Goal: Complete Application Form: Complete application form

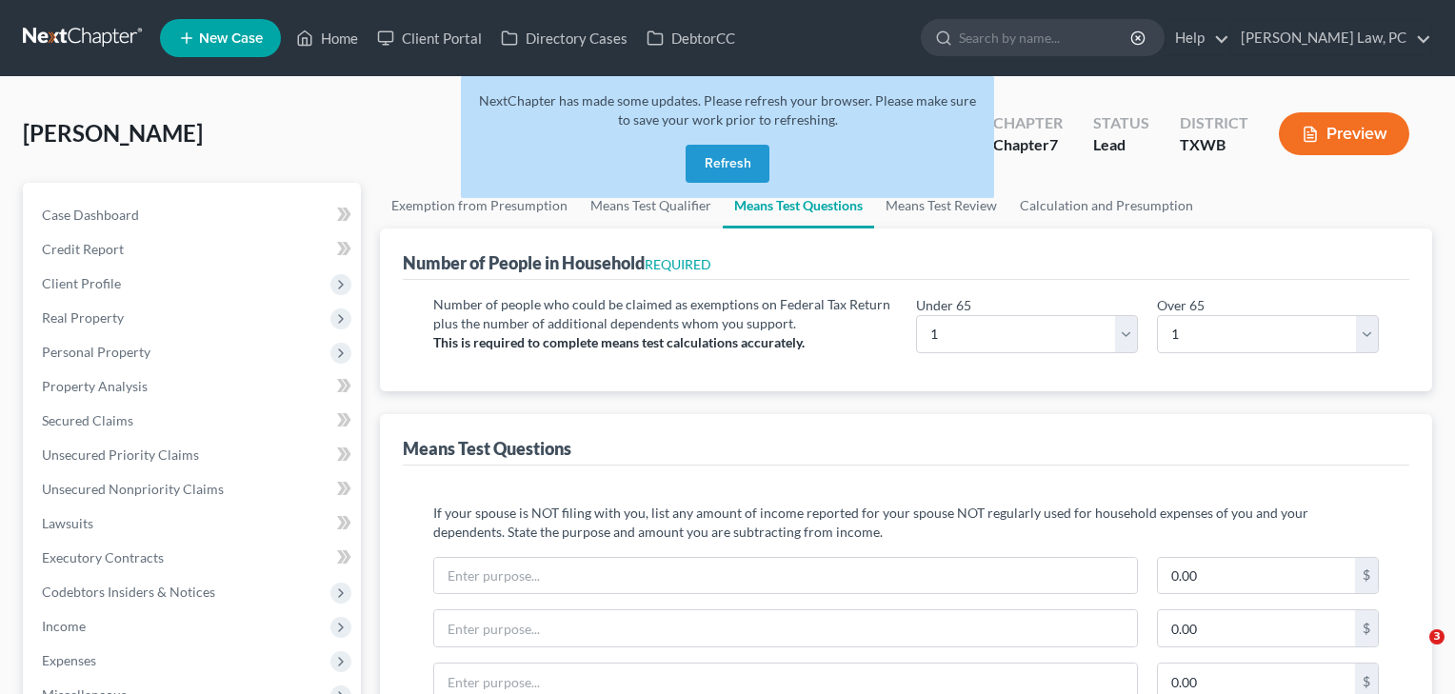
select select "1"
select select "0"
select select "60"
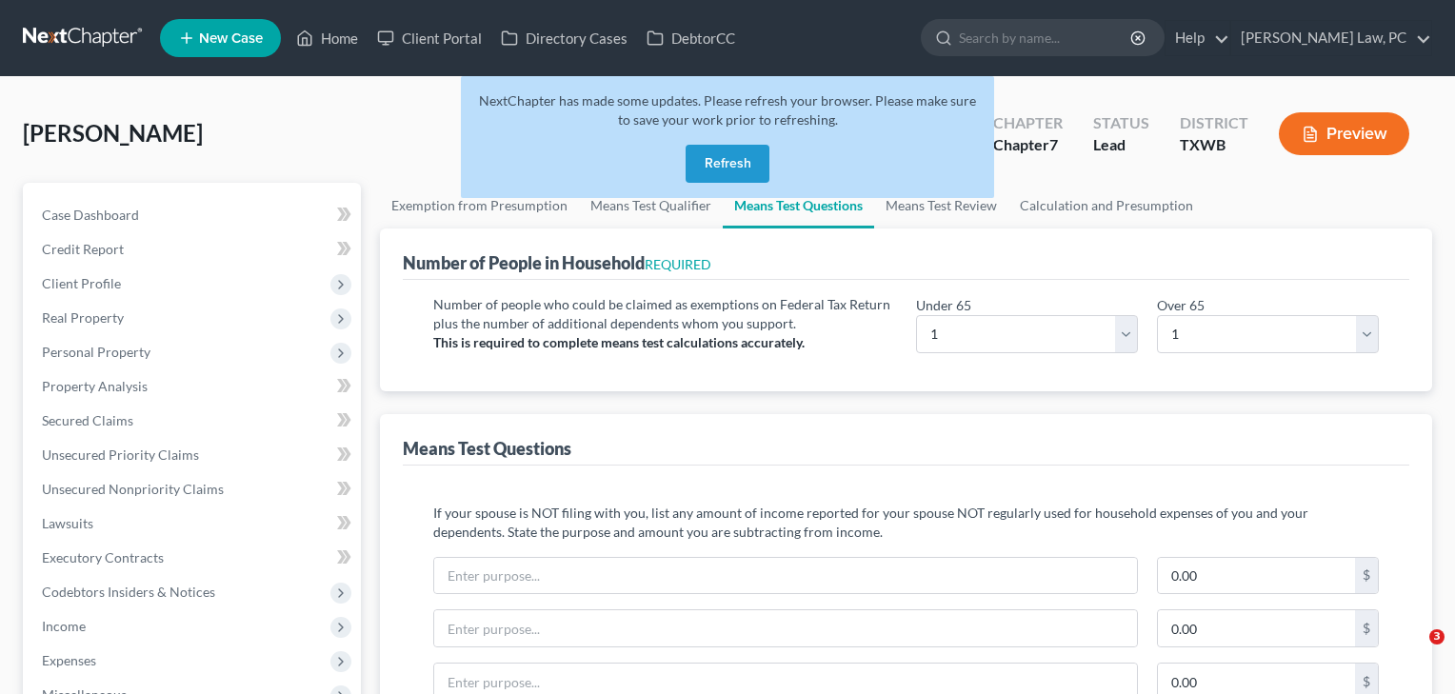
select select "60"
select select "1"
select select "60"
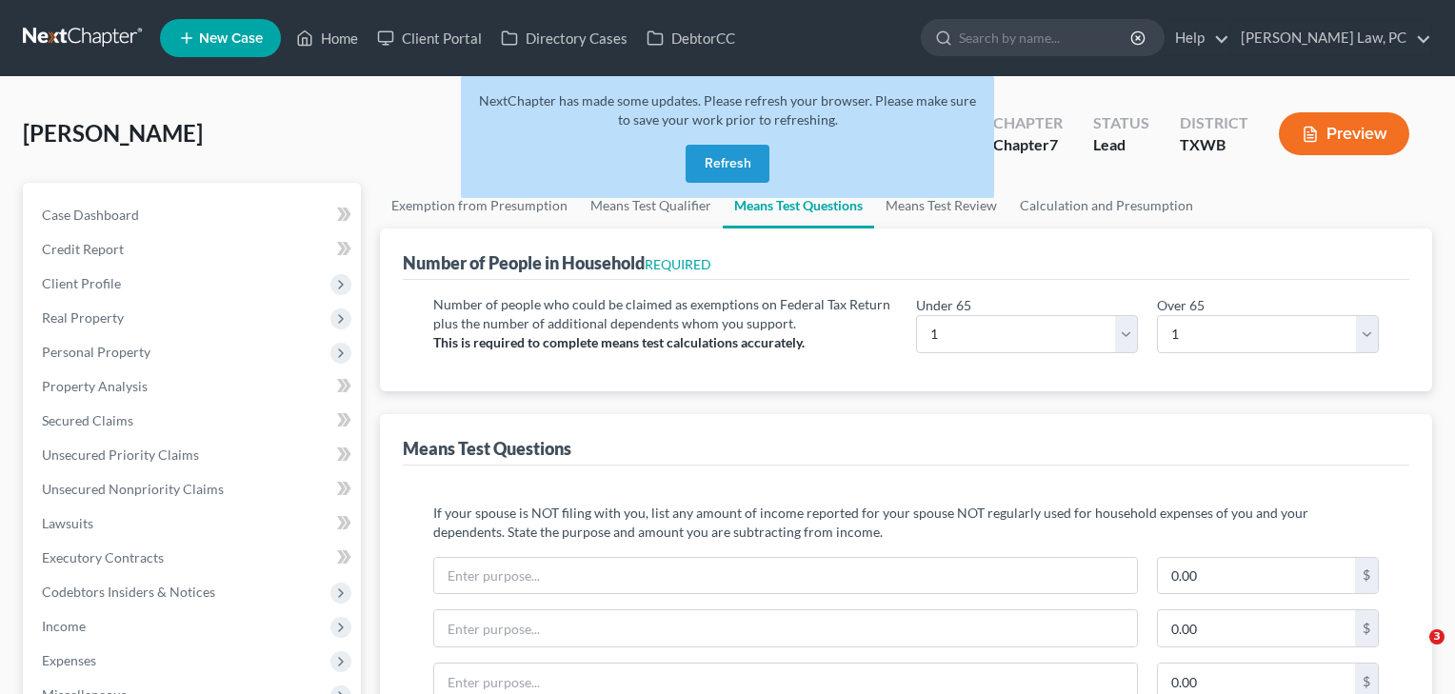
select select "60"
click at [224, 44] on span "New Case" at bounding box center [231, 38] width 64 height 14
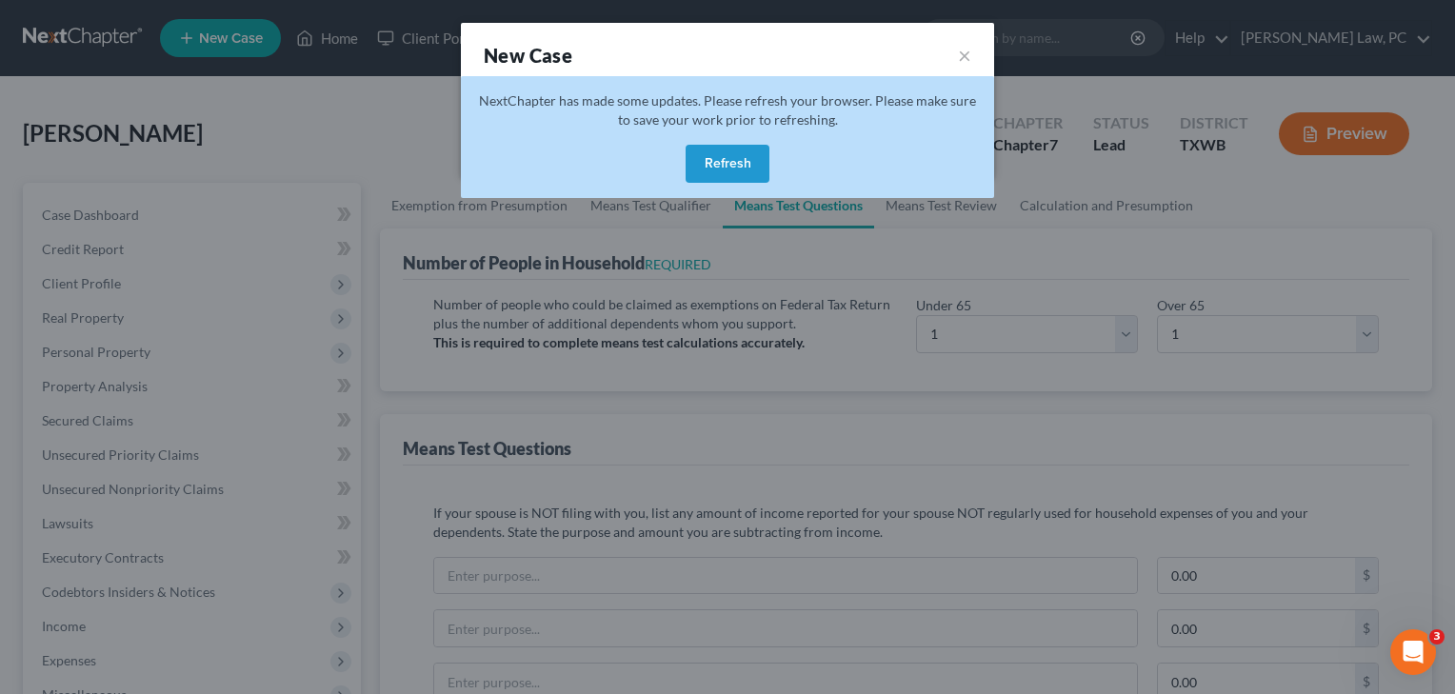
select select "79"
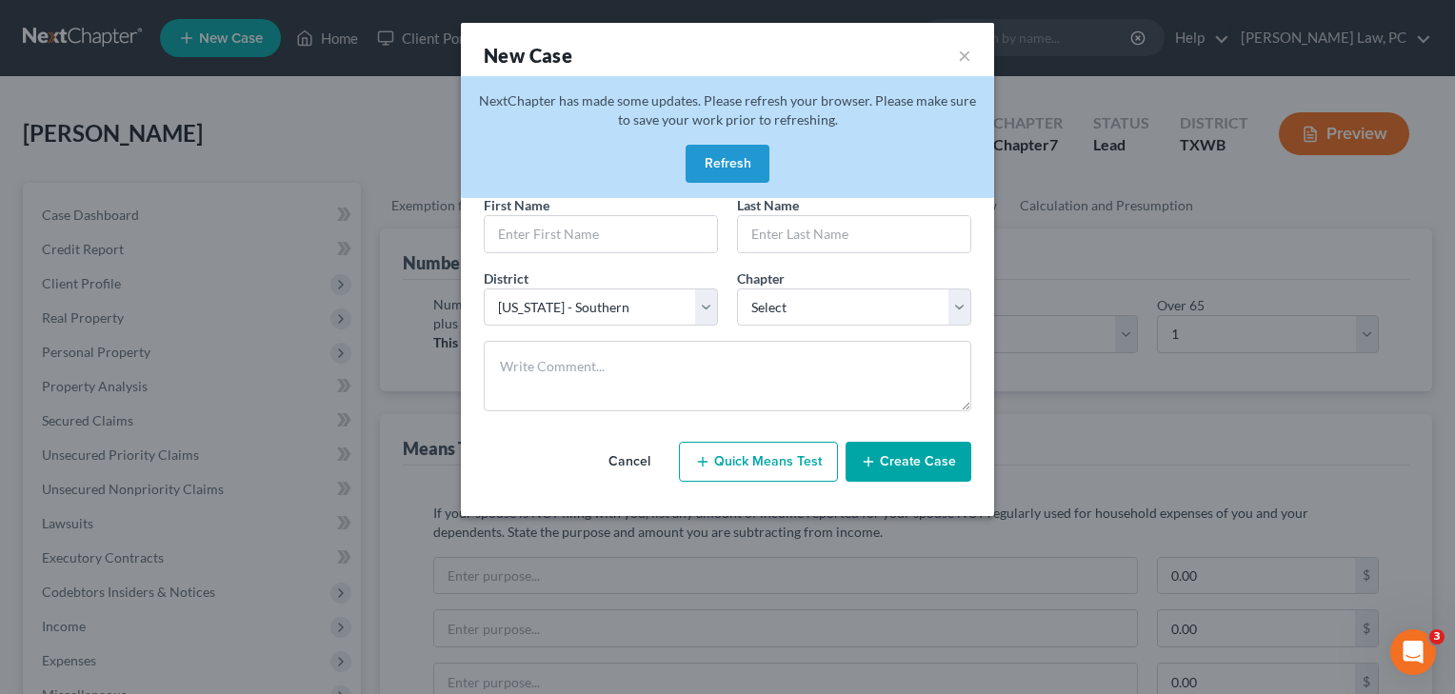
click at [722, 162] on button "Refresh" at bounding box center [728, 164] width 84 height 38
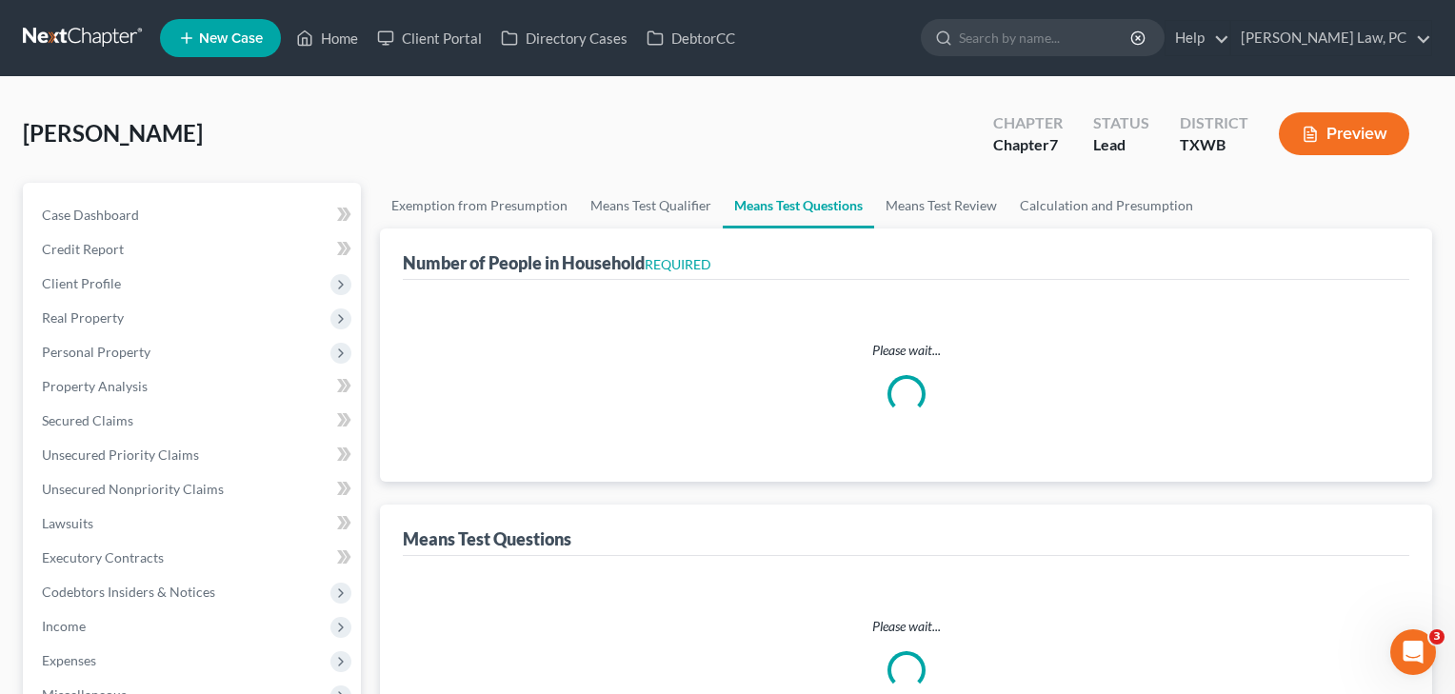
select select "0"
select select "60"
select select "1"
select select "60"
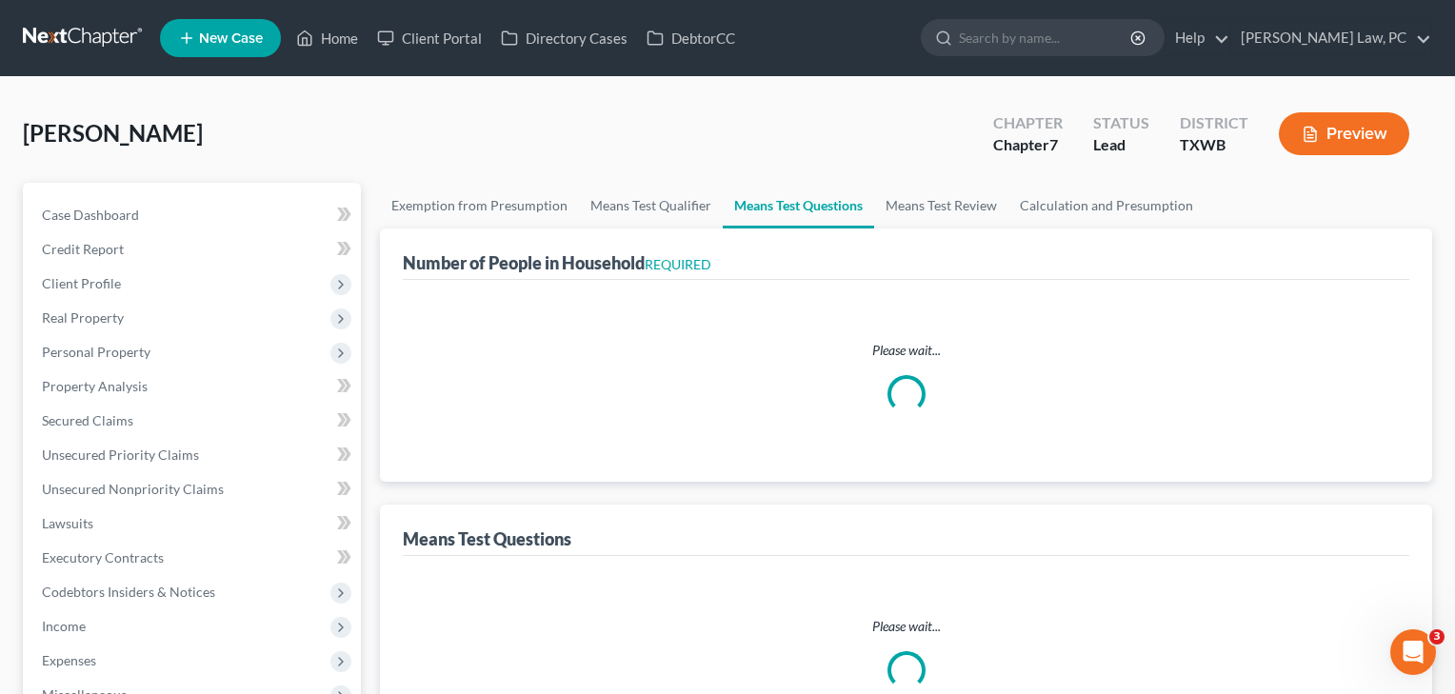
select select "60"
select select "1"
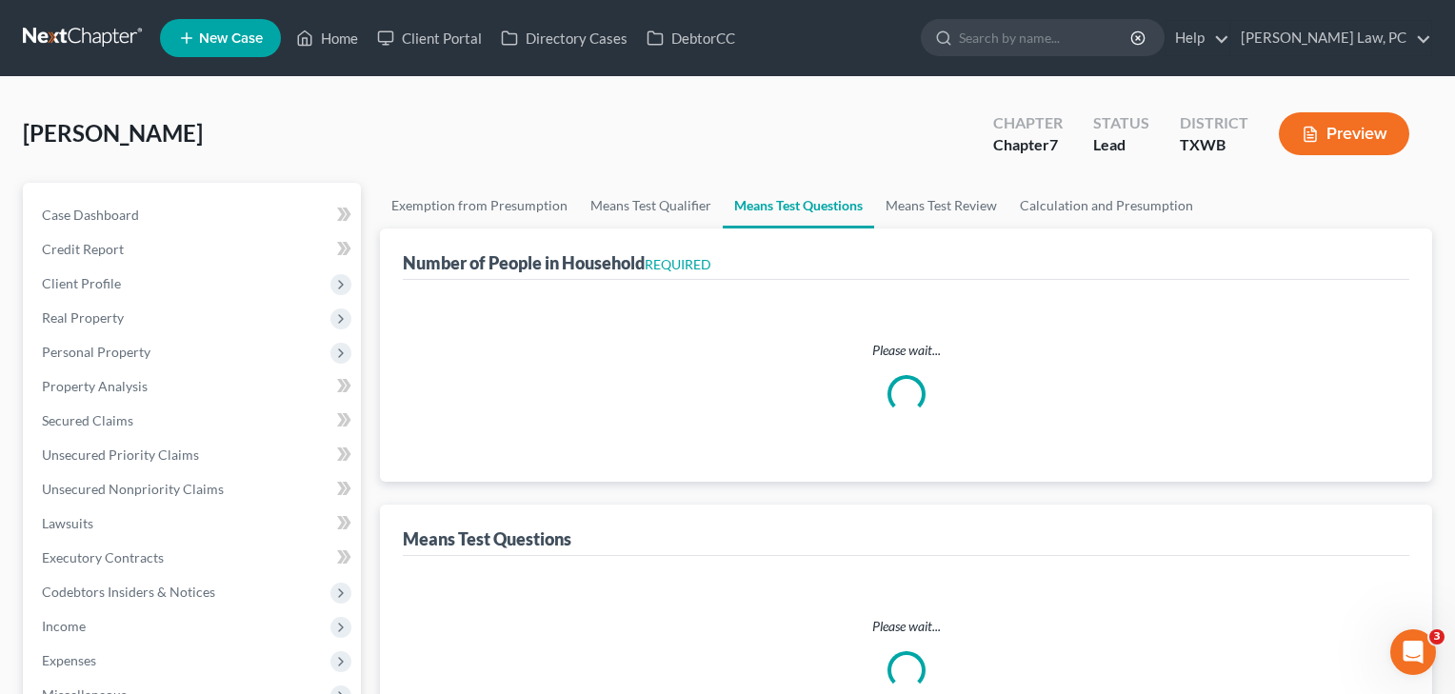
select select "1"
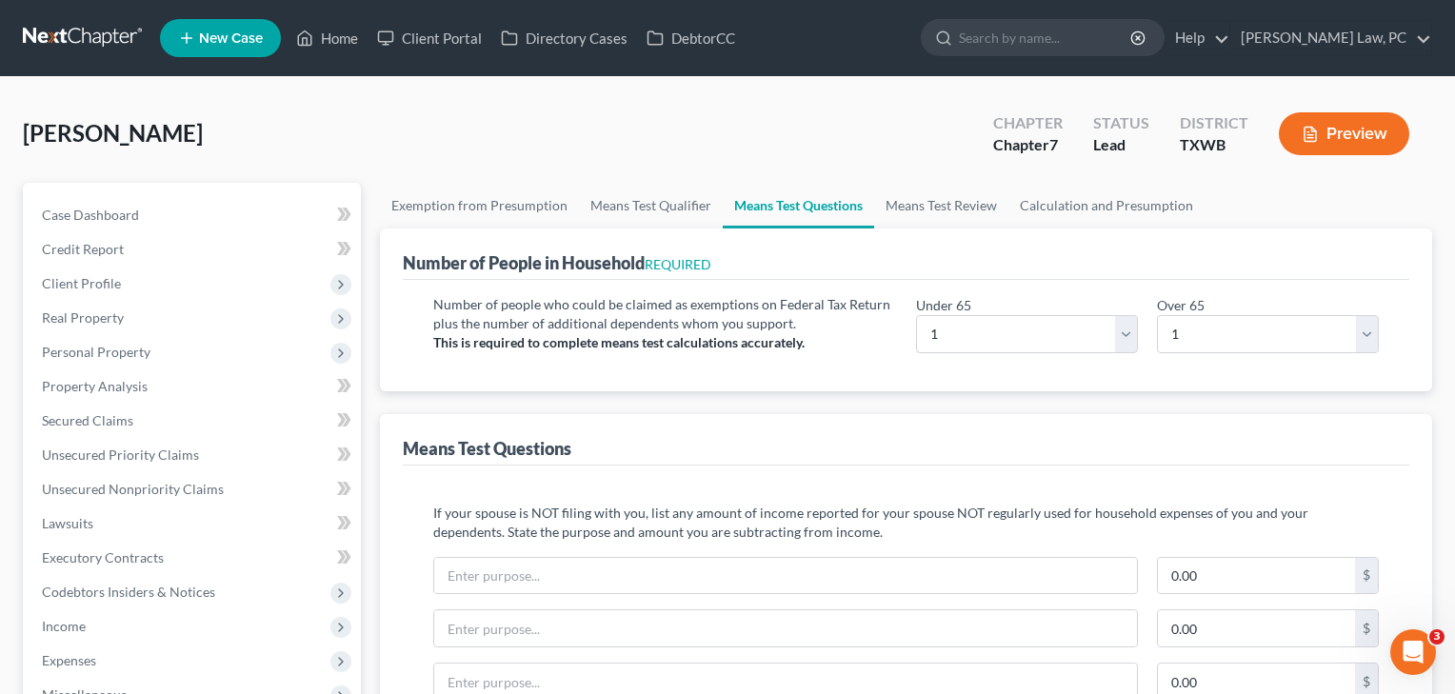
click at [235, 37] on span "New Case" at bounding box center [231, 38] width 64 height 14
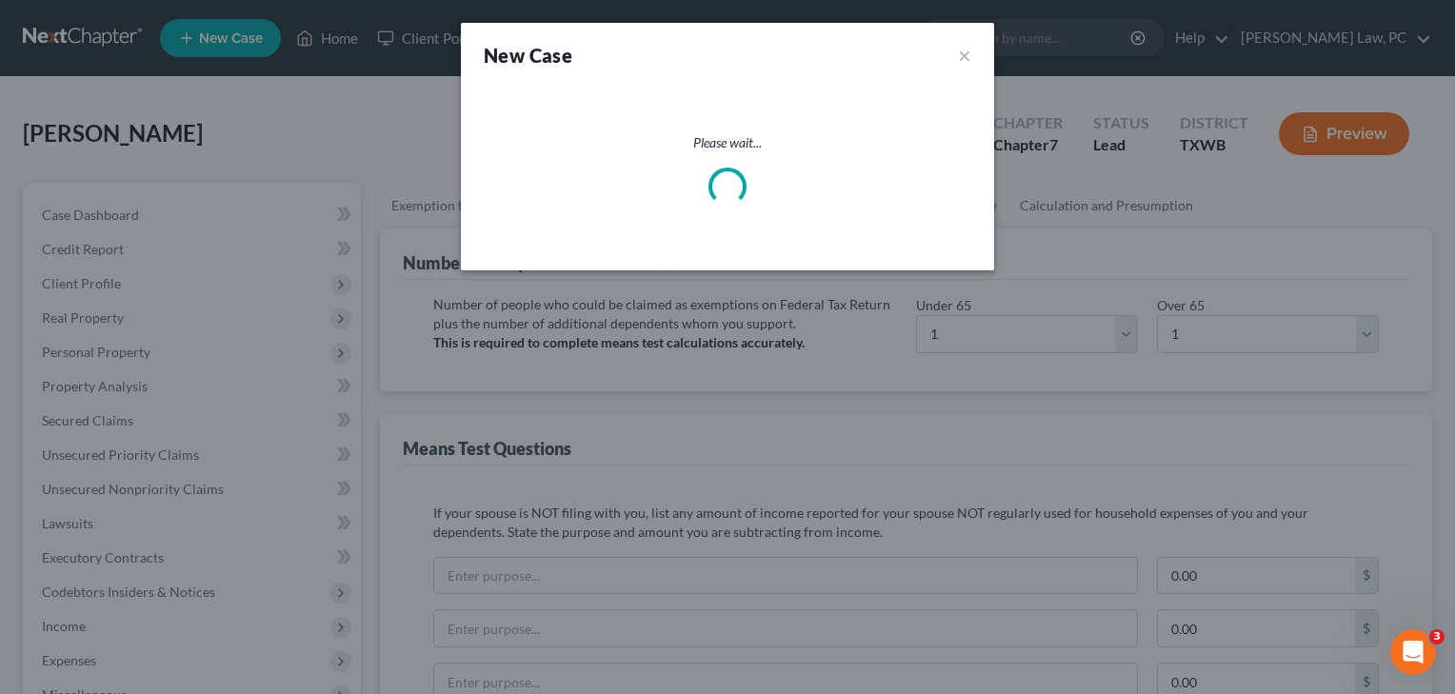
select select "79"
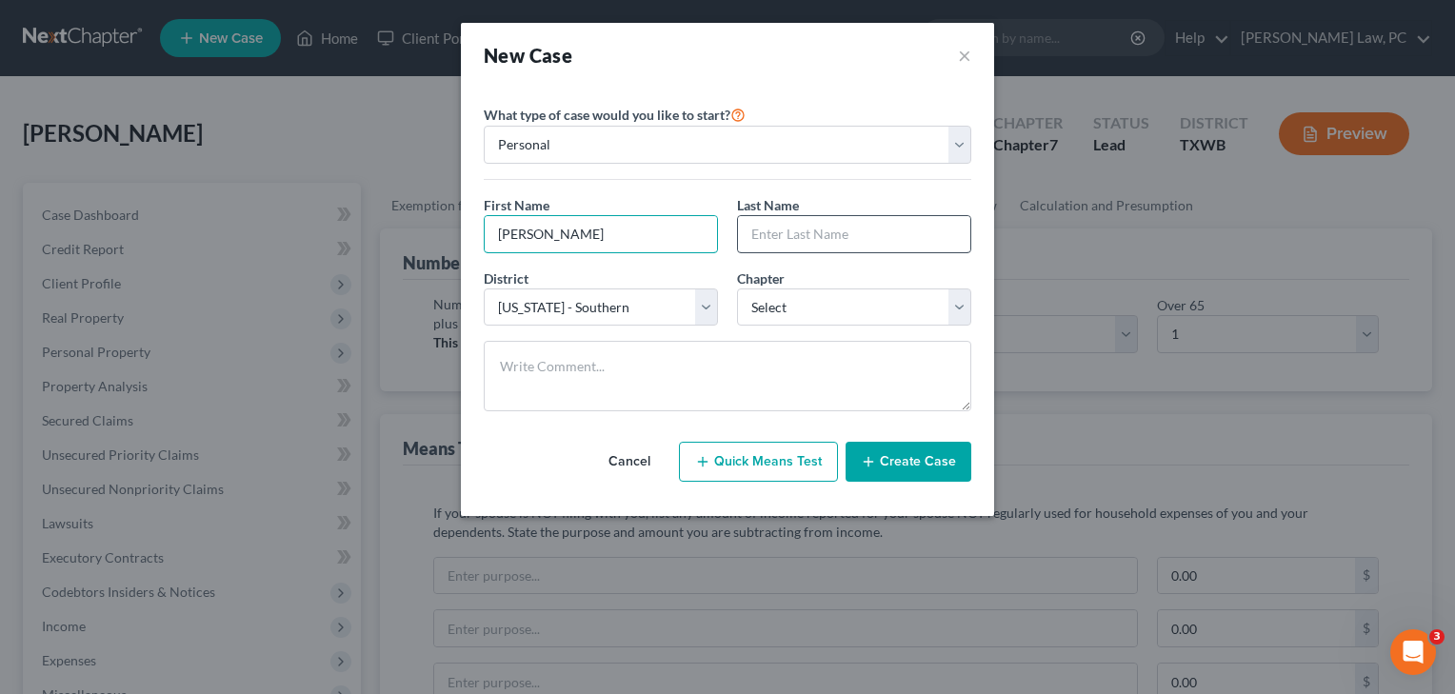
type input "Allen"
type input "Almuina"
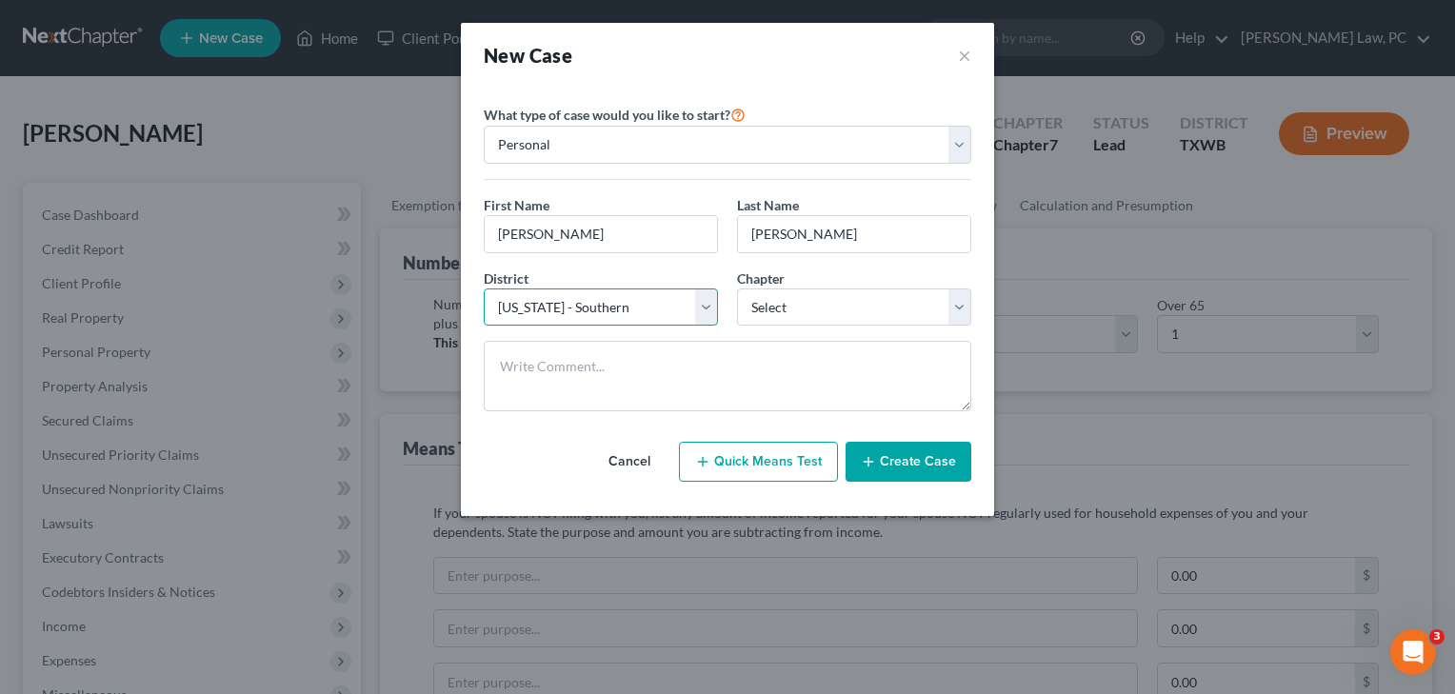
select select "77"
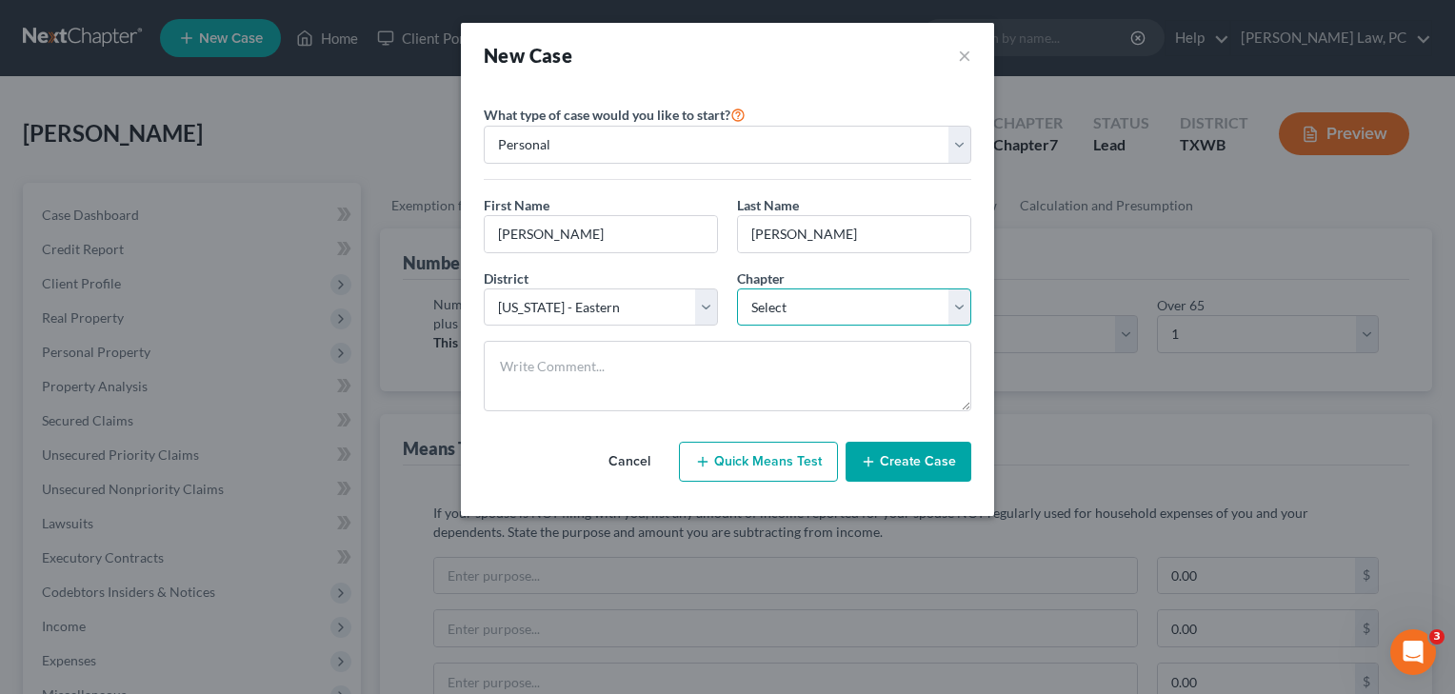
select select "0"
click at [916, 470] on button "Create Case" at bounding box center [909, 462] width 126 height 40
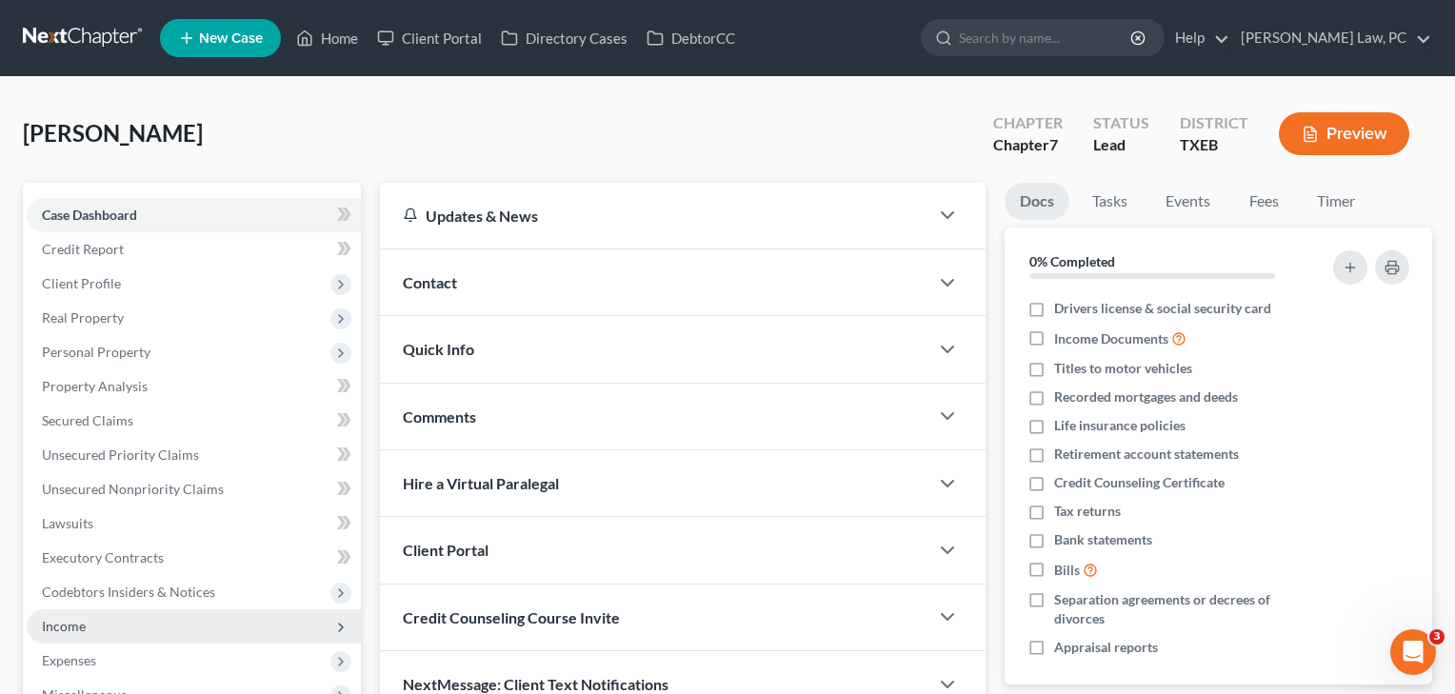
click at [106, 624] on span "Income" at bounding box center [194, 627] width 334 height 34
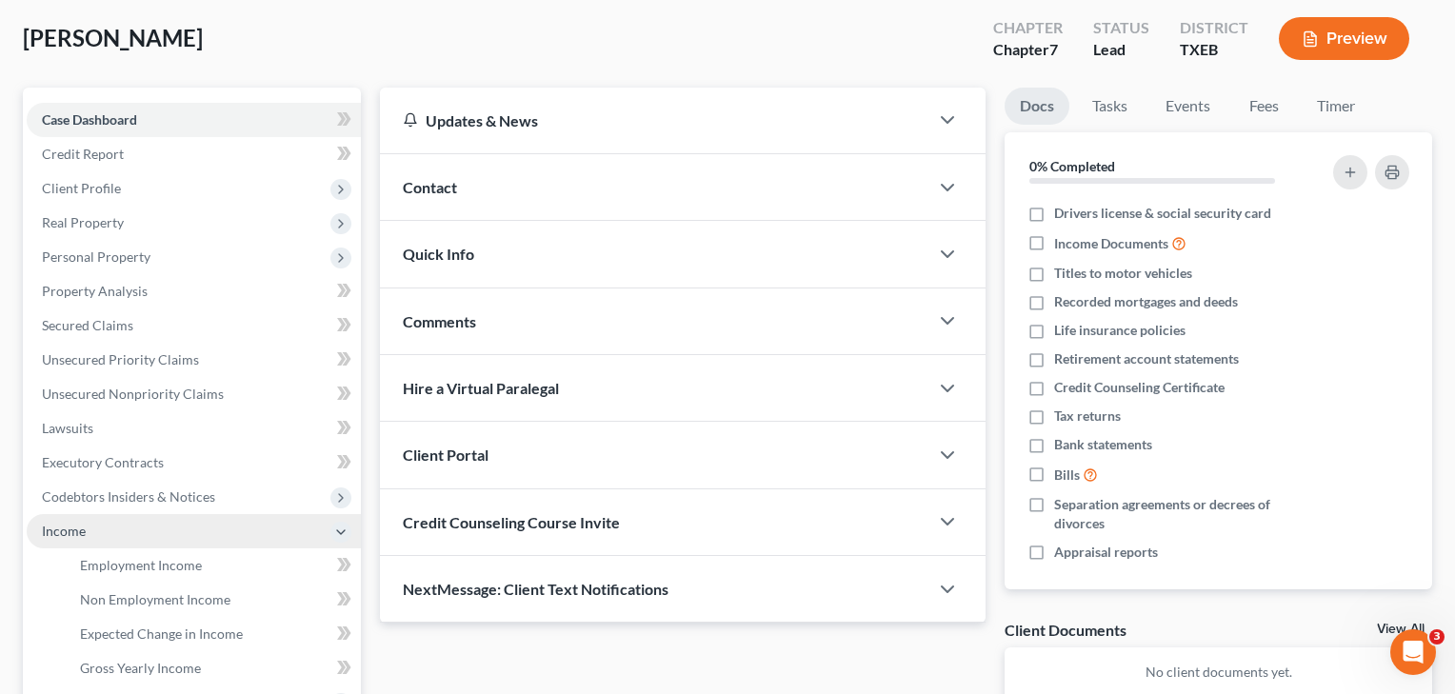
scroll to position [107, 0]
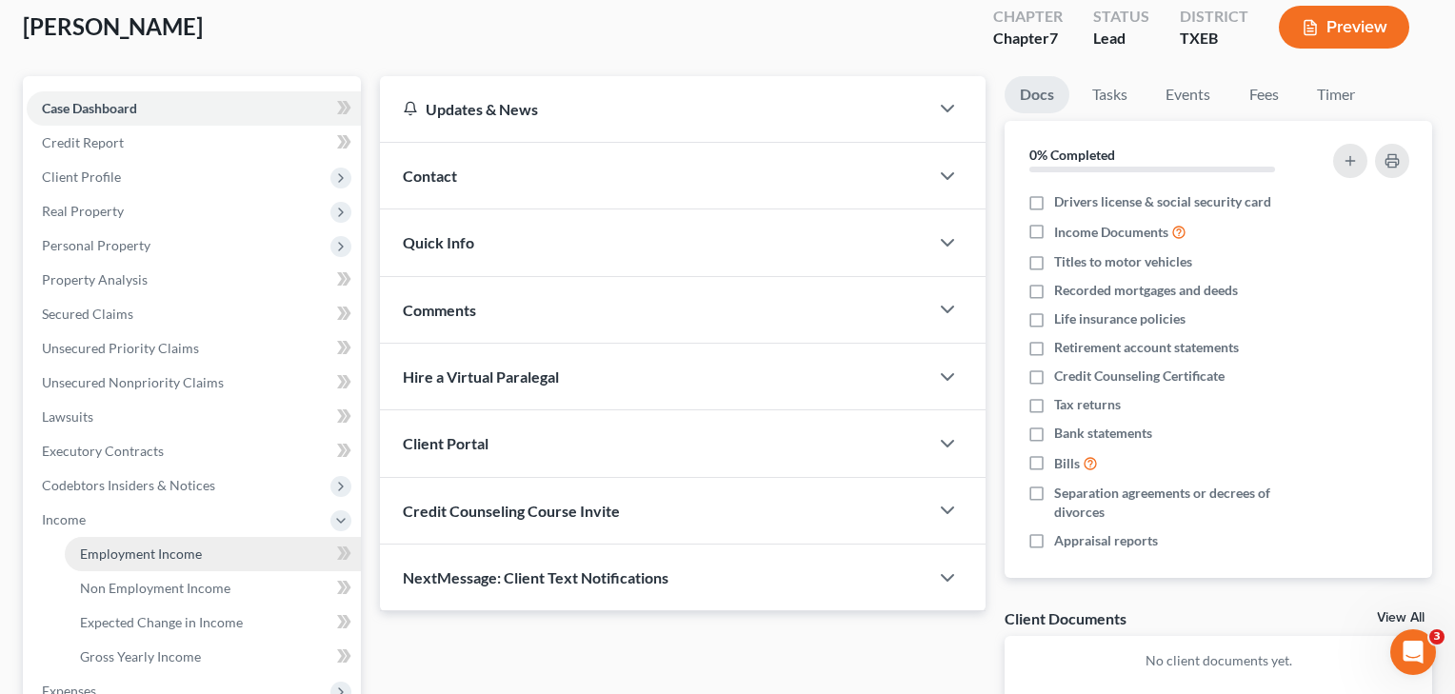
click at [138, 550] on span "Employment Income" at bounding box center [141, 554] width 122 height 16
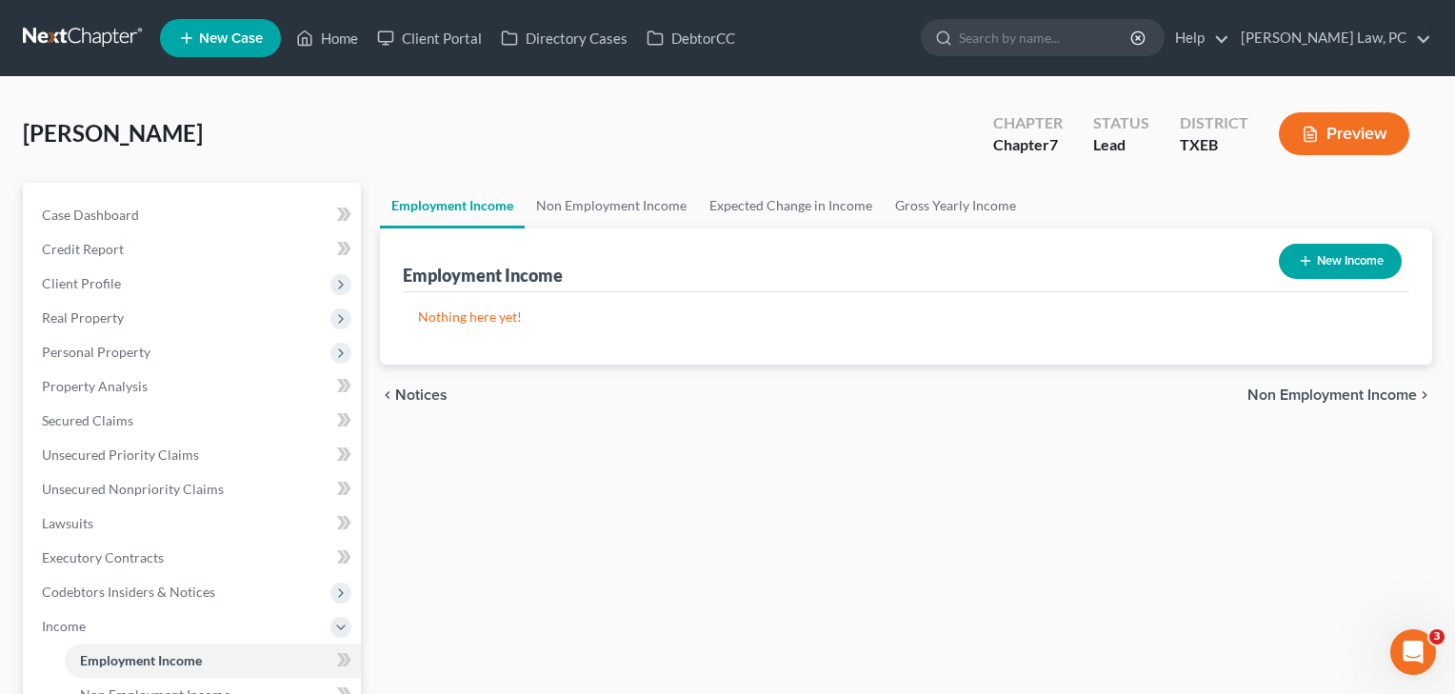
click at [1350, 271] on button "New Income" at bounding box center [1340, 261] width 123 height 35
select select "0"
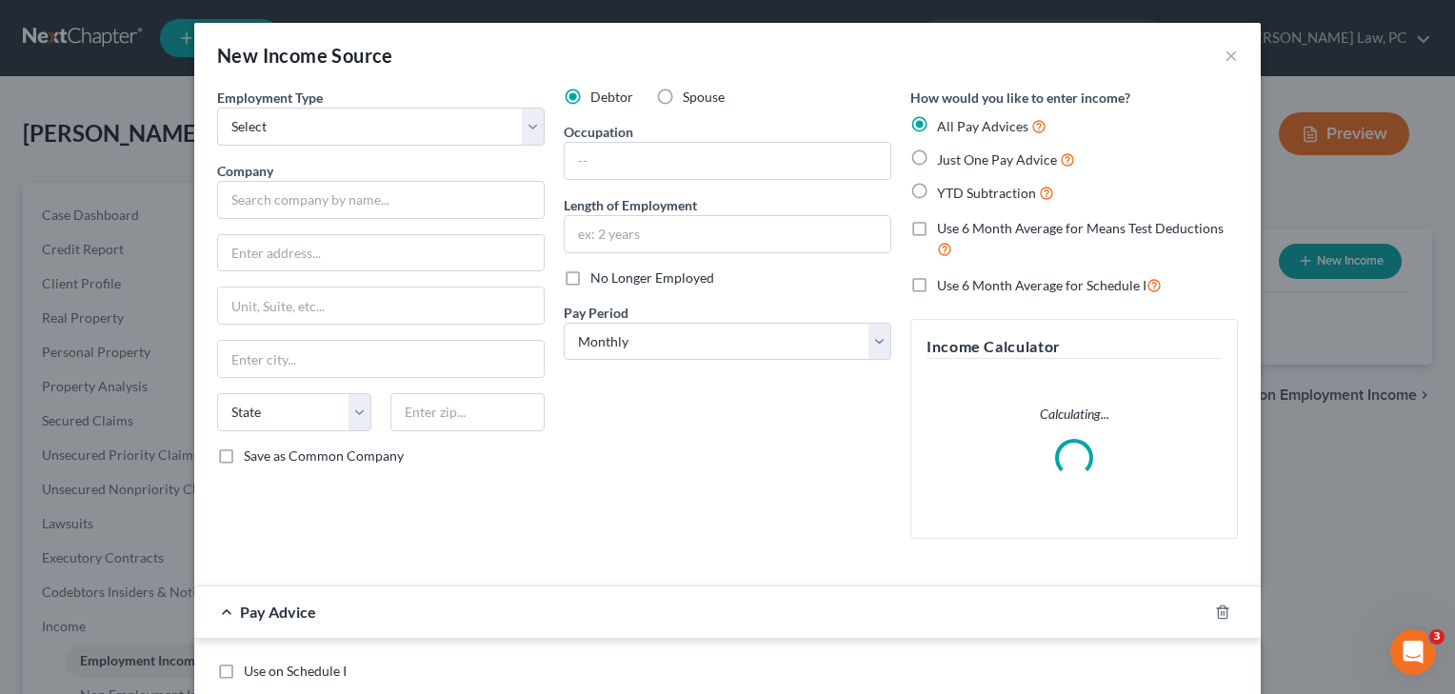
click at [683, 90] on label "Spouse" at bounding box center [704, 97] width 42 height 19
click at [691, 90] on input "Spouse" at bounding box center [697, 94] width 12 height 12
radio input "true"
select select "0"
click at [319, 204] on input "text" at bounding box center [381, 200] width 328 height 38
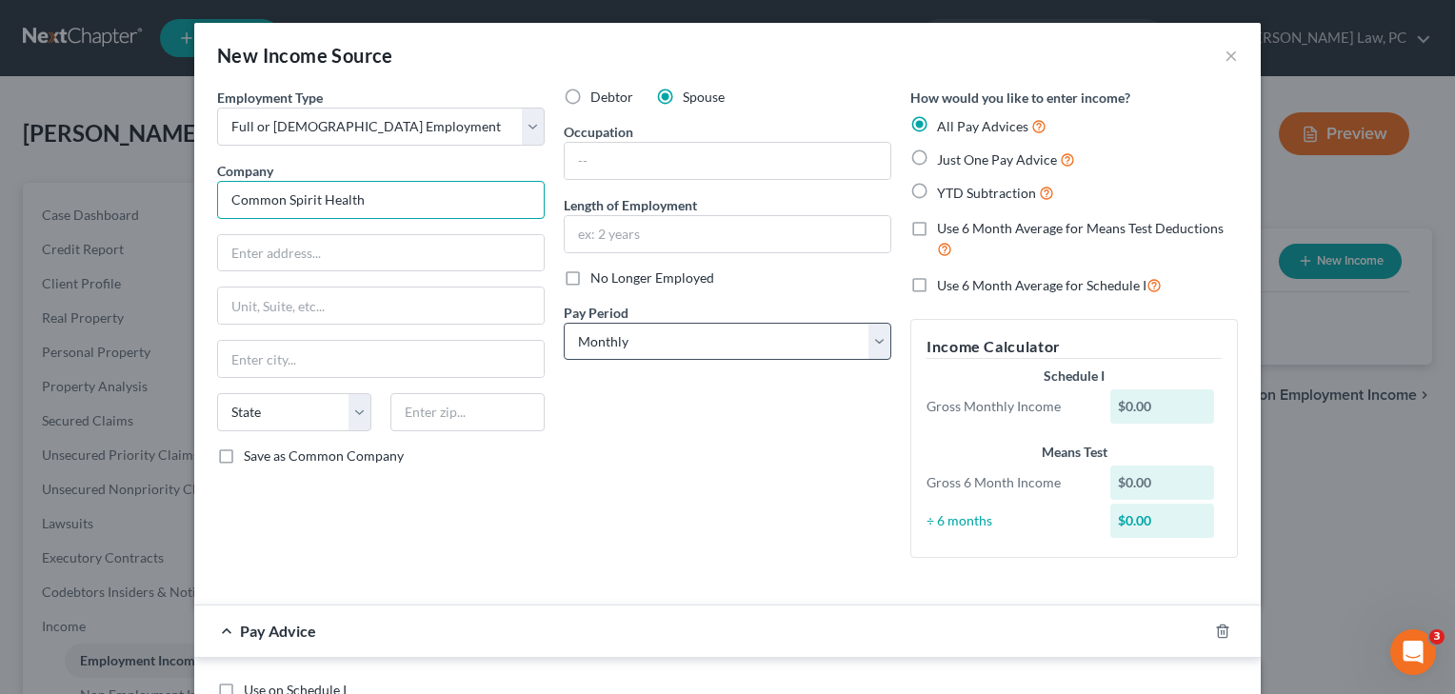
type input "Common Spirit Health"
select select "2"
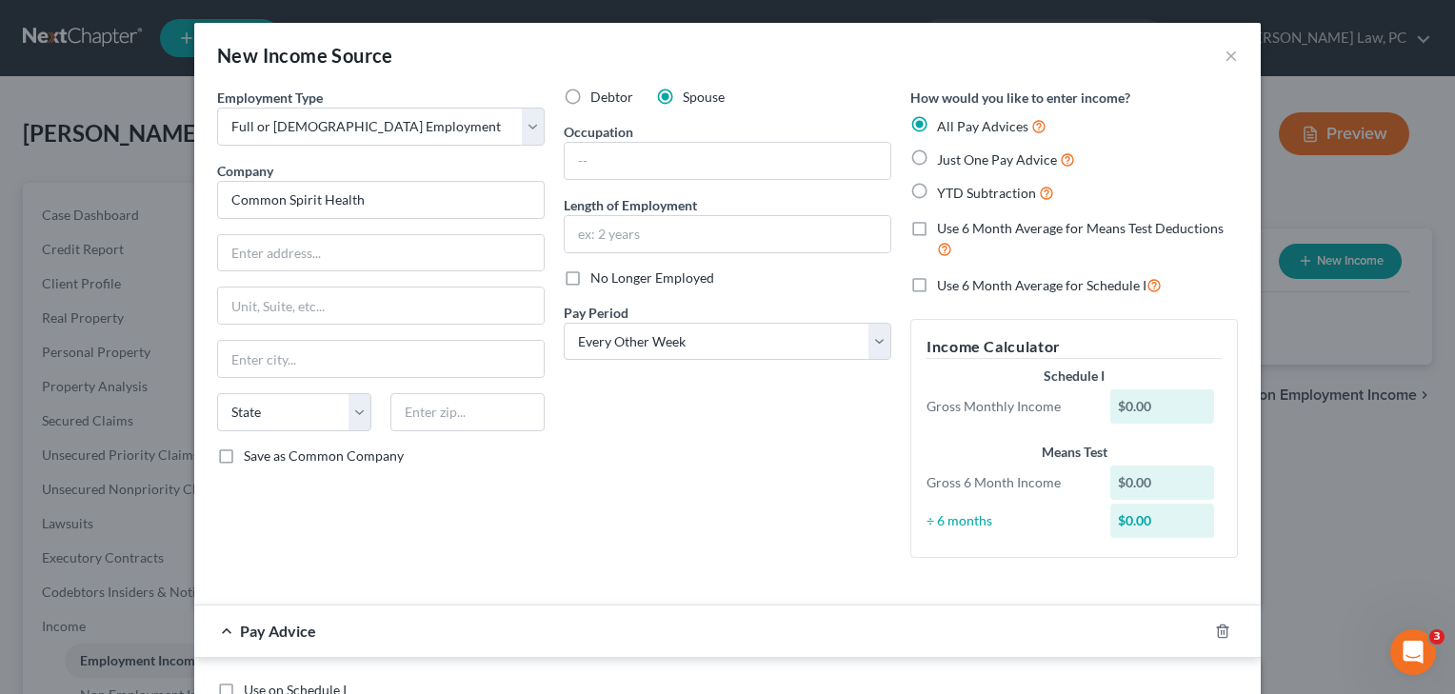
click at [972, 154] on span "Just One Pay Advice" at bounding box center [997, 159] width 120 height 16
click at [957, 154] on input "Just One Pay Advice" at bounding box center [951, 155] width 12 height 12
radio input "true"
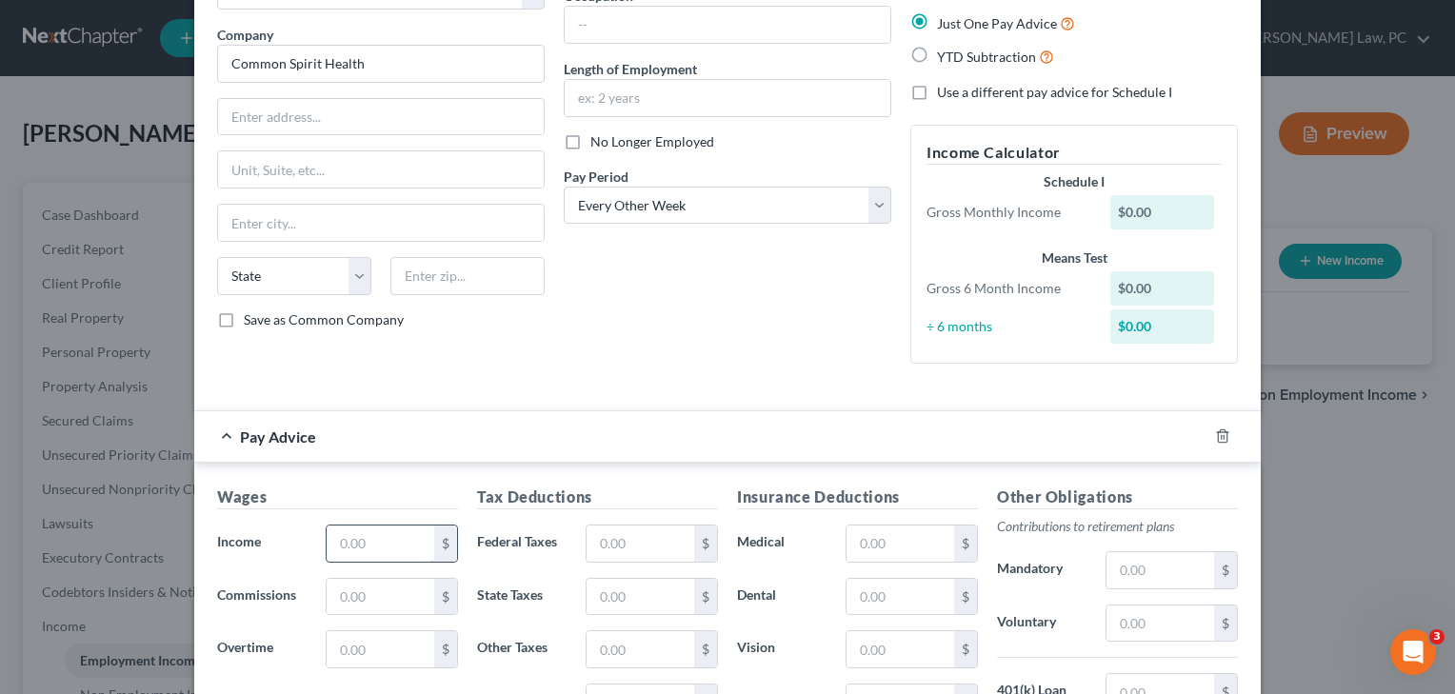
scroll to position [136, 0]
click at [376, 546] on input "text" at bounding box center [381, 544] width 108 height 36
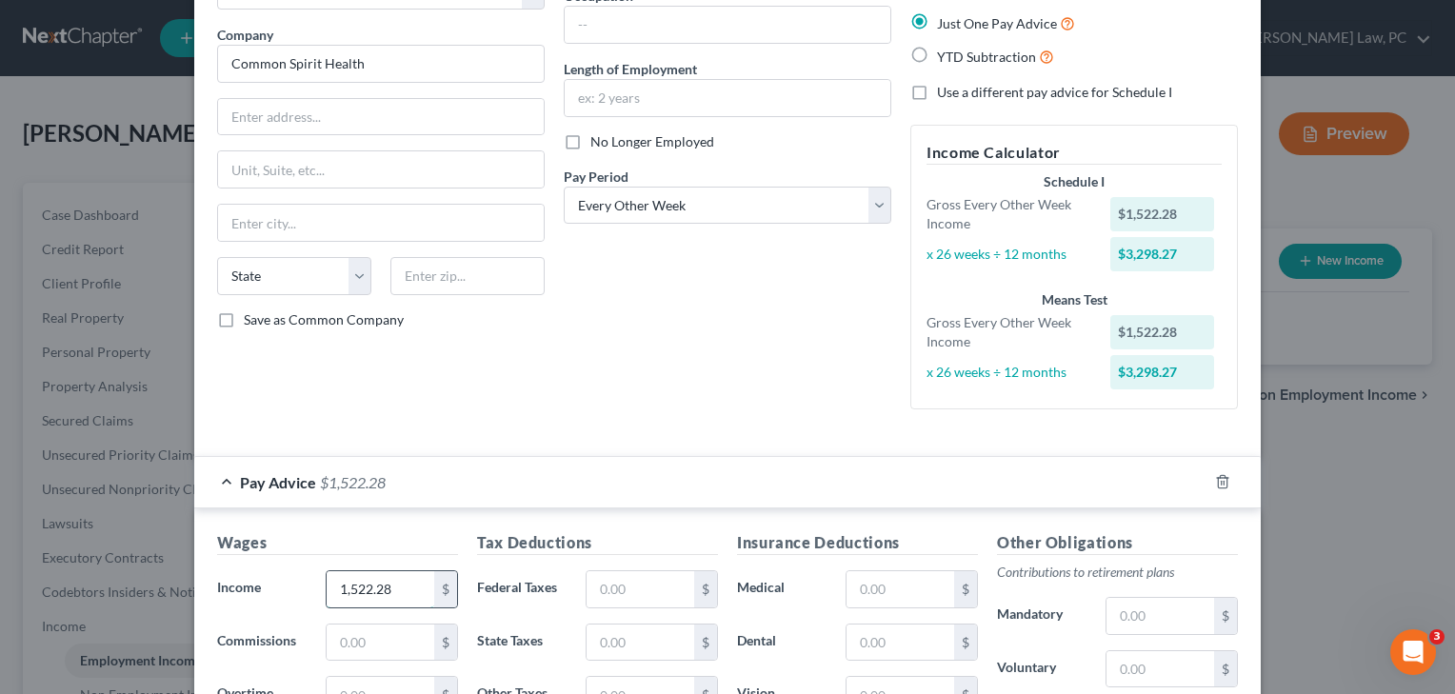
click at [383, 591] on input "1,522.28" at bounding box center [381, 589] width 108 height 36
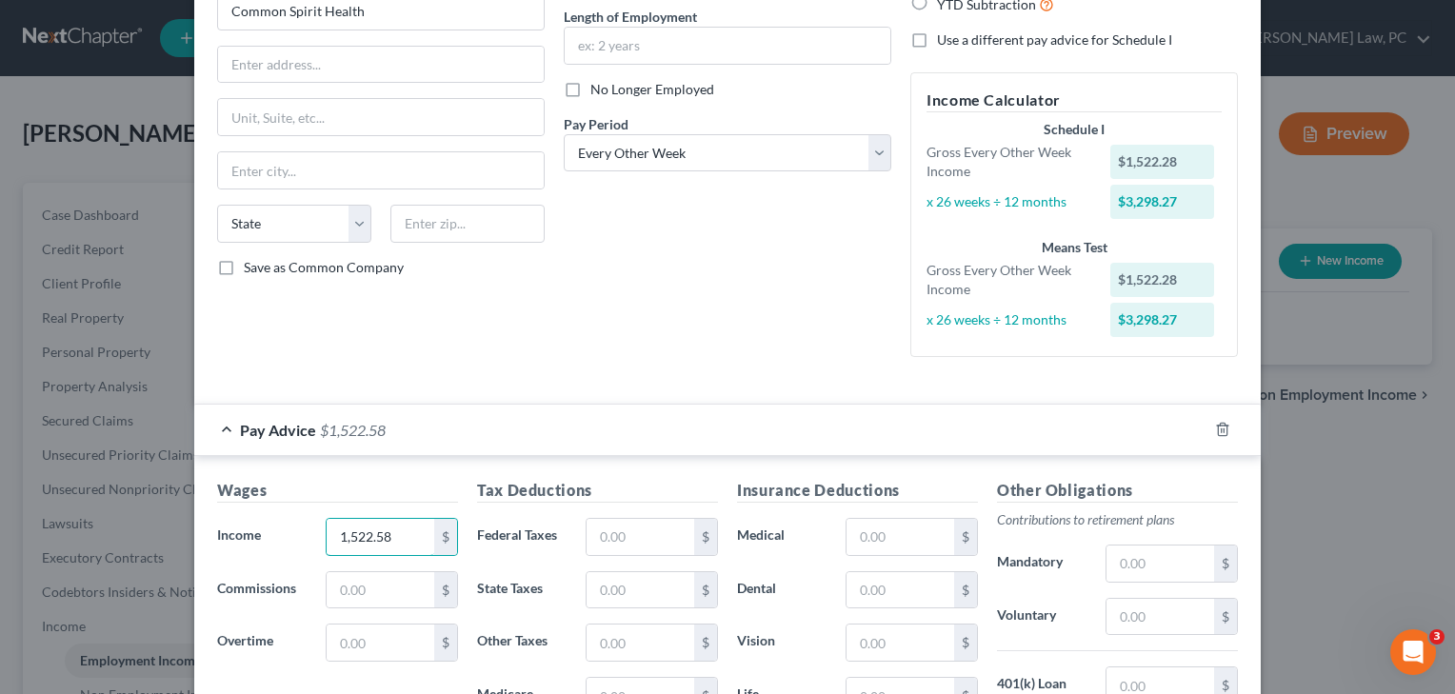
scroll to position [193, 0]
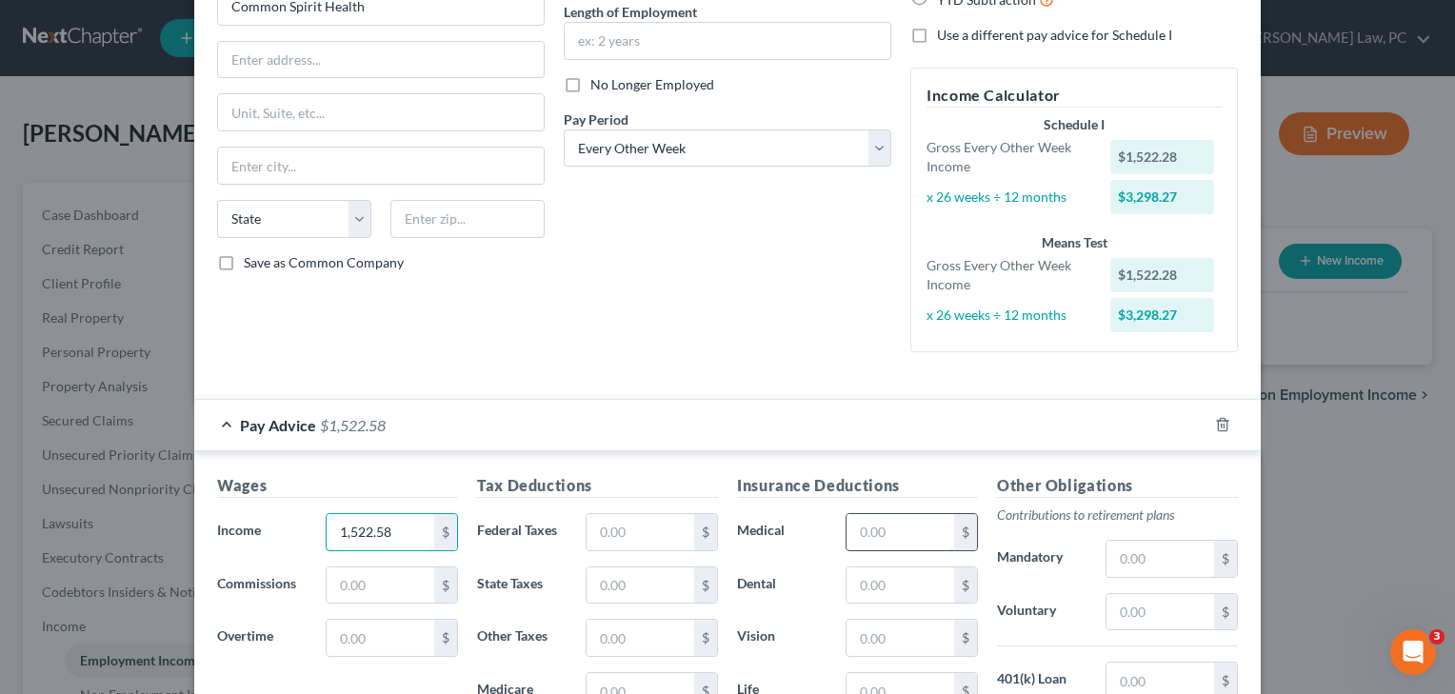
type input "1,522.58"
click at [884, 531] on input "text" at bounding box center [901, 532] width 108 height 36
type input "304.66"
click at [624, 539] on input "text" at bounding box center [641, 532] width 108 height 36
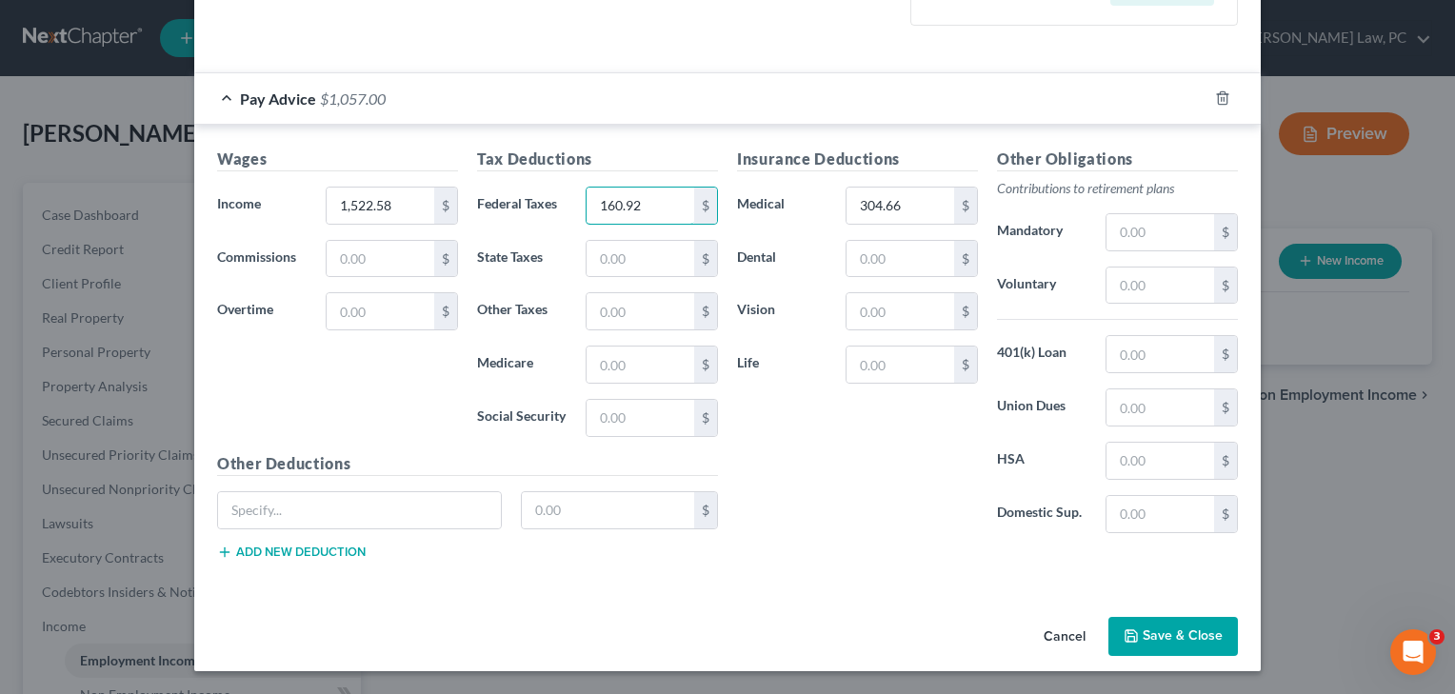
scroll to position [517, 0]
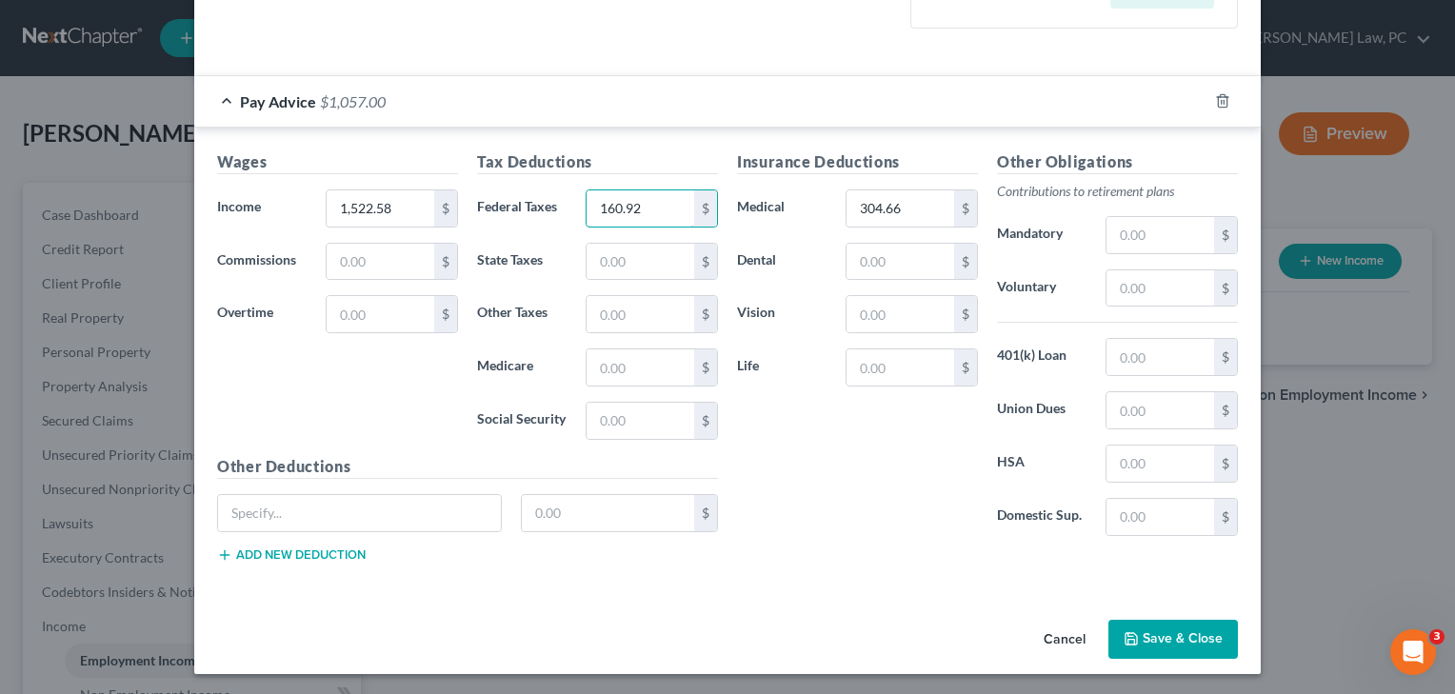
type input "160.92"
click at [1186, 639] on button "Save & Close" at bounding box center [1174, 640] width 130 height 40
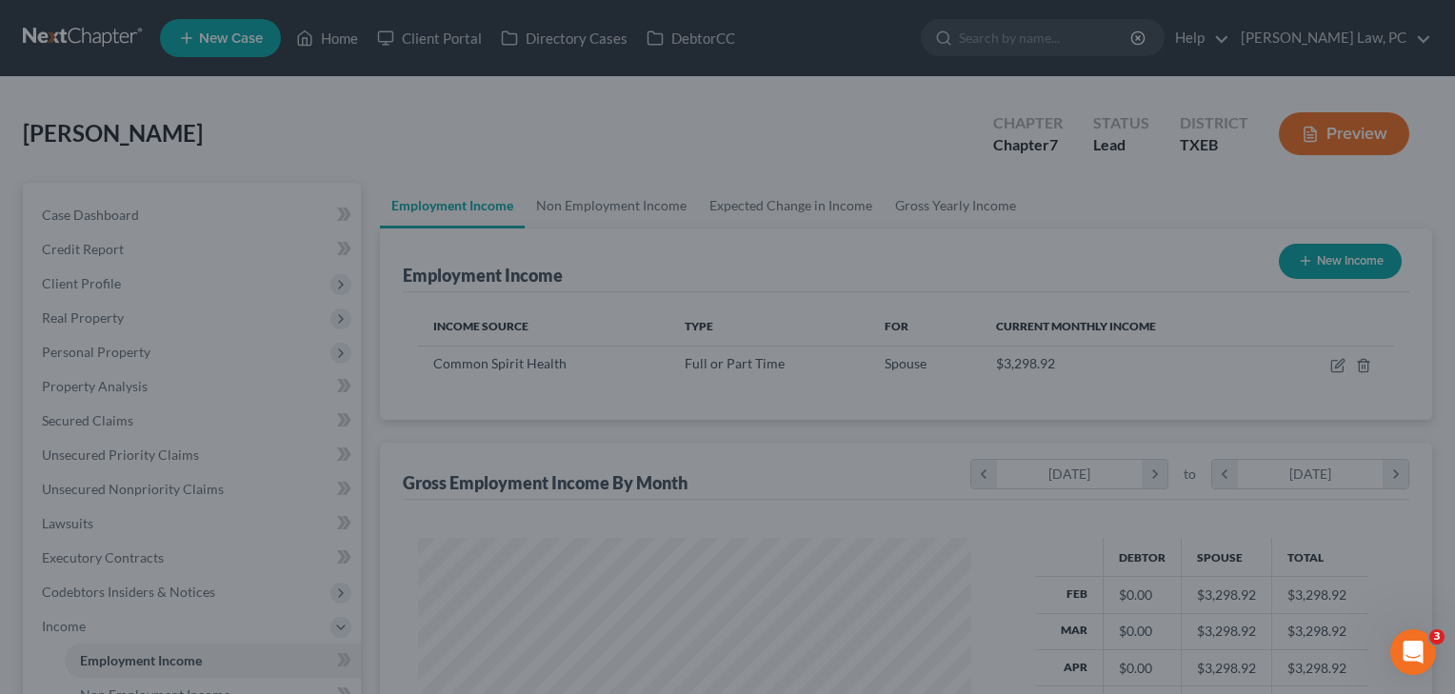
scroll to position [341, 592]
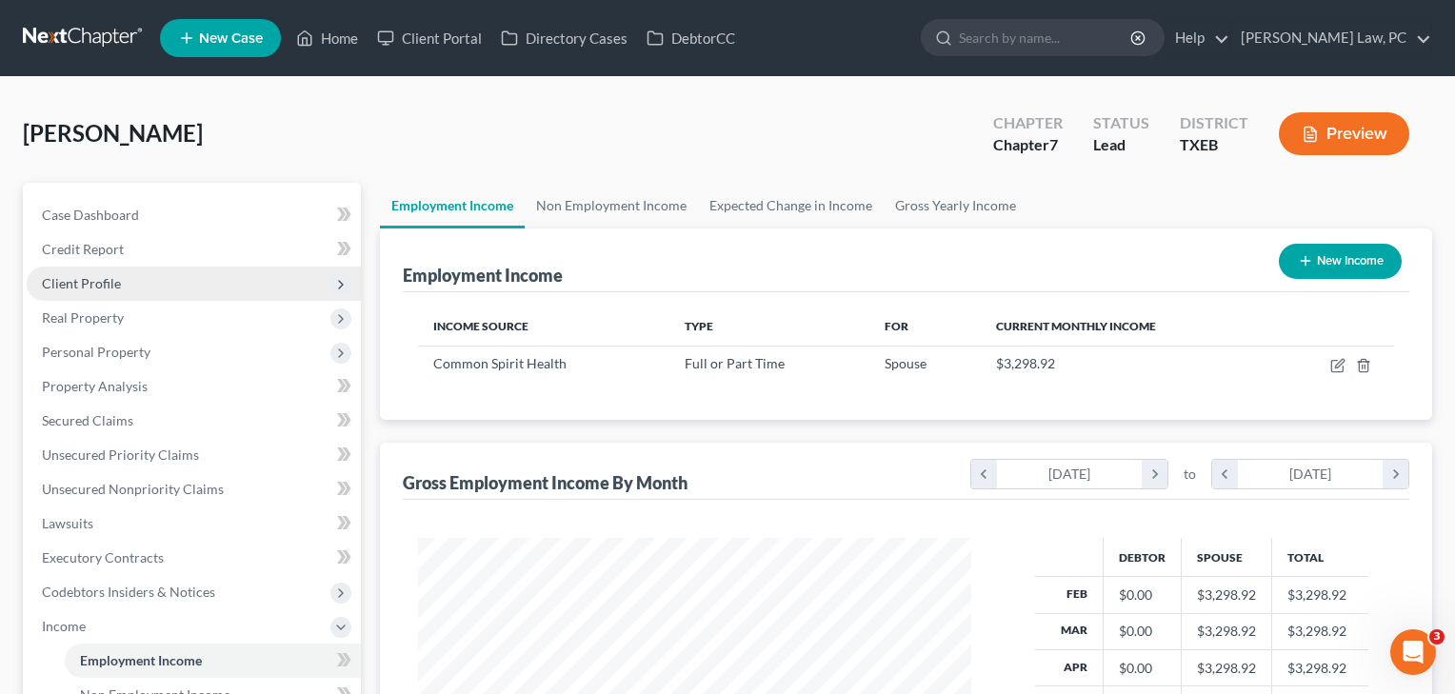
click at [104, 284] on span "Client Profile" at bounding box center [81, 283] width 79 height 16
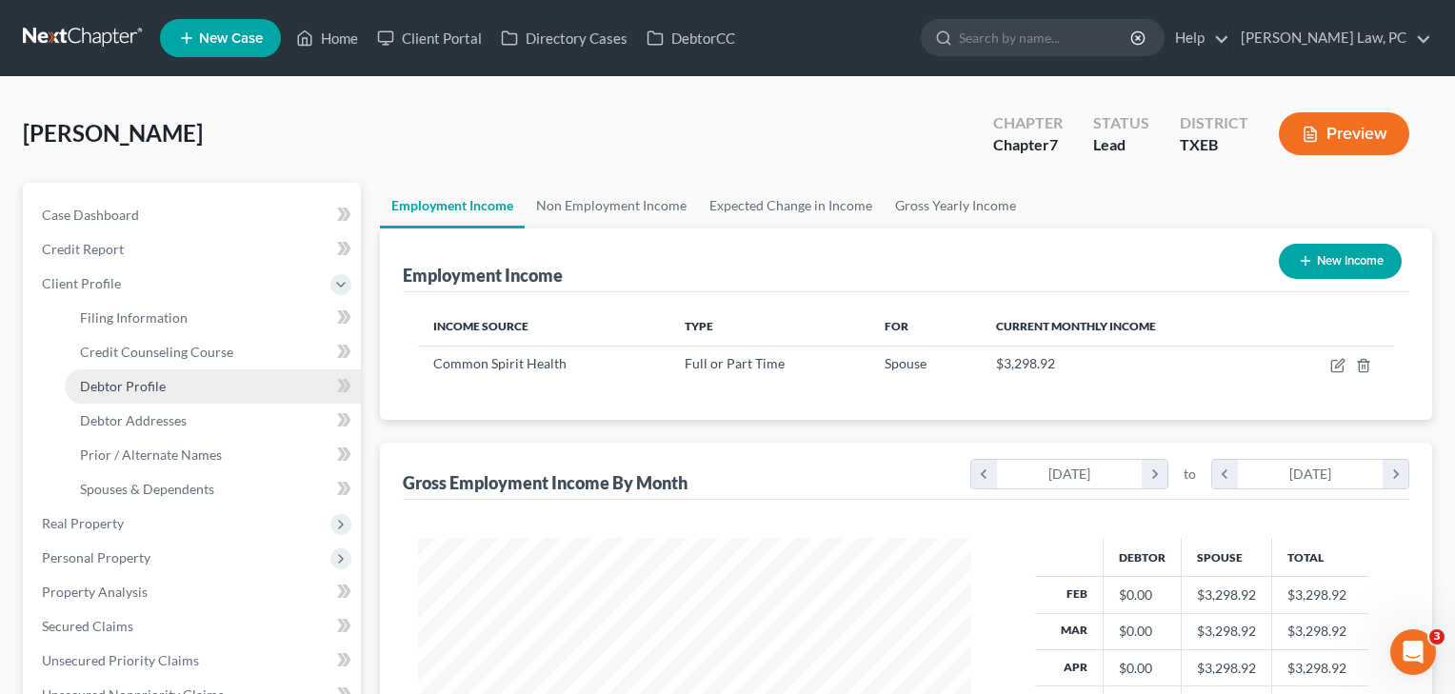
click at [133, 394] on link "Debtor Profile" at bounding box center [213, 387] width 296 height 34
select select "0"
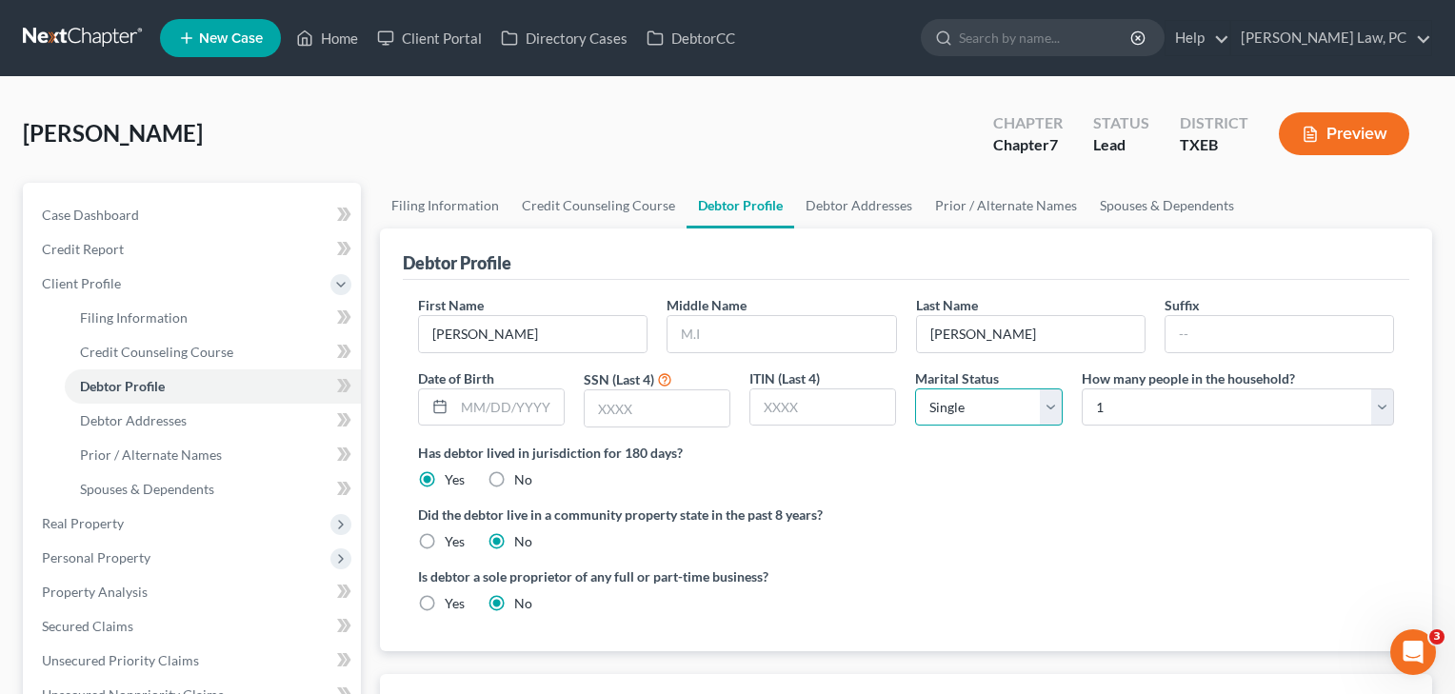
select select "1"
select select "5"
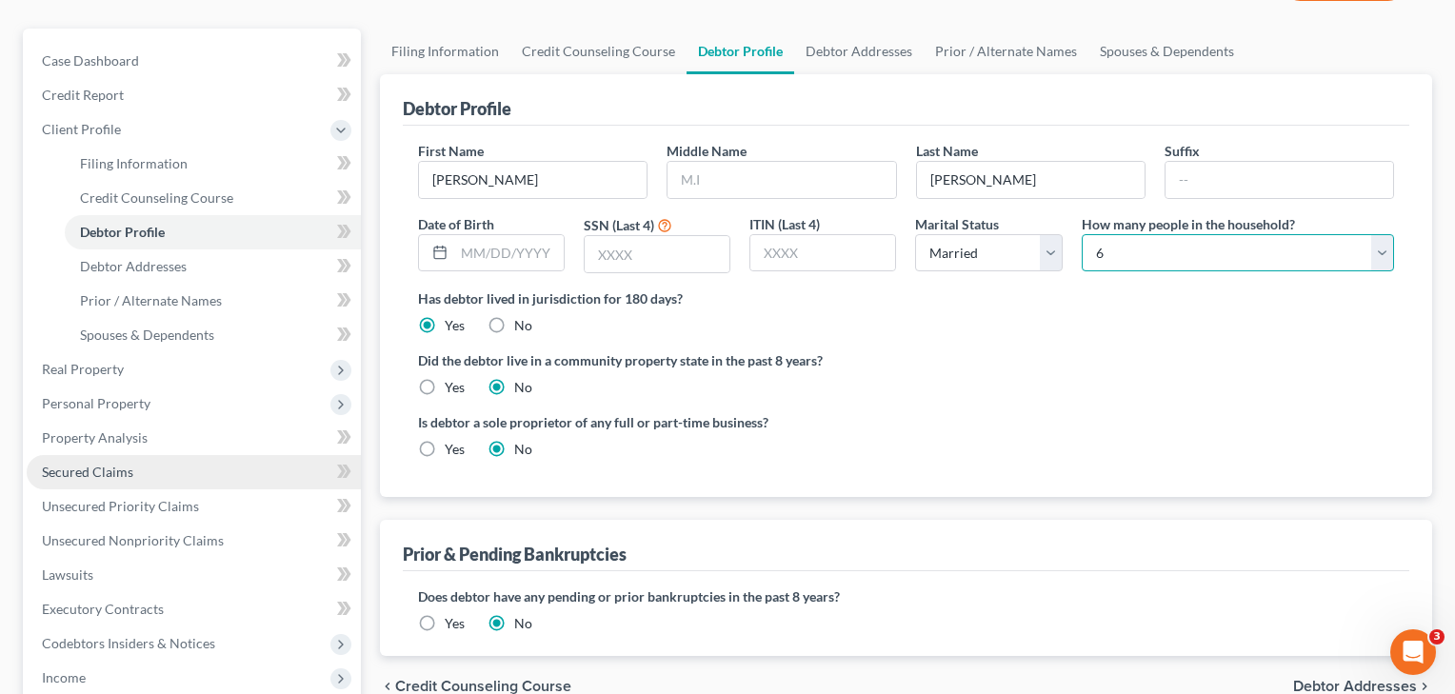
scroll to position [218, 0]
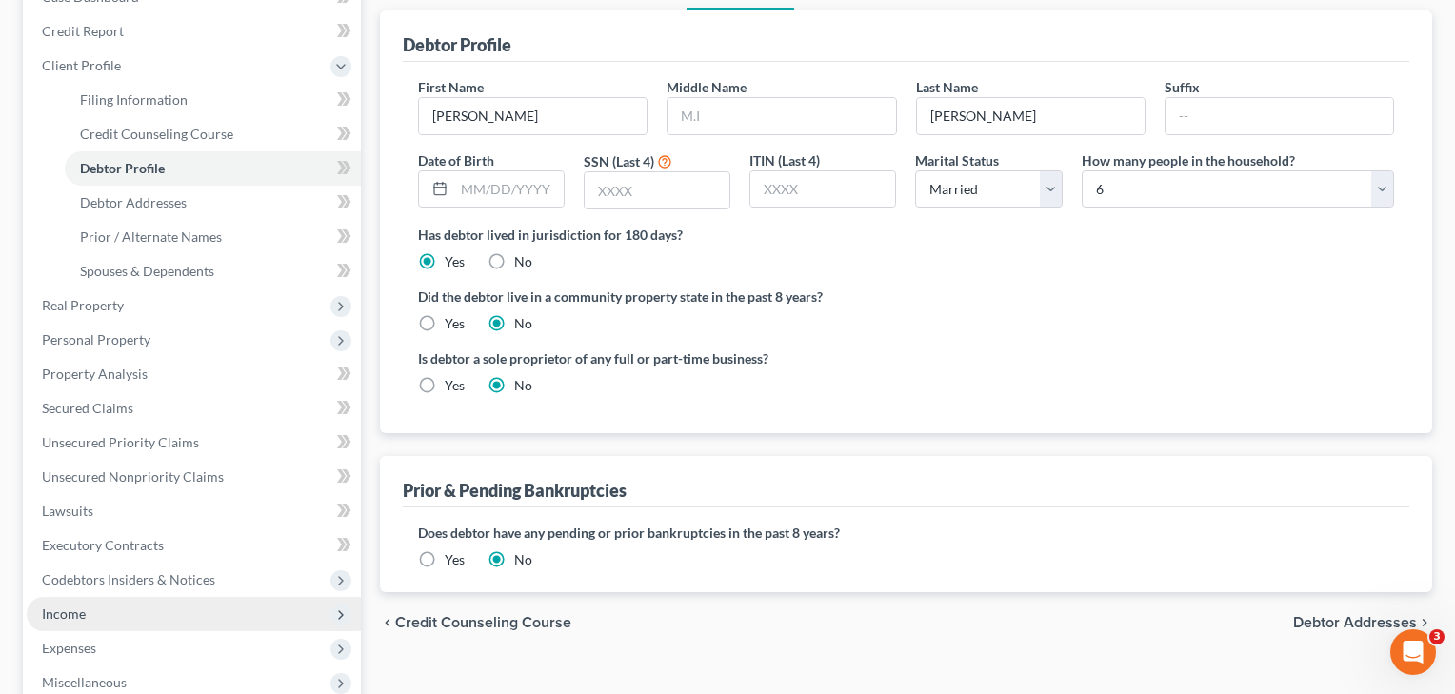
click at [82, 620] on span "Income" at bounding box center [64, 614] width 44 height 16
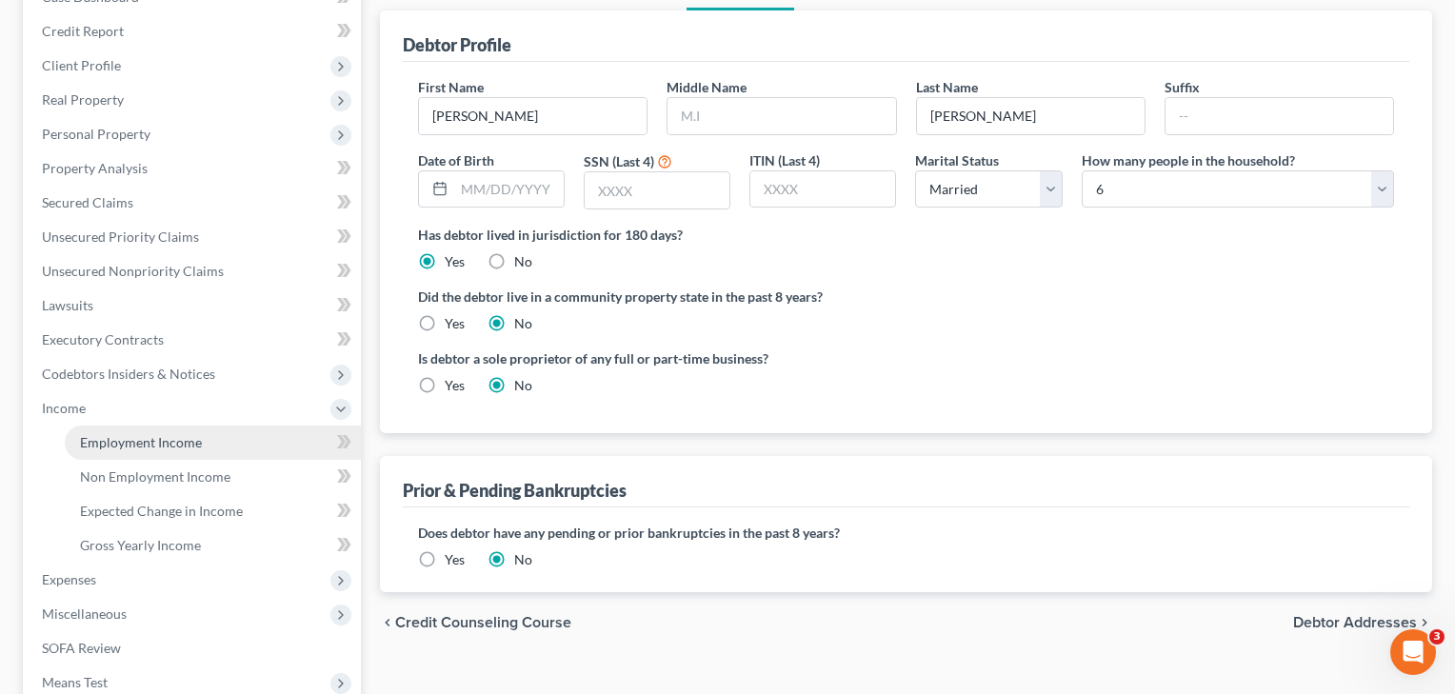
click at [157, 441] on span "Employment Income" at bounding box center [141, 442] width 122 height 16
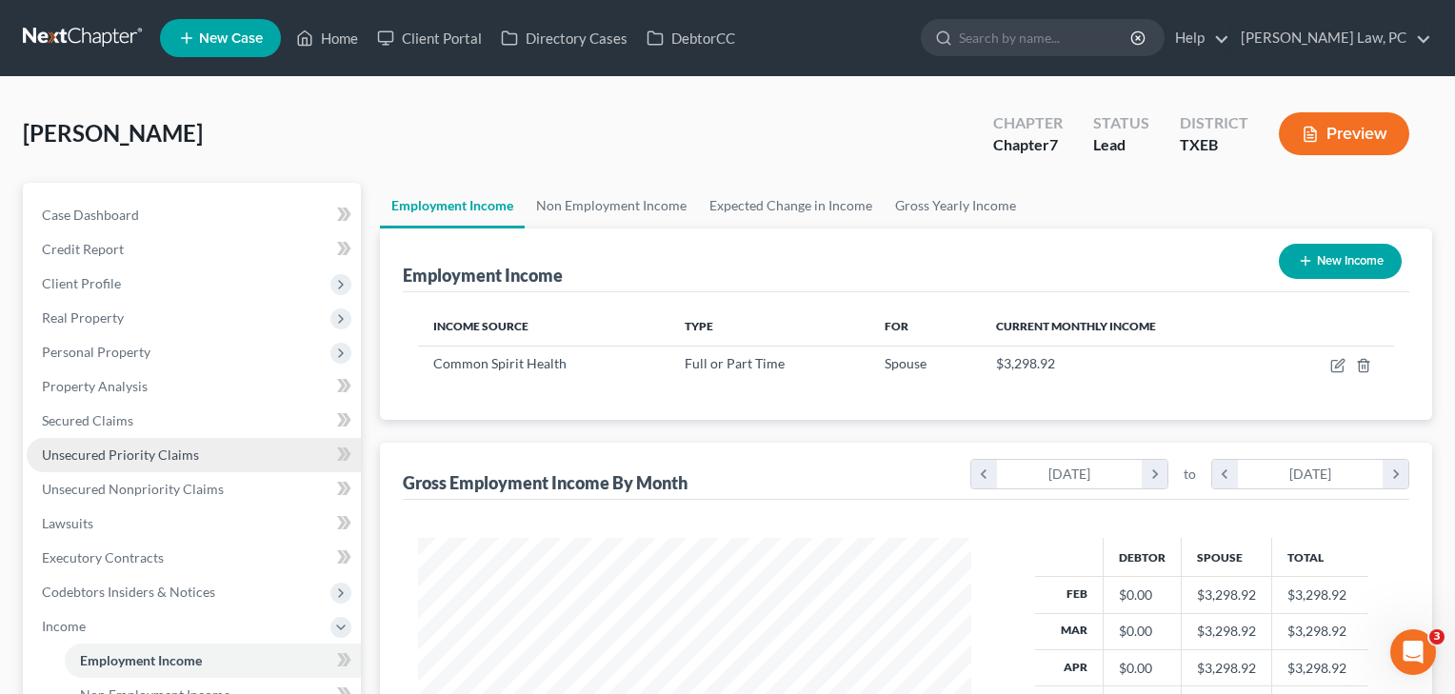
scroll to position [341, 592]
click at [1328, 265] on button "New Income" at bounding box center [1340, 261] width 123 height 35
select select "0"
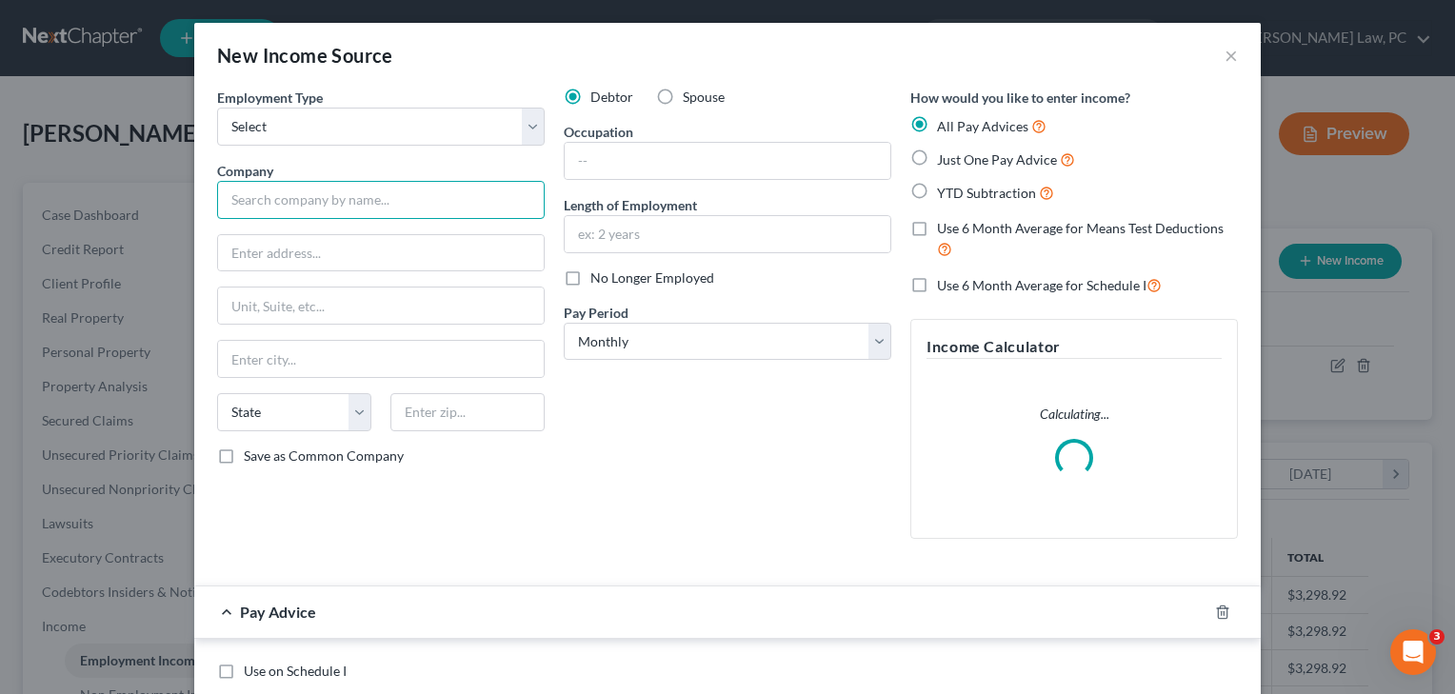
click at [386, 198] on input "text" at bounding box center [381, 200] width 328 height 38
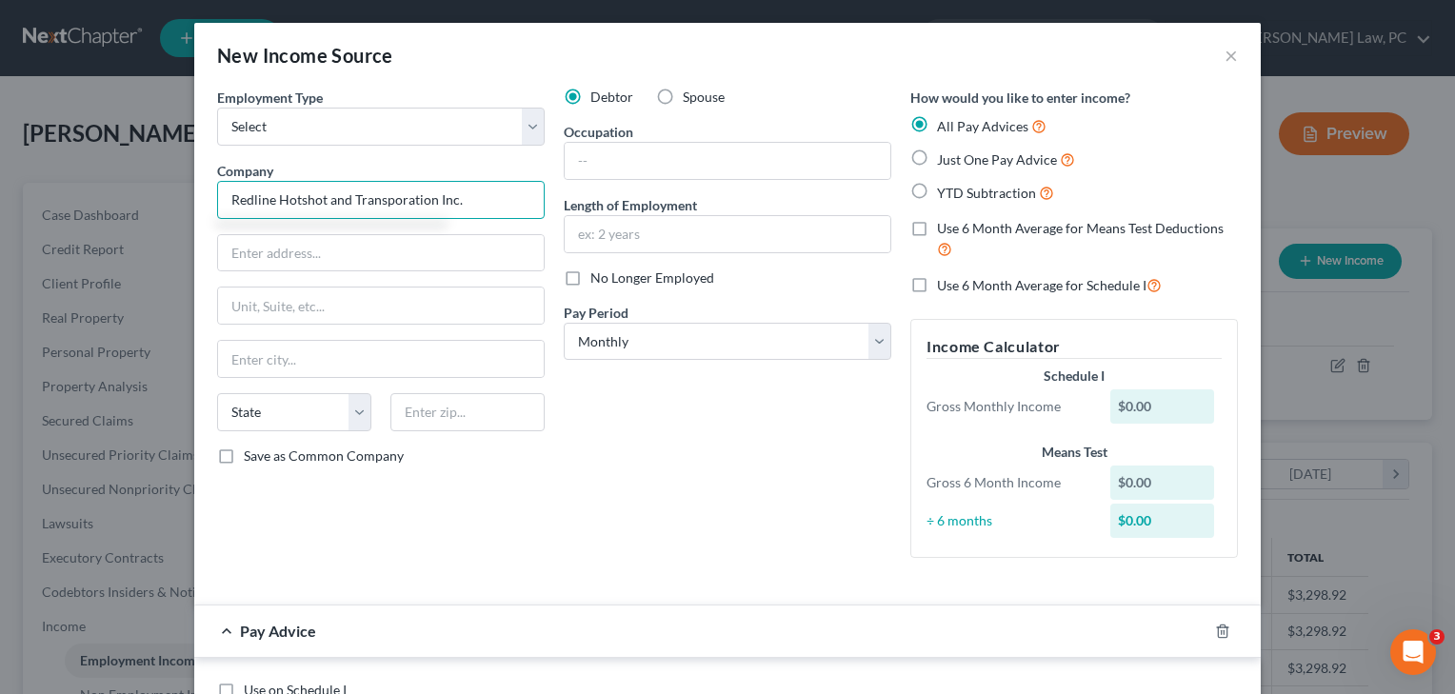
scroll to position [0, 0]
type input "Redline Hotshot and Transporation Inc."
click at [951, 161] on span "Just One Pay Advice" at bounding box center [997, 159] width 120 height 16
click at [951, 161] on input "Just One Pay Advice" at bounding box center [951, 155] width 12 height 12
radio input "true"
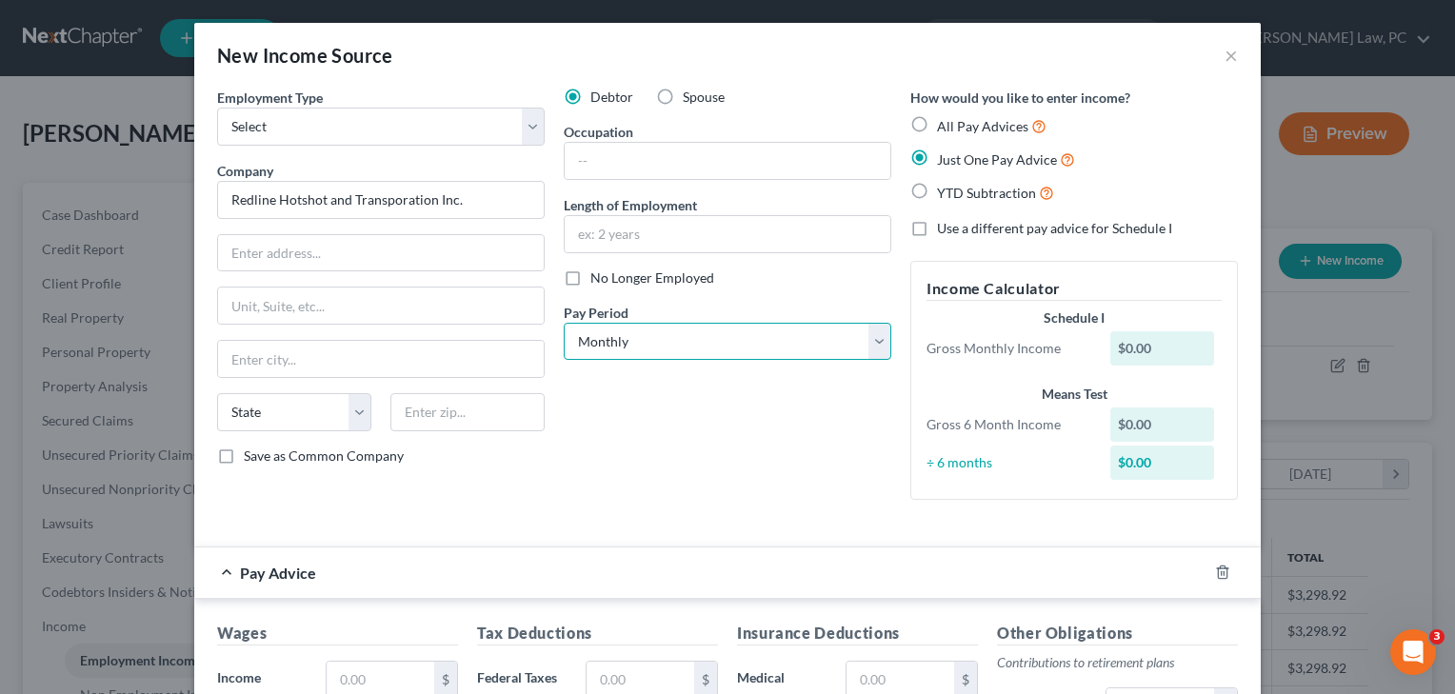
select select "3"
click at [962, 230] on span "Use a different pay advice for Schedule I" at bounding box center [1054, 228] width 235 height 16
click at [957, 230] on input "Use a different pay advice for Schedule I" at bounding box center [951, 225] width 12 height 12
checkbox input "true"
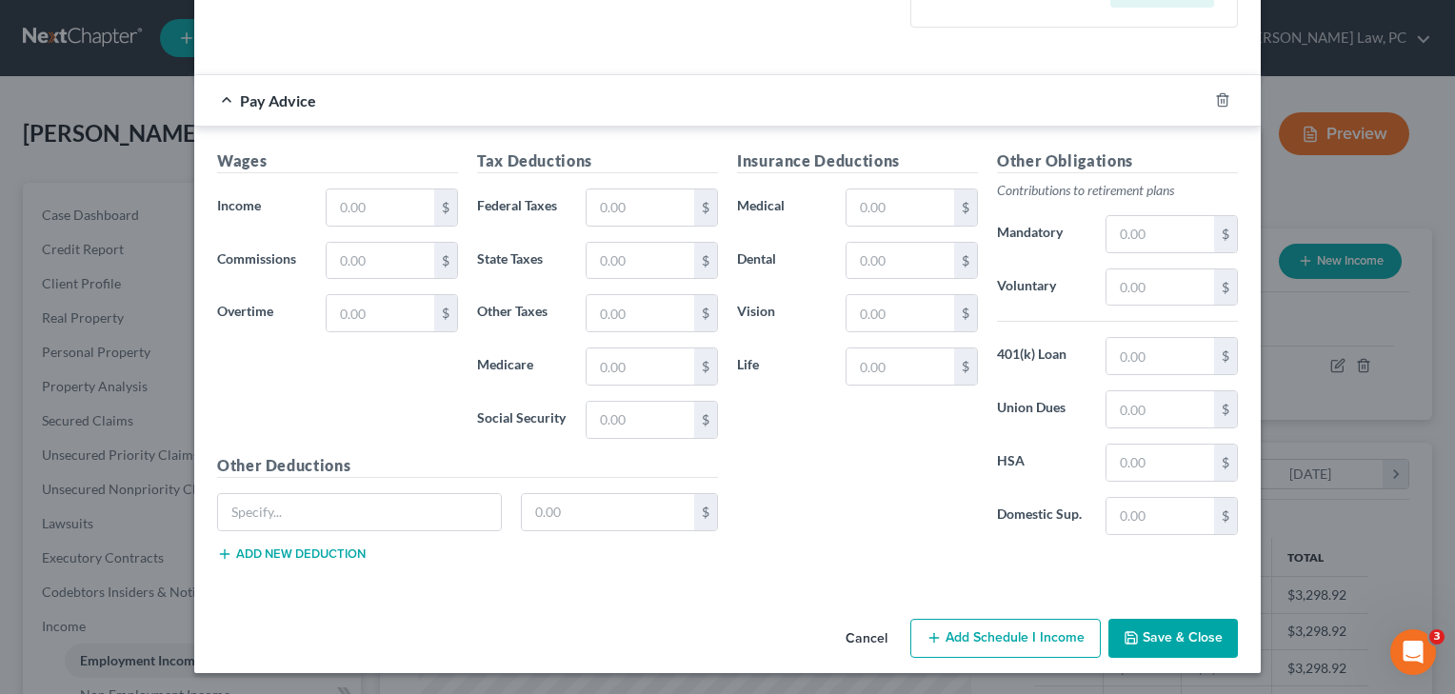
scroll to position [510, 0]
click at [981, 639] on button "Add Schedule I Income" at bounding box center [1006, 640] width 190 height 40
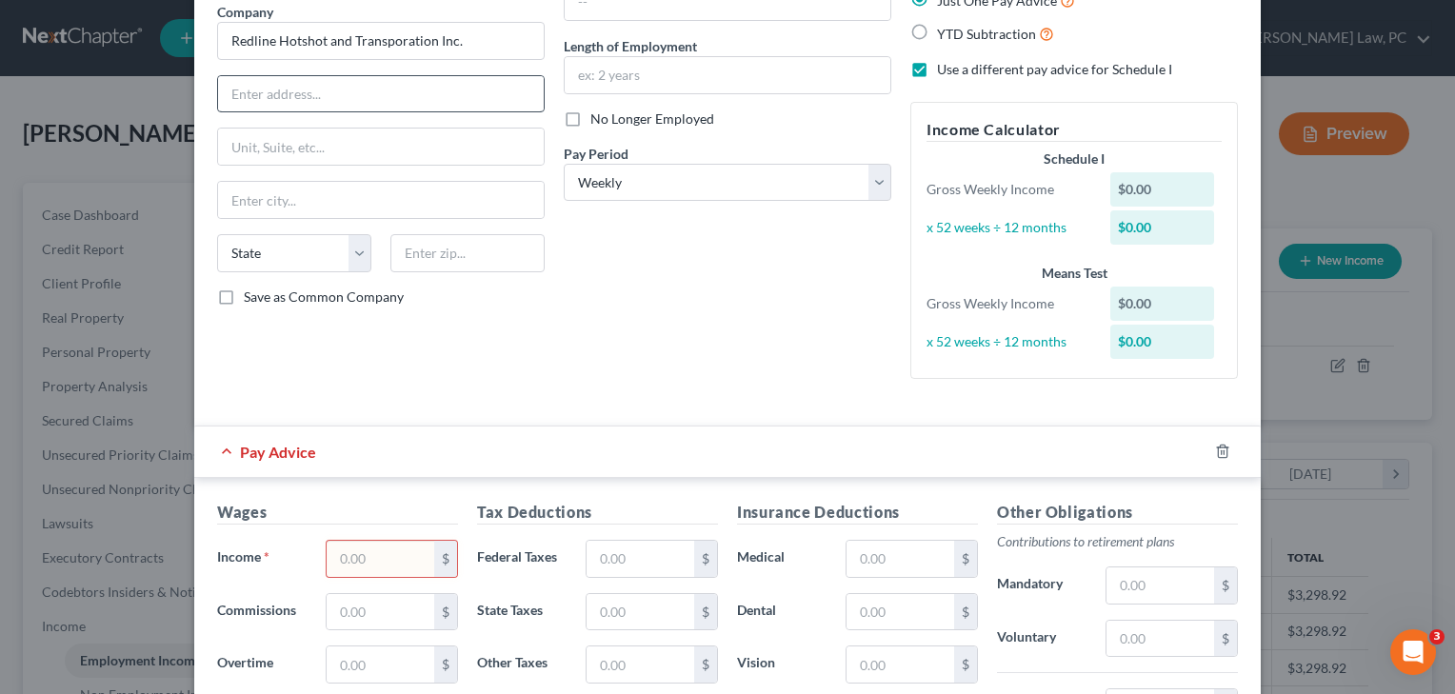
scroll to position [253, 0]
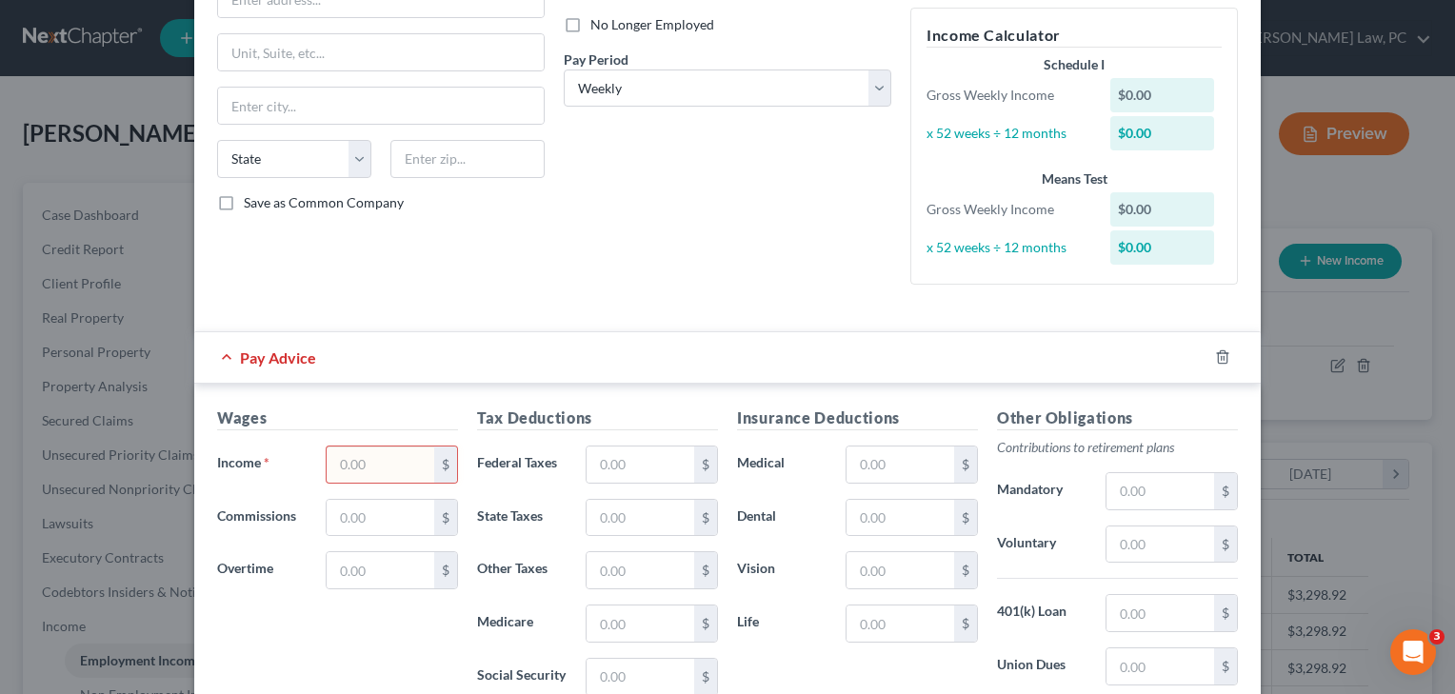
click at [371, 460] on input "text" at bounding box center [381, 465] width 108 height 36
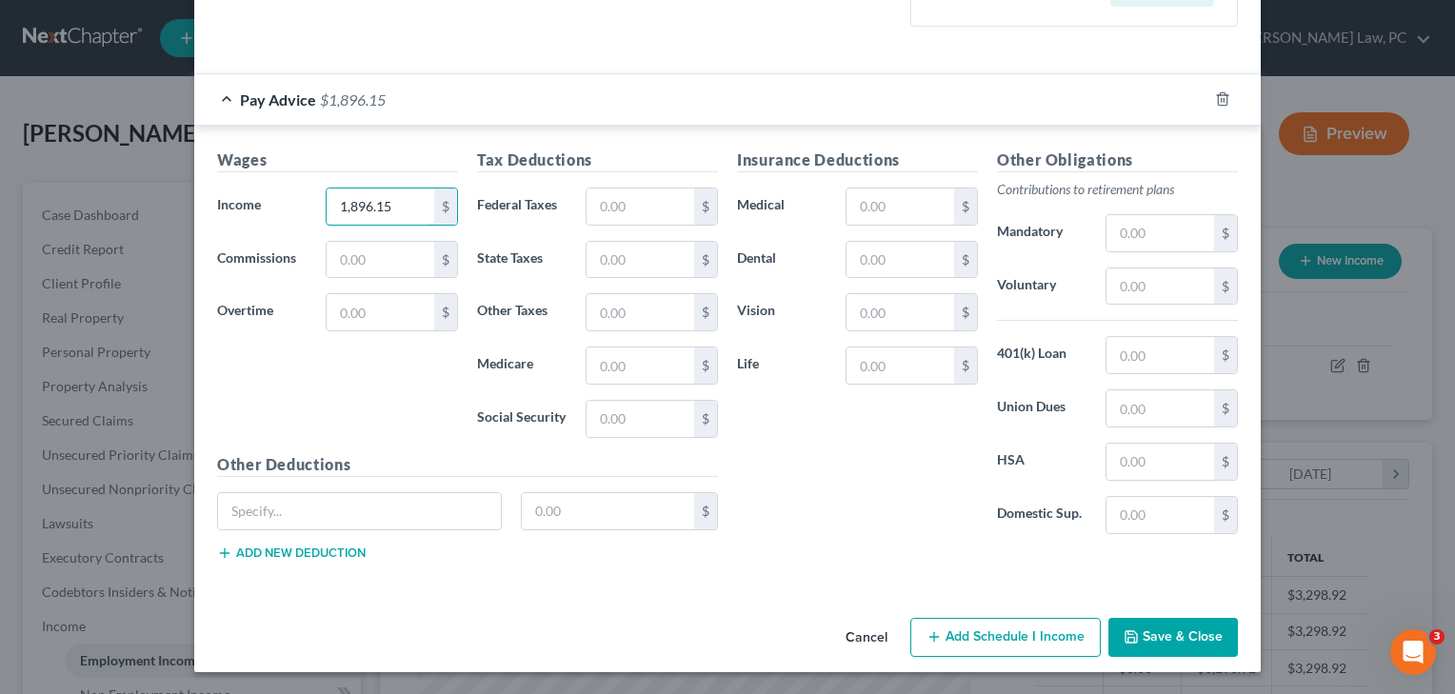
scroll to position [510, 0]
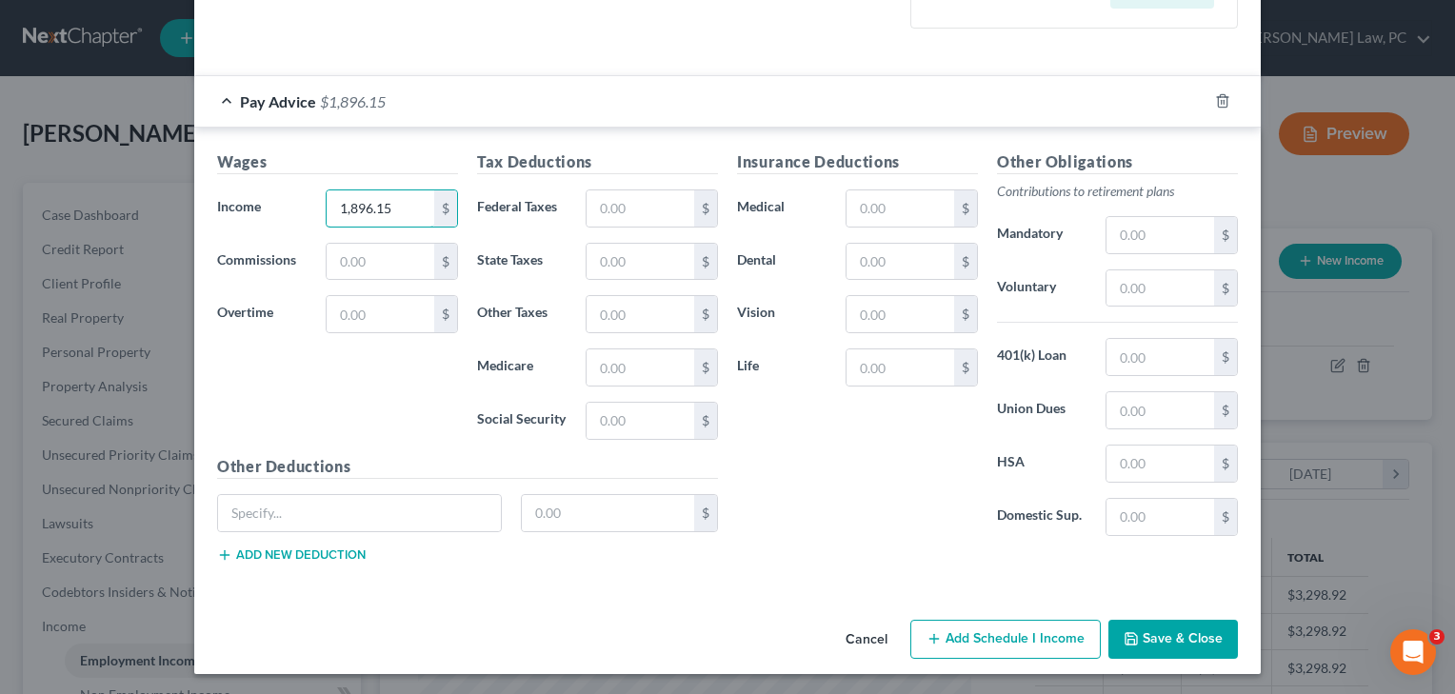
type input "1,896.15"
click at [995, 635] on button "Add Schedule I Income" at bounding box center [1006, 640] width 190 height 40
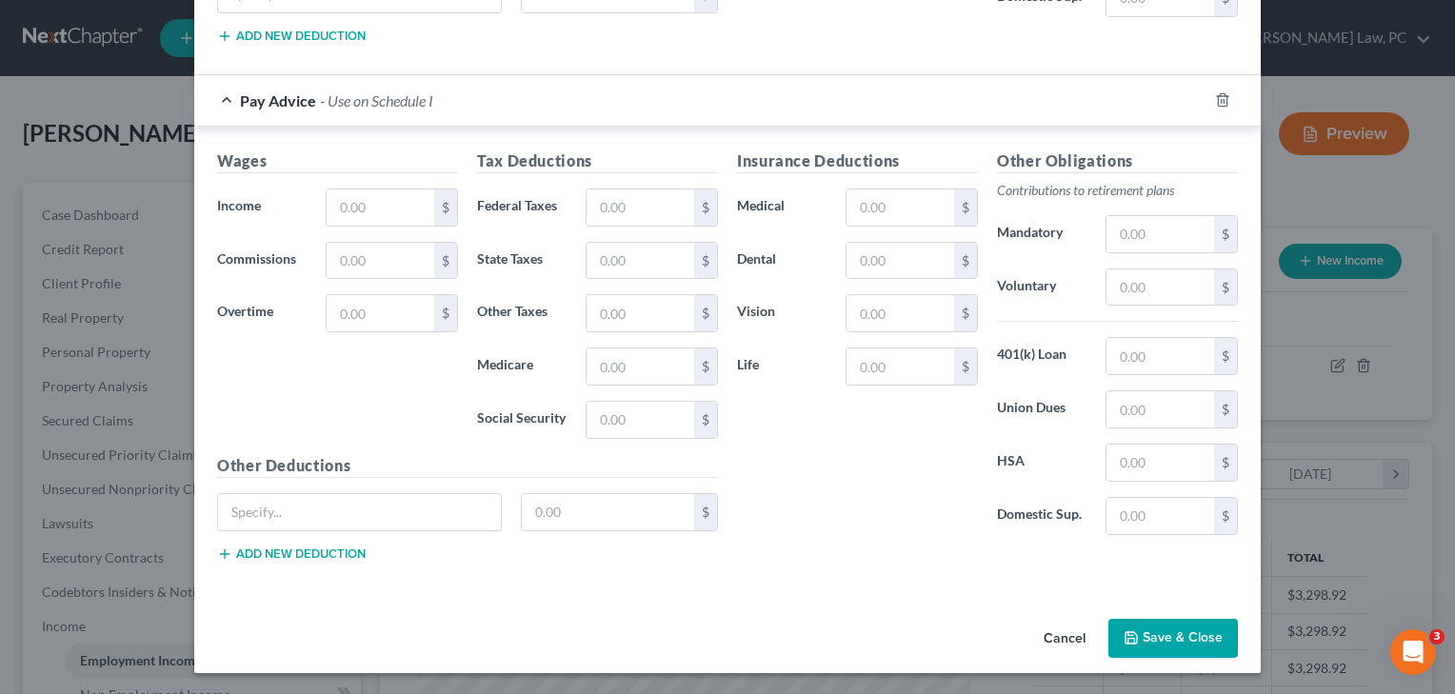
scroll to position [1028, 0]
click at [391, 213] on input "text" at bounding box center [381, 208] width 108 height 36
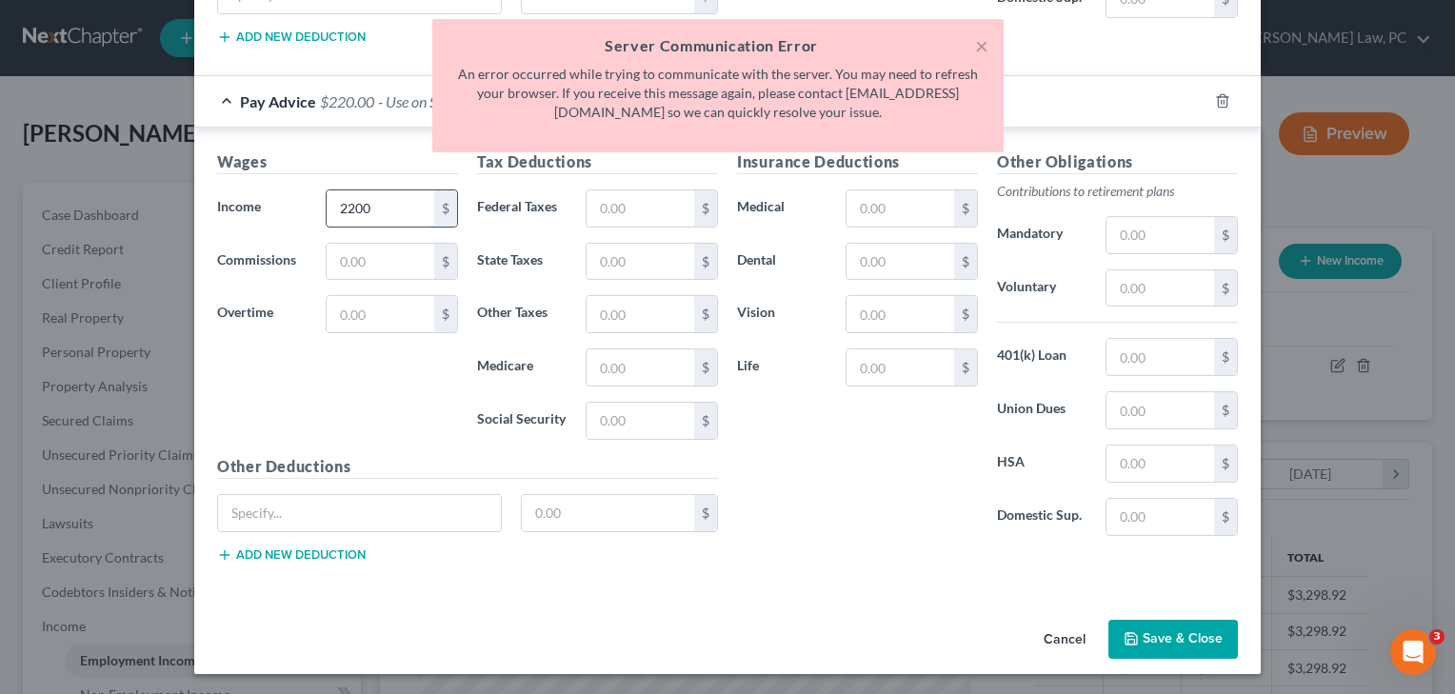
type input "2,200"
click at [983, 46] on button "×" at bounding box center [981, 45] width 13 height 23
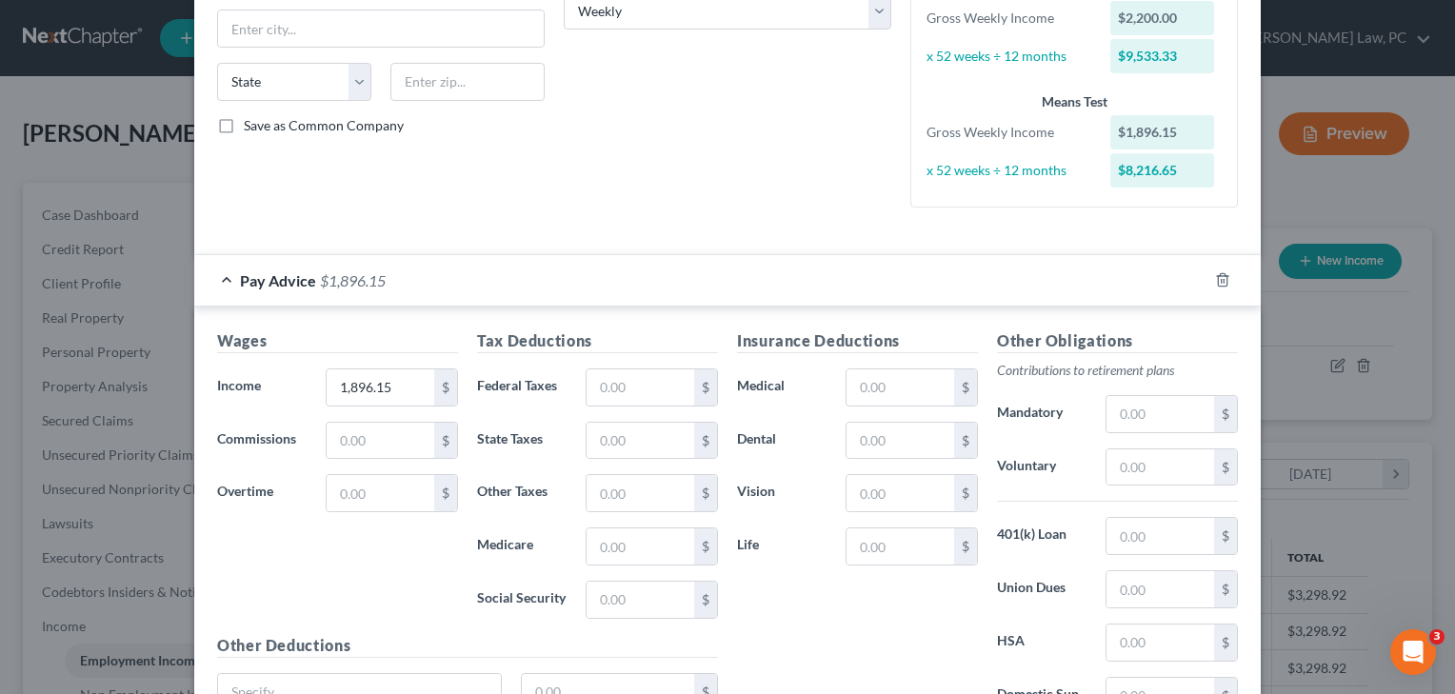
scroll to position [336, 0]
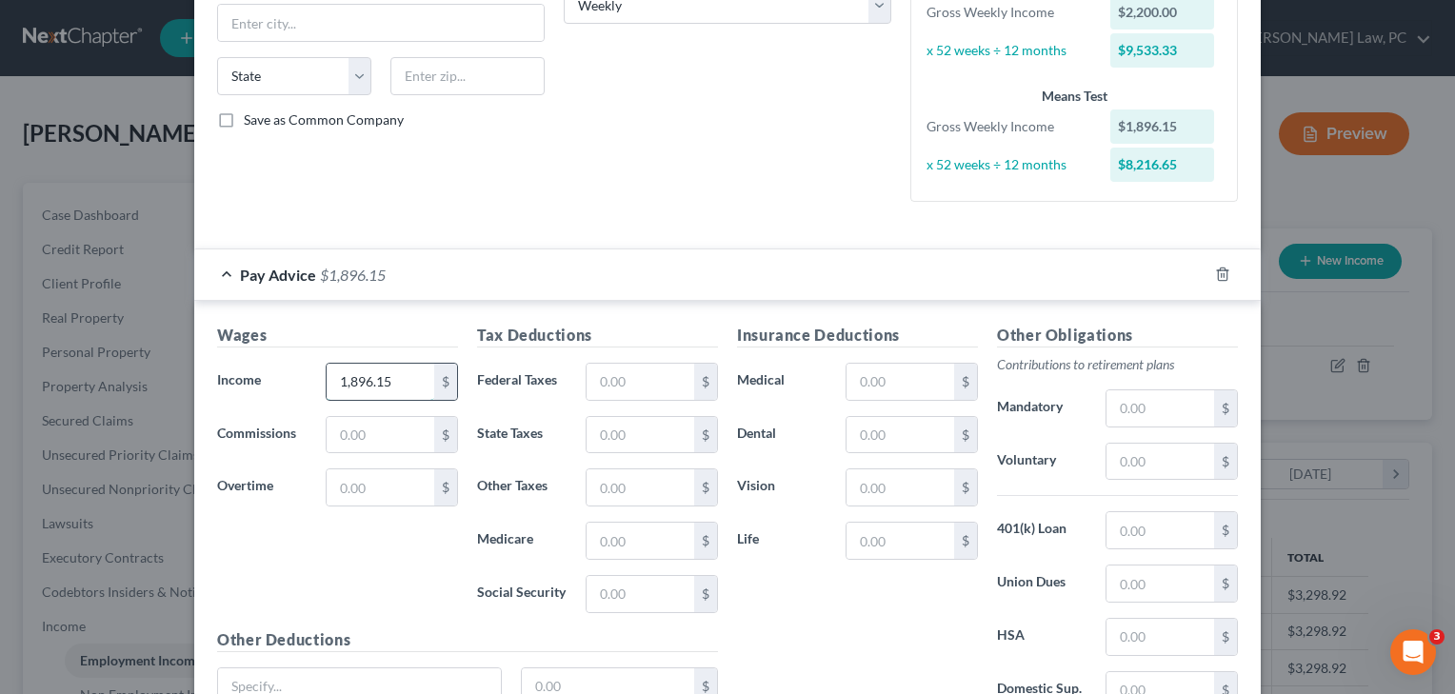
click at [404, 387] on input "1,896.15" at bounding box center [381, 382] width 108 height 36
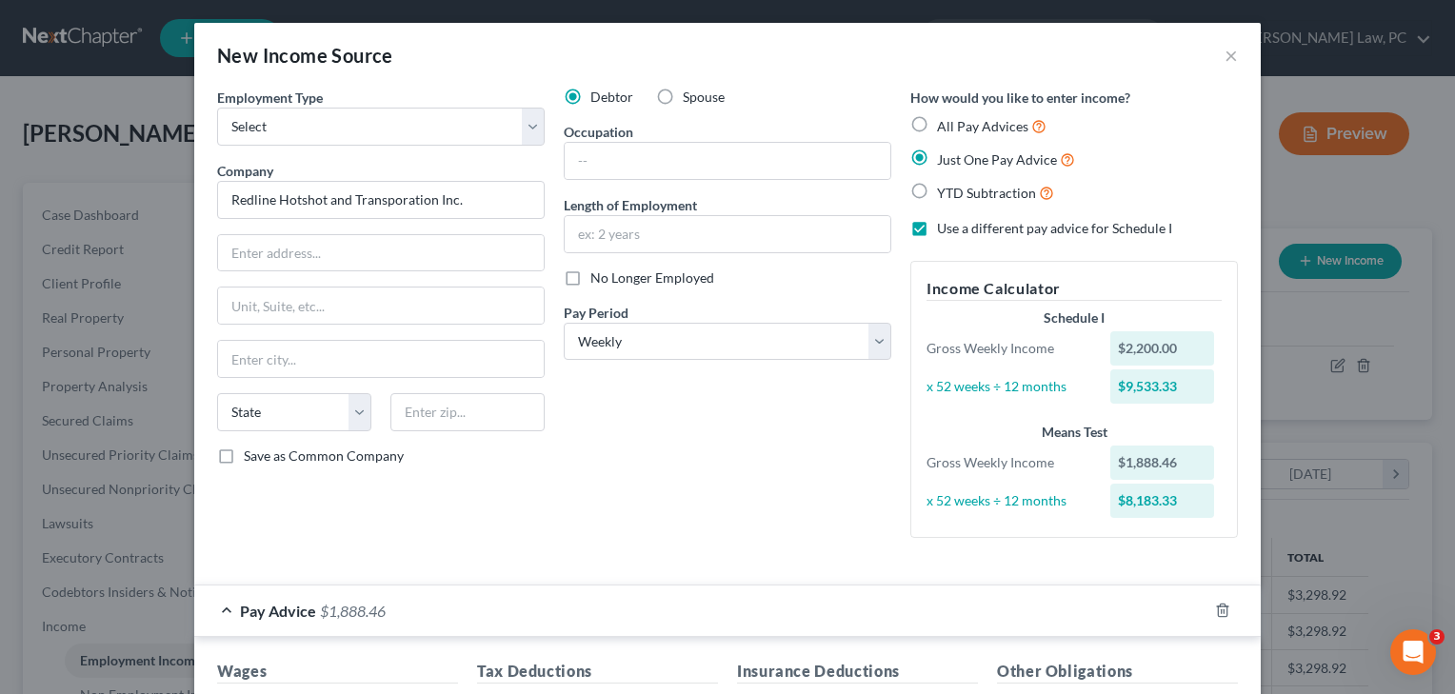
scroll to position [0, 0]
type input "1,888.46"
click at [607, 240] on input "text" at bounding box center [728, 234] width 326 height 36
type input "8 months"
click at [636, 150] on input "text" at bounding box center [728, 161] width 326 height 36
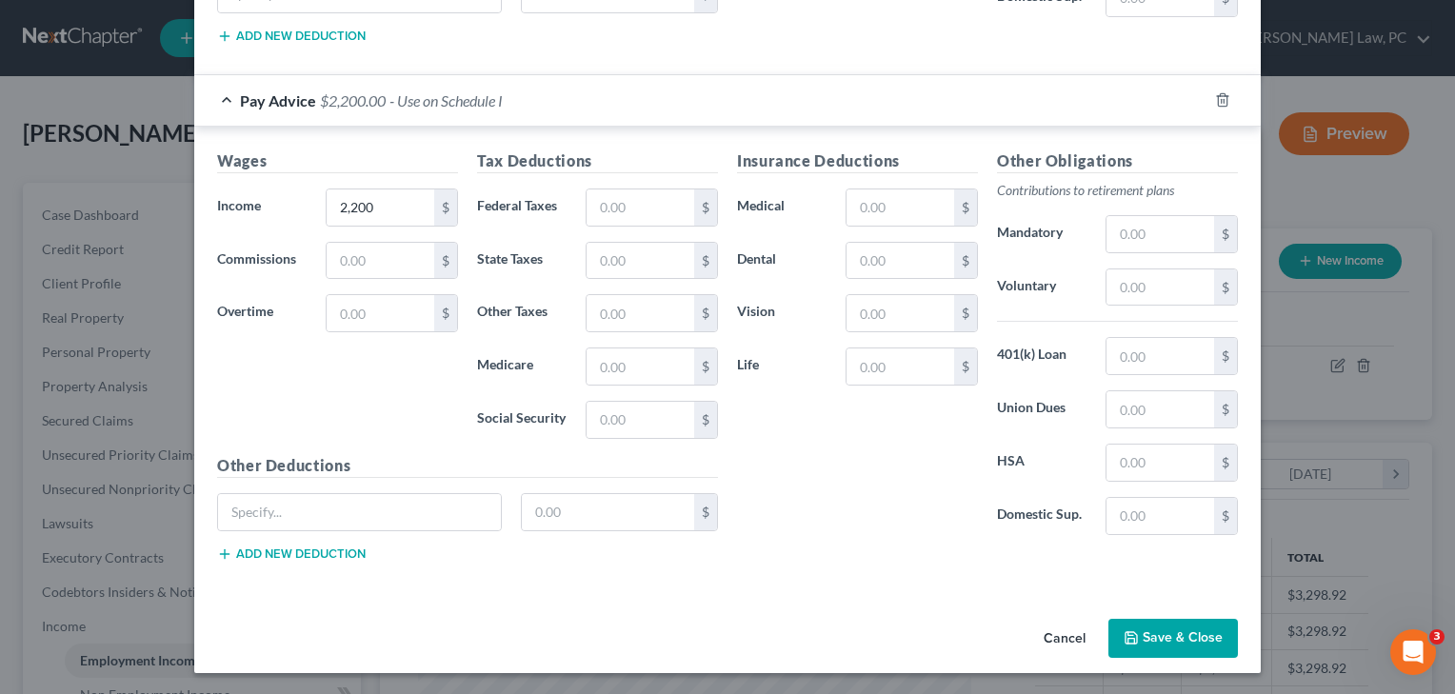
scroll to position [1028, 0]
type input "Owner/operator"
click at [1169, 629] on button "Save & Close" at bounding box center [1174, 640] width 130 height 40
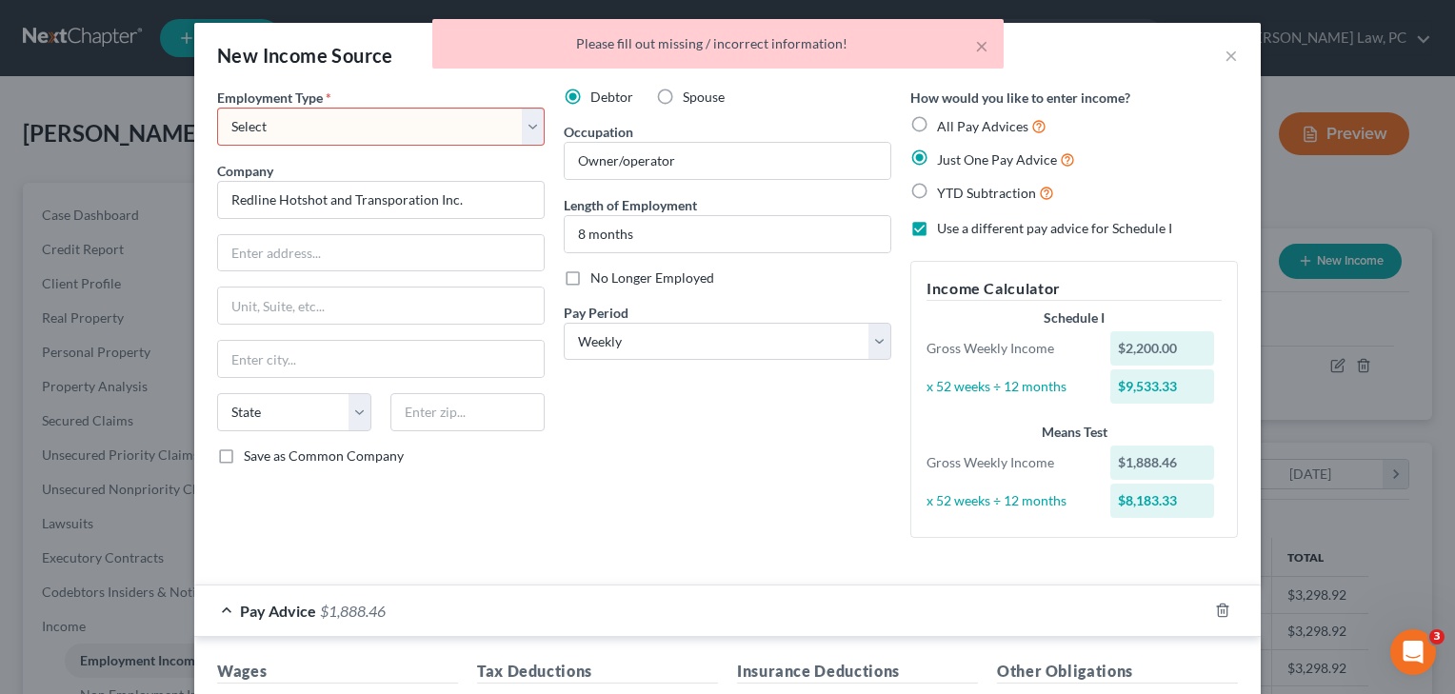
scroll to position [0, 0]
select select "0"
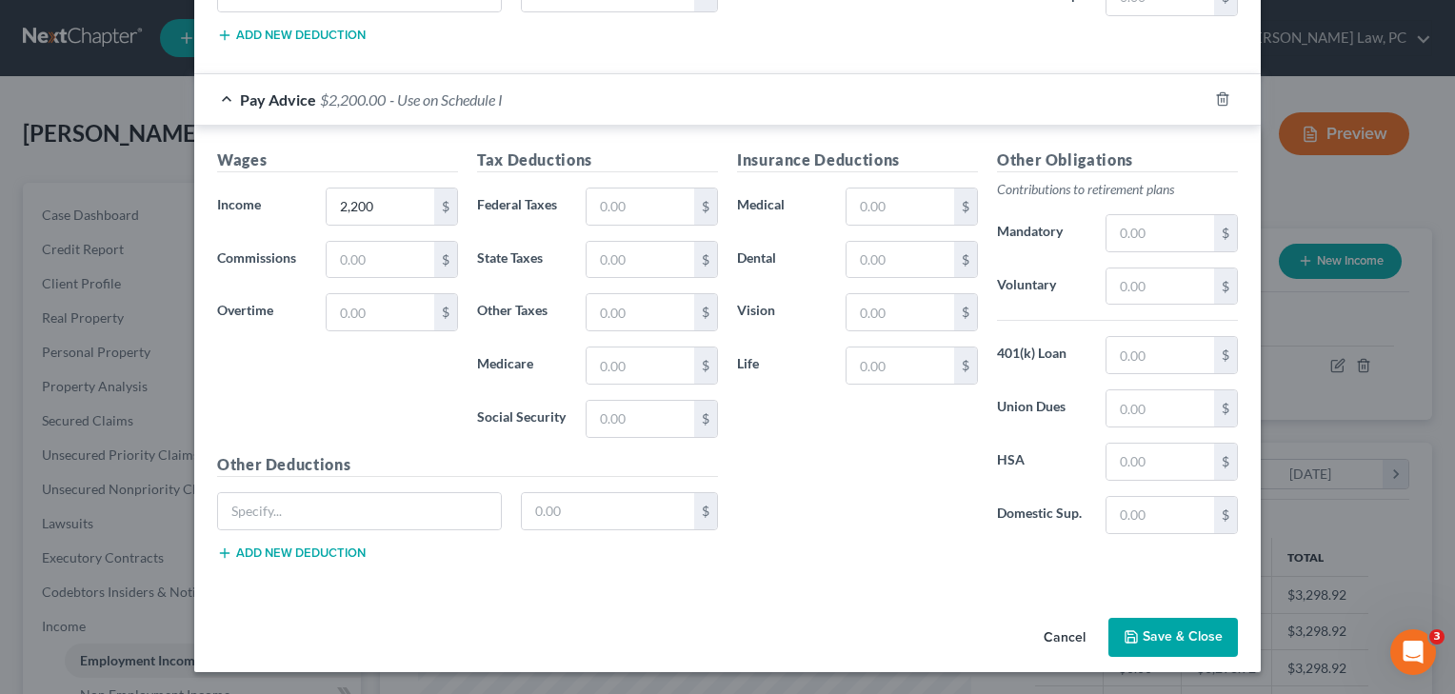
scroll to position [1028, 0]
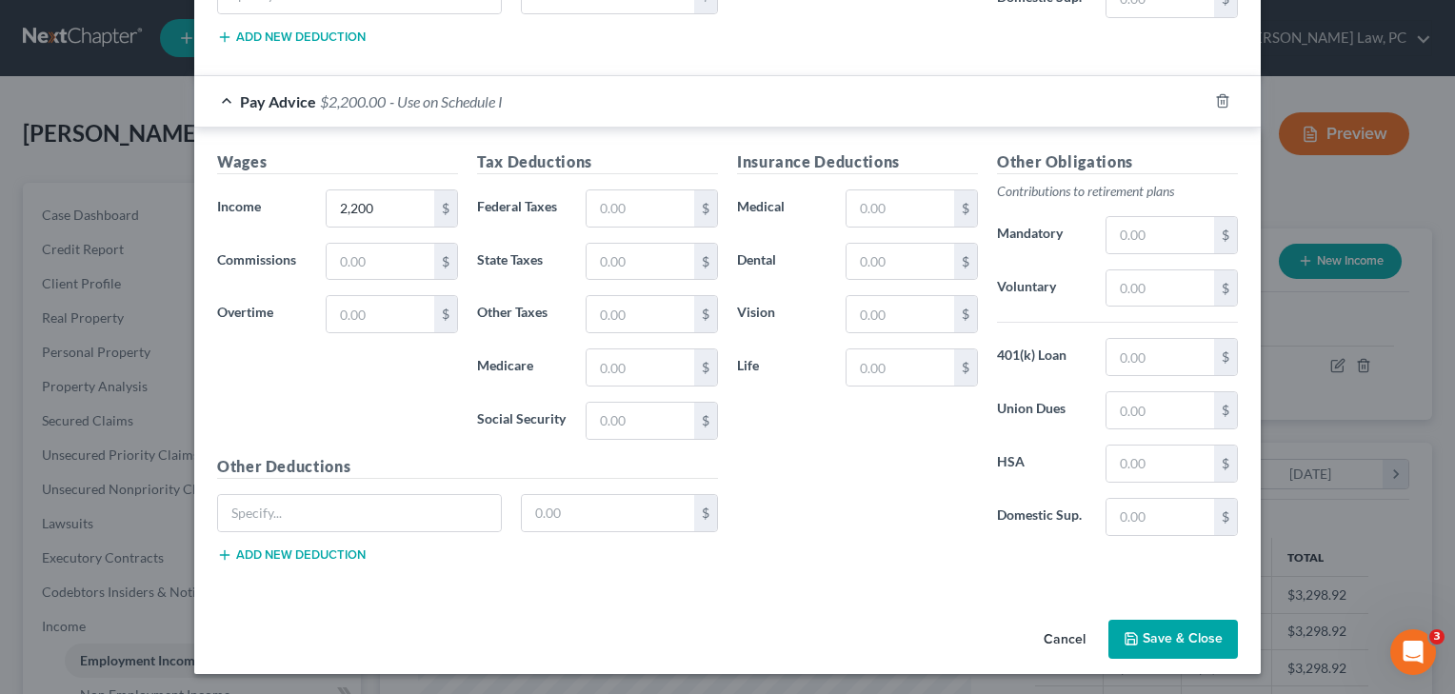
click at [1182, 634] on button "Save & Close" at bounding box center [1174, 640] width 130 height 40
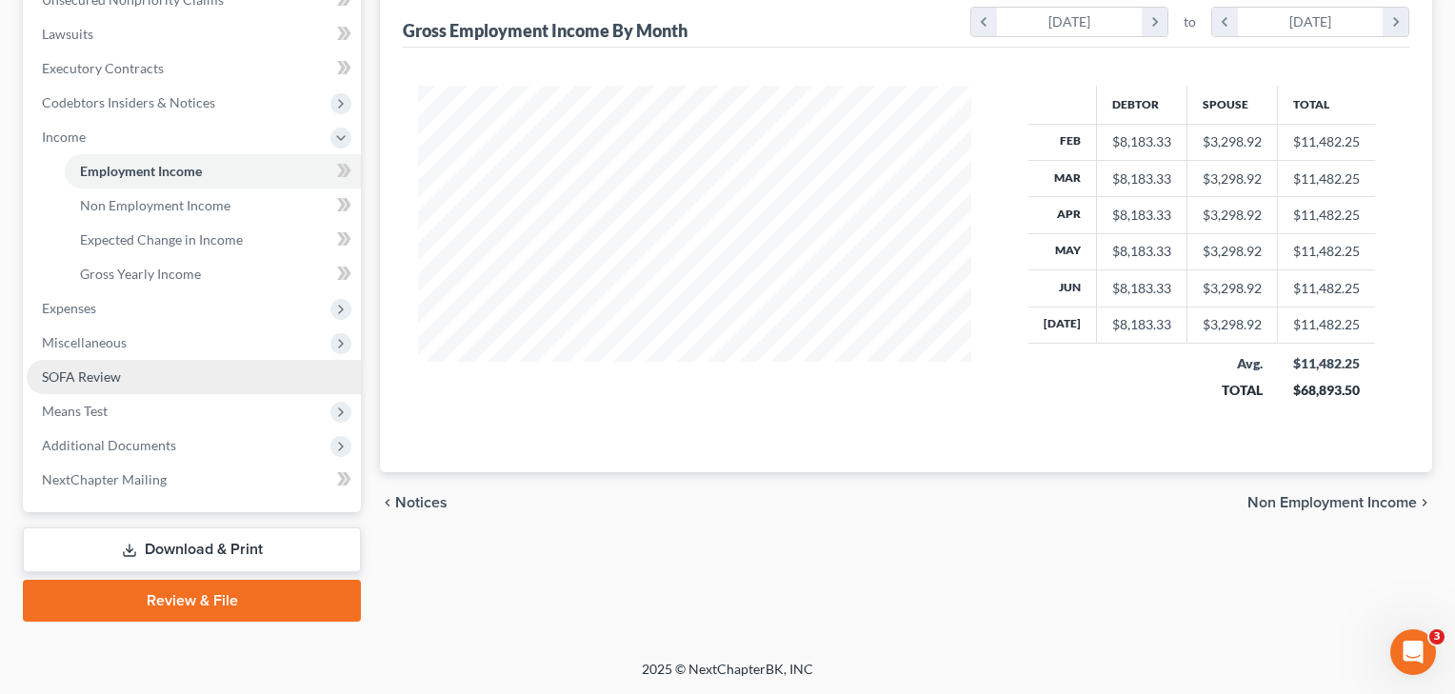
scroll to position [490, 0]
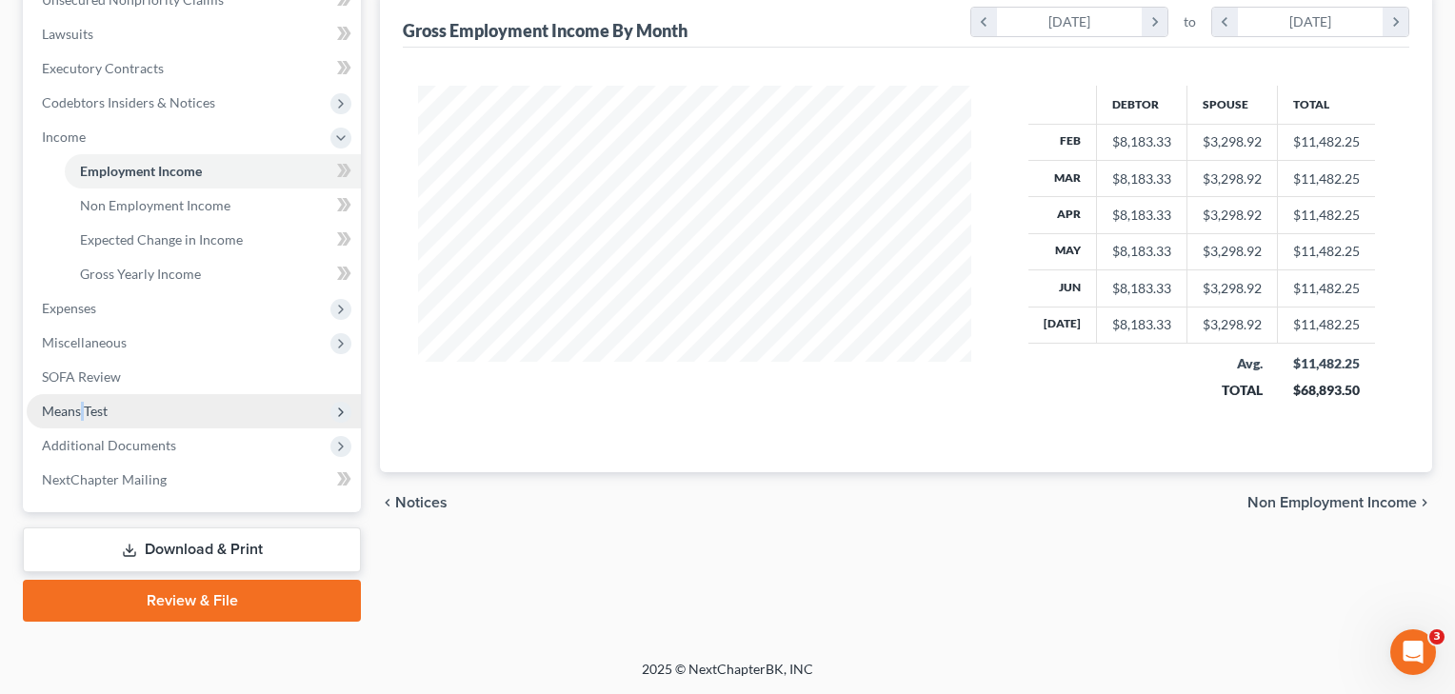
click at [83, 405] on span "Means Test" at bounding box center [75, 411] width 66 height 16
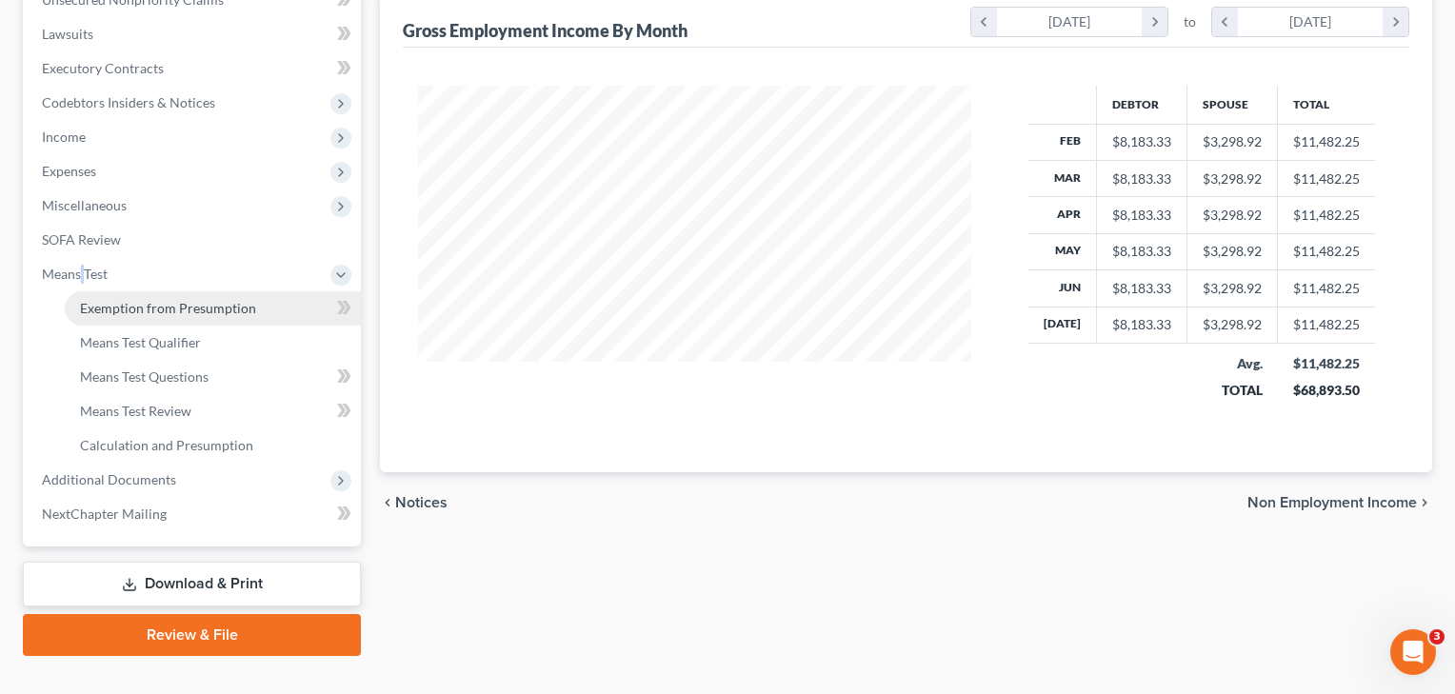
click at [139, 311] on span "Exemption from Presumption" at bounding box center [168, 308] width 176 height 16
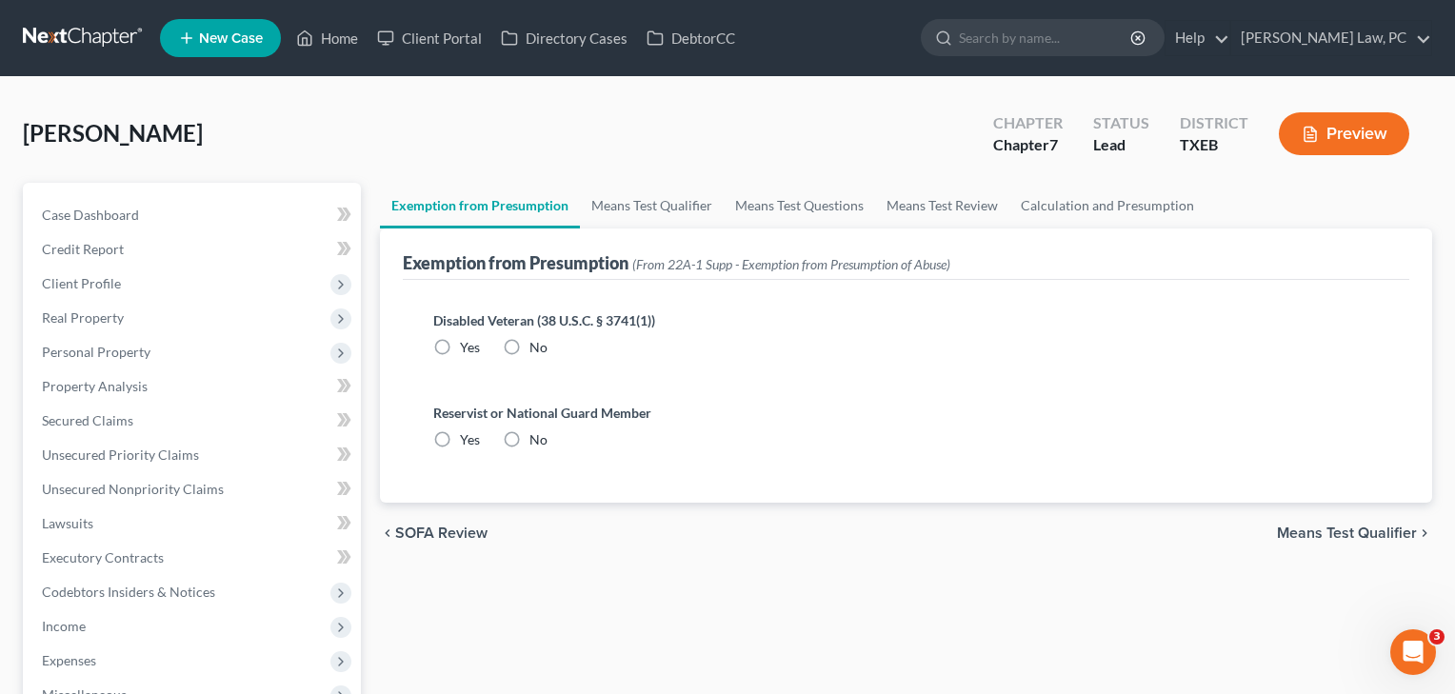
click at [530, 341] on label "No" at bounding box center [539, 347] width 18 height 19
click at [537, 341] on input "No" at bounding box center [543, 344] width 12 height 12
radio input "true"
click at [530, 444] on label "No" at bounding box center [539, 439] width 18 height 19
click at [537, 443] on input "No" at bounding box center [543, 436] width 12 height 12
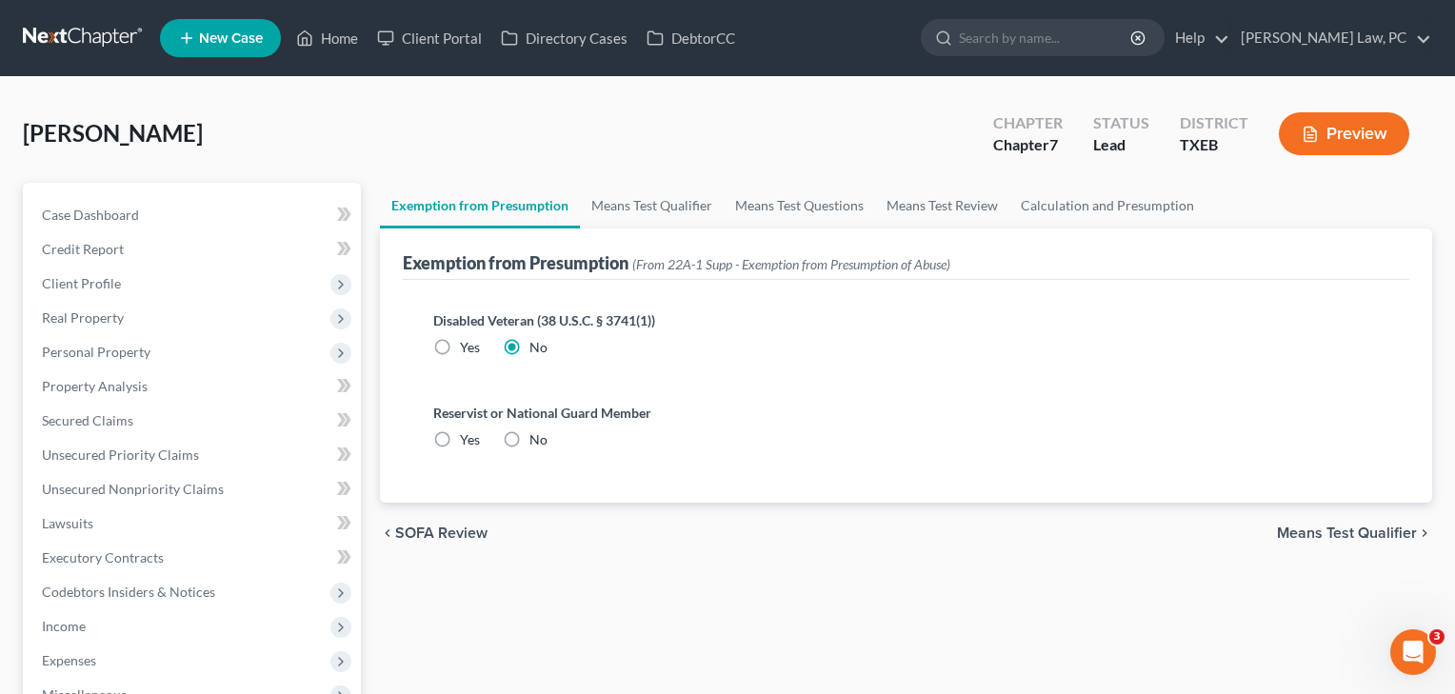
radio input "true"
click at [1314, 532] on span "Means Test Qualifier" at bounding box center [1347, 533] width 140 height 15
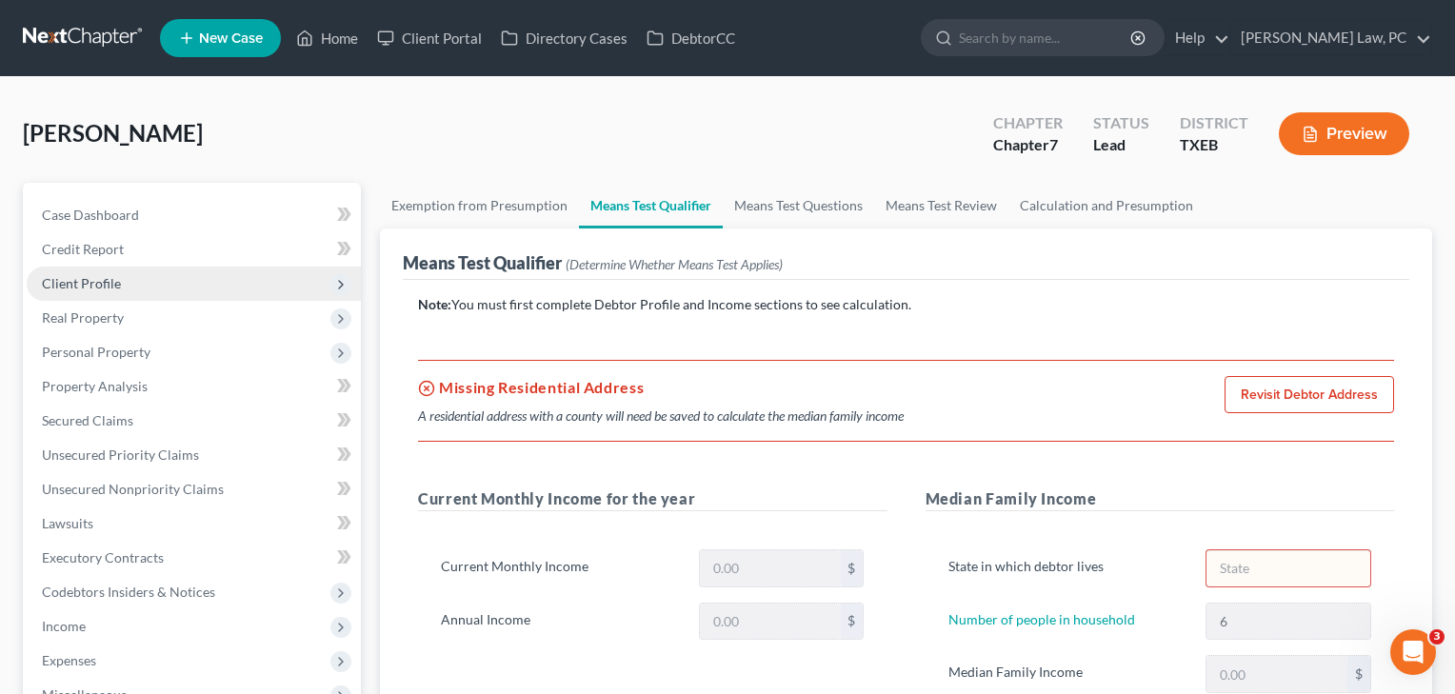
click at [91, 286] on span "Client Profile" at bounding box center [81, 283] width 79 height 16
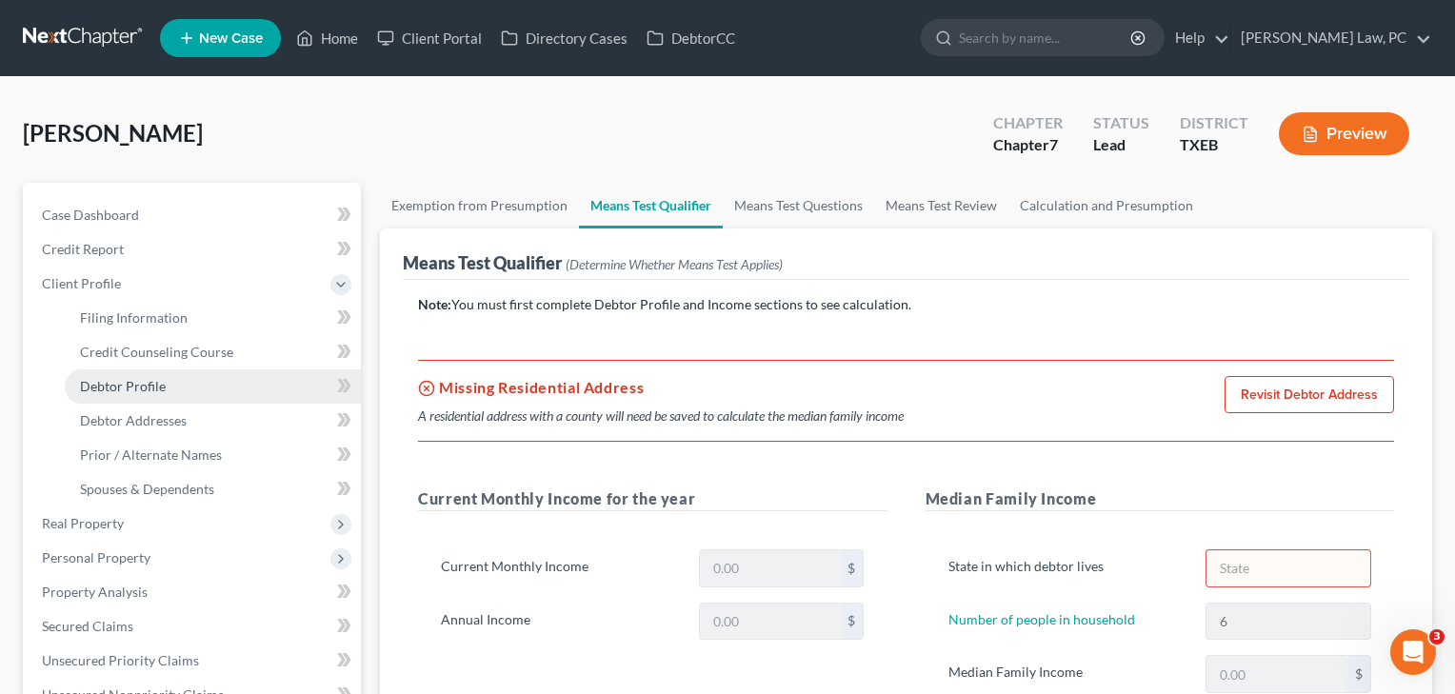
click at [104, 390] on span "Debtor Profile" at bounding box center [123, 386] width 86 height 16
select select "1"
select select "5"
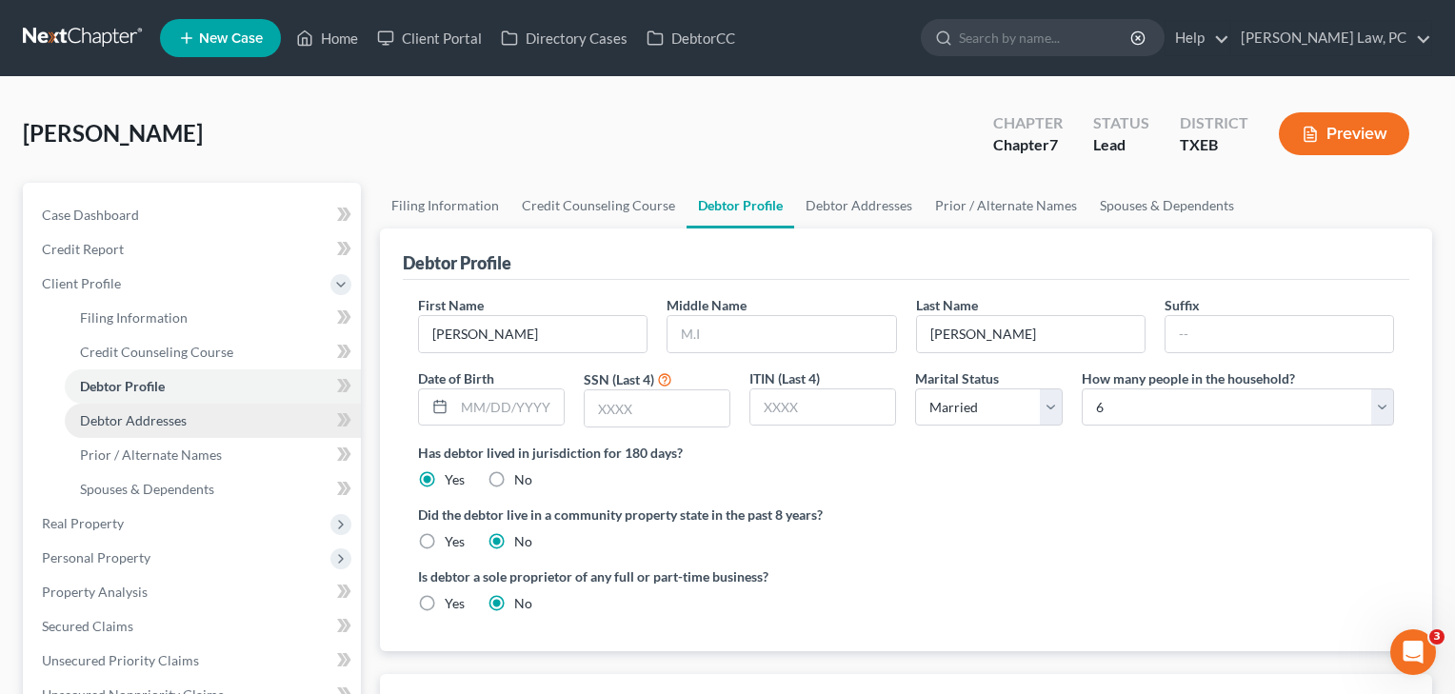
click at [106, 422] on span "Debtor Addresses" at bounding box center [133, 420] width 107 height 16
select select "0"
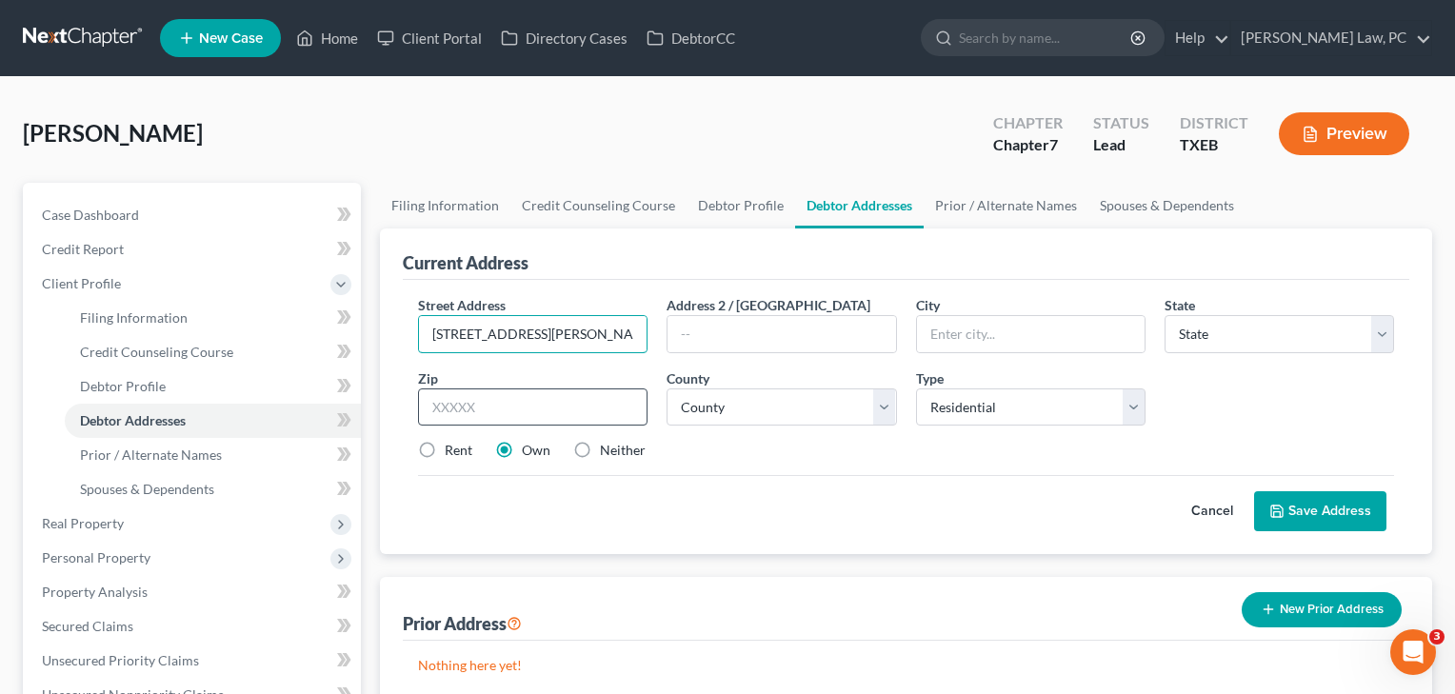
type input "4945 Leonard Road"
type input "77807"
click at [766, 315] on div at bounding box center [782, 334] width 230 height 38
type input "Bryan"
select select "45"
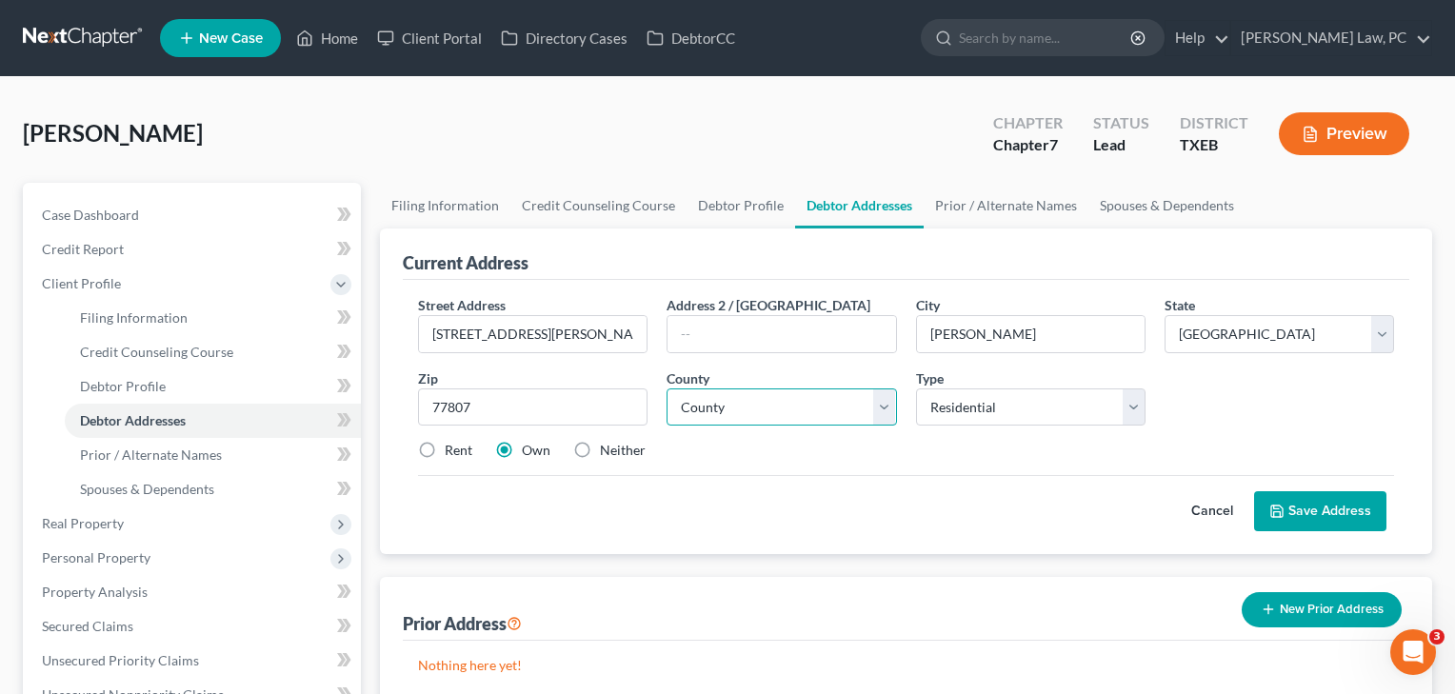
select select "20"
click at [445, 450] on label "Rent" at bounding box center [459, 450] width 28 height 19
click at [452, 450] on input "Rent" at bounding box center [458, 447] width 12 height 12
radio input "true"
click at [1334, 519] on button "Save Address" at bounding box center [1320, 511] width 132 height 40
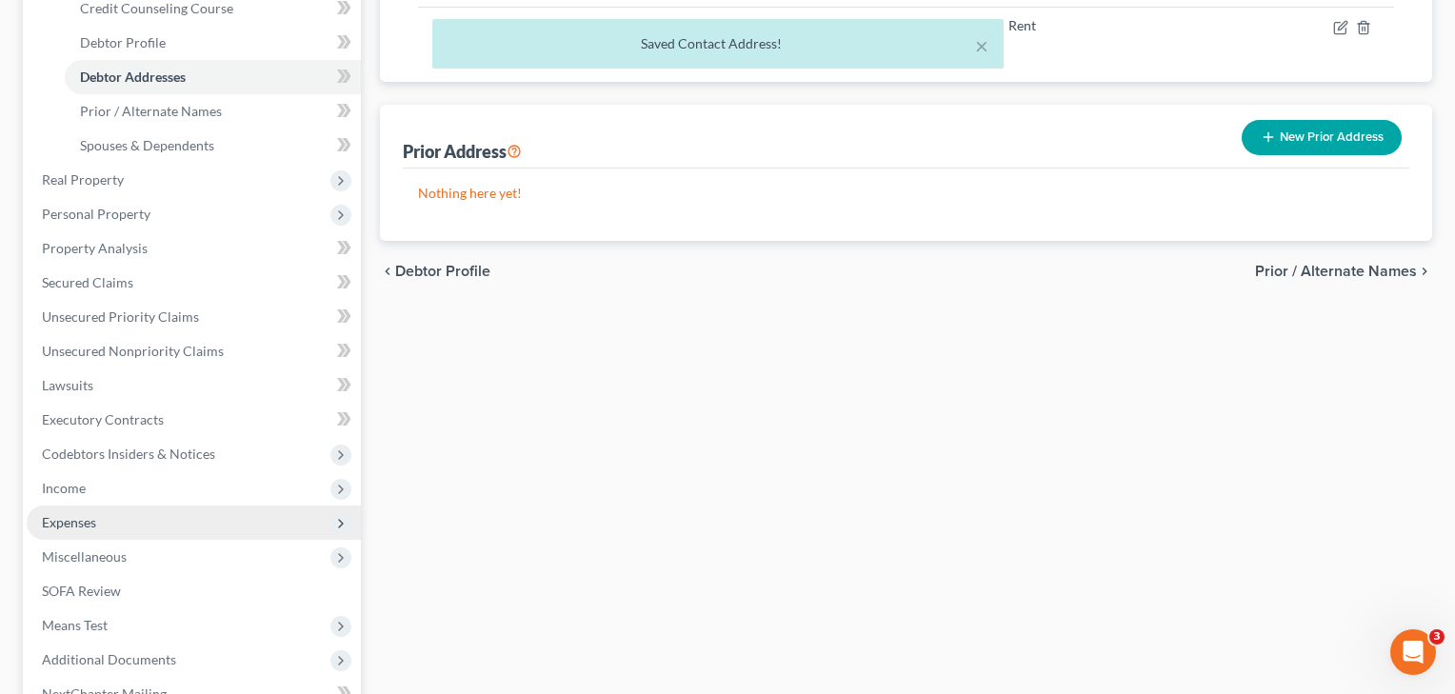
scroll to position [382, 0]
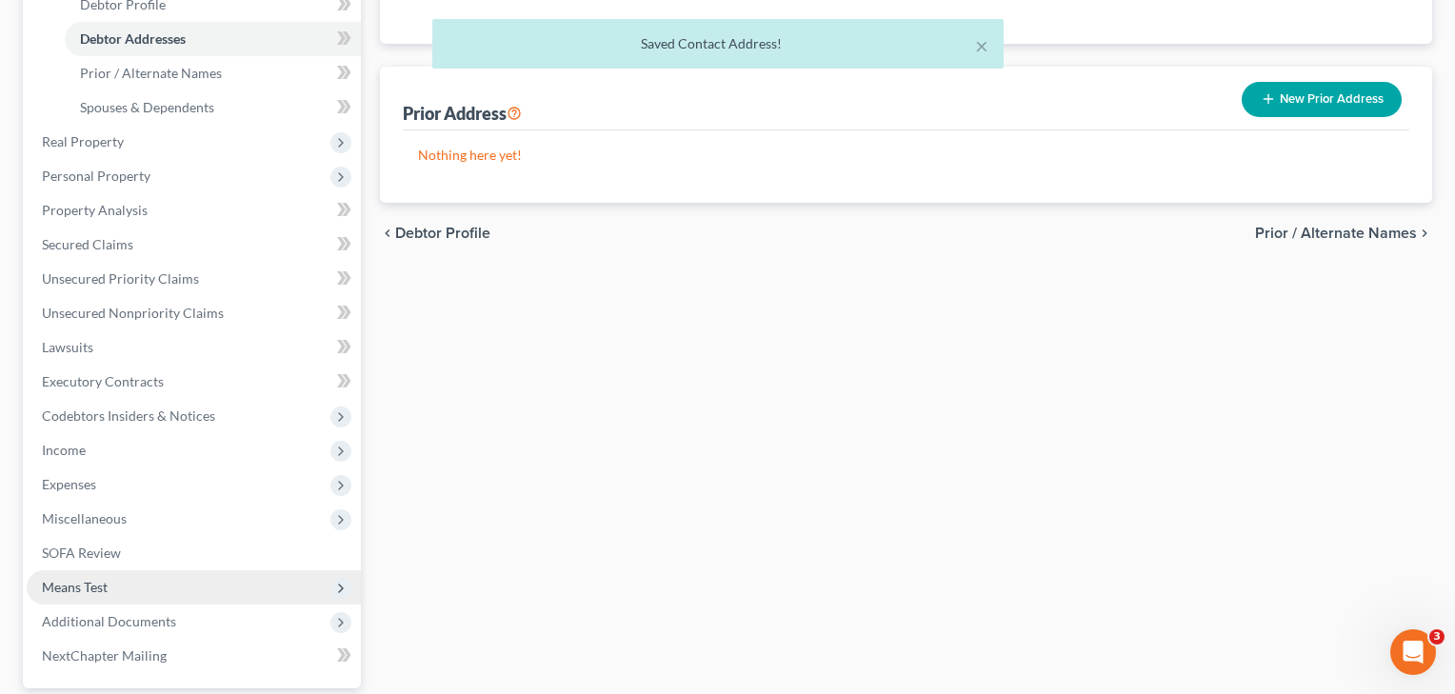
click at [98, 584] on span "Means Test" at bounding box center [75, 587] width 66 height 16
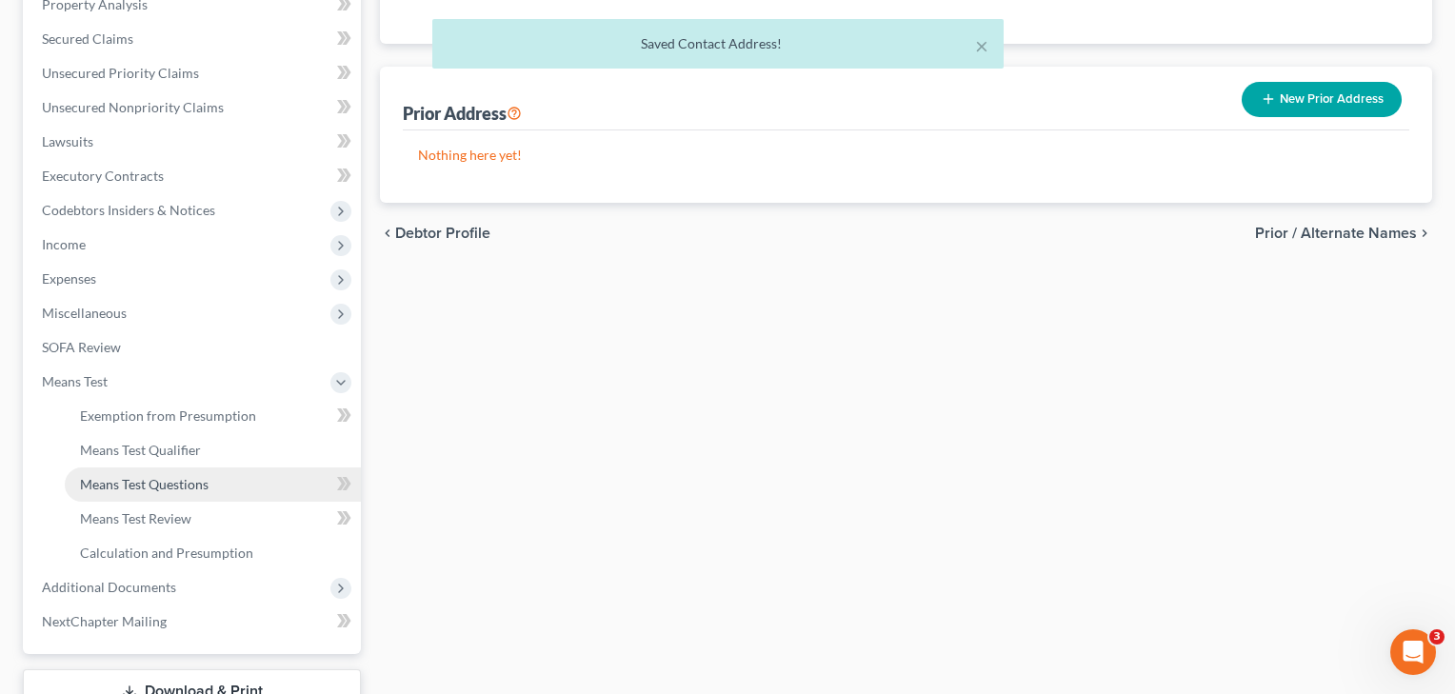
click at [153, 488] on span "Means Test Questions" at bounding box center [144, 484] width 129 height 16
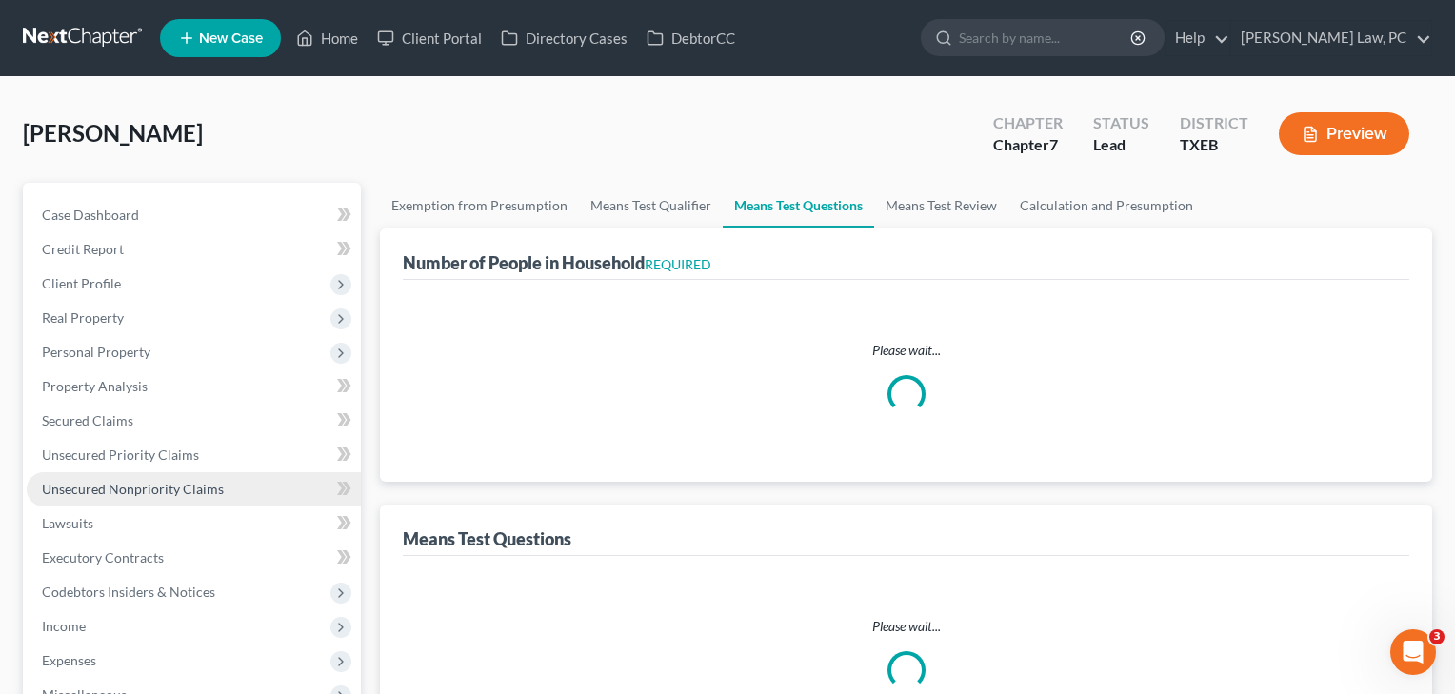
select select "0"
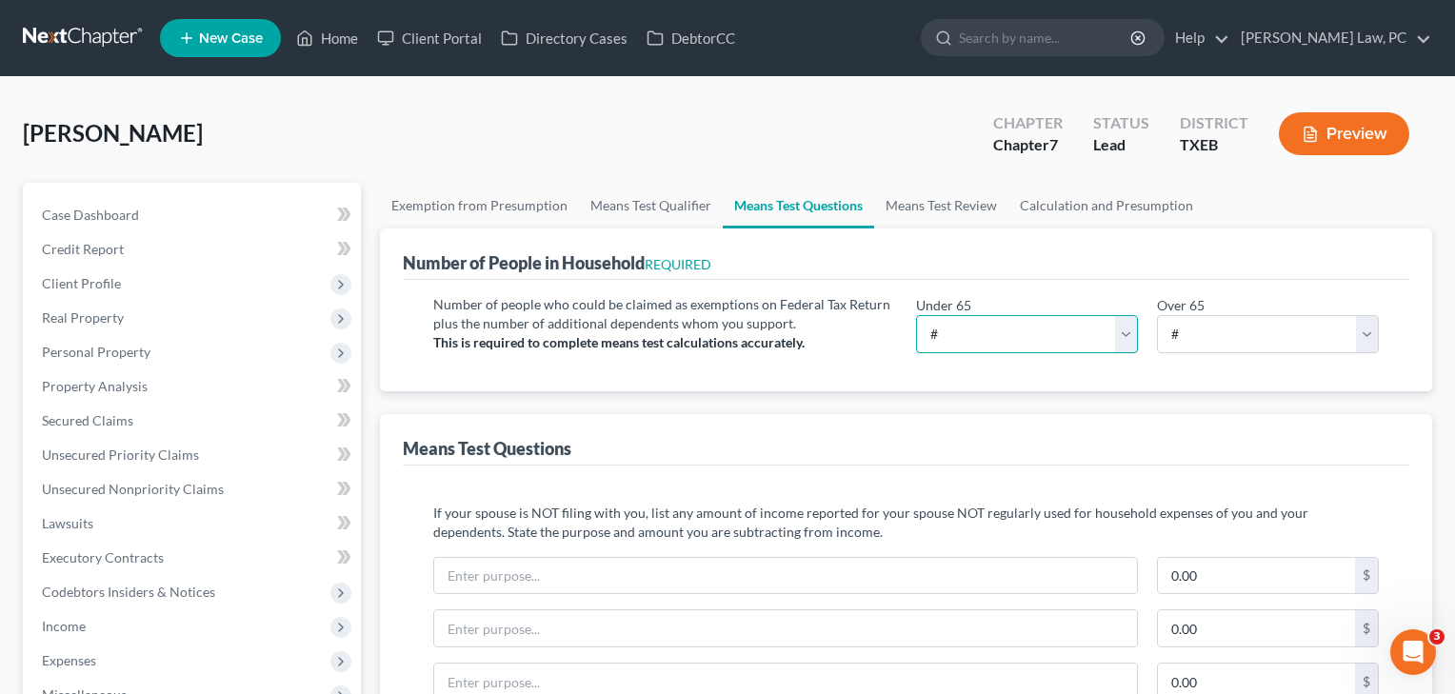
select select "6"
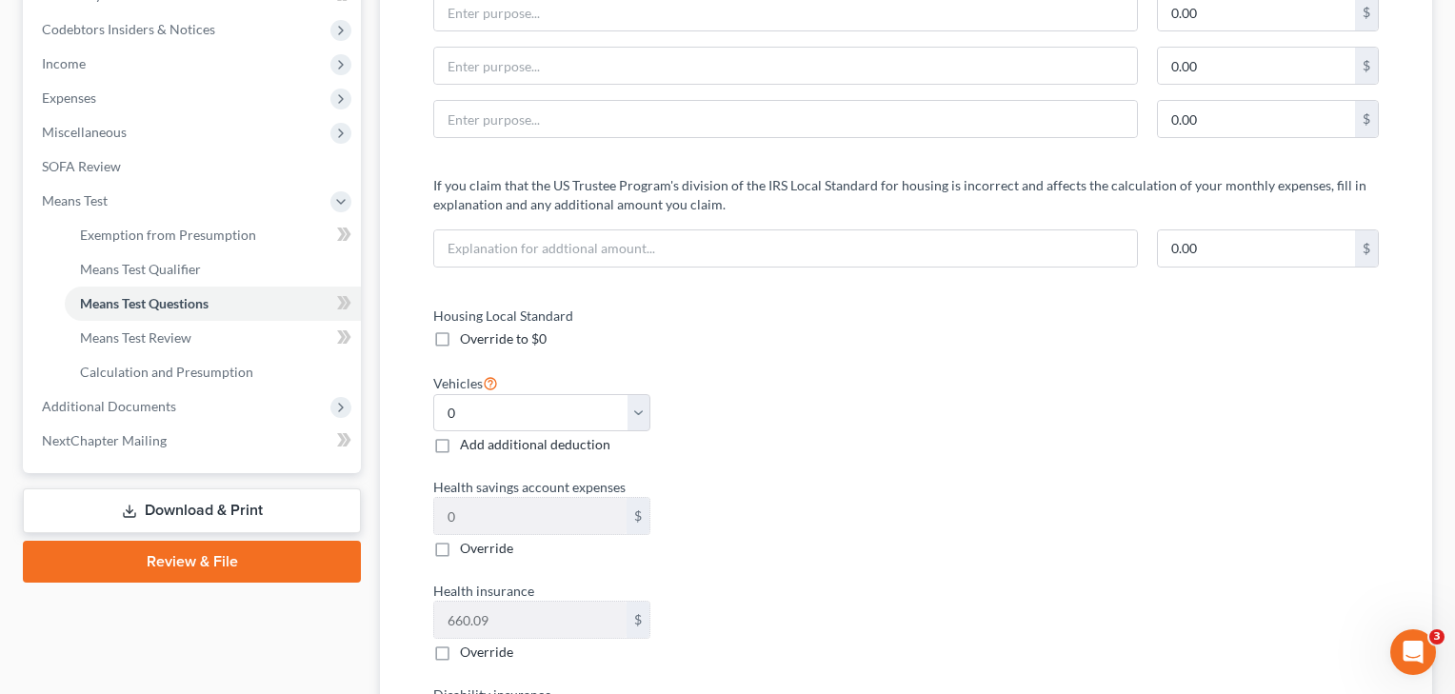
scroll to position [537, 0]
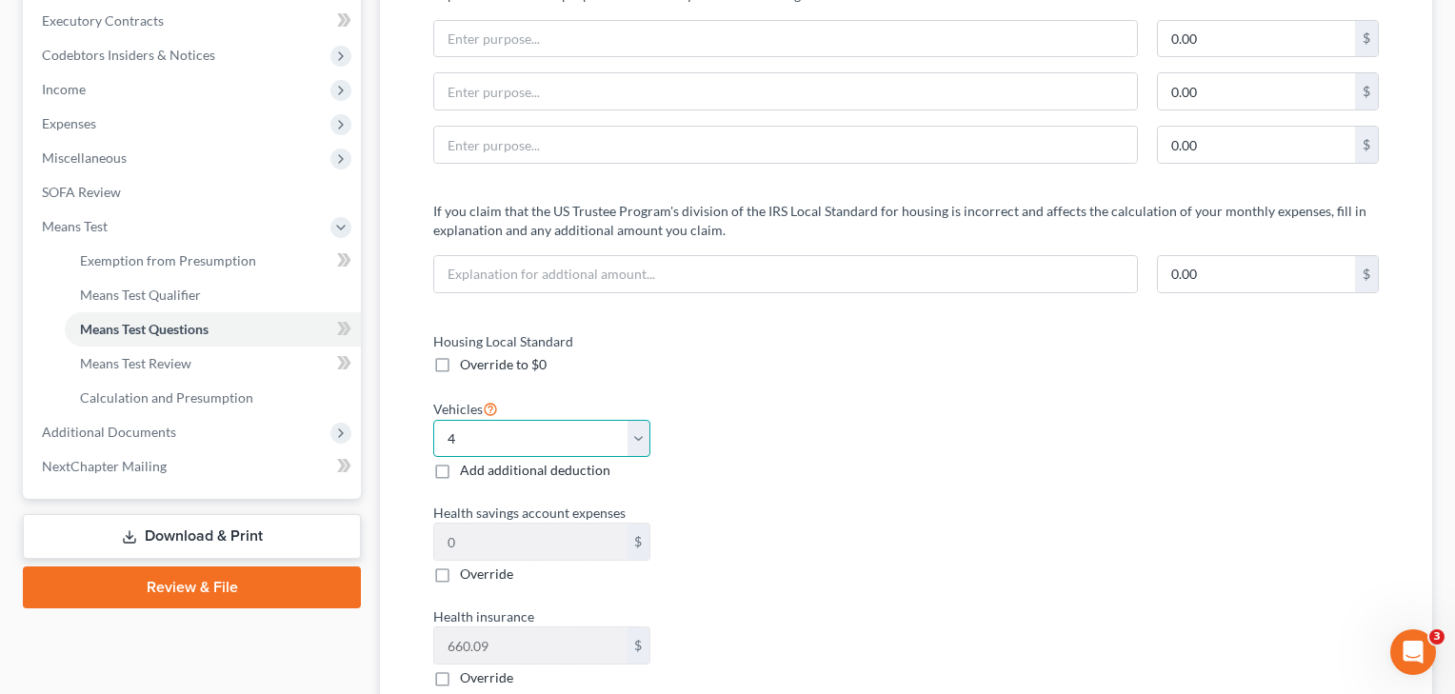
select select "3"
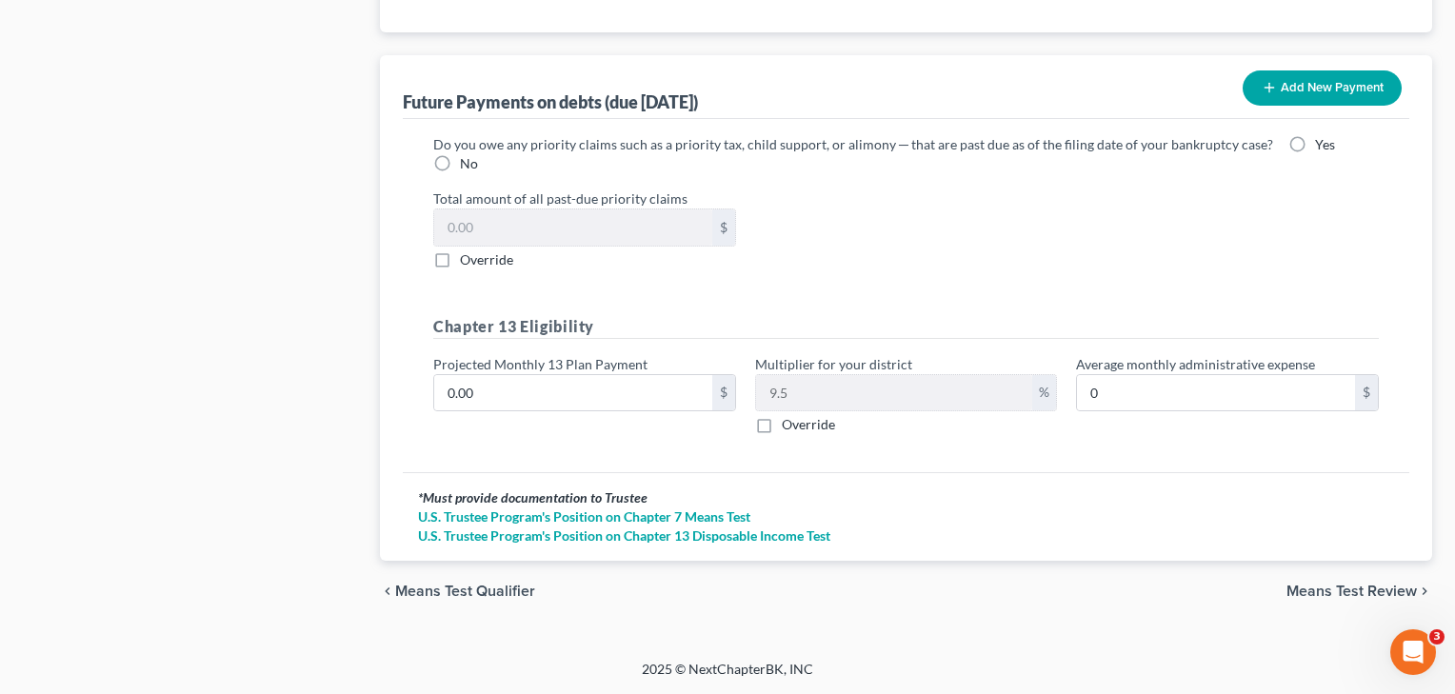
scroll to position [1880, 0]
click at [1314, 585] on span "Means Test Review" at bounding box center [1352, 591] width 130 height 15
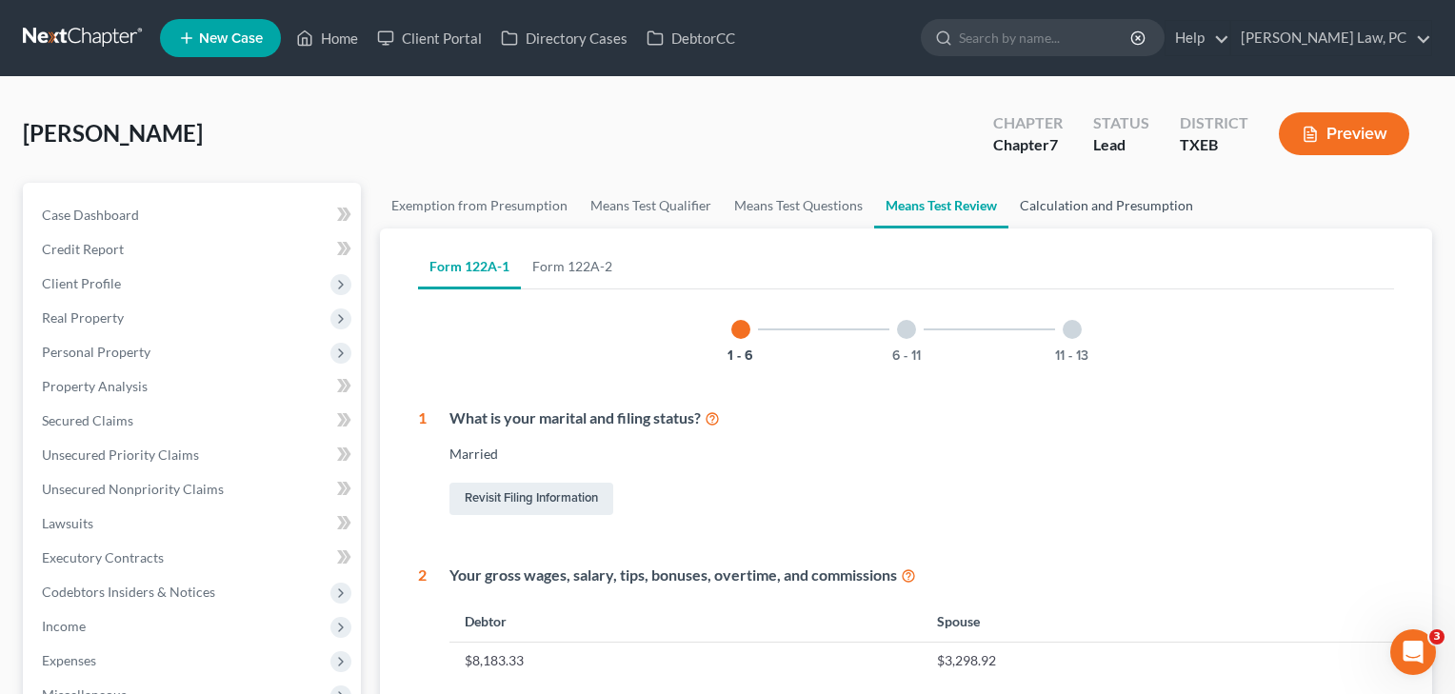
click at [1103, 203] on link "Calculation and Presumption" at bounding box center [1107, 206] width 196 height 46
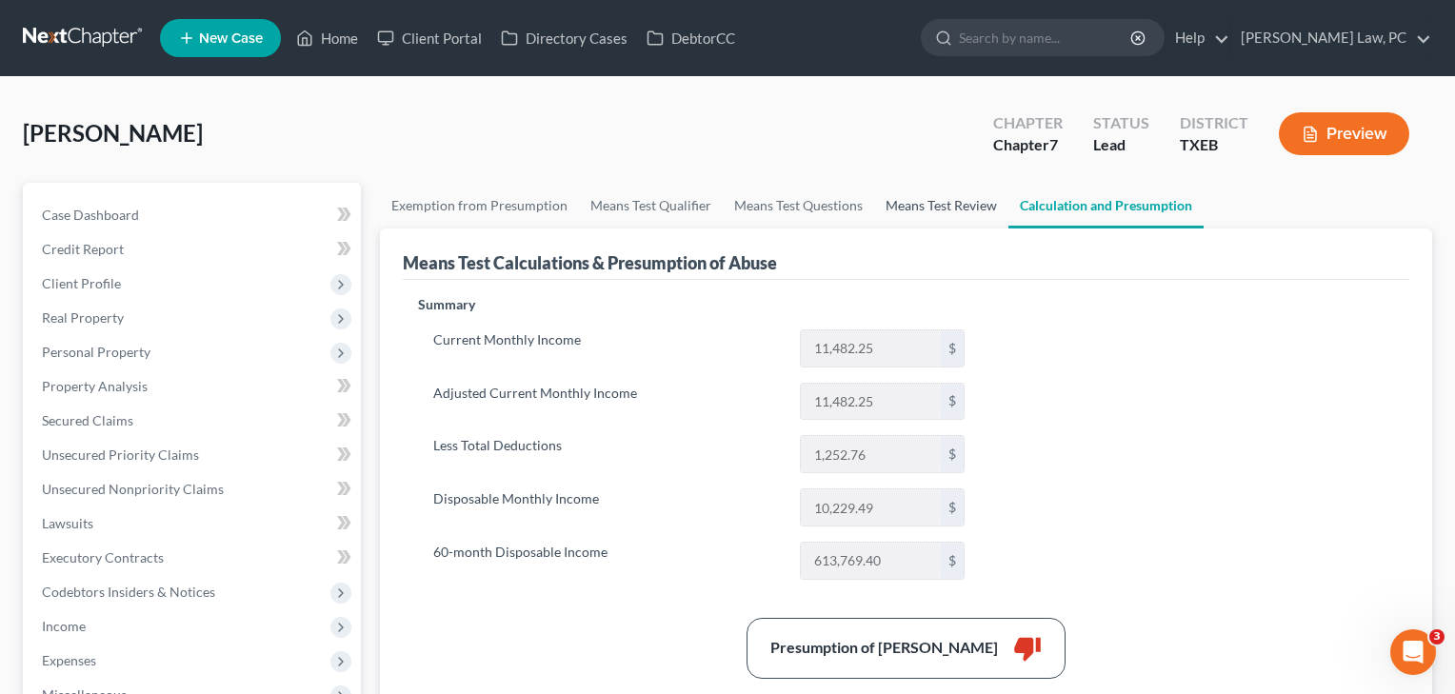
click at [928, 210] on link "Means Test Review" at bounding box center [941, 206] width 134 height 46
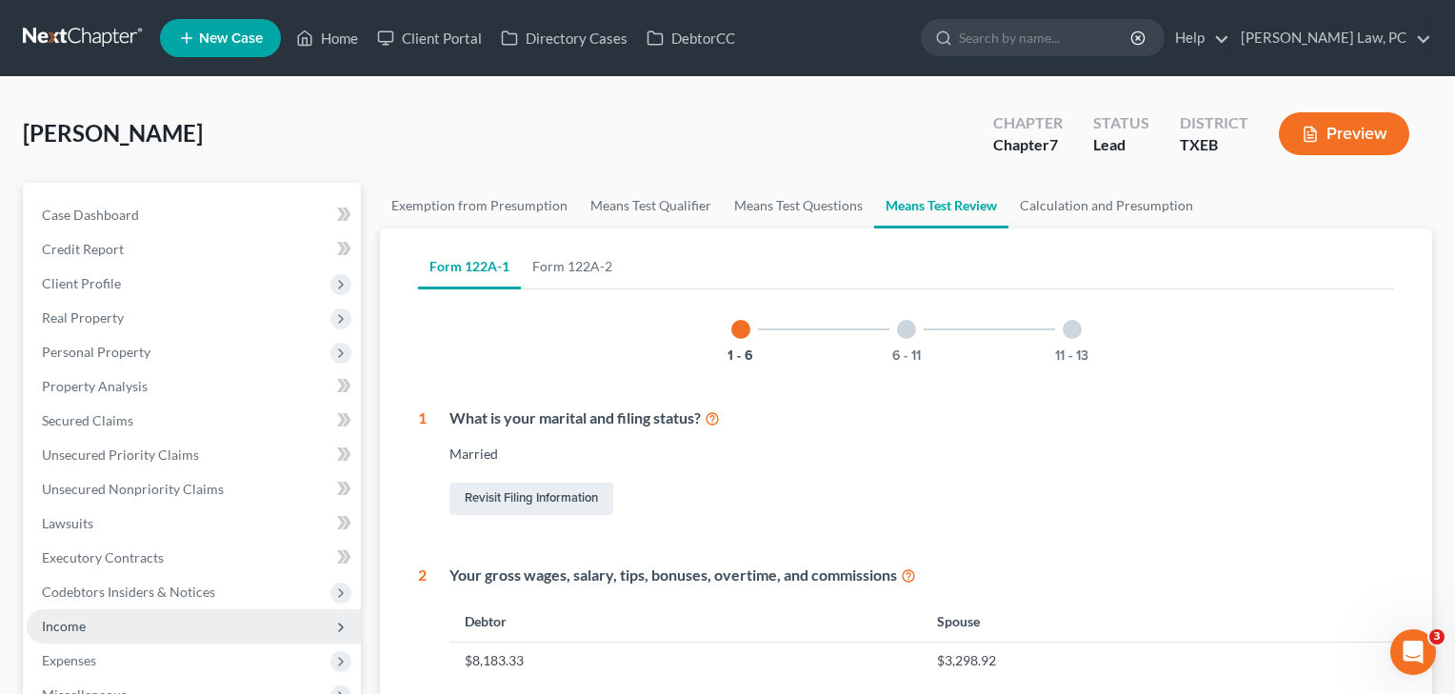
click at [91, 631] on span "Income" at bounding box center [194, 627] width 334 height 34
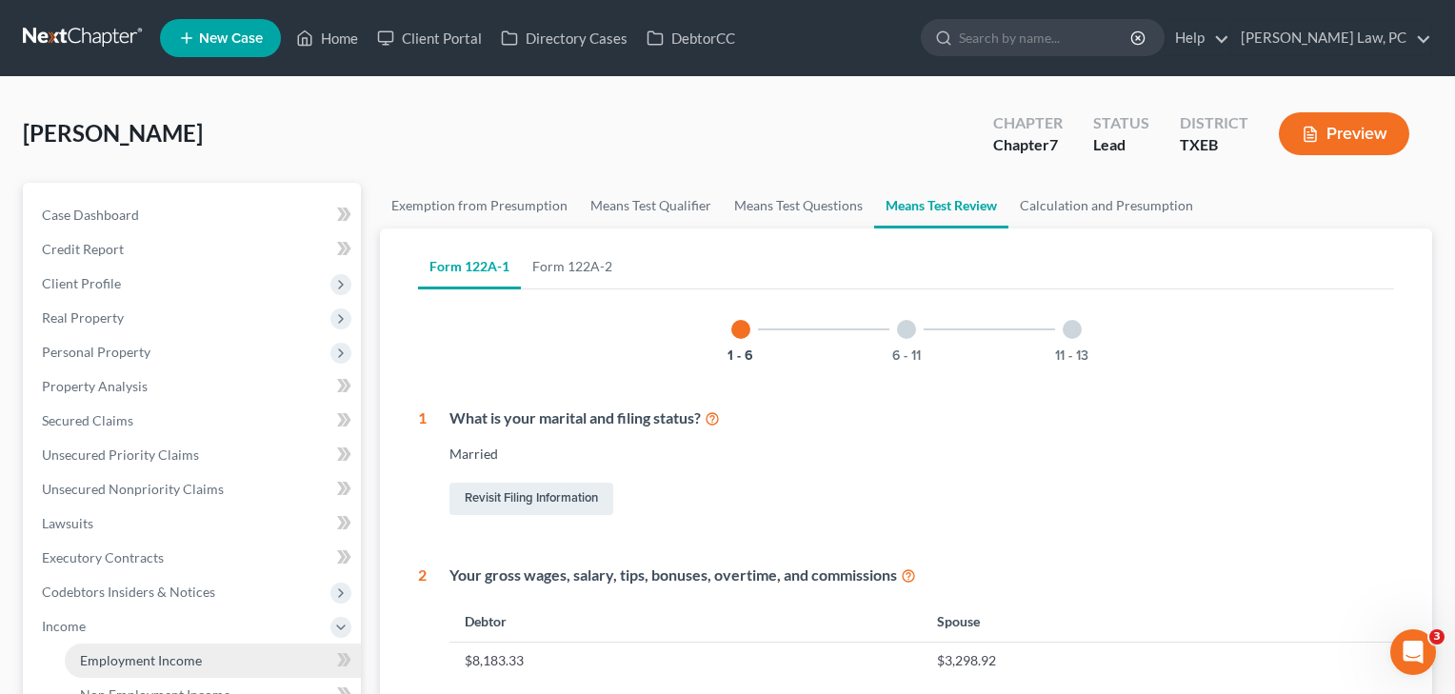
click at [122, 656] on span "Employment Income" at bounding box center [141, 660] width 122 height 16
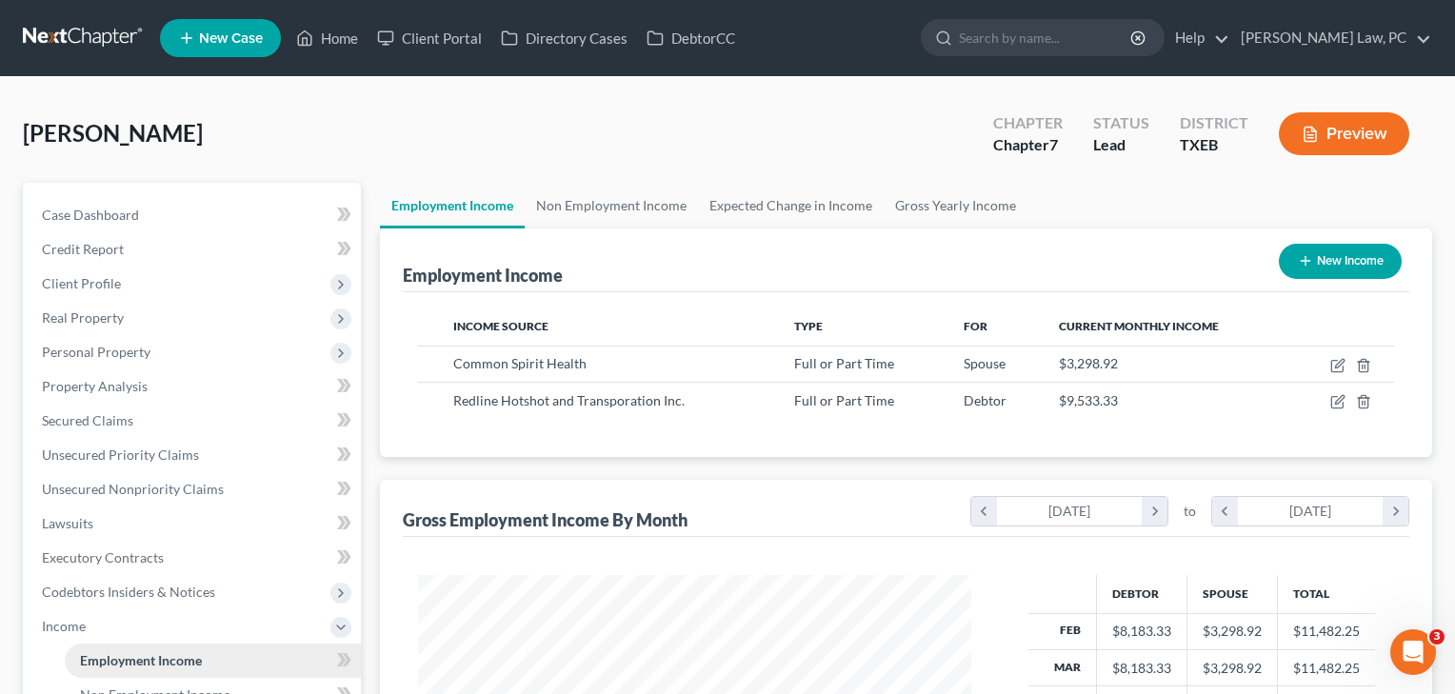
scroll to position [341, 592]
click at [1337, 404] on icon "button" at bounding box center [1339, 400] width 9 height 9
select select "0"
select select "3"
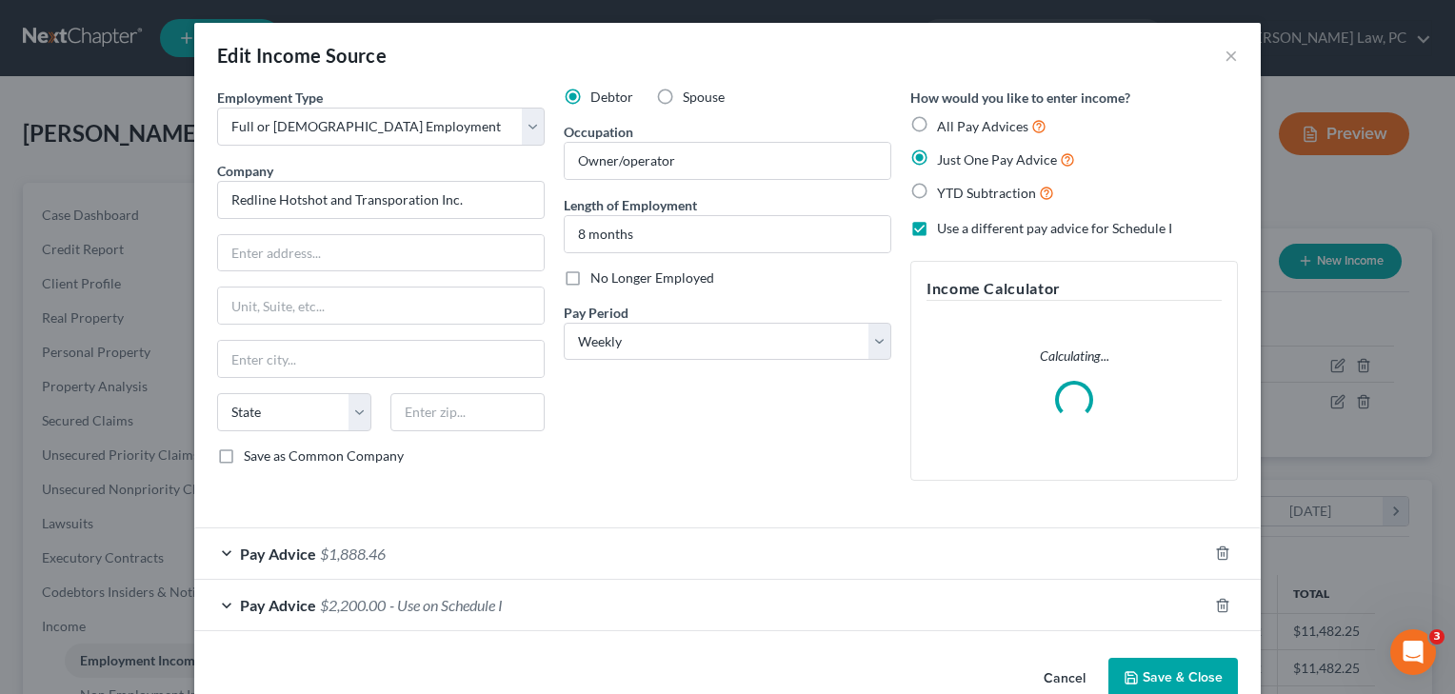
click at [821, 551] on div "Pay Advice $1,888.46" at bounding box center [700, 554] width 1013 height 50
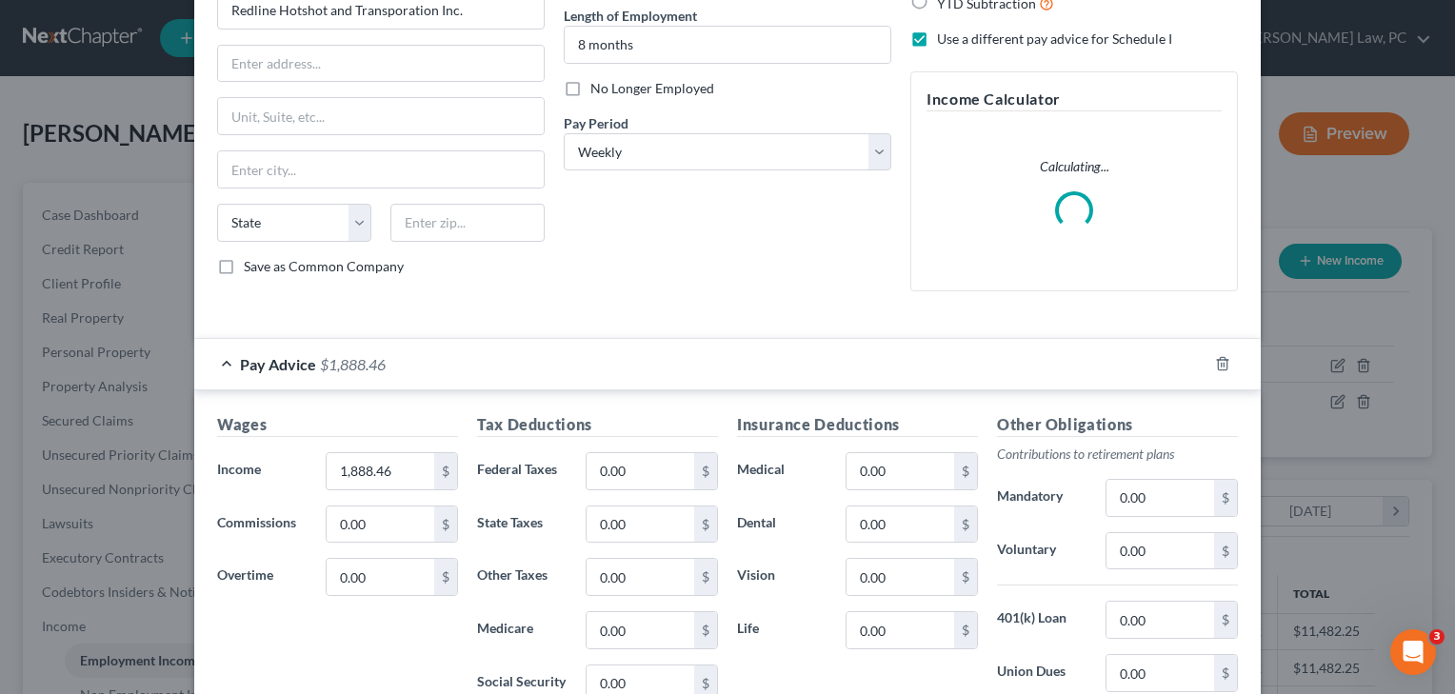
scroll to position [190, 0]
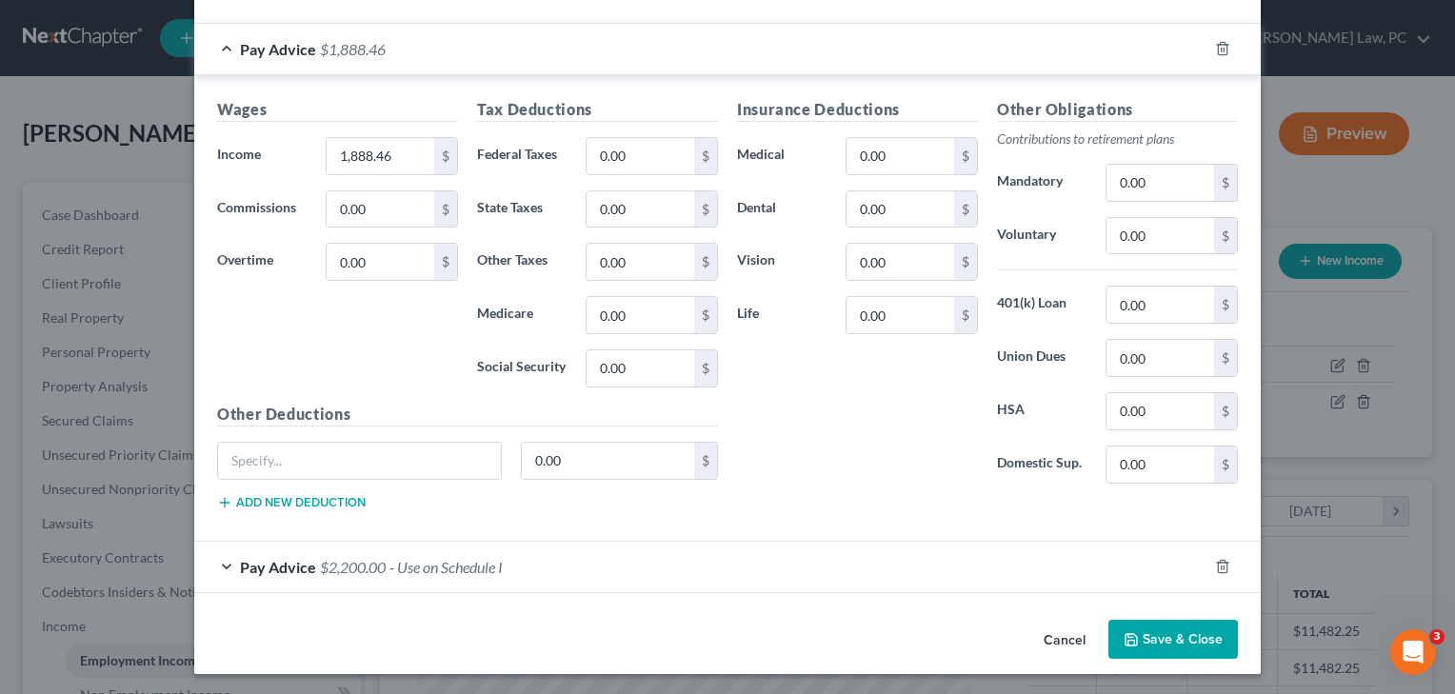
click at [661, 555] on div "Pay Advice $2,200.00 - Use on Schedule I" at bounding box center [700, 567] width 1013 height 50
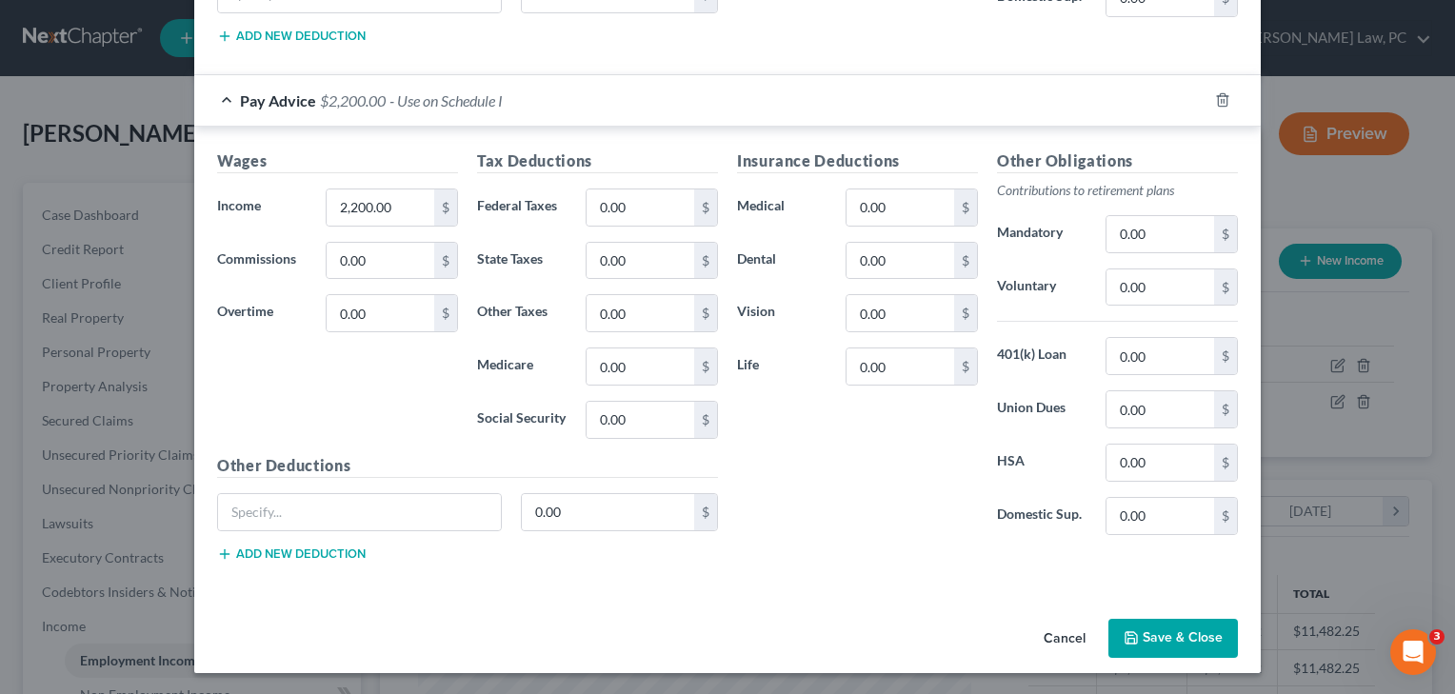
scroll to position [1028, 0]
click at [1179, 623] on button "Save & Close" at bounding box center [1174, 640] width 130 height 40
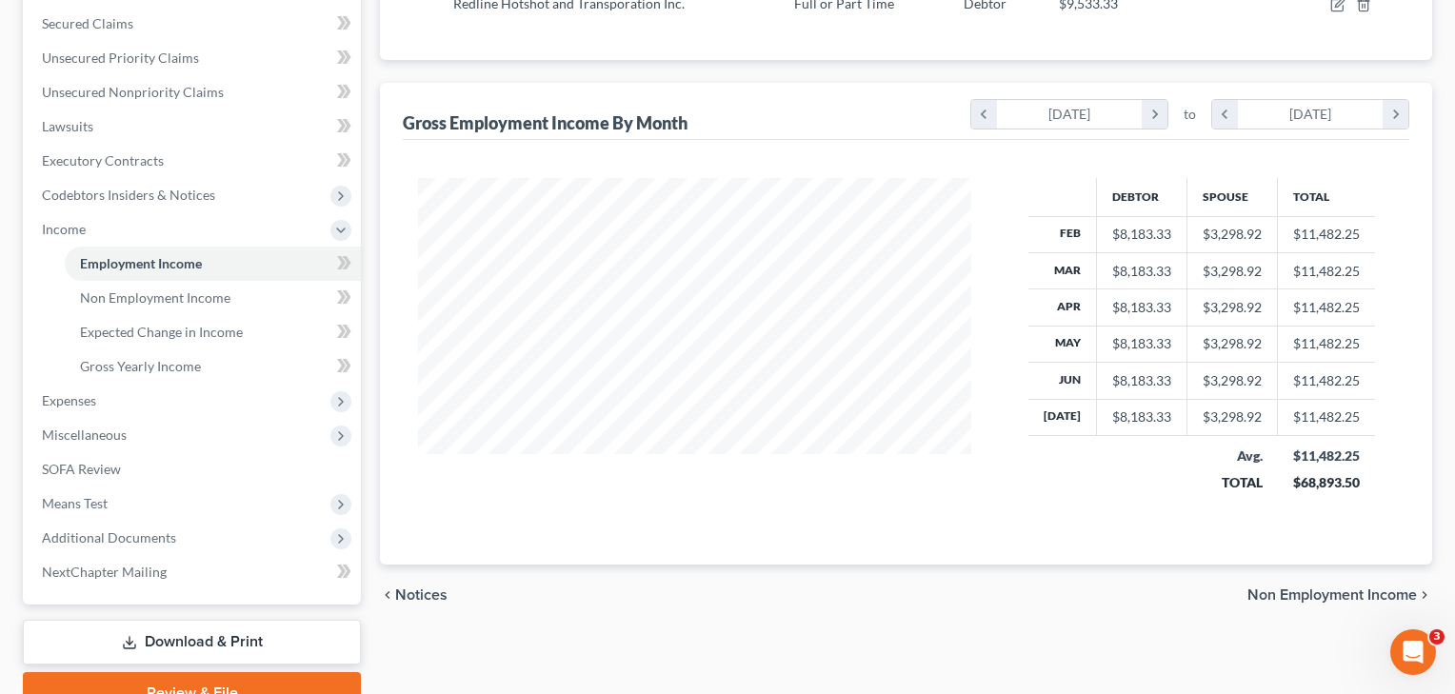
scroll to position [400, 0]
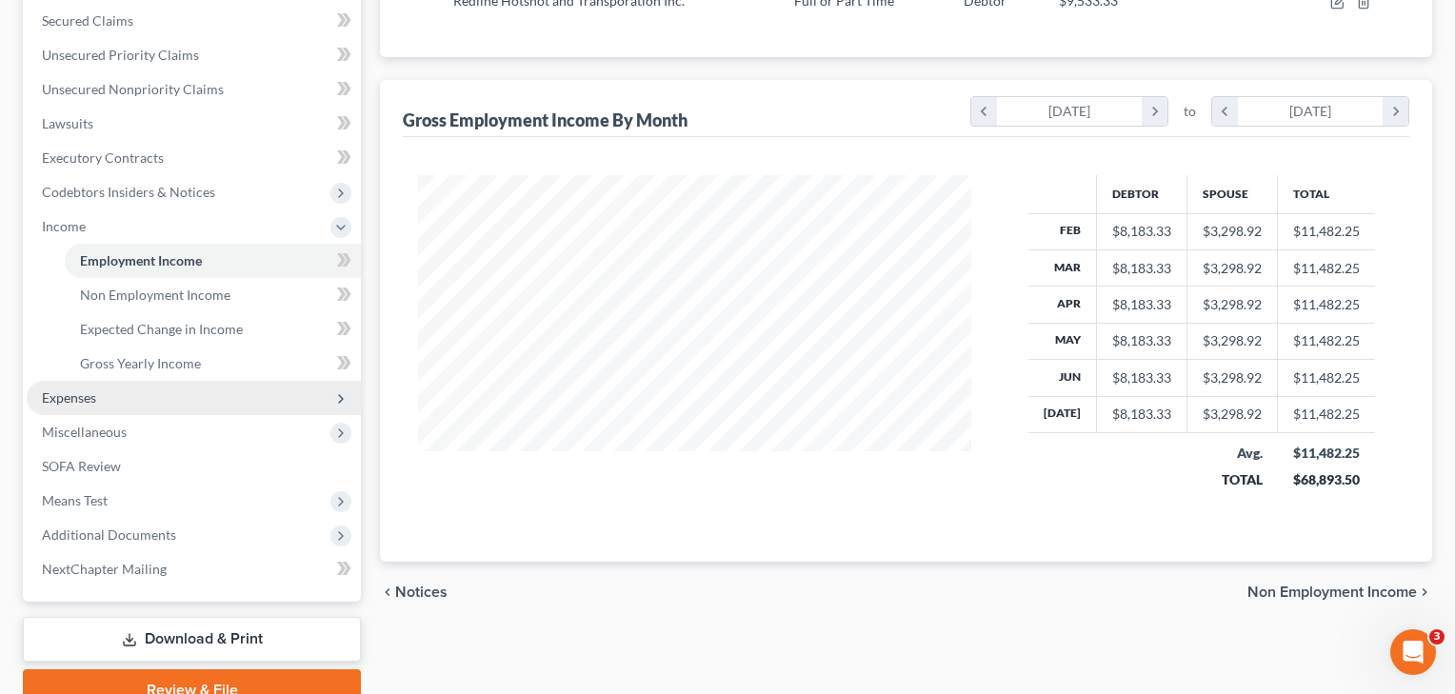
click at [102, 402] on span "Expenses" at bounding box center [194, 398] width 334 height 34
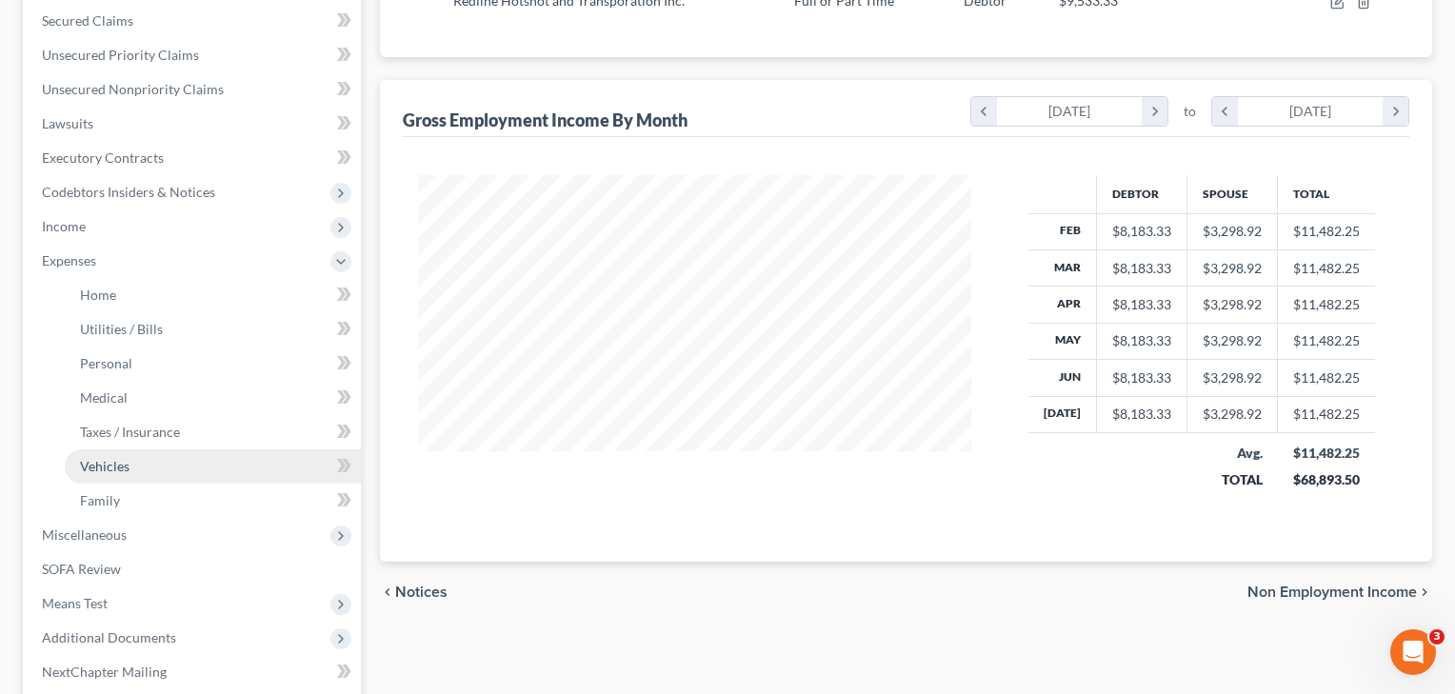
click at [106, 460] on span "Vehicles" at bounding box center [105, 466] width 50 height 16
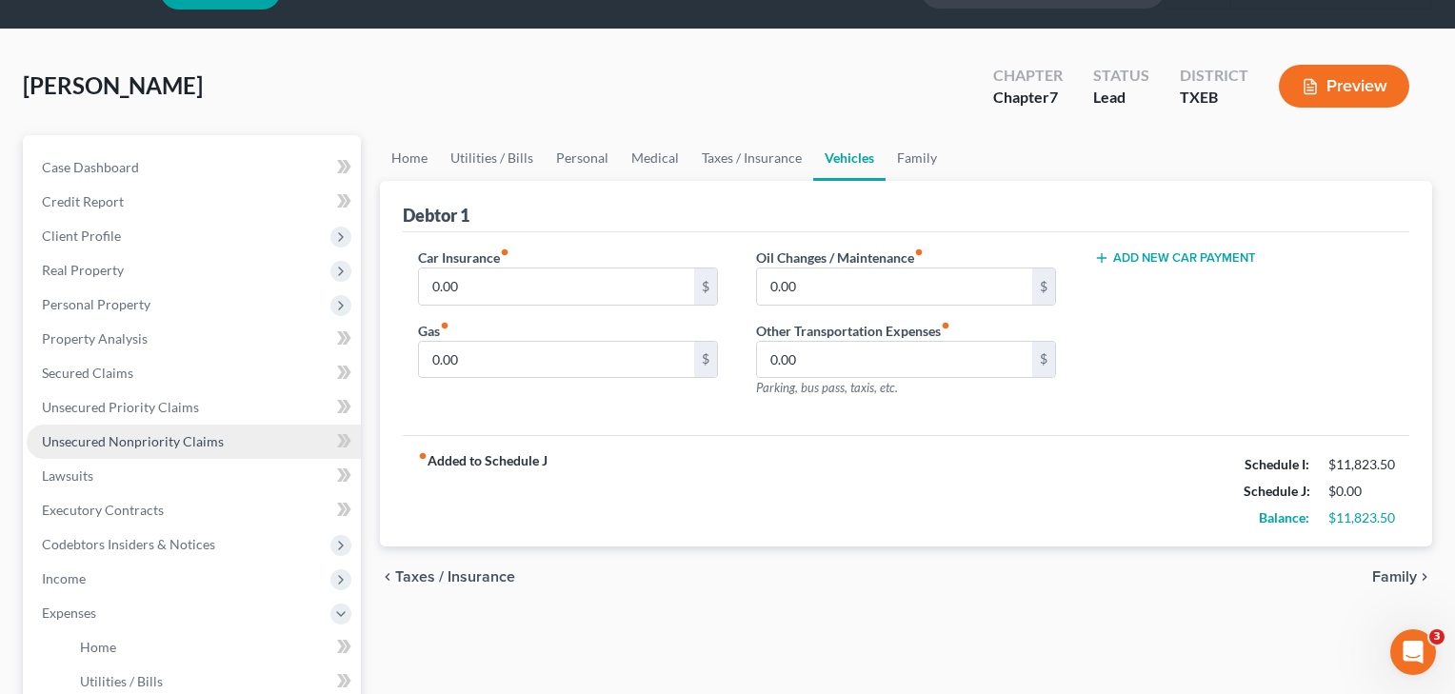
scroll to position [67, 0]
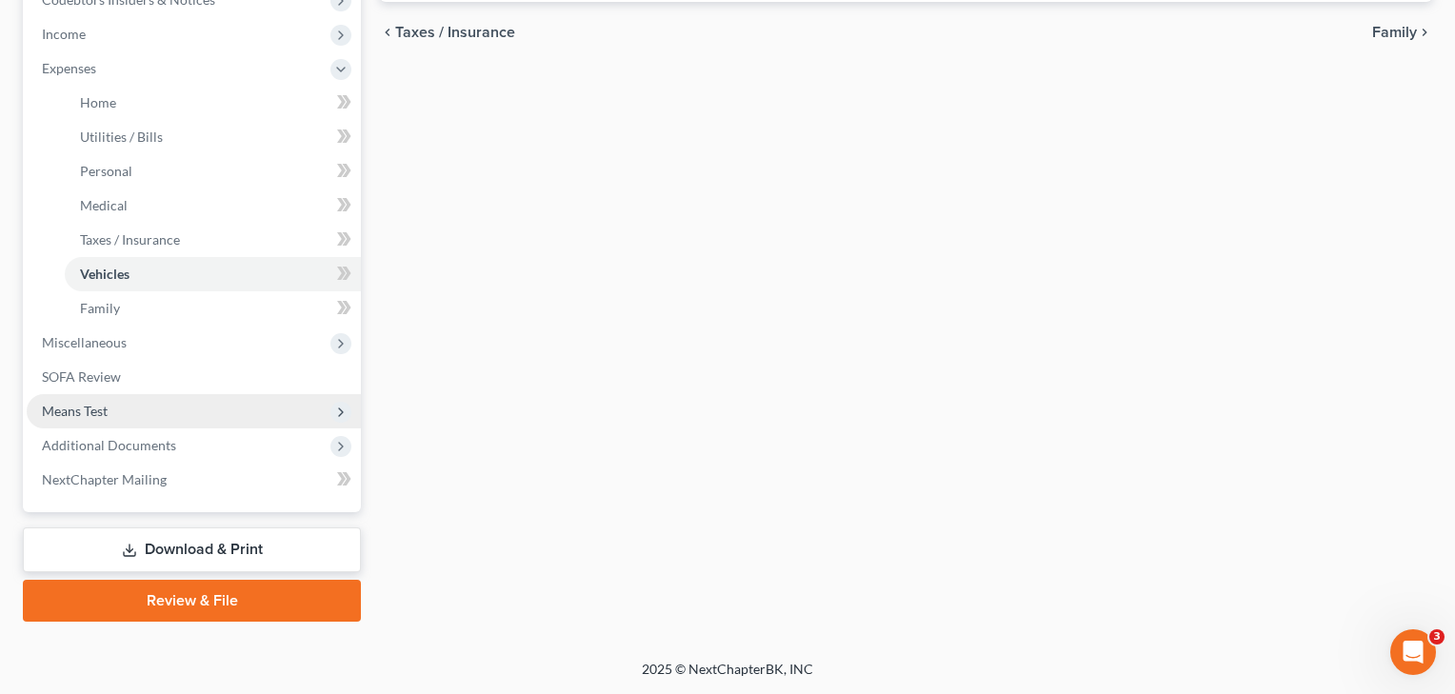
click at [90, 407] on span "Means Test" at bounding box center [75, 411] width 66 height 16
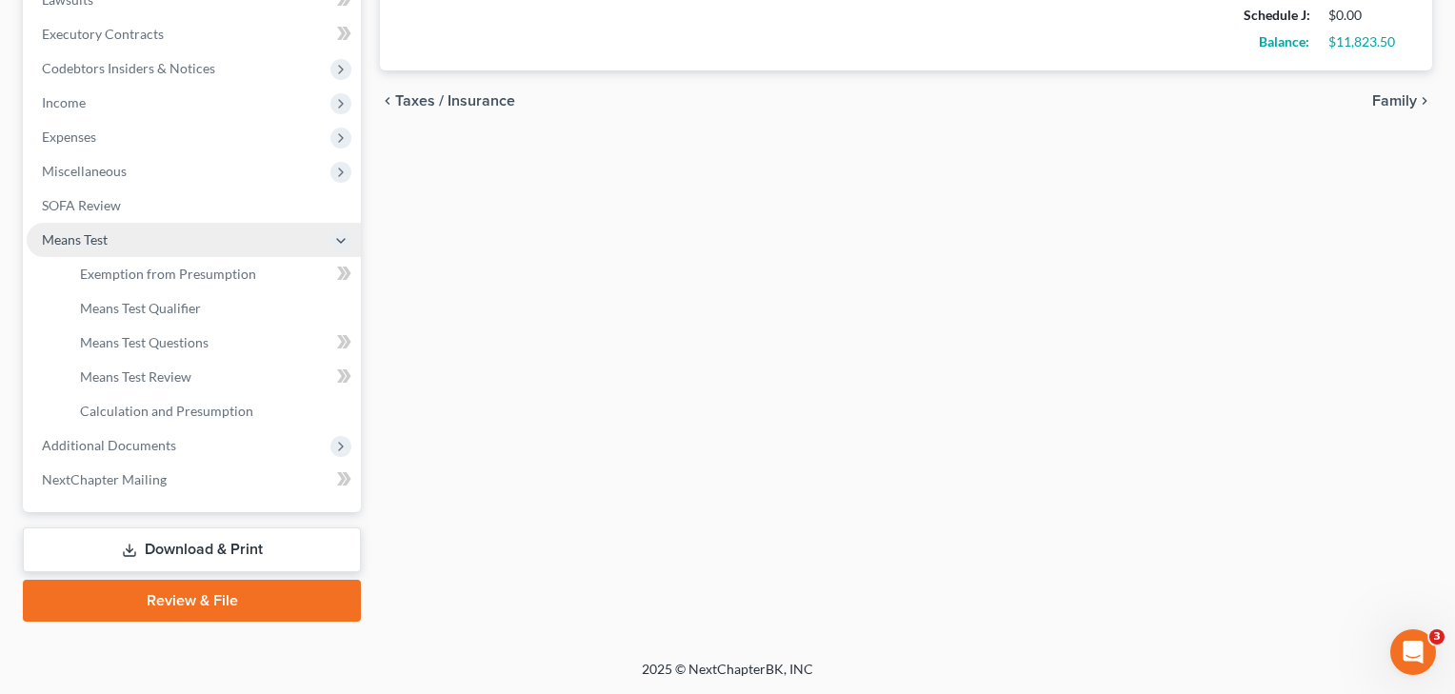
scroll to position [524, 0]
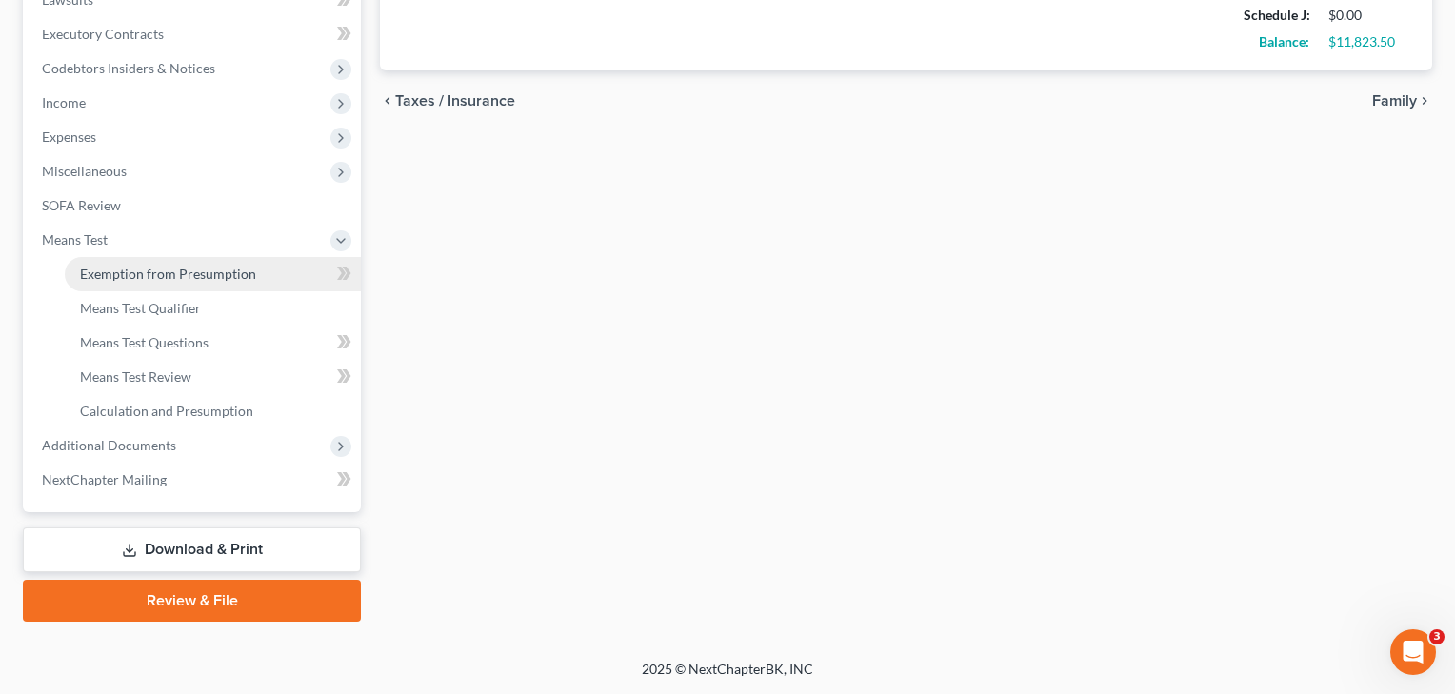
click at [142, 280] on span "Exemption from Presumption" at bounding box center [168, 274] width 176 height 16
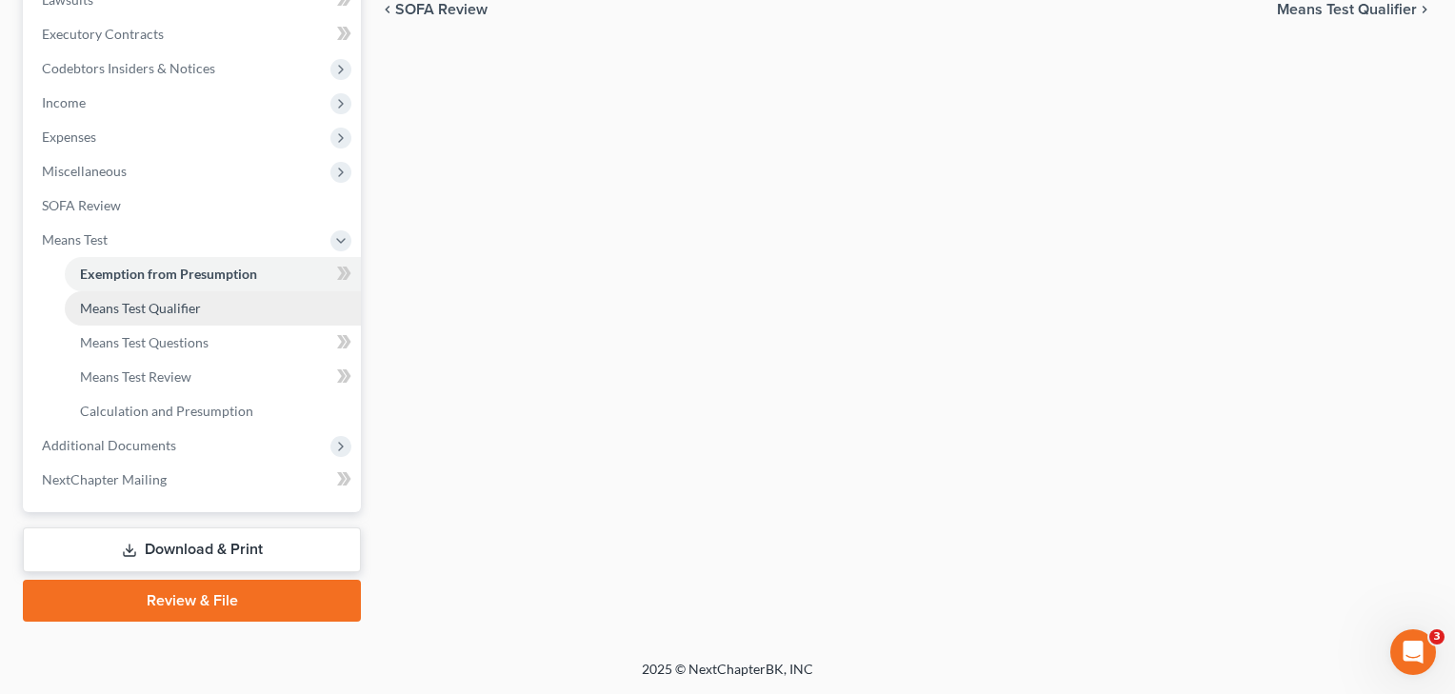
click at [145, 305] on span "Means Test Qualifier" at bounding box center [140, 308] width 121 height 16
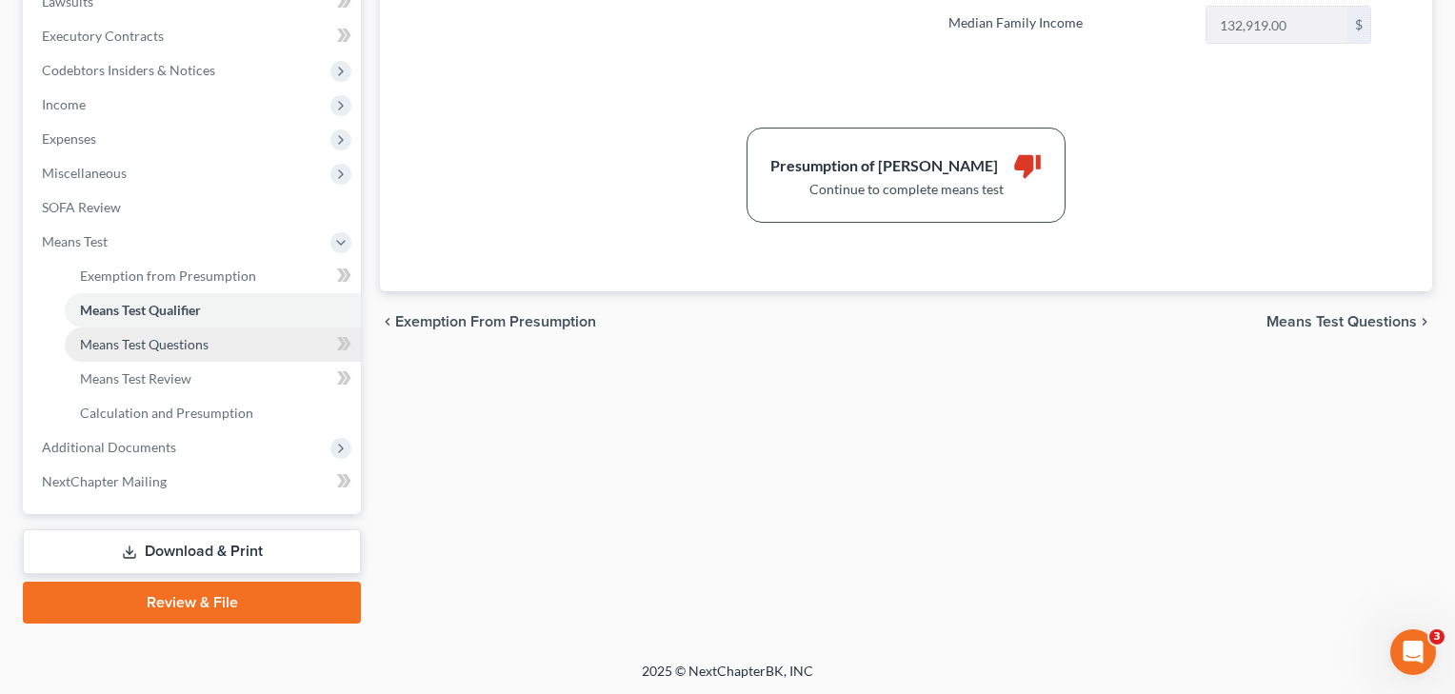
click at [134, 340] on span "Means Test Questions" at bounding box center [144, 344] width 129 height 16
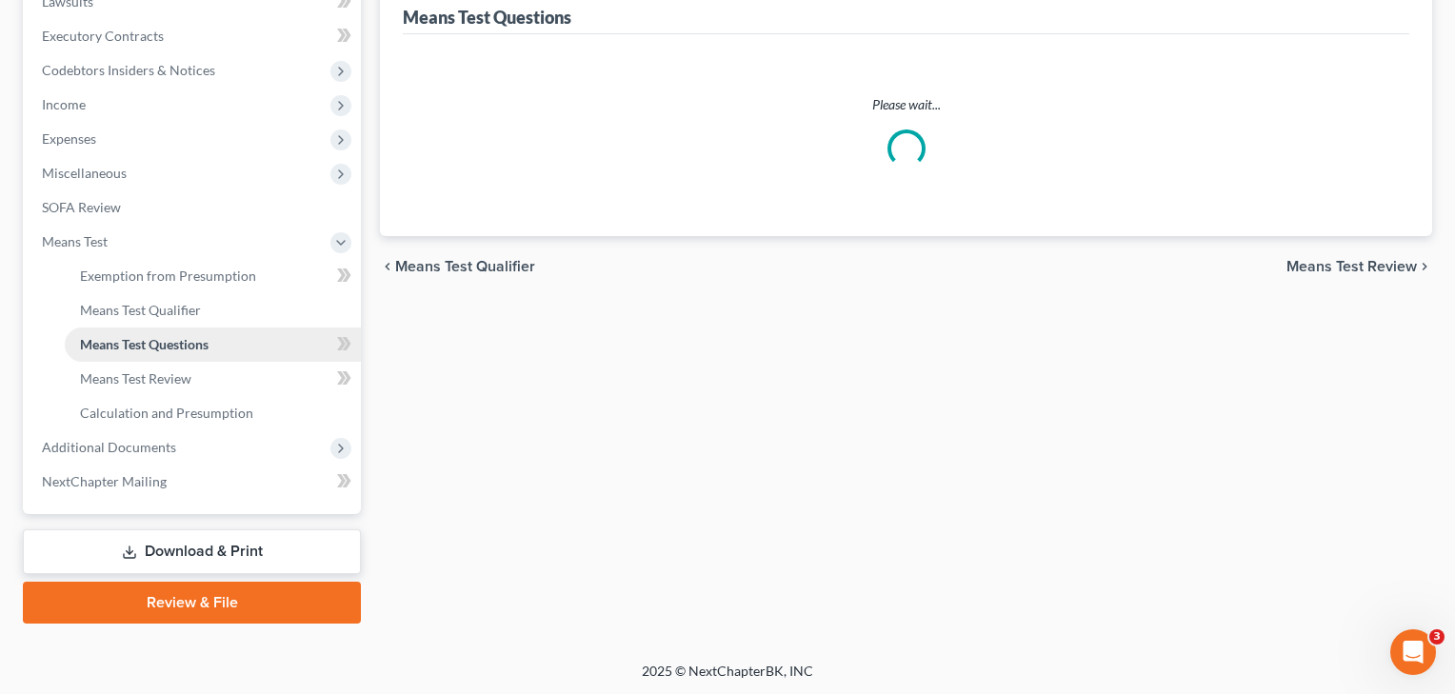
scroll to position [2, 0]
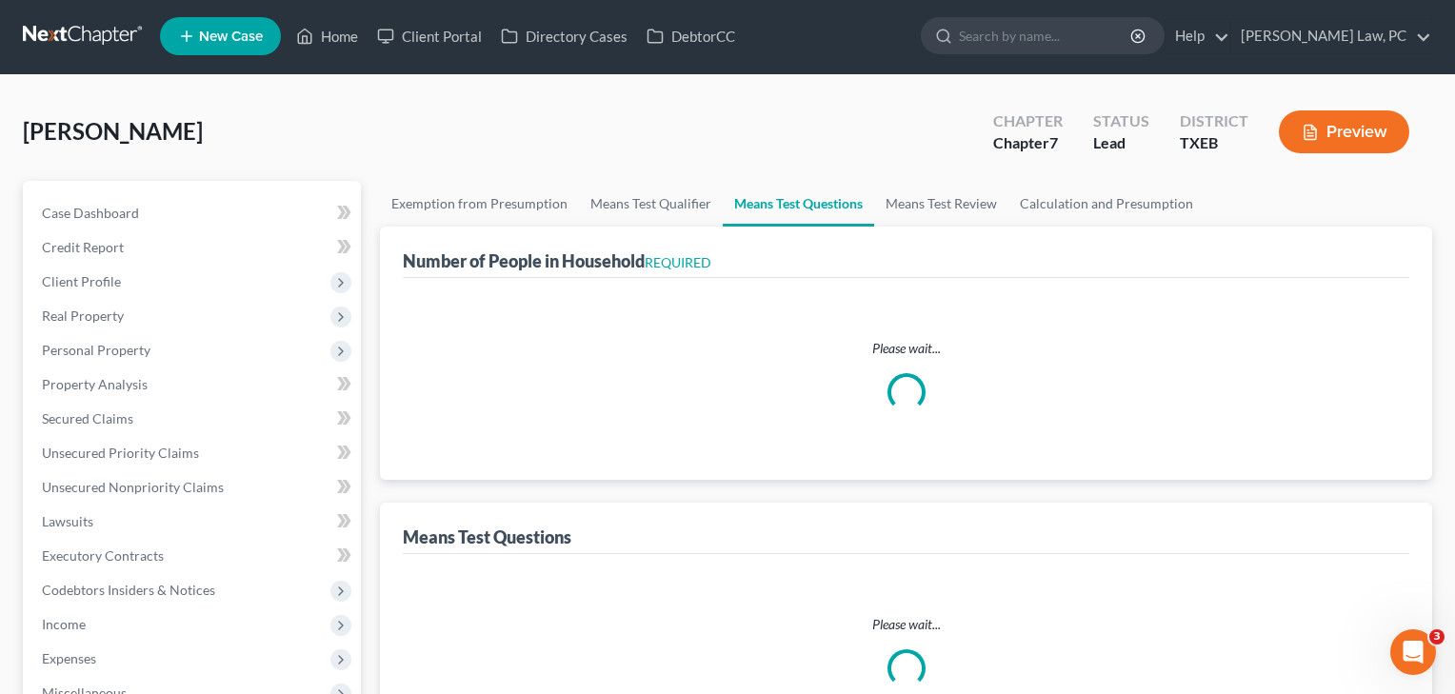
select select "6"
select select "3"
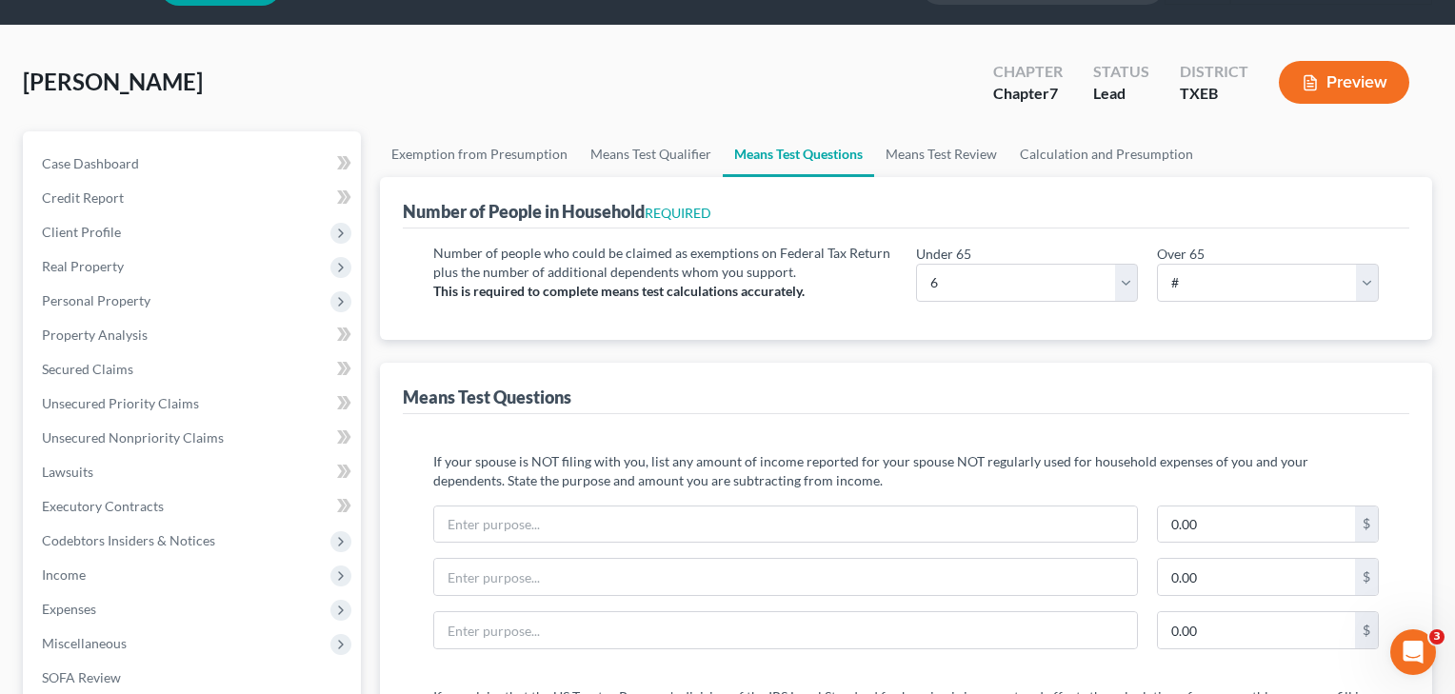
scroll to position [216, 0]
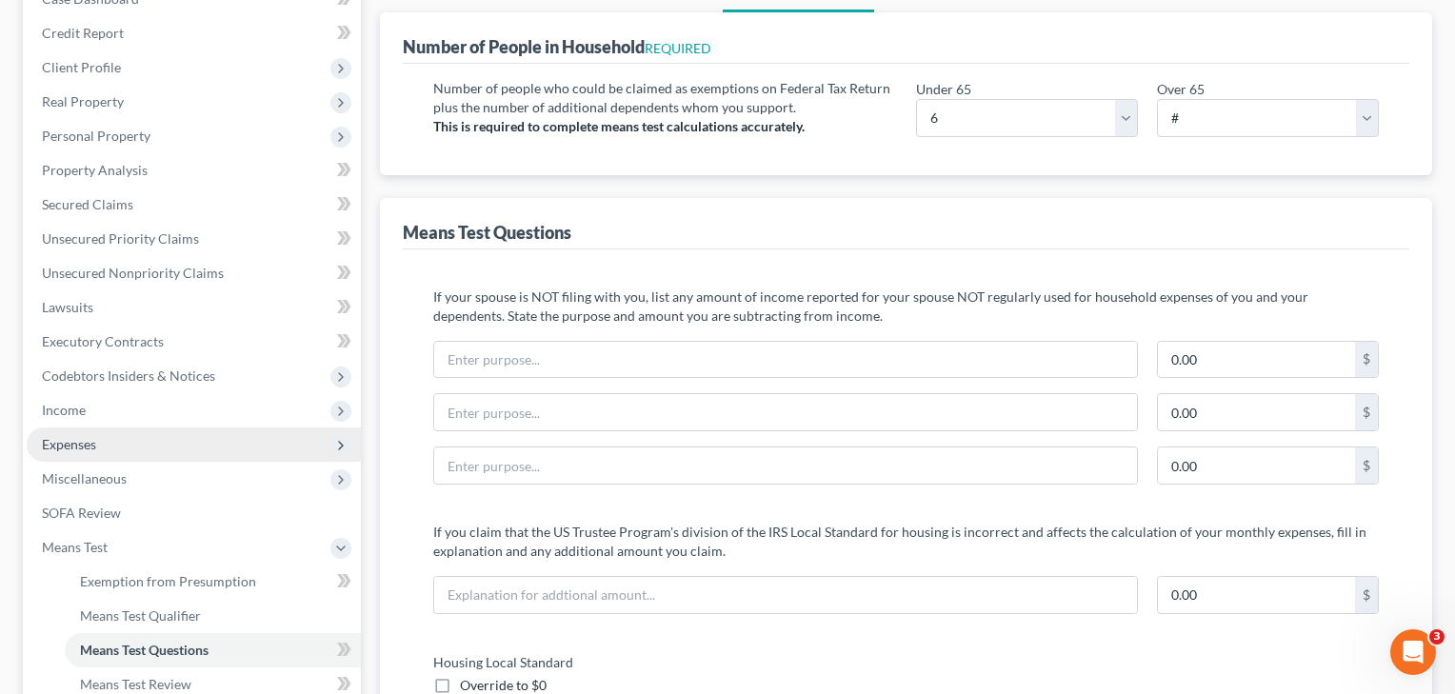
click at [97, 446] on span "Expenses" at bounding box center [194, 445] width 334 height 34
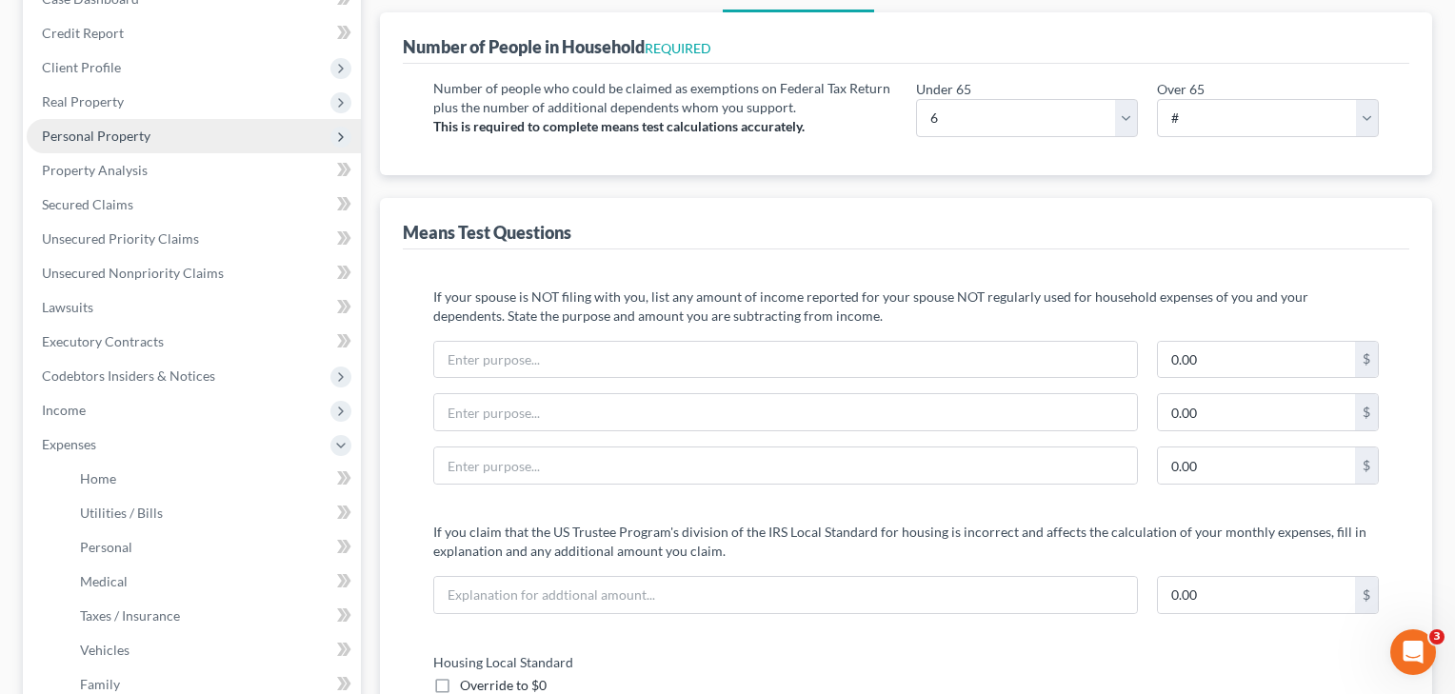
click at [93, 136] on span "Personal Property" at bounding box center [96, 136] width 109 height 16
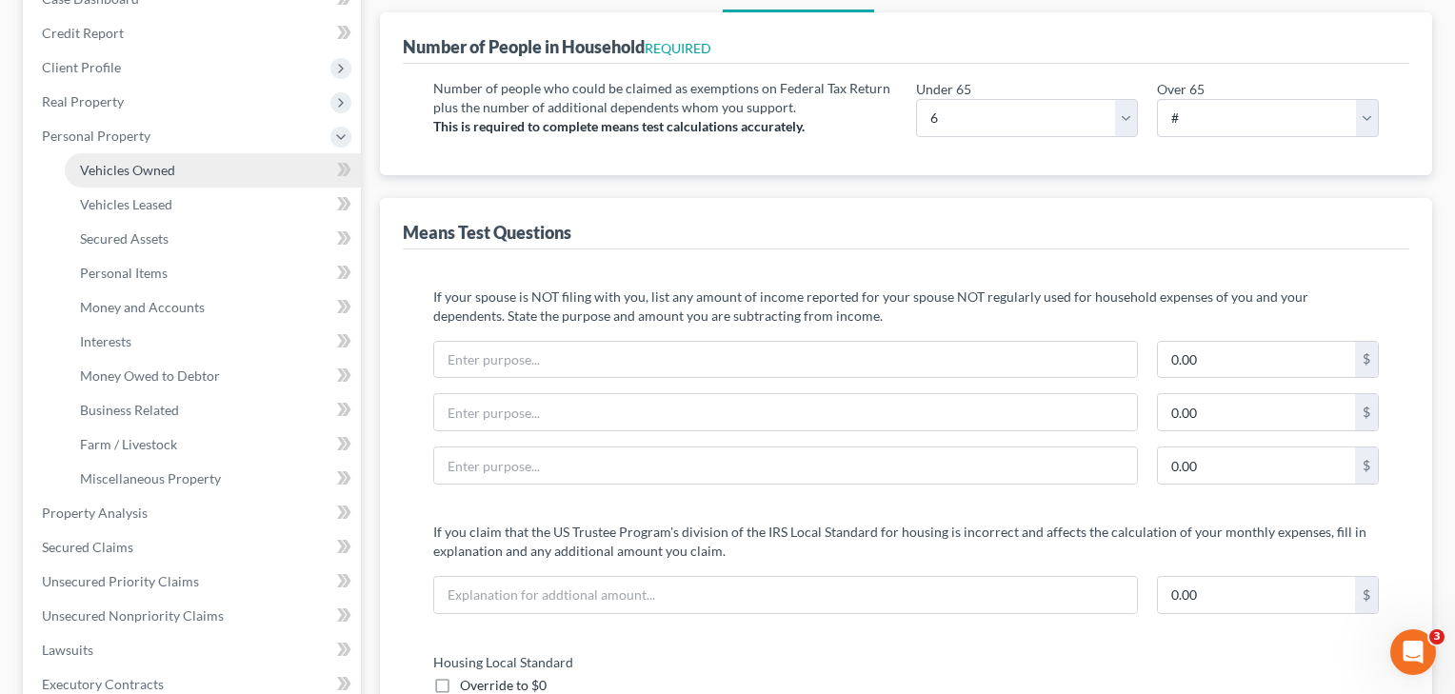
click at [124, 170] on span "Vehicles Owned" at bounding box center [127, 170] width 95 height 16
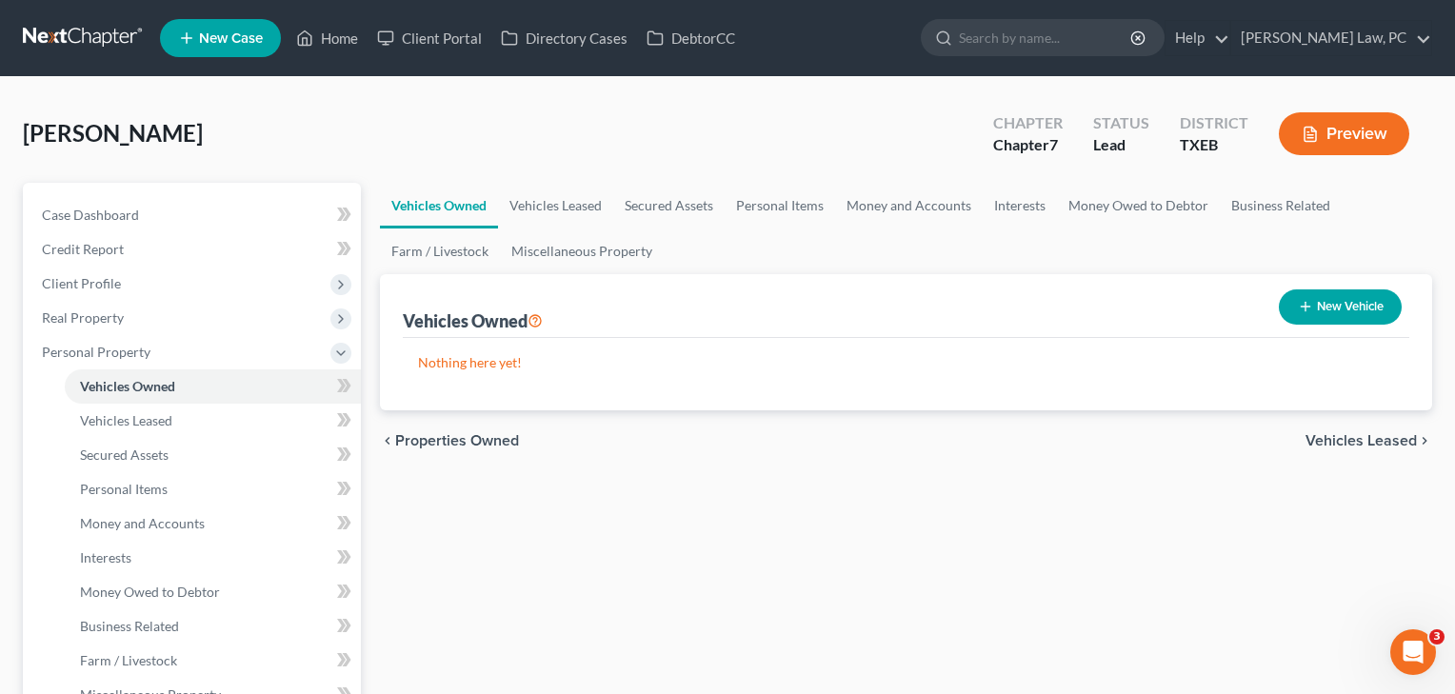
click at [1338, 311] on button "New Vehicle" at bounding box center [1340, 307] width 123 height 35
select select "0"
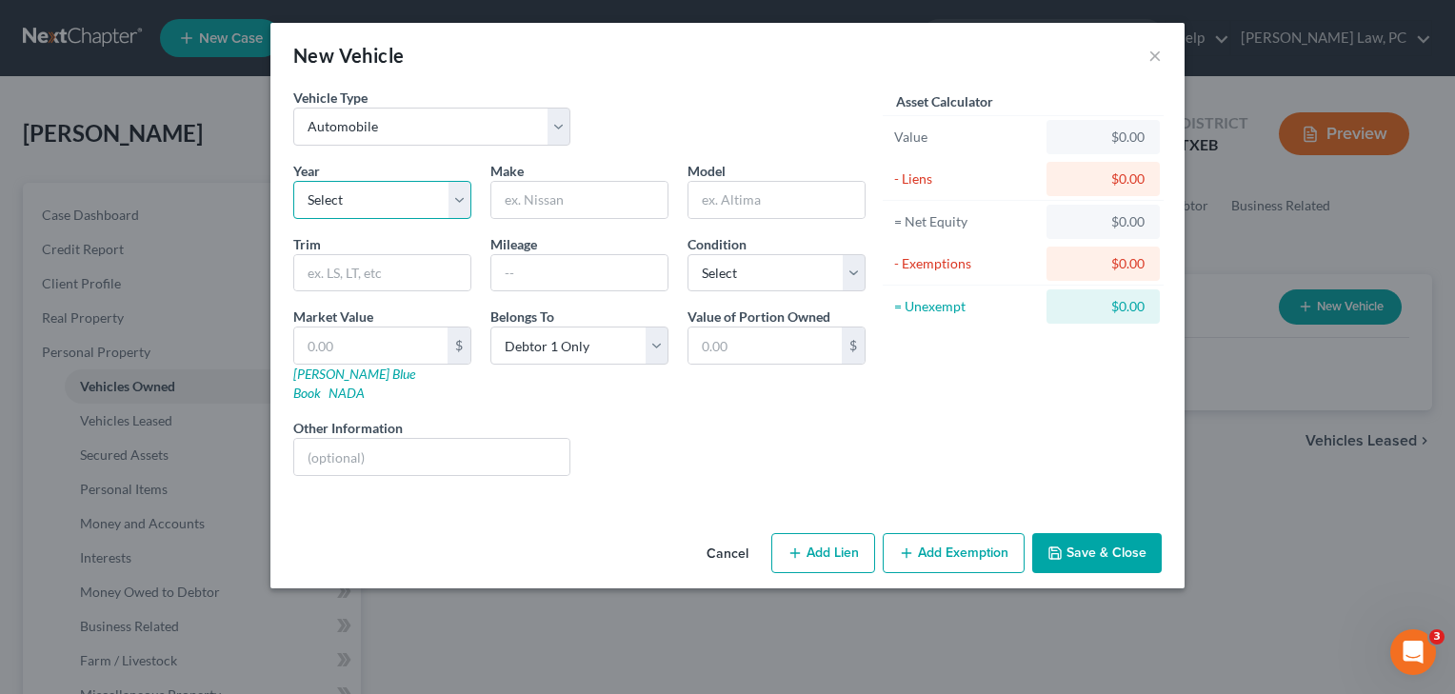
select select "0"
click at [551, 206] on input "text" at bounding box center [579, 200] width 176 height 36
type input "car1"
click at [352, 343] on input "text" at bounding box center [370, 346] width 153 height 36
type input "3"
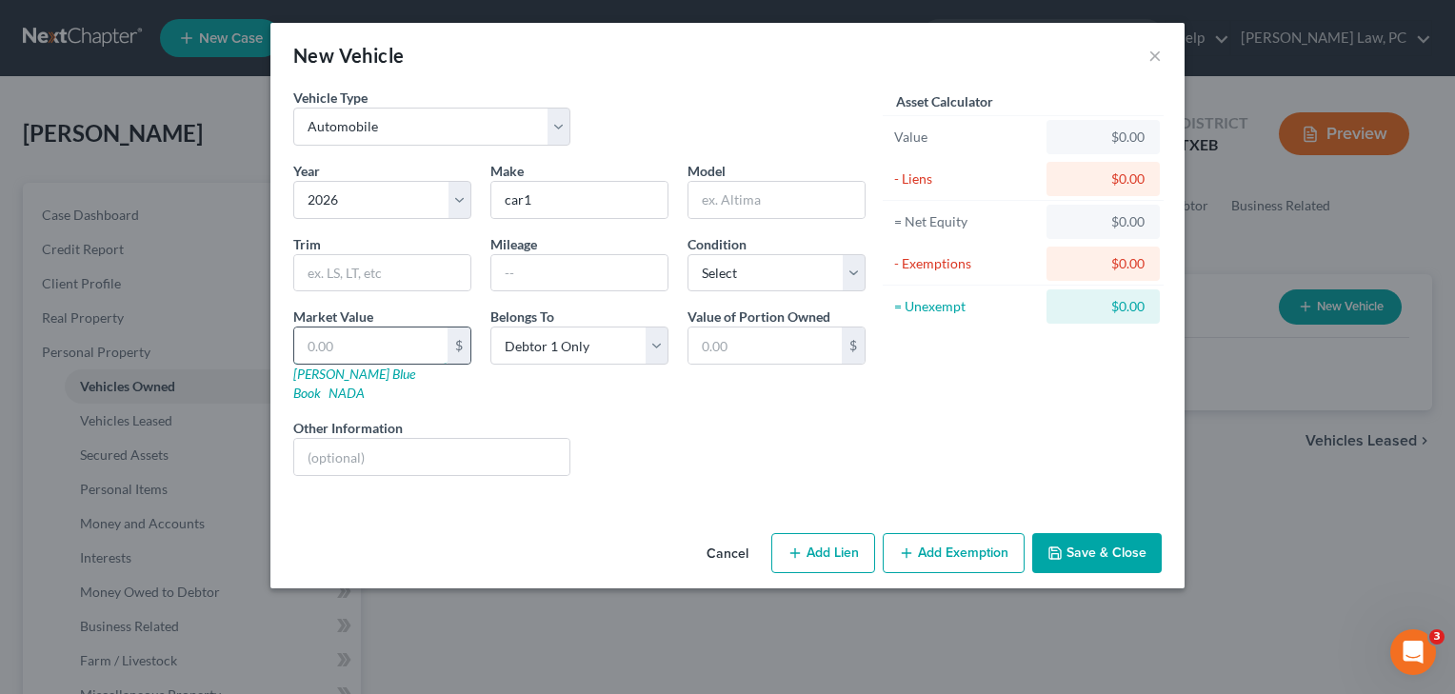
type input "3.00"
type input "35"
type input "35.00"
type input "350"
type input "350.00"
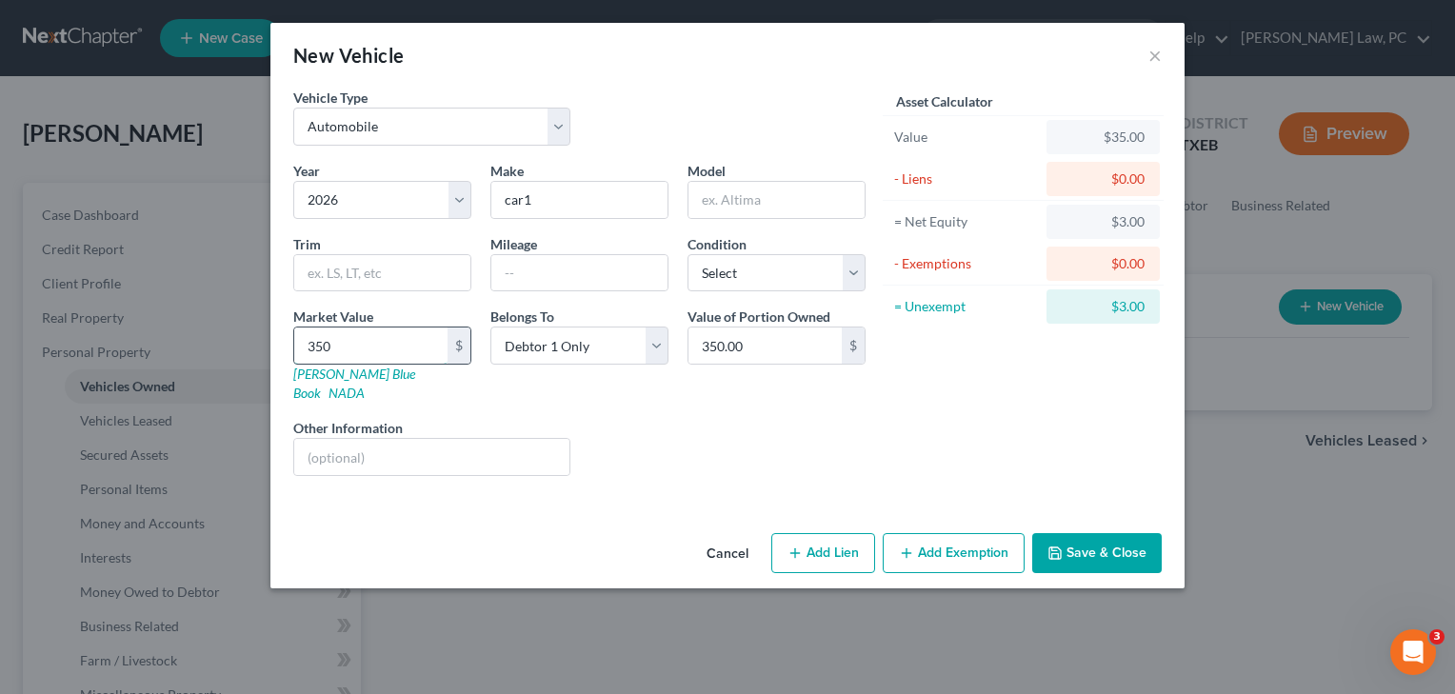
type input "3500"
type input "3,500.00"
type input "3,5000"
type input "35,000.00"
type input "35,000"
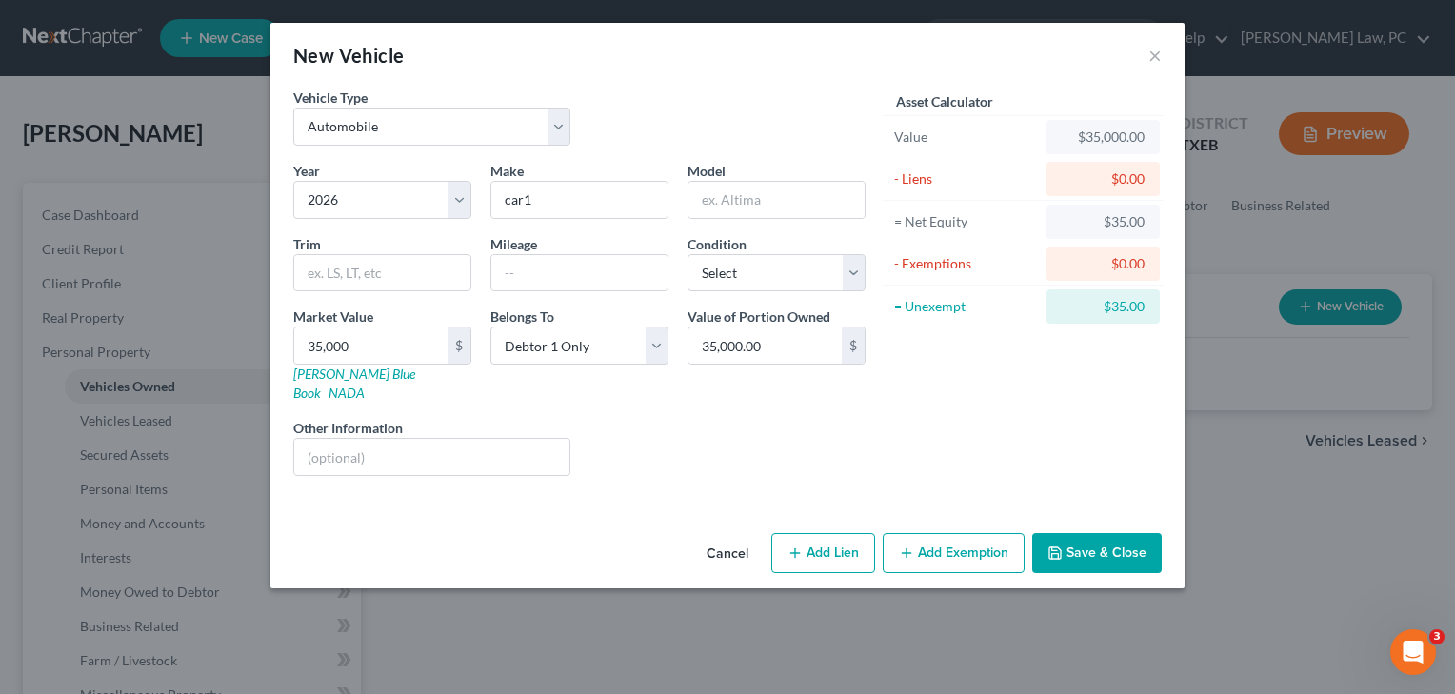
click at [1132, 538] on button "Save & Close" at bounding box center [1097, 553] width 130 height 40
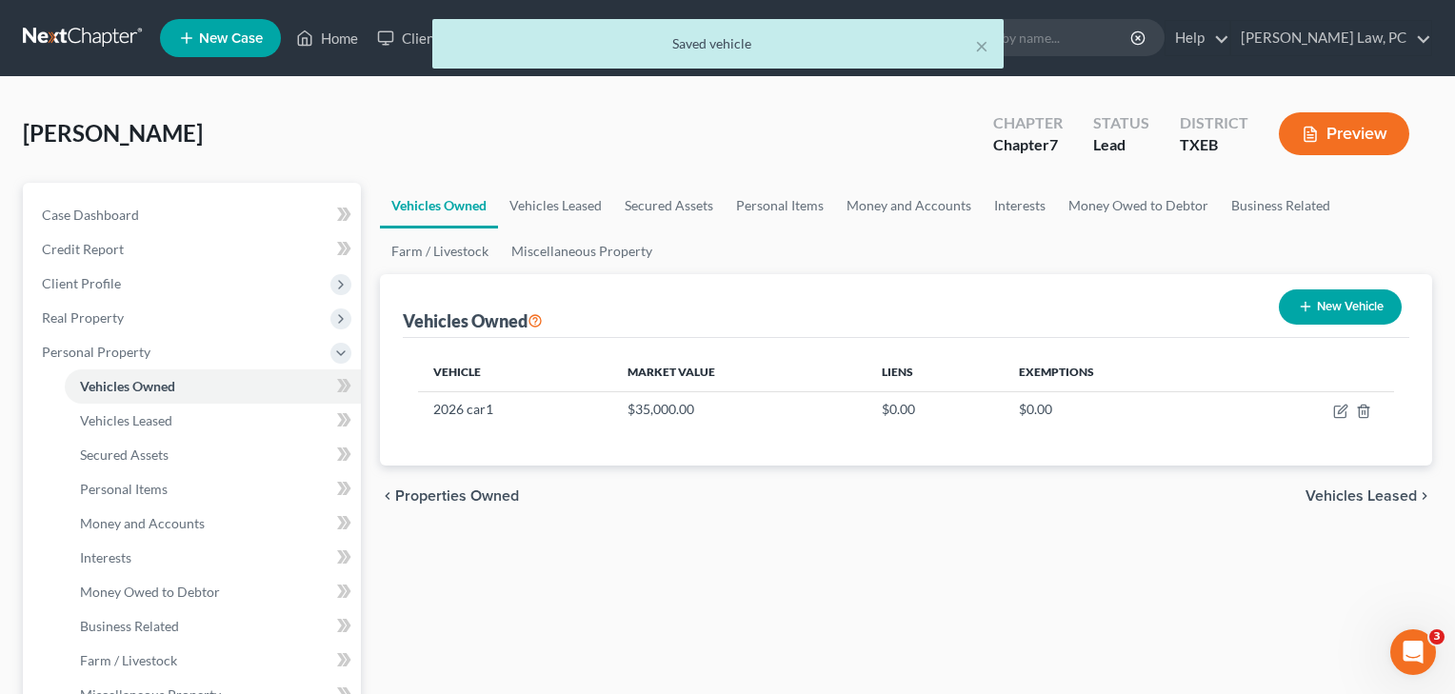
click at [1342, 304] on button "New Vehicle" at bounding box center [1340, 307] width 123 height 35
select select "0"
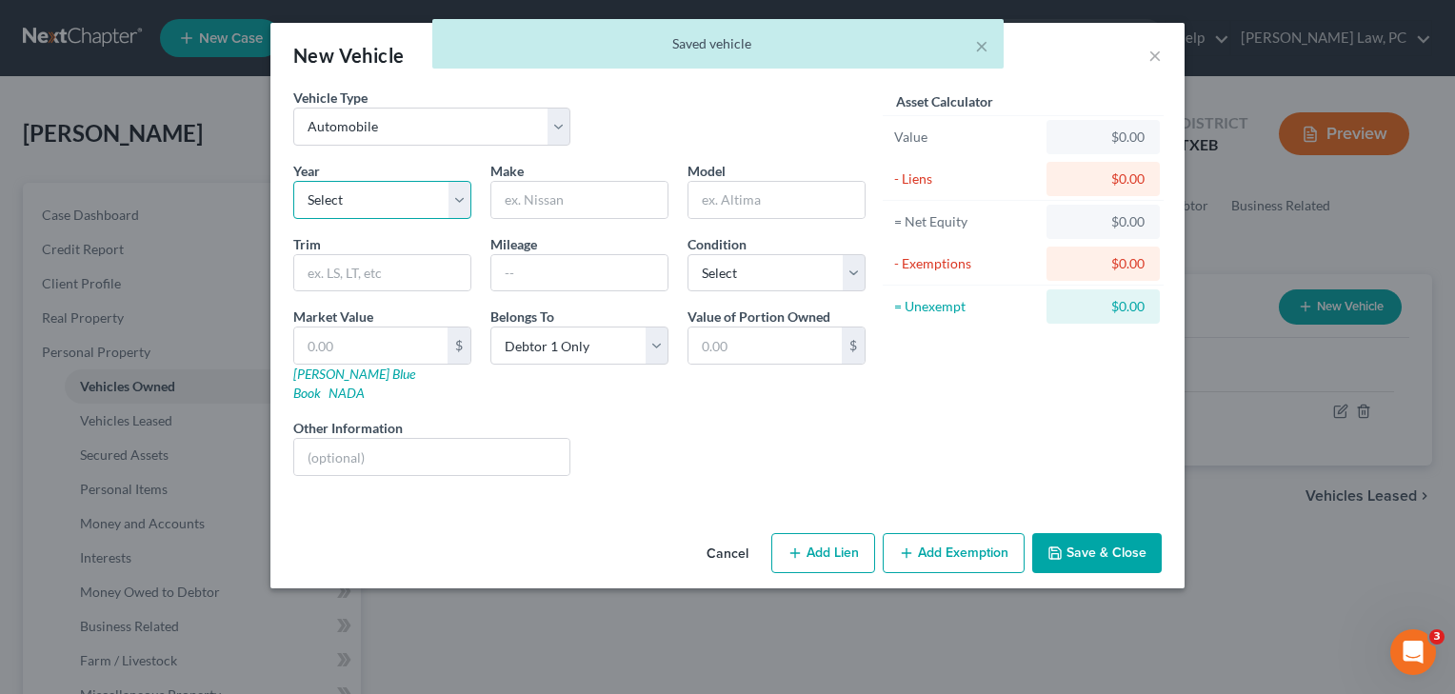
select select "1"
drag, startPoint x: 454, startPoint y: 204, endPoint x: 560, endPoint y: 185, distance: 107.4
click at [560, 185] on div "Year Select 2026 2025 2024 2023 2022 2021 2020 2019 2018 2017 2016 2015 2014 20…" at bounding box center [579, 326] width 591 height 330
click at [560, 189] on input "text" at bounding box center [579, 200] width 176 height 36
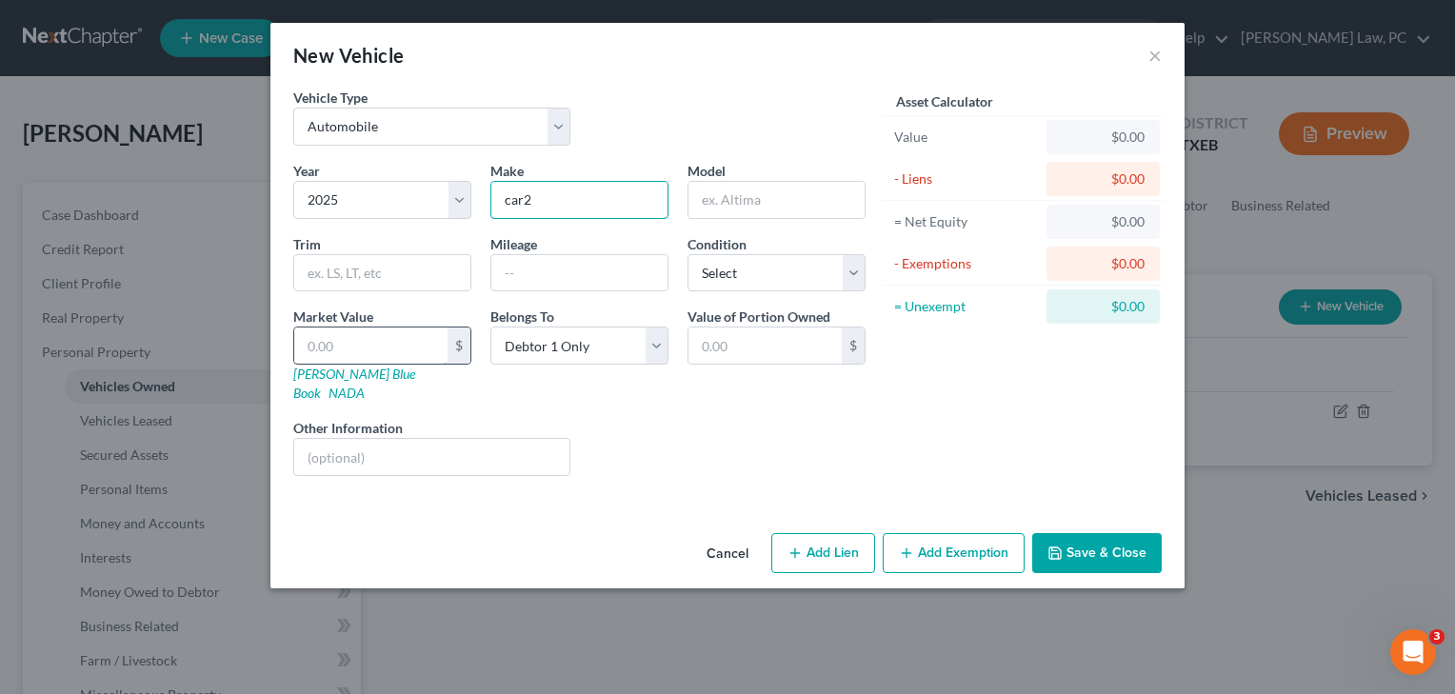
type input "car2"
click at [358, 335] on input "text" at bounding box center [370, 346] width 153 height 36
type input "4"
type input "4.00"
type input "40"
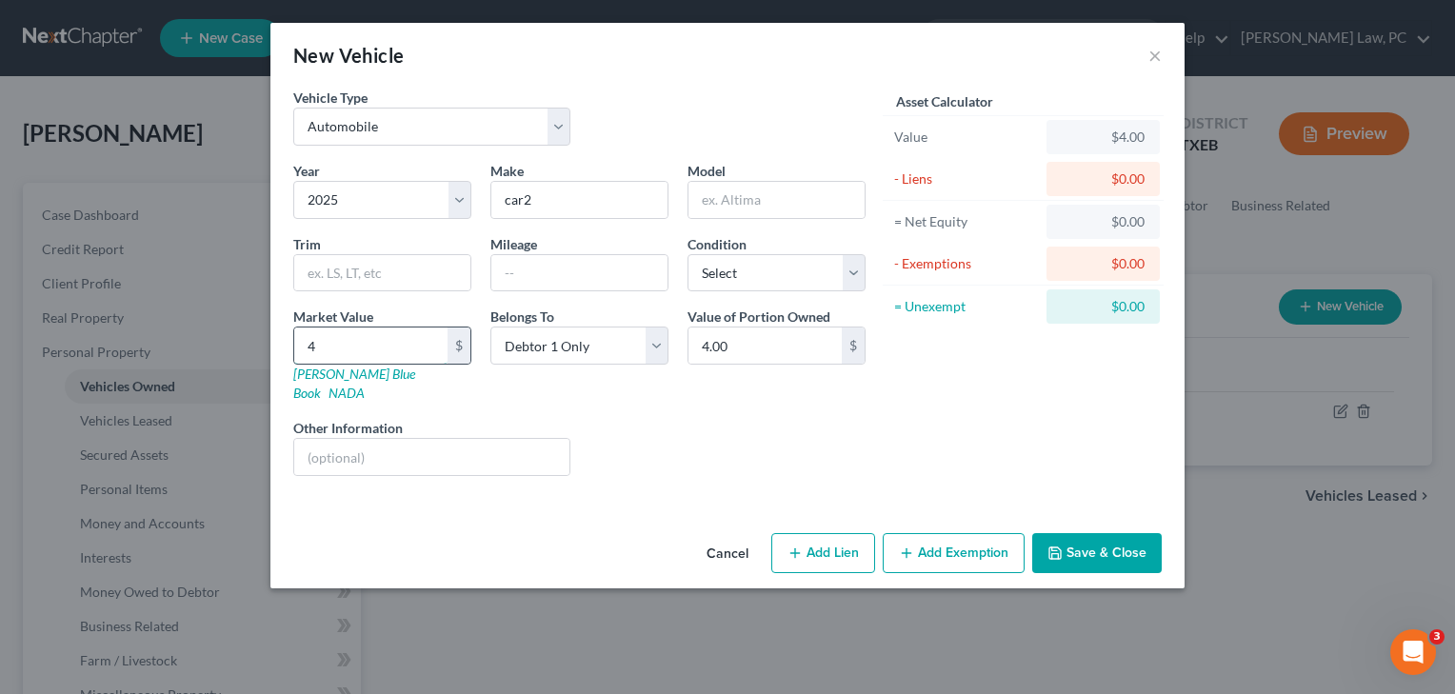
type input "40.00"
type input "400"
type input "400.00"
type input "4000"
type input "4,000.00"
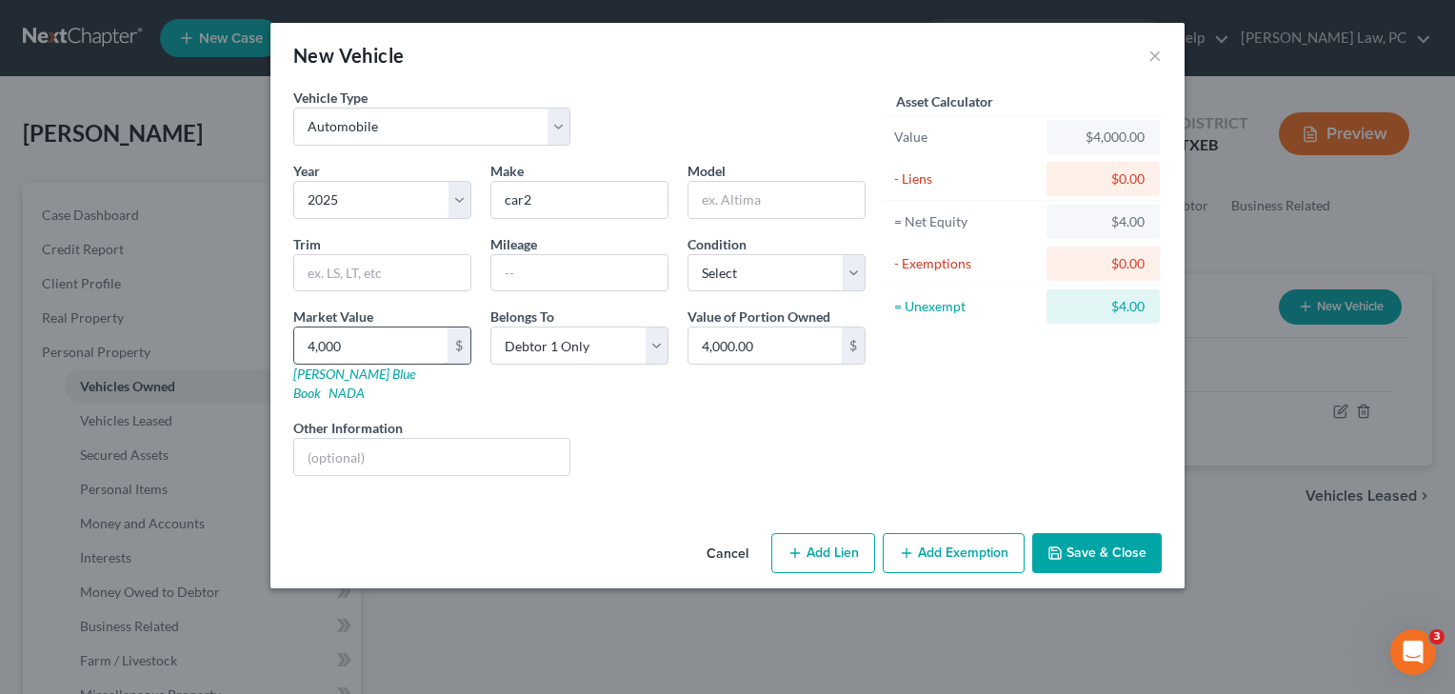
type input "4,0000"
type input "40,000.00"
type input "40,000"
click at [1089, 539] on button "Save & Close" at bounding box center [1097, 553] width 130 height 40
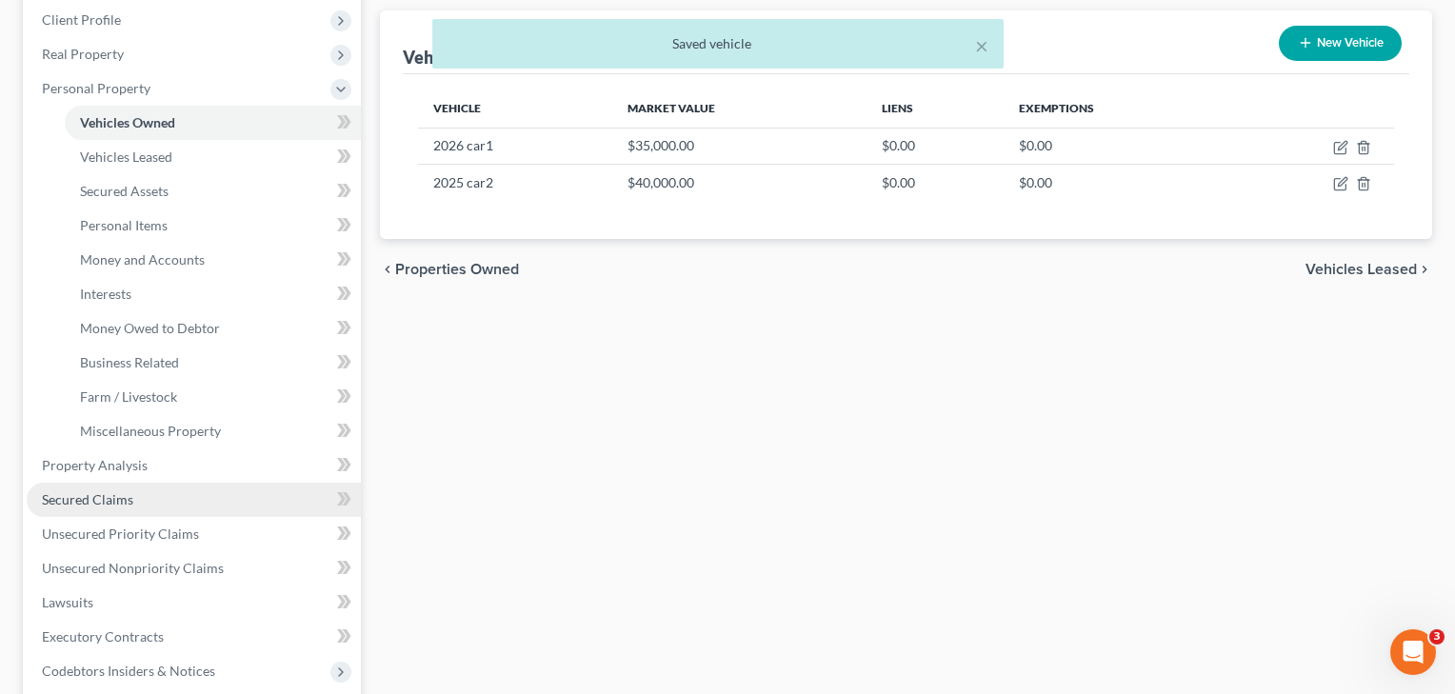
click at [108, 506] on span "Secured Claims" at bounding box center [87, 499] width 91 height 16
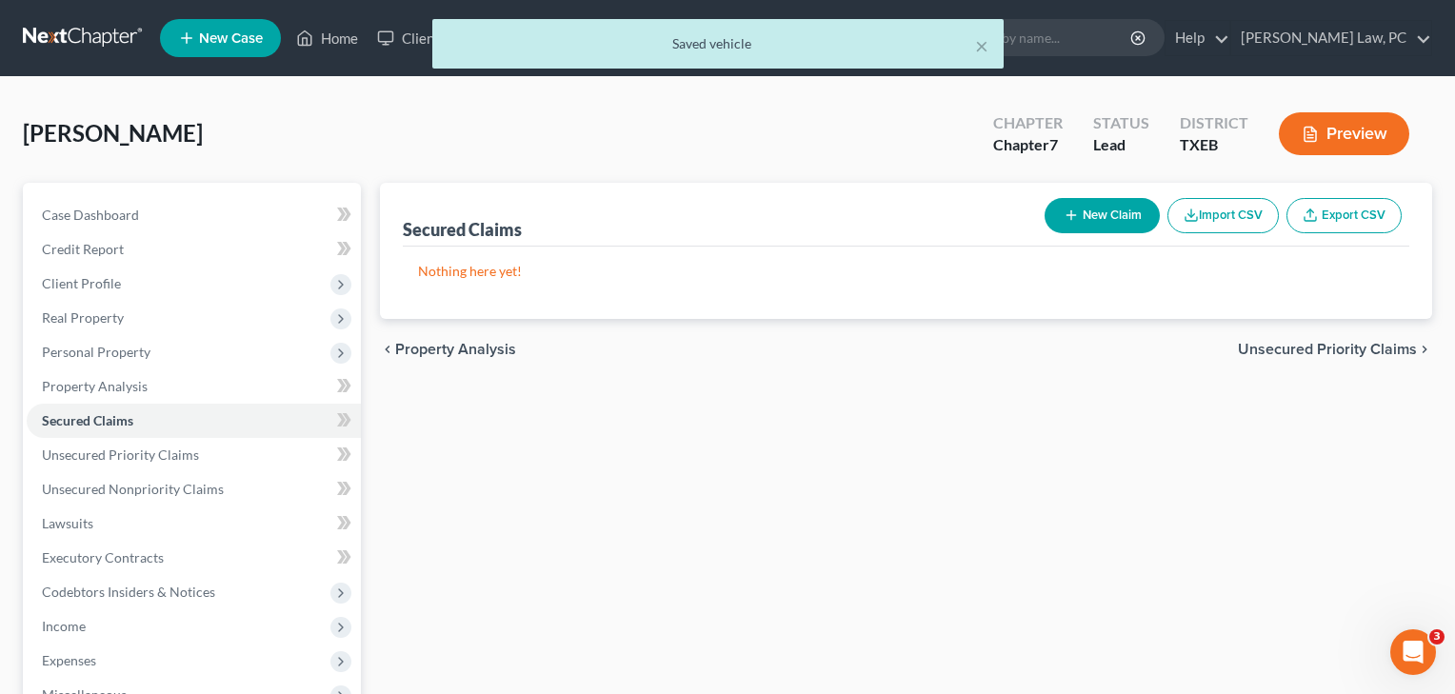
click at [1114, 228] on button "New Claim" at bounding box center [1102, 215] width 115 height 35
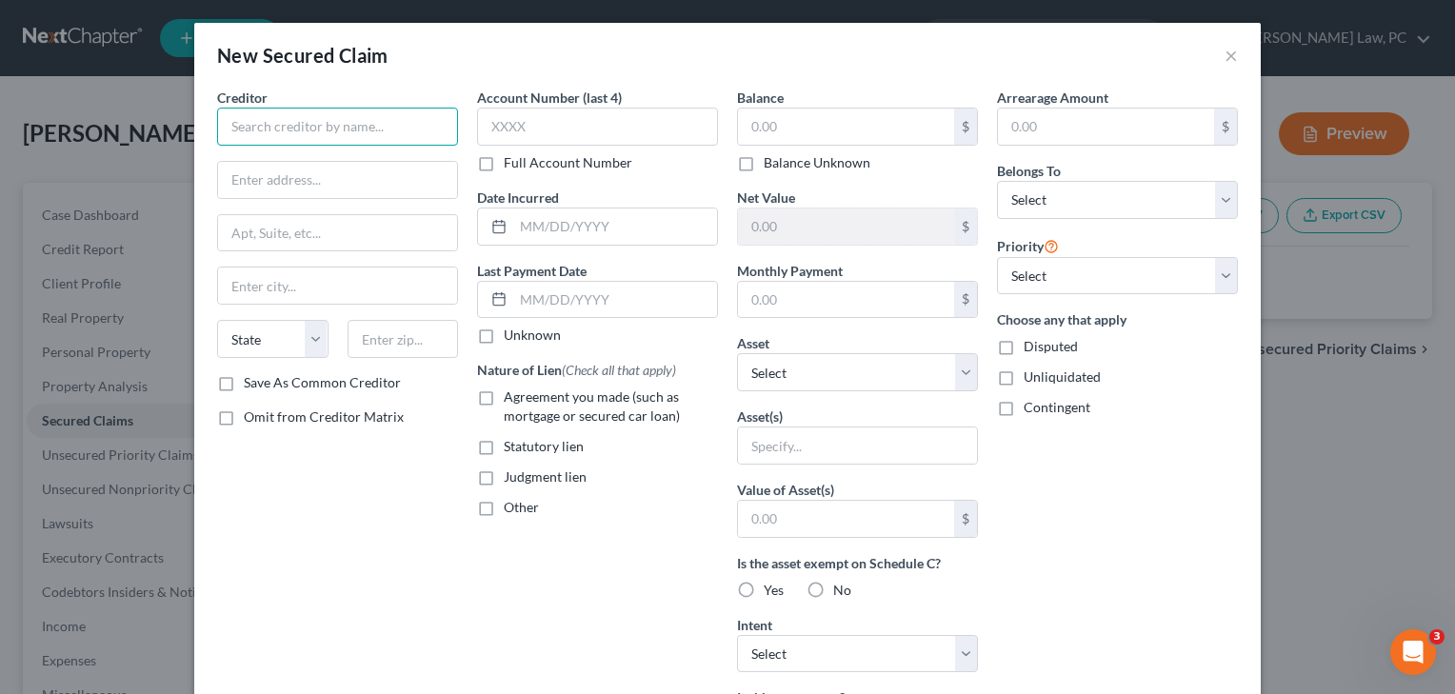
click at [335, 123] on input "text" at bounding box center [337, 127] width 241 height 38
type input "car1"
click at [558, 397] on span "Agreement you made (such as mortgage or secured car loan)" at bounding box center [592, 406] width 176 height 35
click at [524, 397] on input "Agreement you made (such as mortgage or secured car loan)" at bounding box center [517, 394] width 12 height 12
checkbox input "true"
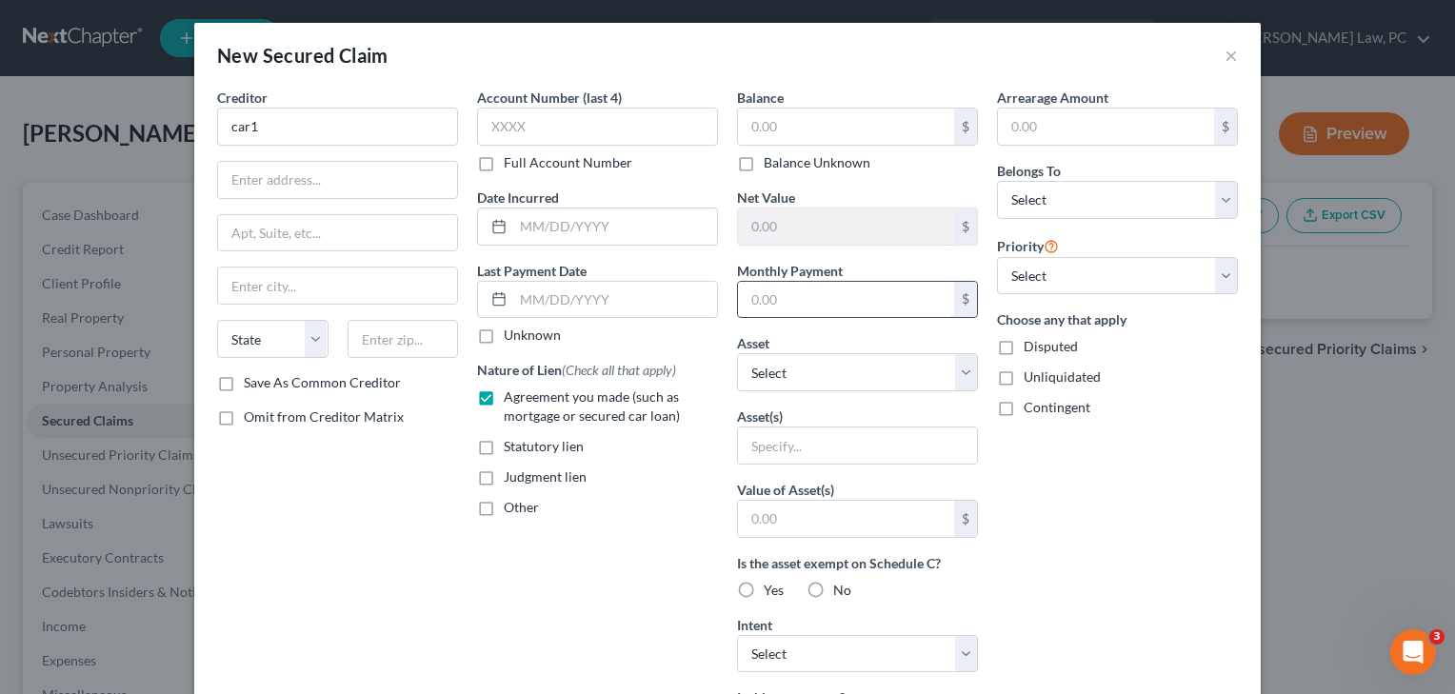
click at [770, 295] on input "text" at bounding box center [846, 300] width 216 height 36
select select "2"
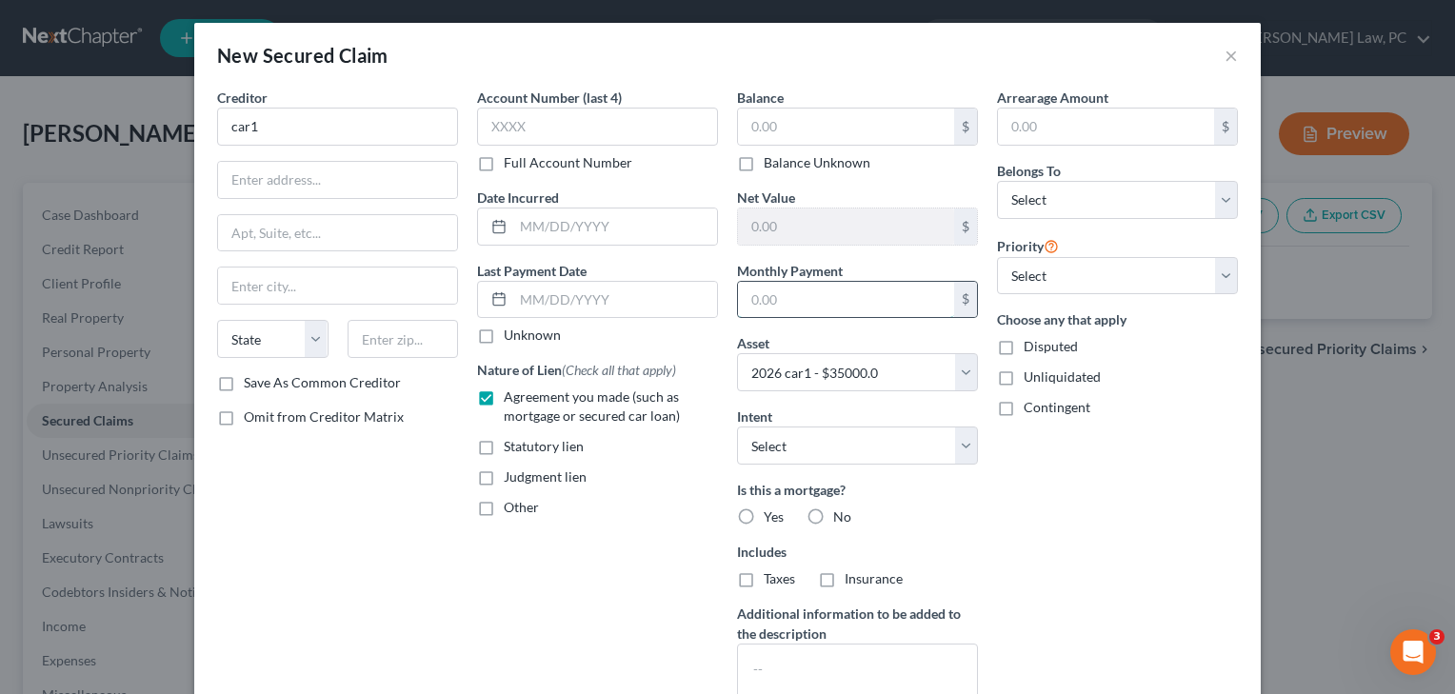
click at [788, 302] on input "text" at bounding box center [846, 300] width 216 height 36
type input "50,000"
select select "0"
click at [834, 129] on input "text" at bounding box center [846, 127] width 216 height 36
type input "32,000"
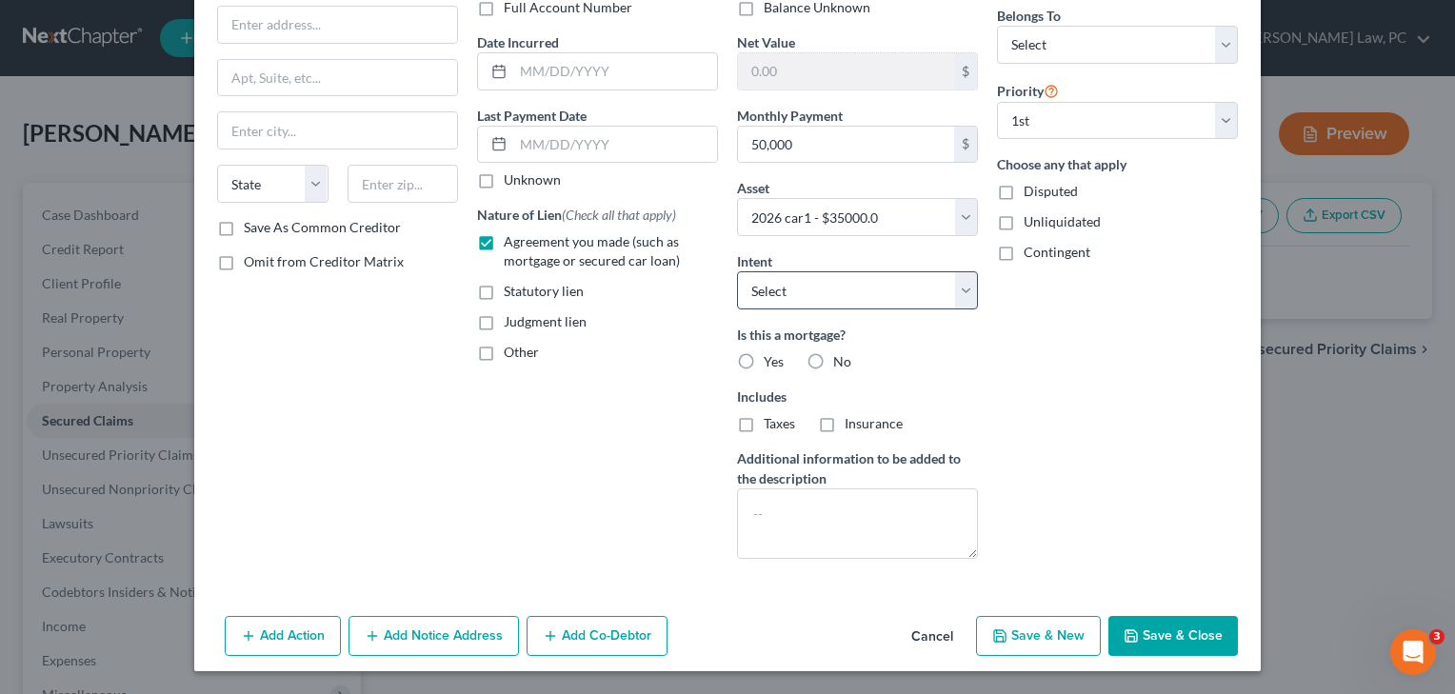
scroll to position [155, 0]
click at [833, 366] on label "No" at bounding box center [842, 361] width 18 height 19
click at [841, 365] on input "No" at bounding box center [847, 358] width 12 height 12
radio input "true"
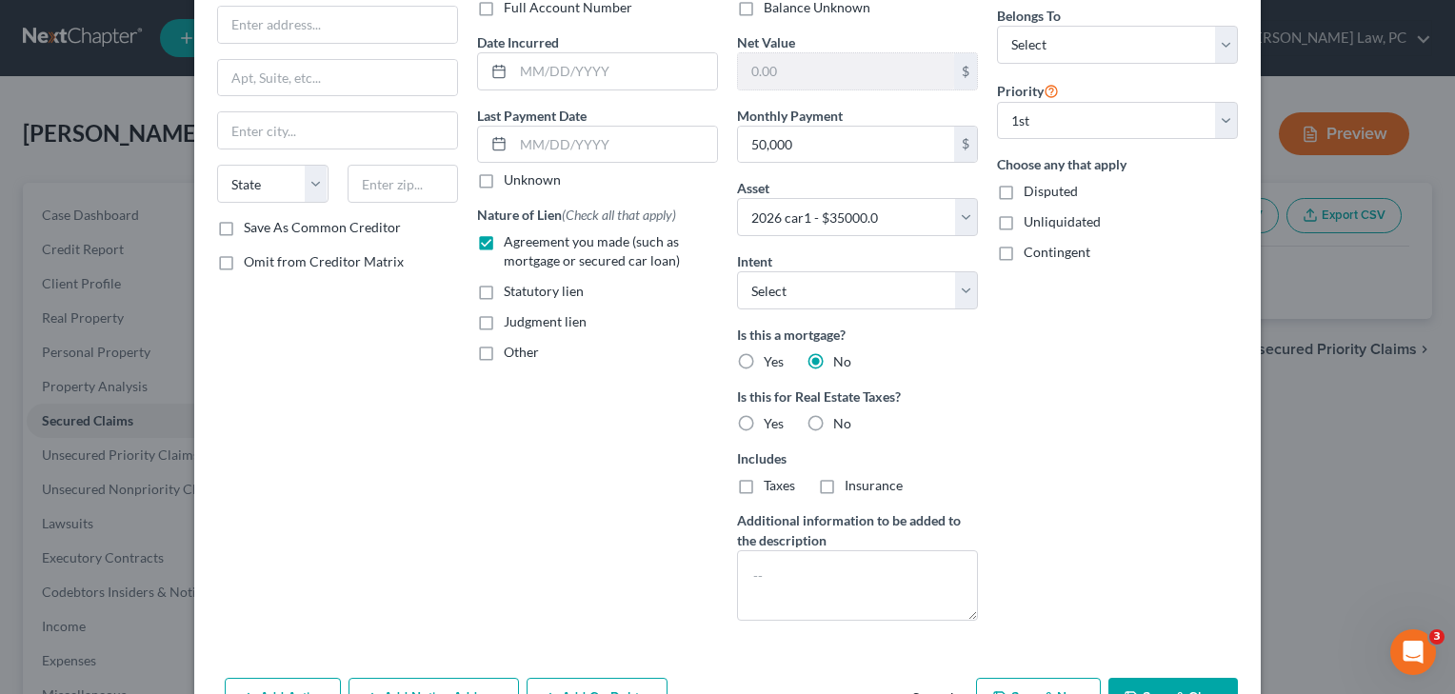
click at [833, 424] on label "No" at bounding box center [842, 423] width 18 height 19
click at [841, 424] on input "No" at bounding box center [847, 420] width 12 height 12
radio input "true"
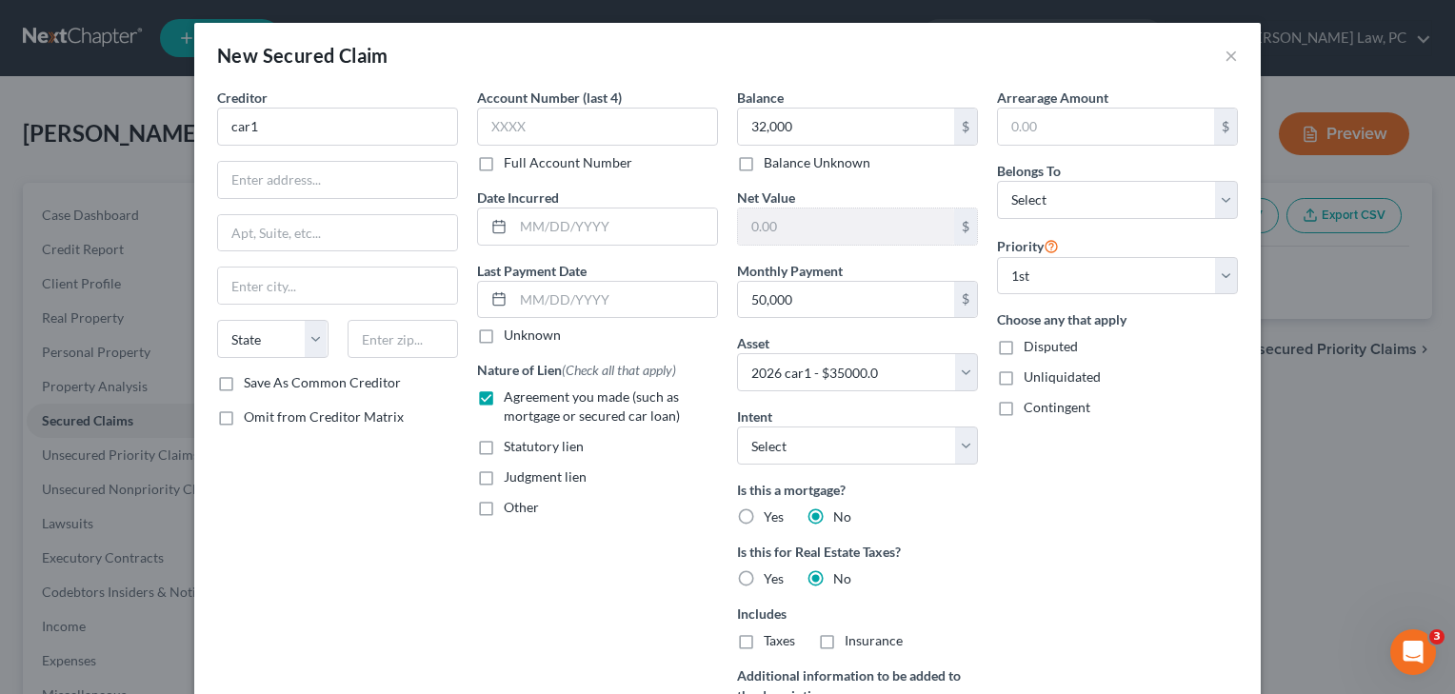
scroll to position [0, 0]
drag, startPoint x: 808, startPoint y: 130, endPoint x: 756, endPoint y: 132, distance: 51.5
click at [756, 132] on input "32,000" at bounding box center [846, 127] width 216 height 36
type input "3"
type input "20,000"
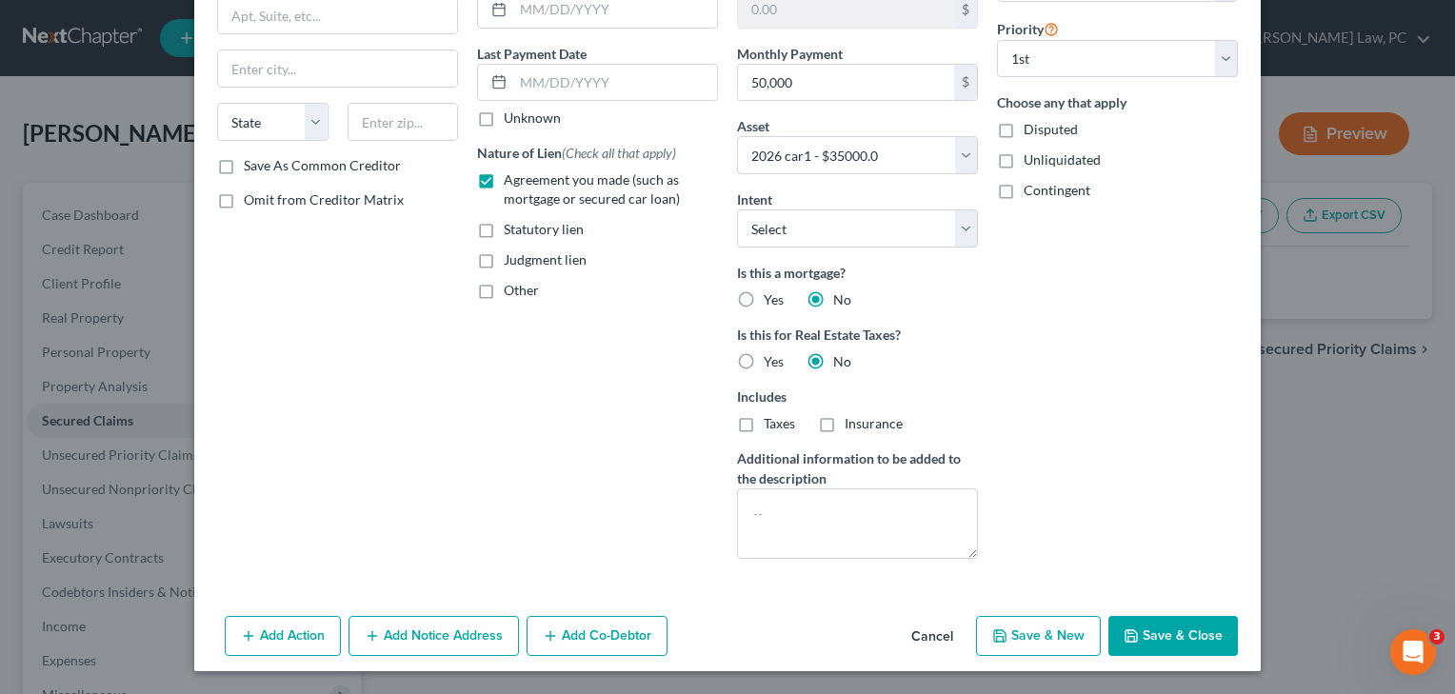
scroll to position [217, 0]
click at [1182, 639] on button "Save & Close" at bounding box center [1174, 636] width 130 height 40
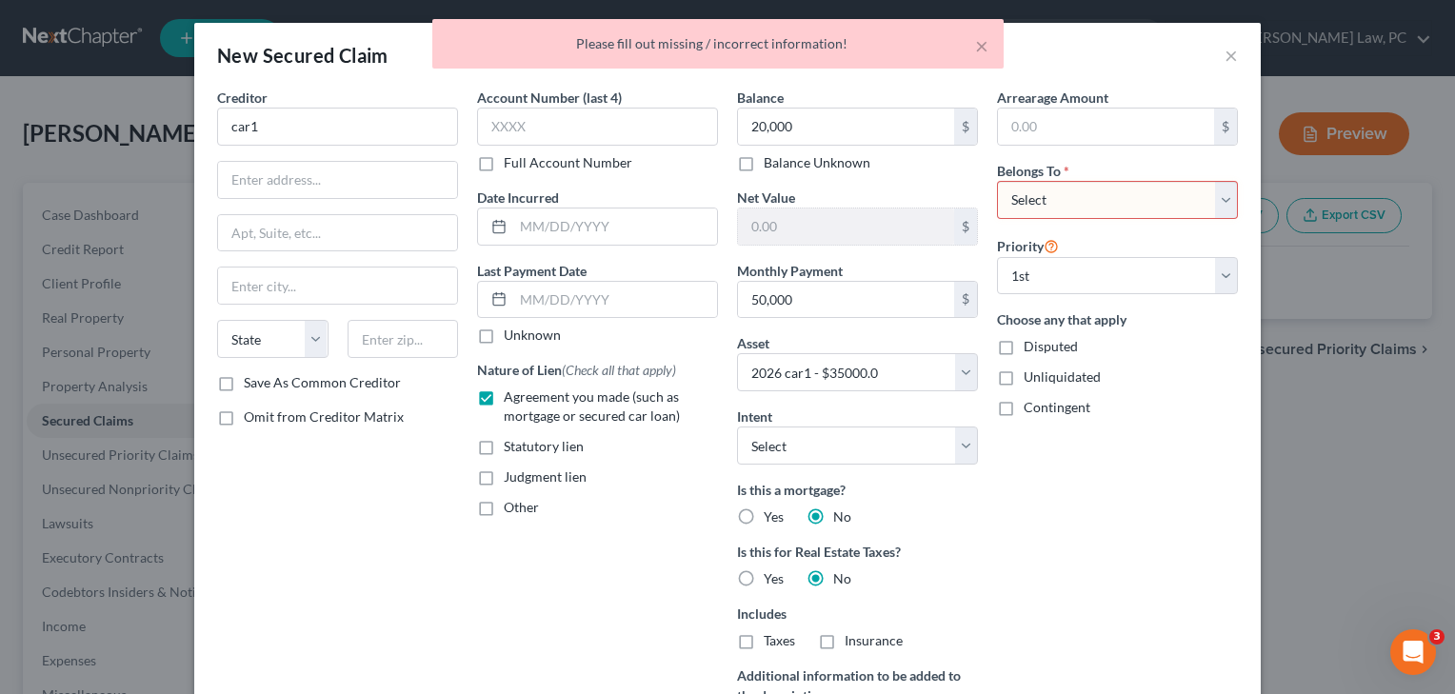
scroll to position [0, 0]
select select "0"
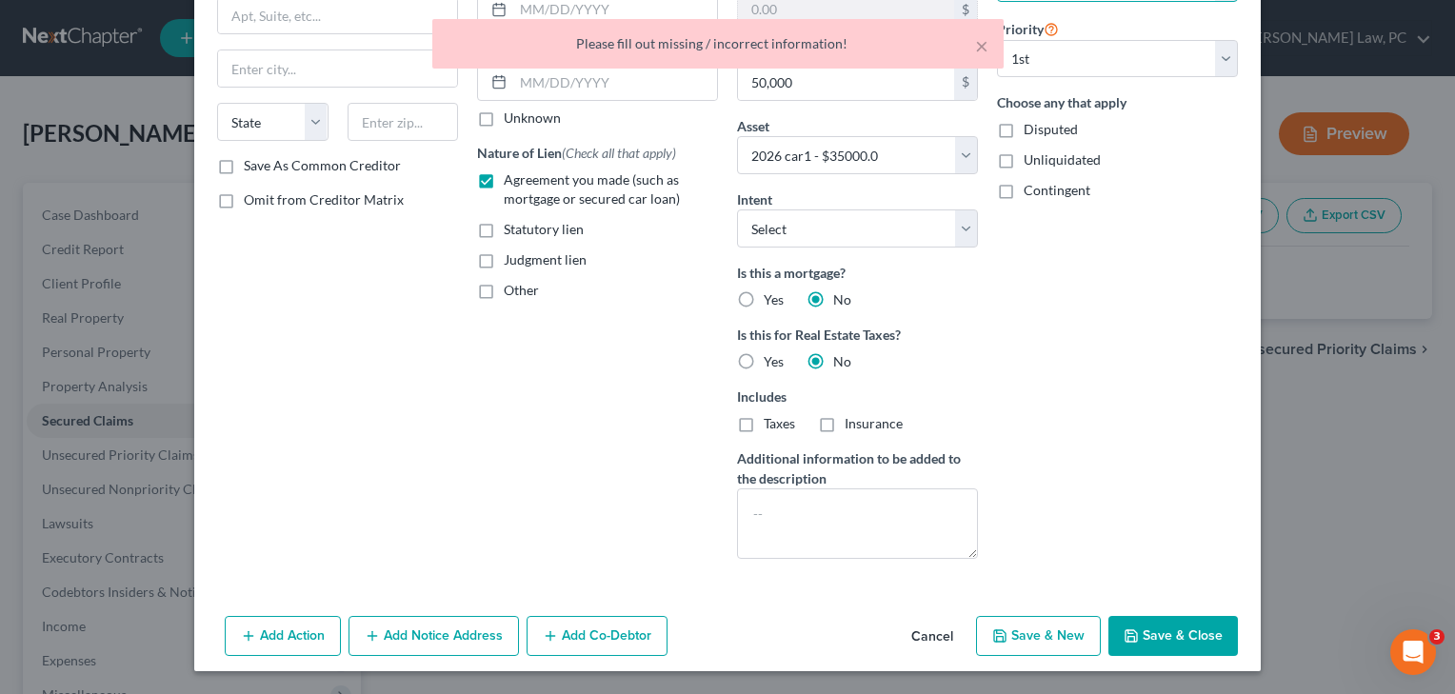
scroll to position [217, 0]
click at [1158, 626] on button "Save & Close" at bounding box center [1174, 636] width 130 height 40
select select
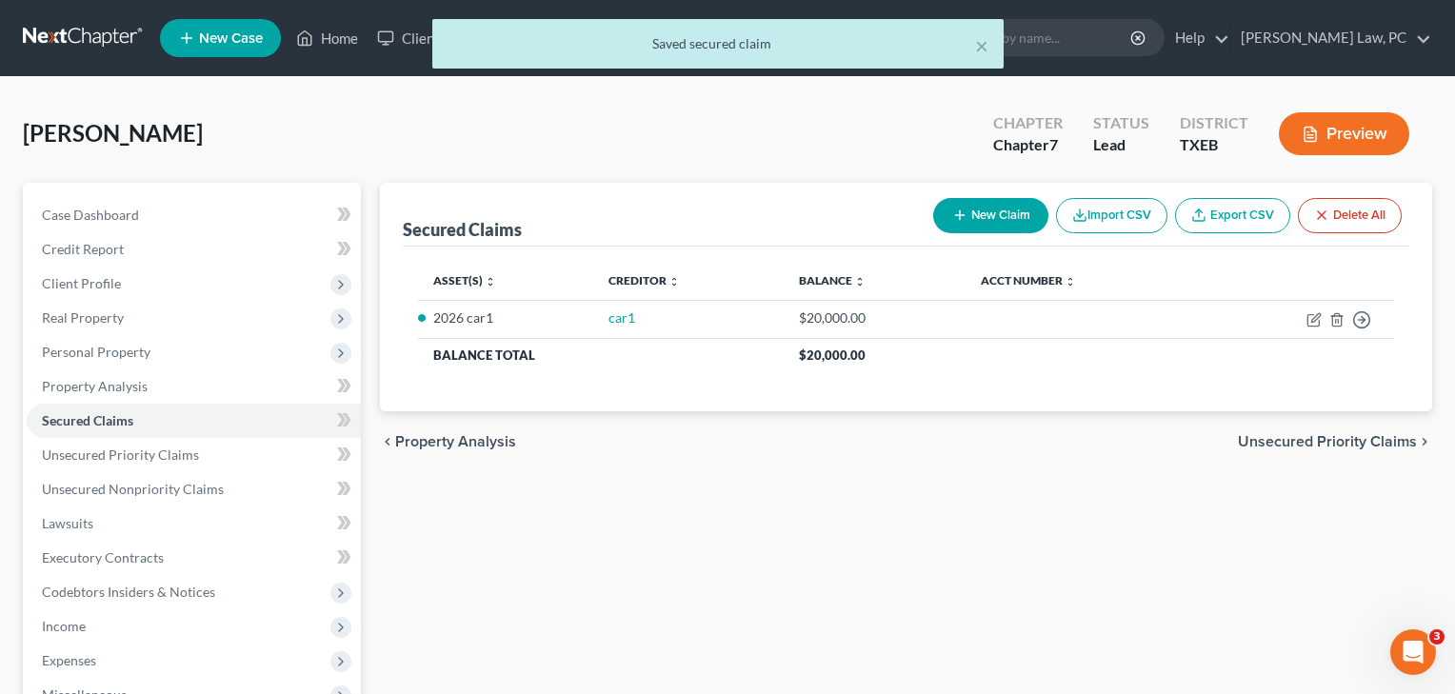
click at [970, 210] on button "New Claim" at bounding box center [990, 215] width 115 height 35
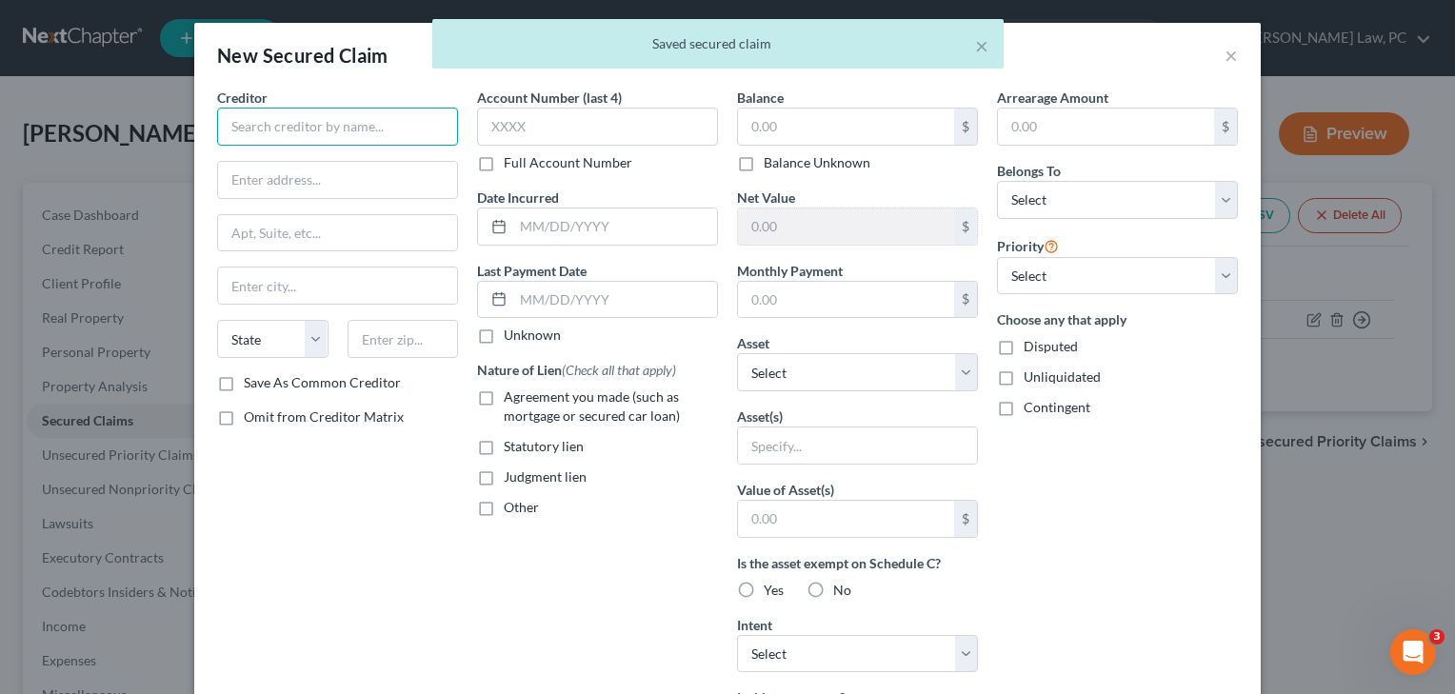
click at [337, 119] on input "text" at bounding box center [337, 127] width 241 height 38
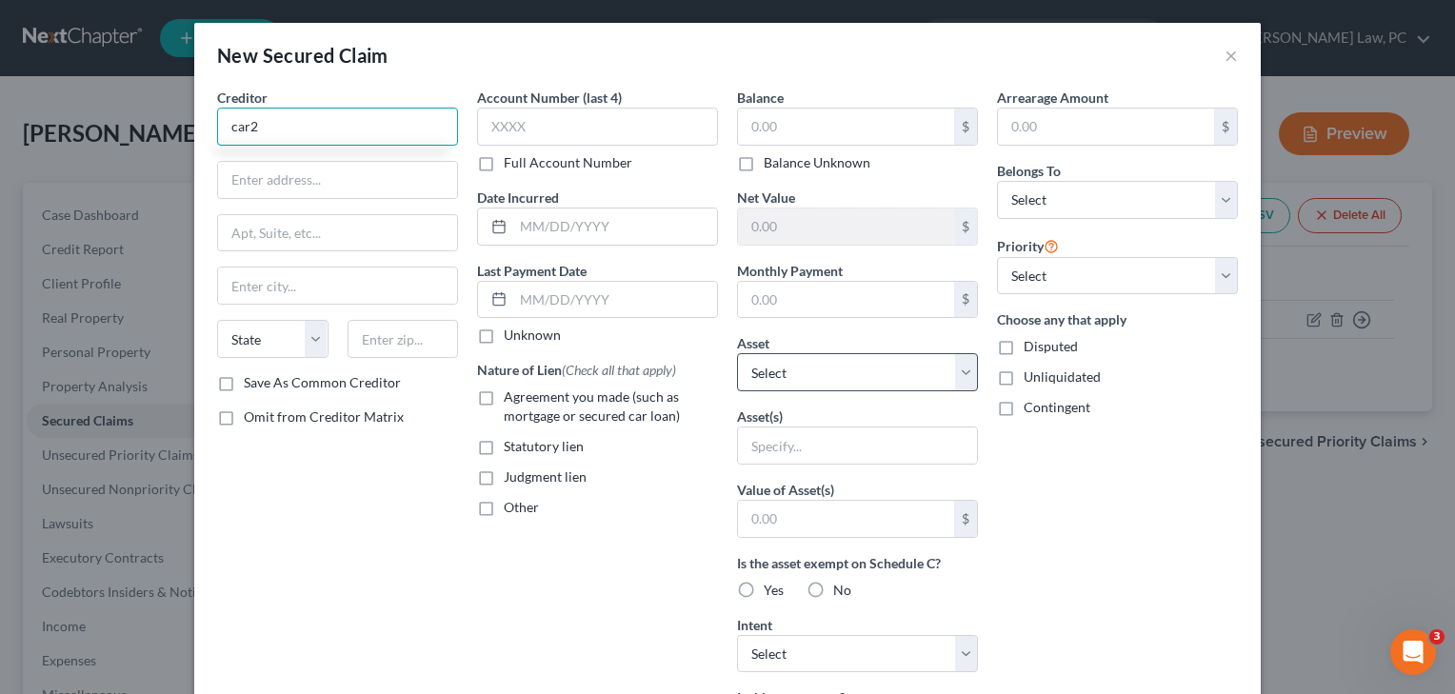
type input "car2"
select select "3"
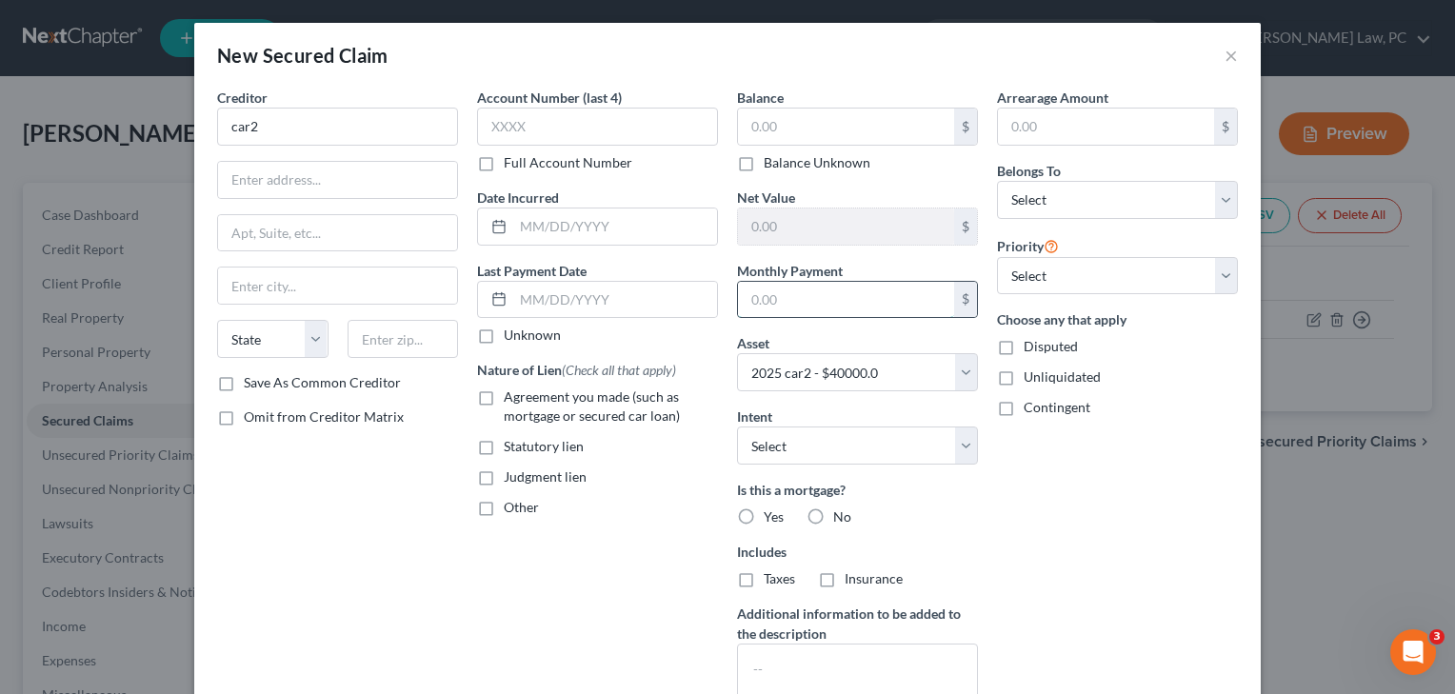
click at [804, 314] on input "text" at bounding box center [846, 300] width 216 height 36
click at [833, 511] on label "No" at bounding box center [842, 517] width 18 height 19
click at [841, 511] on input "No" at bounding box center [847, 514] width 12 height 12
radio input "true"
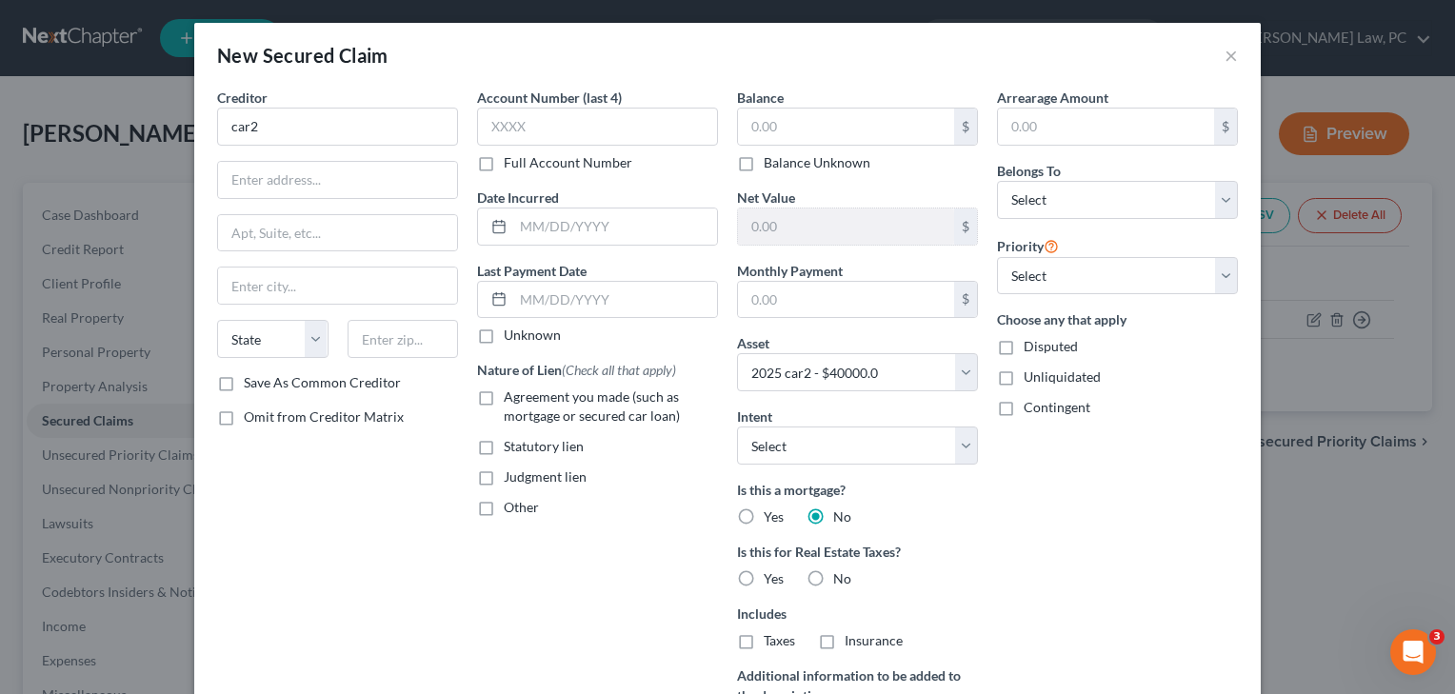
click at [538, 405] on span "Agreement you made (such as mortgage or secured car loan)" at bounding box center [592, 406] width 176 height 35
click at [524, 400] on input "Agreement you made (such as mortgage or secured car loan)" at bounding box center [517, 394] width 12 height 12
checkbox input "true"
click input "text"
type input "8"
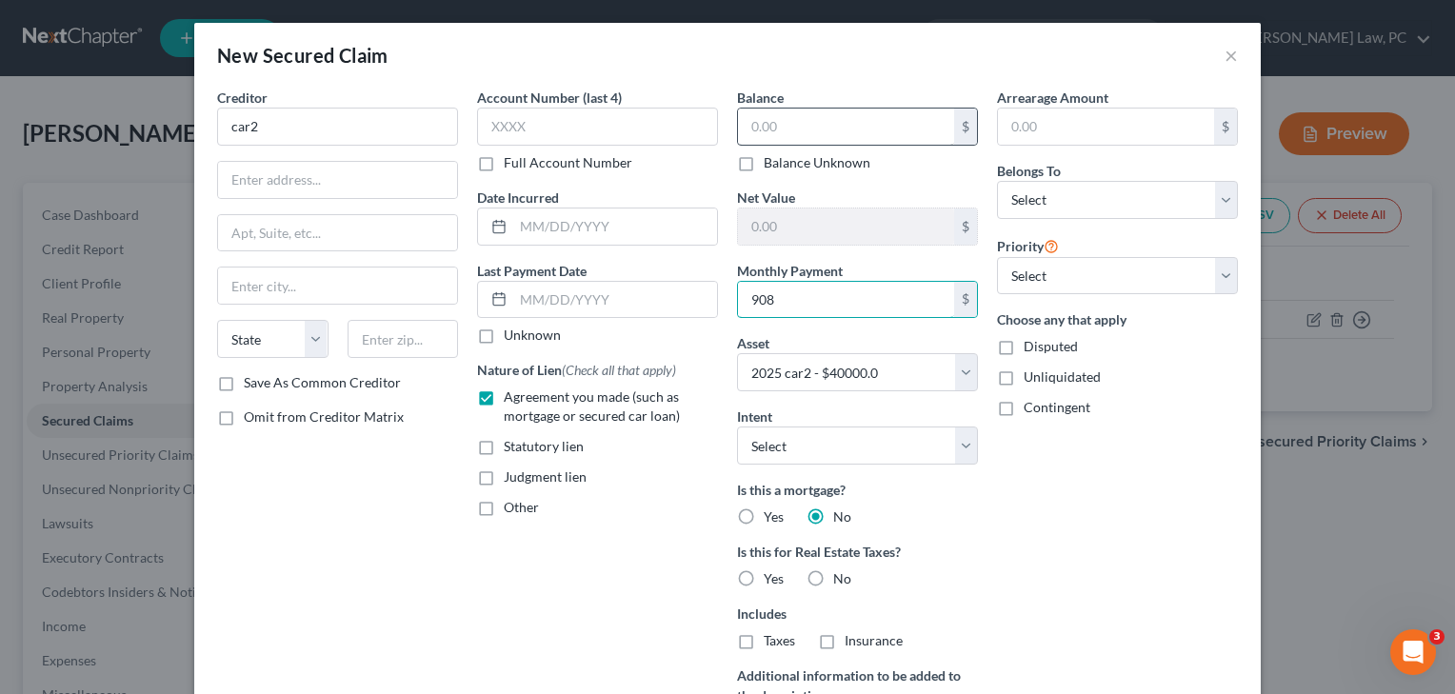
type input "908"
click input "text"
select select "0"
click input "text"
type input "32,000"
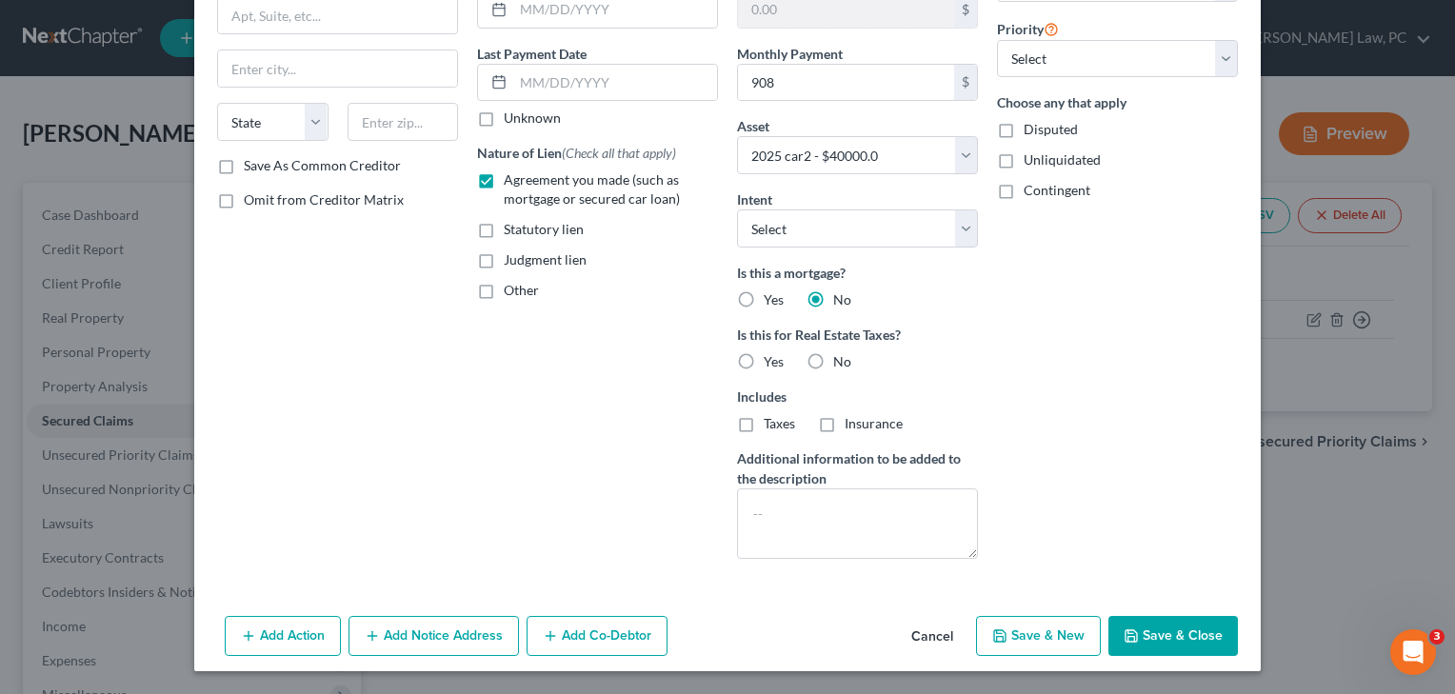
click label "No"
click input "No"
radio input "true"
click button "Save & Close"
select select
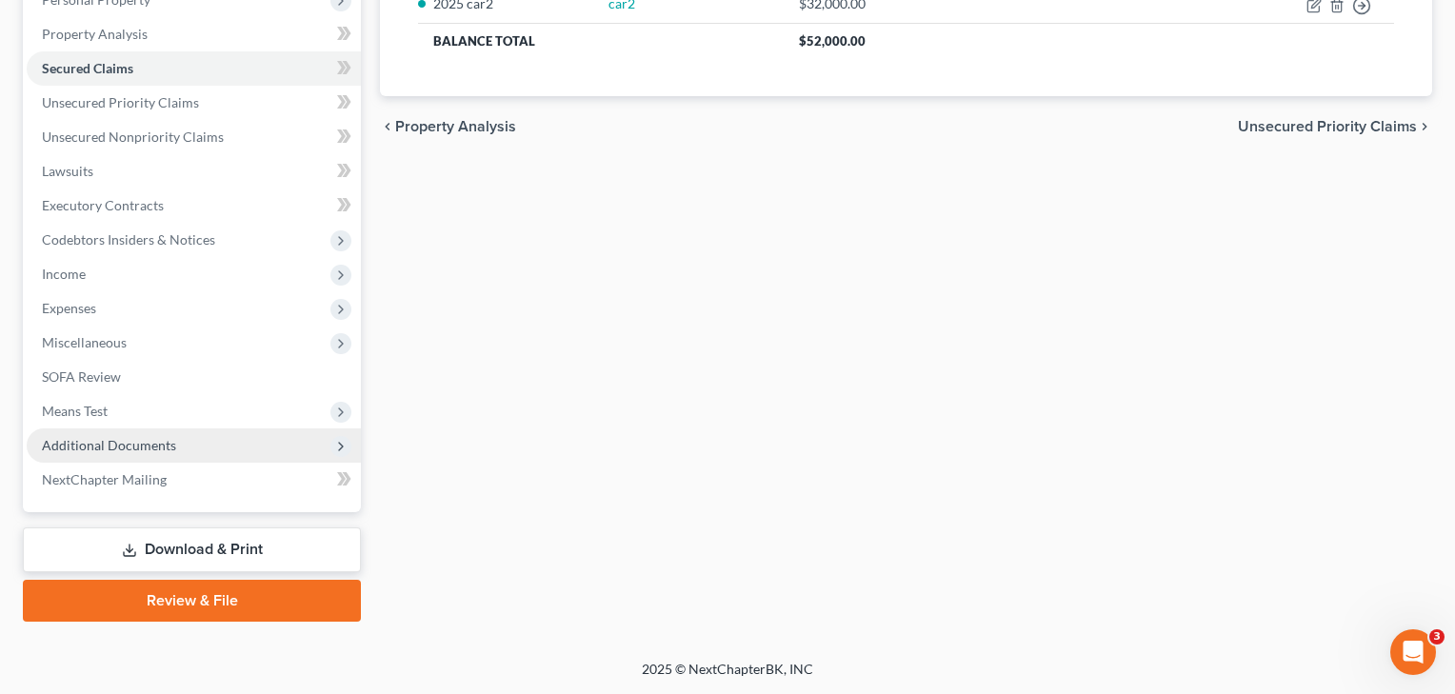
scroll to position [352, 0]
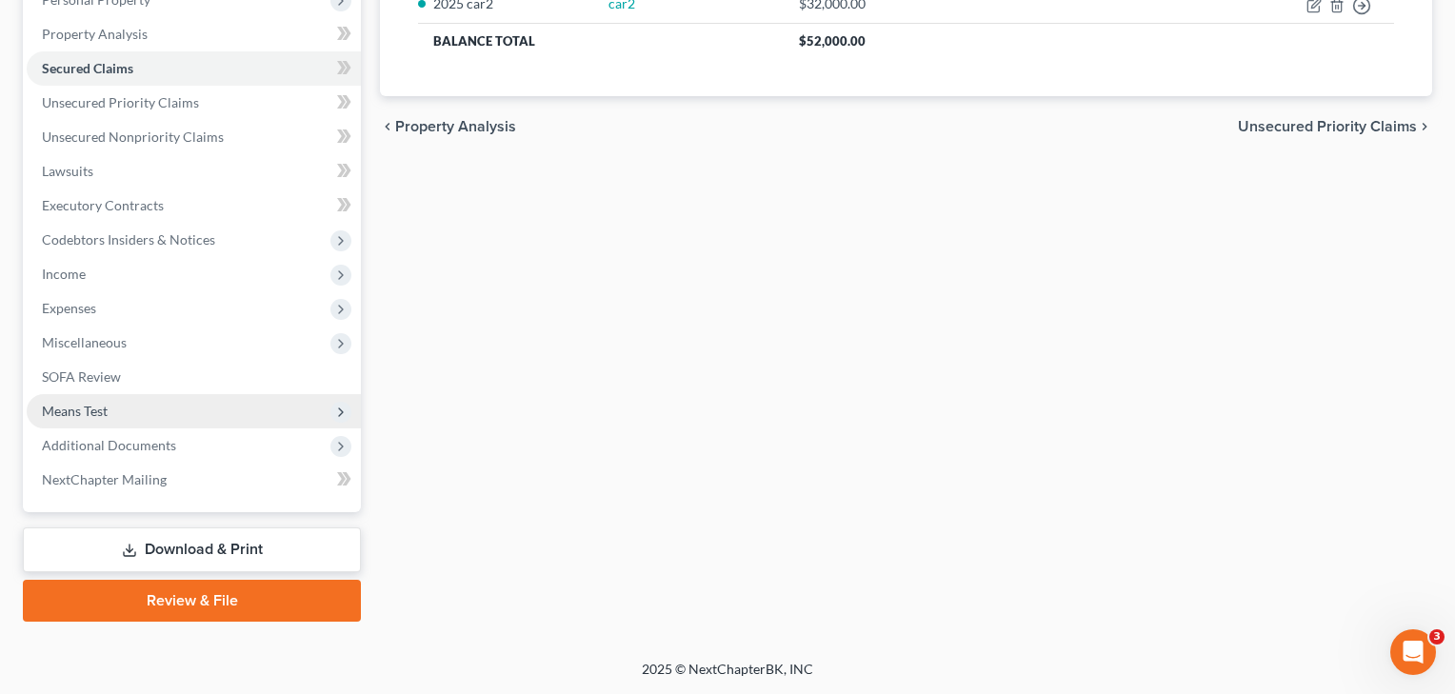
click span "Means Test"
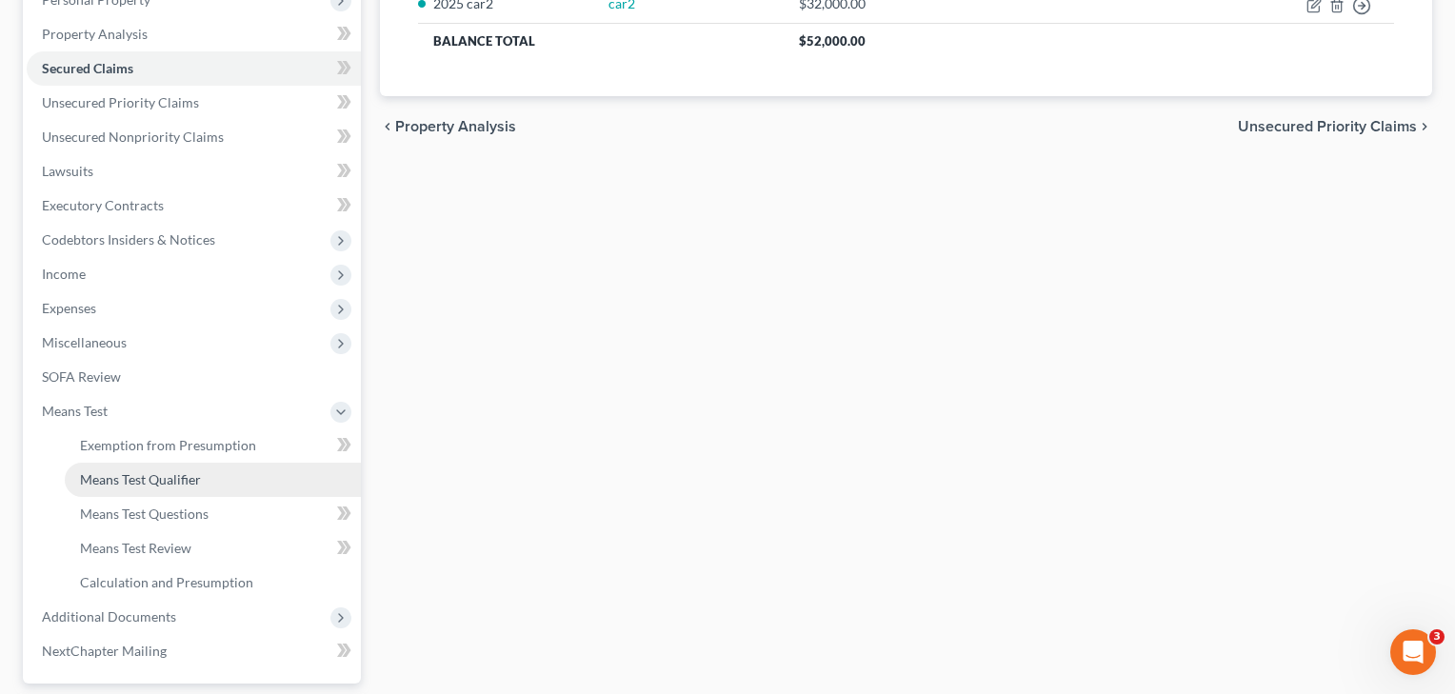
click span "Means Test Qualifier"
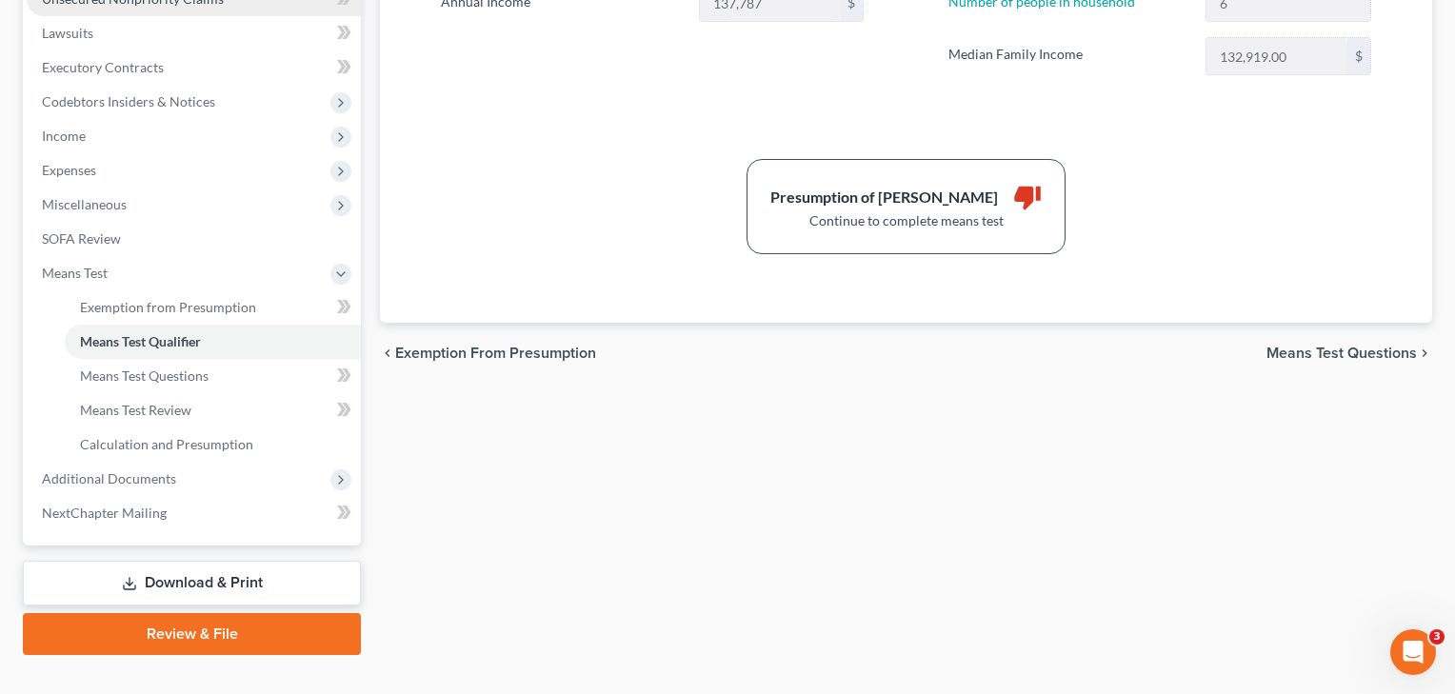
scroll to position [511, 0]
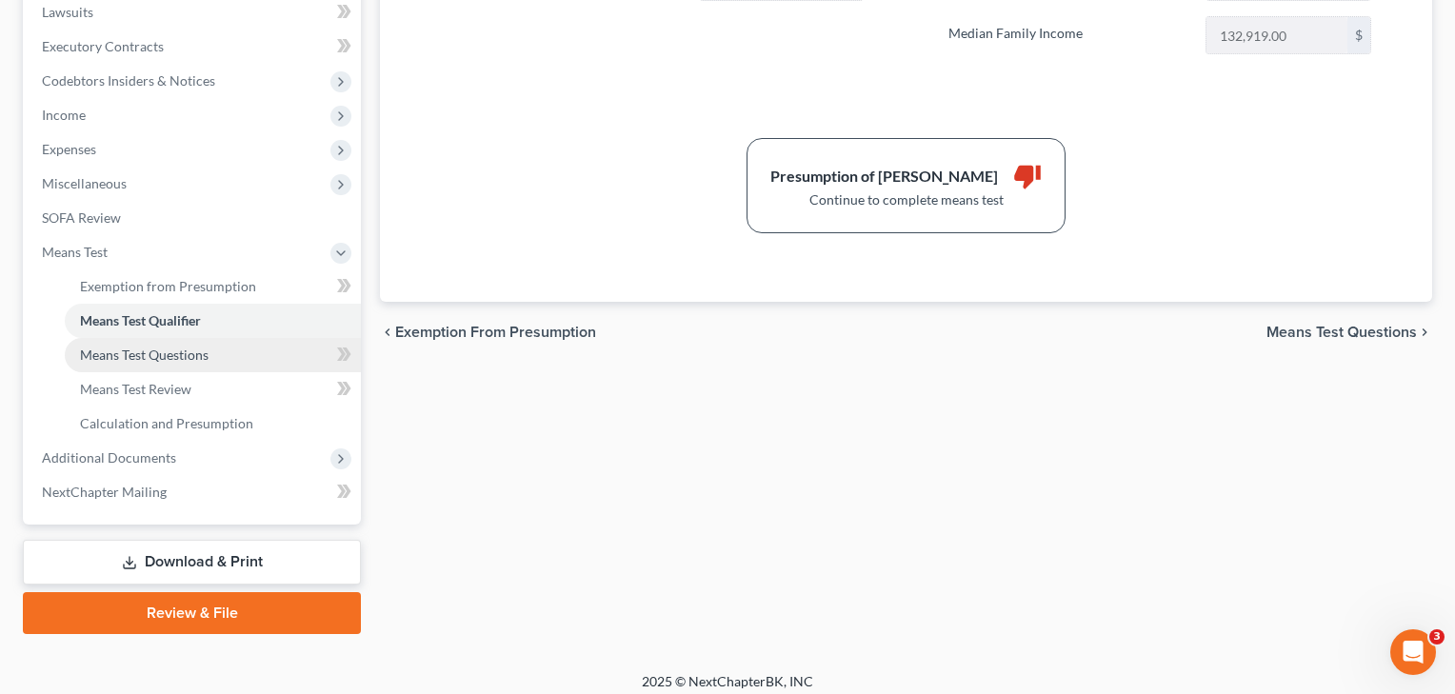
click span "Means Test Questions"
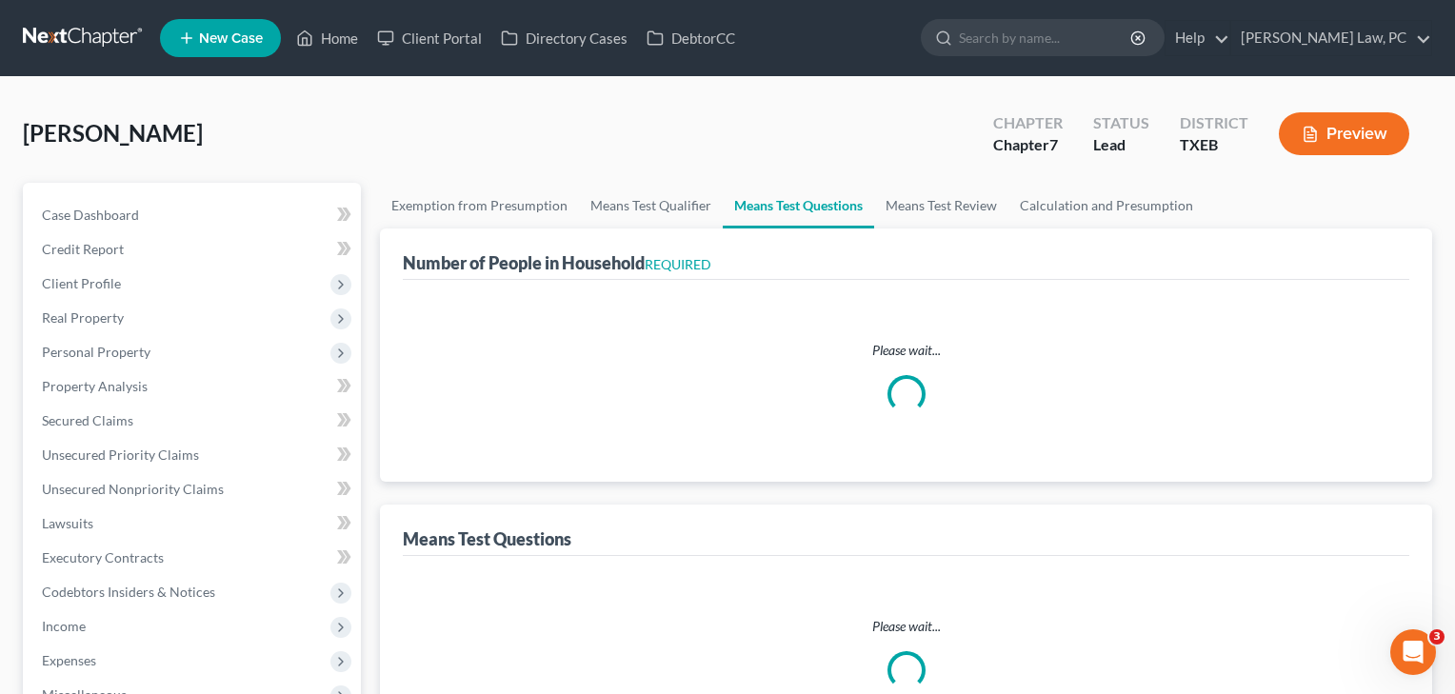
select select "6"
select select "3"
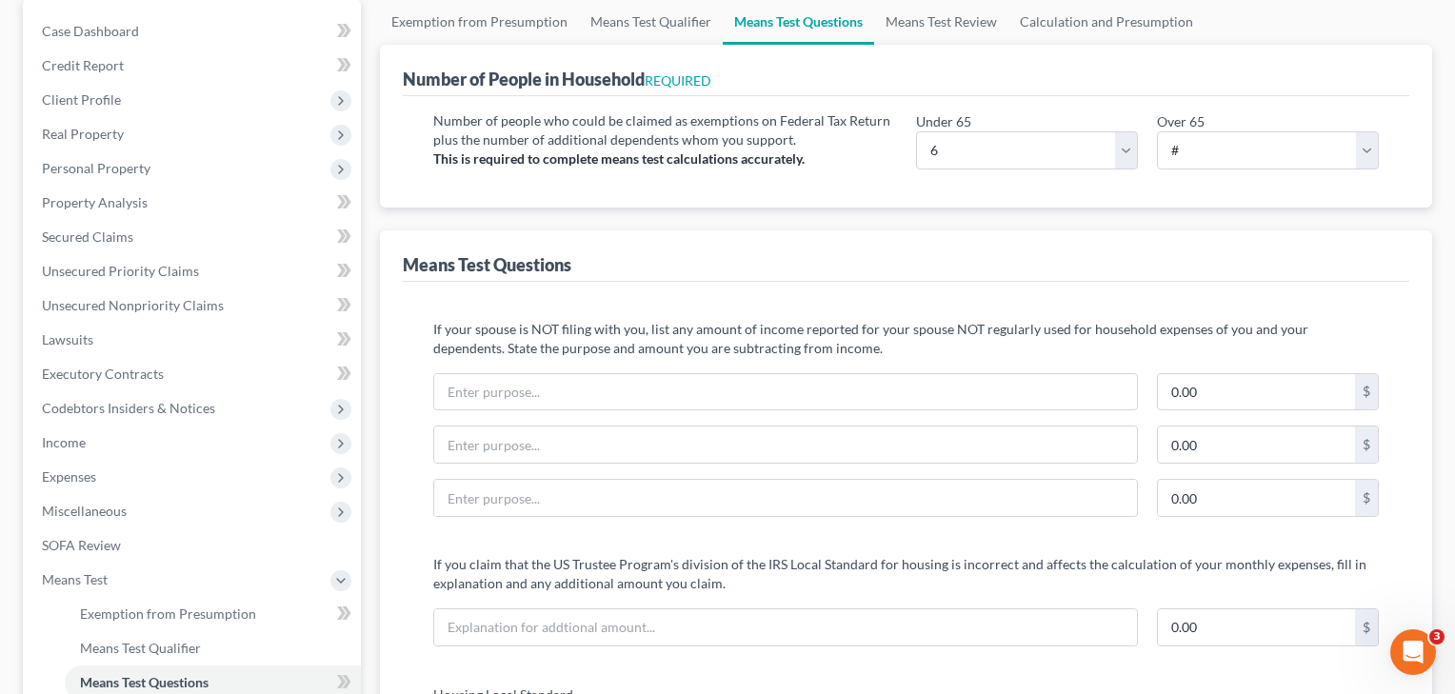
scroll to position [349, 0]
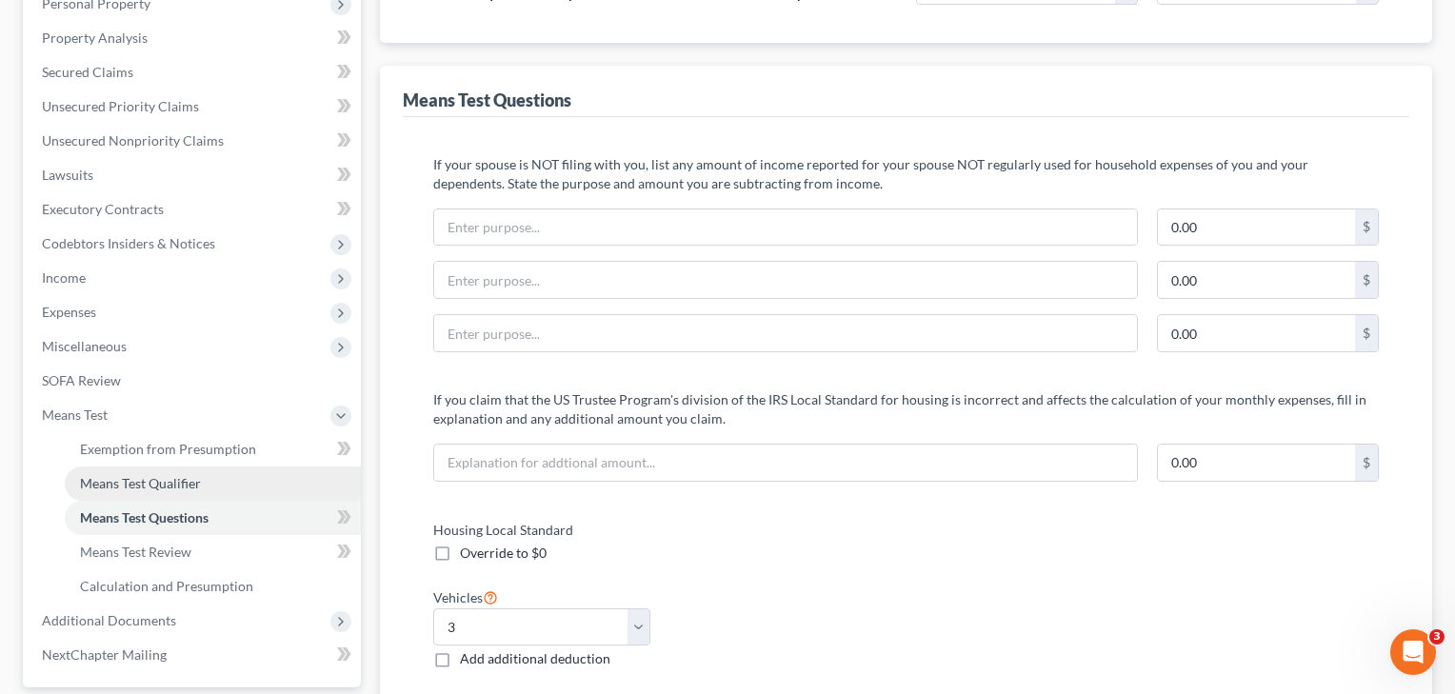
click span "Means Test Qualifier"
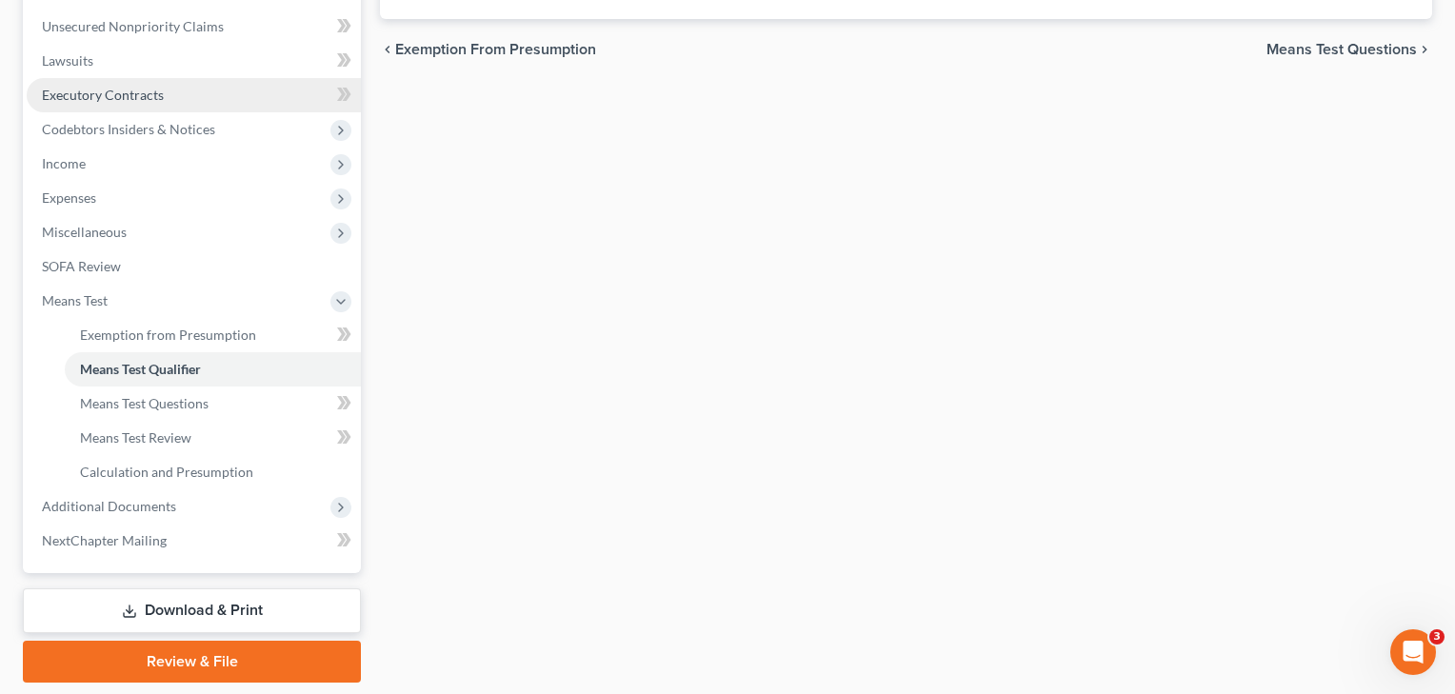
scroll to position [479, 0]
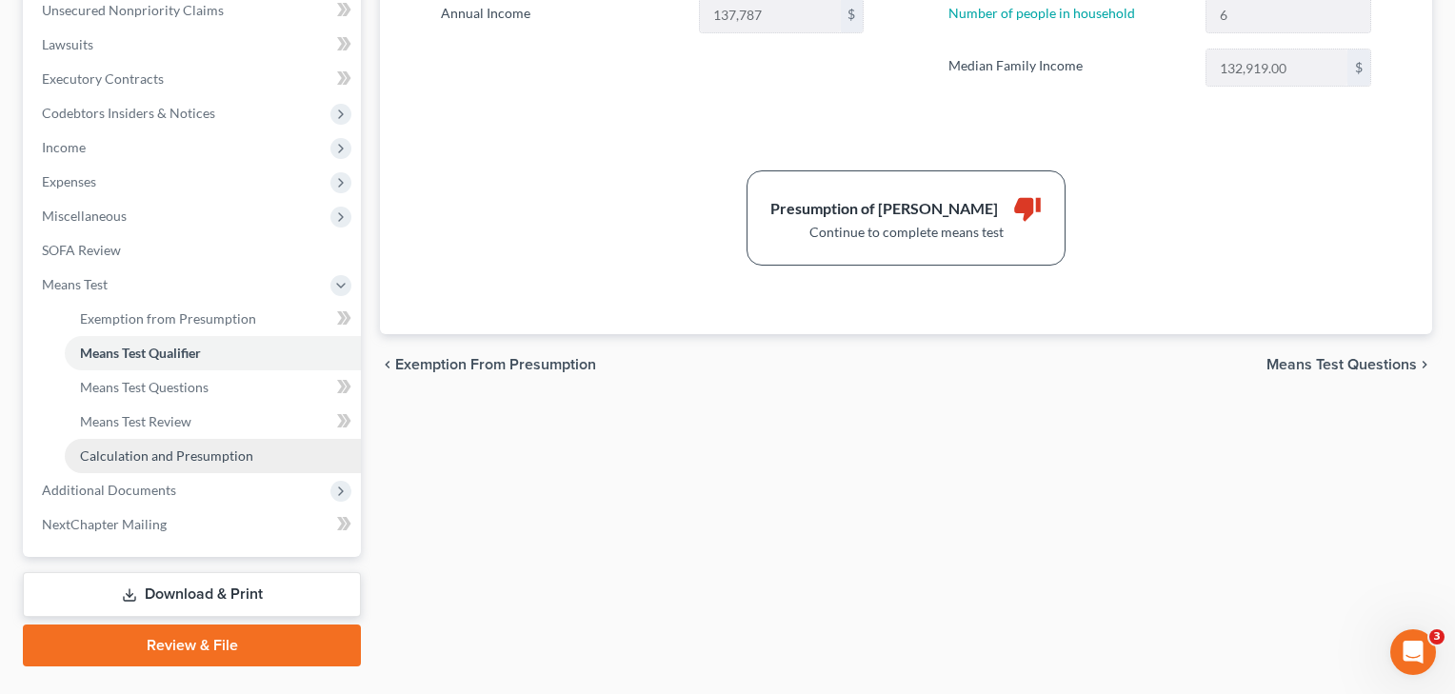
click at [135, 452] on span "Calculation and Presumption" at bounding box center [166, 456] width 173 height 16
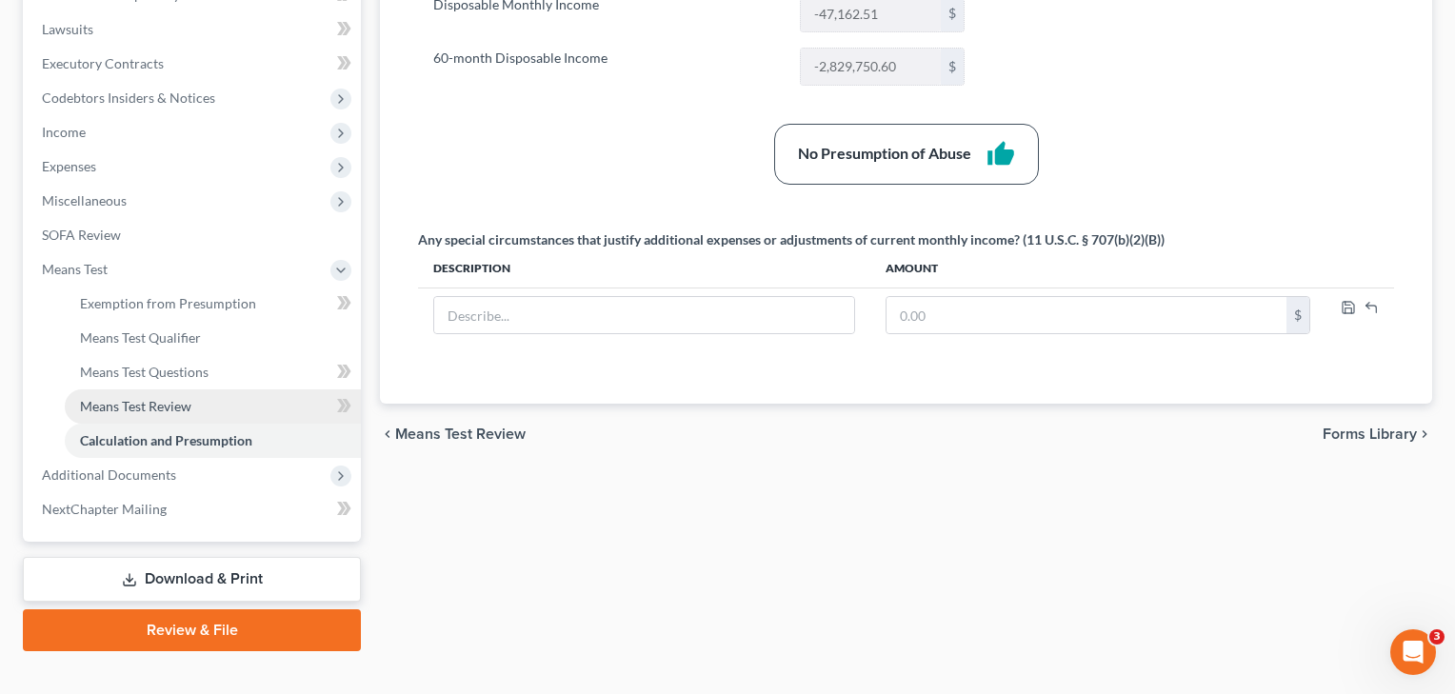
click at [182, 407] on span "Means Test Review" at bounding box center [135, 406] width 111 height 16
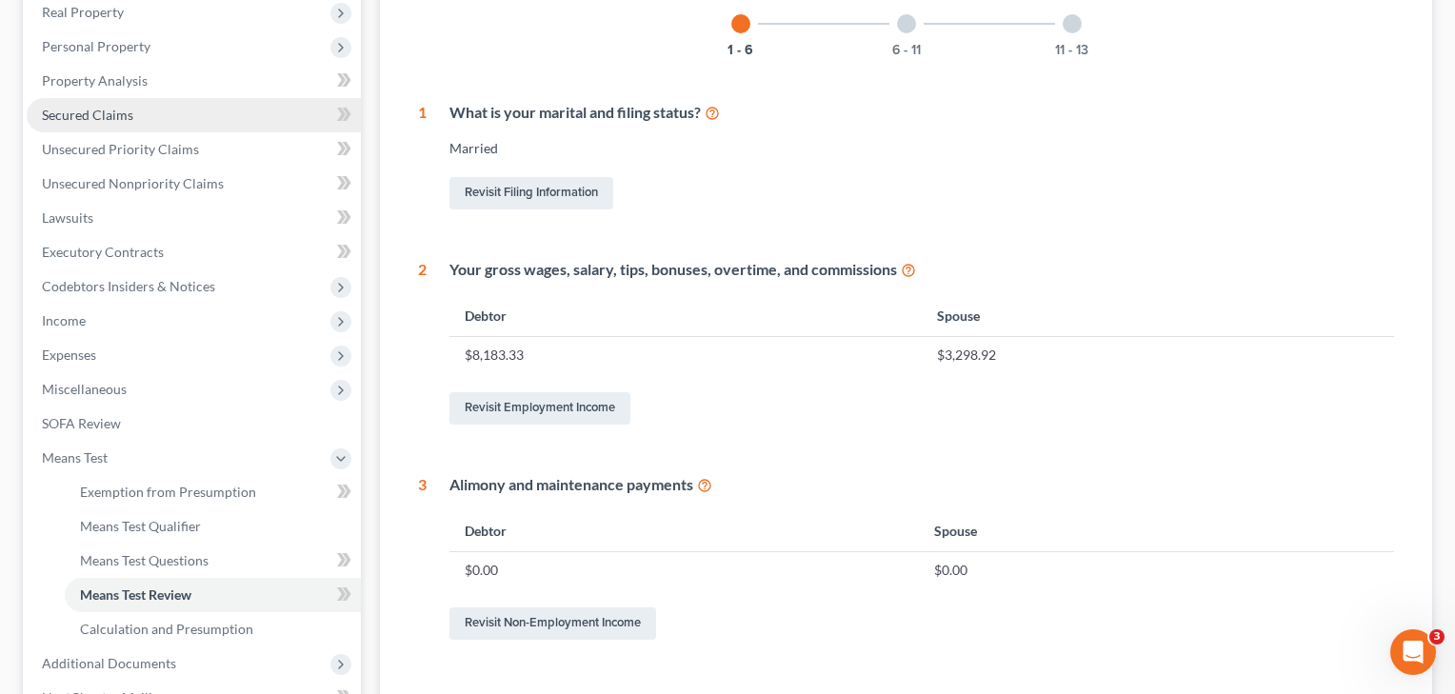
scroll to position [448, 0]
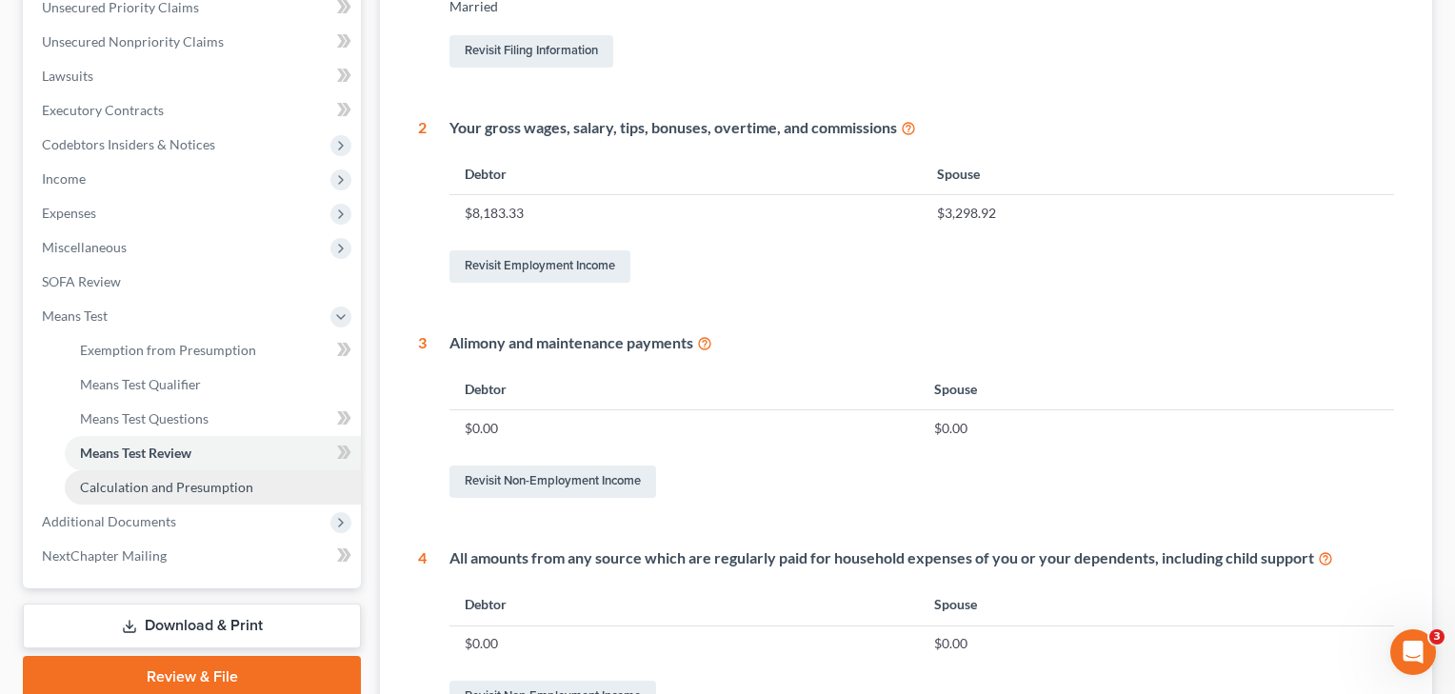
click at [159, 488] on span "Calculation and Presumption" at bounding box center [166, 487] width 173 height 16
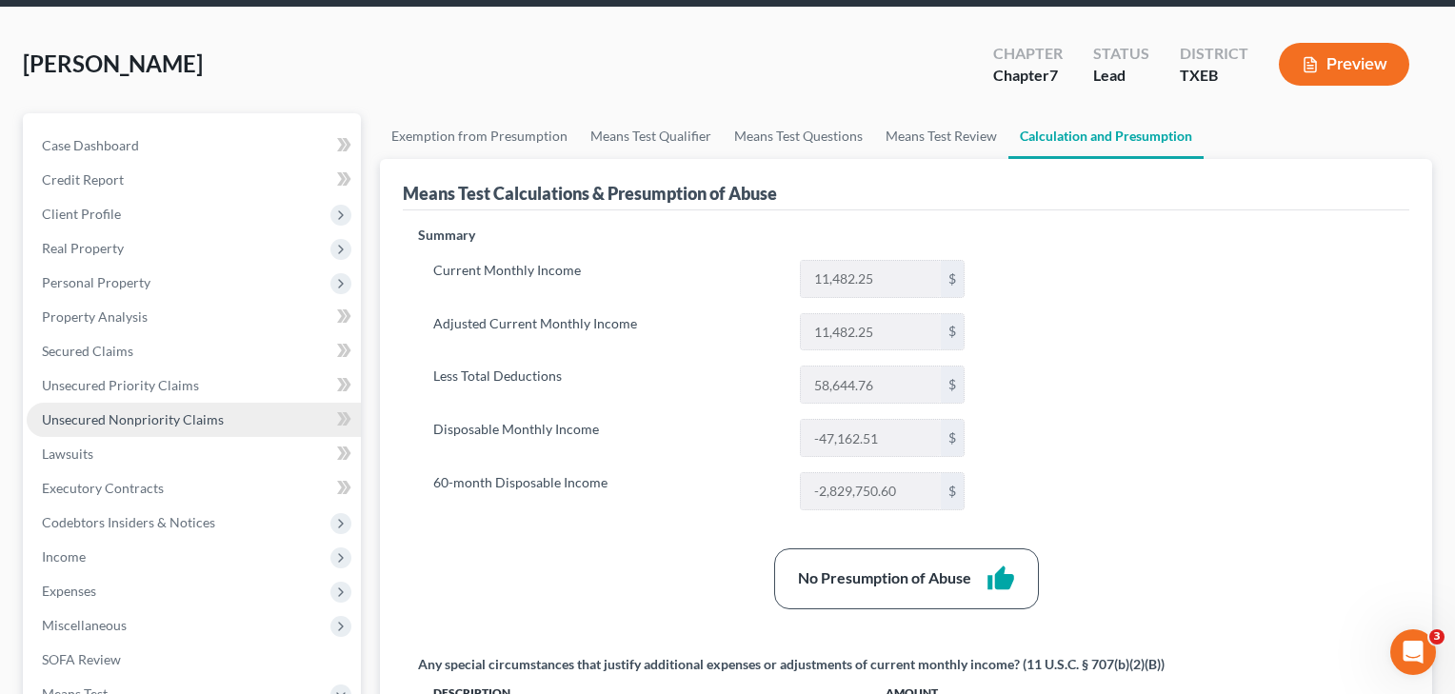
scroll to position [200, 0]
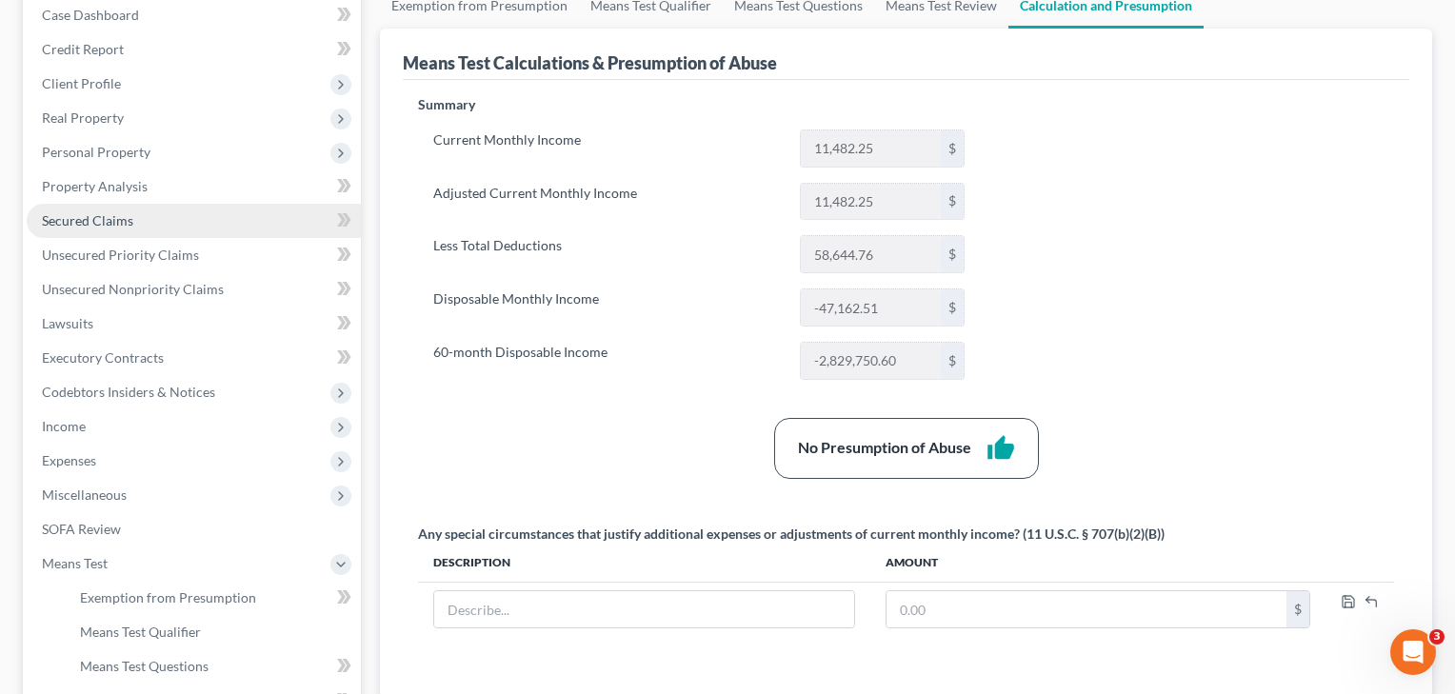
click at [106, 211] on link "Secured Claims" at bounding box center [194, 221] width 334 height 34
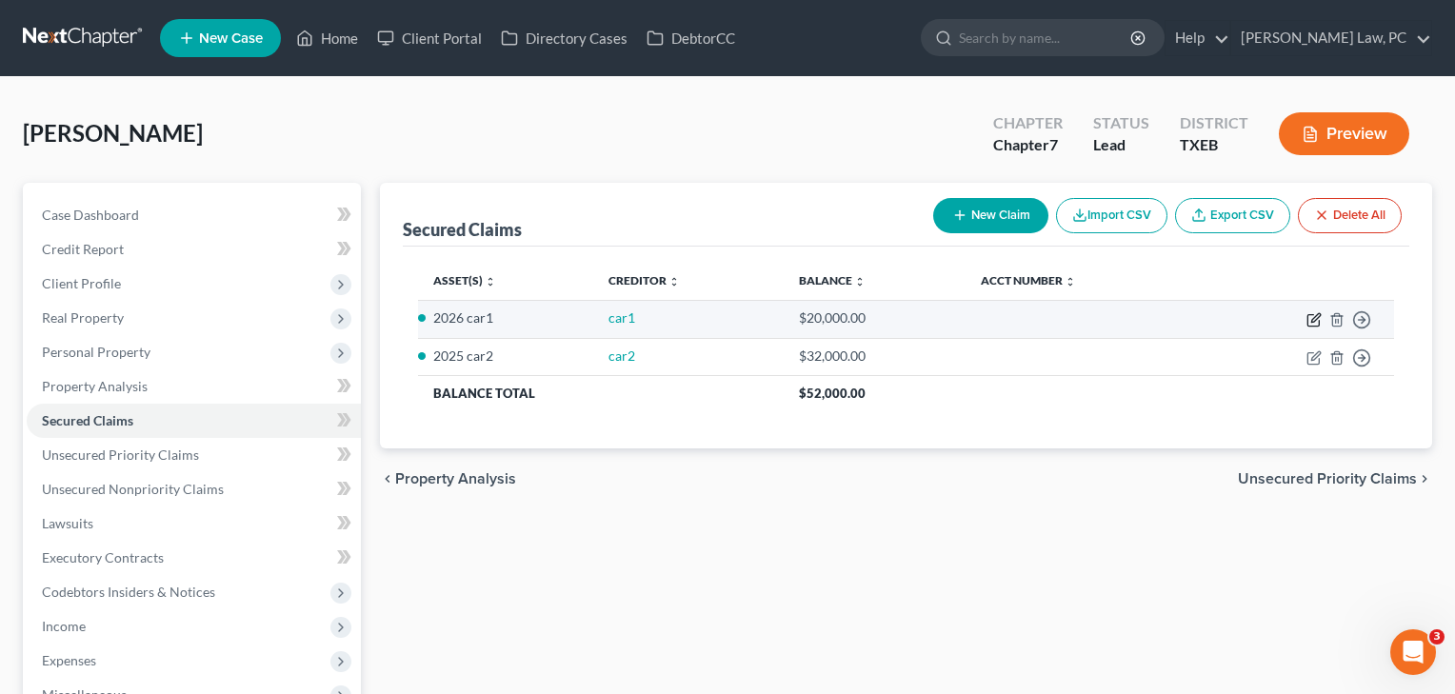
click at [1317, 322] on icon "button" at bounding box center [1314, 319] width 15 height 15
select select "2"
select select "0"
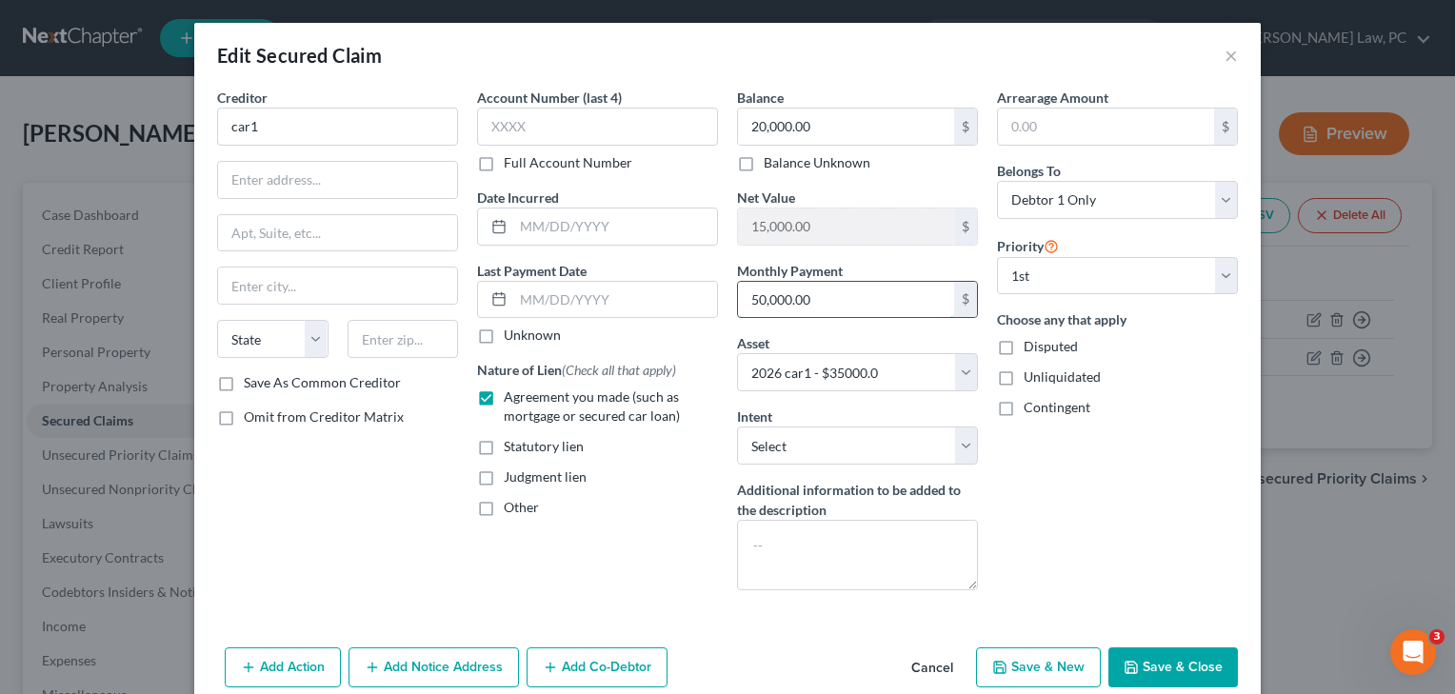
click at [776, 301] on input "50,000.00" at bounding box center [846, 300] width 216 height 36
click at [777, 301] on input "5,000.00" at bounding box center [846, 300] width 216 height 36
type input "500.00"
click at [1162, 664] on button "Save & Close" at bounding box center [1174, 668] width 130 height 40
select select
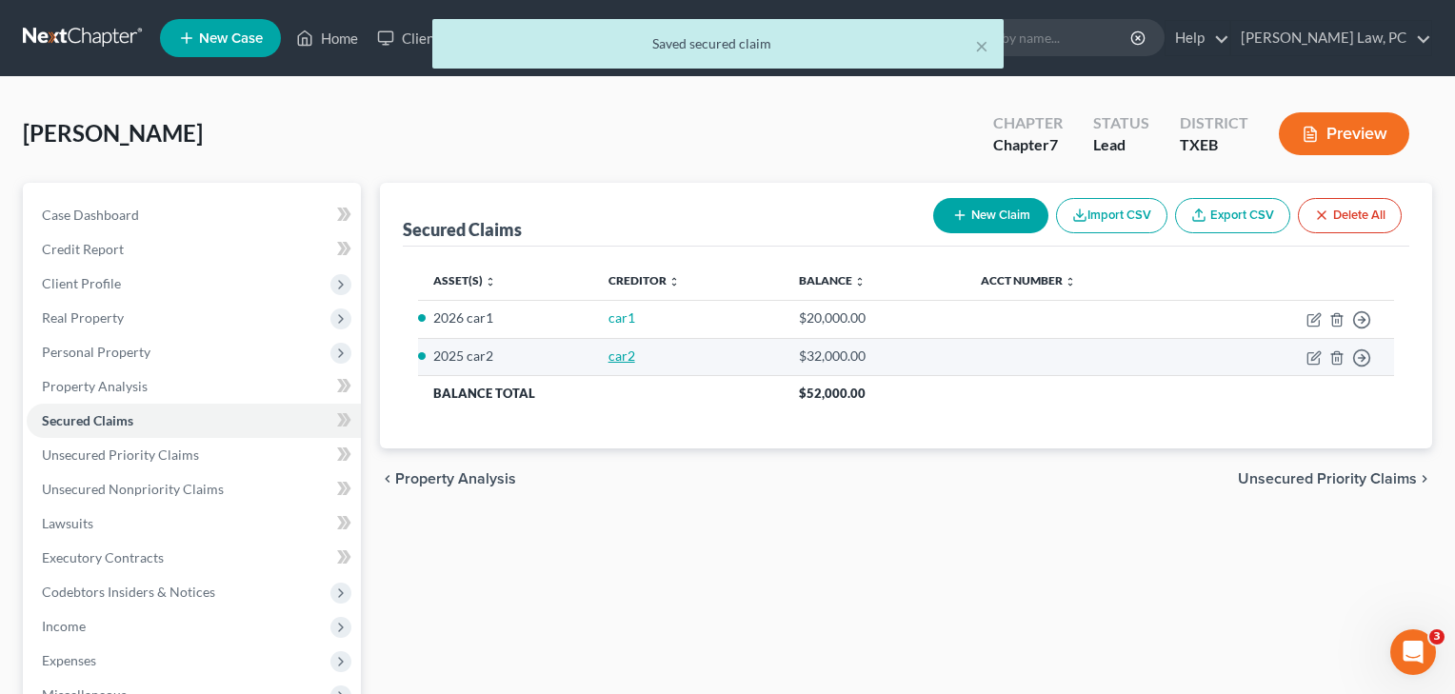
click at [609, 357] on link "car2" at bounding box center [622, 356] width 27 height 16
select select "0"
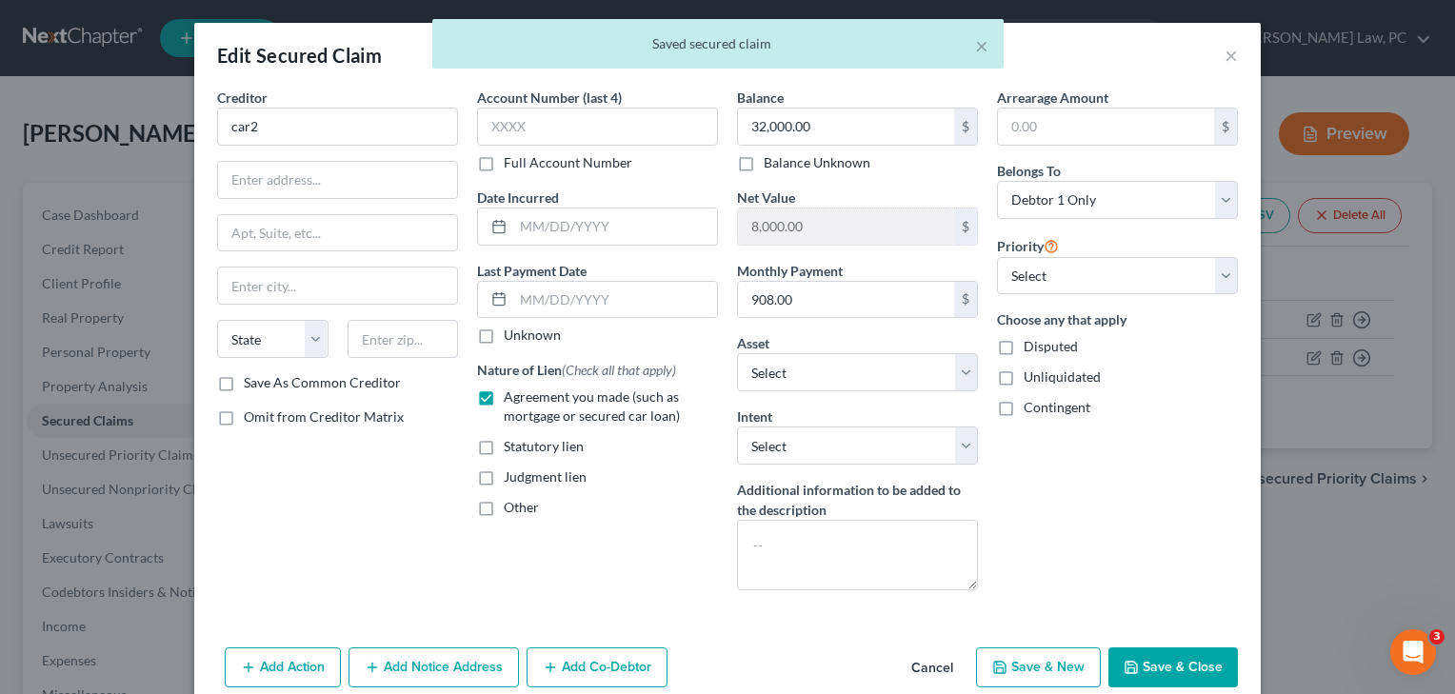
click at [1192, 671] on button "Save & Close" at bounding box center [1174, 668] width 130 height 40
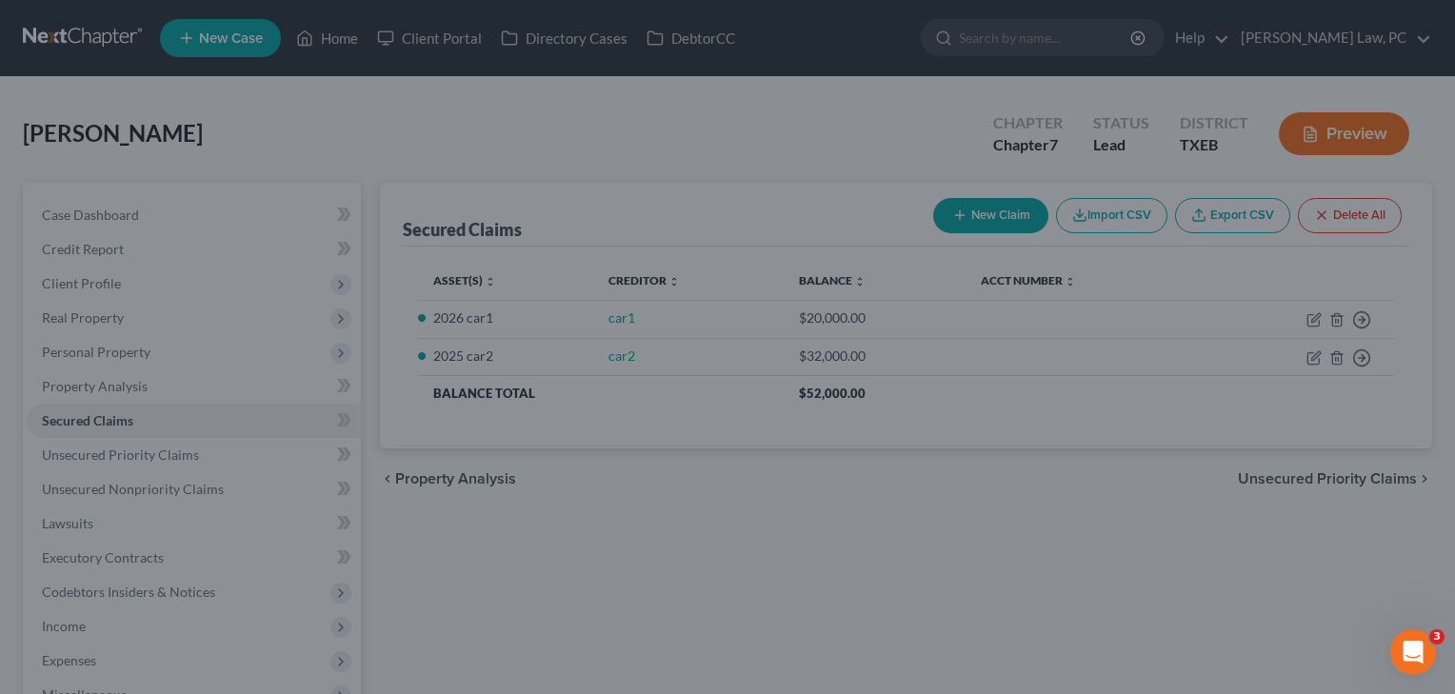
select select "3"
type input "0"
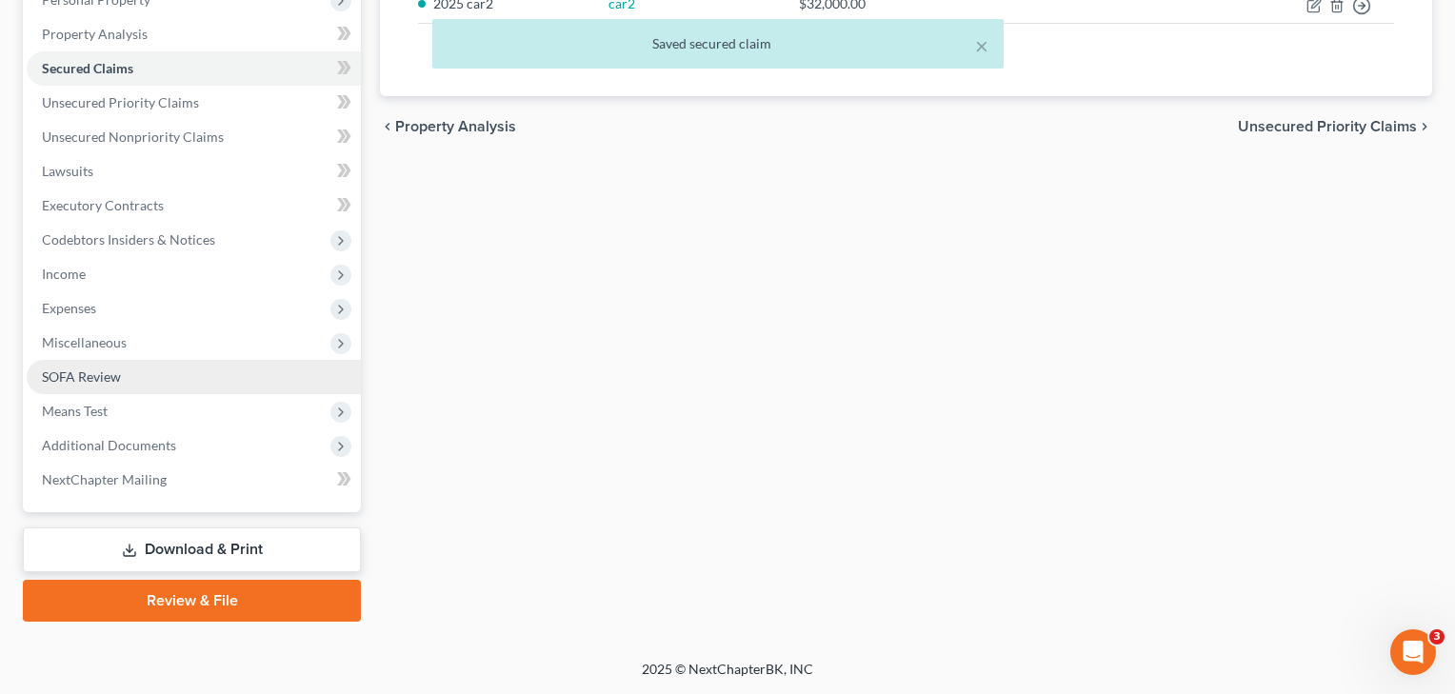
scroll to position [352, 0]
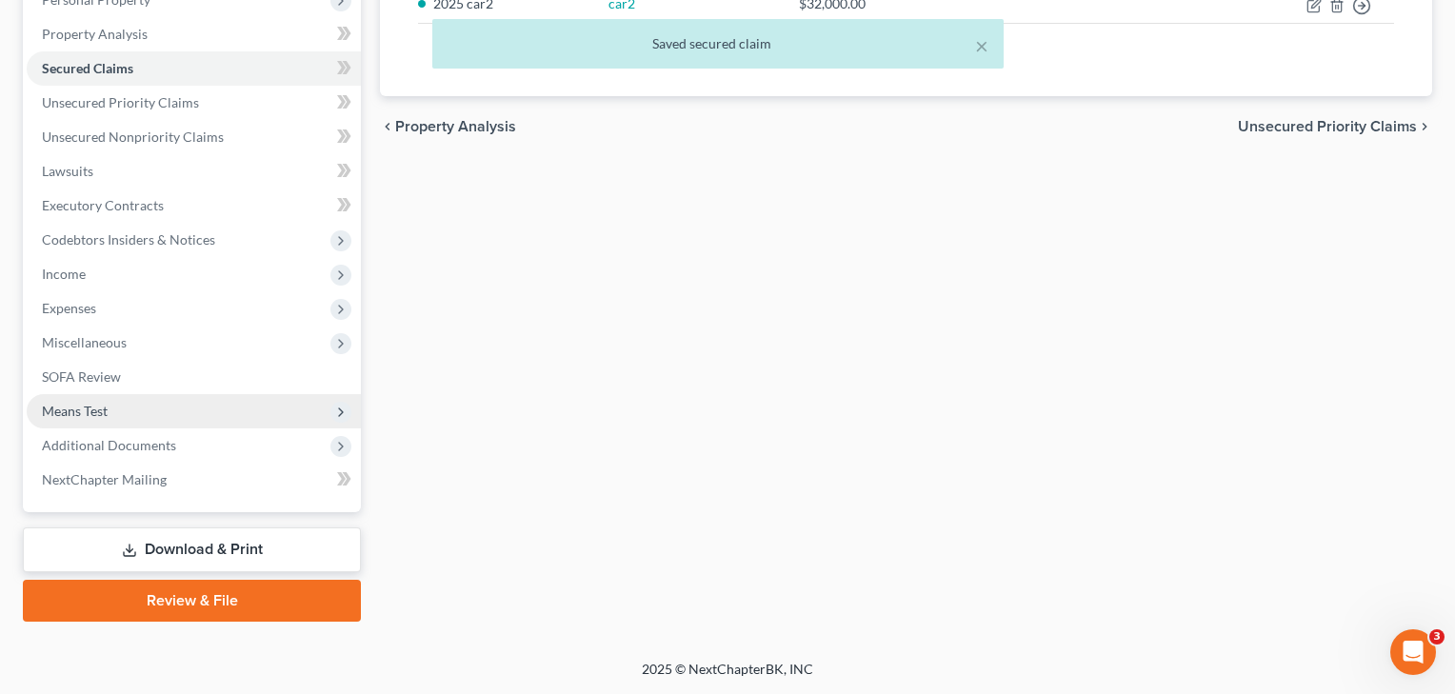
click at [81, 410] on span "Means Test" at bounding box center [75, 411] width 66 height 16
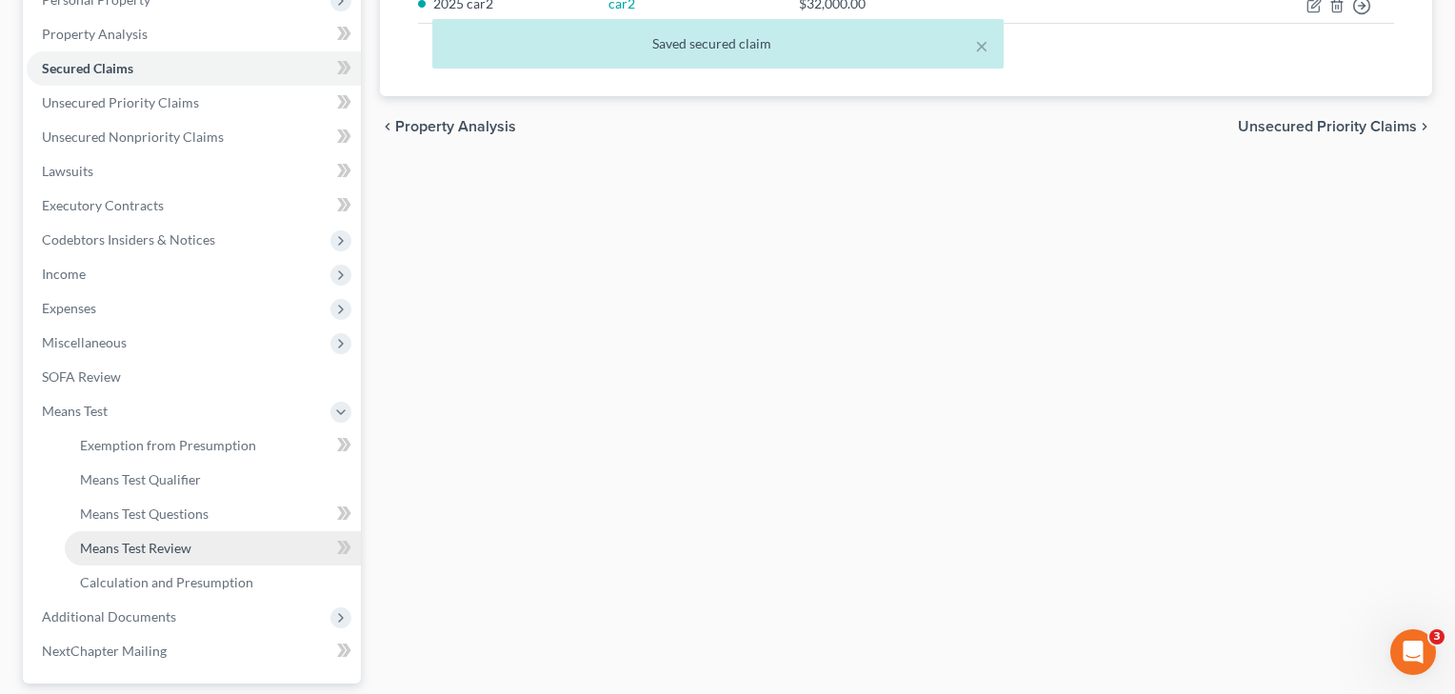
click at [136, 552] on span "Means Test Review" at bounding box center [135, 548] width 111 height 16
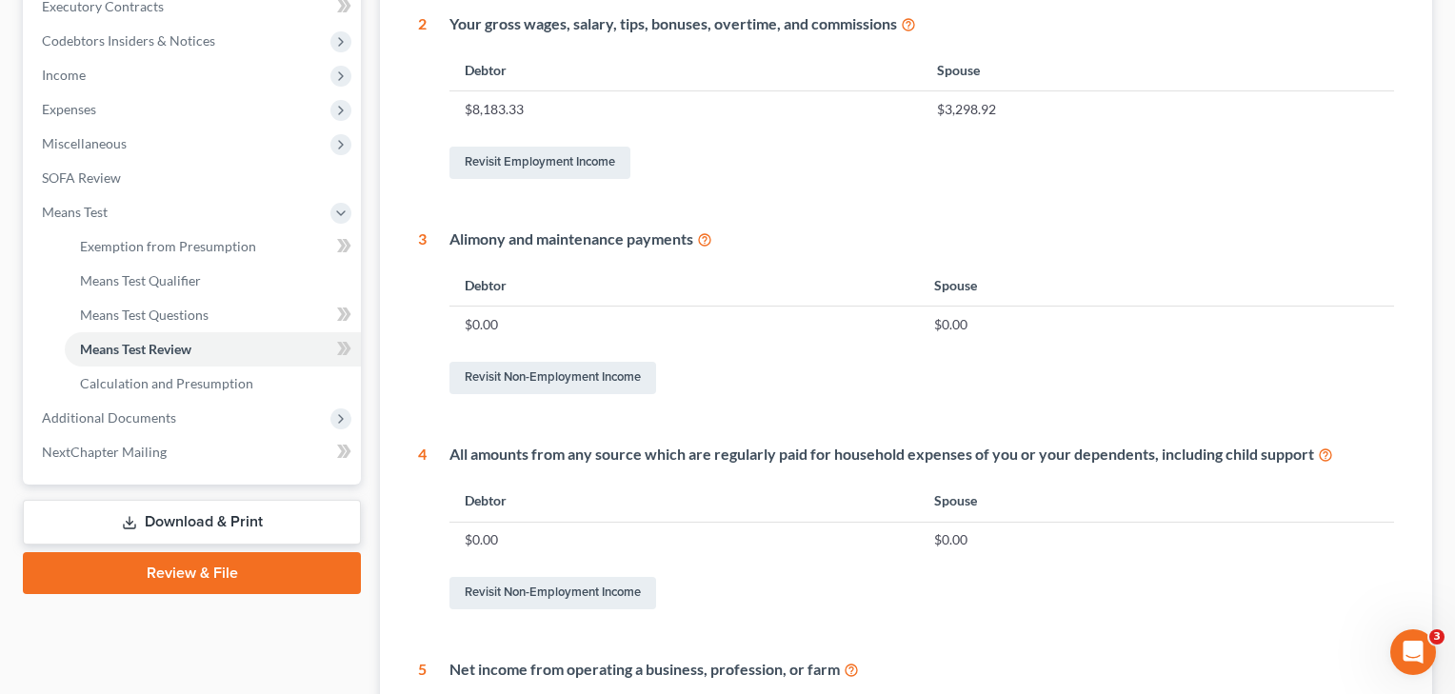
scroll to position [751, 0]
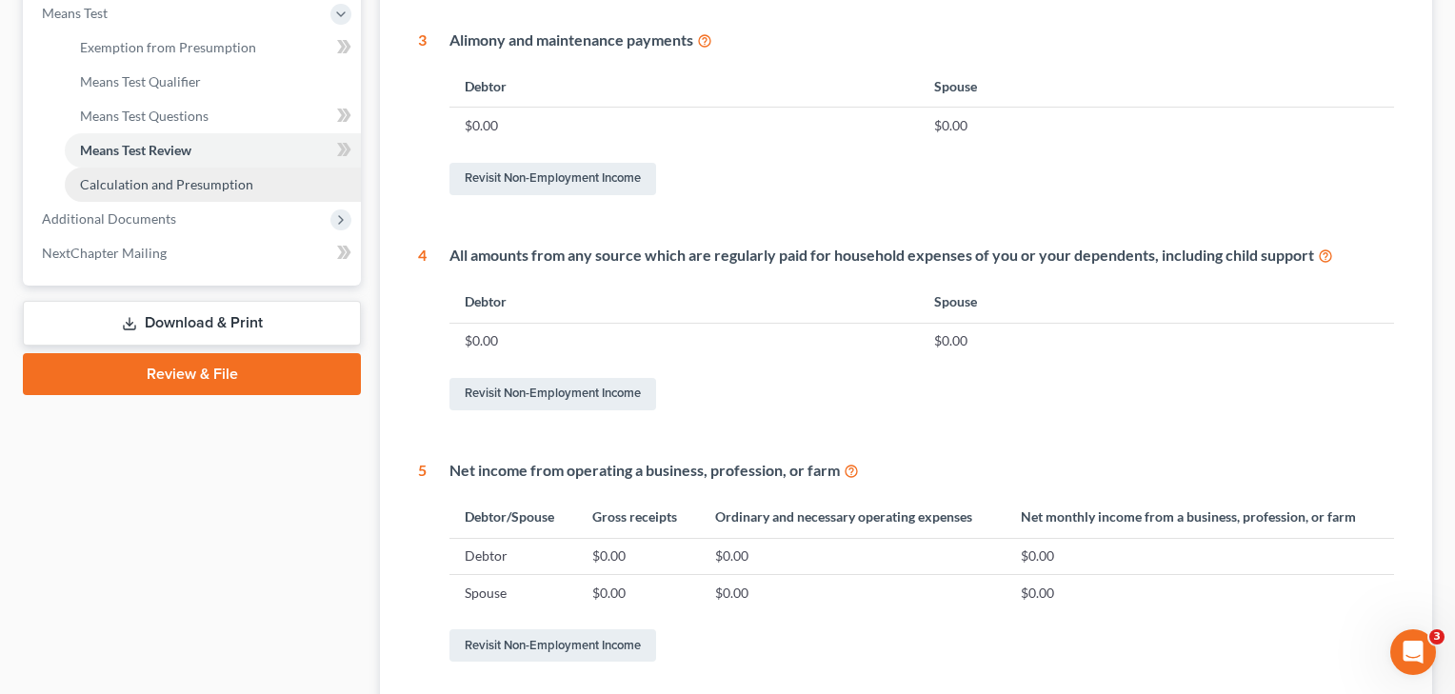
click at [173, 175] on link "Calculation and Presumption" at bounding box center [213, 185] width 296 height 34
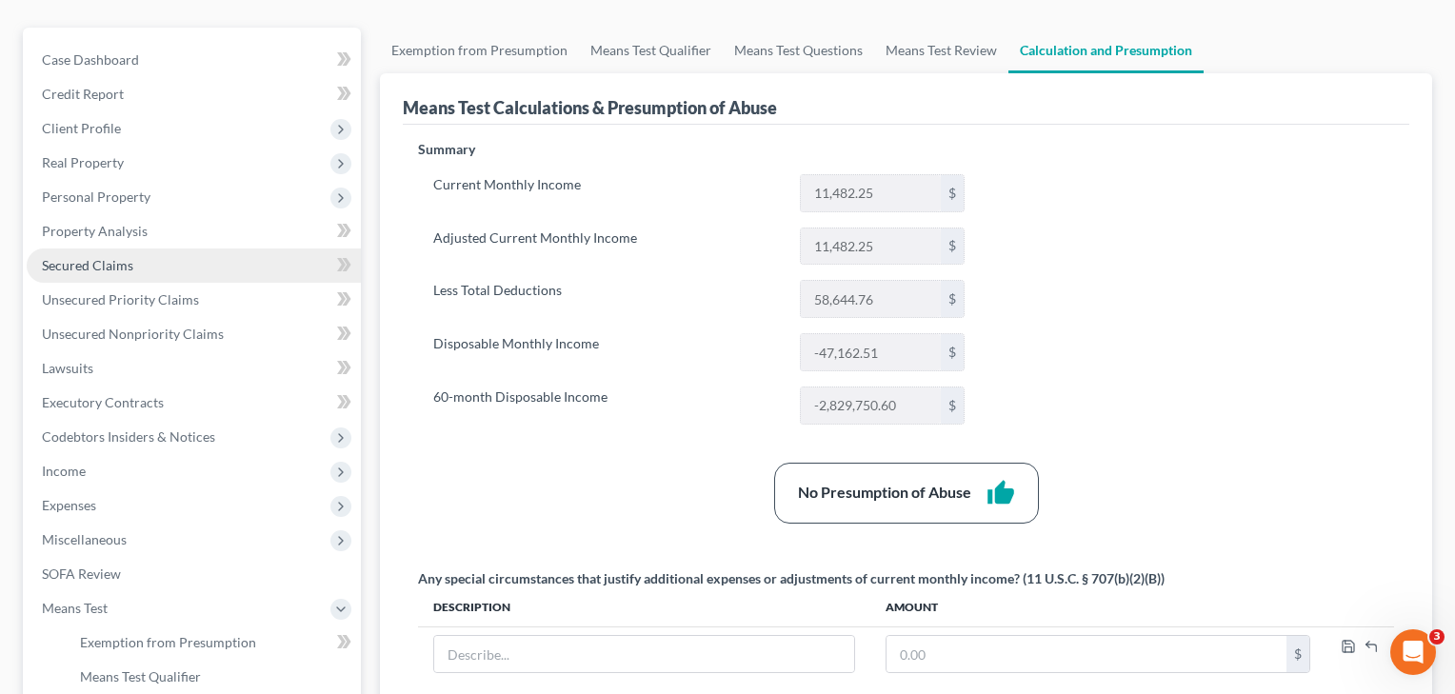
scroll to position [220, 0]
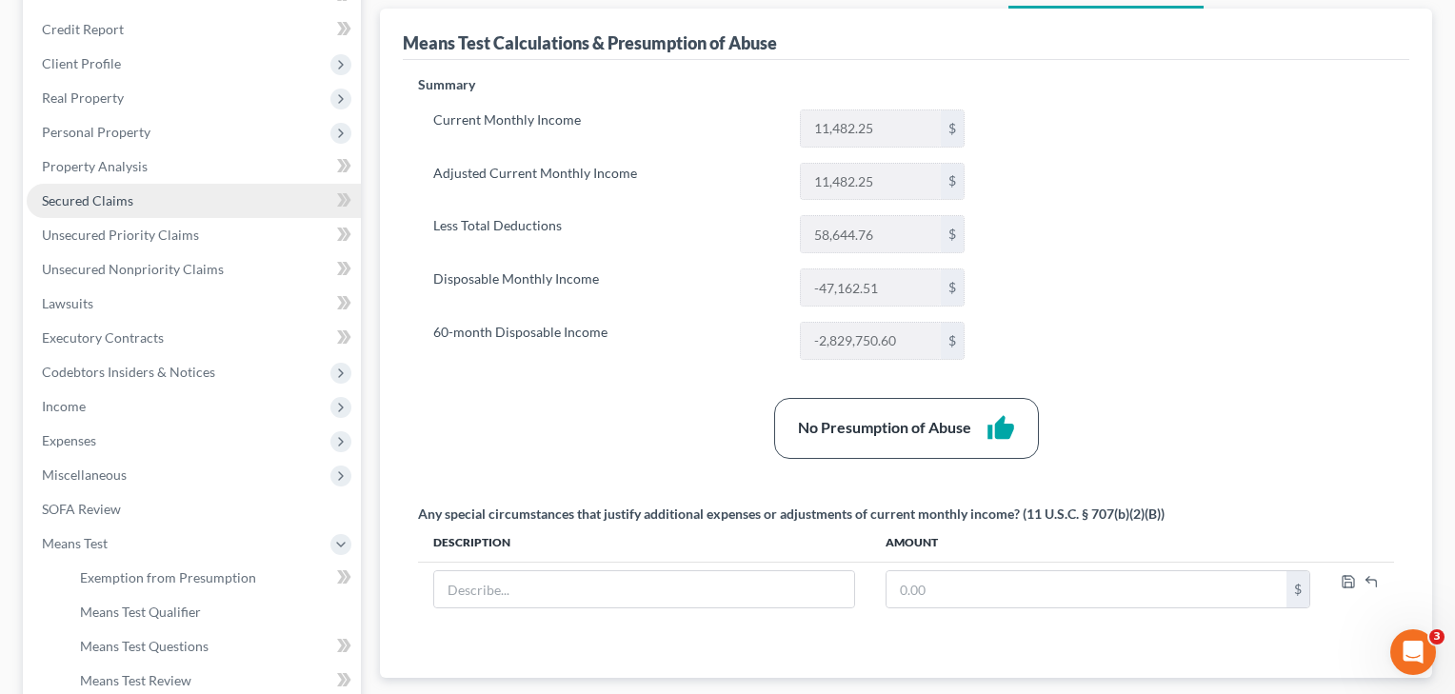
click at [83, 210] on link "Secured Claims" at bounding box center [194, 201] width 334 height 34
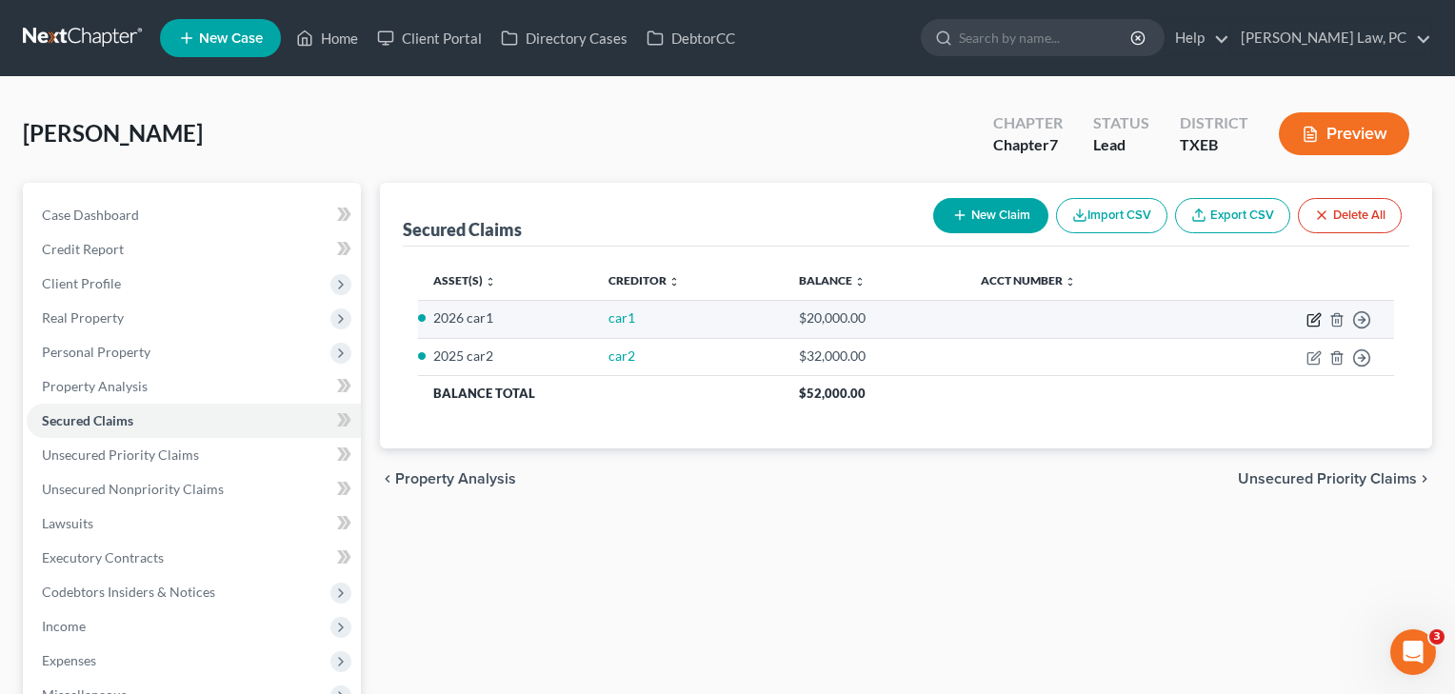
click at [1311, 320] on icon "button" at bounding box center [1314, 319] width 15 height 15
select select "0"
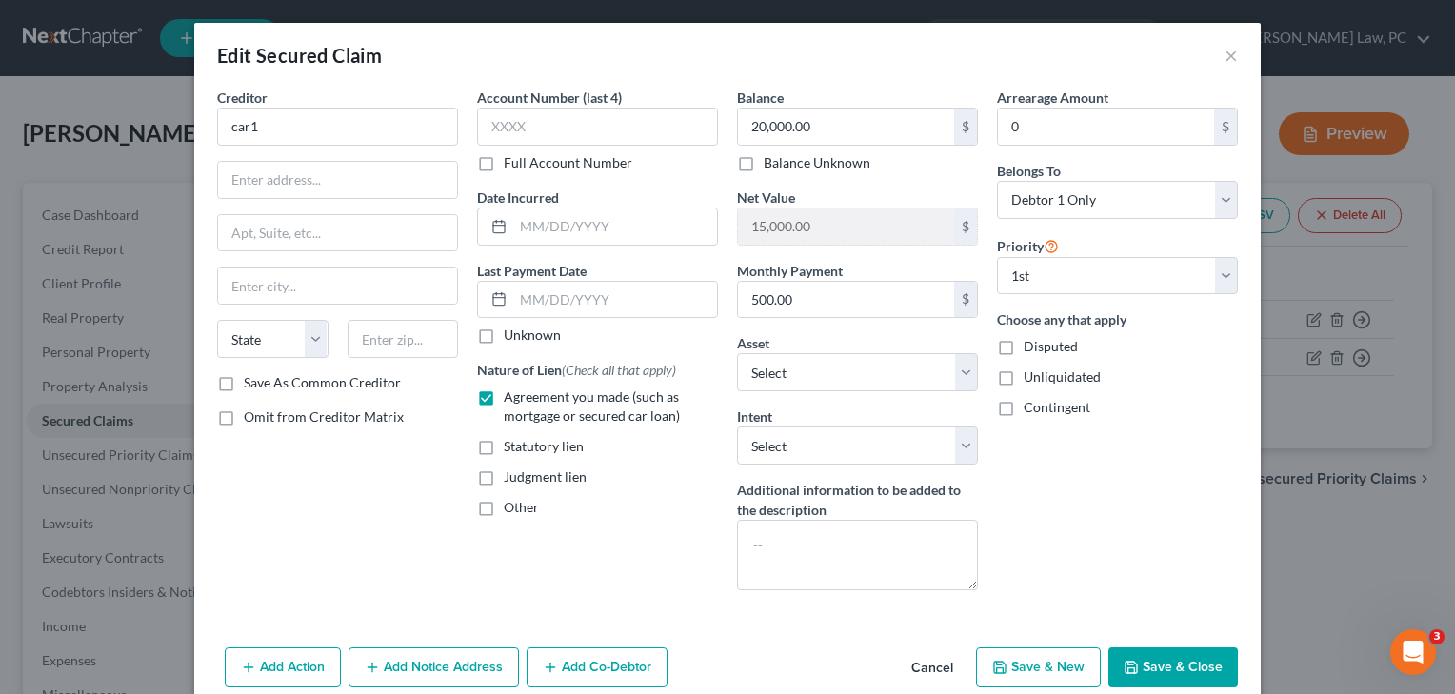
click at [1175, 665] on button "Save & Close" at bounding box center [1174, 668] width 130 height 40
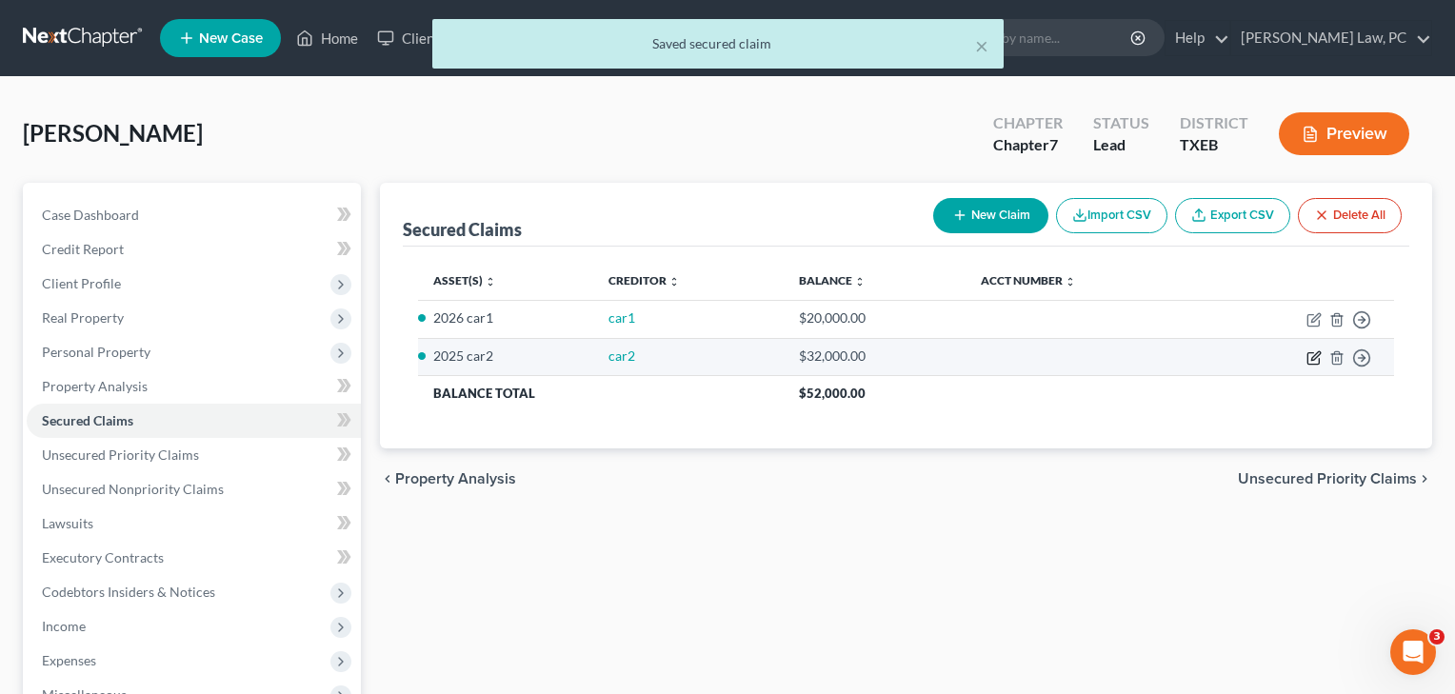
click at [1315, 358] on icon "button" at bounding box center [1315, 355] width 9 height 9
select select "3"
select select "0"
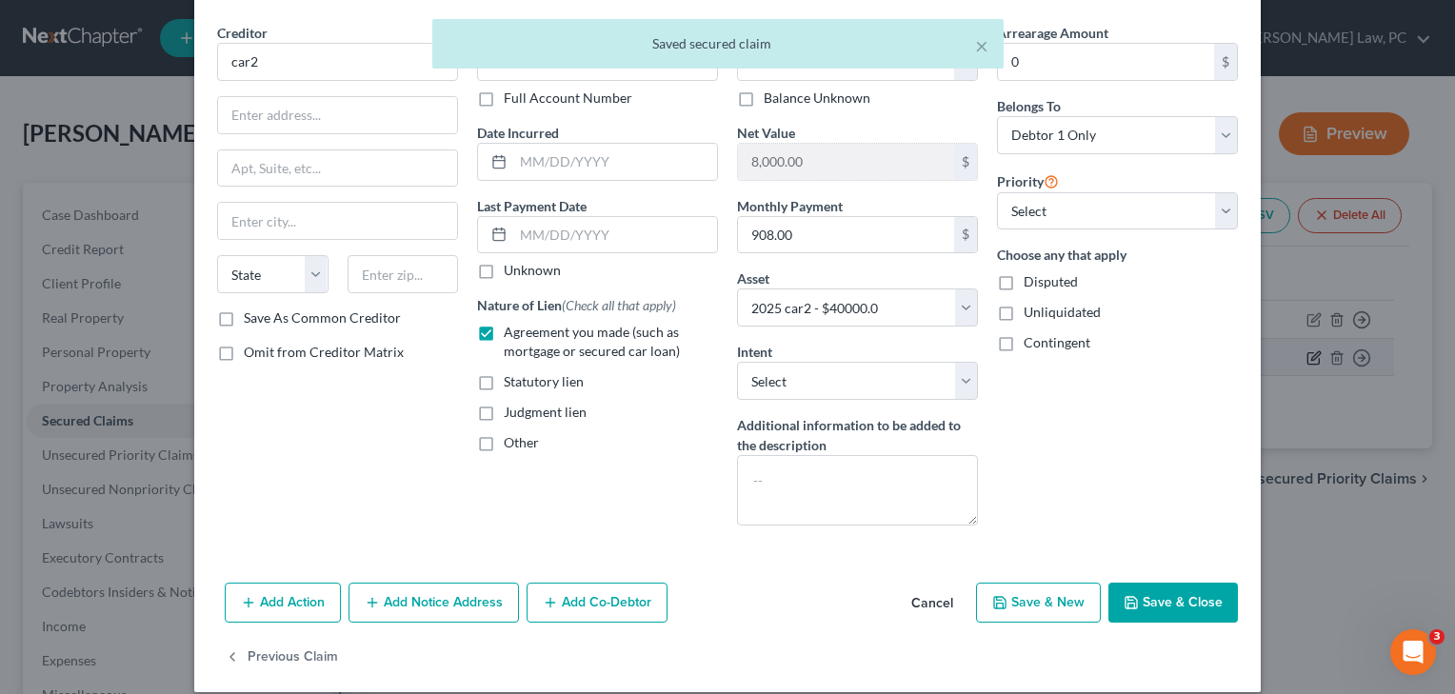
scroll to position [86, 0]
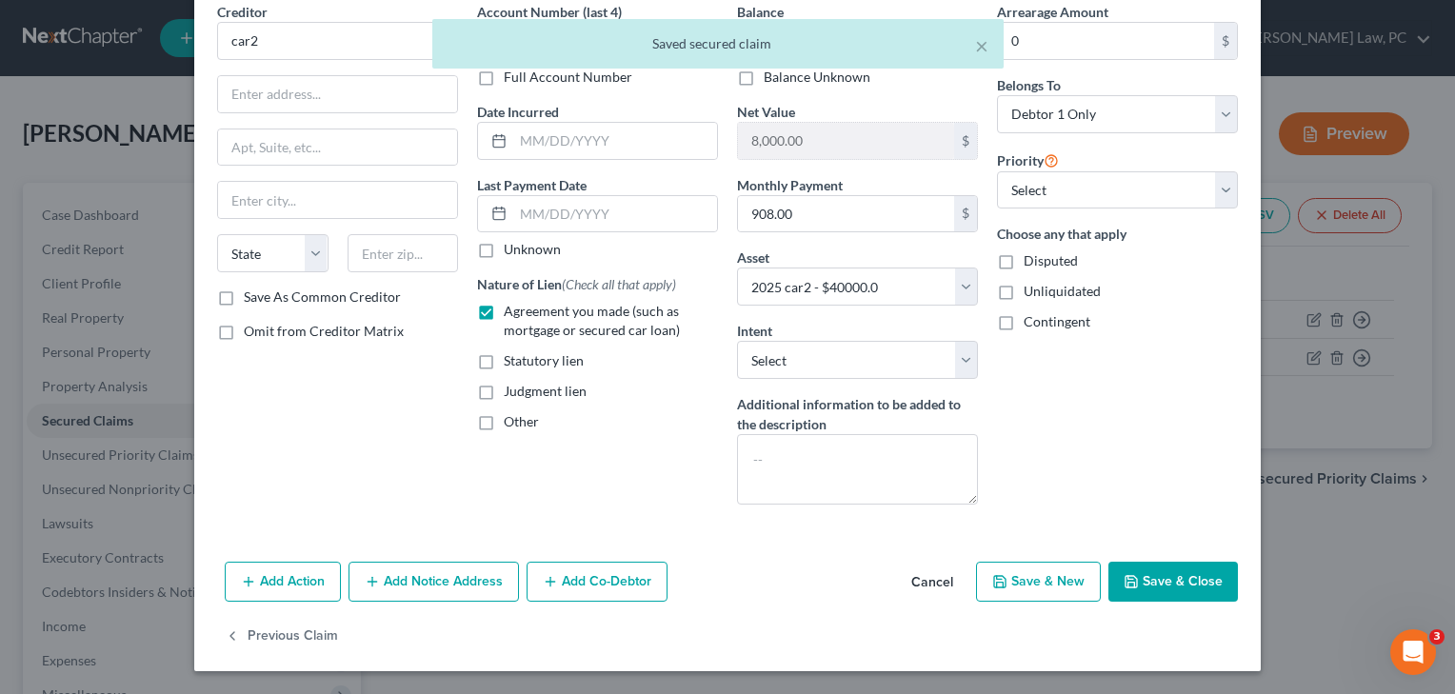
click at [1186, 572] on button "Save & Close" at bounding box center [1174, 582] width 130 height 40
select select
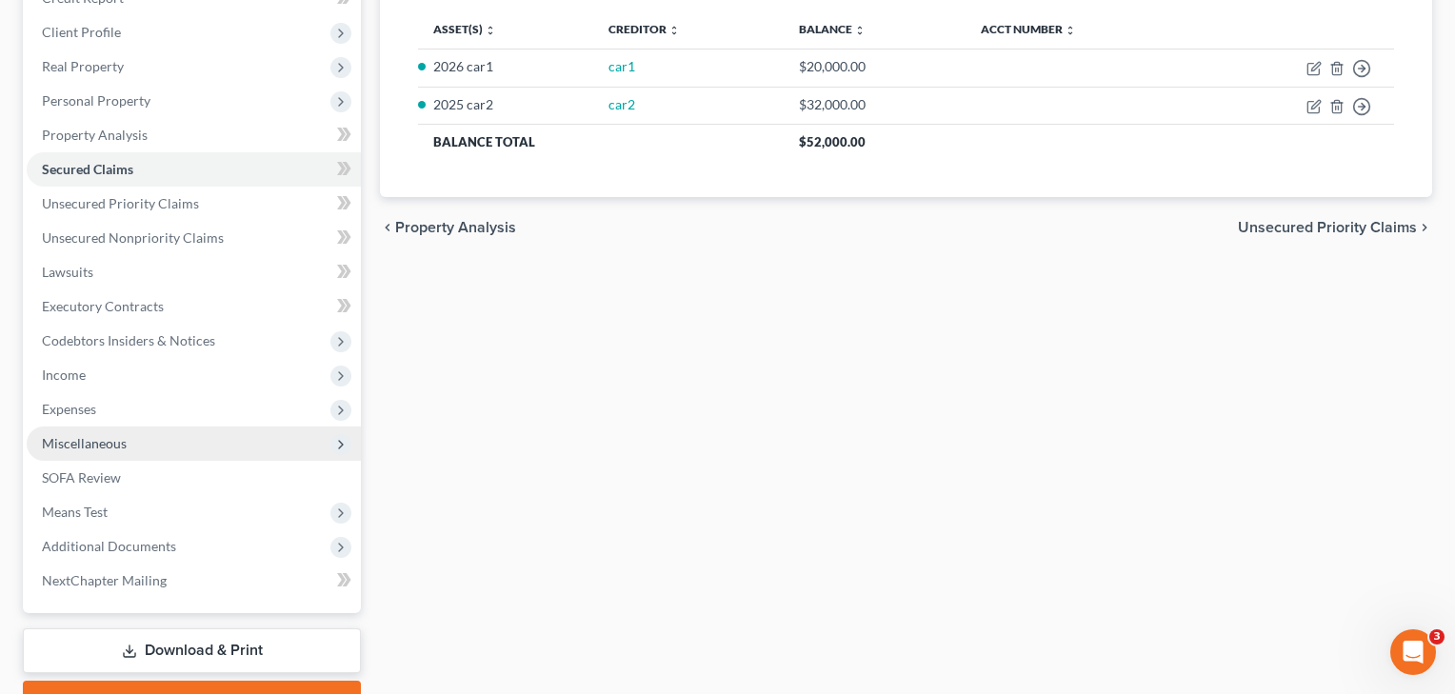
scroll to position [274, 0]
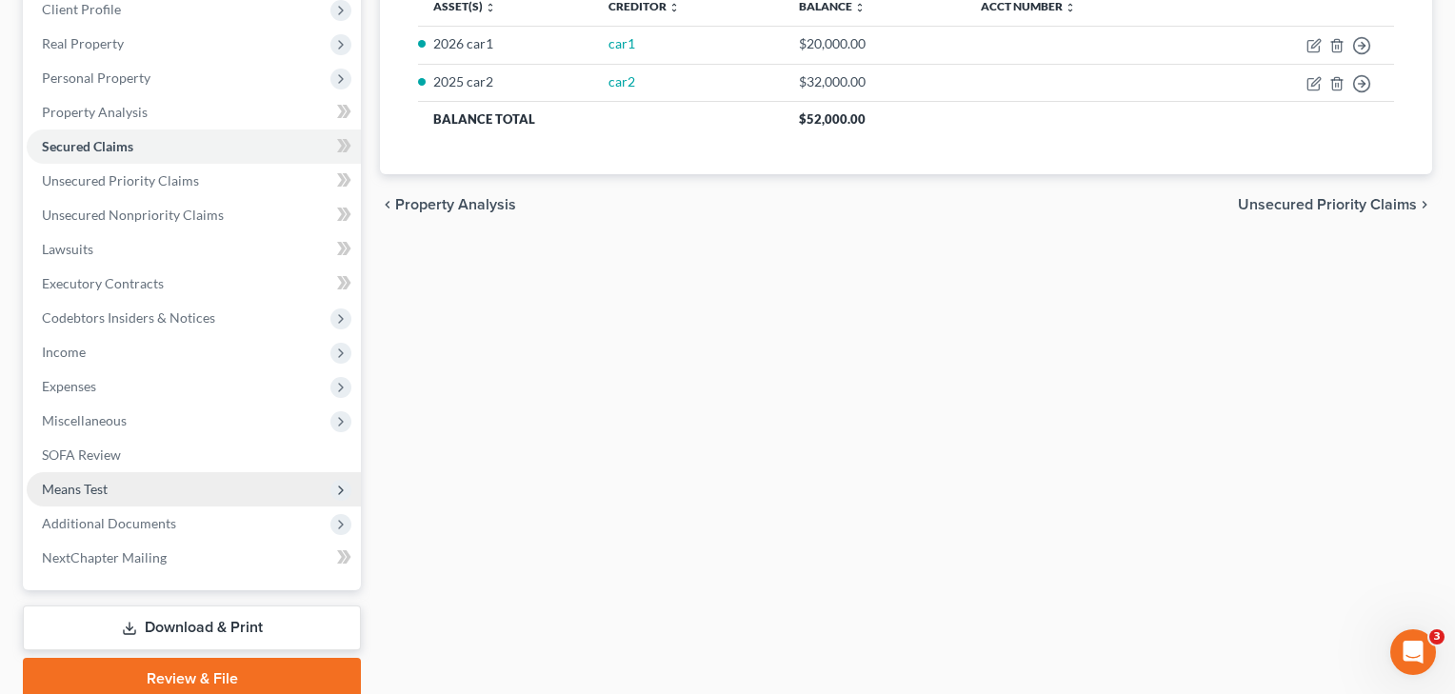
click at [82, 491] on span "Means Test" at bounding box center [75, 489] width 66 height 16
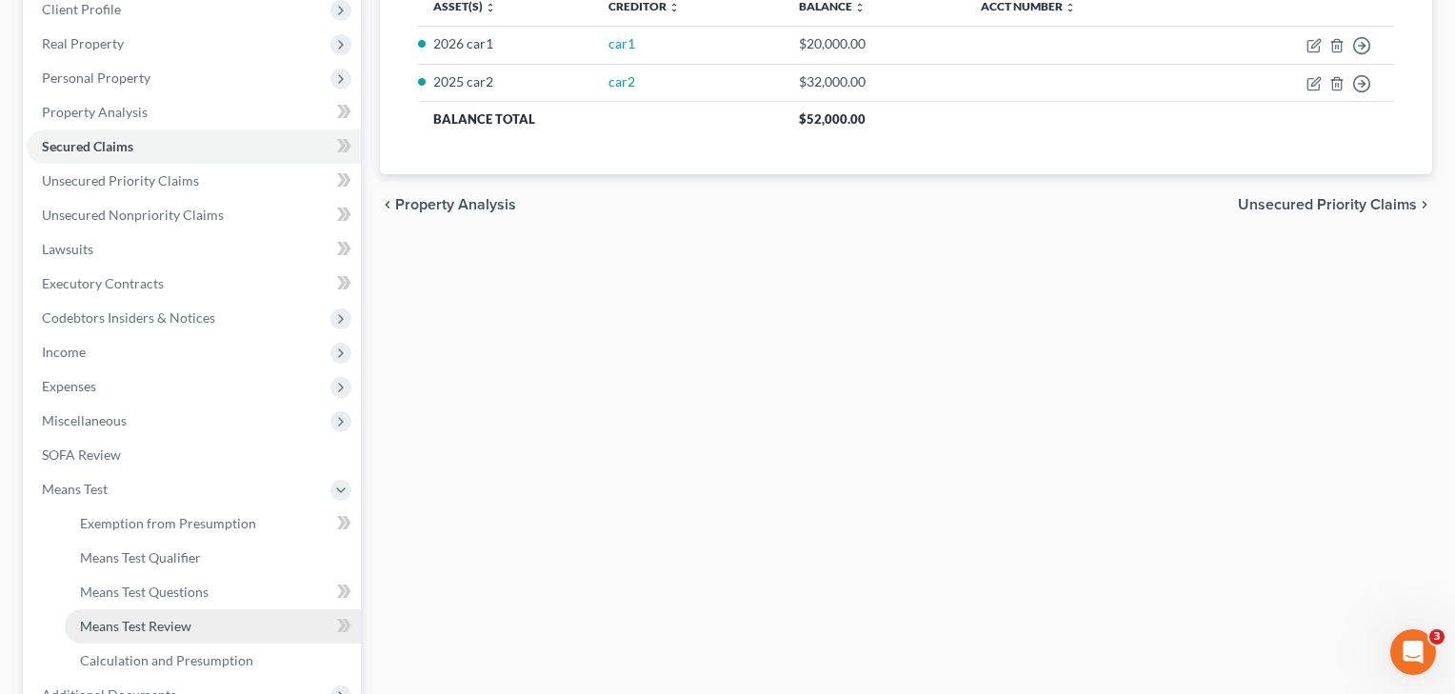
click at [120, 637] on link "Means Test Review" at bounding box center [213, 627] width 296 height 34
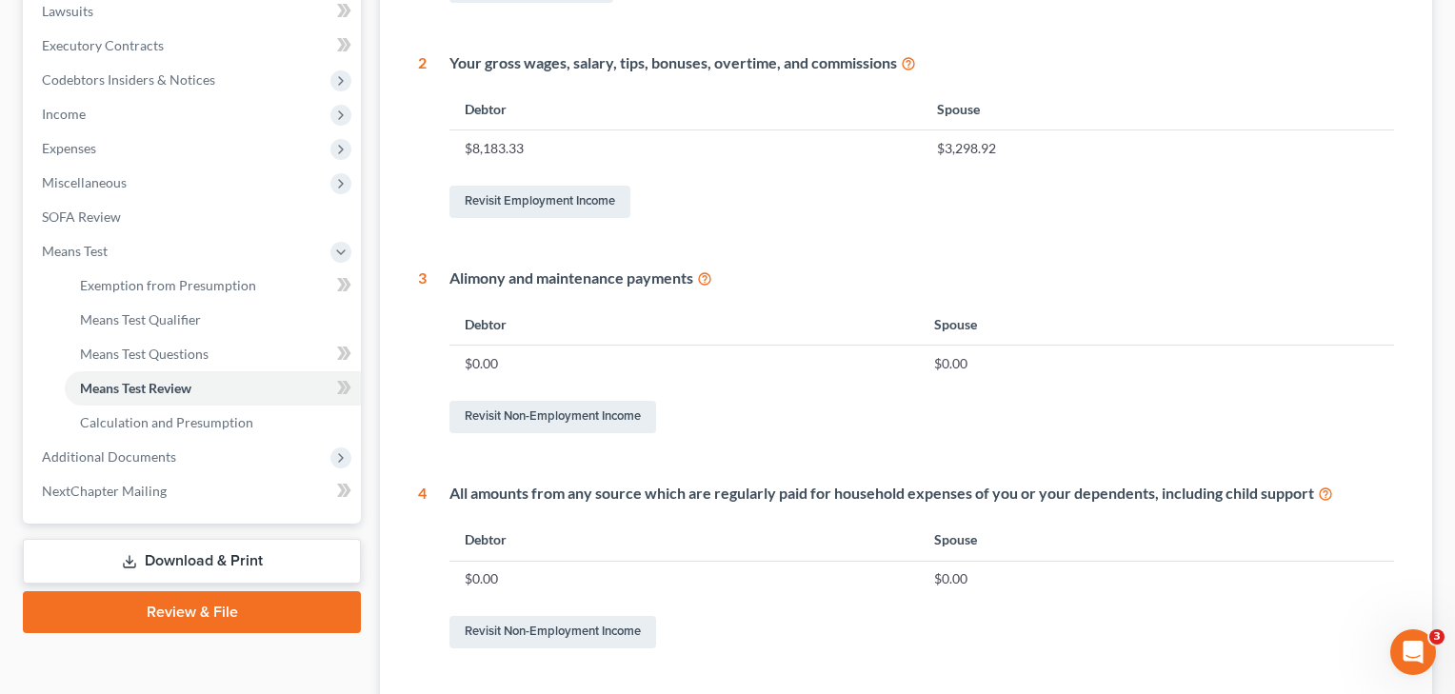
scroll to position [563, 0]
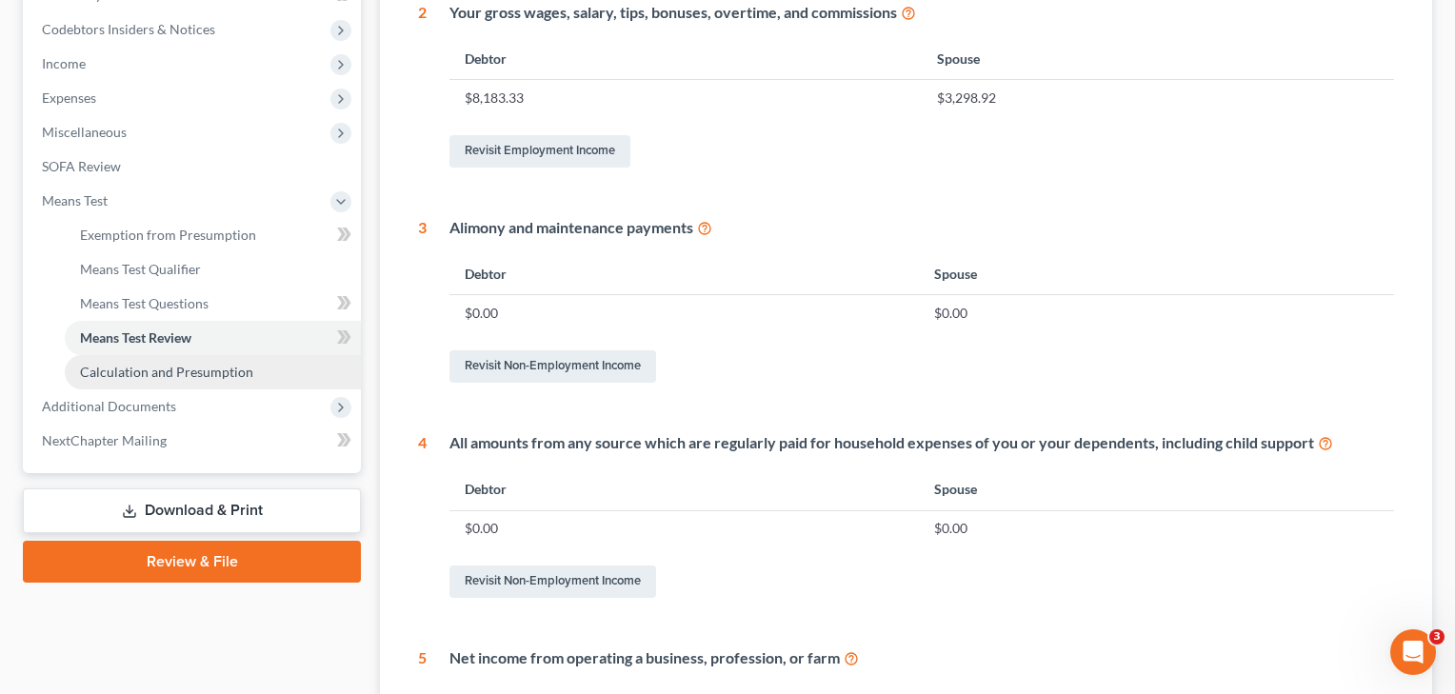
click at [219, 372] on span "Calculation and Presumption" at bounding box center [166, 372] width 173 height 16
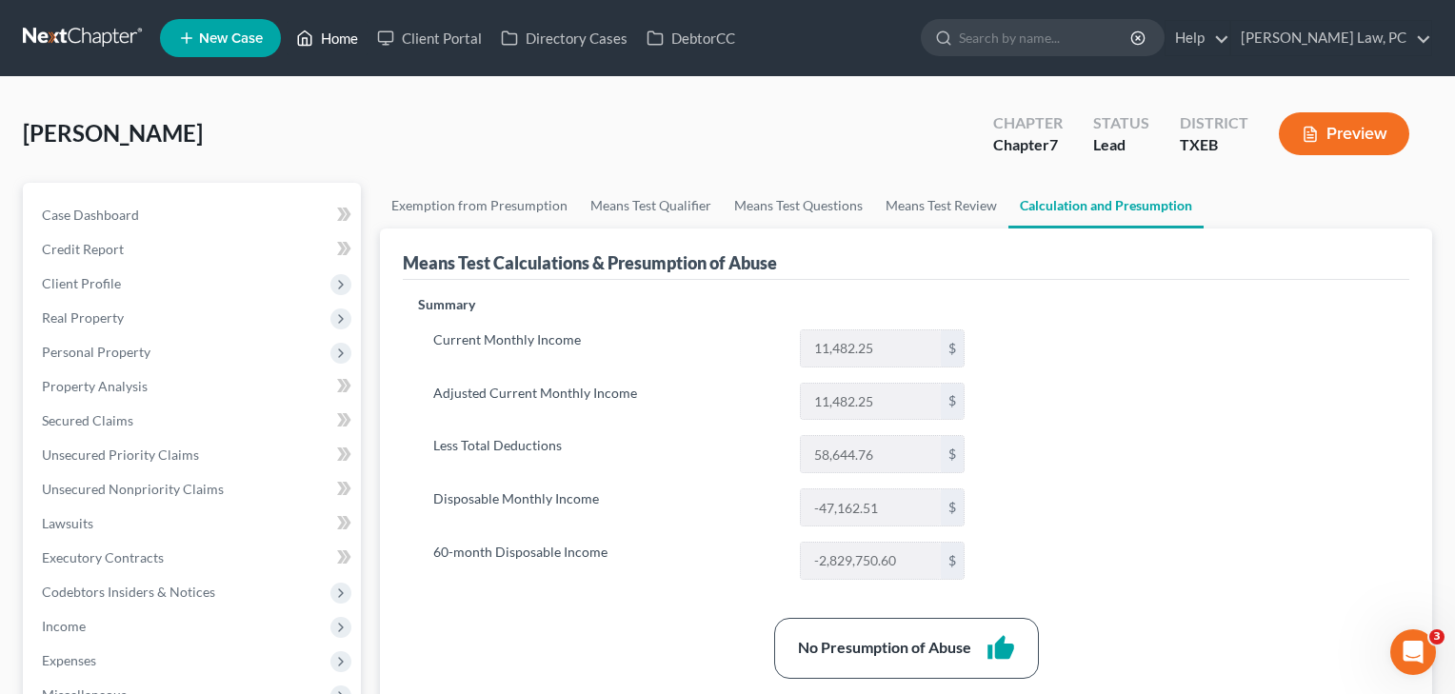
click at [331, 42] on link "Home" at bounding box center [327, 38] width 81 height 34
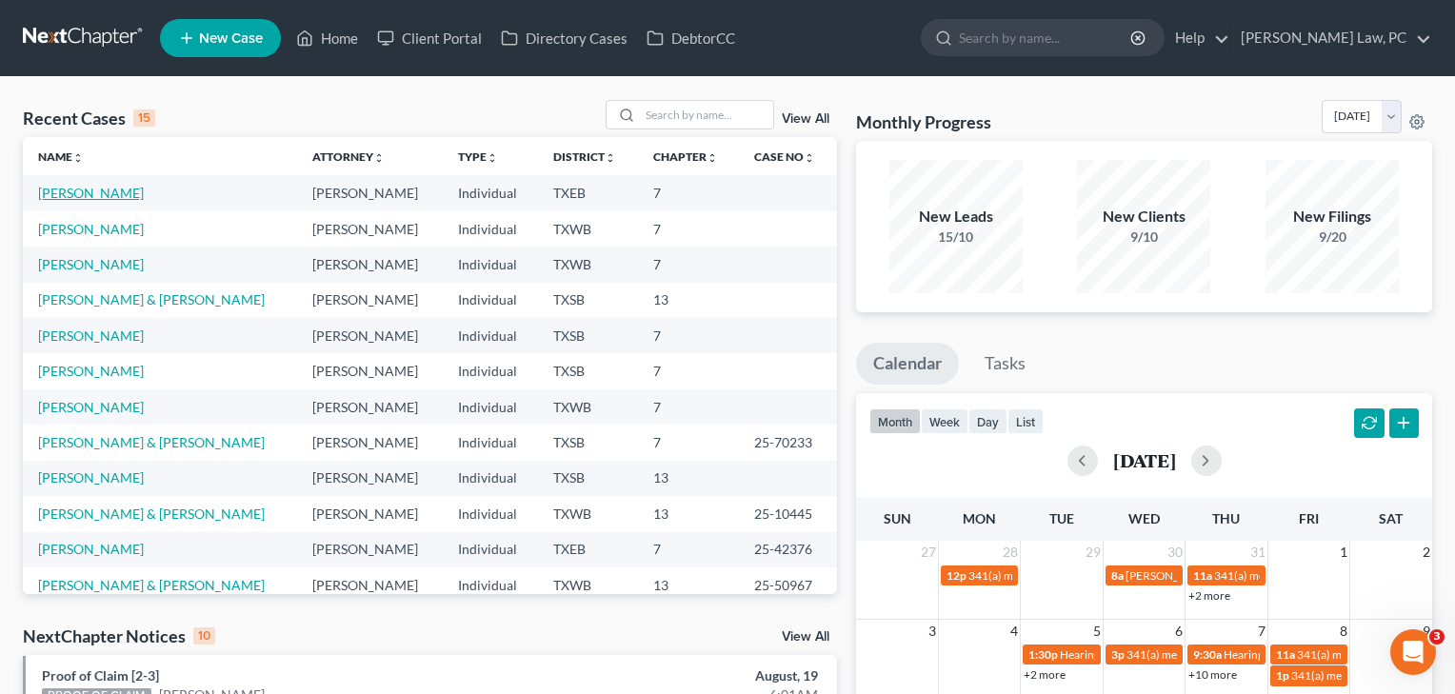
click at [96, 190] on link "[PERSON_NAME]" at bounding box center [91, 193] width 106 height 16
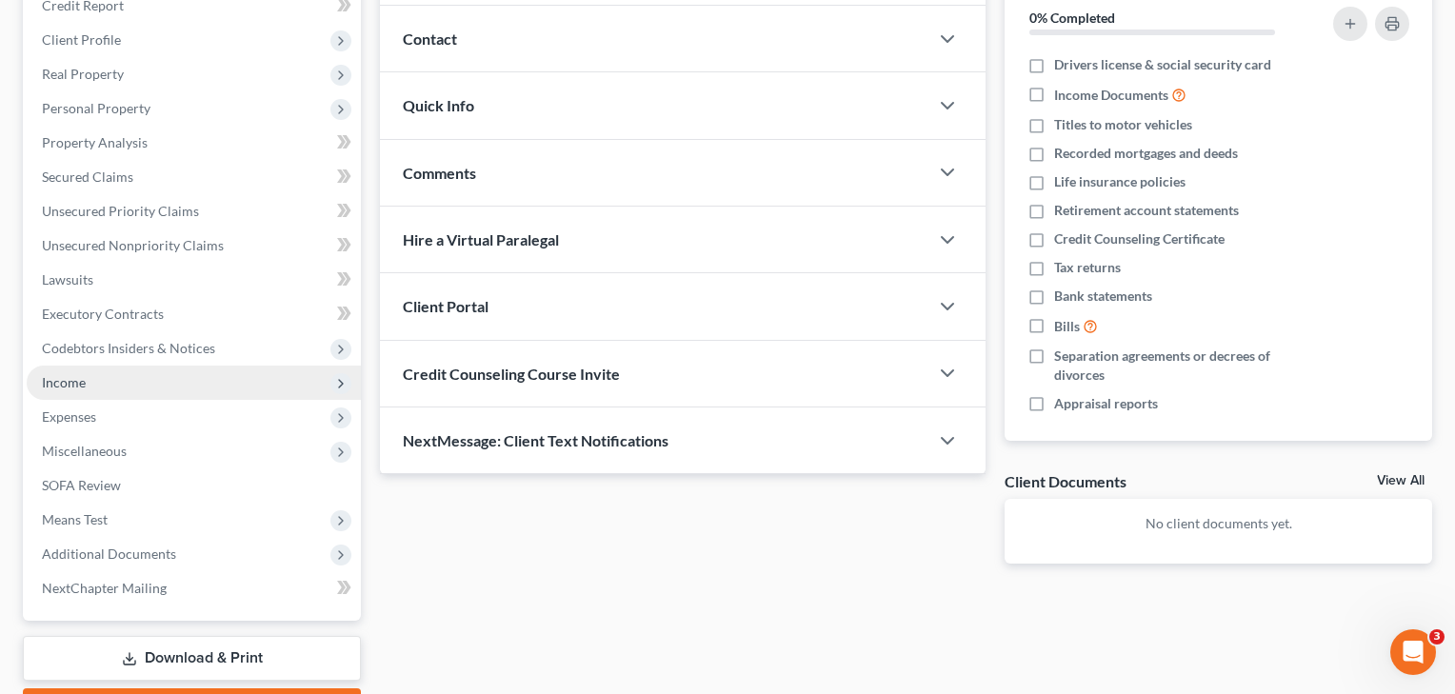
scroll to position [246, 0]
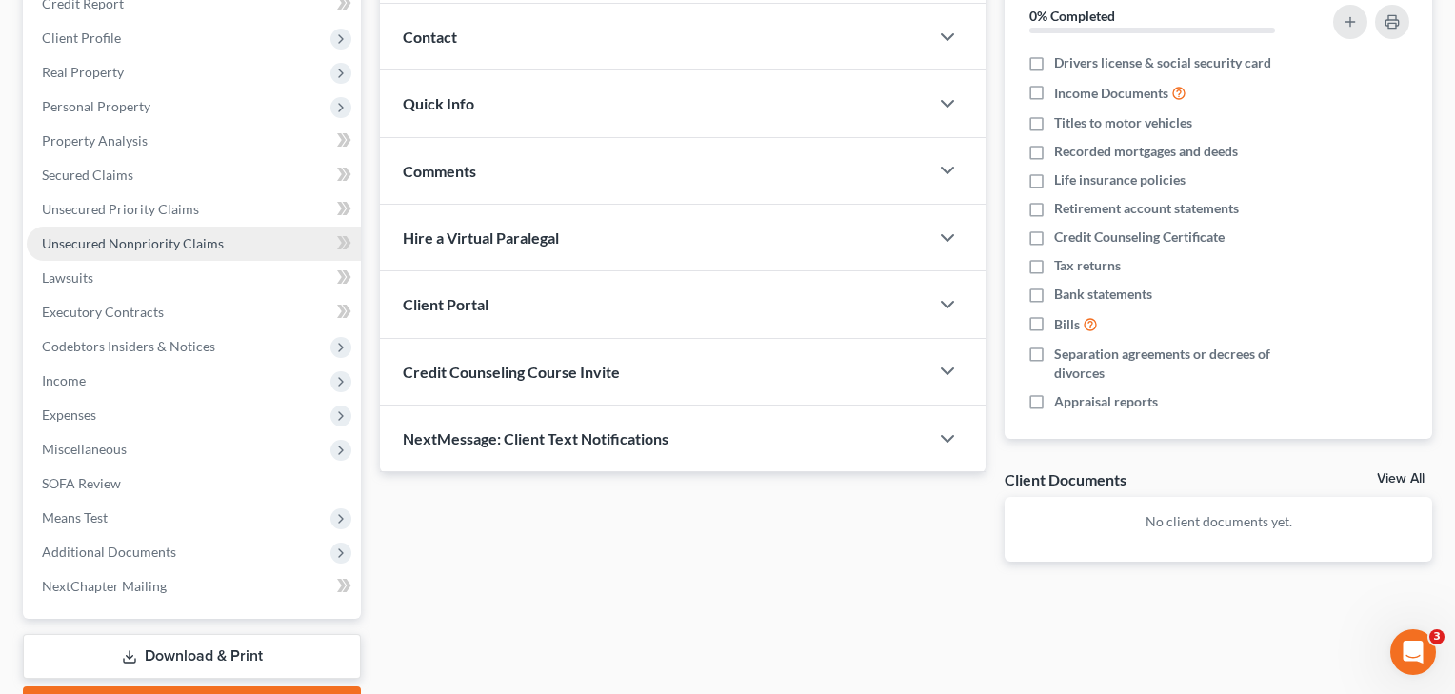
click at [111, 240] on span "Unsecured Nonpriority Claims" at bounding box center [133, 243] width 182 height 16
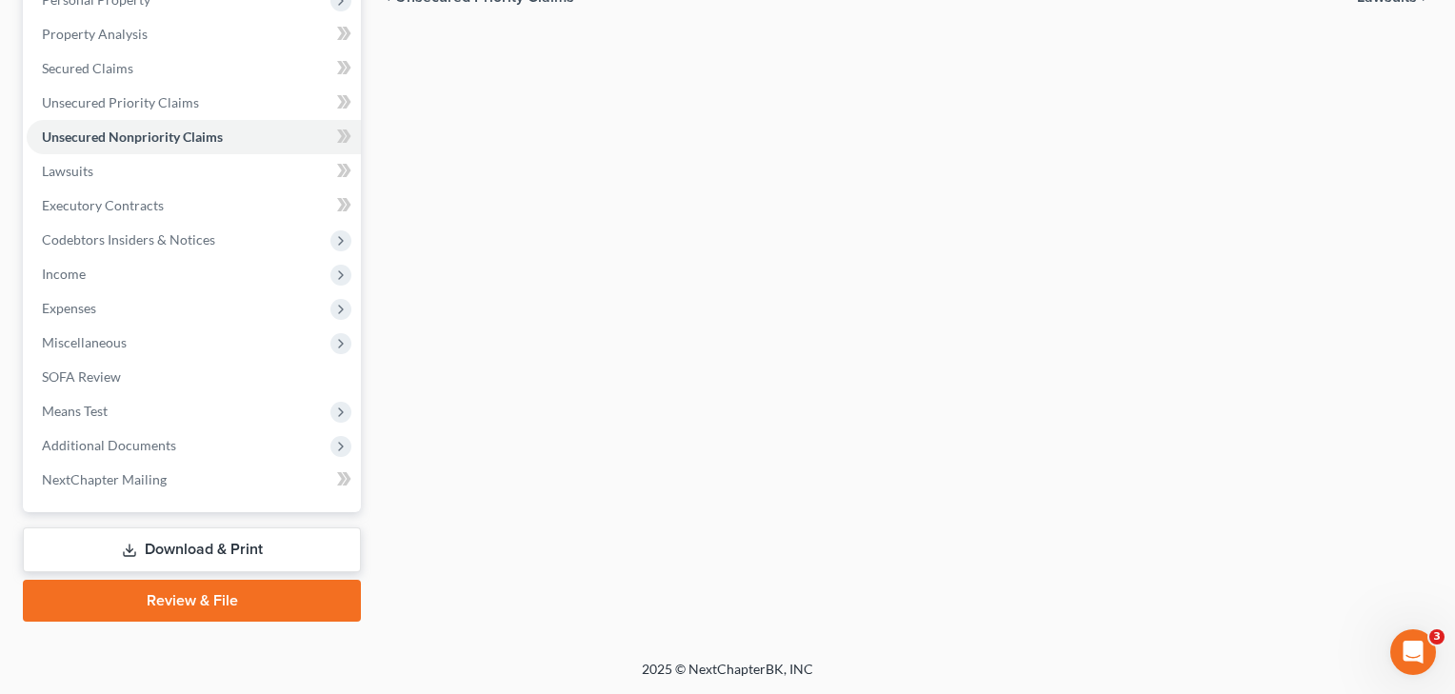
scroll to position [352, 0]
click at [87, 409] on span "Means Test" at bounding box center [75, 411] width 66 height 16
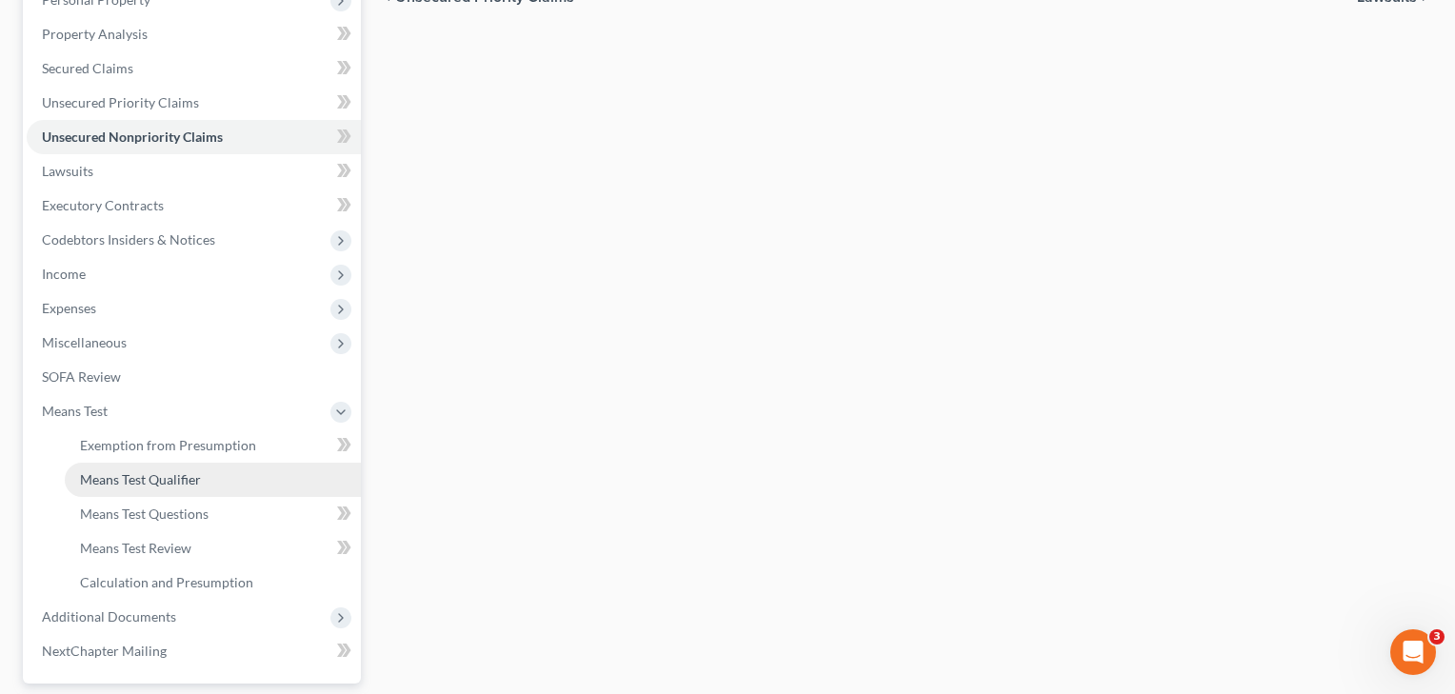
click at [115, 476] on span "Means Test Qualifier" at bounding box center [140, 479] width 121 height 16
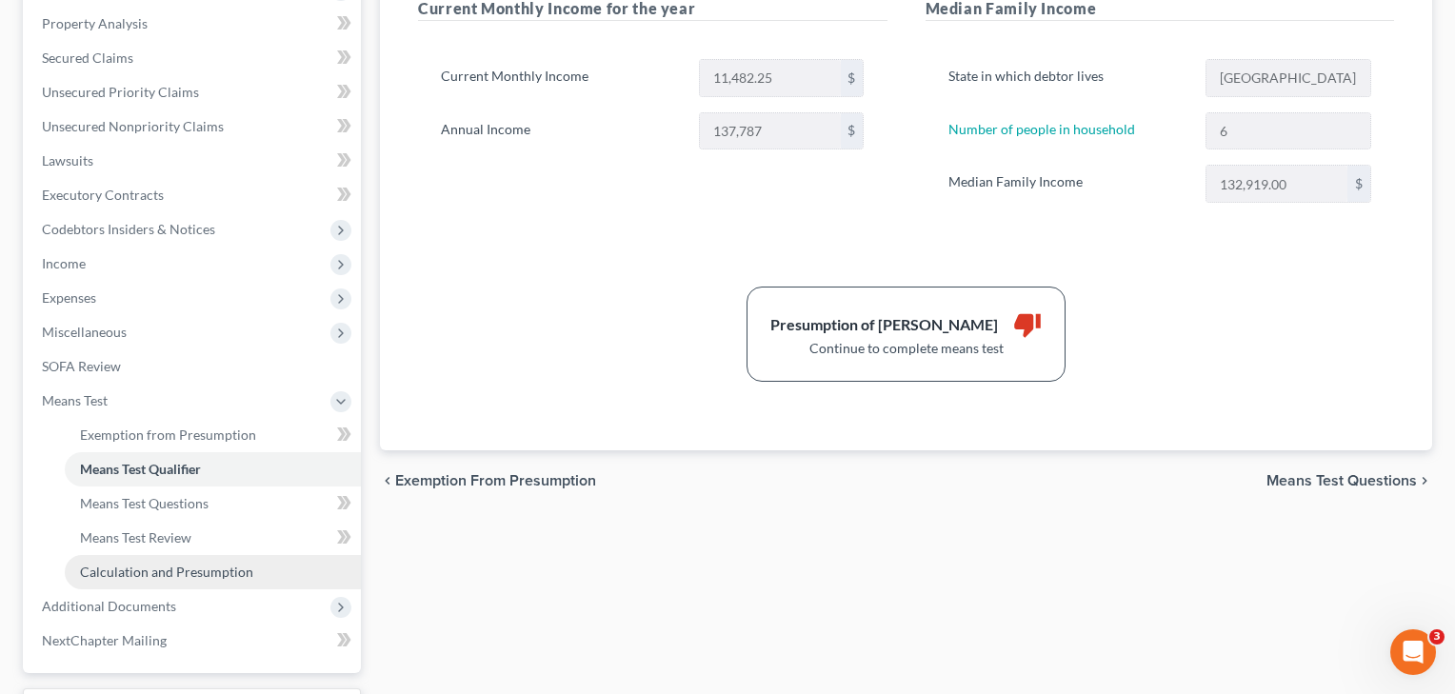
click at [126, 573] on span "Calculation and Presumption" at bounding box center [166, 572] width 173 height 16
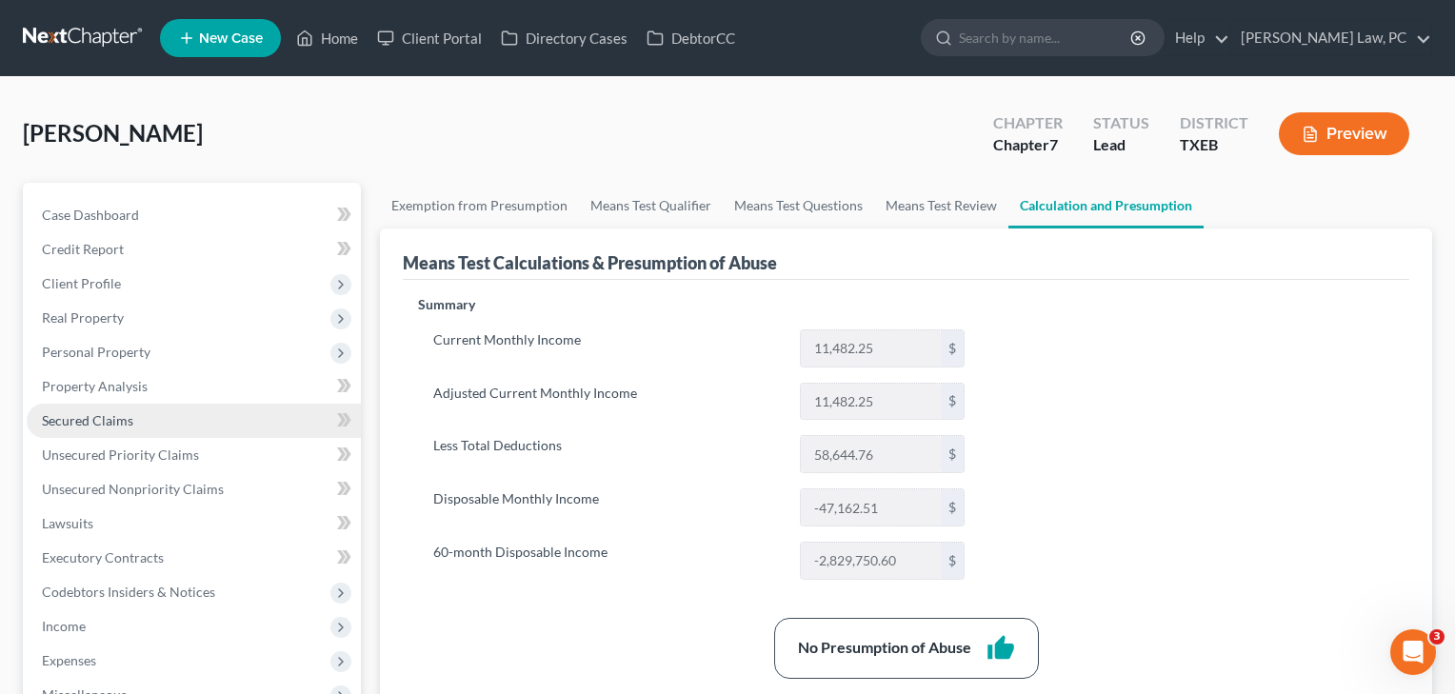
click at [113, 421] on span "Secured Claims" at bounding box center [87, 420] width 91 height 16
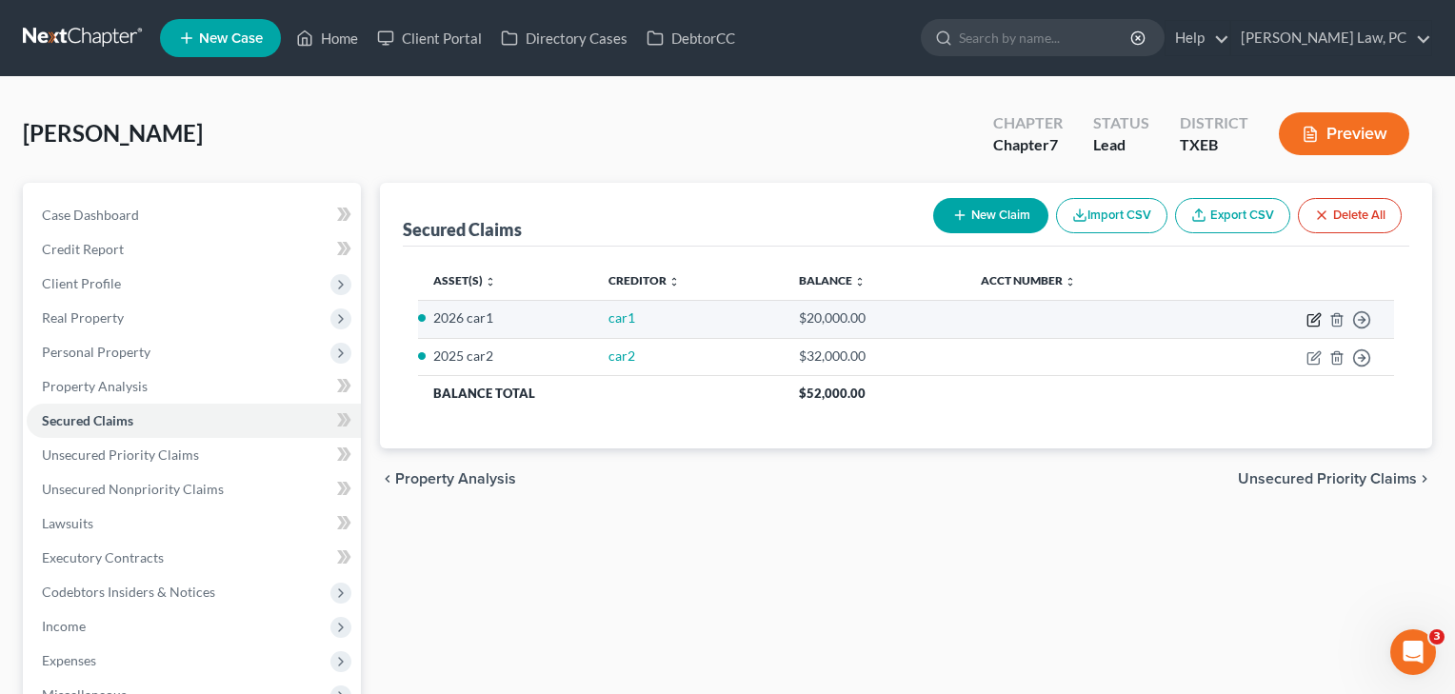
click at [1311, 322] on icon "button" at bounding box center [1314, 319] width 15 height 15
select select "0"
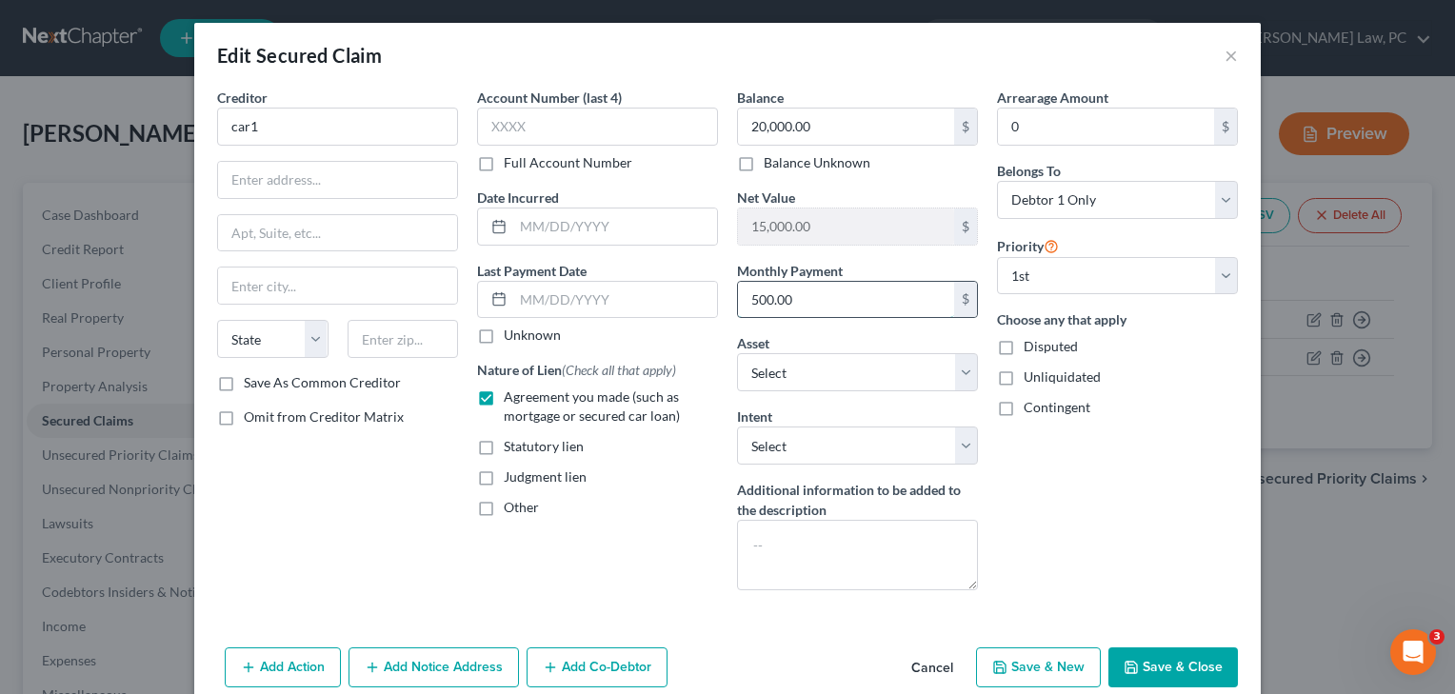
click at [821, 293] on input "500.00" at bounding box center [846, 300] width 216 height 36
click at [1196, 666] on button "Save & Close" at bounding box center [1174, 668] width 130 height 40
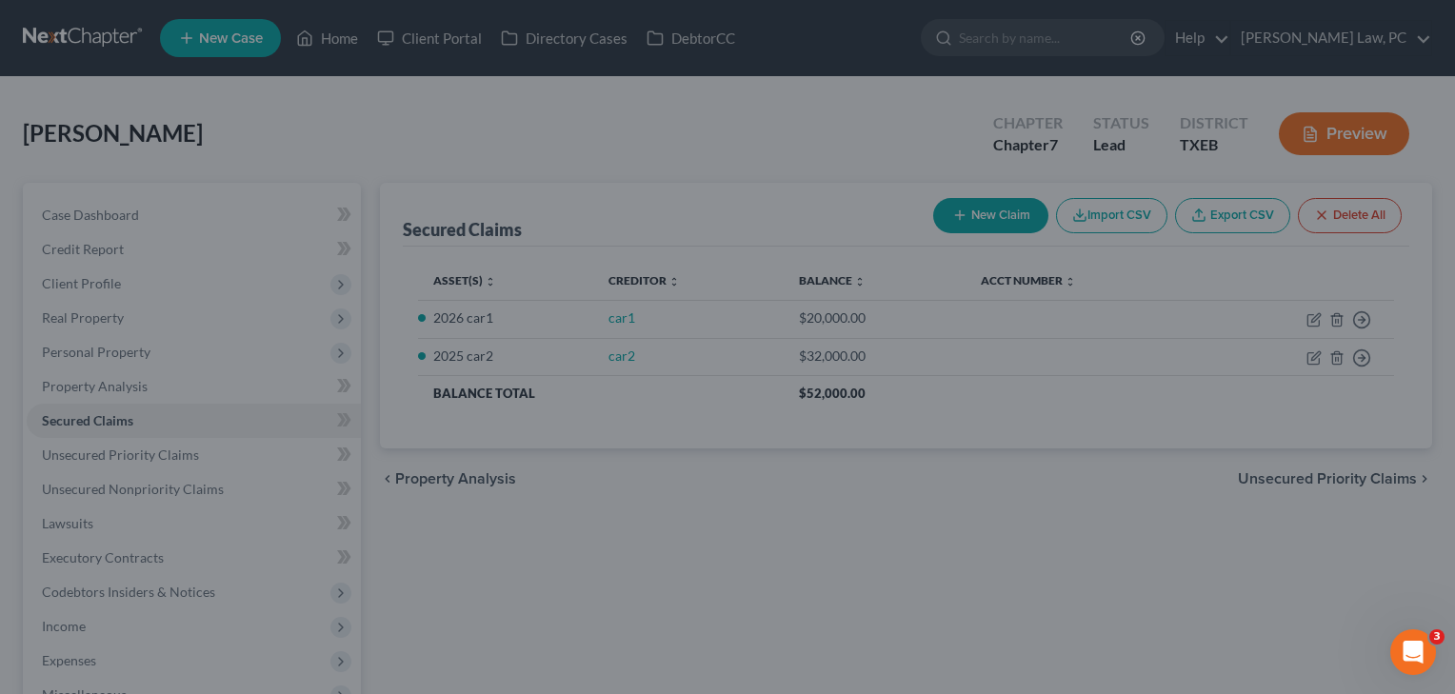
type input "500.00"
select select "2"
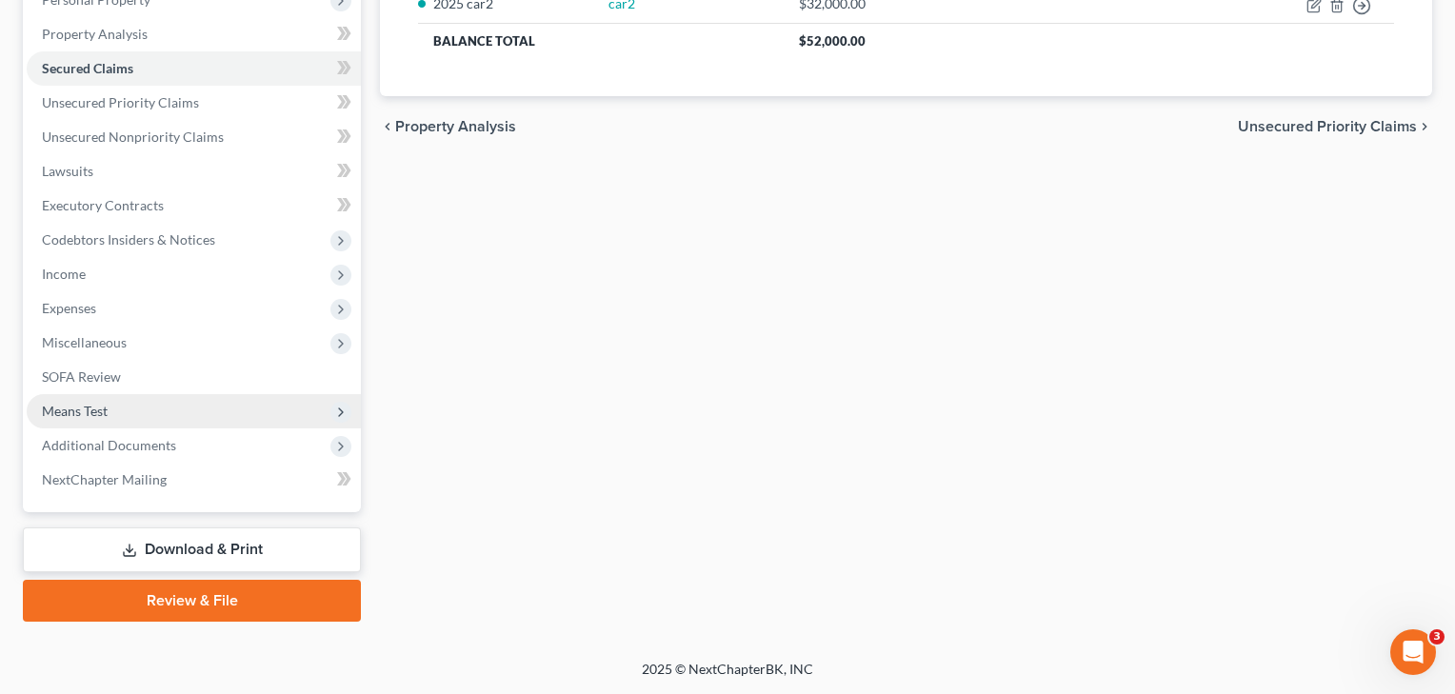
scroll to position [352, 0]
click at [96, 405] on span "Means Test" at bounding box center [75, 411] width 66 height 16
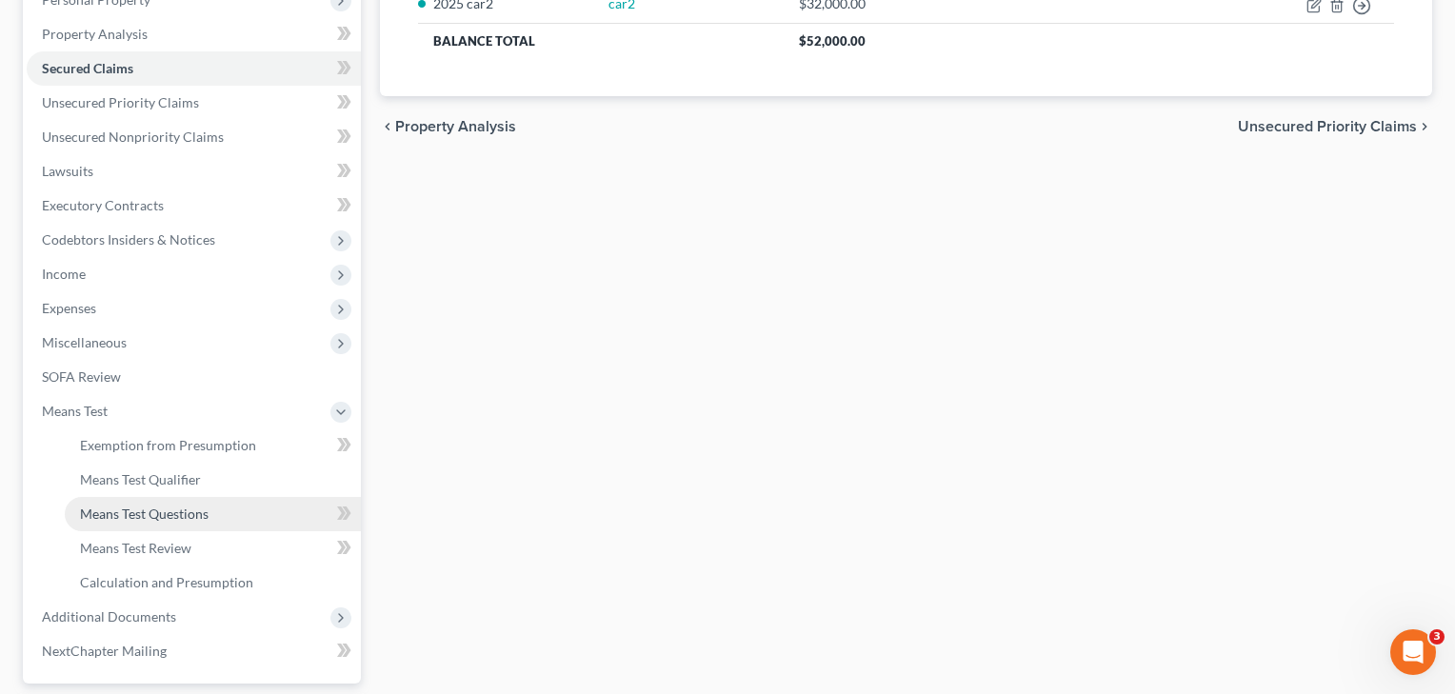
click at [125, 504] on link "Means Test Questions" at bounding box center [213, 514] width 296 height 34
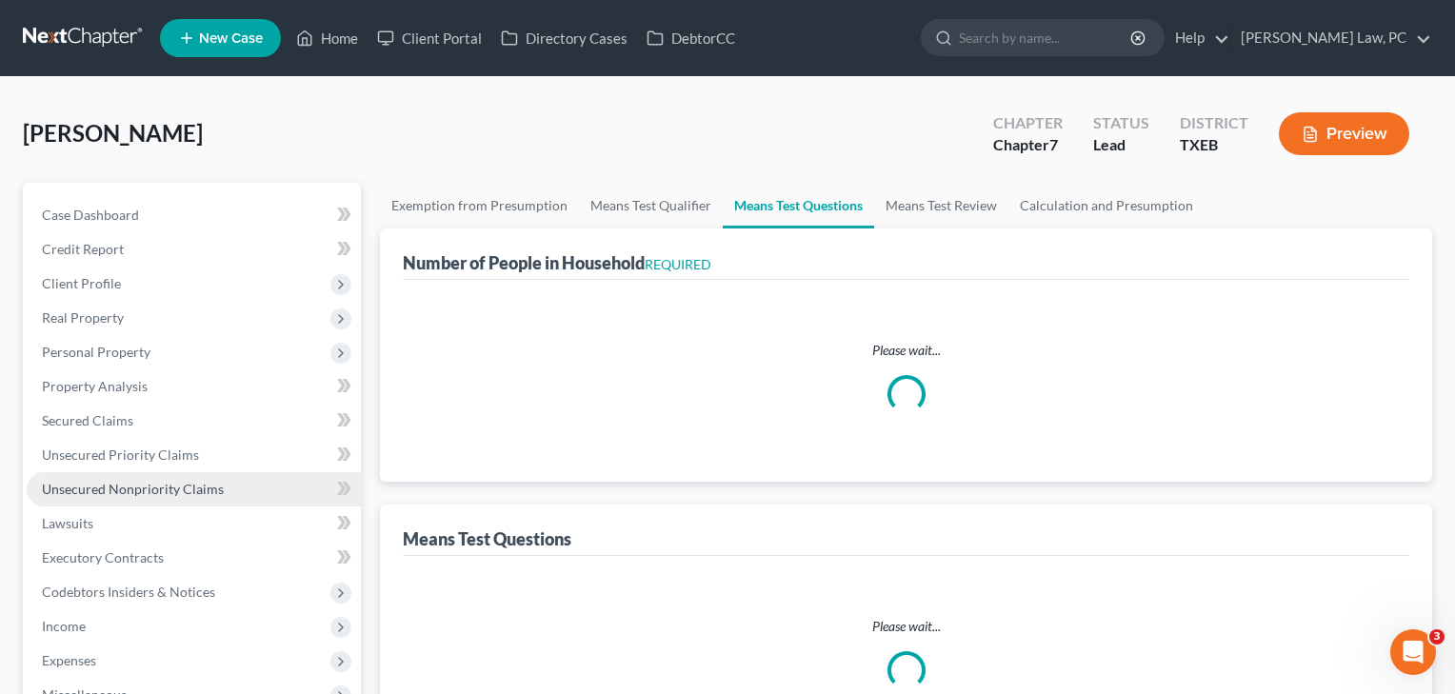
select select "1"
select select "60"
select select "1"
select select "60"
select select "3"
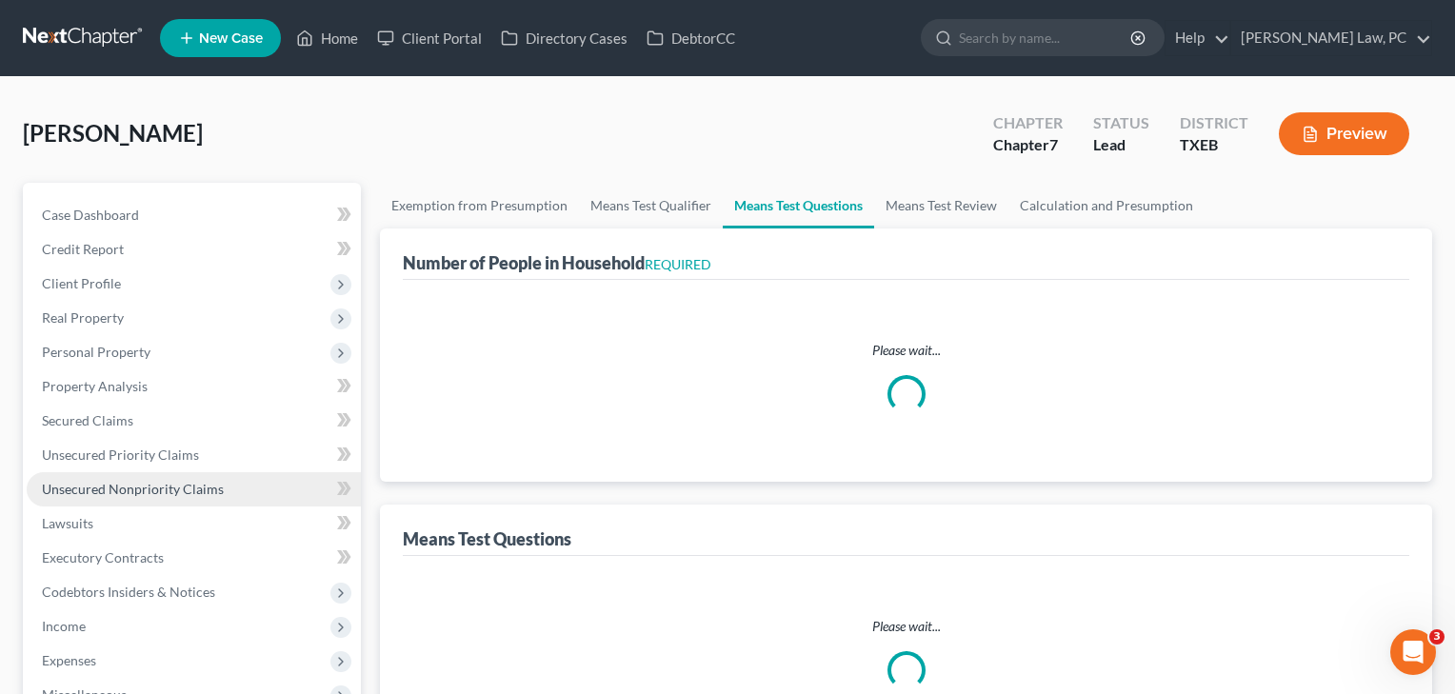
select select "6"
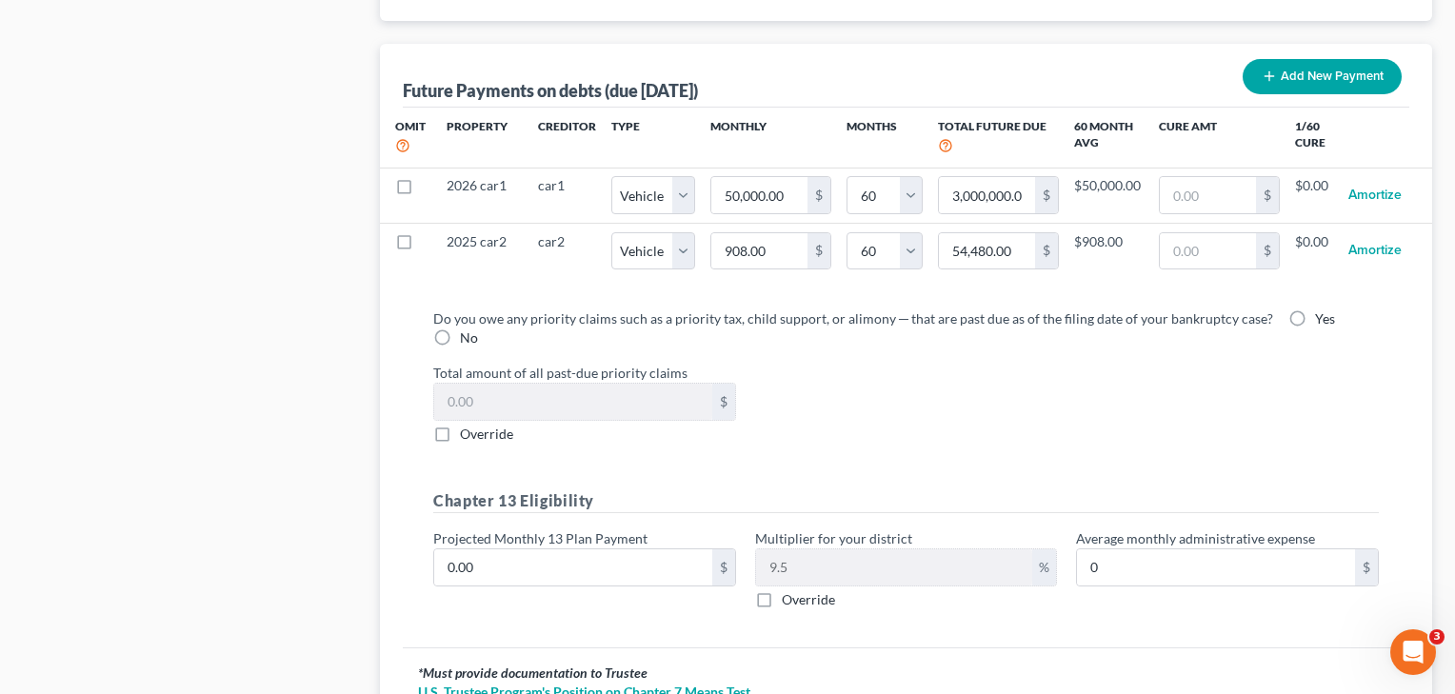
scroll to position [1887, 0]
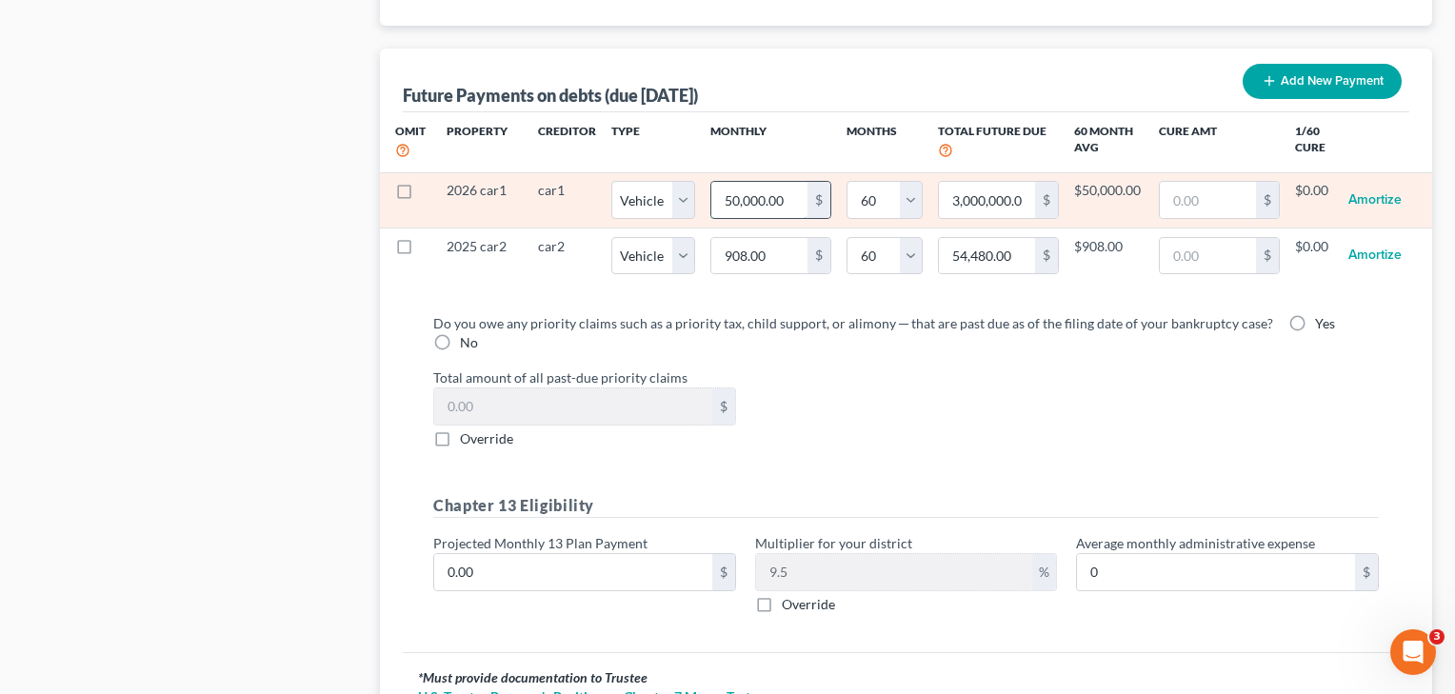
click at [748, 199] on input "50,000.00" at bounding box center [759, 200] width 96 height 36
type input "50,00.00"
type input "300,000.00"
type input "5,000.00"
select select "1"
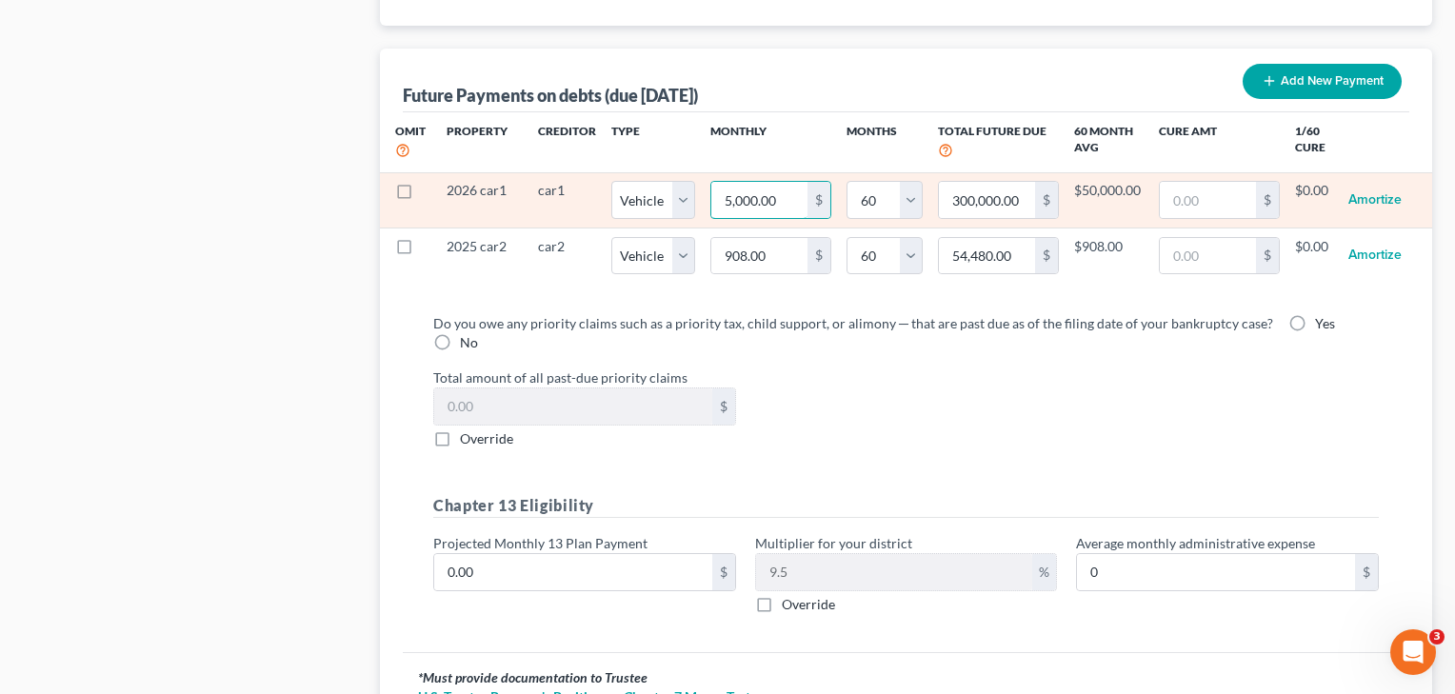
select select "60"
click at [746, 194] on input "5,000.00" at bounding box center [760, 200] width 97 height 36
type input "5,00.00"
type input "30,000.00"
type input "500.00"
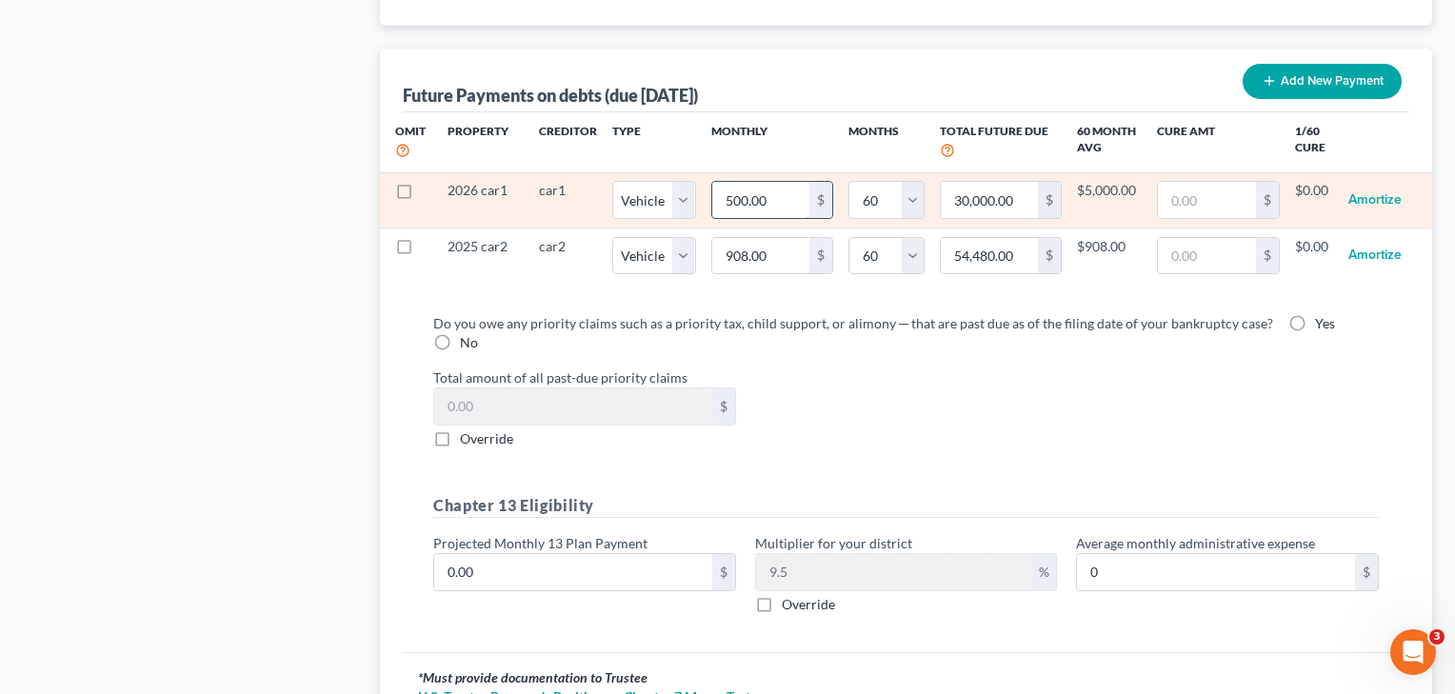
select select "1"
select select "60"
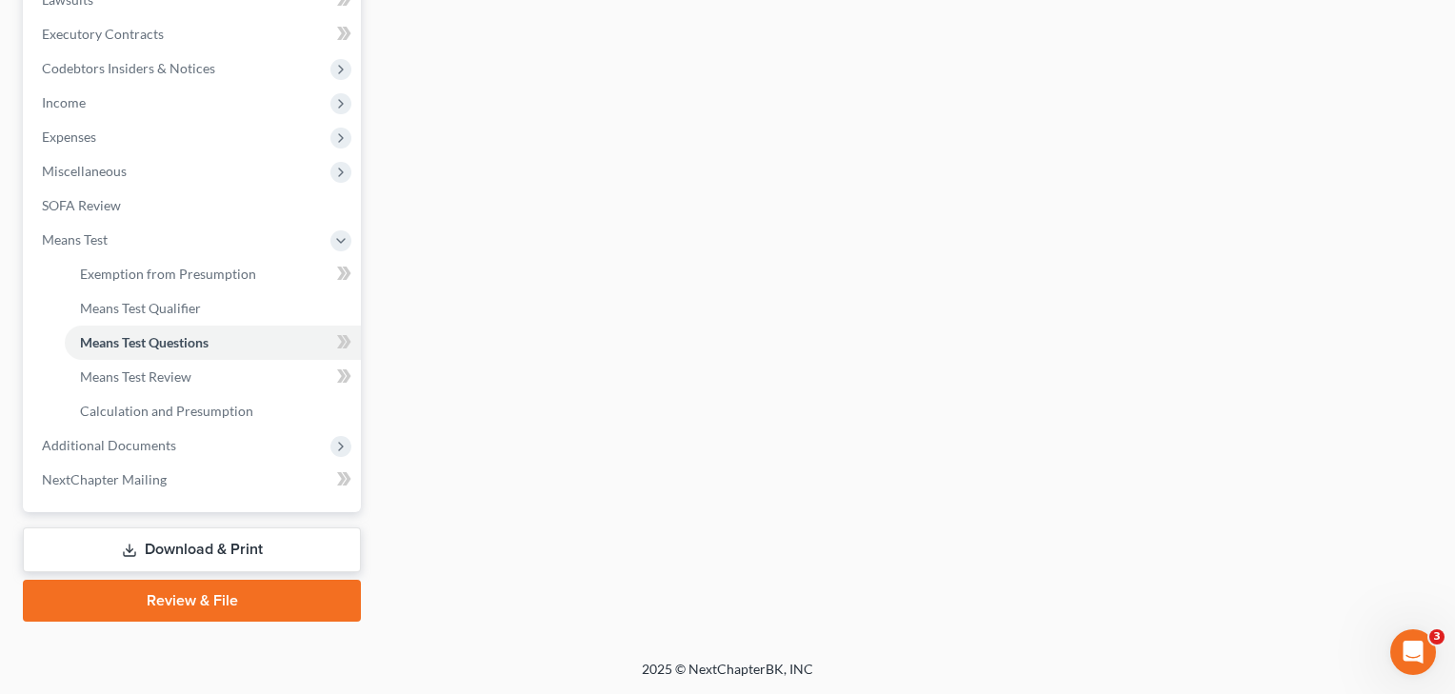
select select "6"
select select "1"
select select "60"
select select "1"
select select "60"
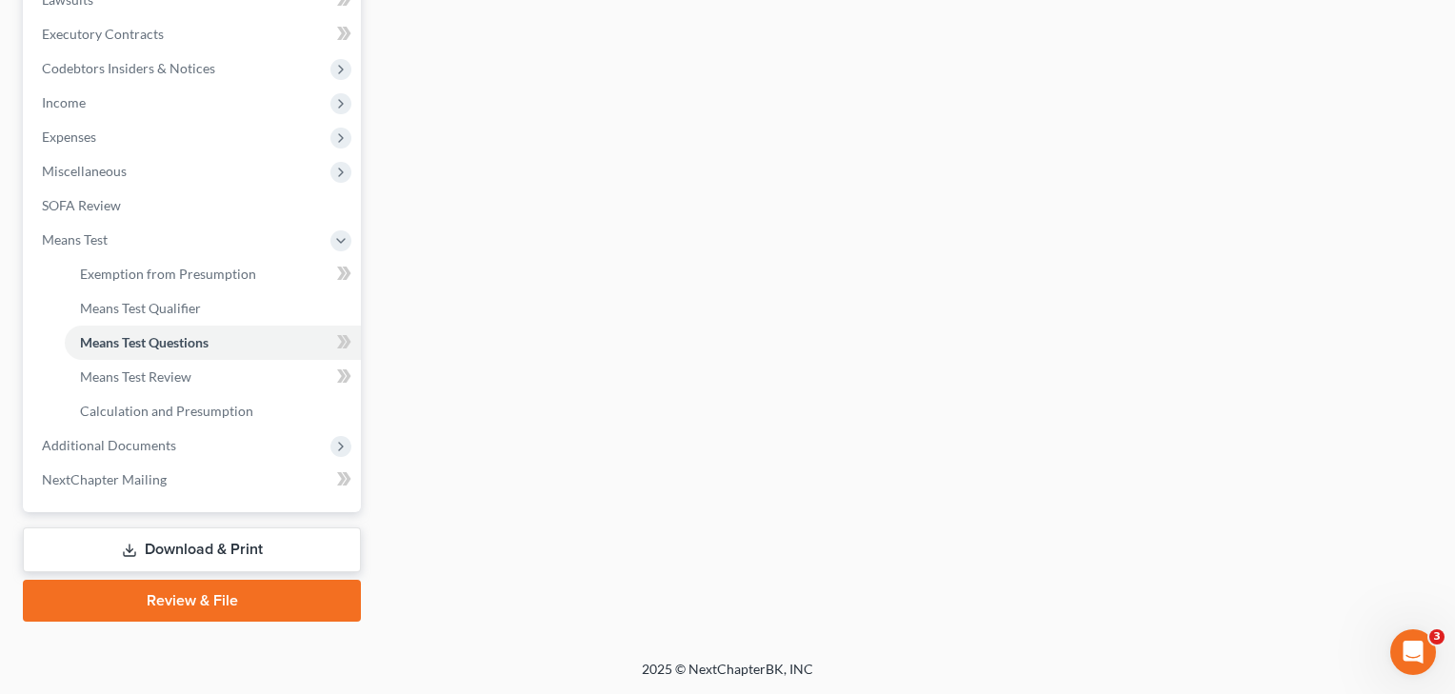
select select "3"
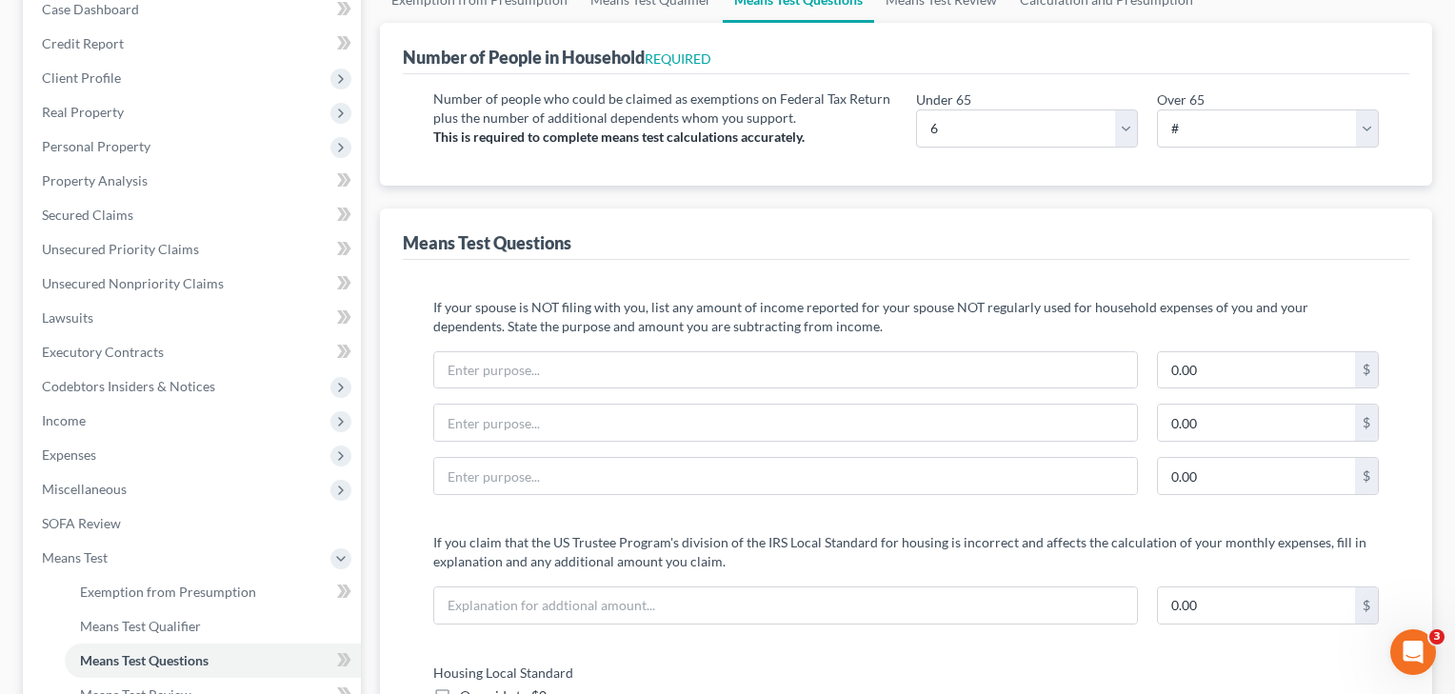
scroll to position [464, 0]
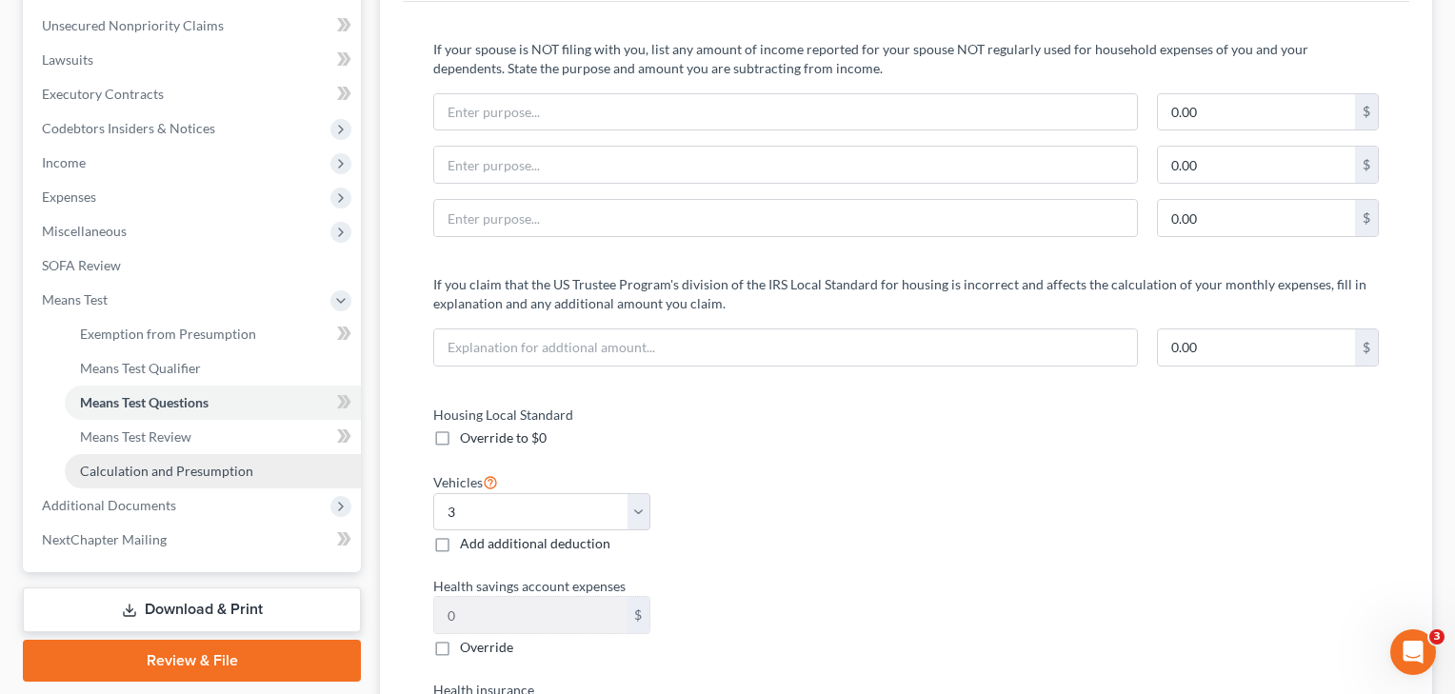
click at [138, 470] on span "Calculation and Presumption" at bounding box center [166, 471] width 173 height 16
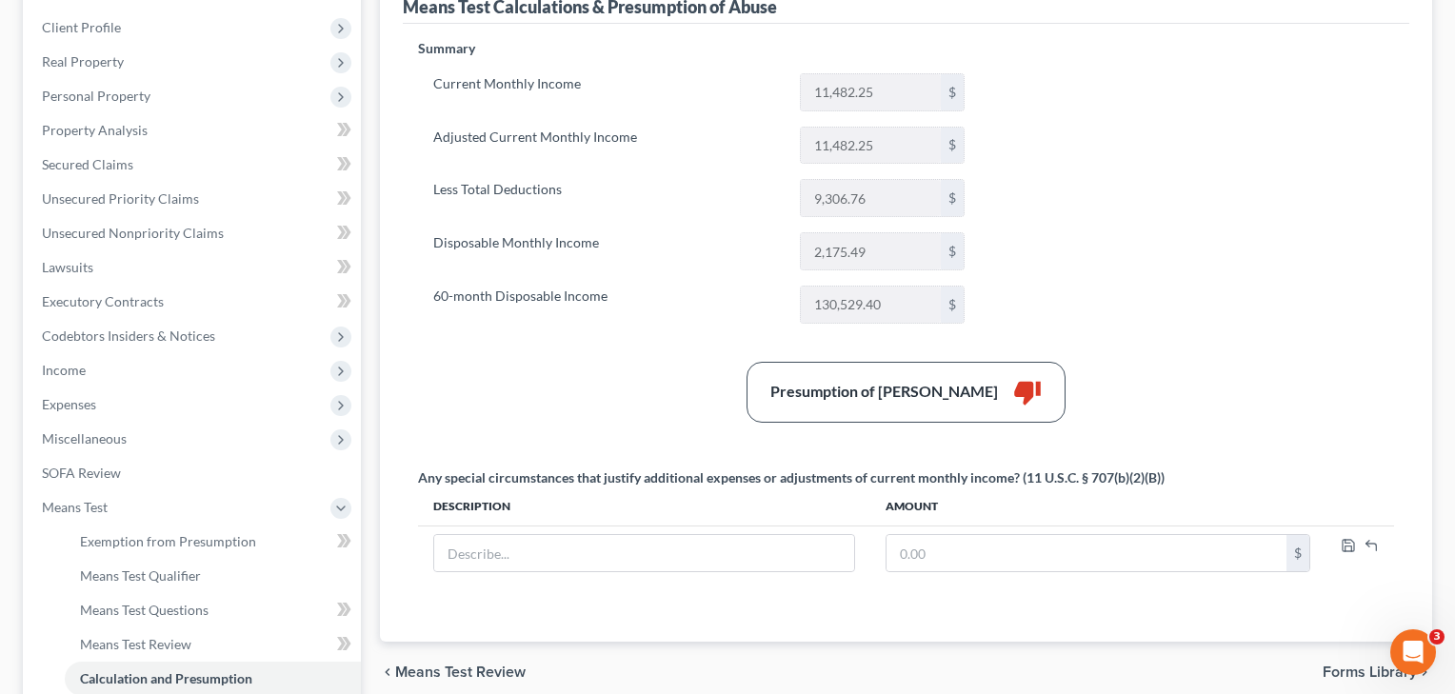
scroll to position [293, 0]
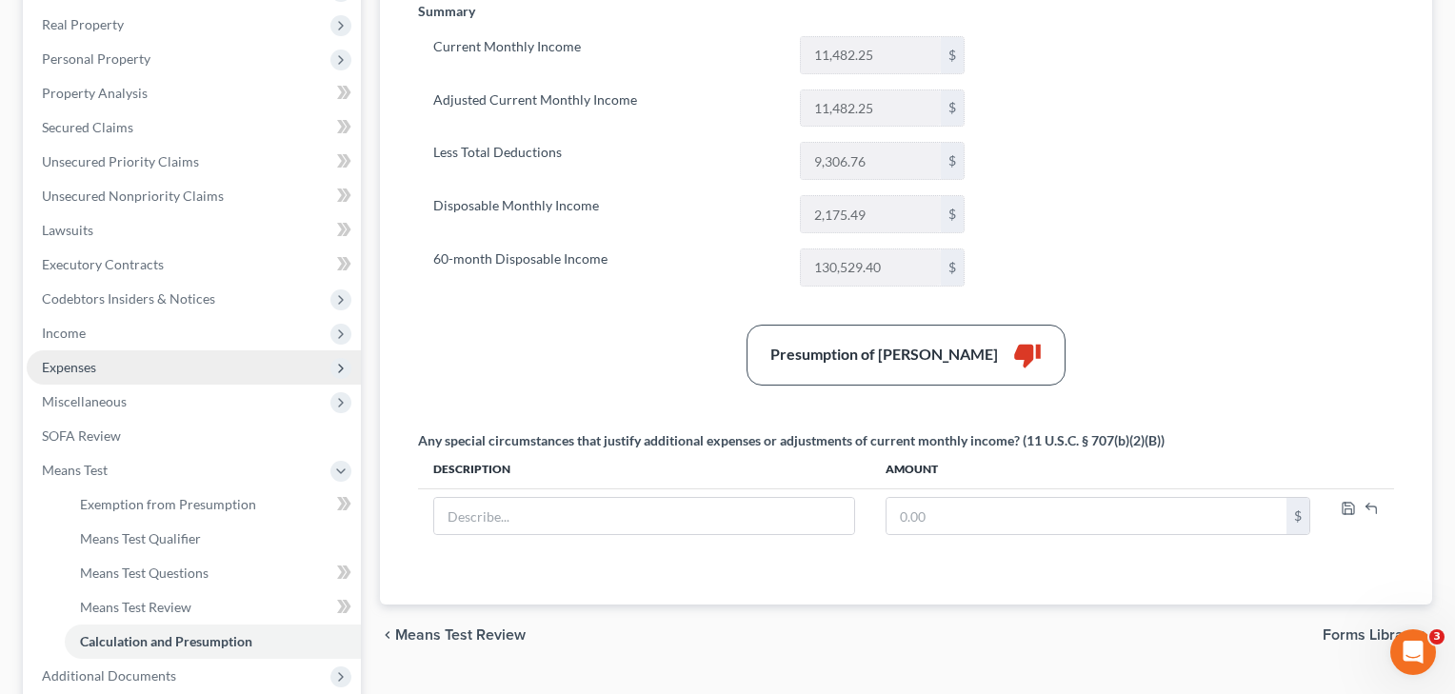
click at [83, 369] on span "Expenses" at bounding box center [69, 367] width 54 height 16
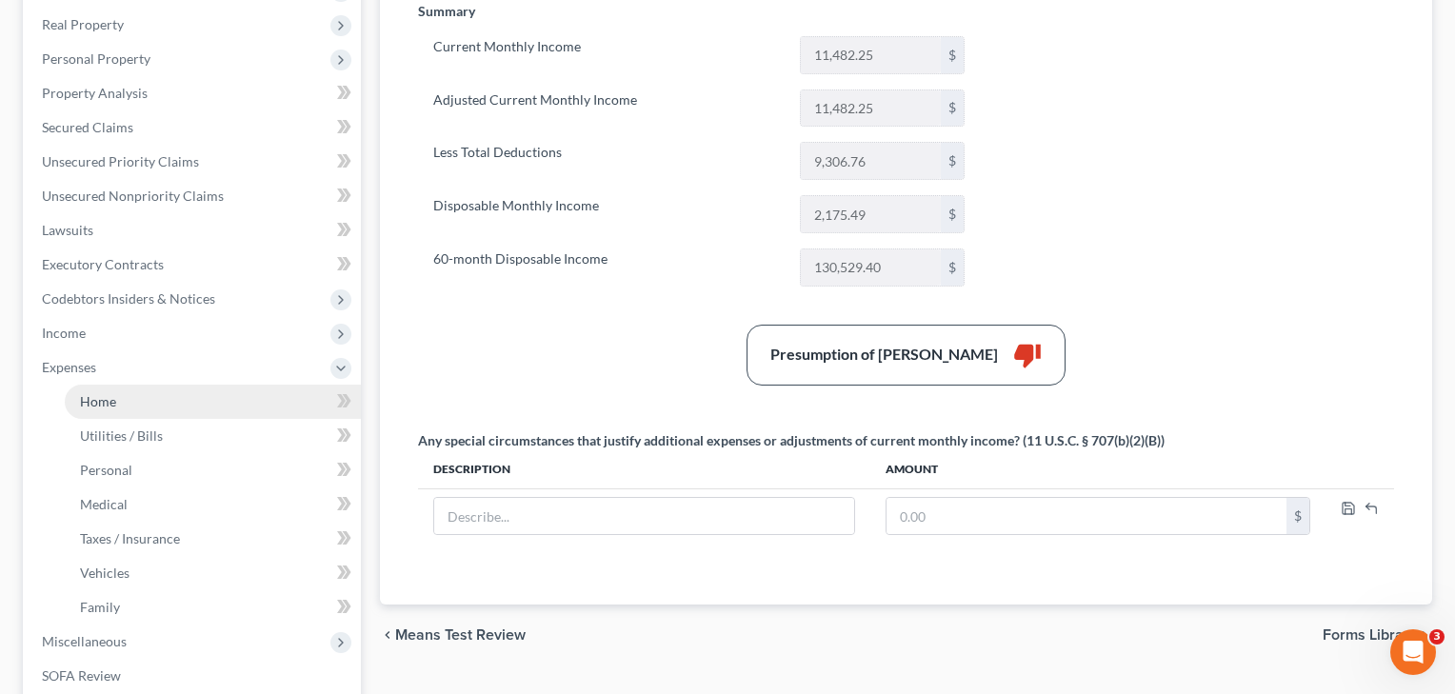
click at [96, 399] on span "Home" at bounding box center [98, 401] width 36 height 16
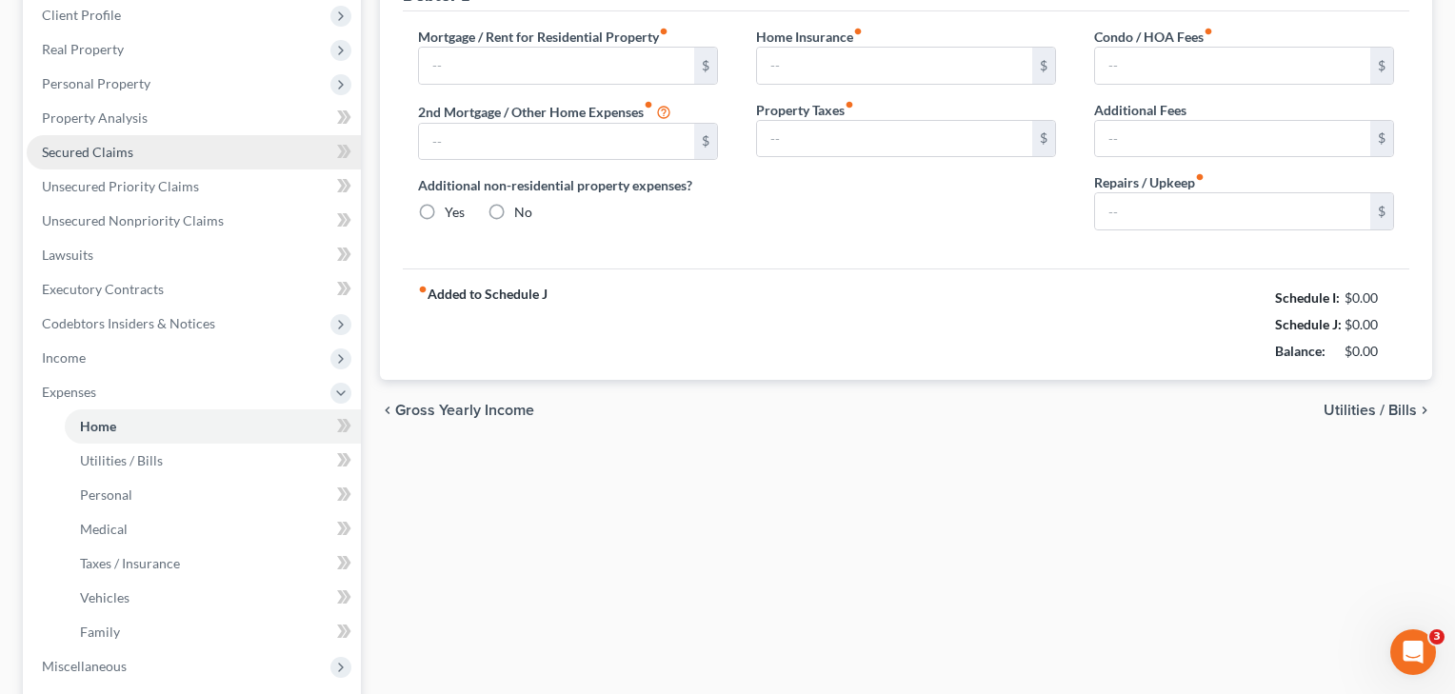
scroll to position [4, 0]
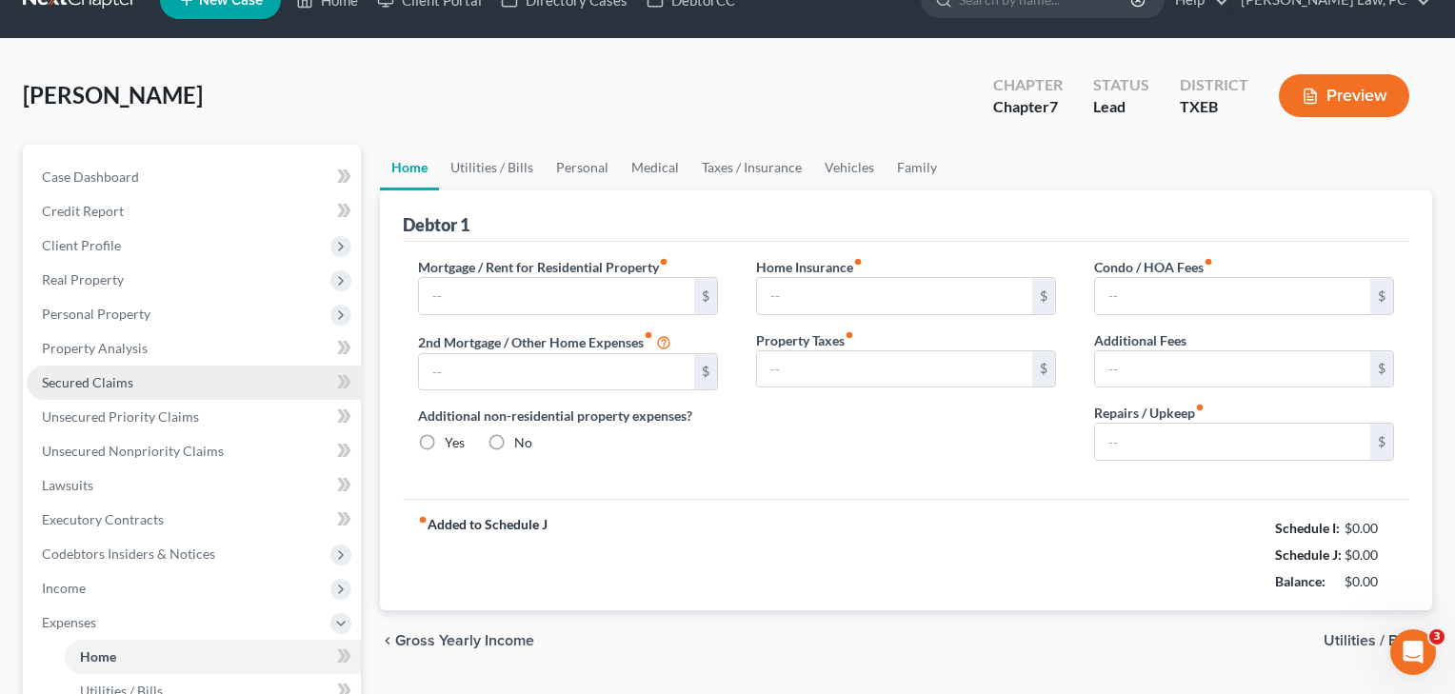
type input "0.00"
radio input "true"
type input "0.00"
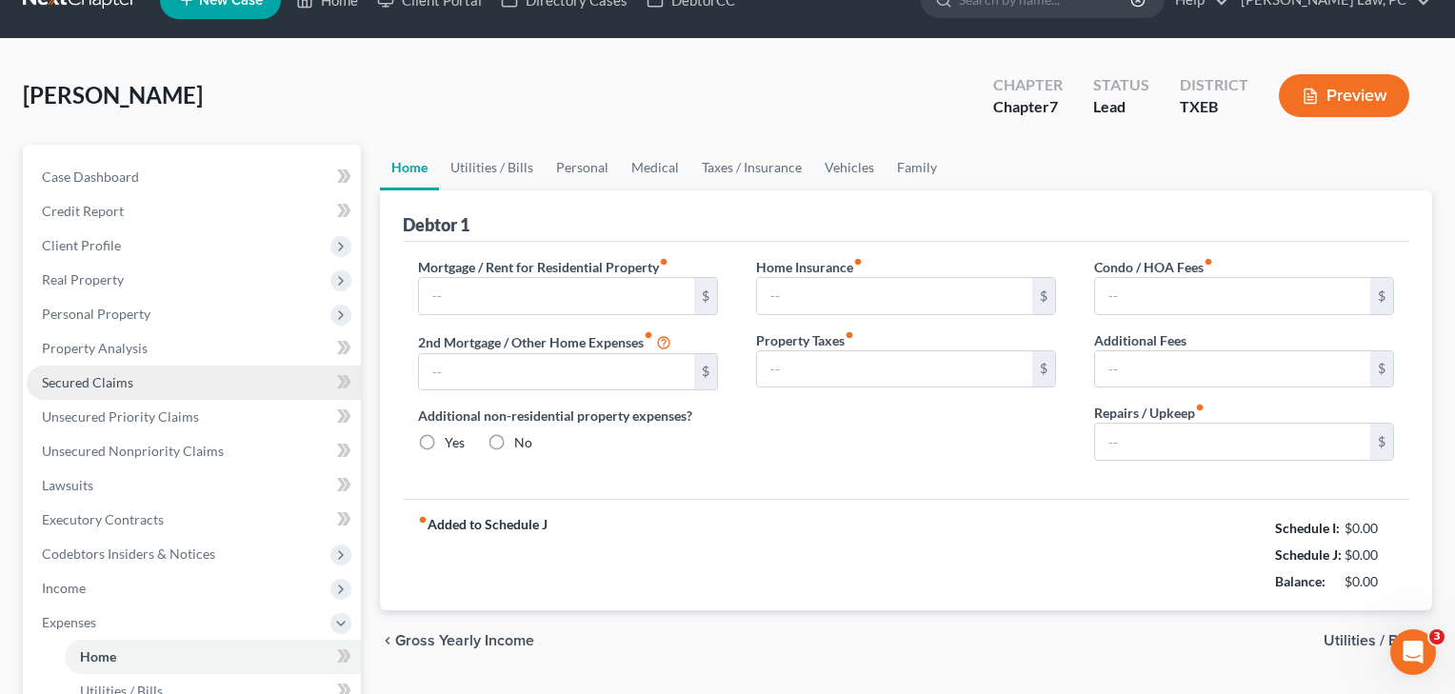
type input "0.00"
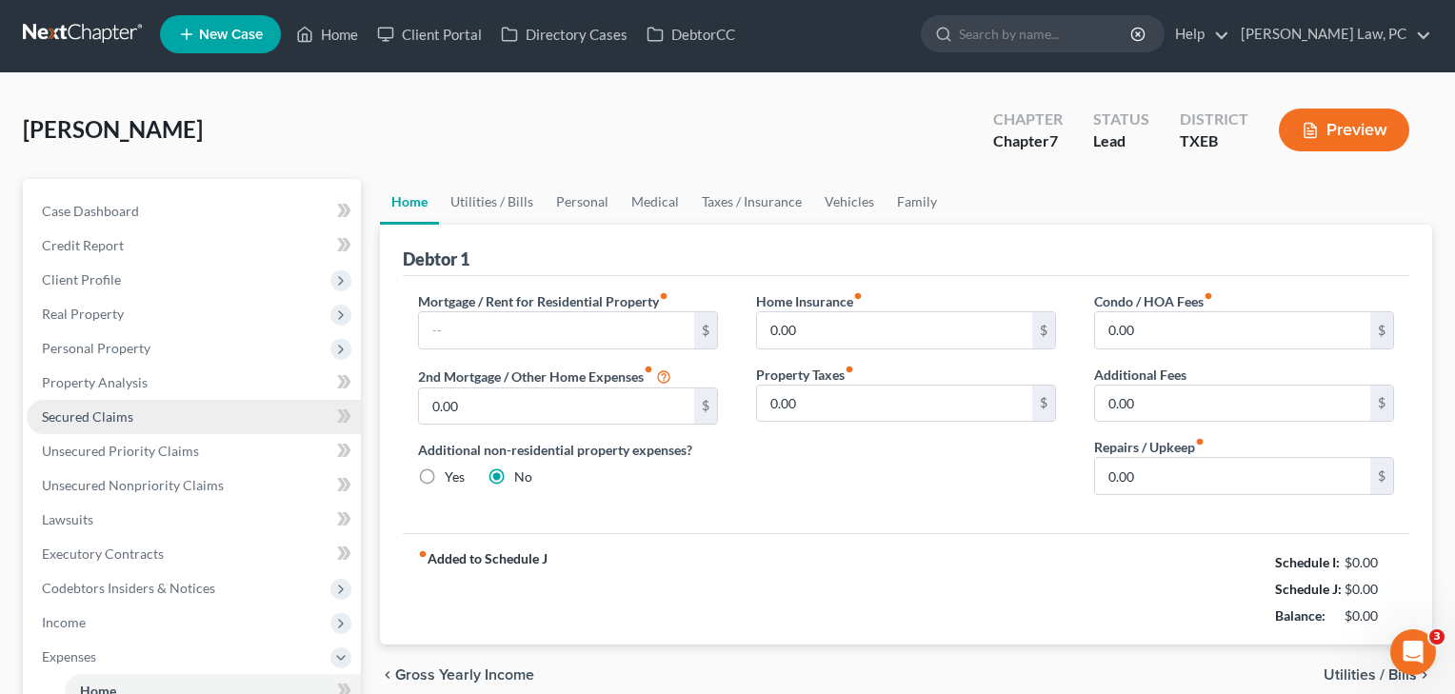
scroll to position [0, 0]
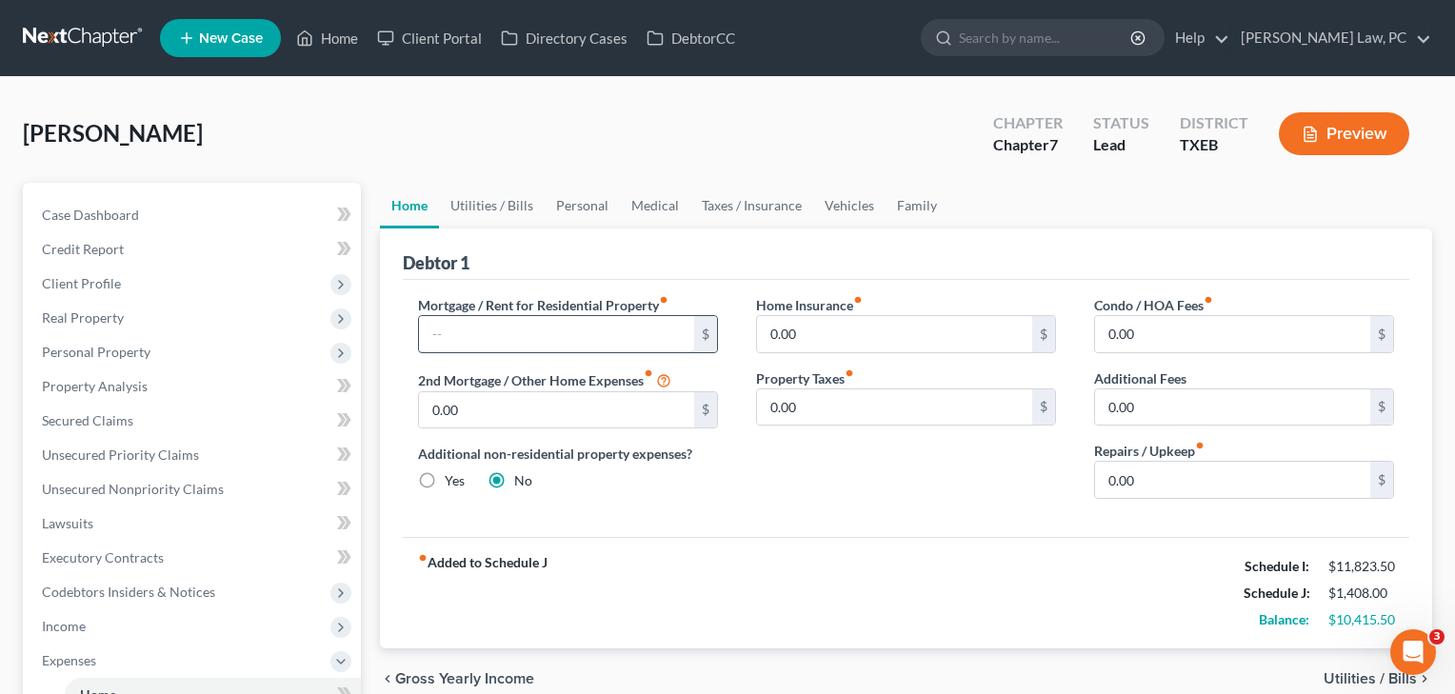
click at [447, 338] on input "text" at bounding box center [556, 334] width 275 height 36
type input "1,700"
click at [851, 332] on input "0.00" at bounding box center [894, 334] width 275 height 36
drag, startPoint x: 851, startPoint y: 332, endPoint x: 704, endPoint y: 324, distance: 146.9
click at [704, 324] on div "Mortgage / Rent for Residential Property fiber_manual_record 1,700 $ 2nd Mortga…" at bounding box center [906, 404] width 1014 height 219
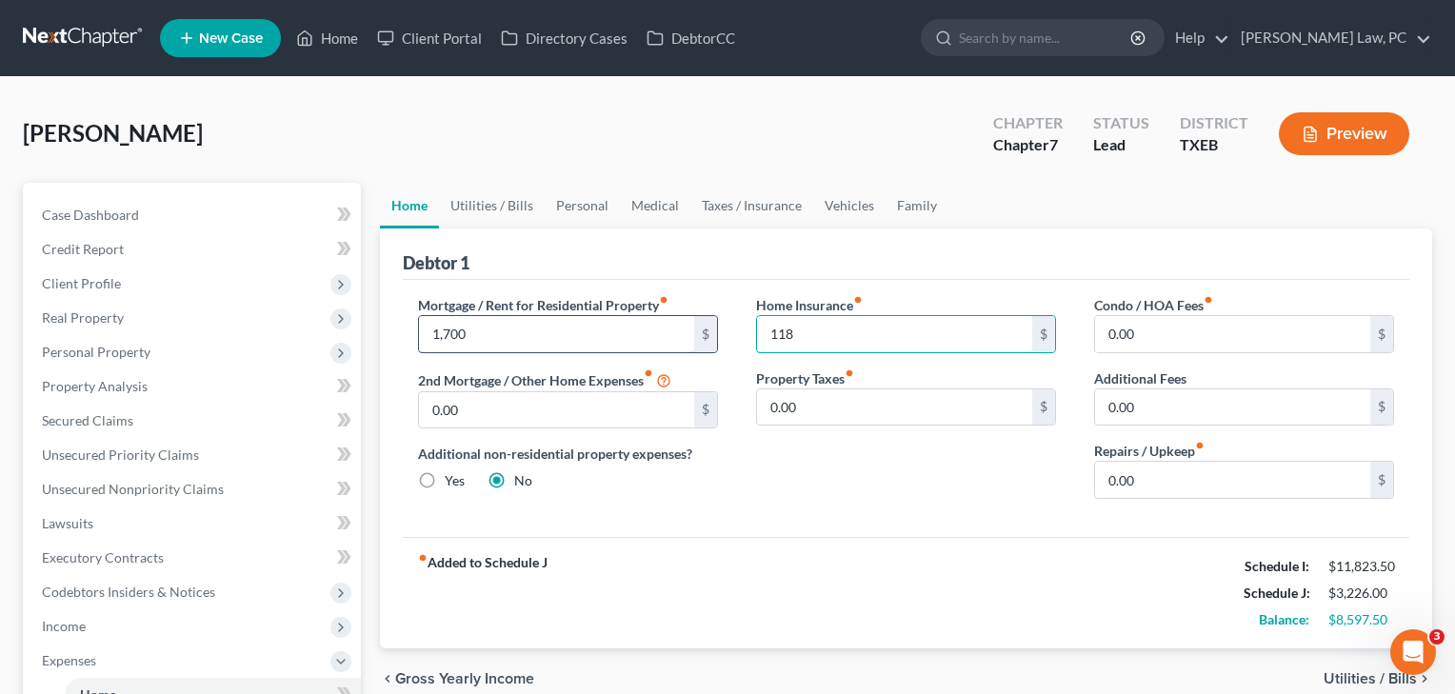
drag, startPoint x: 822, startPoint y: 340, endPoint x: 689, endPoint y: 337, distance: 133.4
click at [689, 337] on div "Mortgage / Rent for Residential Property fiber_manual_record 1,700 $ 2nd Mortga…" at bounding box center [906, 404] width 1014 height 219
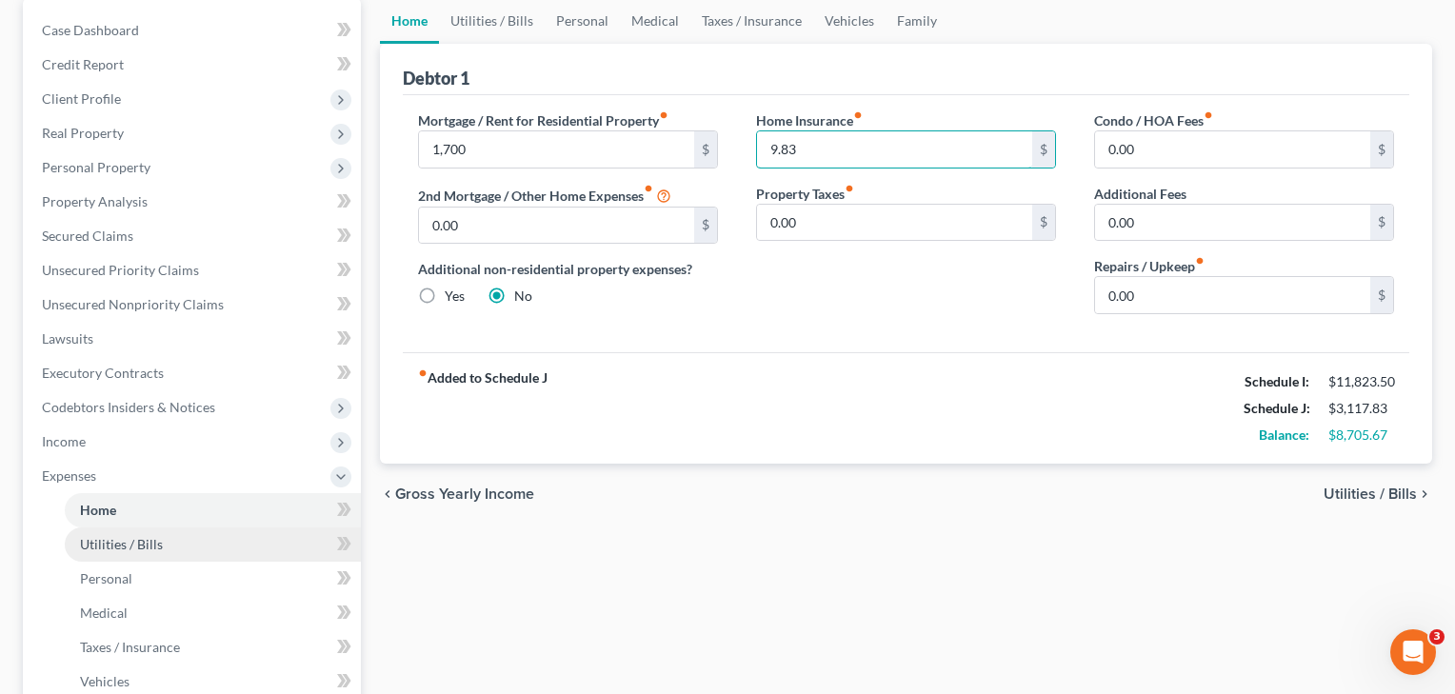
type input "9.83"
click at [128, 541] on span "Utilities / Bills" at bounding box center [121, 544] width 83 height 16
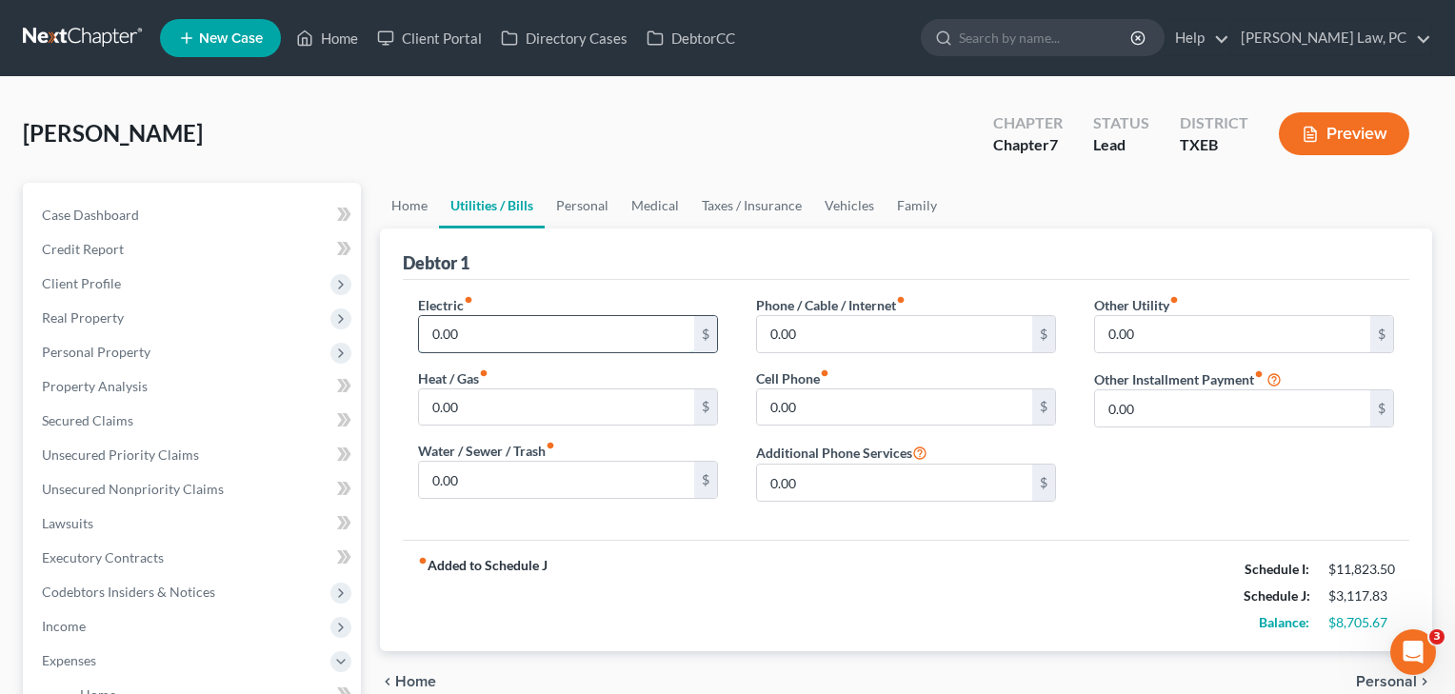
click at [468, 333] on input "0.00" at bounding box center [556, 334] width 275 height 36
drag, startPoint x: 468, startPoint y: 333, endPoint x: 414, endPoint y: 330, distance: 53.4
click at [414, 330] on div "Electric fiber_manual_record 0.00 $ Heat / Gas fiber_manual_record 0.00 $ Water…" at bounding box center [568, 406] width 338 height 222
type input "350"
click at [491, 416] on input "0.00" at bounding box center [556, 408] width 275 height 36
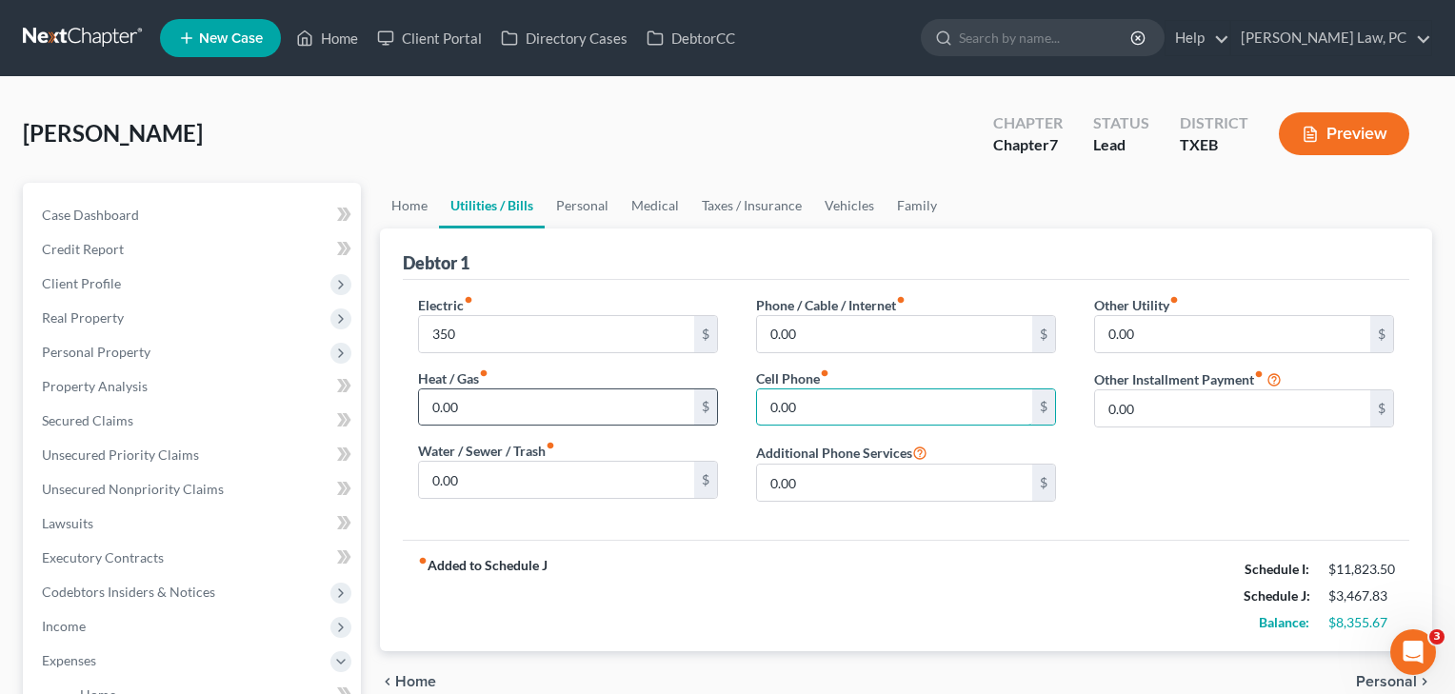
drag, startPoint x: 816, startPoint y: 412, endPoint x: 711, endPoint y: 407, distance: 105.9
type input "47"
click at [855, 342] on input "0.00" at bounding box center [894, 334] width 275 height 36
click at [1142, 398] on input "0.00" at bounding box center [1232, 408] width 275 height 36
click at [1142, 406] on input "0.00" at bounding box center [1232, 408] width 275 height 36
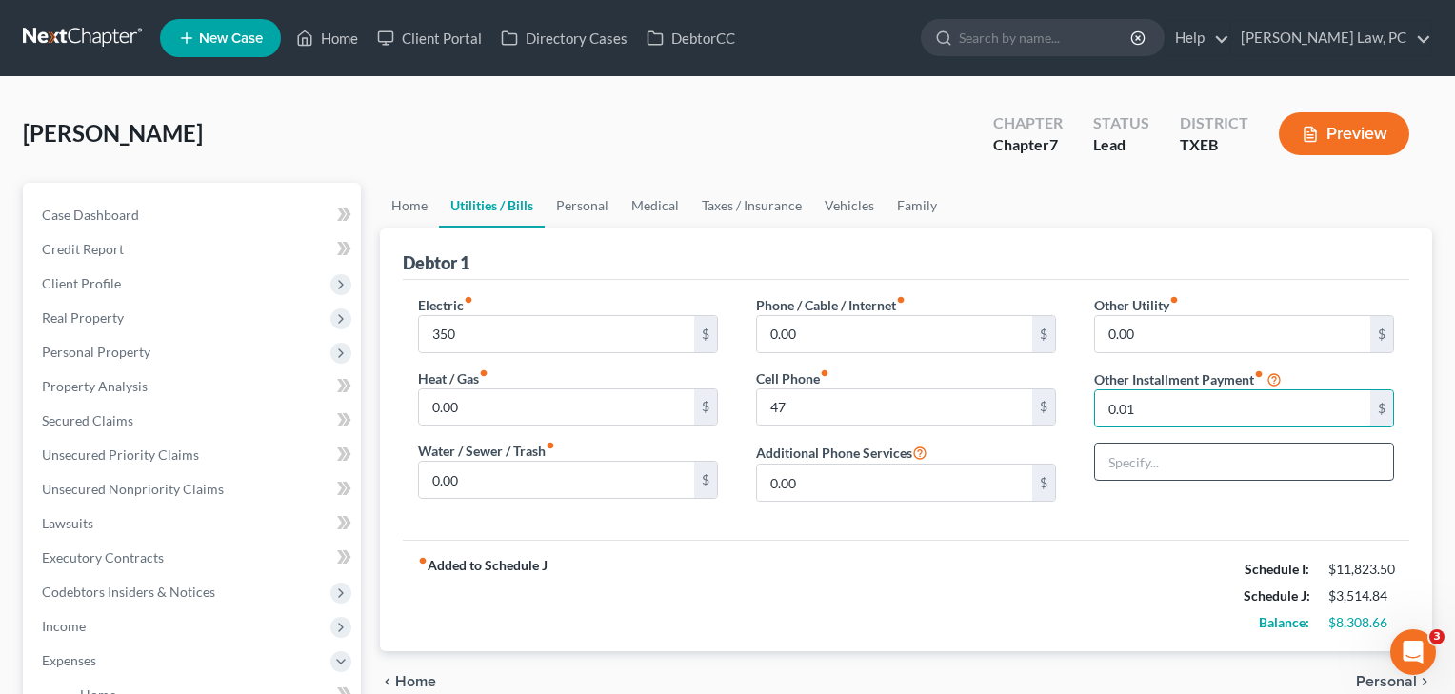
type input "0.01"
click at [1174, 474] on input "text" at bounding box center [1244, 462] width 298 height 36
type input "Subscriptions"
drag, startPoint x: 1207, startPoint y: 407, endPoint x: 1092, endPoint y: 409, distance: 114.3
click at [1092, 409] on div "Other Utility fiber_manual_record 0.00 $ Other Installment Payment fiber_manual…" at bounding box center [1244, 406] width 338 height 222
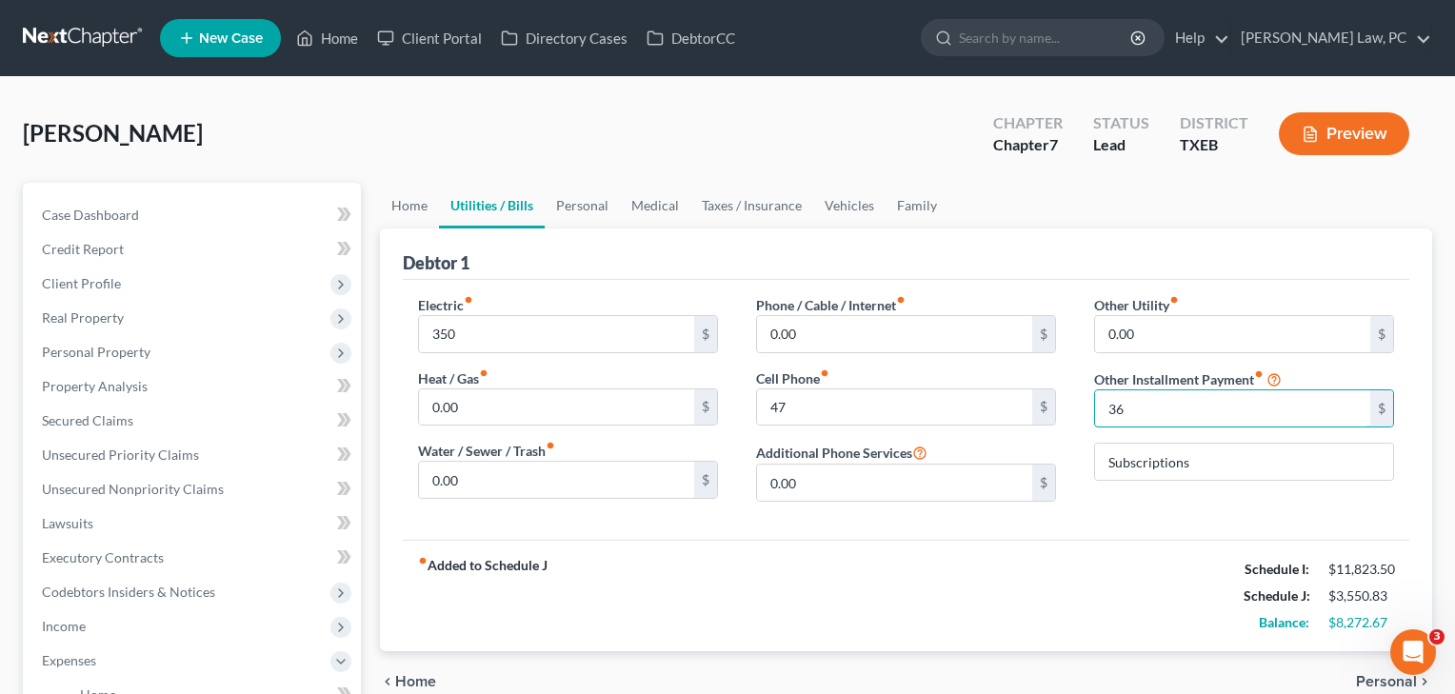
type input "36"
click at [957, 551] on div "fiber_manual_record Added to Schedule J Schedule I: $11,823.50 Schedule J: $3,5…" at bounding box center [906, 595] width 1007 height 111
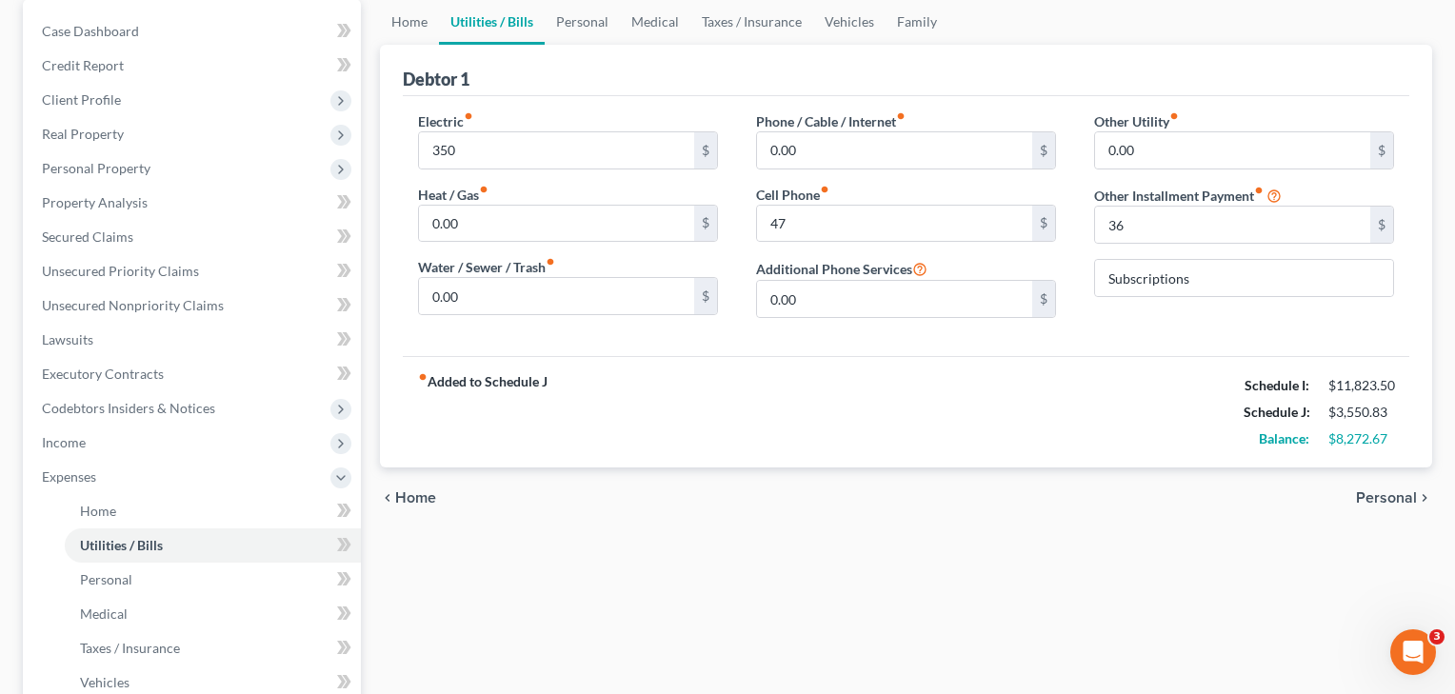
scroll to position [284, 0]
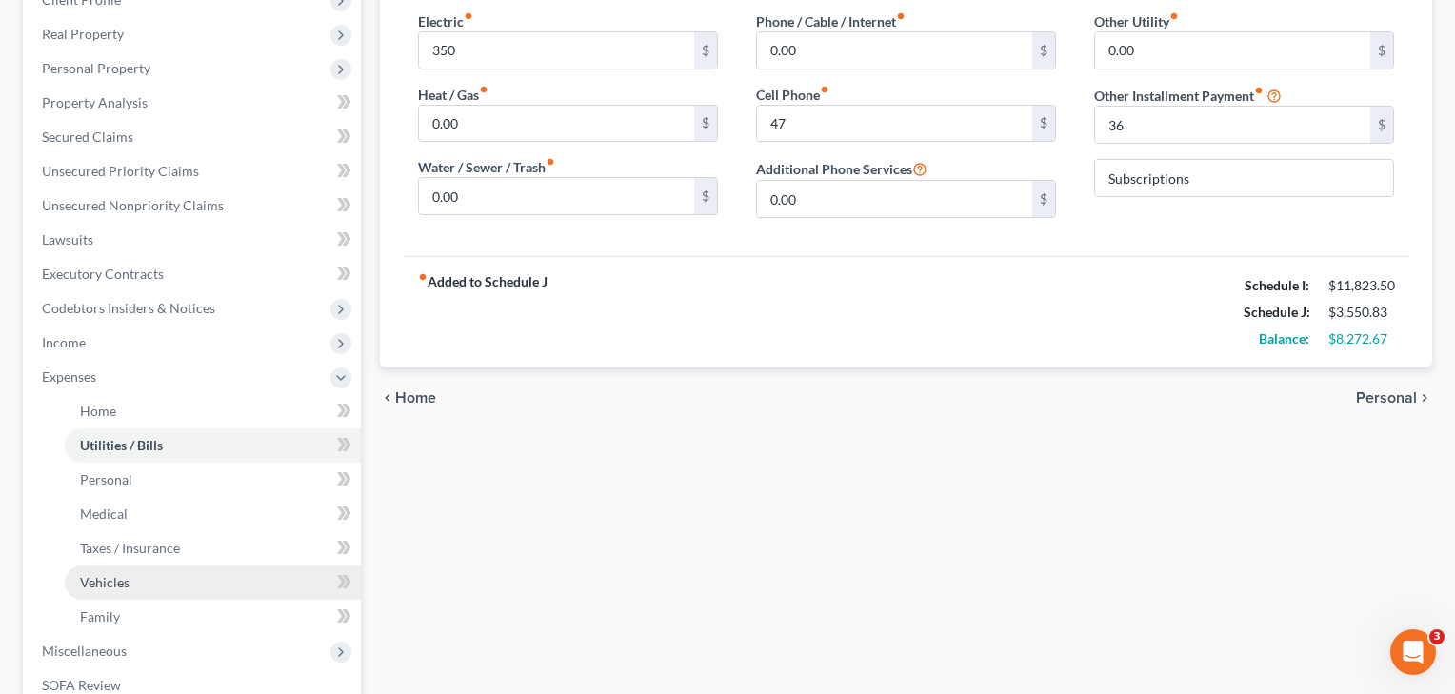
click at [110, 584] on span "Vehicles" at bounding box center [105, 582] width 50 height 16
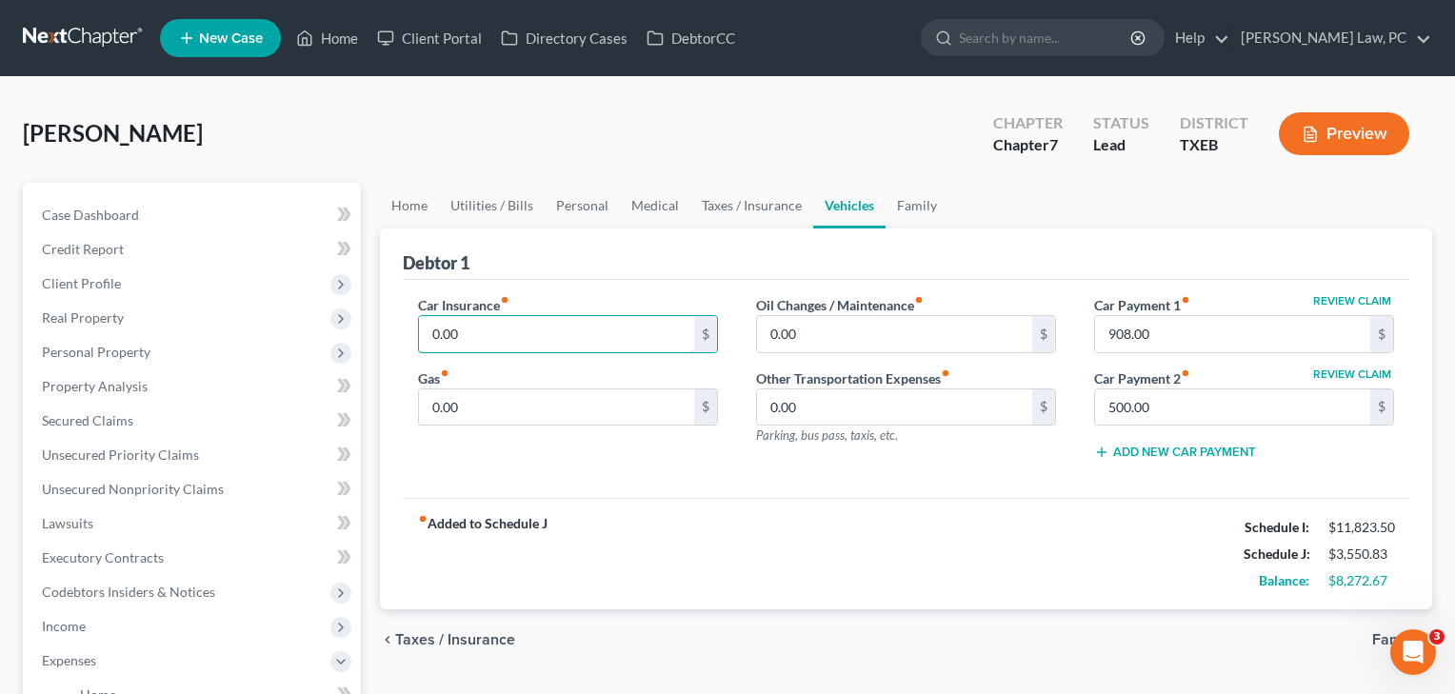
drag, startPoint x: 490, startPoint y: 341, endPoint x: 401, endPoint y: 338, distance: 89.6
click at [401, 338] on div "Car Insurance fiber_manual_record 0.00 $ Gas fiber_manual_record 0.00 $" at bounding box center [568, 385] width 338 height 181
type input "410"
click at [507, 404] on input "0.00" at bounding box center [556, 408] width 275 height 36
drag, startPoint x: 497, startPoint y: 410, endPoint x: 345, endPoint y: 410, distance: 152.4
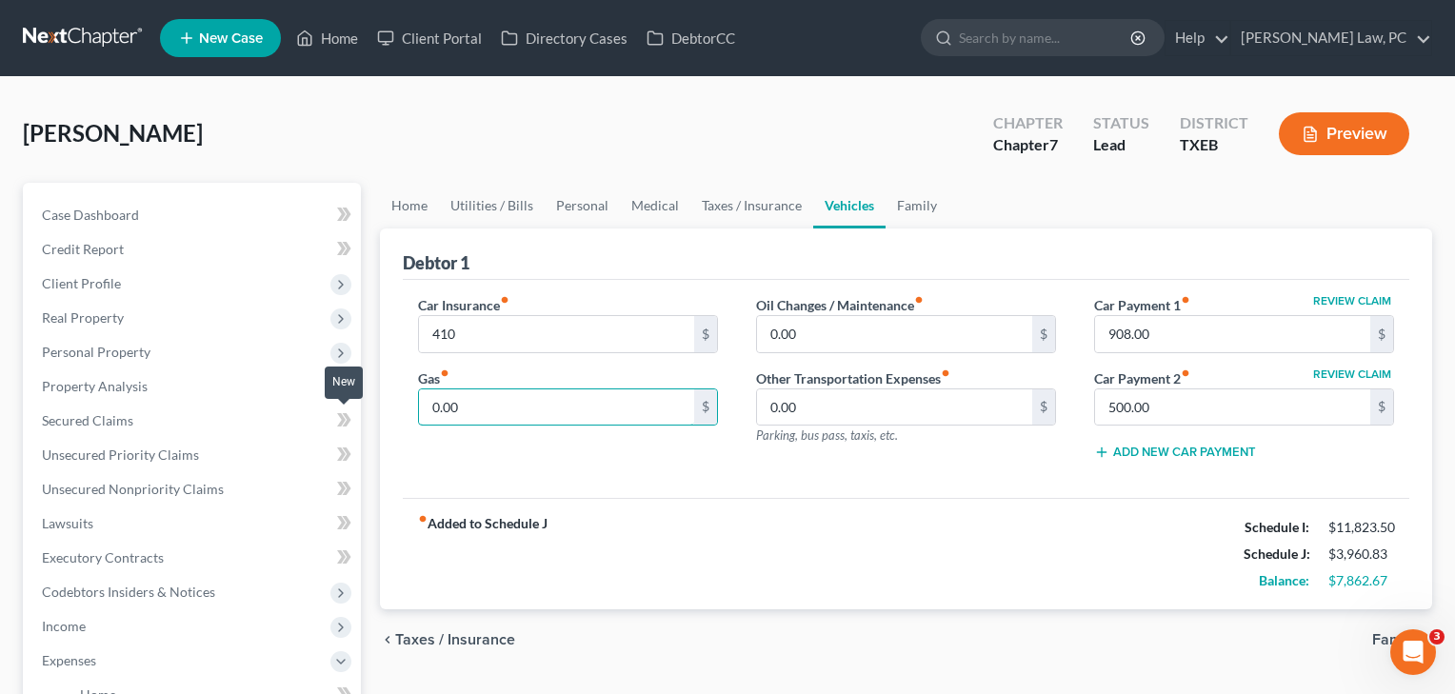
click at [345, 410] on div "Petition Navigation Case Dashboard Payments Invoices Payments Payments Credit R…" at bounding box center [727, 698] width 1429 height 1031
type input "607"
drag, startPoint x: 826, startPoint y: 332, endPoint x: 726, endPoint y: 329, distance: 100.1
click at [726, 329] on div "Car Insurance fiber_manual_record 410 $ Gas fiber_manual_record 607 $ Oil Chang…" at bounding box center [906, 385] width 1014 height 181
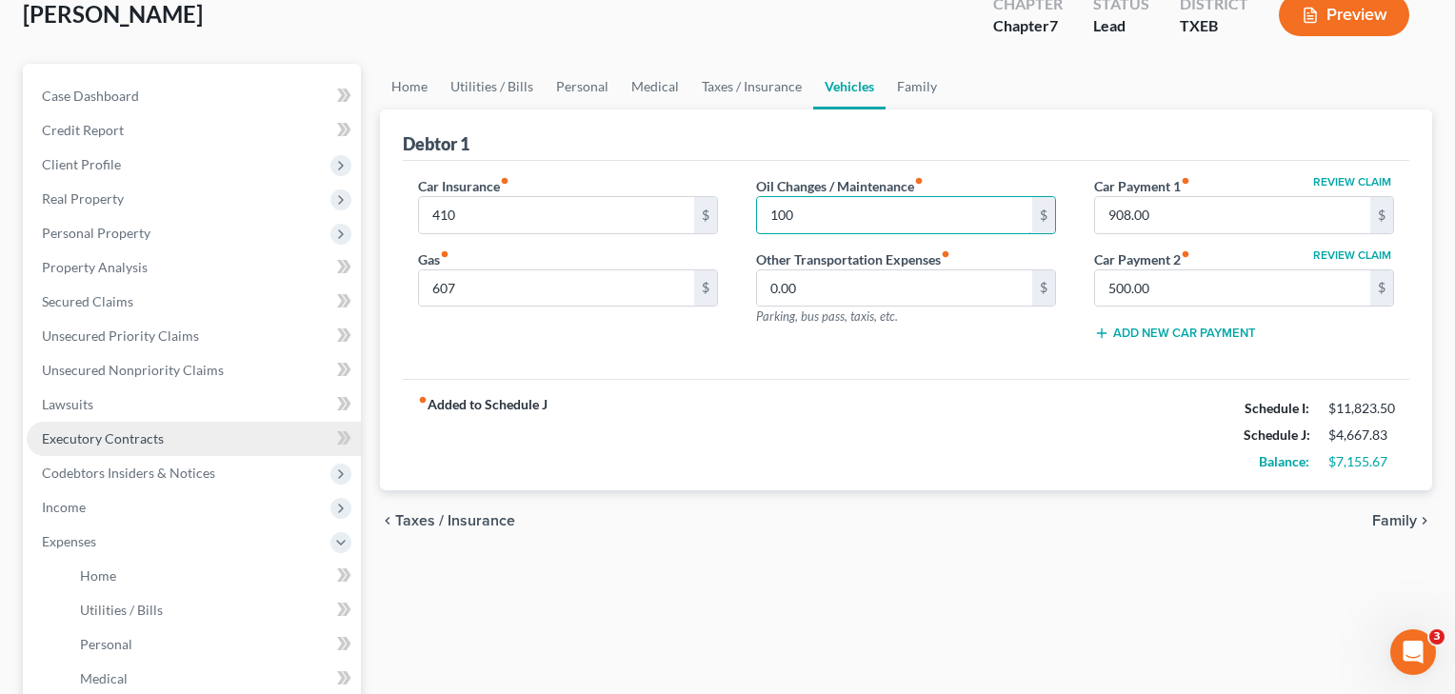
scroll to position [133, 0]
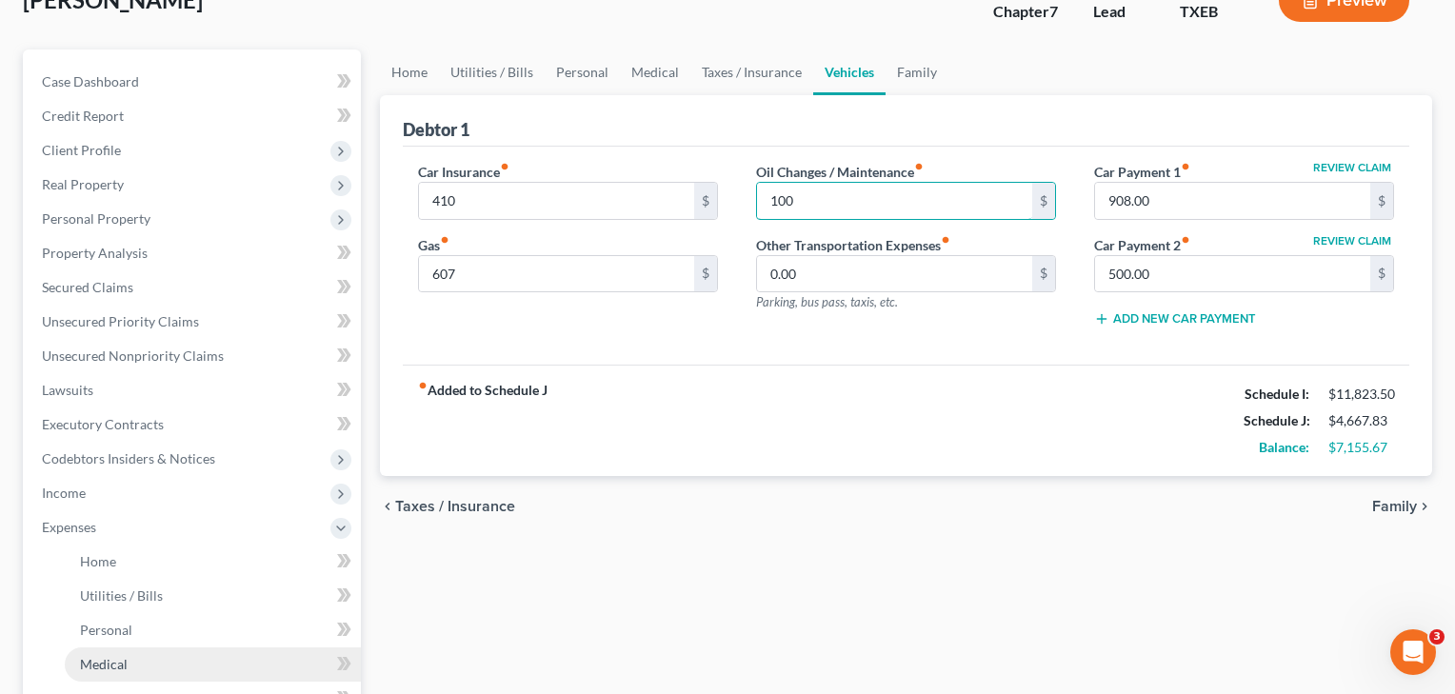
type input "100"
click at [113, 664] on span "Medical" at bounding box center [104, 664] width 48 height 16
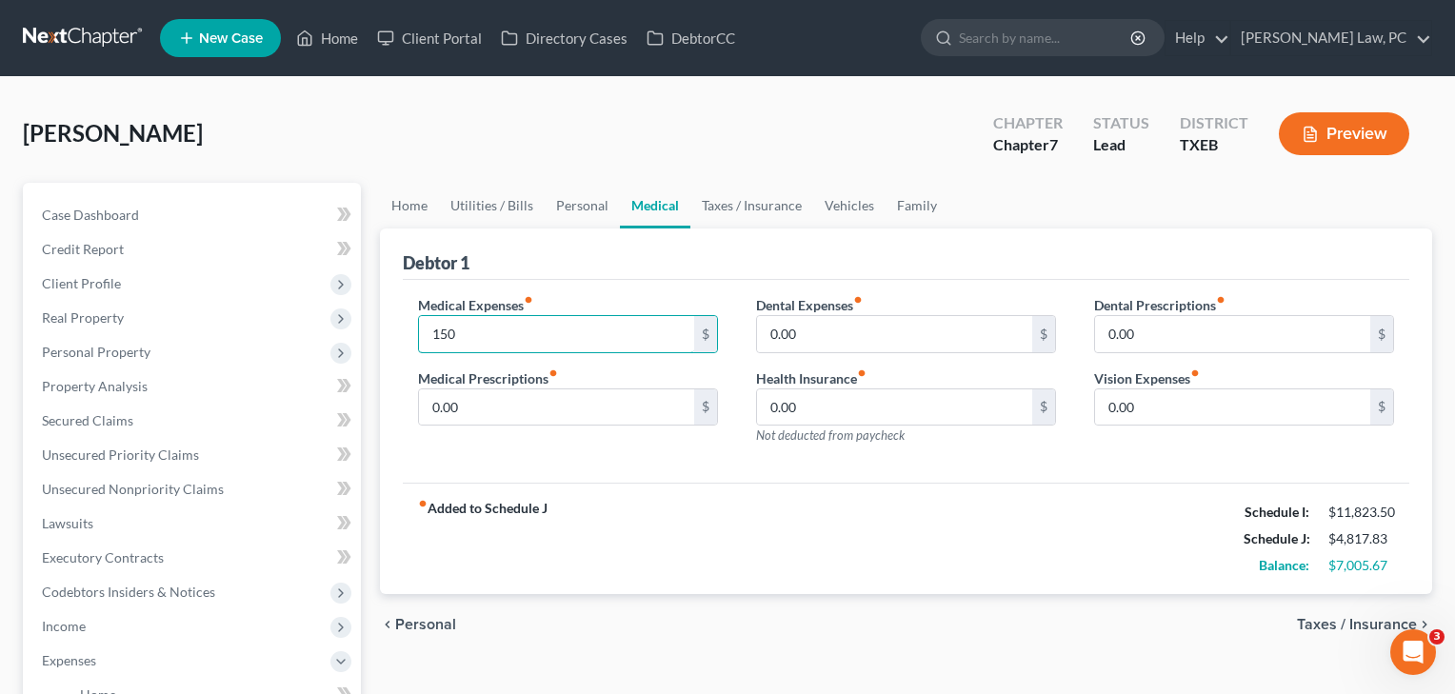
type input "150"
click at [496, 458] on div "Medical Expenses fiber_manual_record 150 $ Medical Prescriptions fiber_manual_r…" at bounding box center [568, 378] width 338 height 166
drag, startPoint x: 812, startPoint y: 409, endPoint x: 745, endPoint y: 386, distance: 71.4
click at [745, 386] on div "Dental Expenses fiber_manual_record 0.00 $ Health Insurance fiber_manual_record…" at bounding box center [906, 378] width 338 height 166
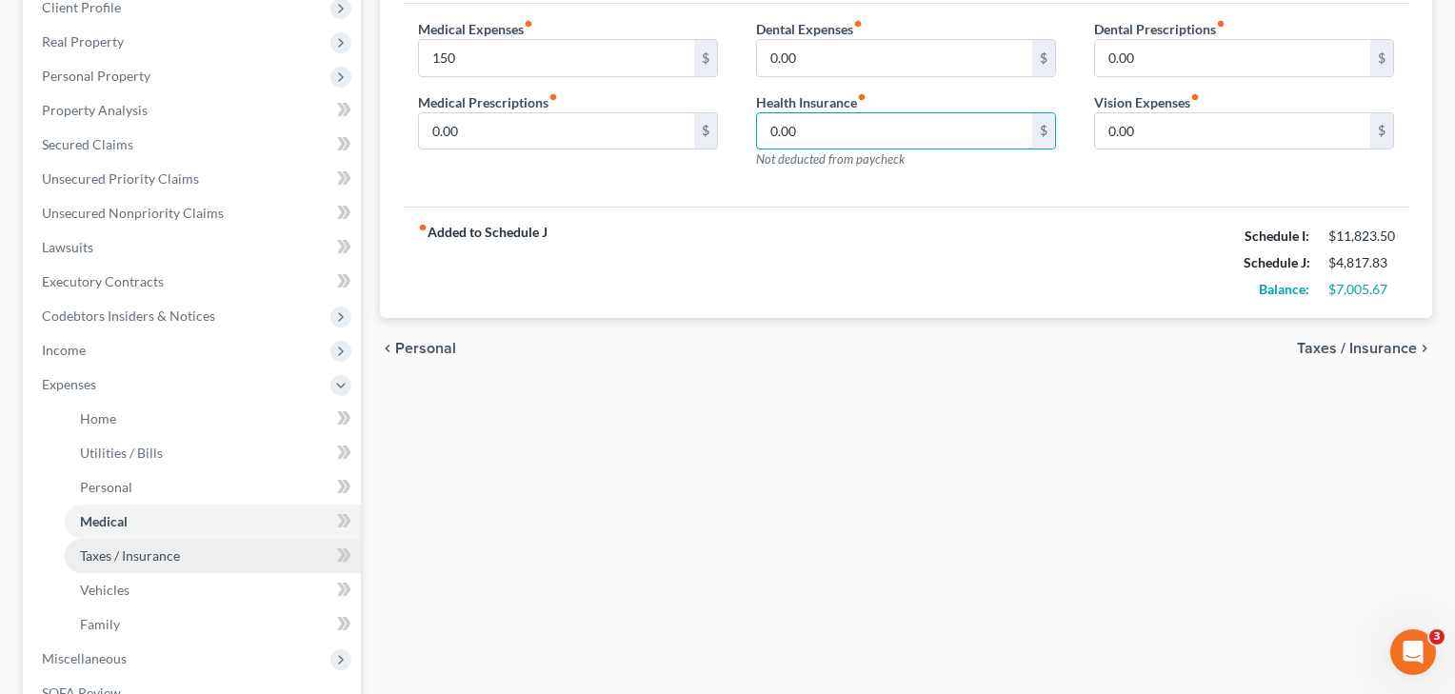
scroll to position [288, 0]
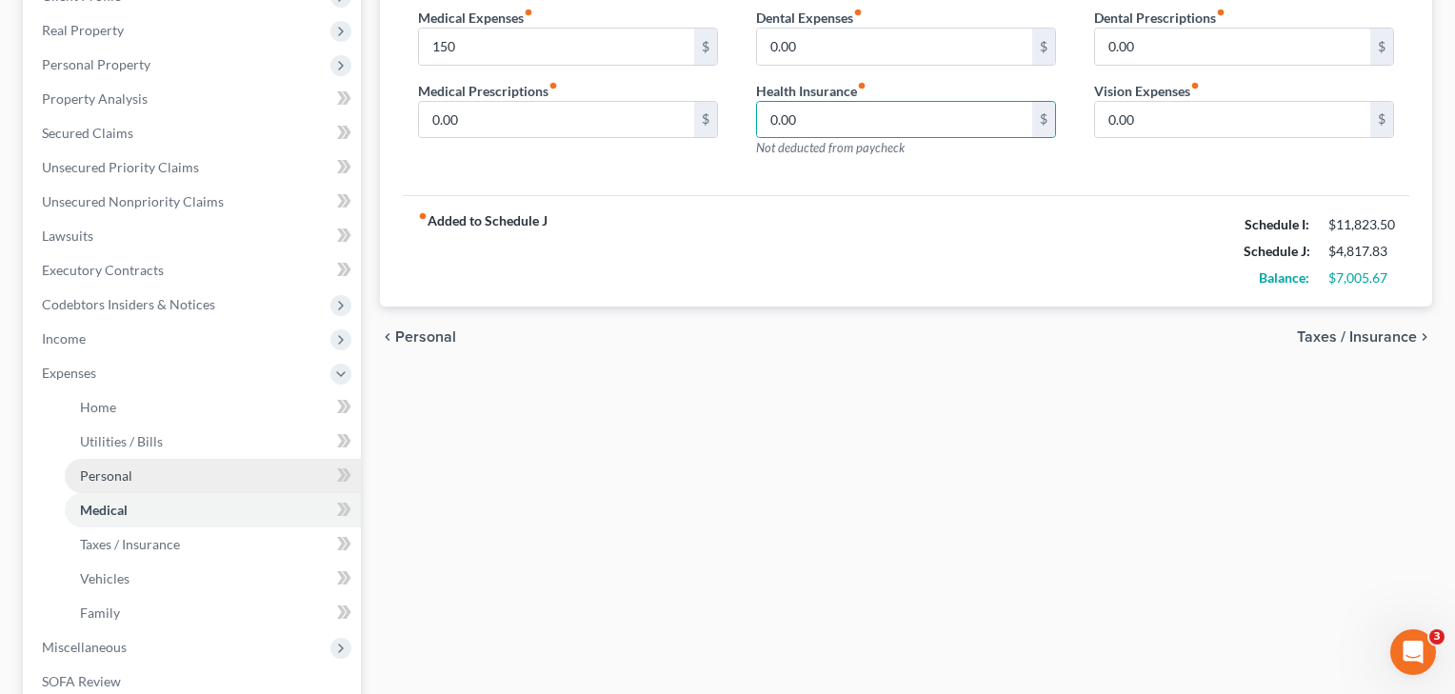
click at [117, 477] on span "Personal" at bounding box center [106, 476] width 52 height 16
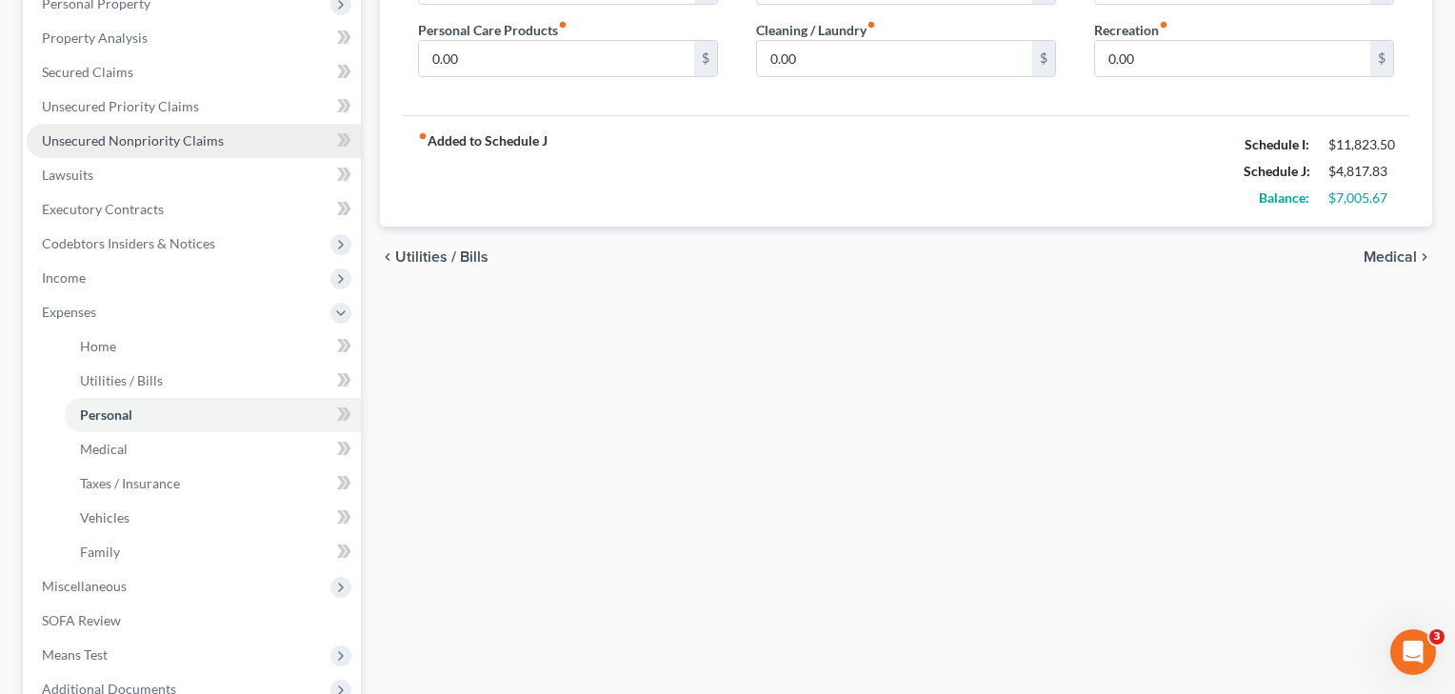
scroll to position [360, 0]
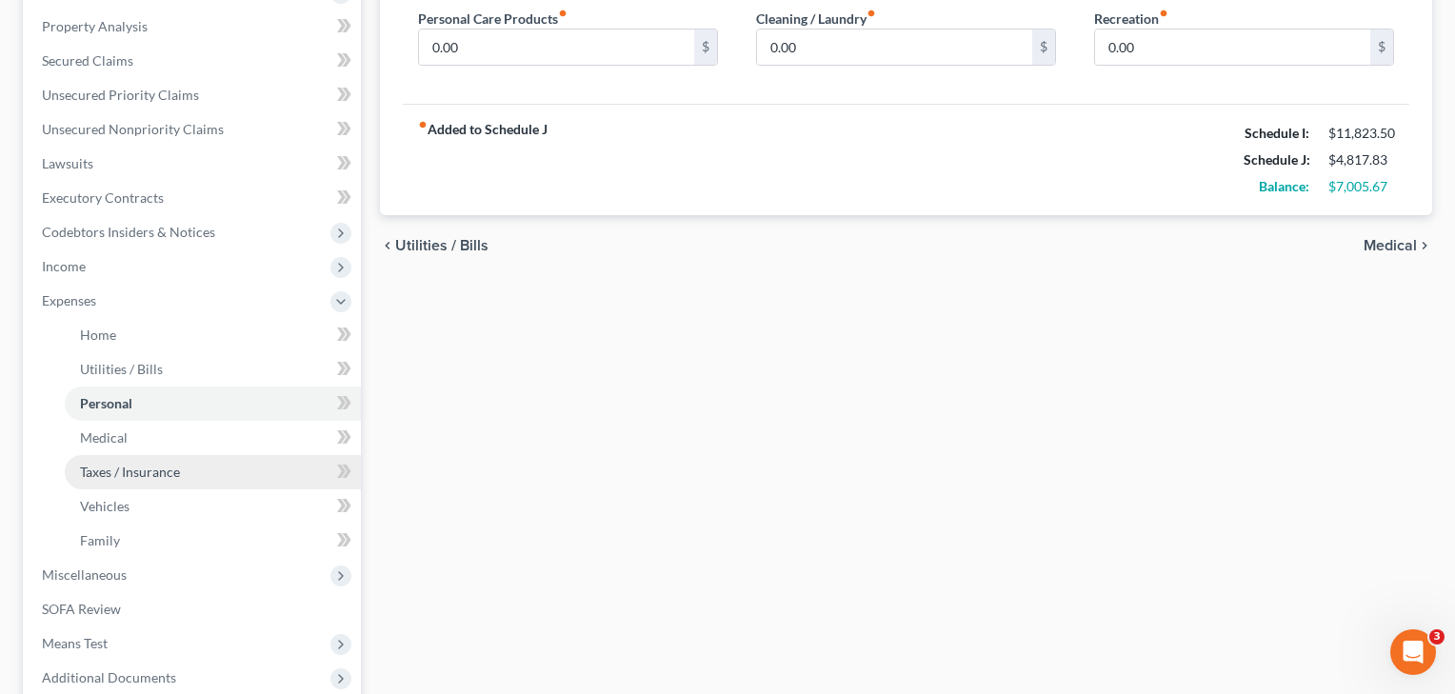
click at [115, 477] on span "Taxes / Insurance" at bounding box center [130, 472] width 100 height 16
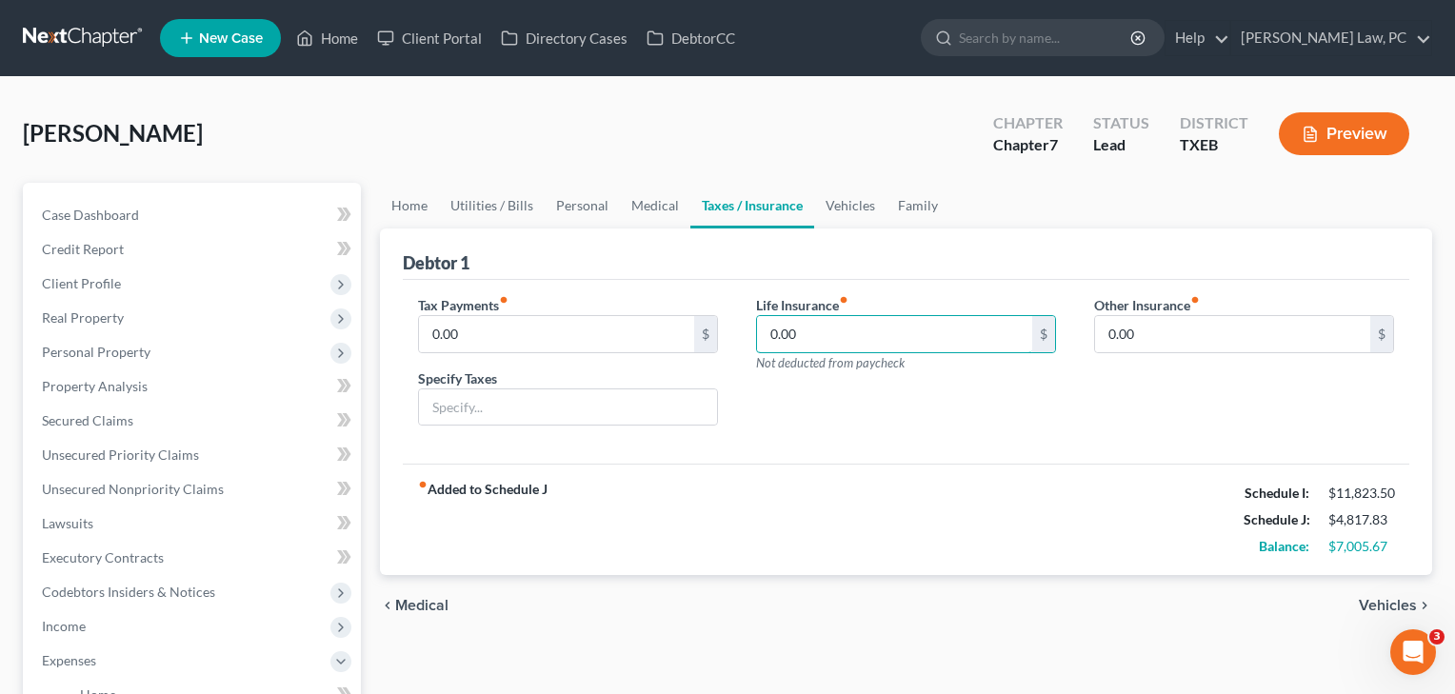
drag, startPoint x: 834, startPoint y: 335, endPoint x: 737, endPoint y: 331, distance: 97.2
click at [737, 331] on div "Life Insurance fiber_manual_record 0.00 $ Not deducted from paycheck" at bounding box center [906, 368] width 338 height 147
type input "400"
click at [605, 339] on input "0.00" at bounding box center [556, 334] width 275 height 36
drag, startPoint x: 507, startPoint y: 343, endPoint x: 371, endPoint y: 315, distance: 138.0
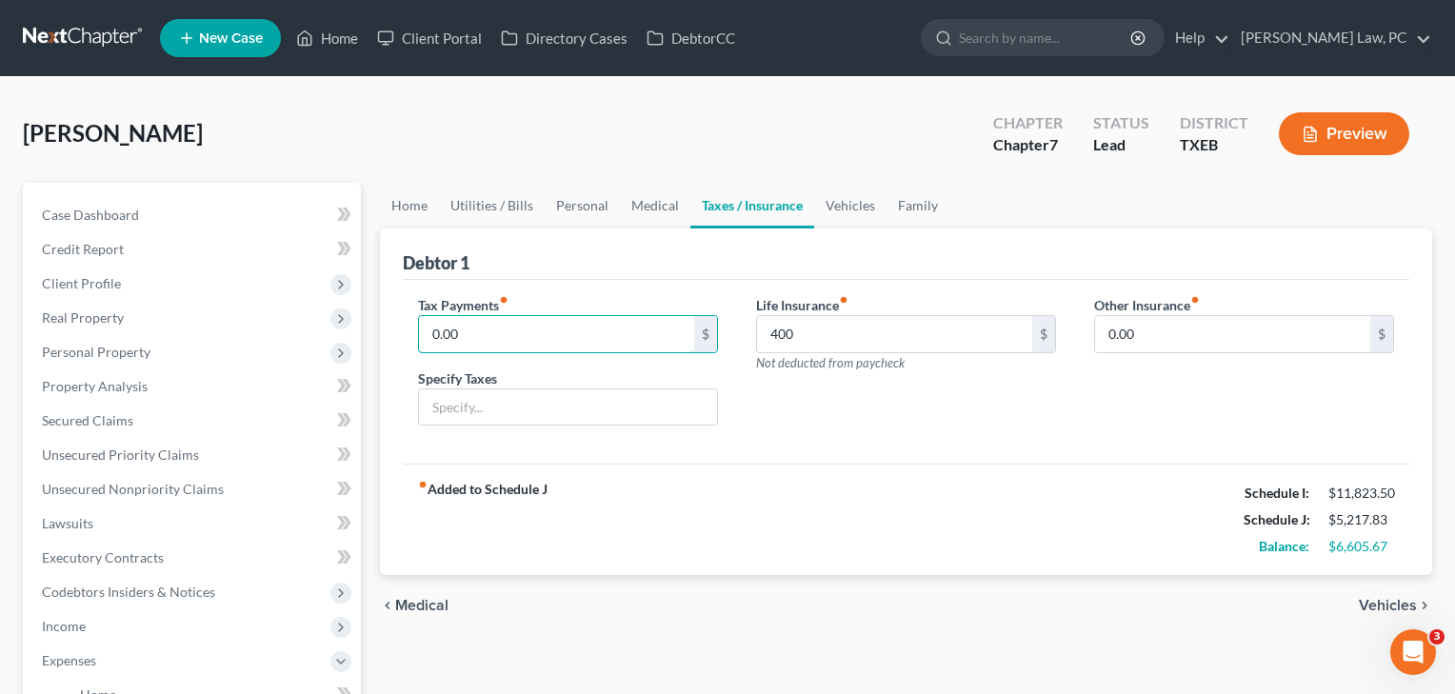
click at [371, 315] on div "Home Utilities / Bills Personal Medical Taxes / Insurance Vehicles Family Debto…" at bounding box center [905, 698] width 1071 height 1031
type input "375"
click at [844, 375] on div "Life Insurance fiber_manual_record 400 $ Not deducted from paycheck" at bounding box center [906, 368] width 338 height 147
drag, startPoint x: 471, startPoint y: 342, endPoint x: 393, endPoint y: 341, distance: 78.1
click at [393, 341] on div "Debtor 1 Tax Payments fiber_manual_record 375 $ Specify Taxes Life Insurance fi…" at bounding box center [906, 403] width 1052 height 348
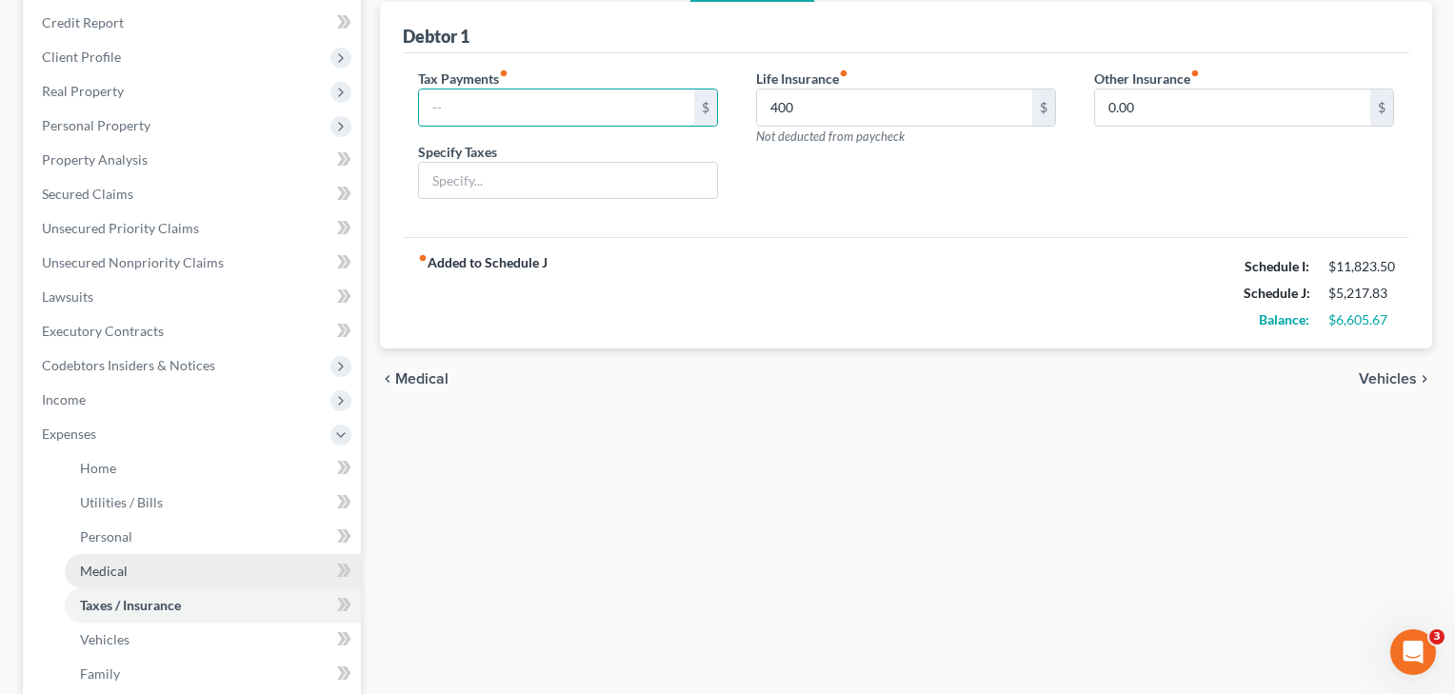
scroll to position [231, 0]
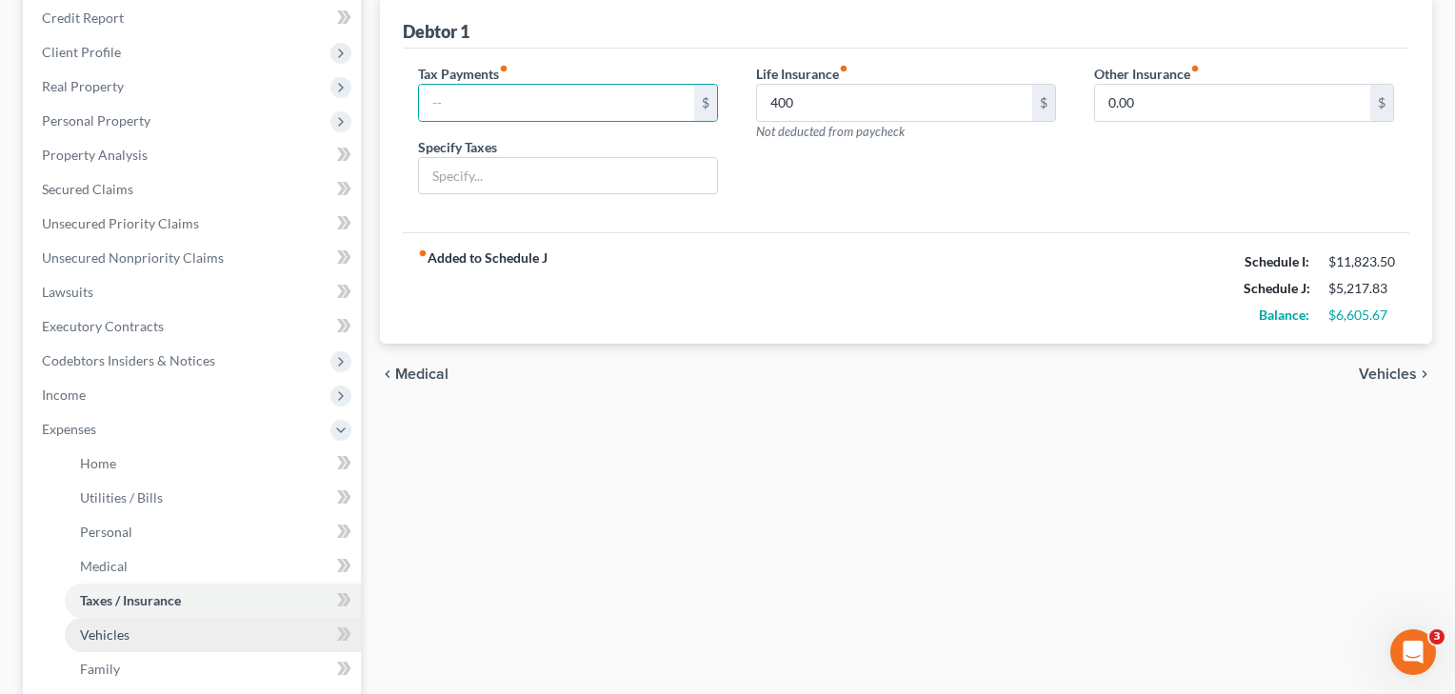
click at [121, 634] on span "Vehicles" at bounding box center [105, 635] width 50 height 16
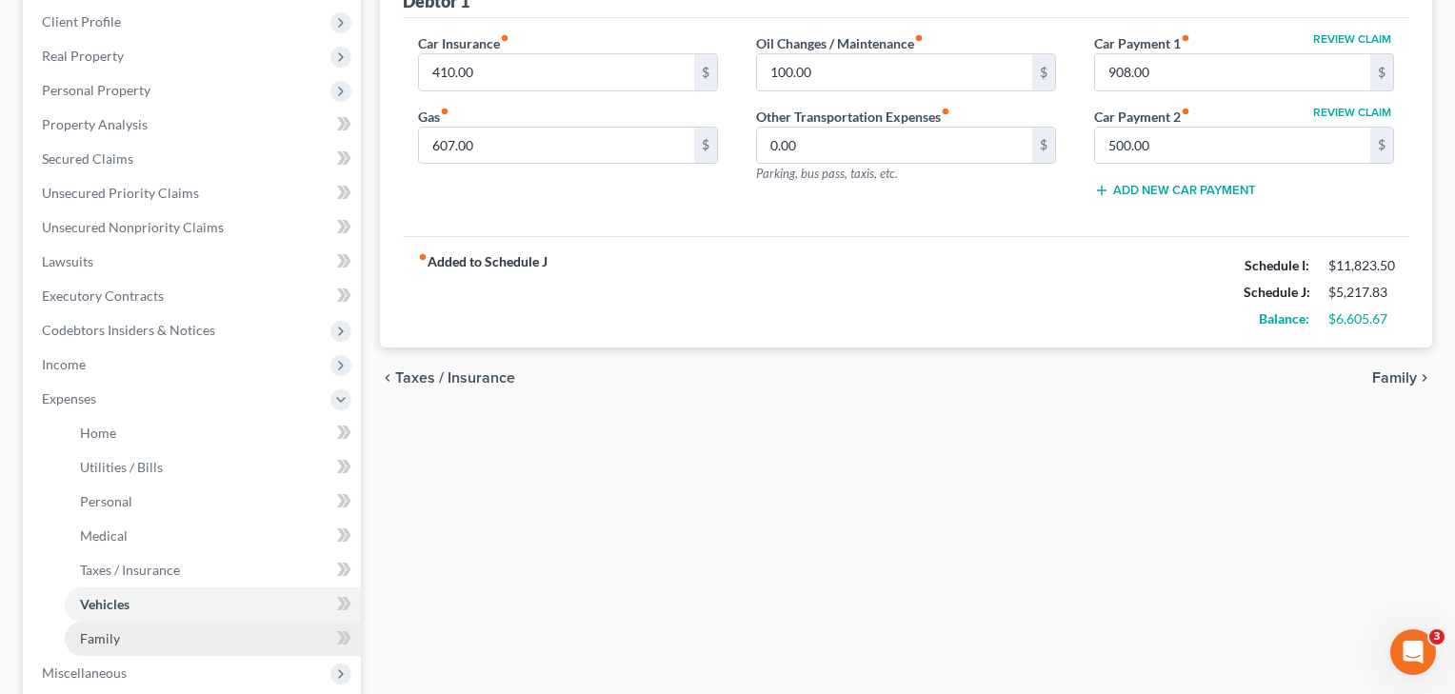
click at [121, 637] on link "Family" at bounding box center [213, 639] width 296 height 34
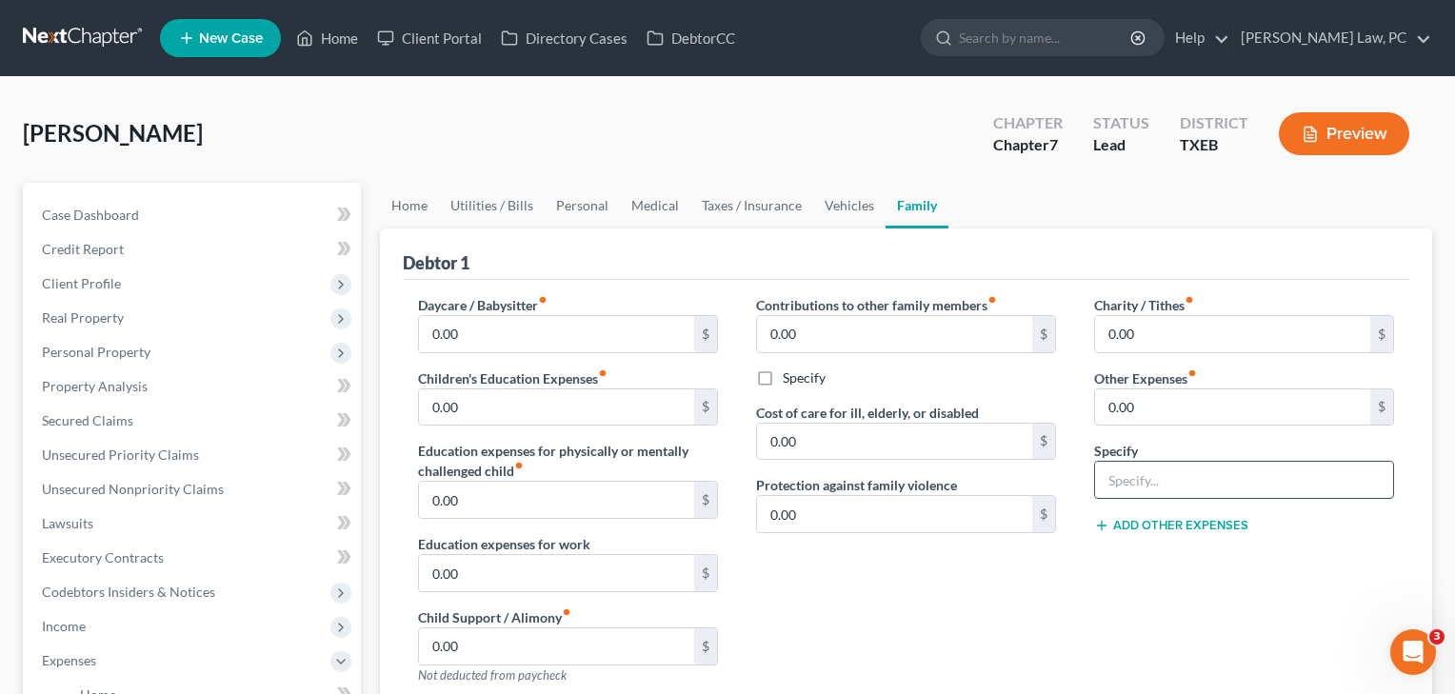
click at [1145, 487] on input "text" at bounding box center [1244, 480] width 298 height 36
type input "S/E Tax"
drag, startPoint x: 1161, startPoint y: 417, endPoint x: 1088, endPoint y: 408, distance: 74.0
click at [1088, 408] on div "Charity / Tithes fiber_manual_record 0.00 $ Other Expenses fiber_manual_record …" at bounding box center [1244, 497] width 338 height 405
type input "375"
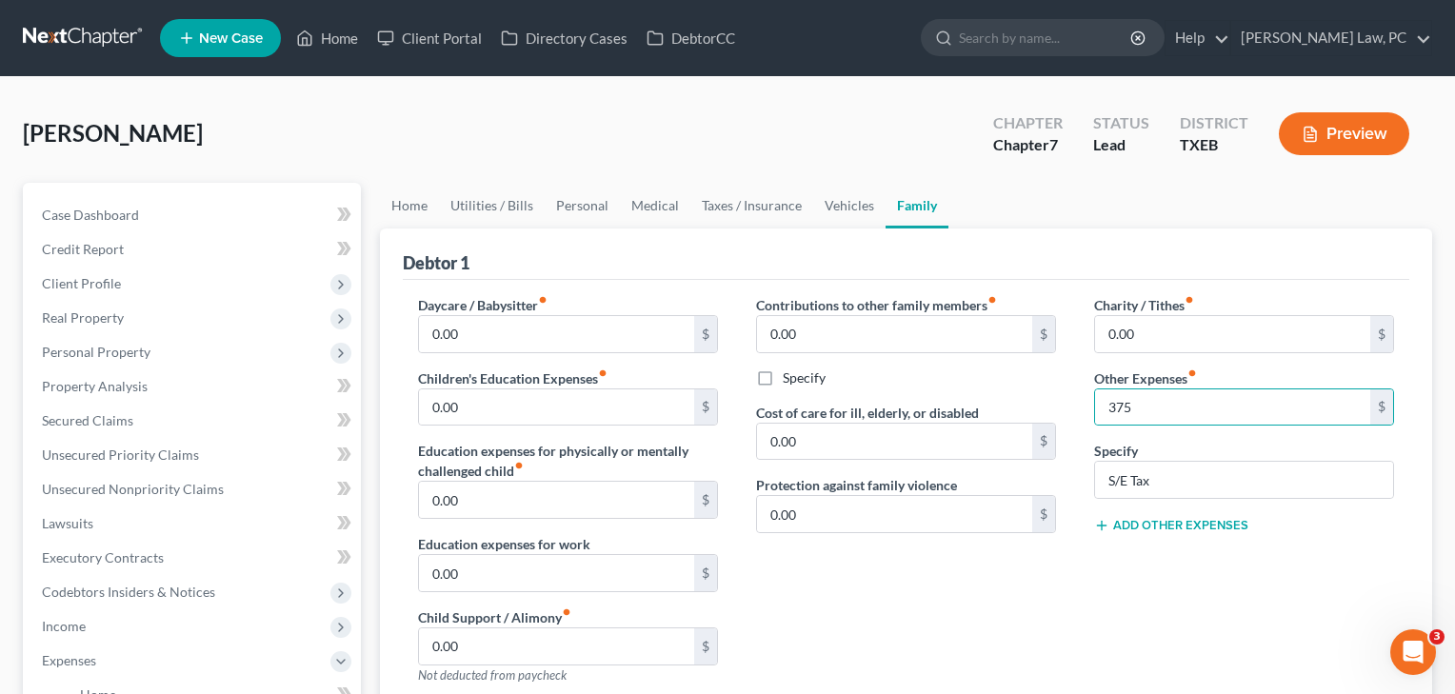
click at [1134, 267] on div "Debtor 1" at bounding box center [906, 254] width 1007 height 51
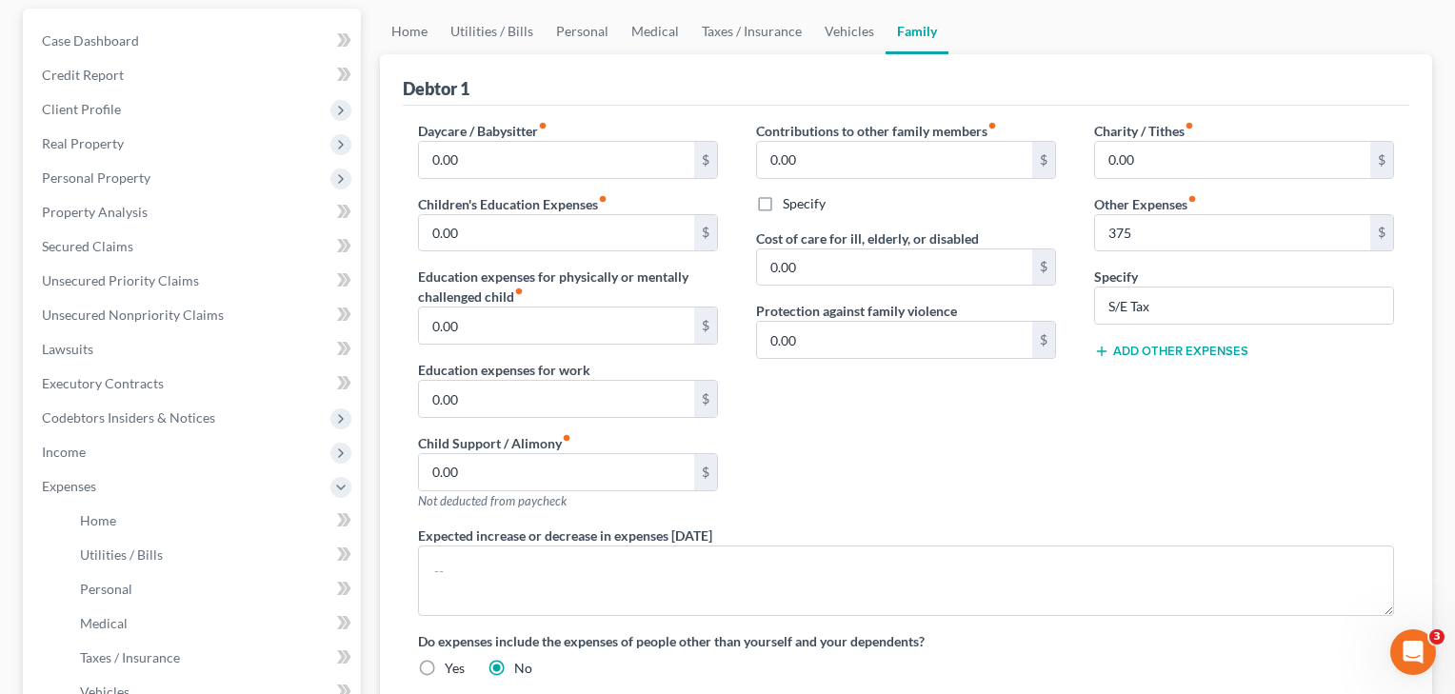
scroll to position [283, 0]
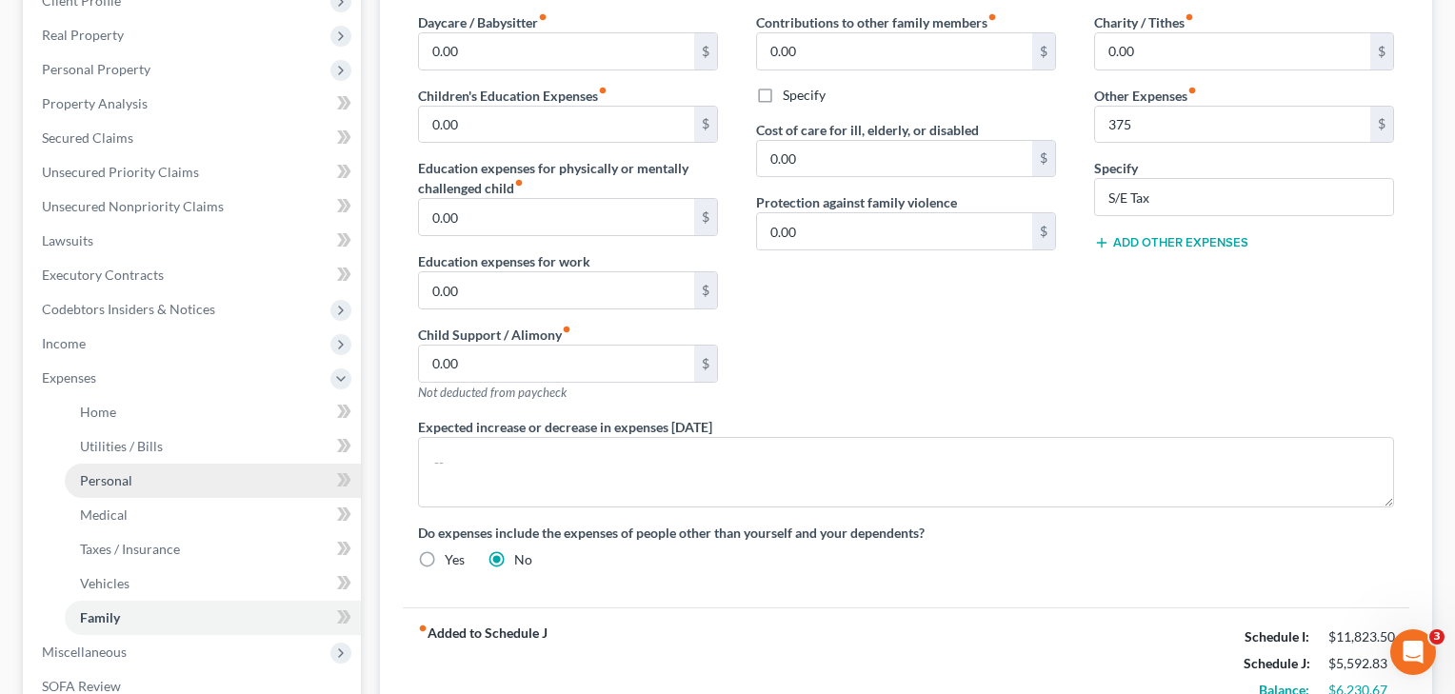
click at [101, 476] on span "Personal" at bounding box center [106, 480] width 52 height 16
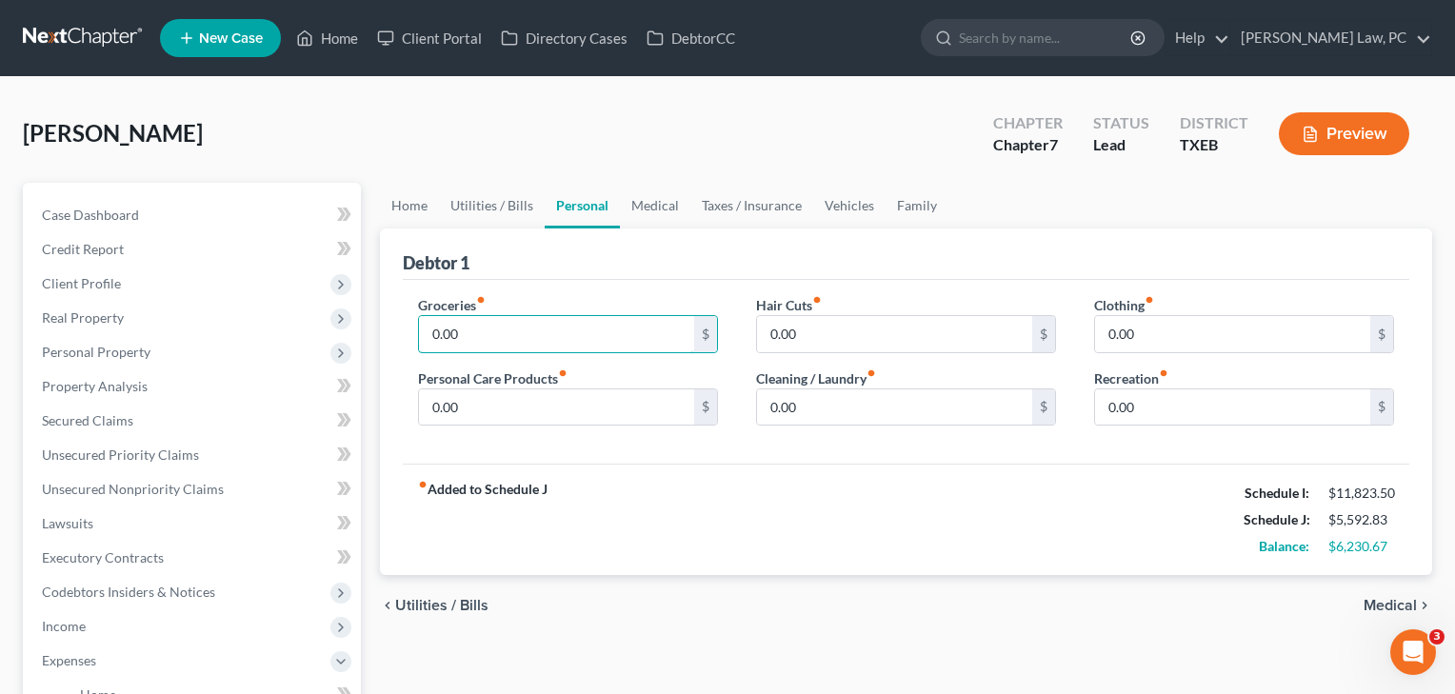
drag, startPoint x: 532, startPoint y: 329, endPoint x: 393, endPoint y: 338, distance: 139.4
click at [393, 338] on div "Debtor 1 Groceries fiber_manual_record 0.00 $ Personal Care Products fiber_manu…" at bounding box center [906, 403] width 1052 height 348
type input "1,500"
drag, startPoint x: 839, startPoint y: 337, endPoint x: 722, endPoint y: 331, distance: 117.3
click at [722, 331] on div "Groceries fiber_manual_record 1,500 $ Personal Care Products fiber_manual_recor…" at bounding box center [906, 368] width 1014 height 147
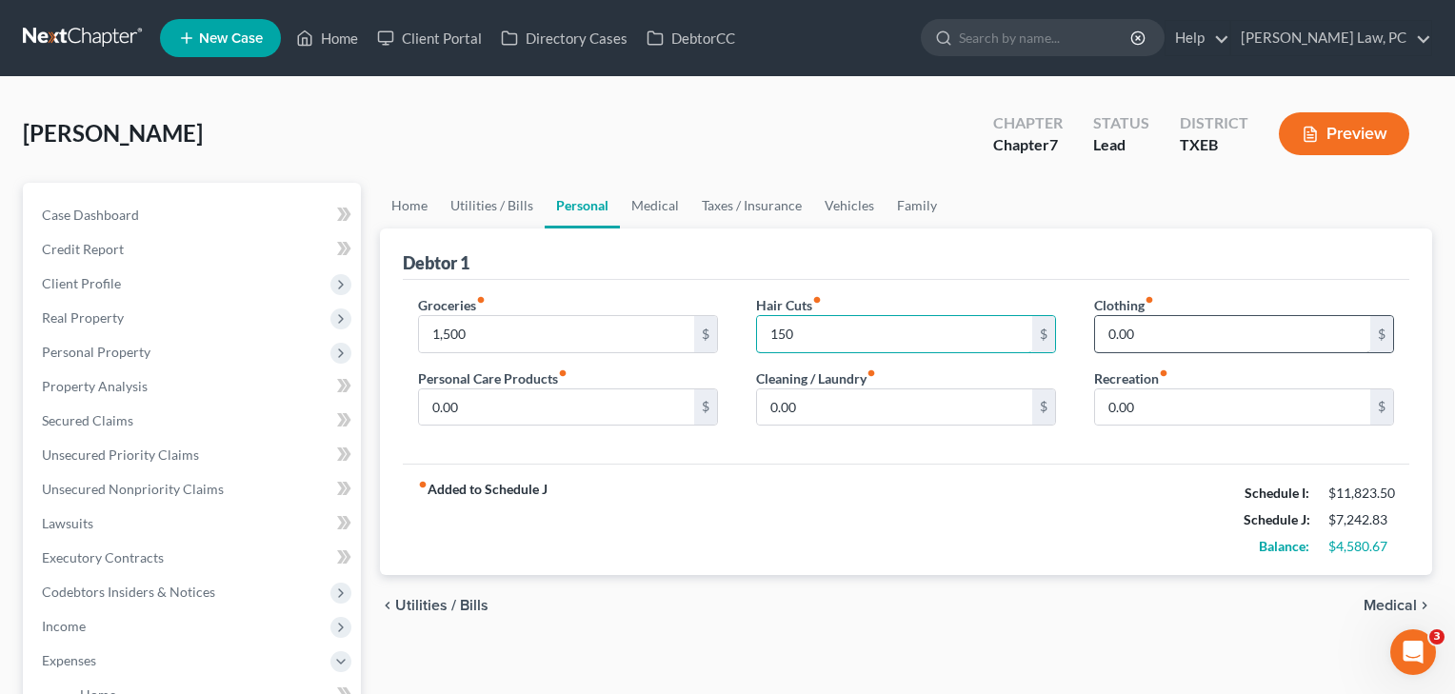
type input "150"
drag, startPoint x: 1179, startPoint y: 336, endPoint x: 1053, endPoint y: 329, distance: 126.0
click at [1053, 329] on div "Groceries fiber_manual_record 1,500 $ Personal Care Products fiber_manual_recor…" at bounding box center [906, 368] width 1014 height 147
type input "250"
drag, startPoint x: 1164, startPoint y: 417, endPoint x: 1036, endPoint y: 404, distance: 128.3
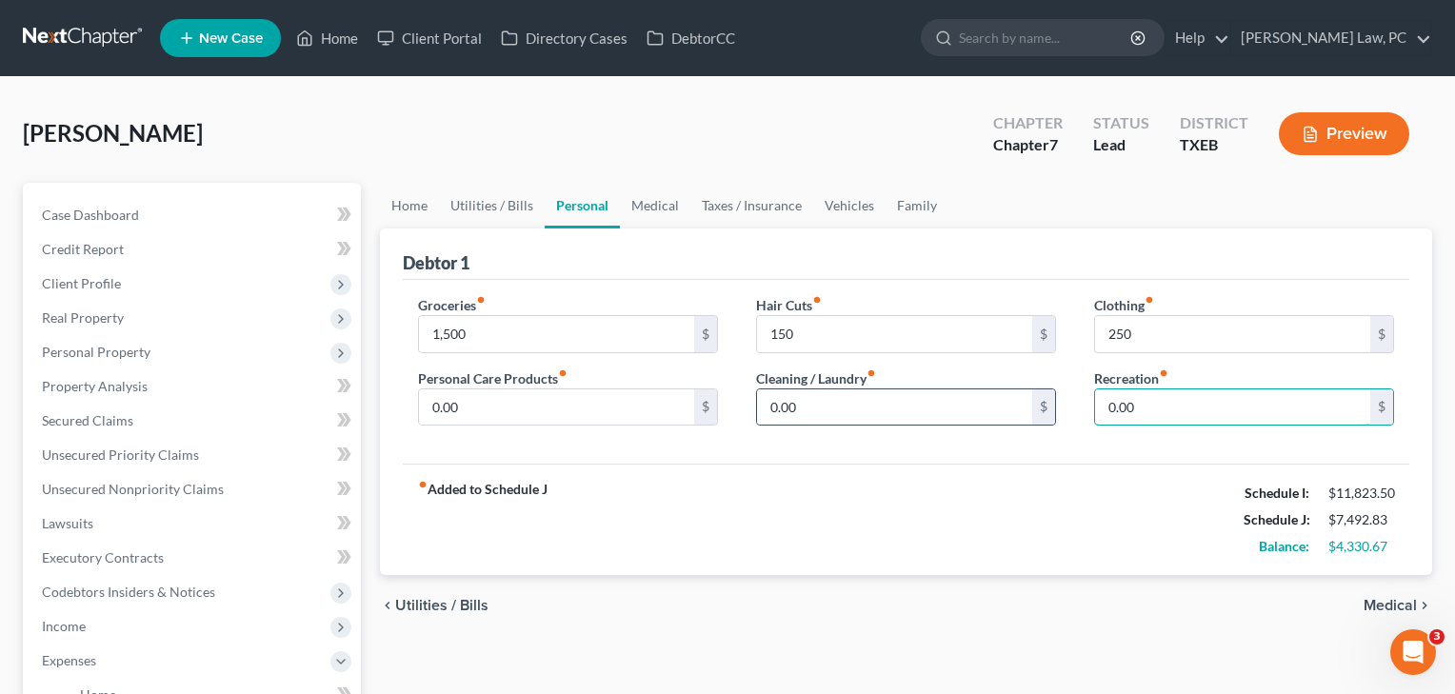
click at [1036, 404] on div "Groceries fiber_manual_record 1,500 $ Personal Care Products fiber_manual_recor…" at bounding box center [906, 368] width 1014 height 147
type input "150"
drag, startPoint x: 821, startPoint y: 417, endPoint x: 740, endPoint y: 412, distance: 81.1
click at [740, 412] on div "Hair Cuts fiber_manual_record 150 $ Cleaning / Laundry fiber_manual_record 0.00…" at bounding box center [906, 368] width 338 height 147
type input "50"
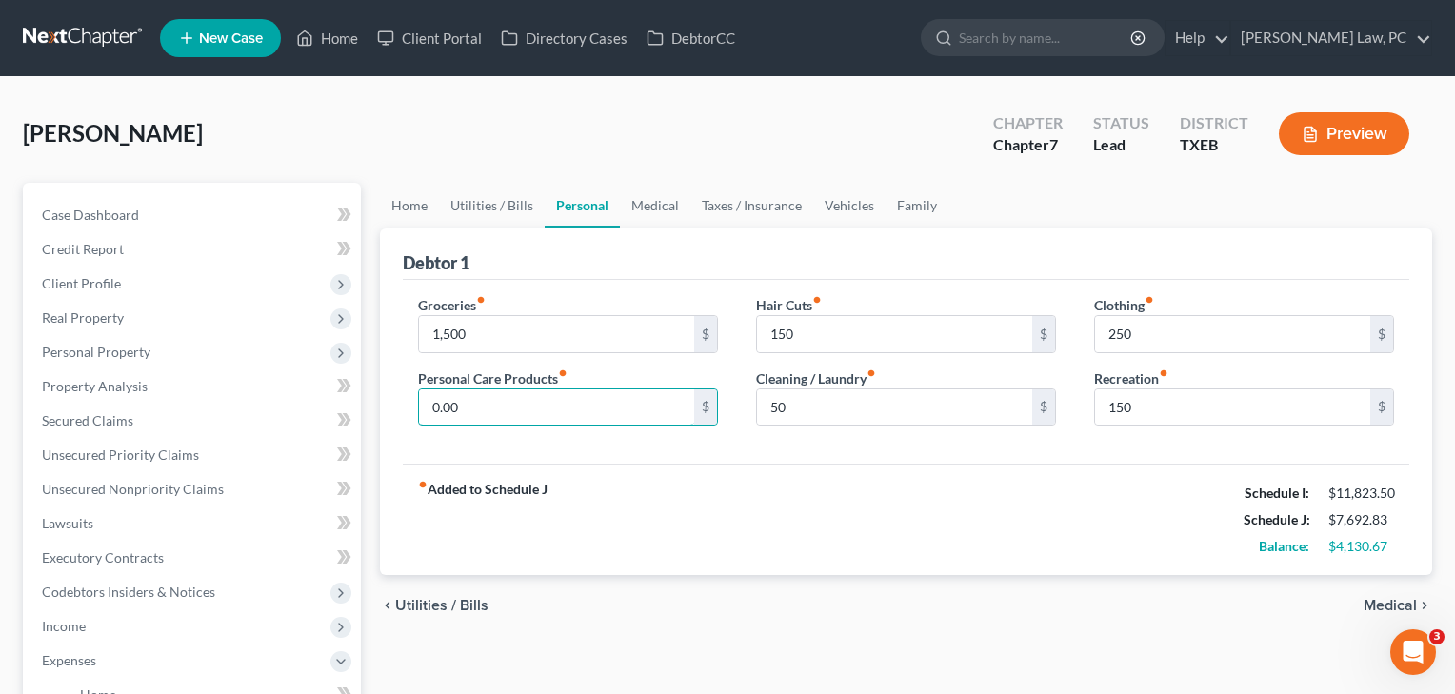
drag, startPoint x: 492, startPoint y: 406, endPoint x: 410, endPoint y: 406, distance: 81.9
click at [410, 406] on div "Groceries fiber_manual_record 1,500 $ Personal Care Products fiber_manual_recor…" at bounding box center [568, 368] width 338 height 147
type input "75"
drag, startPoint x: 794, startPoint y: 410, endPoint x: 746, endPoint y: 405, distance: 48.8
click at [746, 405] on div "Hair Cuts fiber_manual_record 150 $ Cleaning / Laundry fiber_manual_record 50 $" at bounding box center [906, 368] width 338 height 147
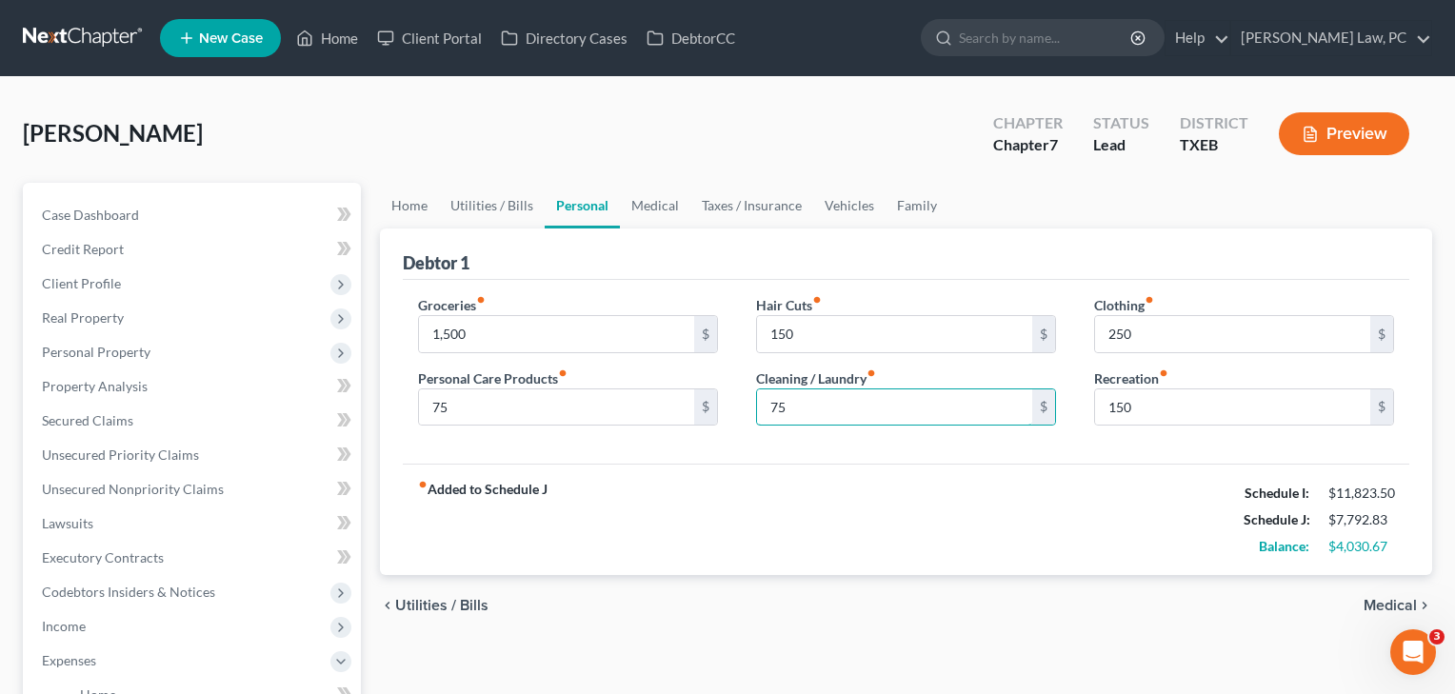
type input "75"
click at [849, 459] on div "Groceries fiber_manual_record 1,500 $ Personal Care Products fiber_manual_recor…" at bounding box center [906, 372] width 1007 height 185
drag, startPoint x: 453, startPoint y: 412, endPoint x: 399, endPoint y: 405, distance: 54.8
click at [399, 405] on div "Groceries fiber_manual_record 1,500 $ Personal Care Products fiber_manual_recor…" at bounding box center [568, 368] width 338 height 147
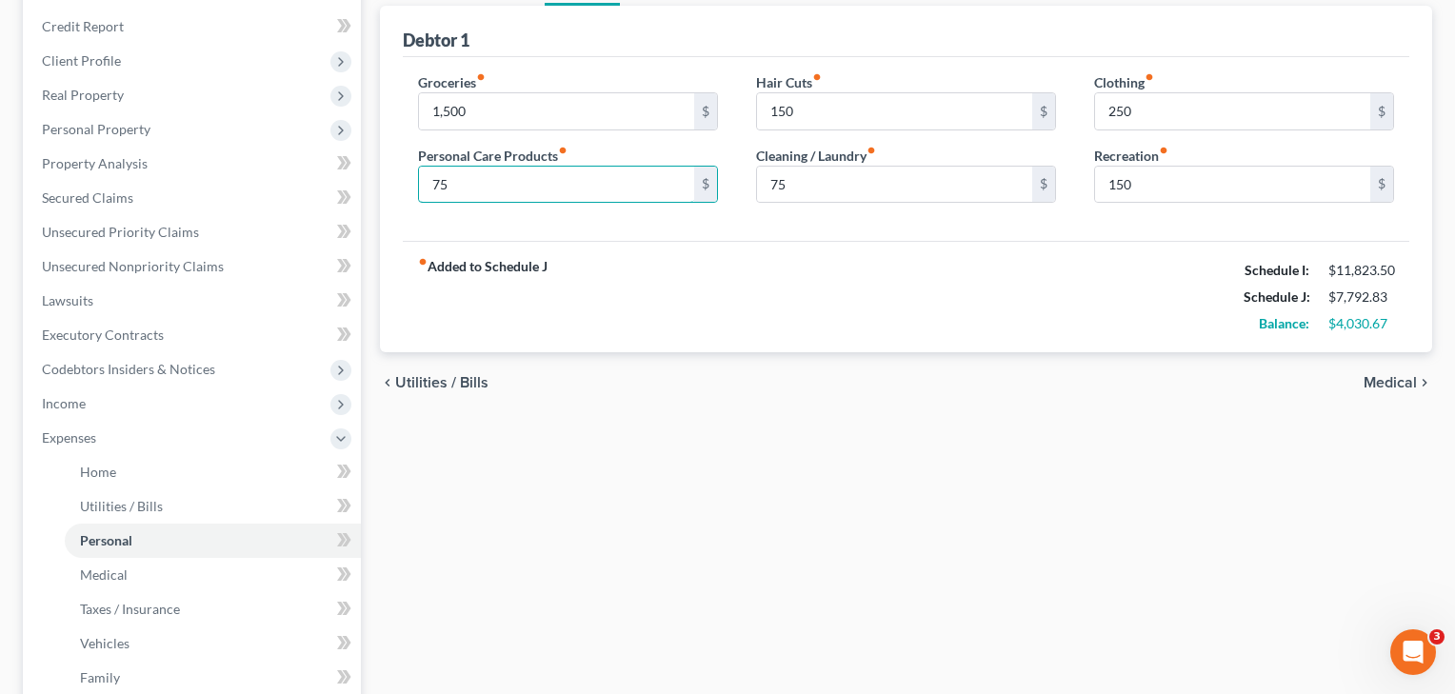
scroll to position [234, 0]
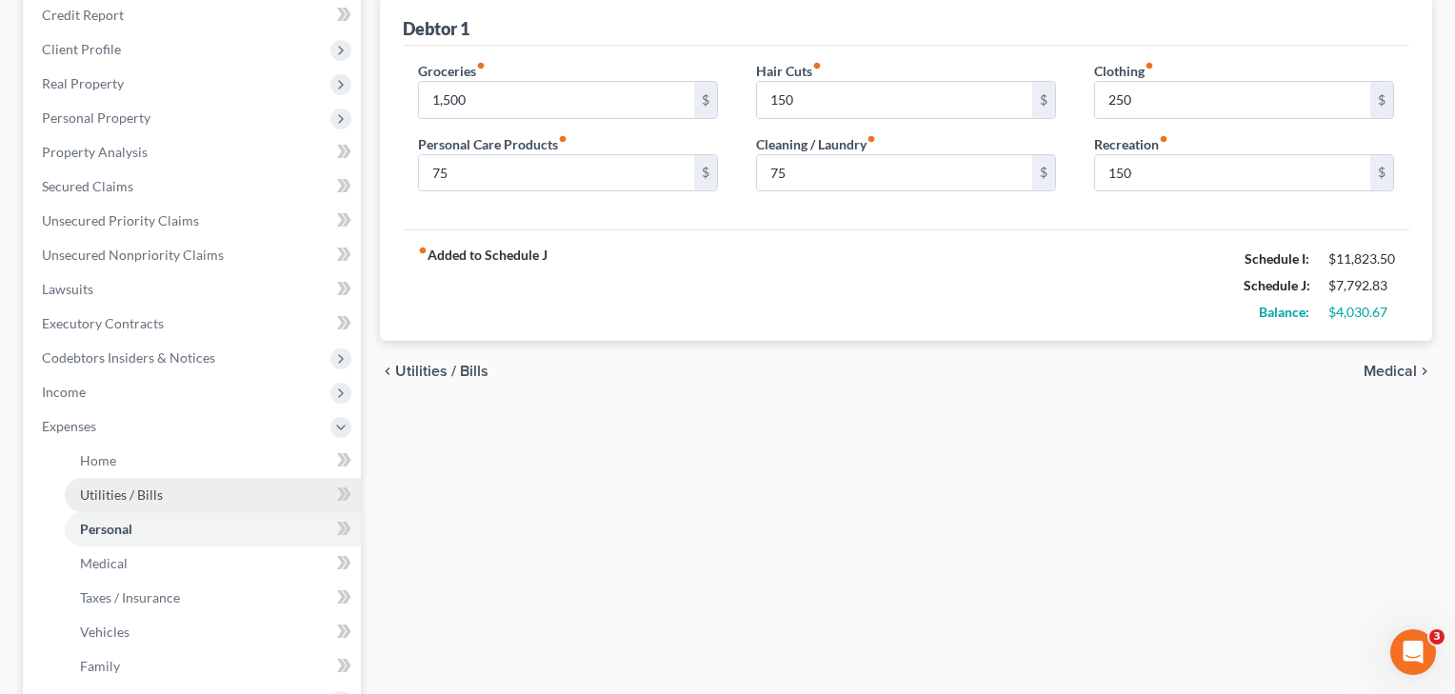
click at [144, 494] on span "Utilities / Bills" at bounding box center [121, 495] width 83 height 16
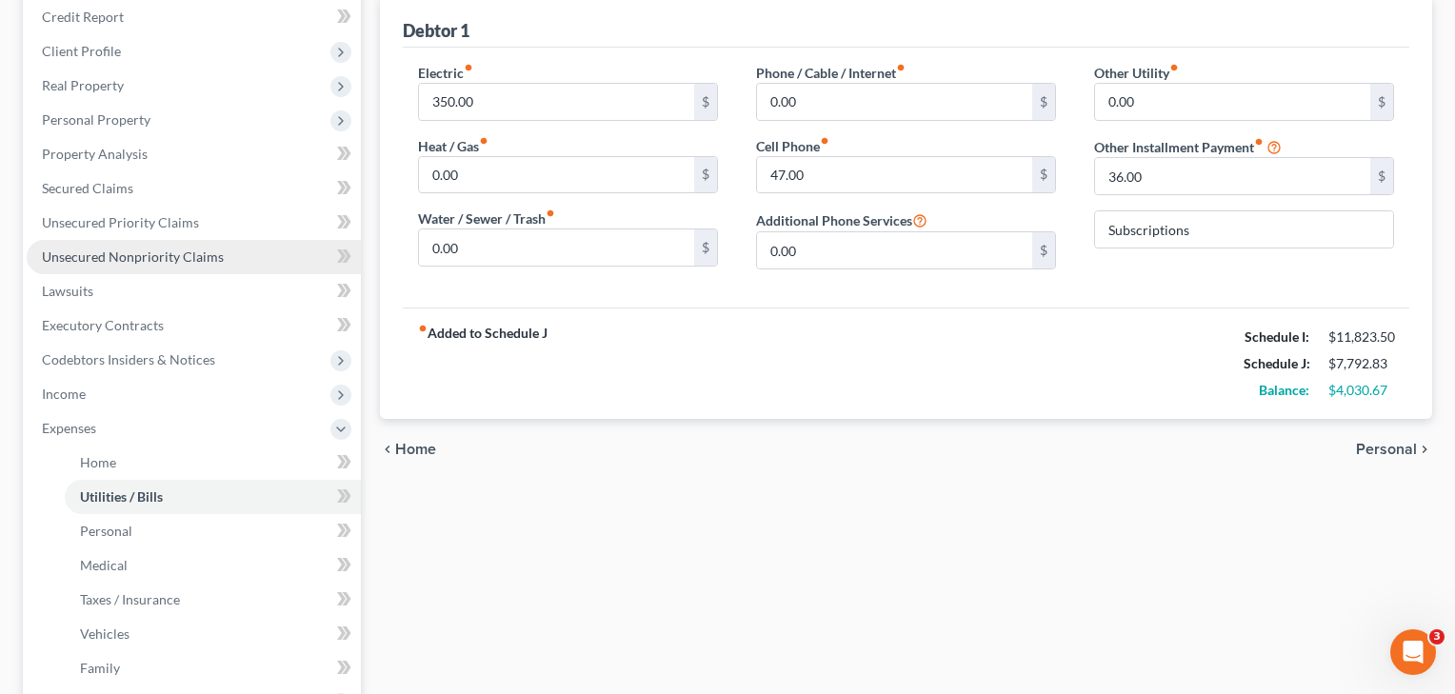
scroll to position [351, 0]
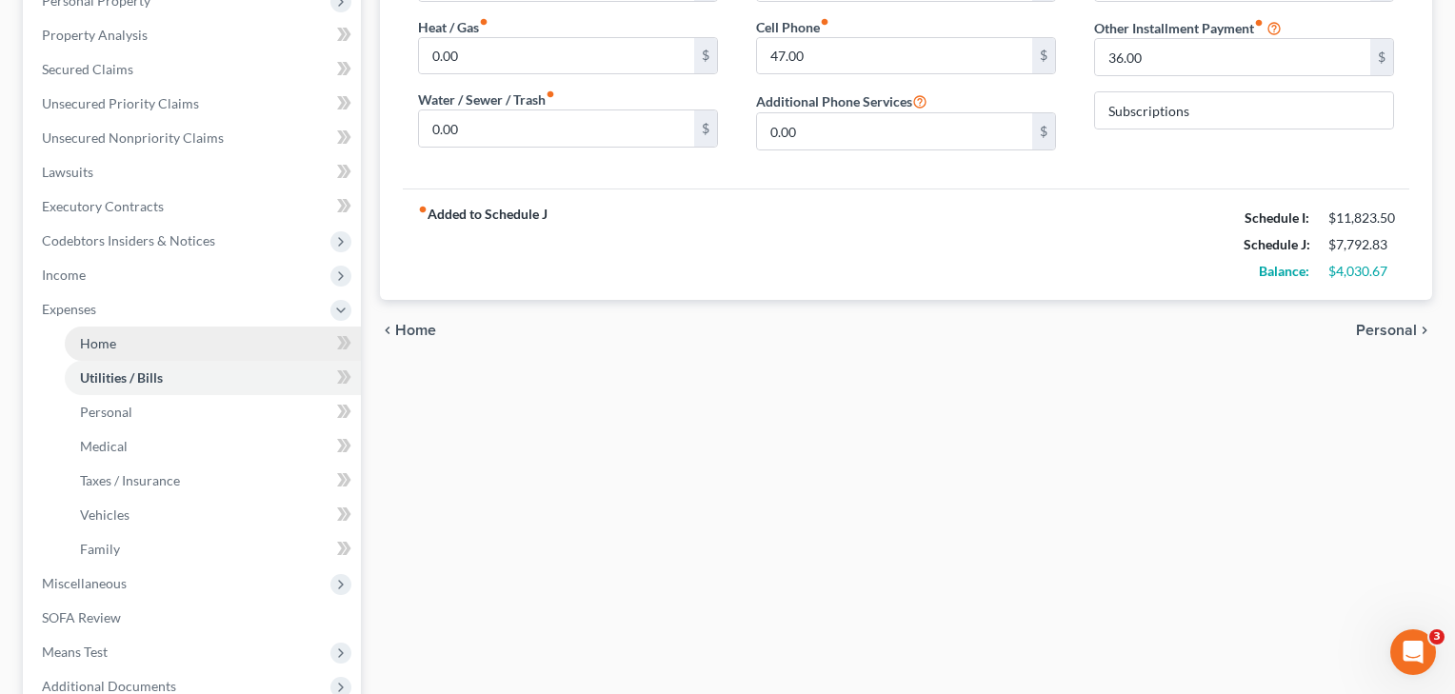
click at [99, 353] on link "Home" at bounding box center [213, 344] width 296 height 34
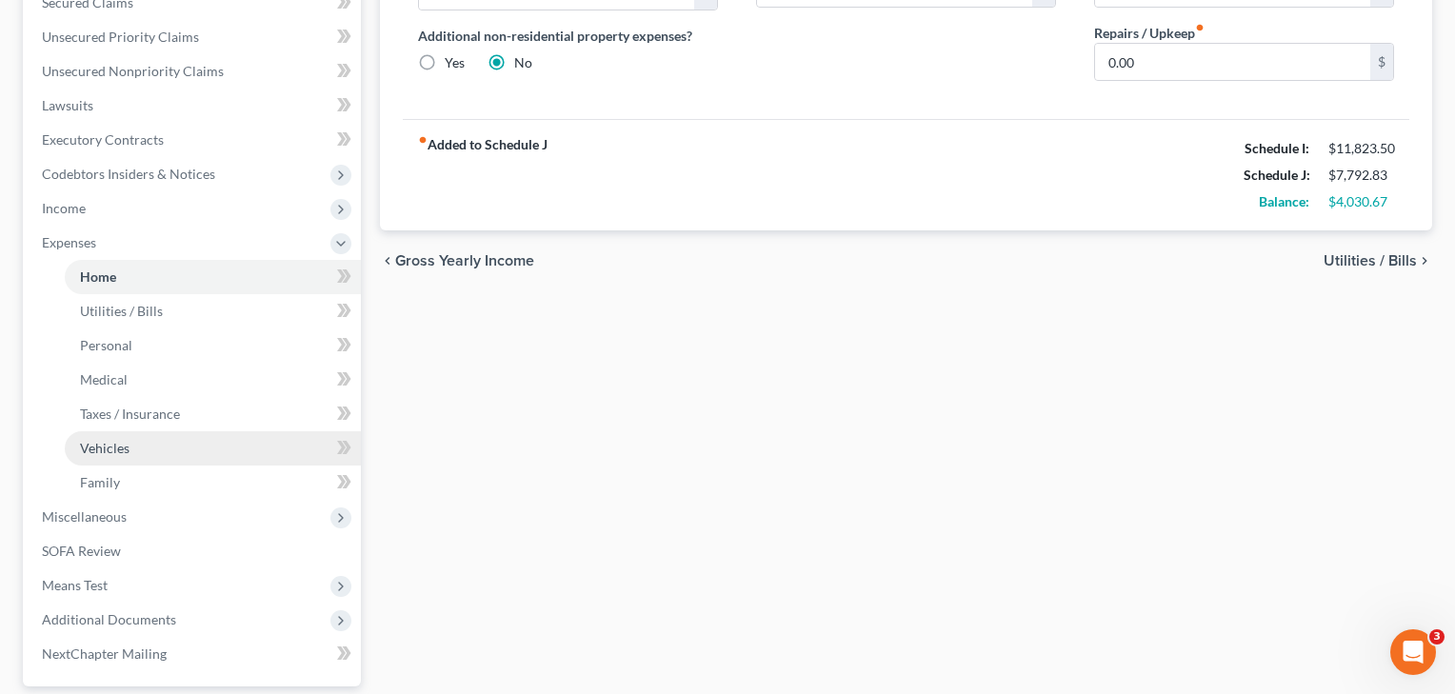
click at [102, 448] on span "Vehicles" at bounding box center [105, 448] width 50 height 16
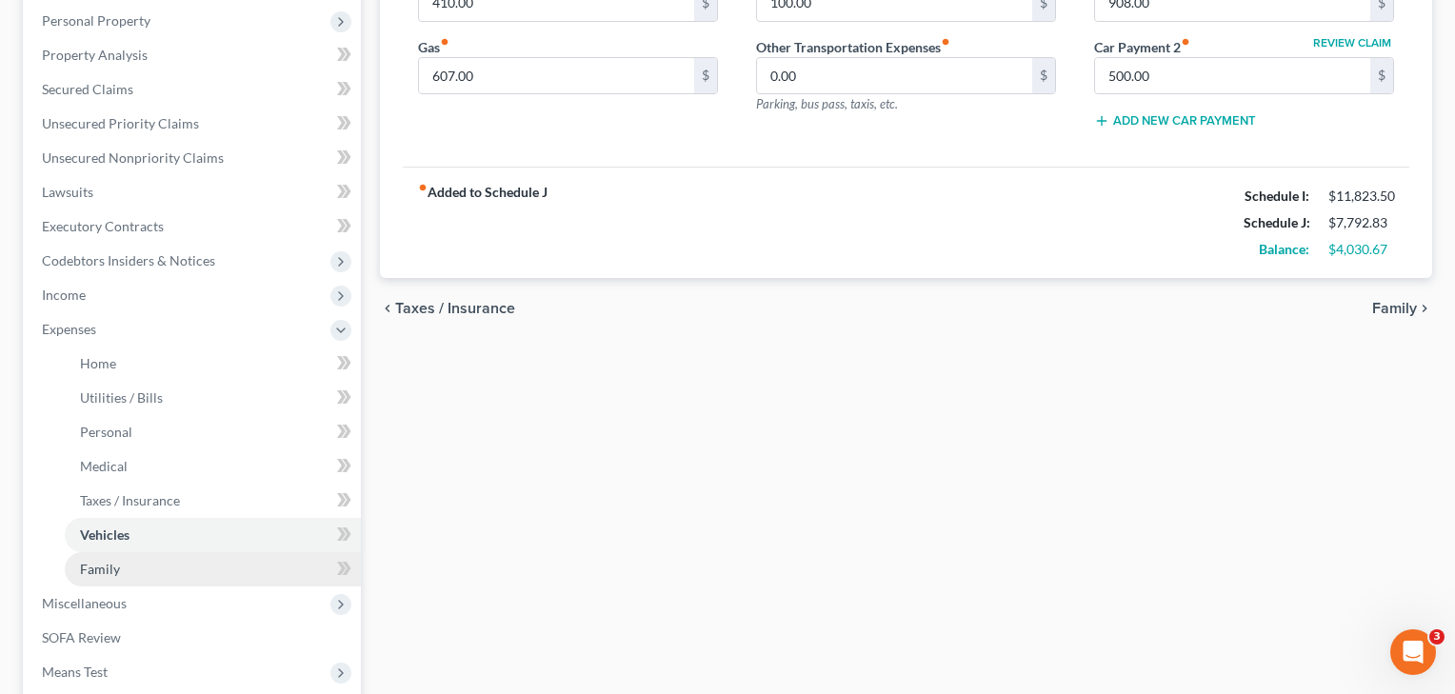
click at [104, 568] on span "Family" at bounding box center [100, 569] width 40 height 16
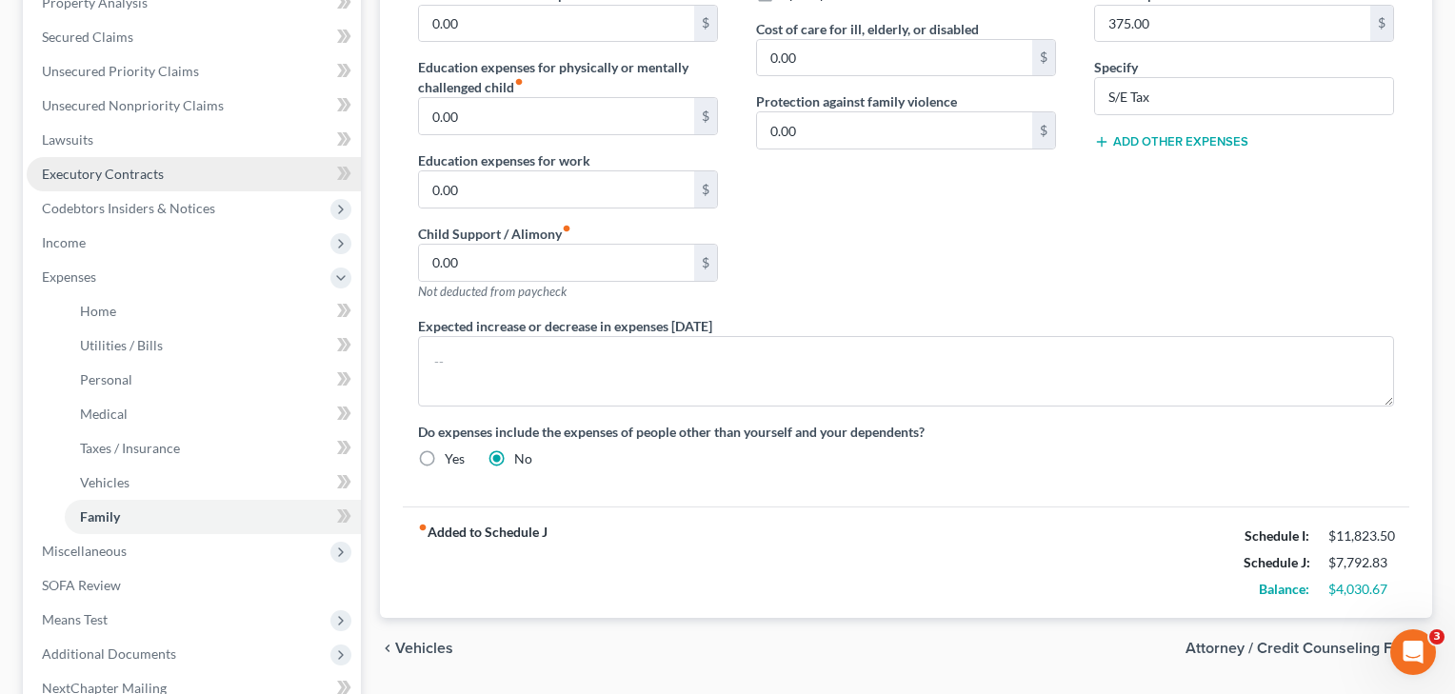
scroll to position [406, 0]
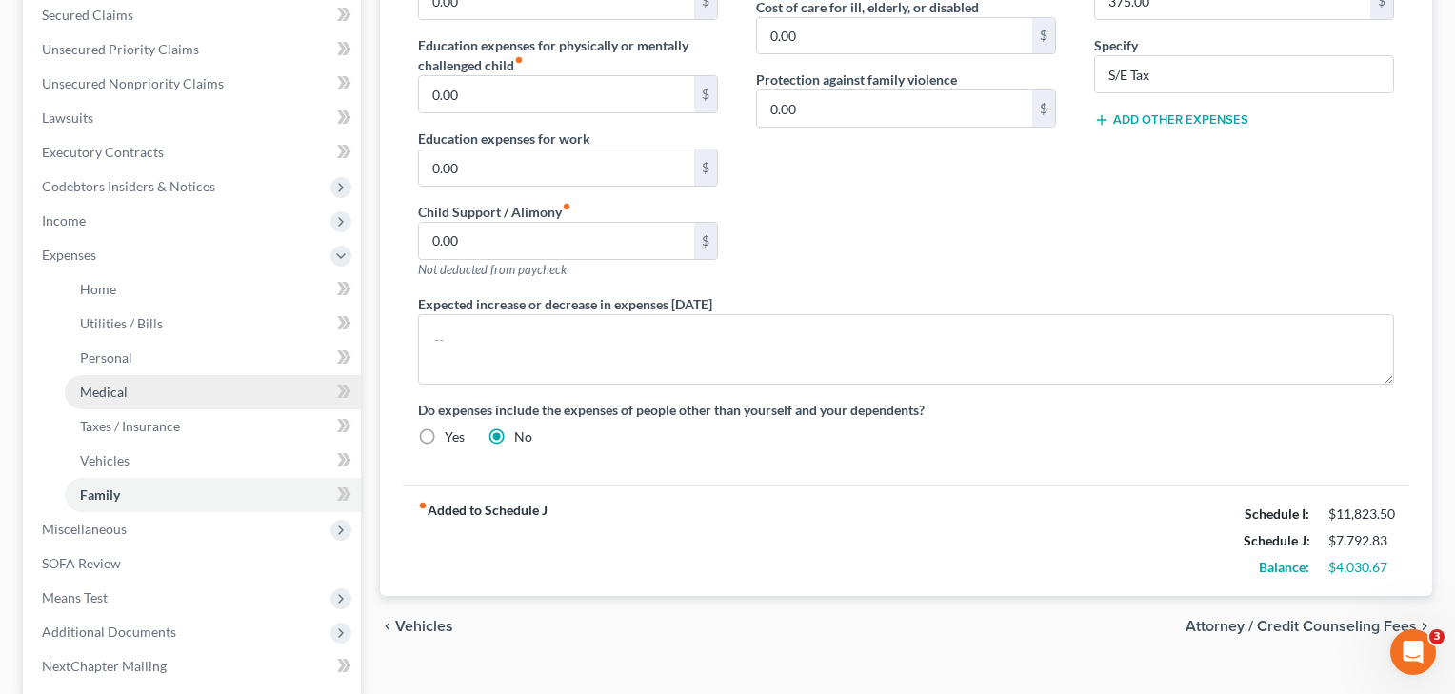
click at [113, 397] on span "Medical" at bounding box center [104, 392] width 48 height 16
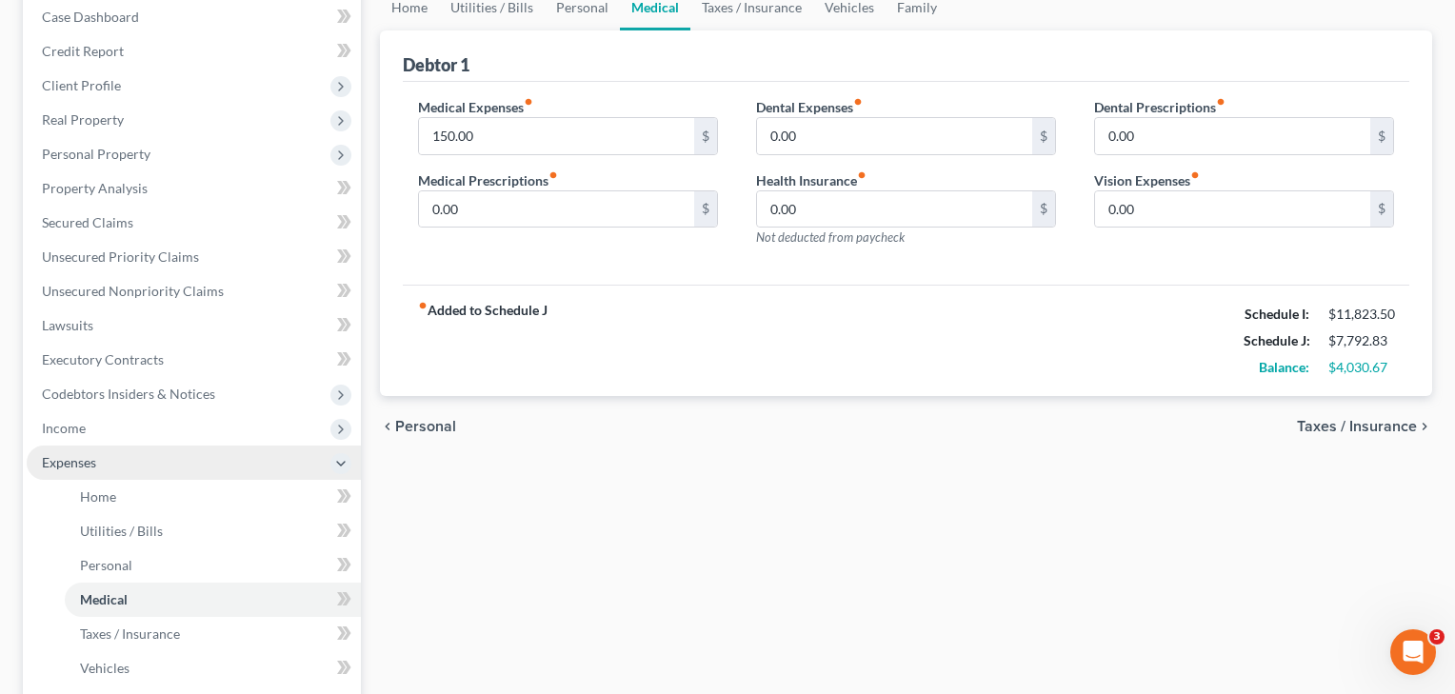
scroll to position [203, 0]
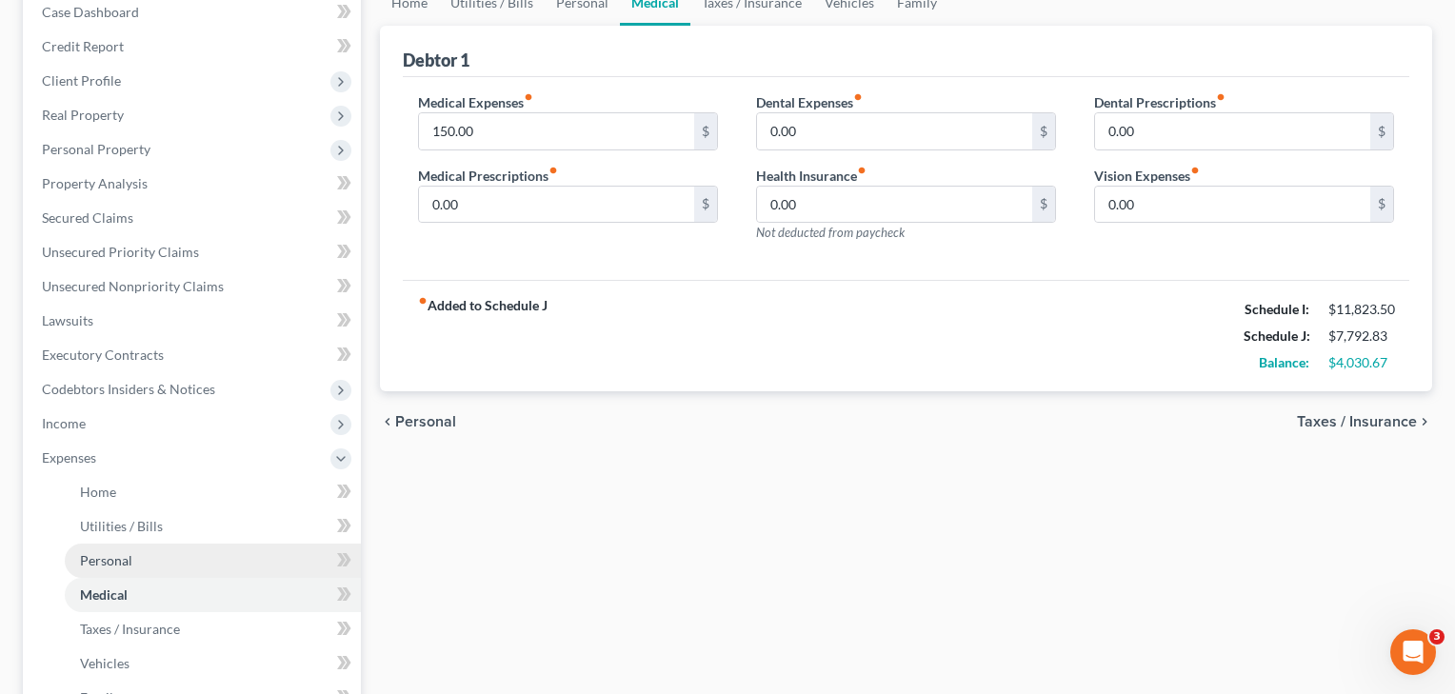
click at [122, 561] on span "Personal" at bounding box center [106, 560] width 52 height 16
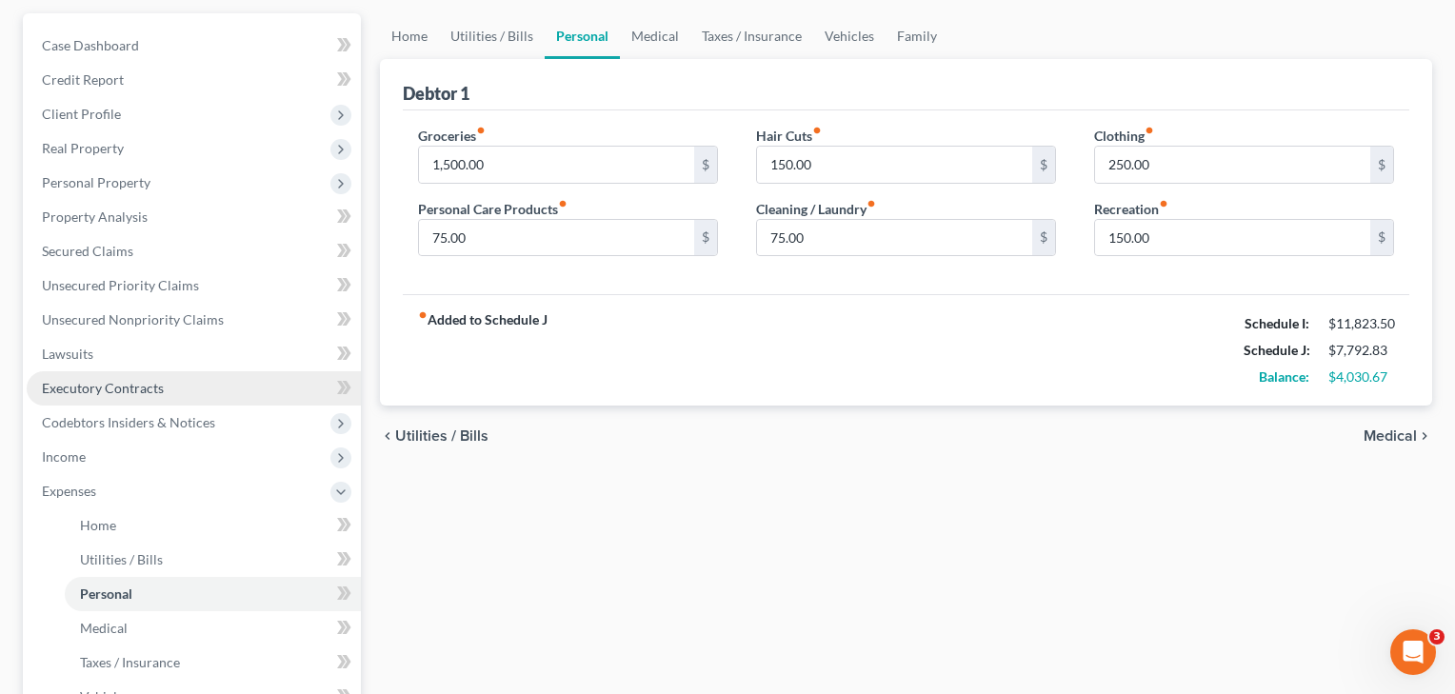
scroll to position [265, 0]
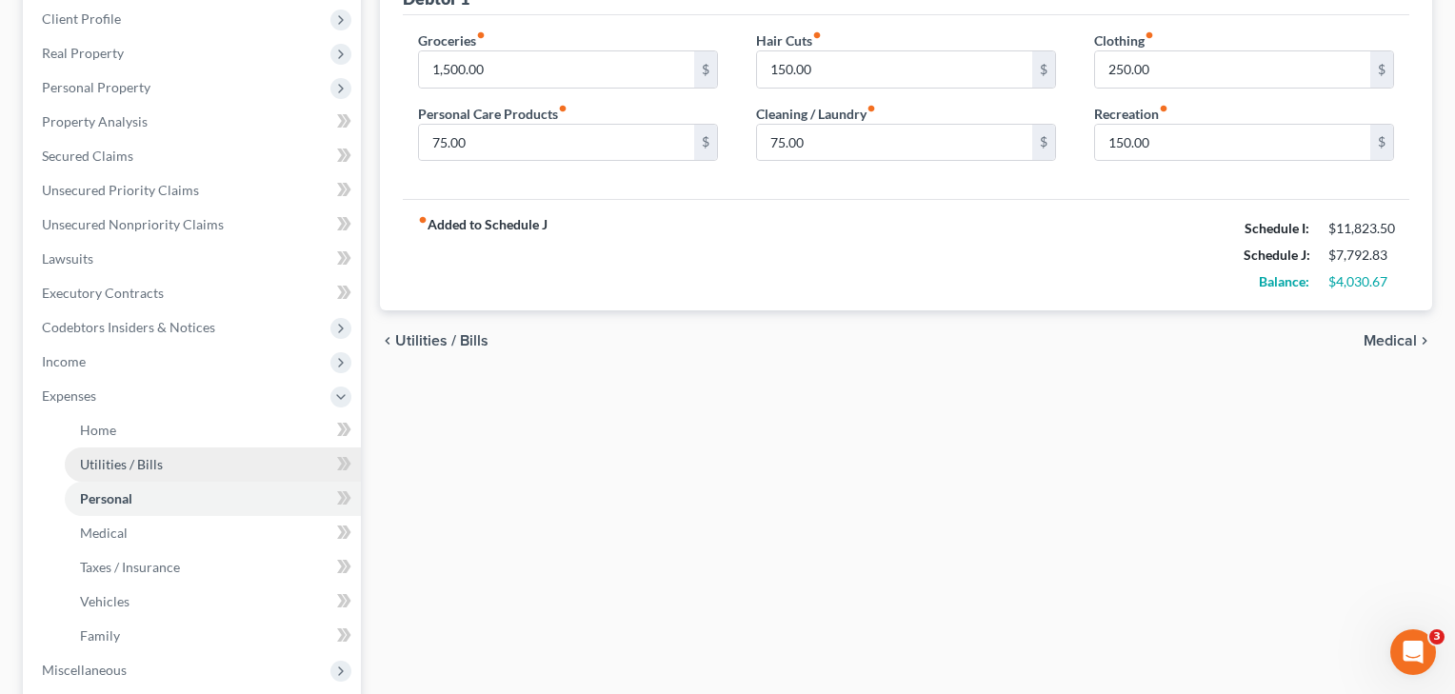
click at [124, 455] on link "Utilities / Bills" at bounding box center [213, 465] width 296 height 34
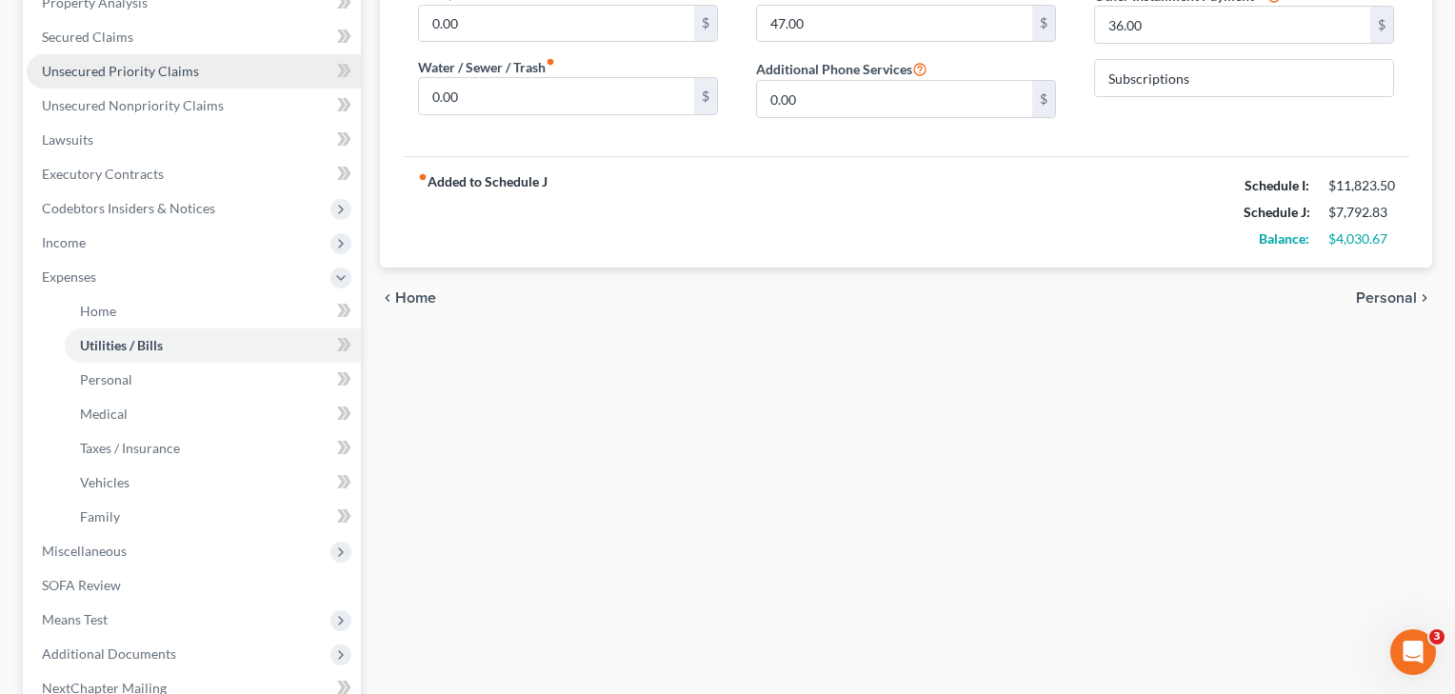
scroll to position [394, 0]
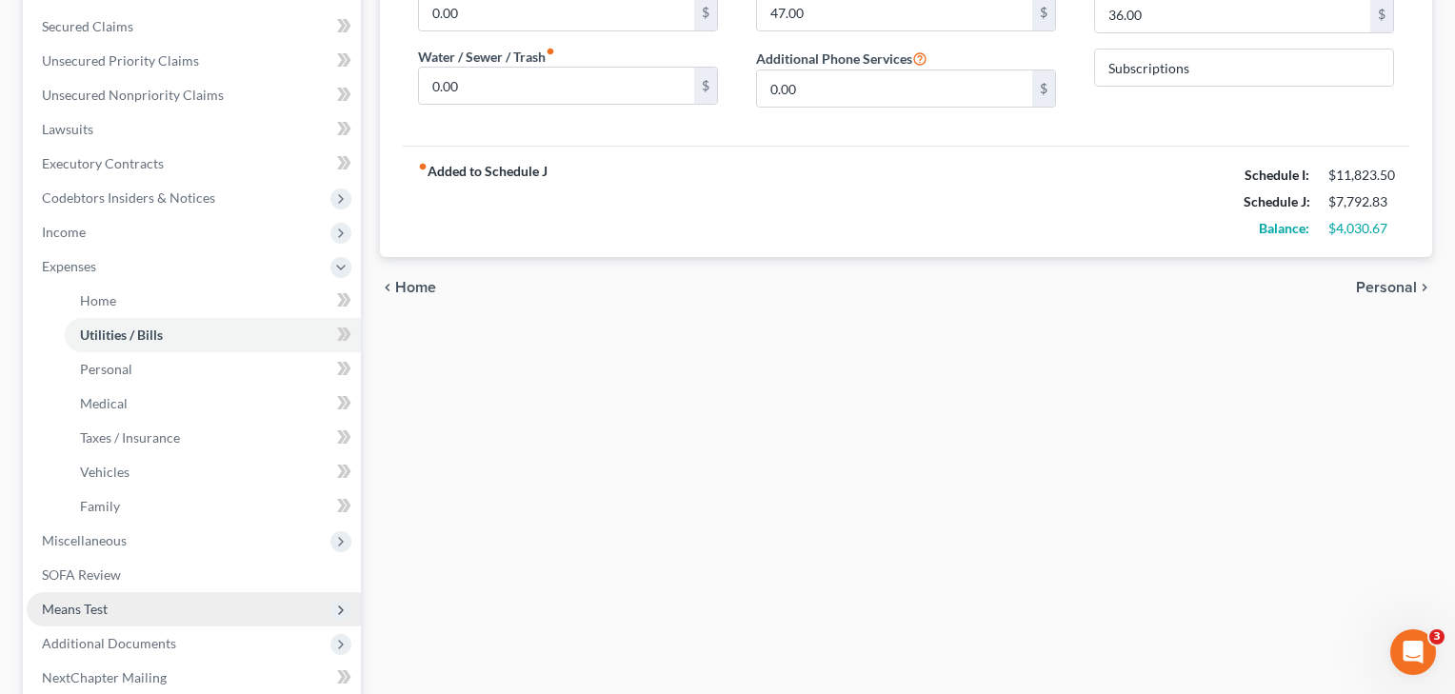
click at [72, 608] on span "Means Test" at bounding box center [75, 609] width 66 height 16
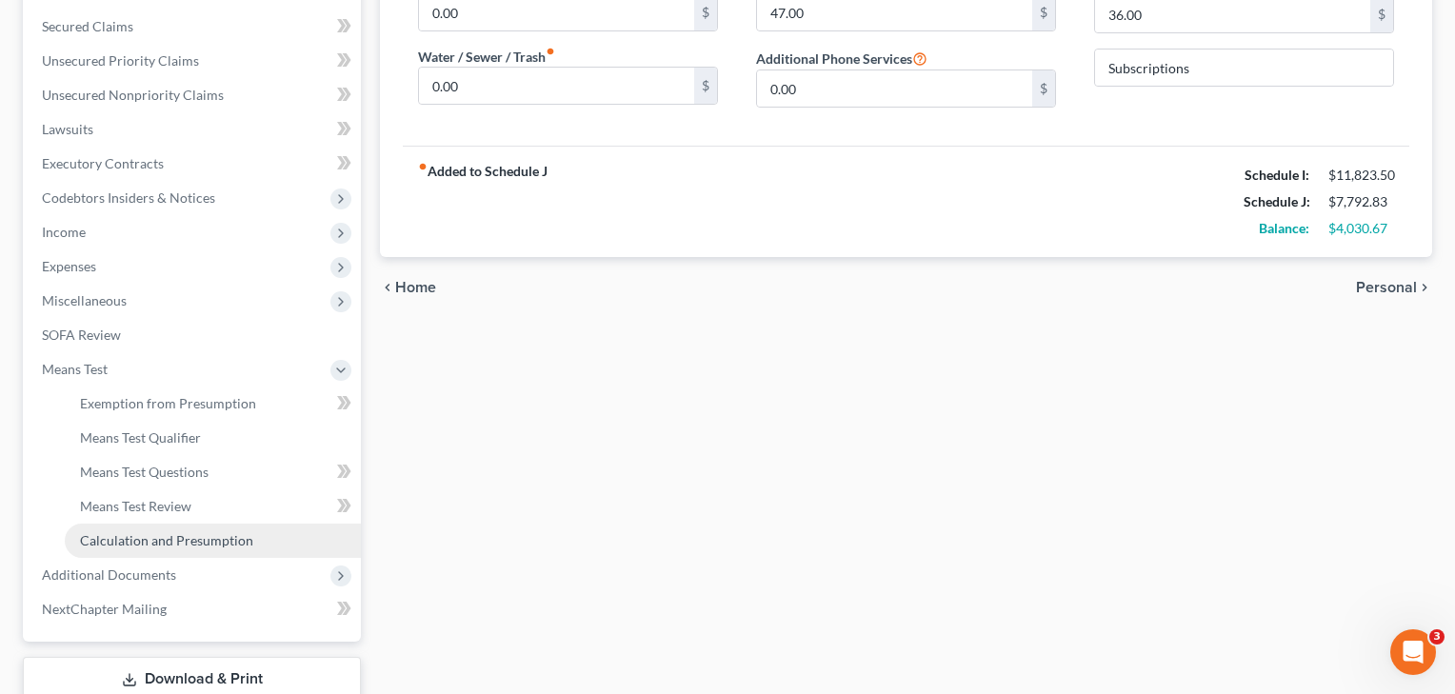
click at [127, 546] on span "Calculation and Presumption" at bounding box center [166, 540] width 173 height 16
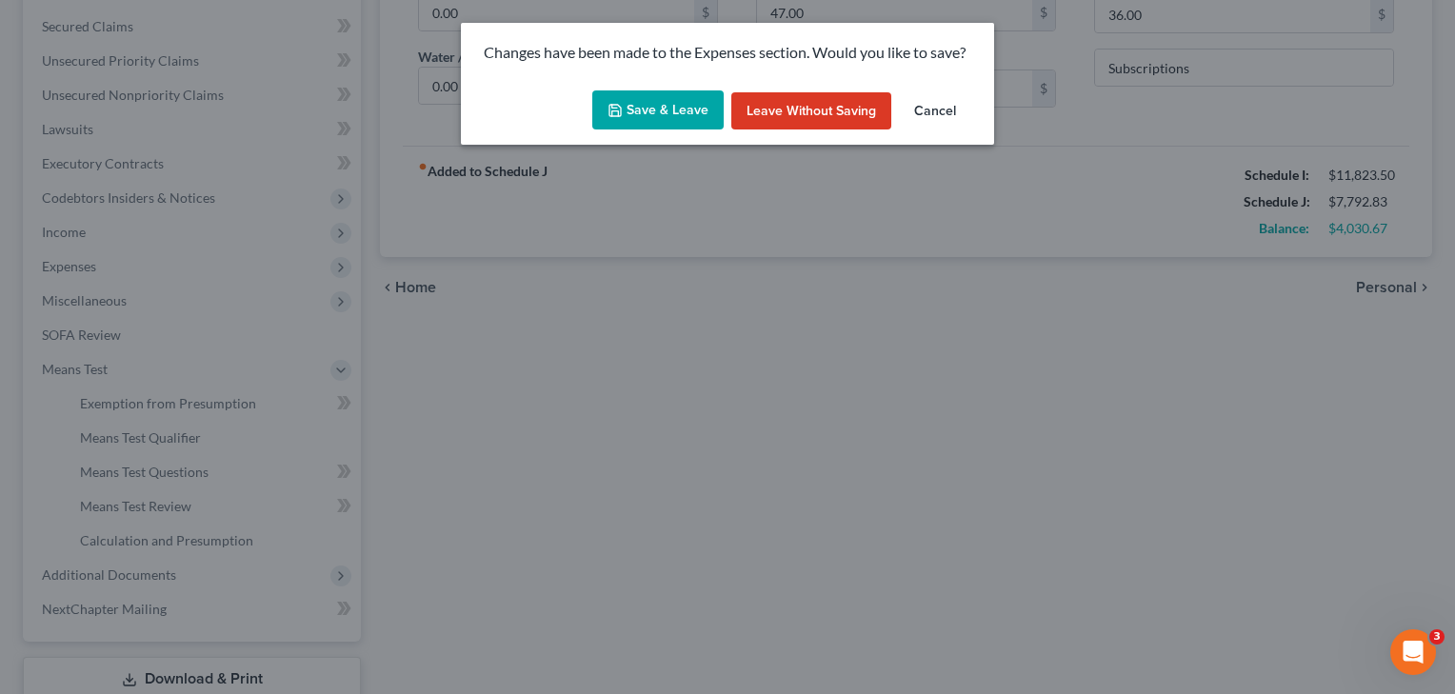
click at [660, 104] on button "Save & Leave" at bounding box center [657, 110] width 131 height 40
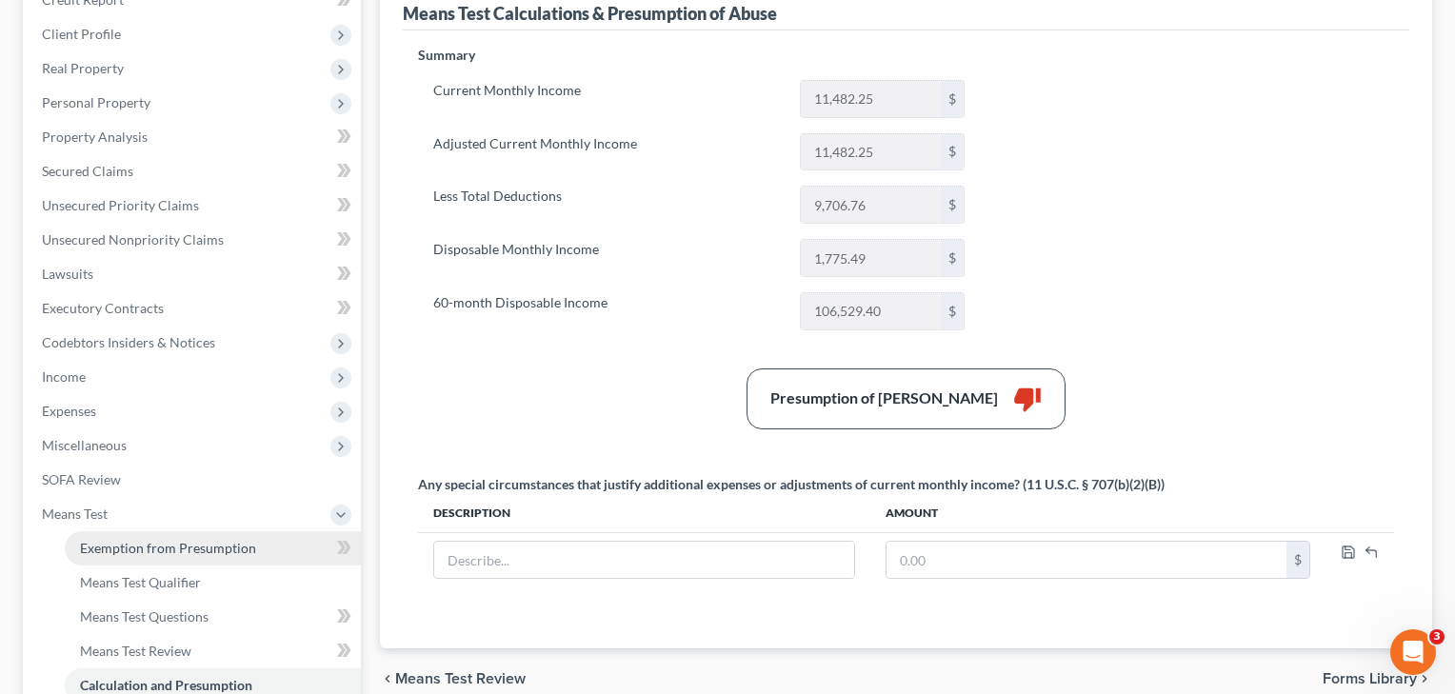
scroll to position [358, 0]
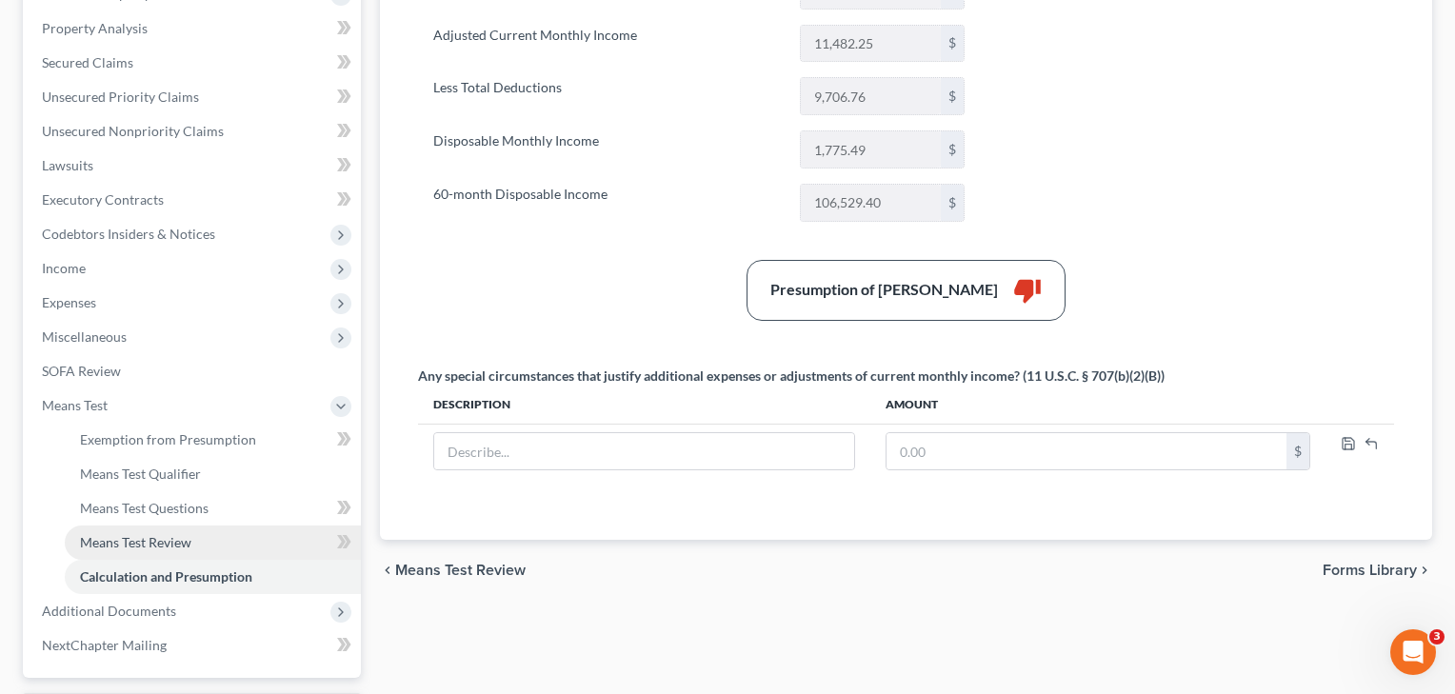
click at [169, 546] on span "Means Test Review" at bounding box center [135, 542] width 111 height 16
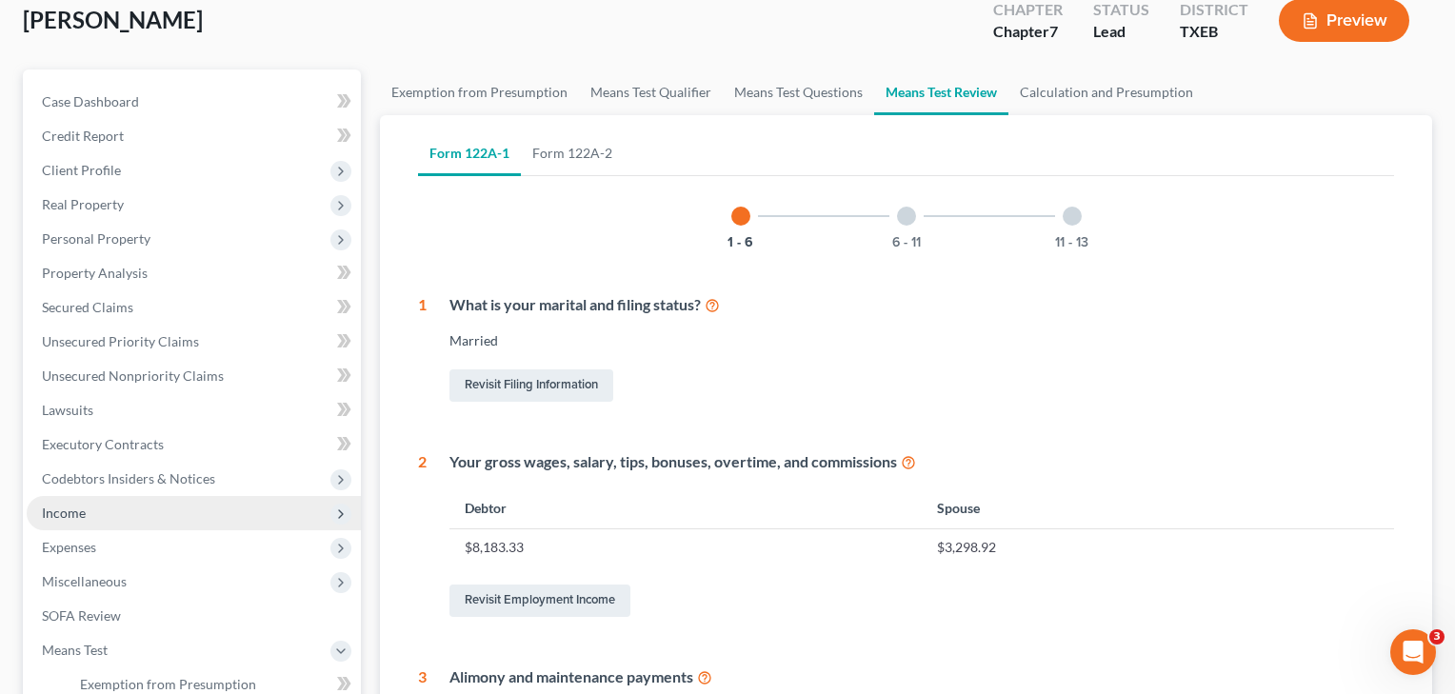
scroll to position [141, 0]
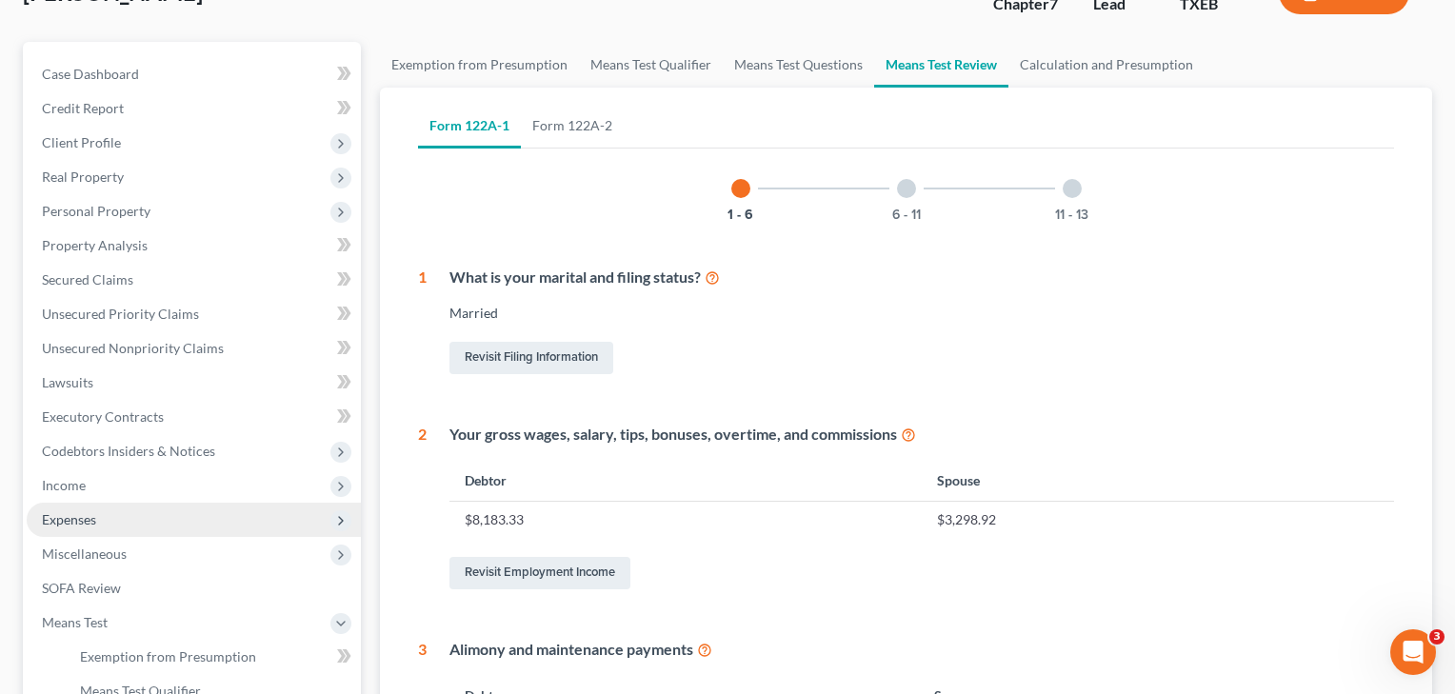
click at [95, 513] on span "Expenses" at bounding box center [69, 519] width 54 height 16
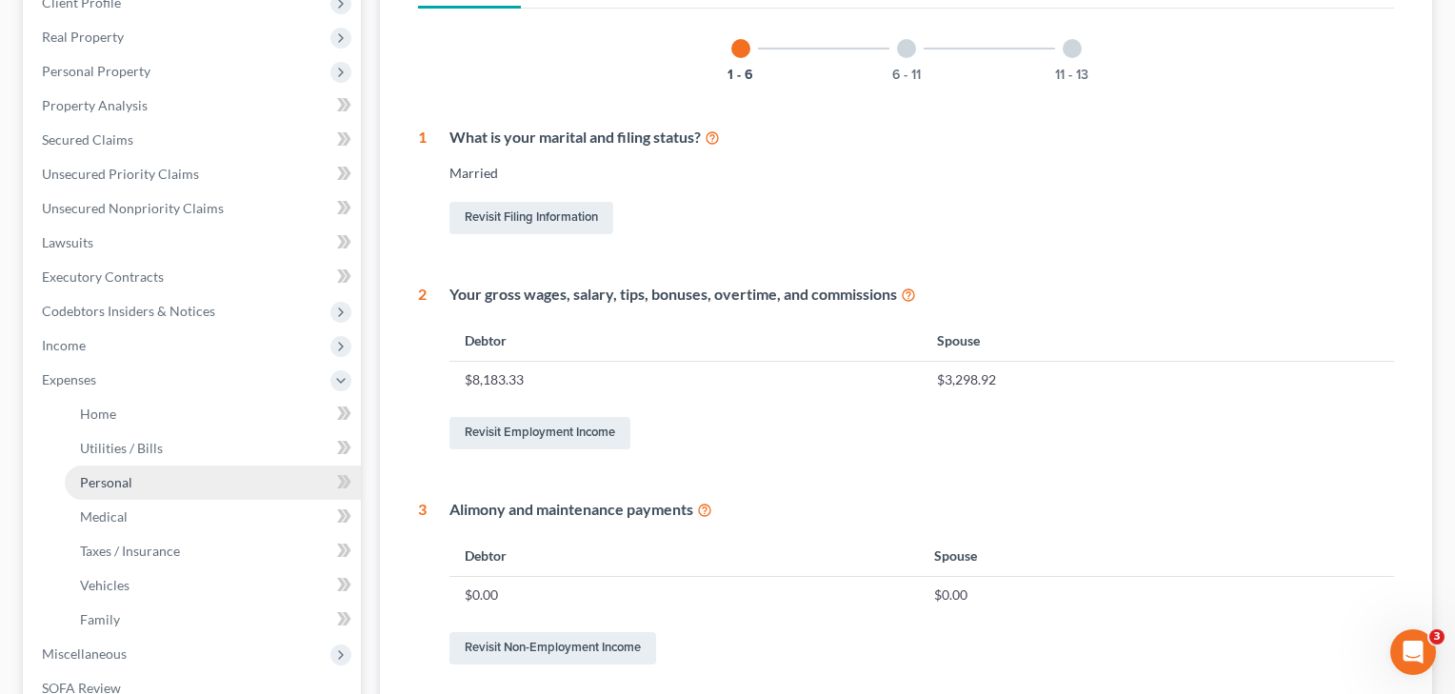
scroll to position [298, 0]
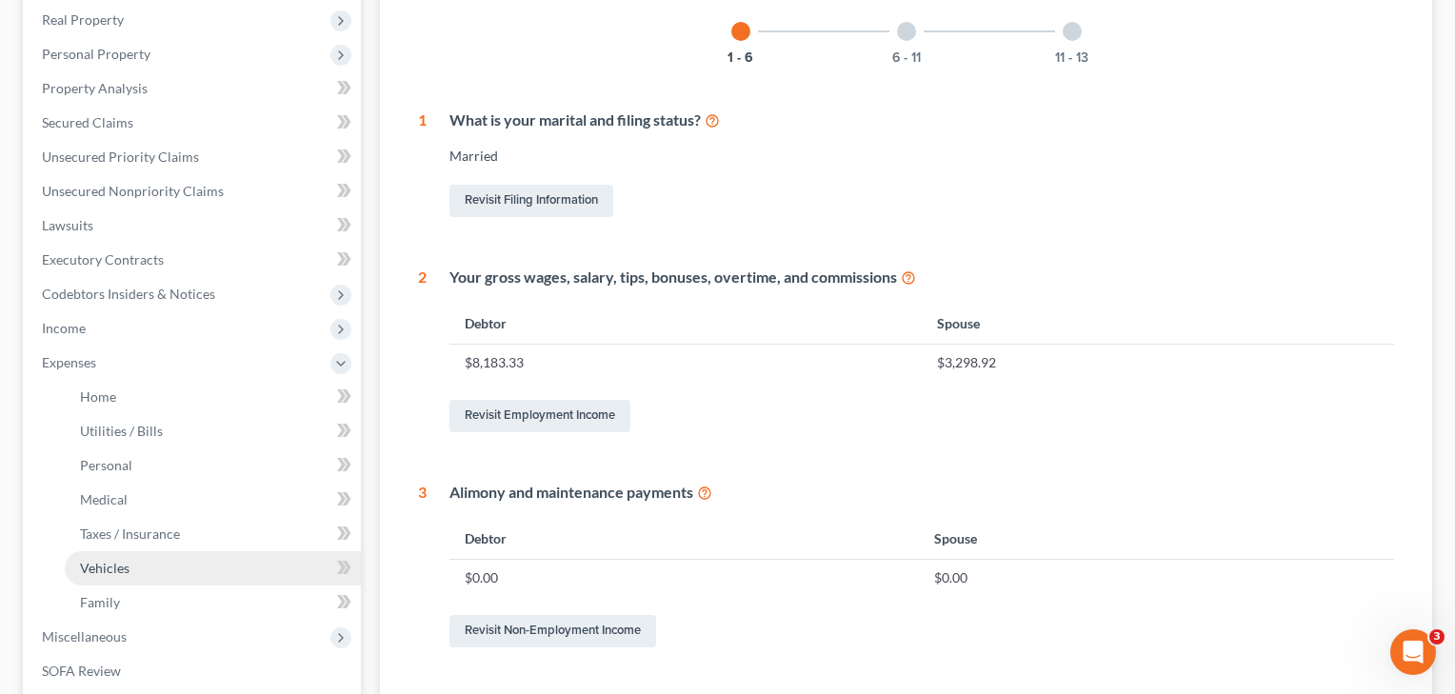
click at [113, 563] on span "Vehicles" at bounding box center [105, 568] width 50 height 16
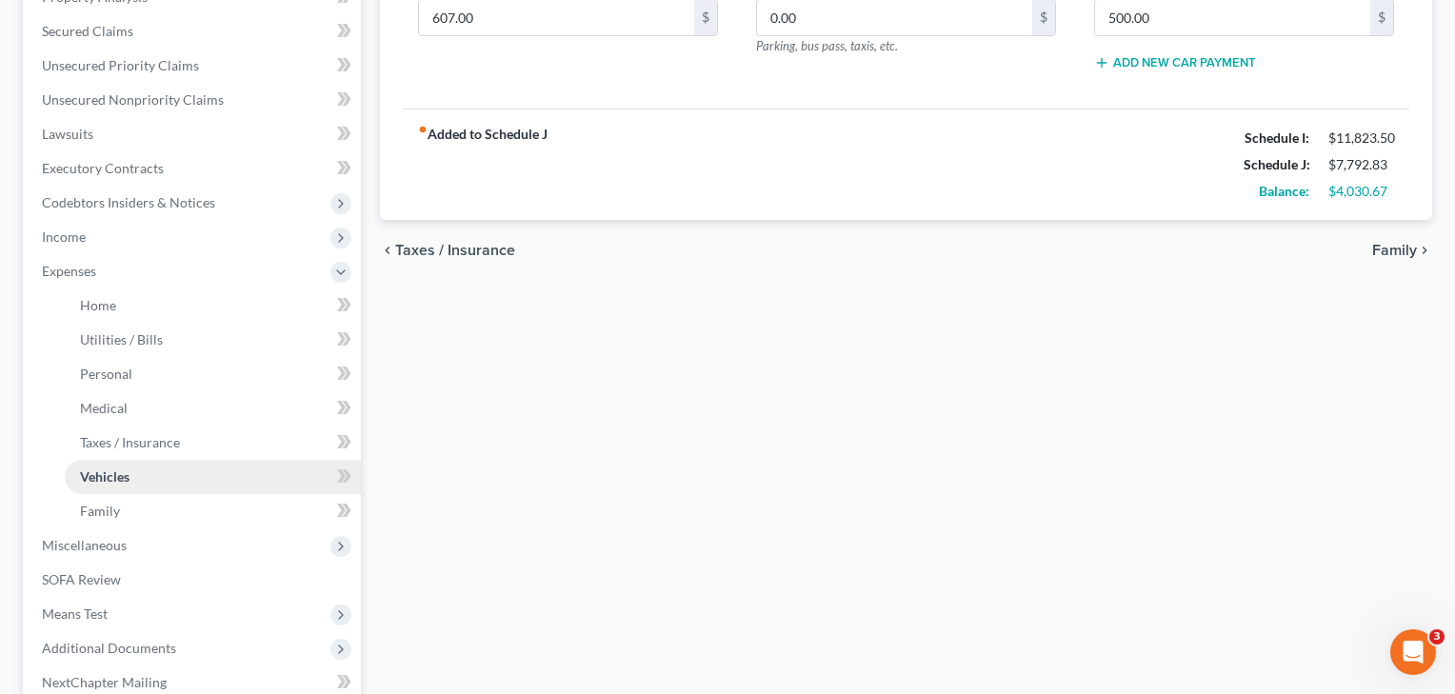
scroll to position [394, 0]
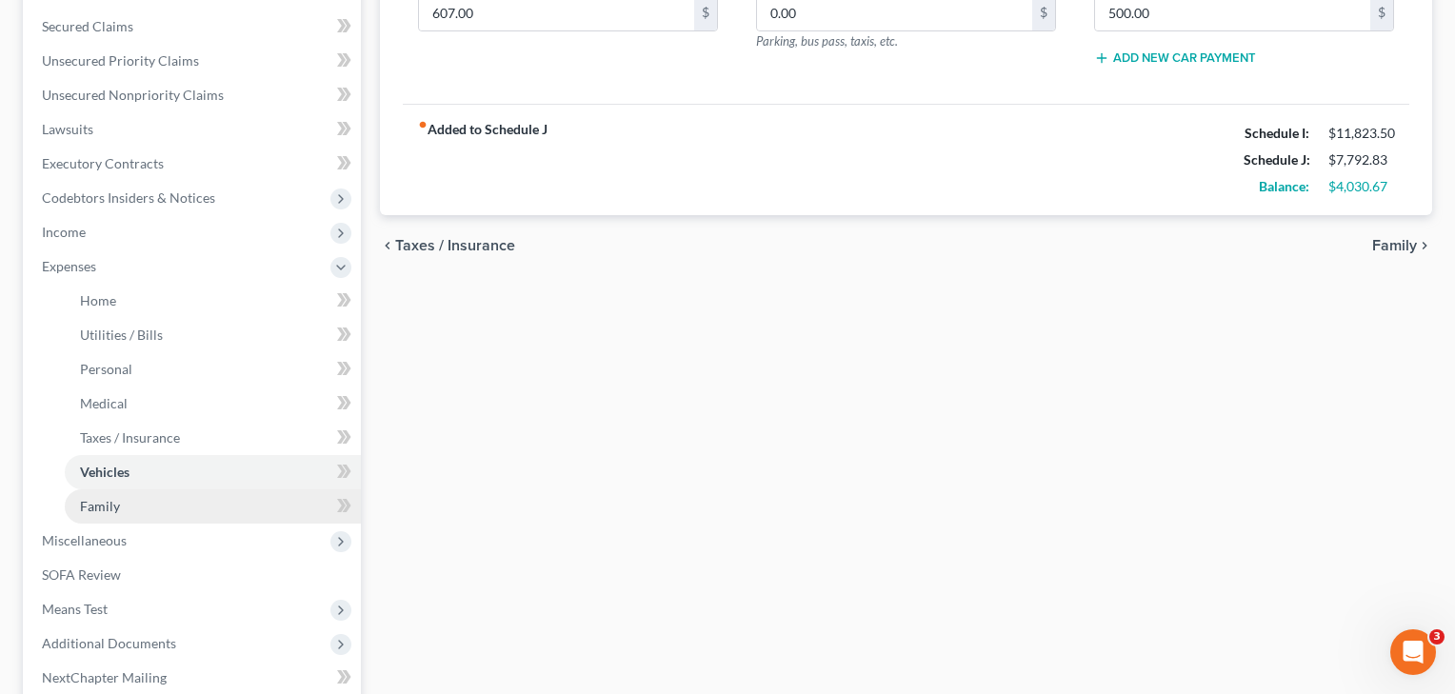
click at [112, 512] on span "Family" at bounding box center [100, 506] width 40 height 16
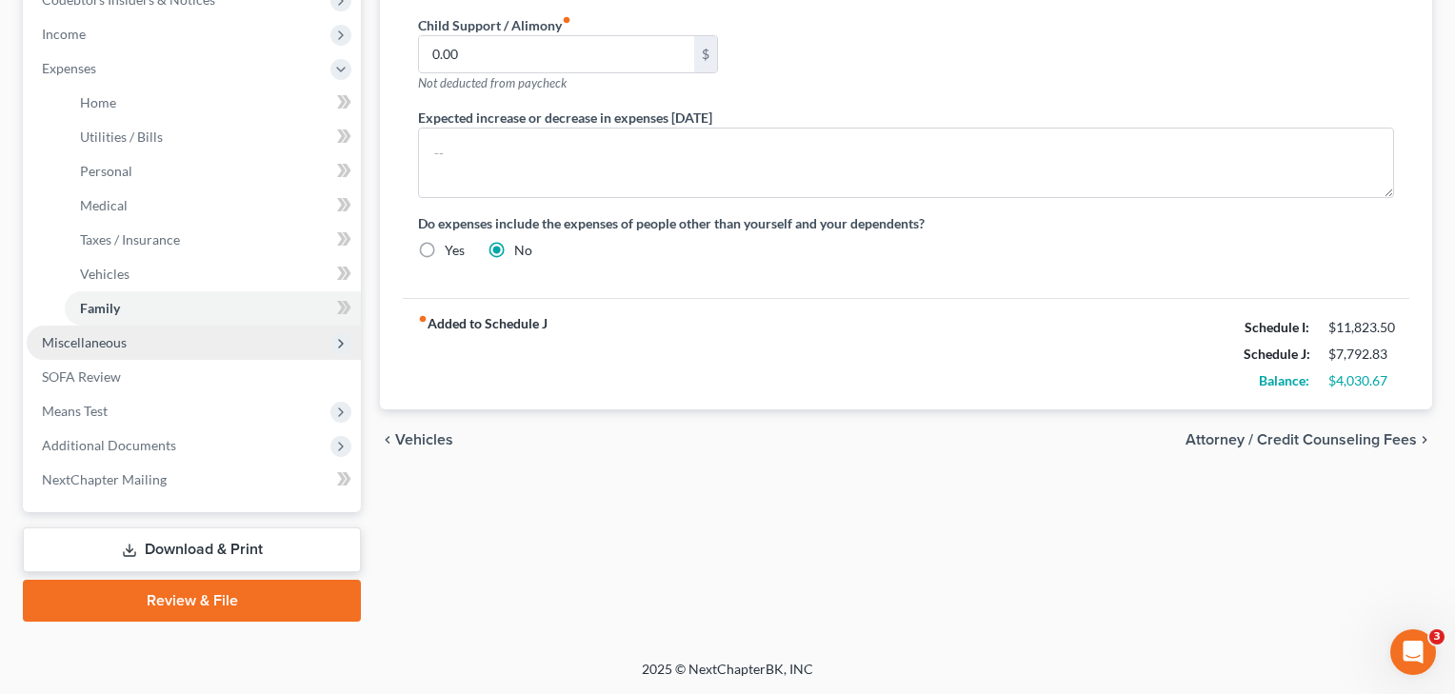
scroll to position [592, 0]
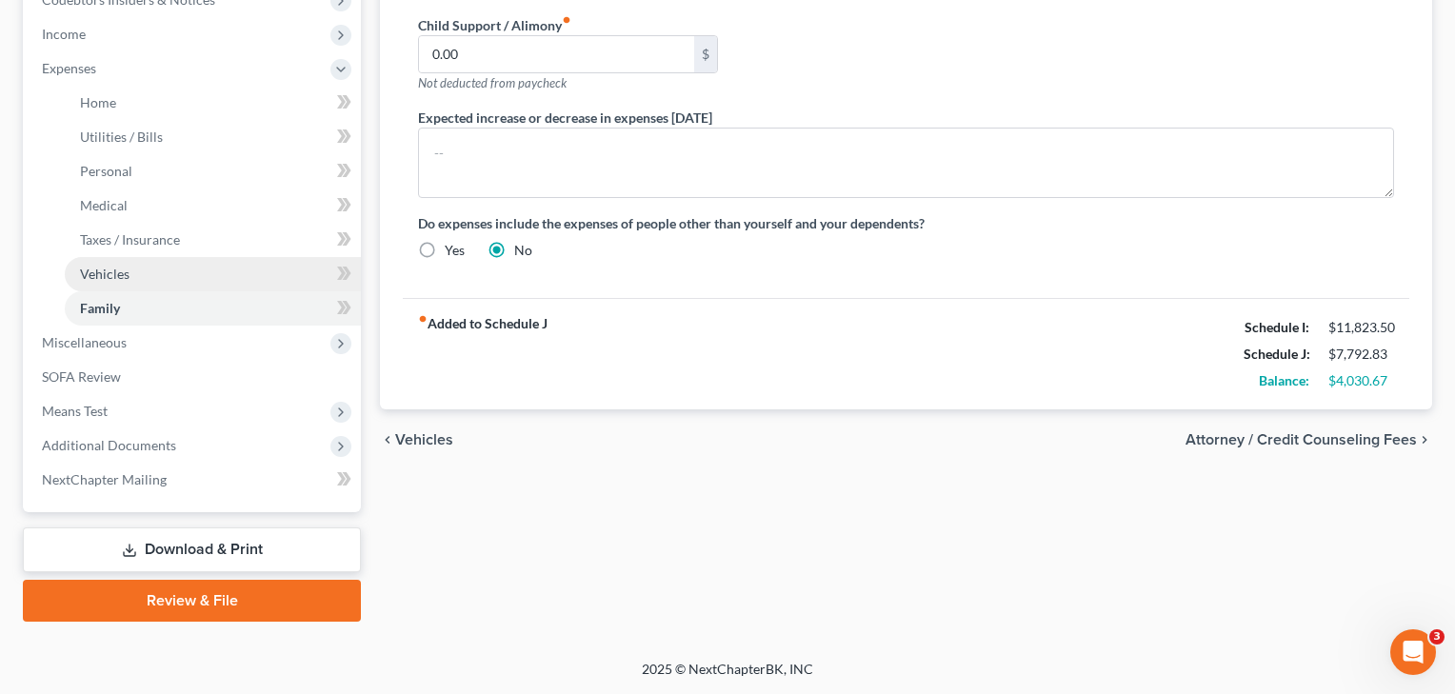
click at [110, 275] on span "Vehicles" at bounding box center [105, 274] width 50 height 16
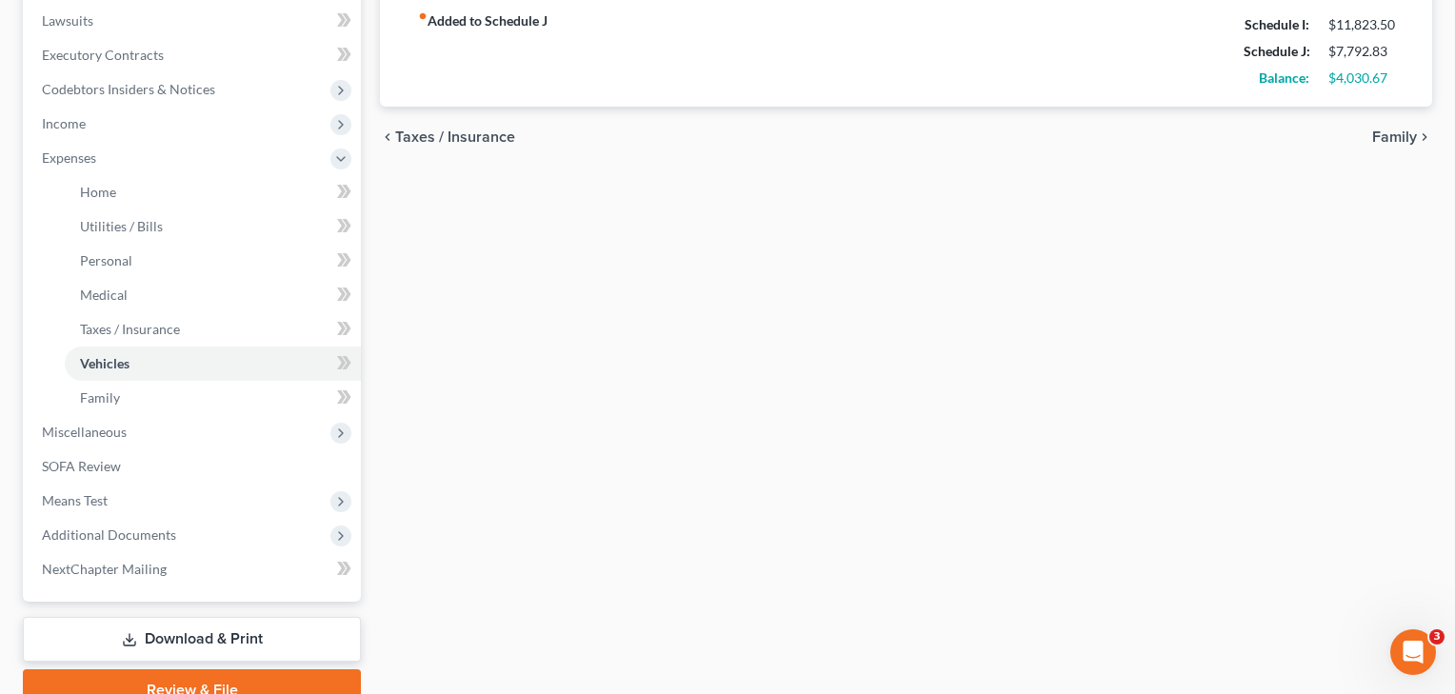
scroll to position [540, 0]
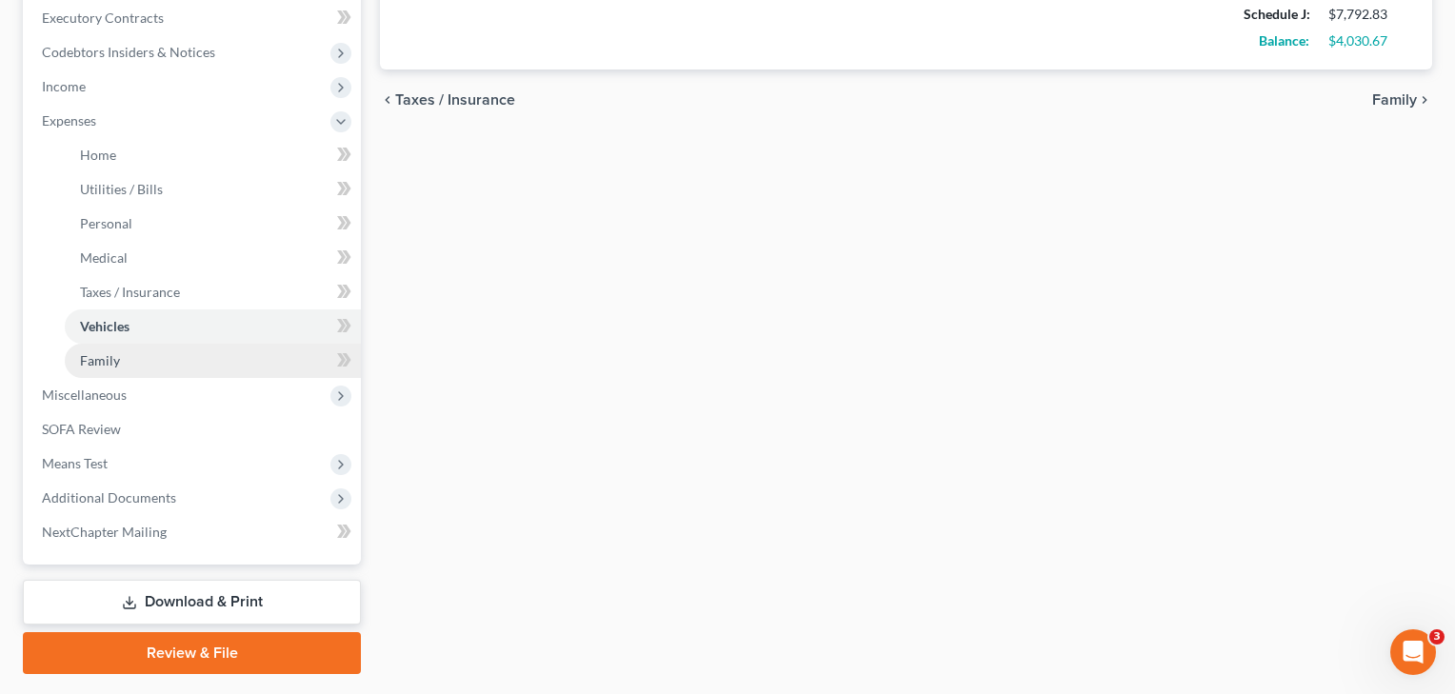
click at [116, 358] on span "Family" at bounding box center [100, 360] width 40 height 16
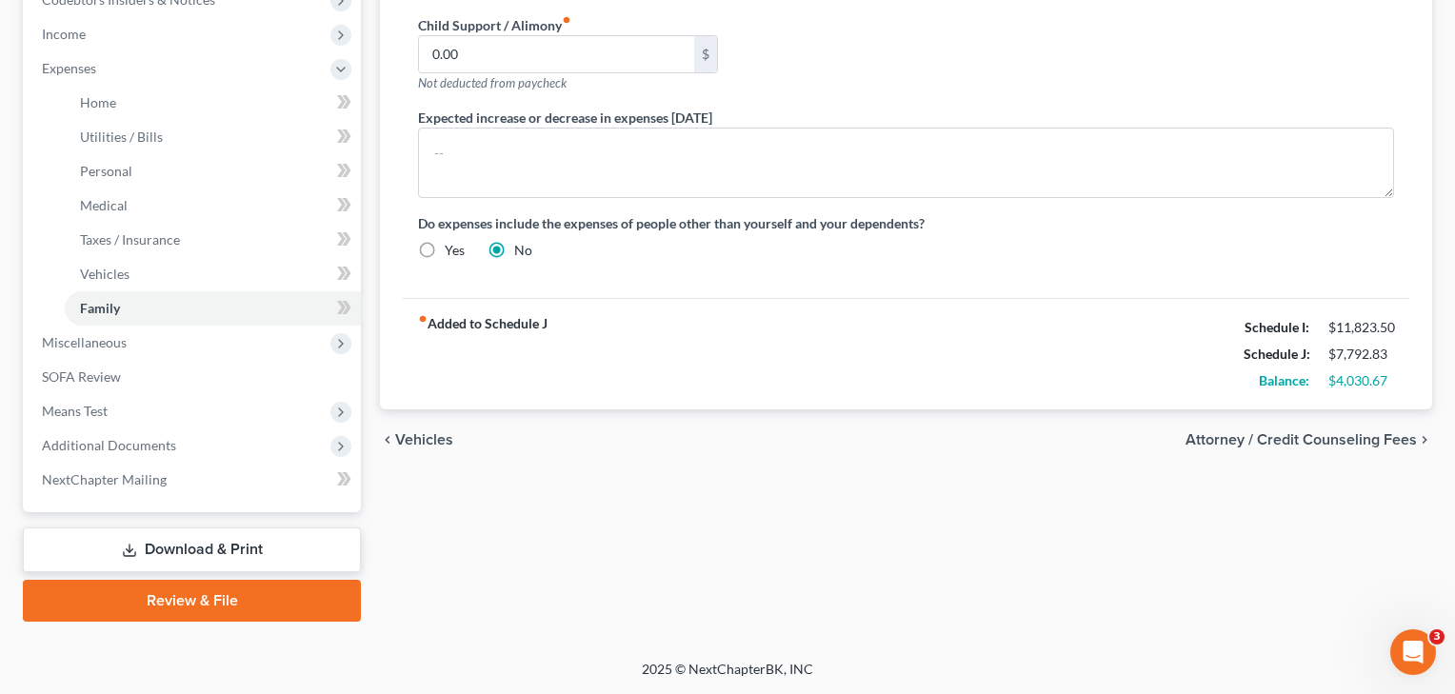
scroll to position [592, 0]
click at [116, 202] on span "Medical" at bounding box center [104, 205] width 48 height 16
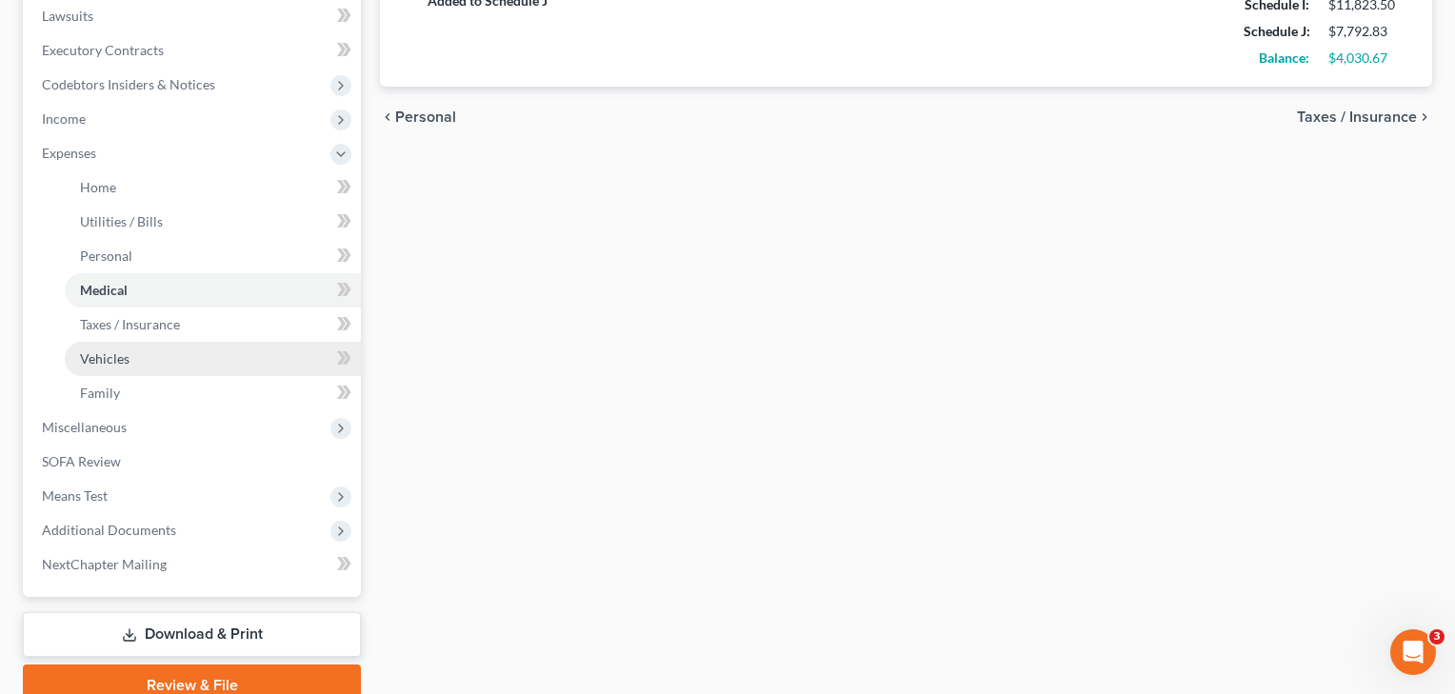
click at [106, 360] on span "Vehicles" at bounding box center [105, 358] width 50 height 16
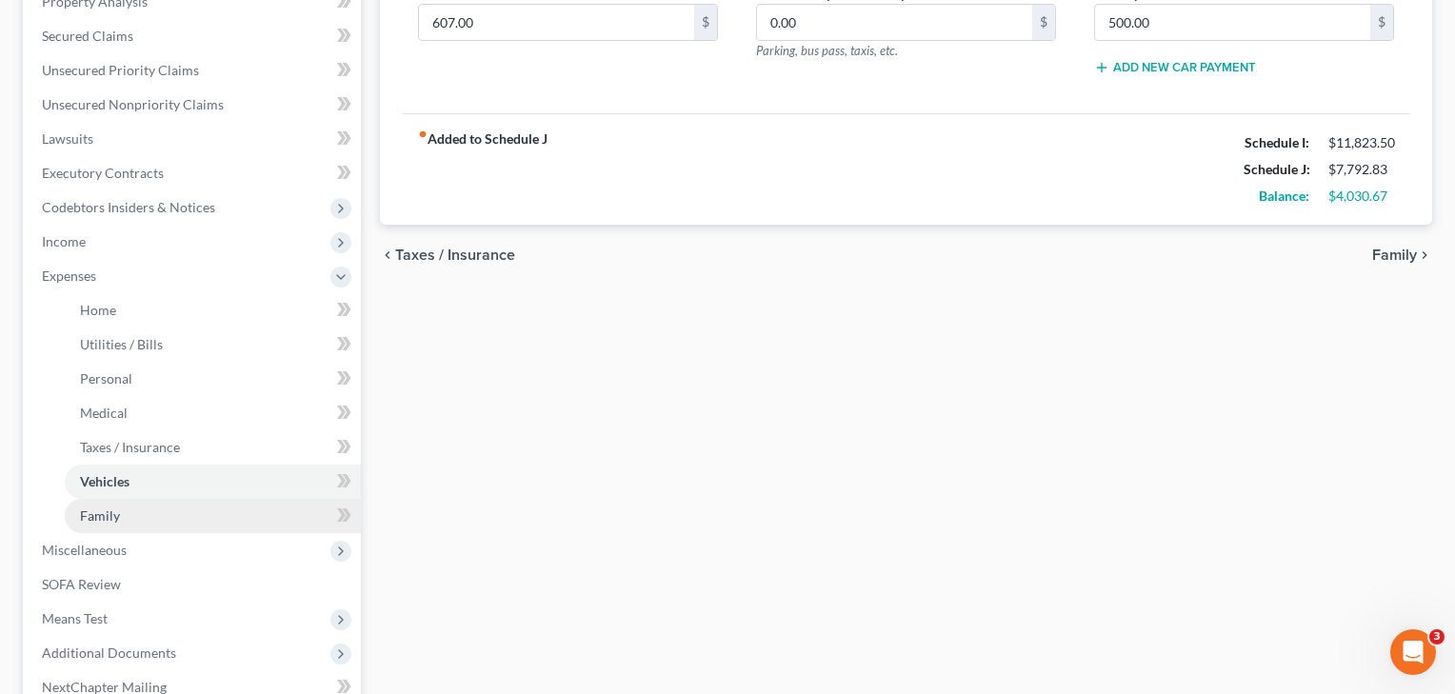
click at [108, 513] on span "Family" at bounding box center [100, 516] width 40 height 16
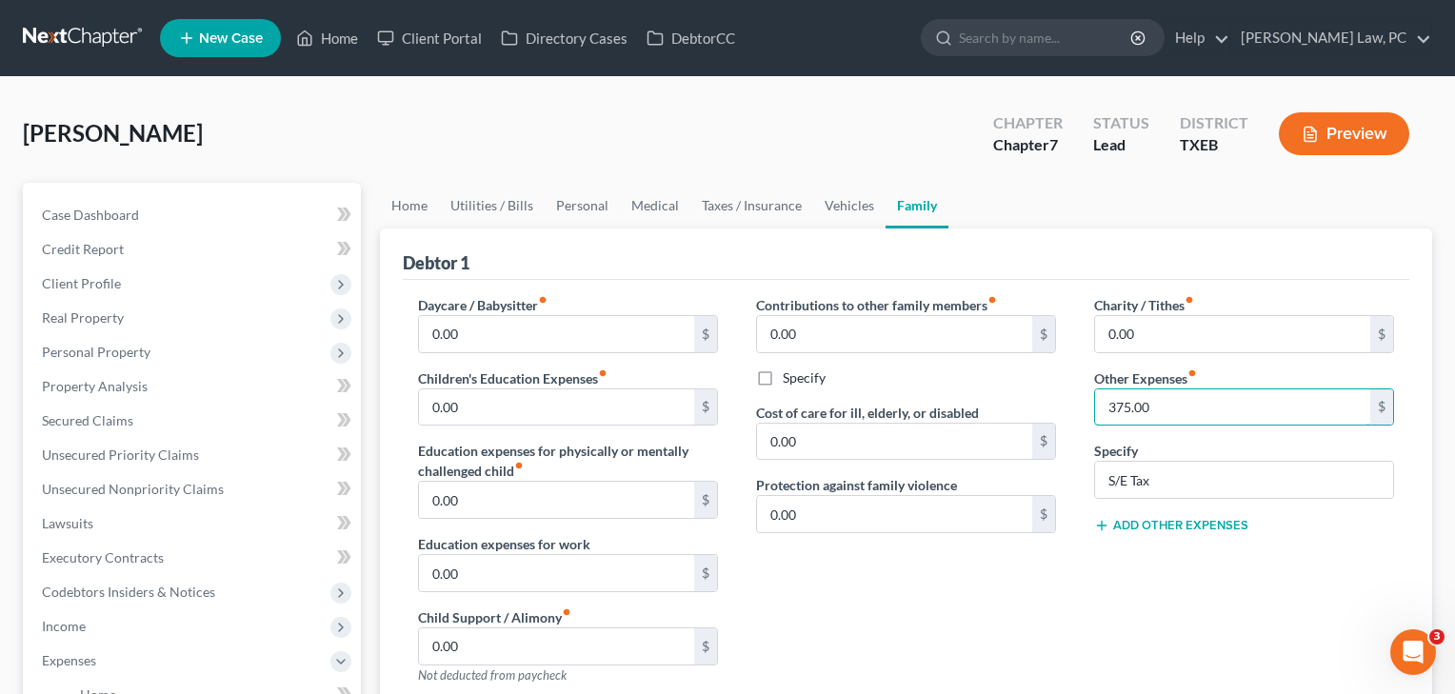
drag, startPoint x: 1181, startPoint y: 405, endPoint x: 1078, endPoint y: 403, distance: 102.9
click at [1078, 403] on div "Charity / Tithes fiber_manual_record 0.00 $ Other Expenses fiber_manual_record …" at bounding box center [1244, 497] width 338 height 405
type input "1,500"
click at [1157, 586] on div "Charity / Tithes fiber_manual_record 0.00 $ Other Expenses fiber_manual_record …" at bounding box center [1244, 497] width 338 height 405
click at [1172, 495] on input "S/E Tax" at bounding box center [1244, 480] width 298 height 36
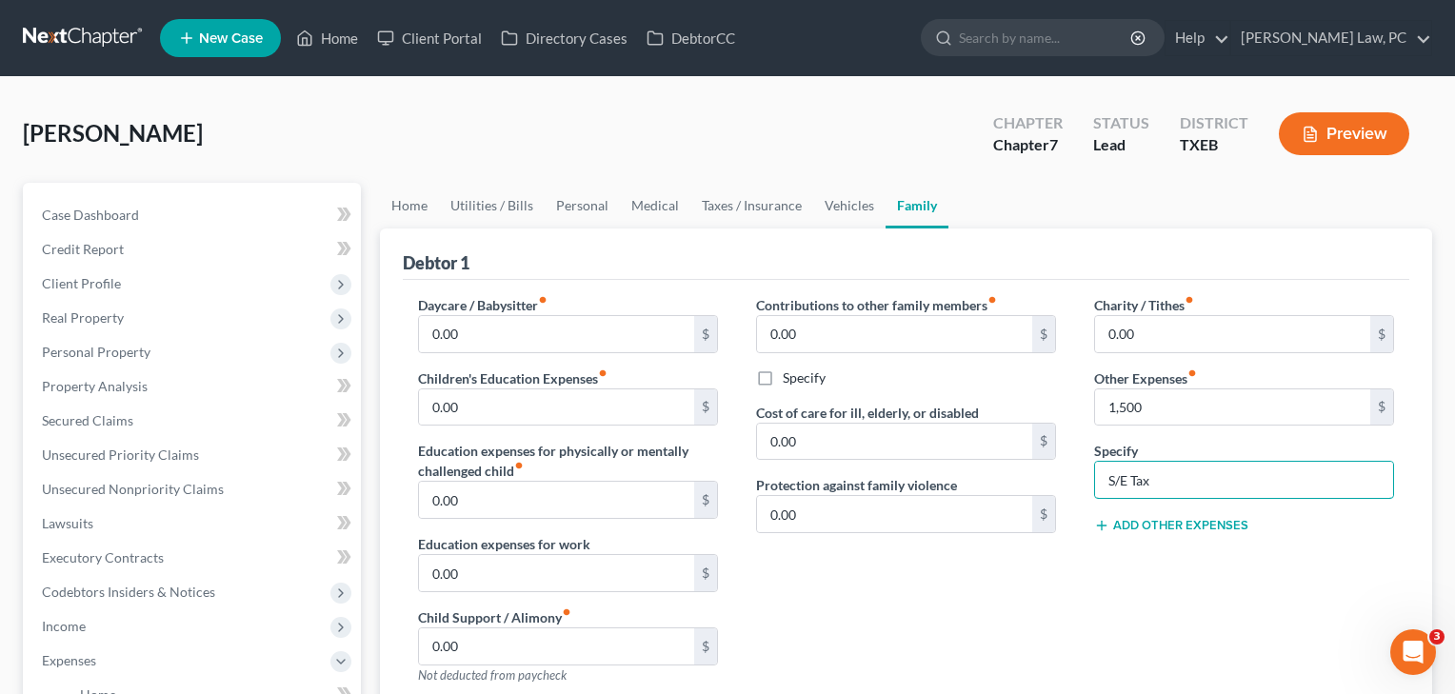
type input "S/E Tax"
click at [1079, 592] on div "Charity / Tithes fiber_manual_record 0.00 $ Other Expenses fiber_manual_record …" at bounding box center [1244, 497] width 338 height 405
click at [343, 35] on link "Home" at bounding box center [327, 38] width 81 height 34
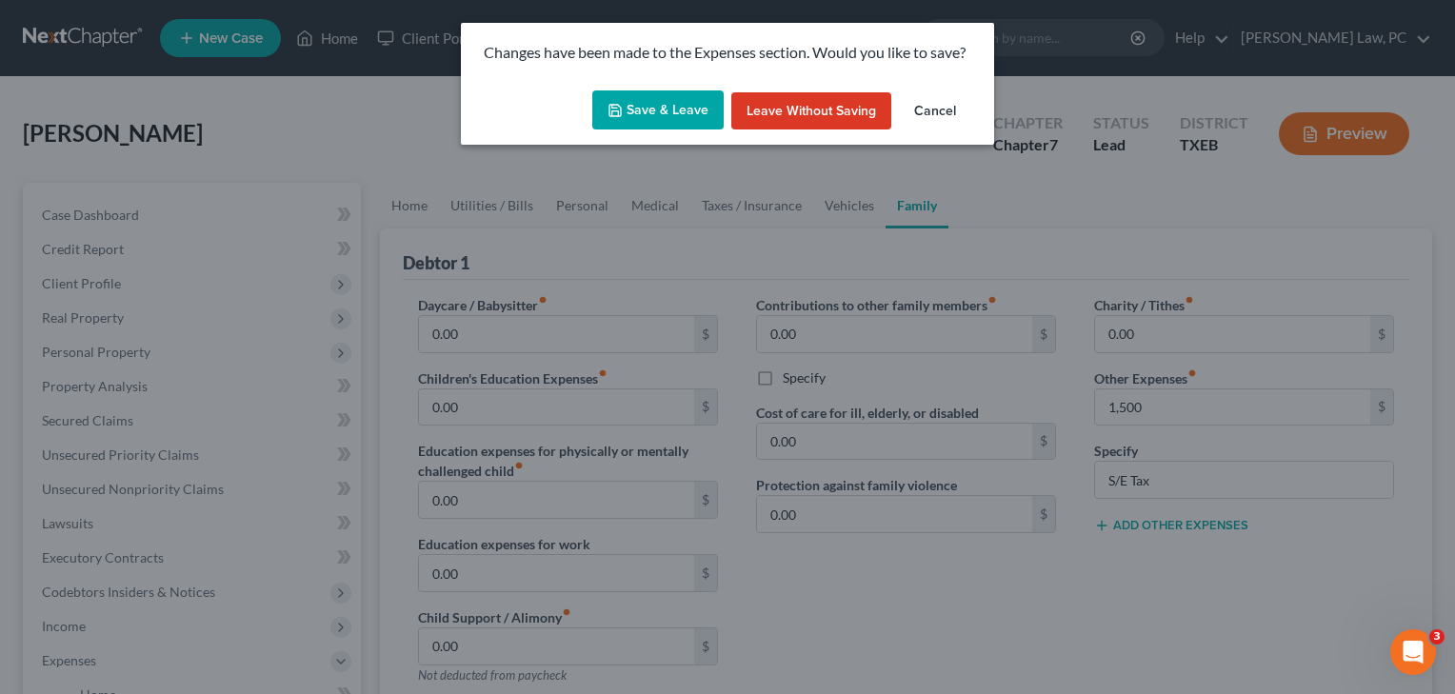
click at [658, 114] on button "Save & Leave" at bounding box center [657, 110] width 131 height 40
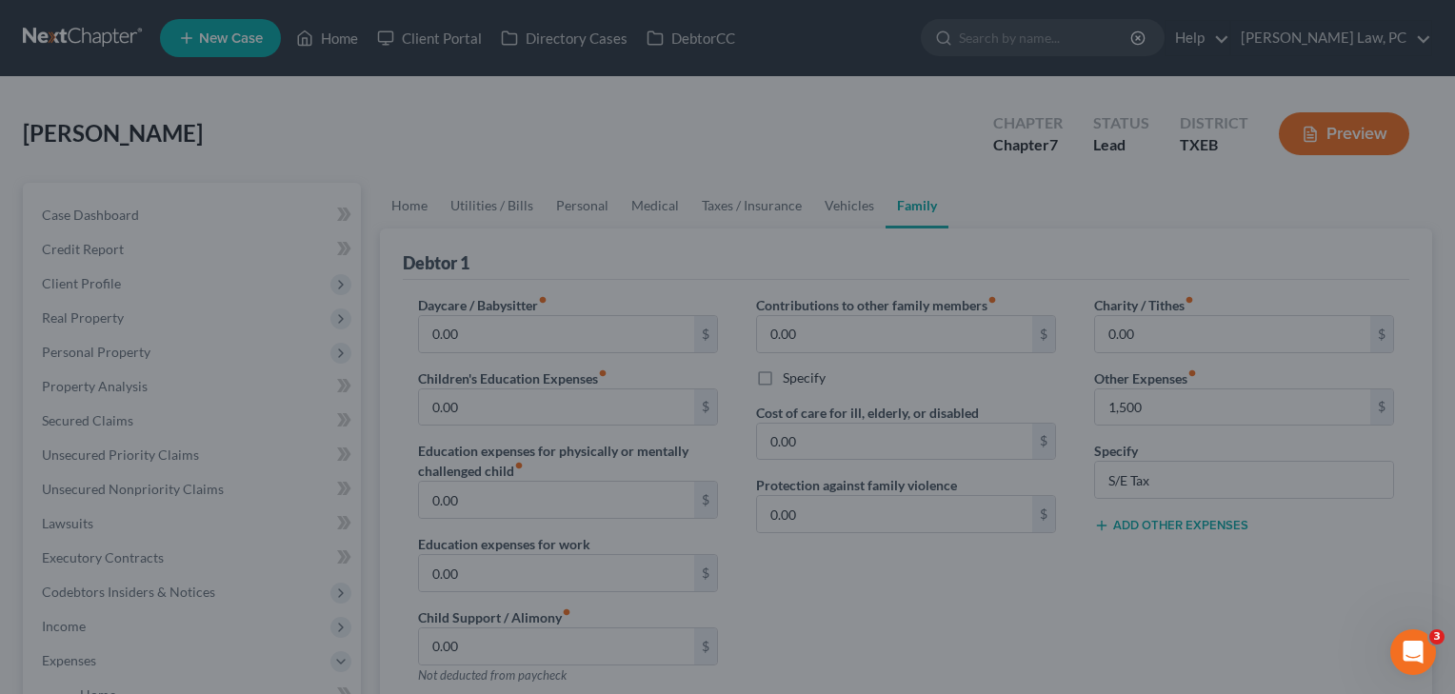
type input "1,500.00"
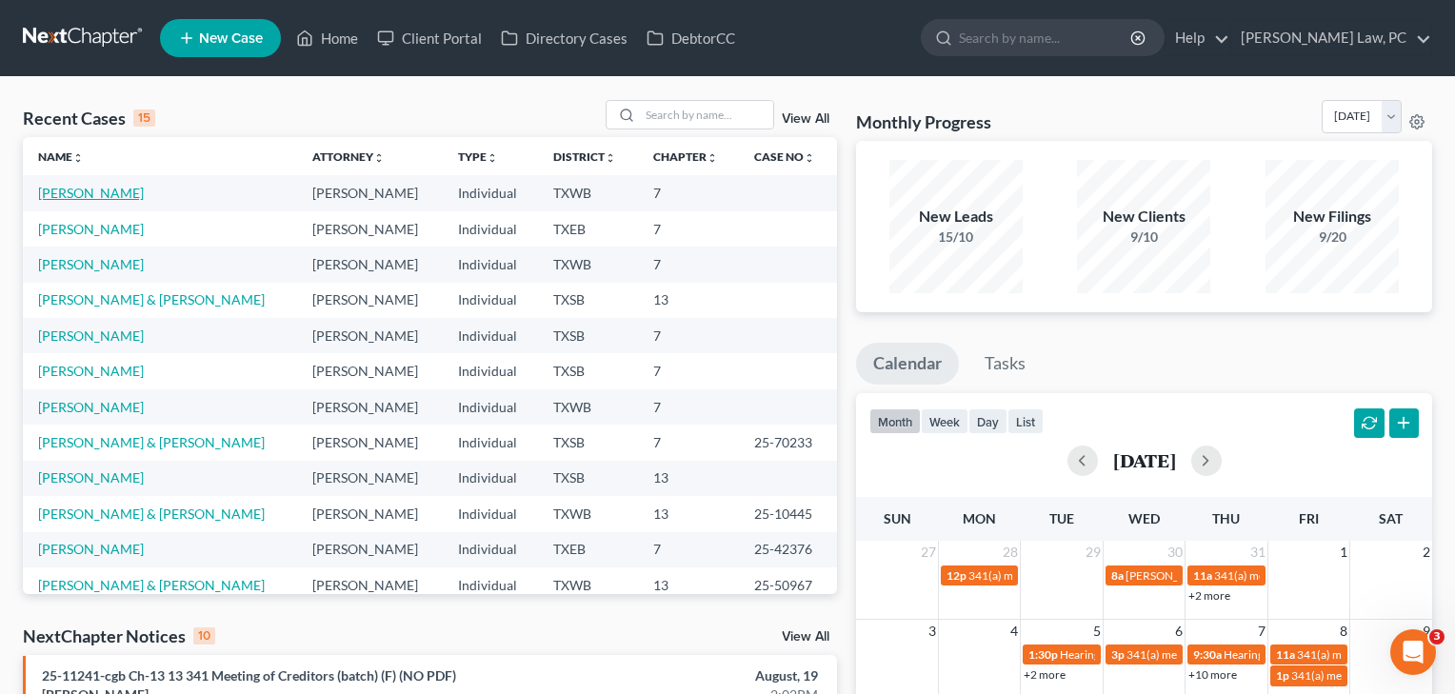
click at [93, 190] on link "[PERSON_NAME]" at bounding box center [91, 193] width 106 height 16
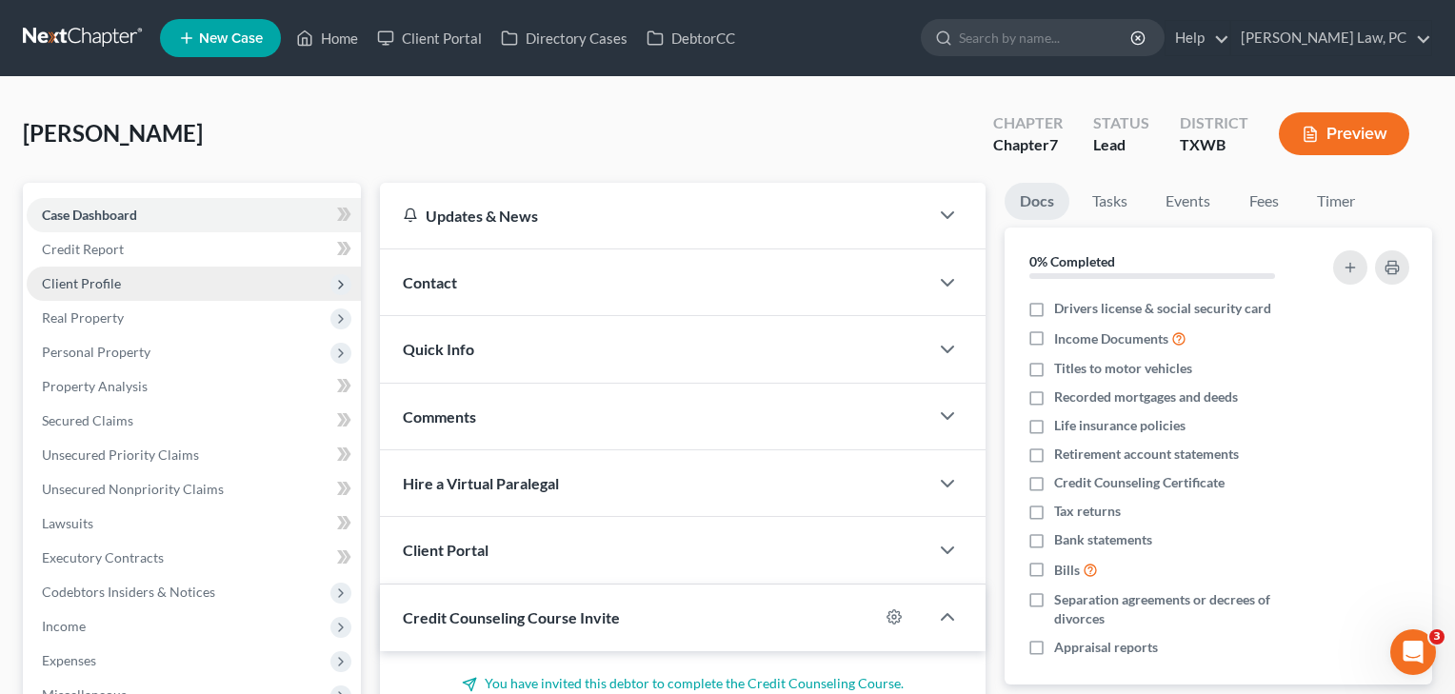
click at [96, 282] on span "Client Profile" at bounding box center [81, 283] width 79 height 16
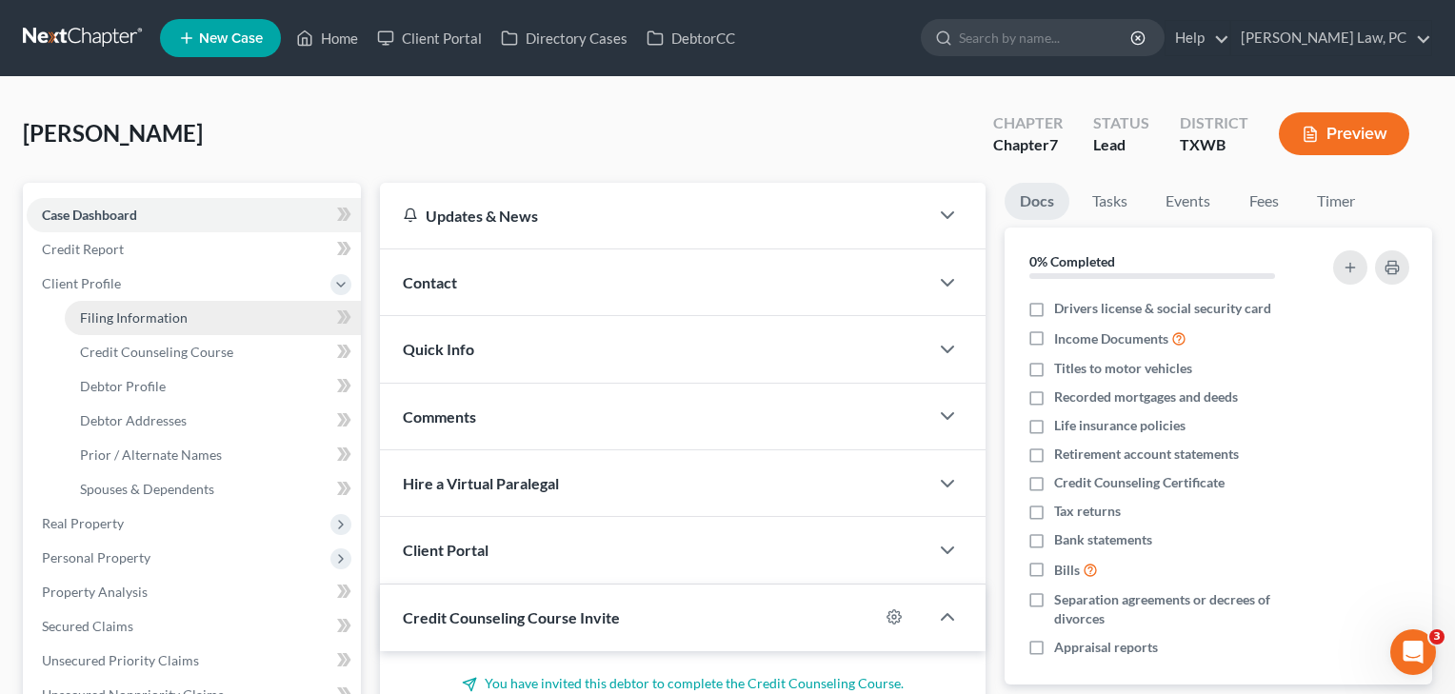
click at [111, 318] on span "Filing Information" at bounding box center [134, 318] width 108 height 16
select select "1"
select select "0"
select select "45"
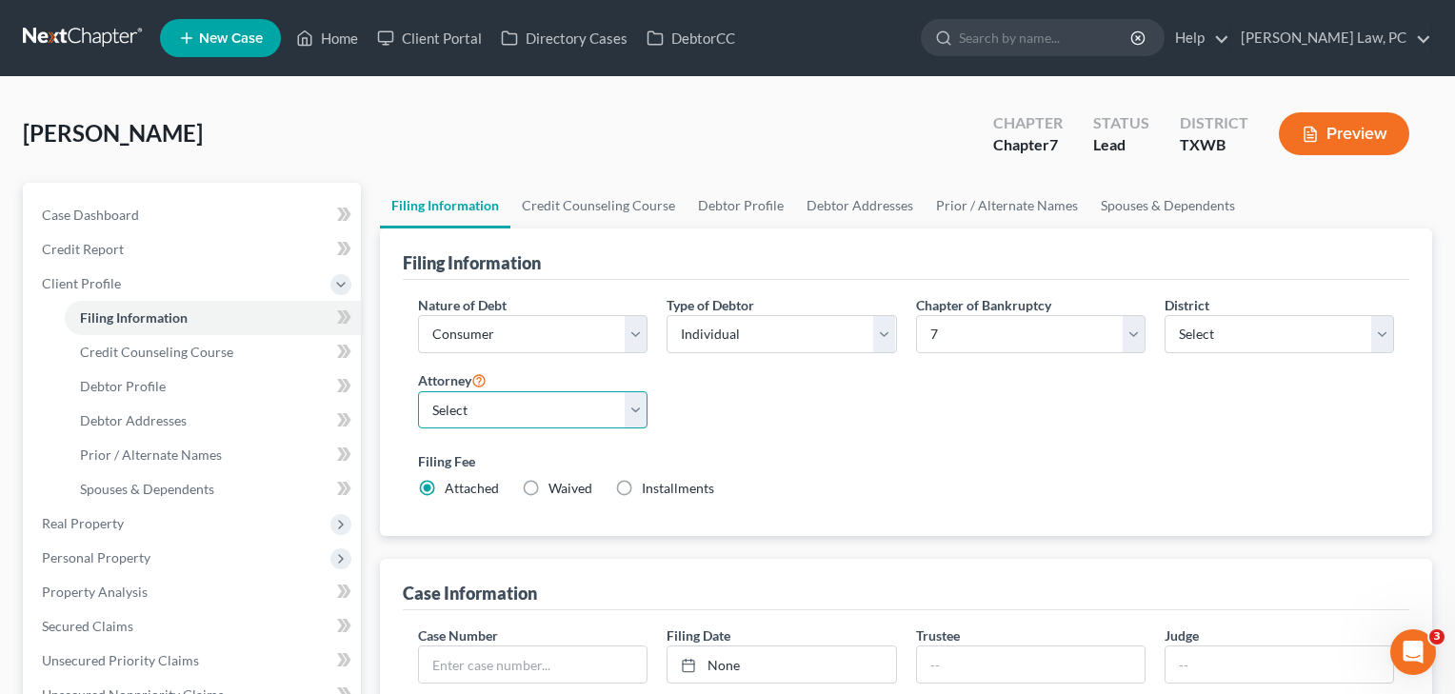
select select "1"
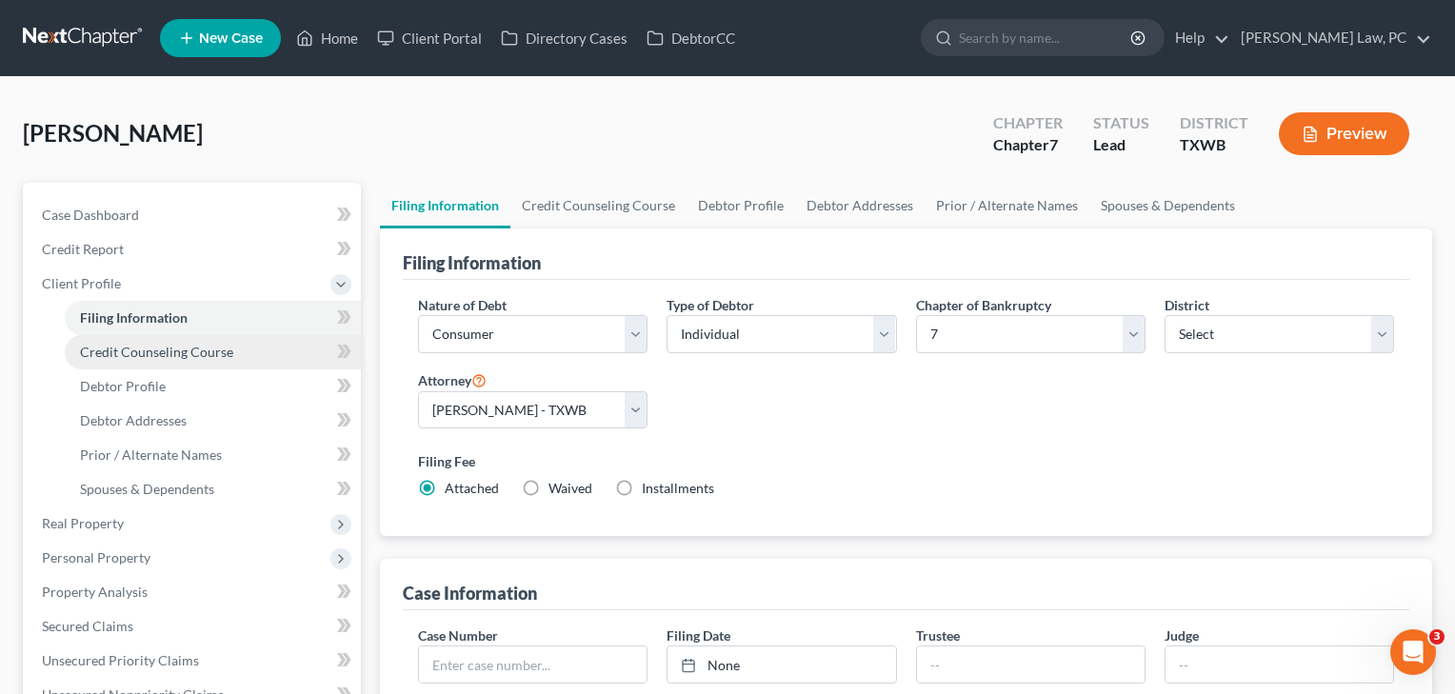
click at [178, 352] on span "Credit Counseling Course" at bounding box center [156, 352] width 153 height 16
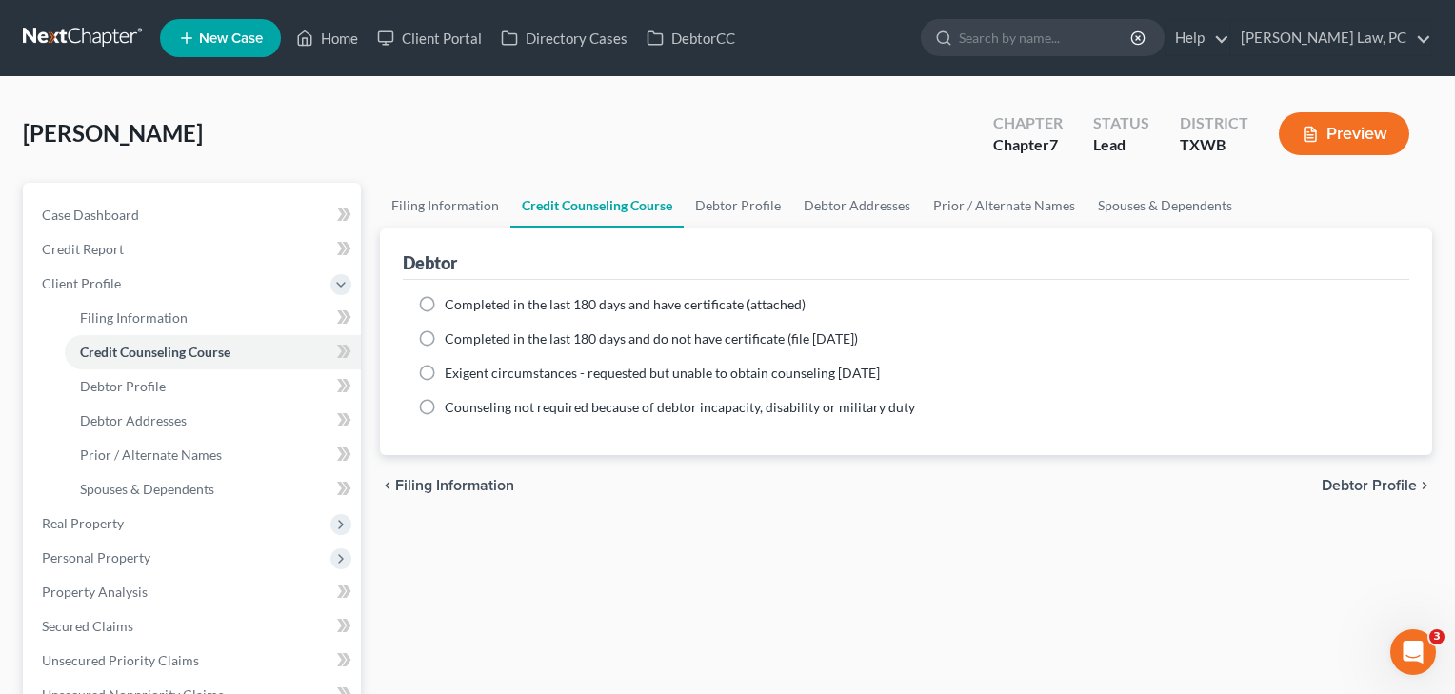
click at [457, 332] on span "Completed in the last 180 days and do not have certificate (file within 14 days)" at bounding box center [651, 338] width 413 height 16
click at [457, 332] on input "Completed in the last 180 days and do not have certificate (file within 14 days)" at bounding box center [458, 336] width 12 height 12
radio input "true"
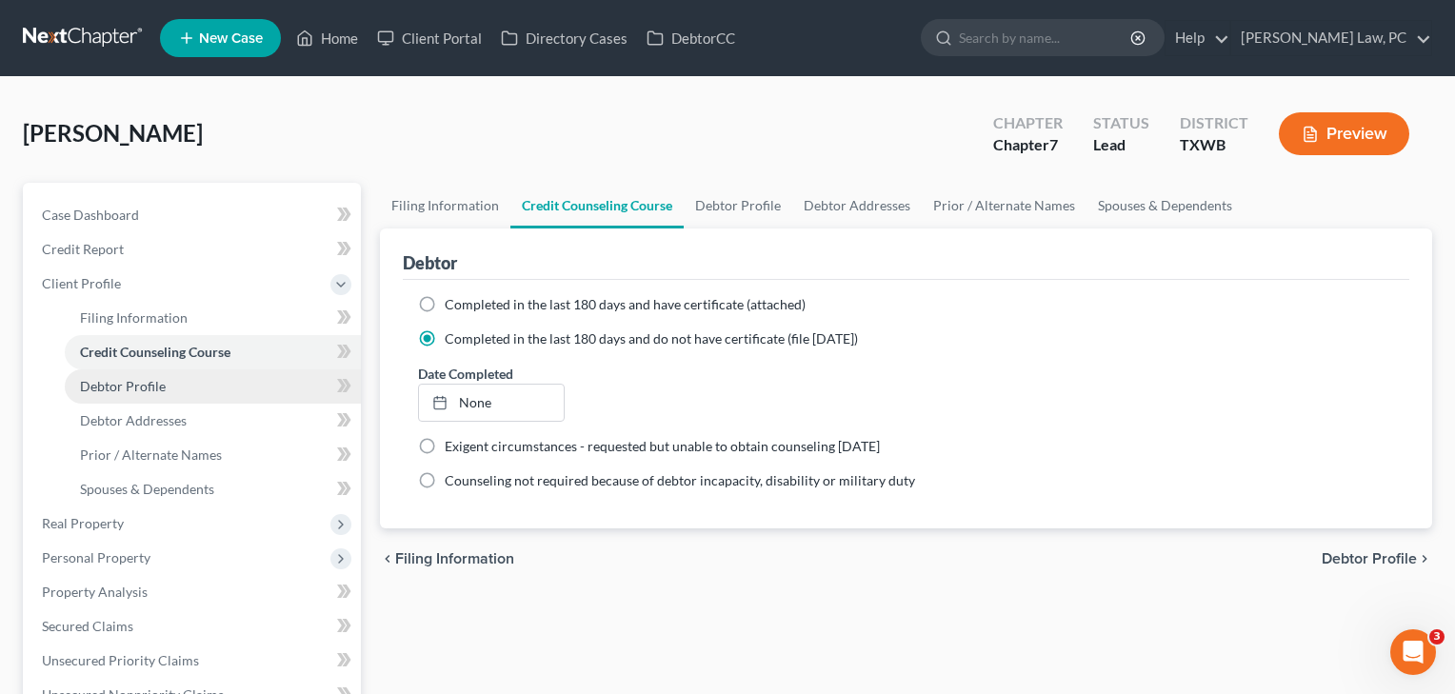
click at [173, 399] on link "Debtor Profile" at bounding box center [213, 387] width 296 height 34
select select "1"
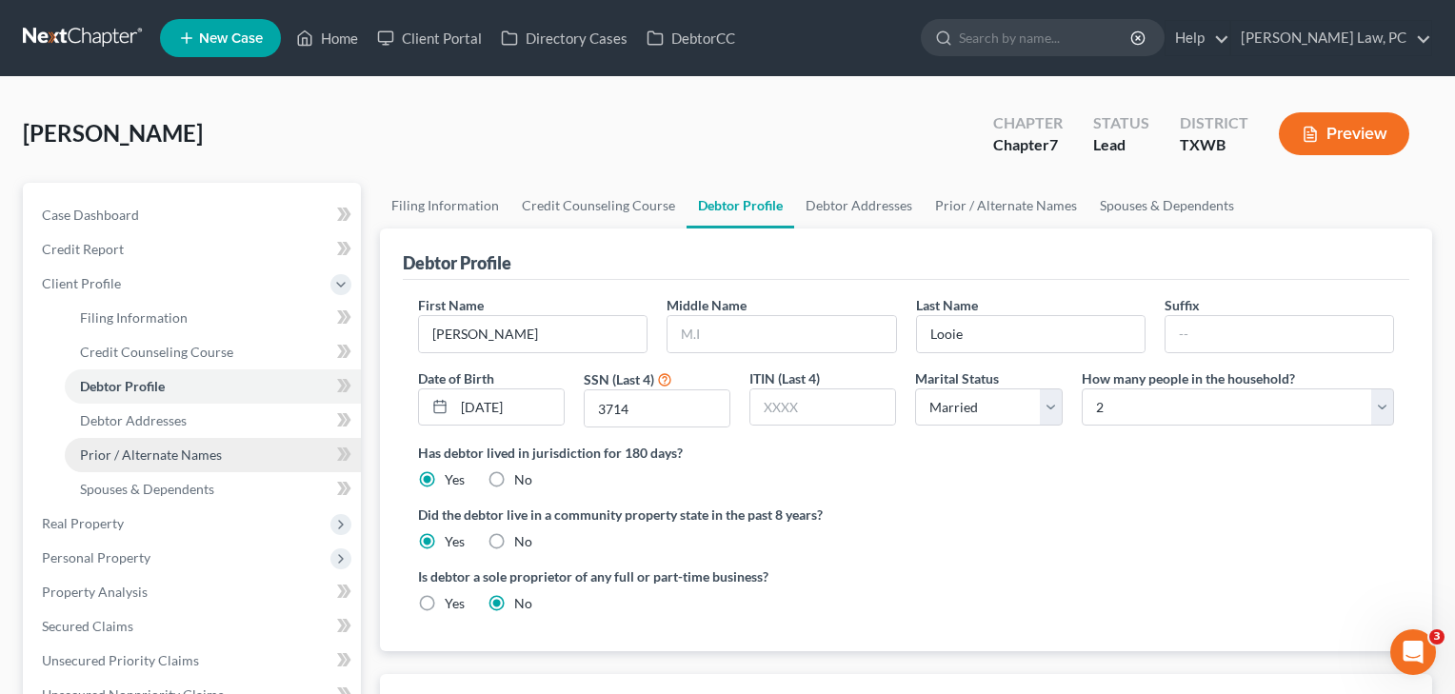
click at [167, 461] on span "Prior / Alternate Names" at bounding box center [151, 455] width 142 height 16
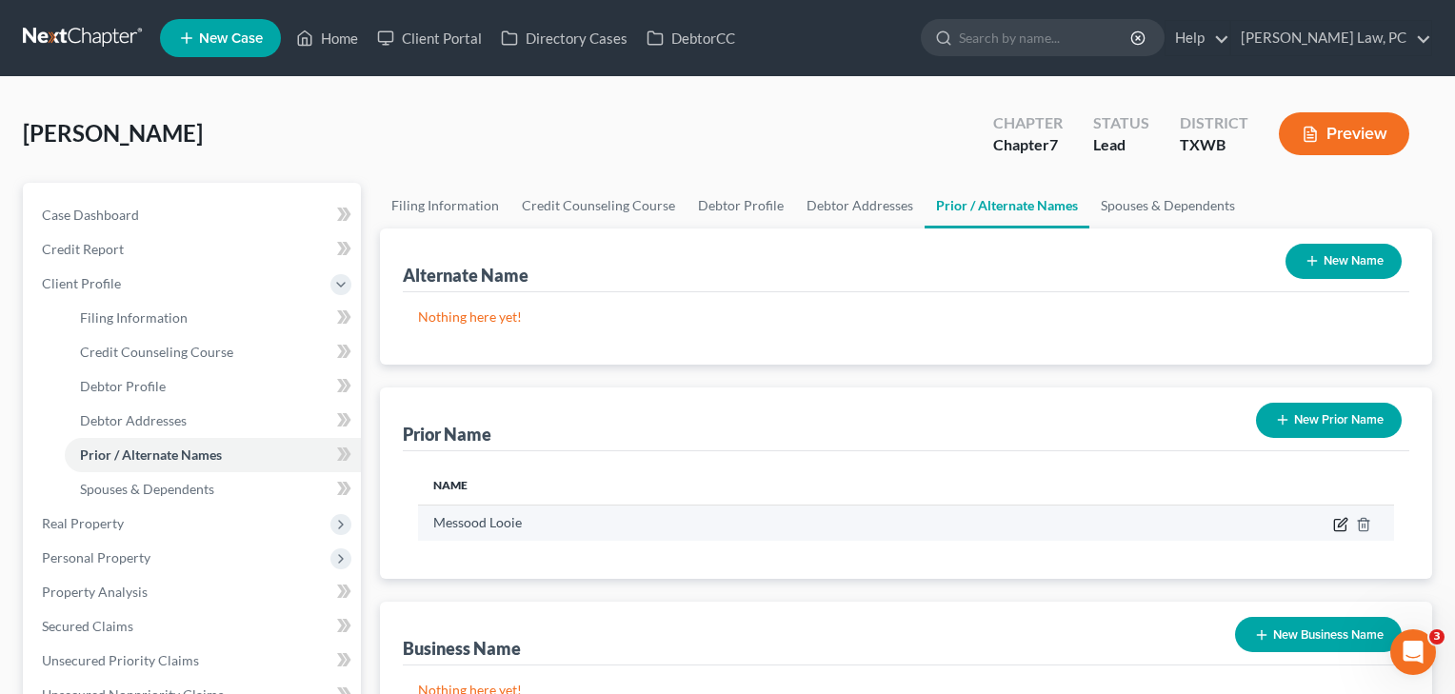
click at [1340, 525] on icon "button" at bounding box center [1340, 524] width 15 height 15
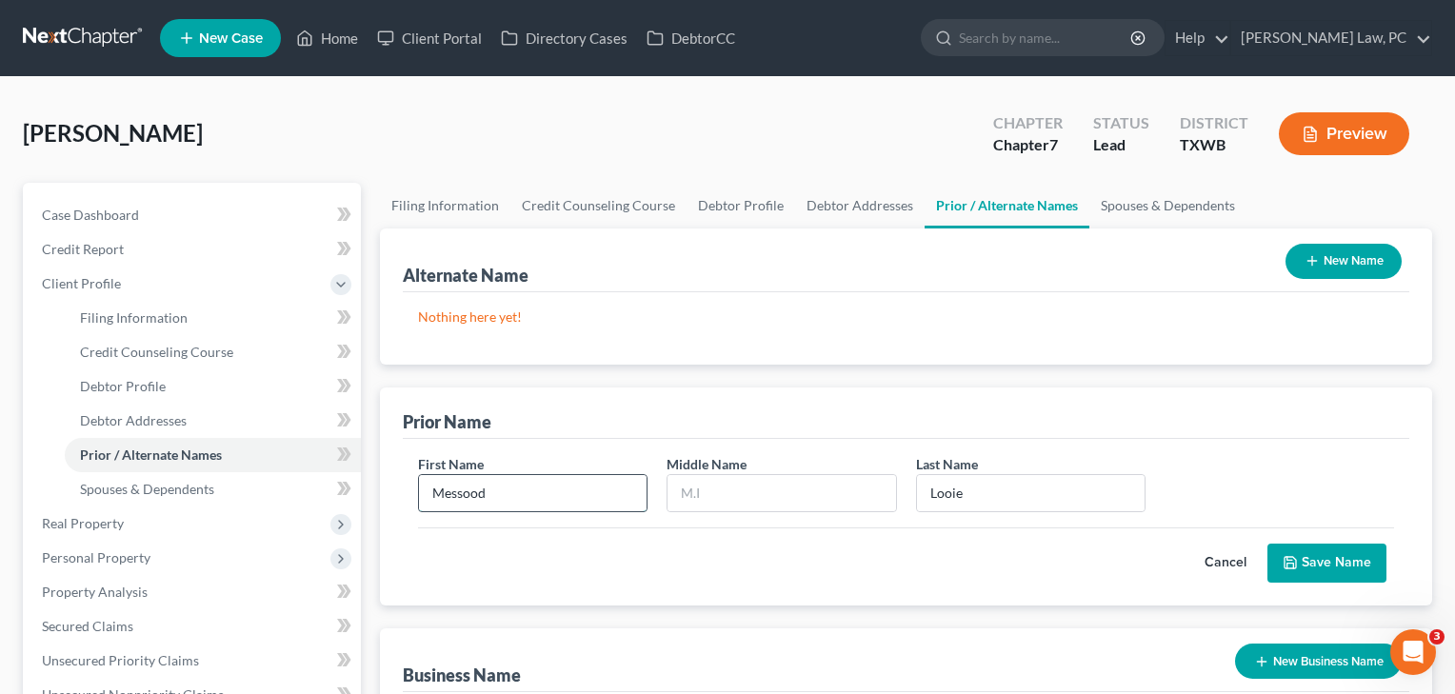
click at [450, 496] on input "Messood" at bounding box center [533, 493] width 228 height 36
click at [465, 497] on input "Massood" at bounding box center [533, 493] width 228 height 36
type input "Massood"
click at [1332, 565] on button "Save Name" at bounding box center [1327, 564] width 119 height 40
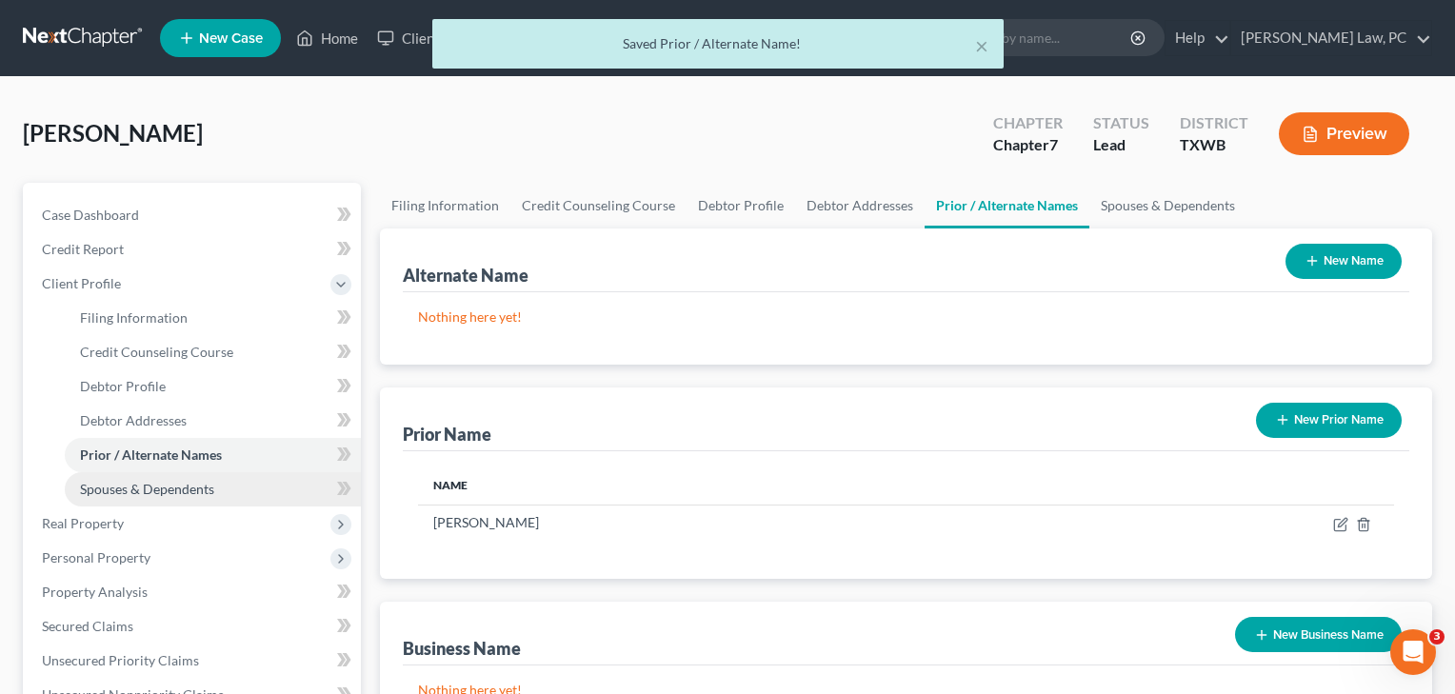
click at [150, 493] on span "Spouses & Dependents" at bounding box center [147, 489] width 134 height 16
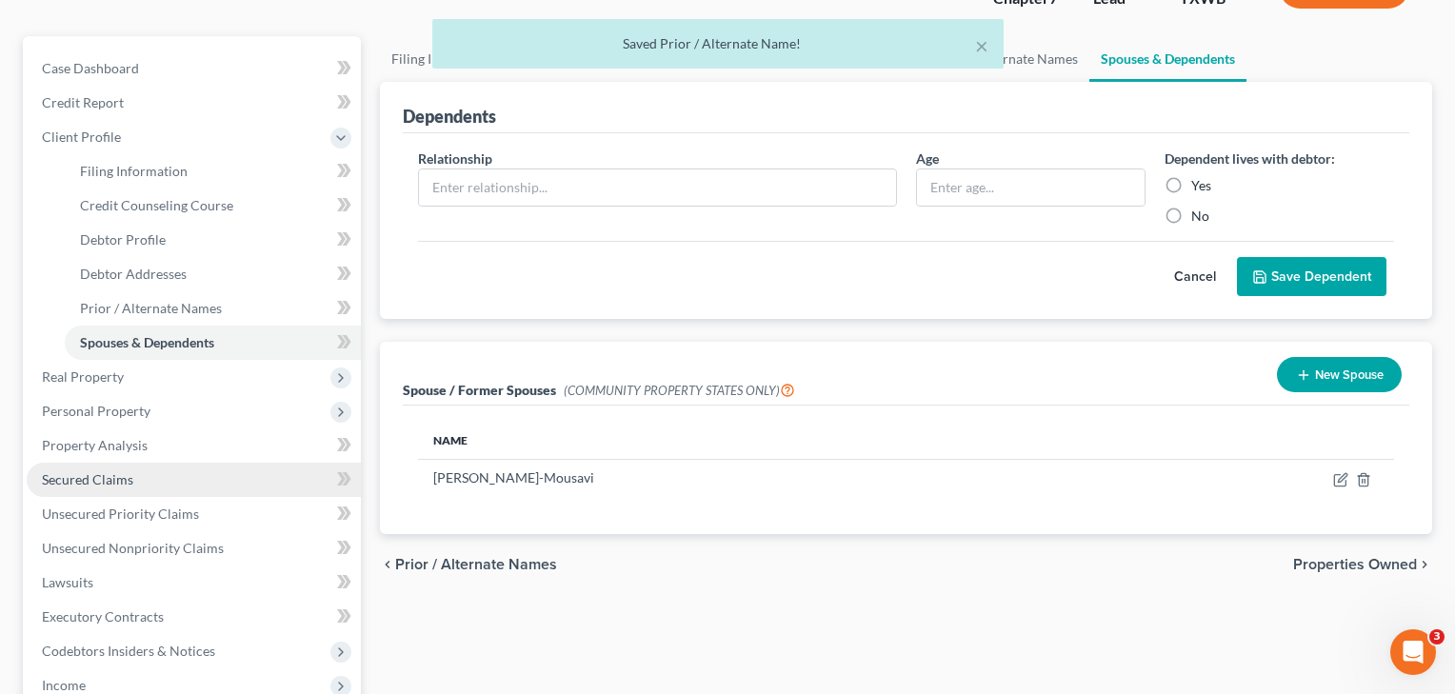
scroll to position [148, 0]
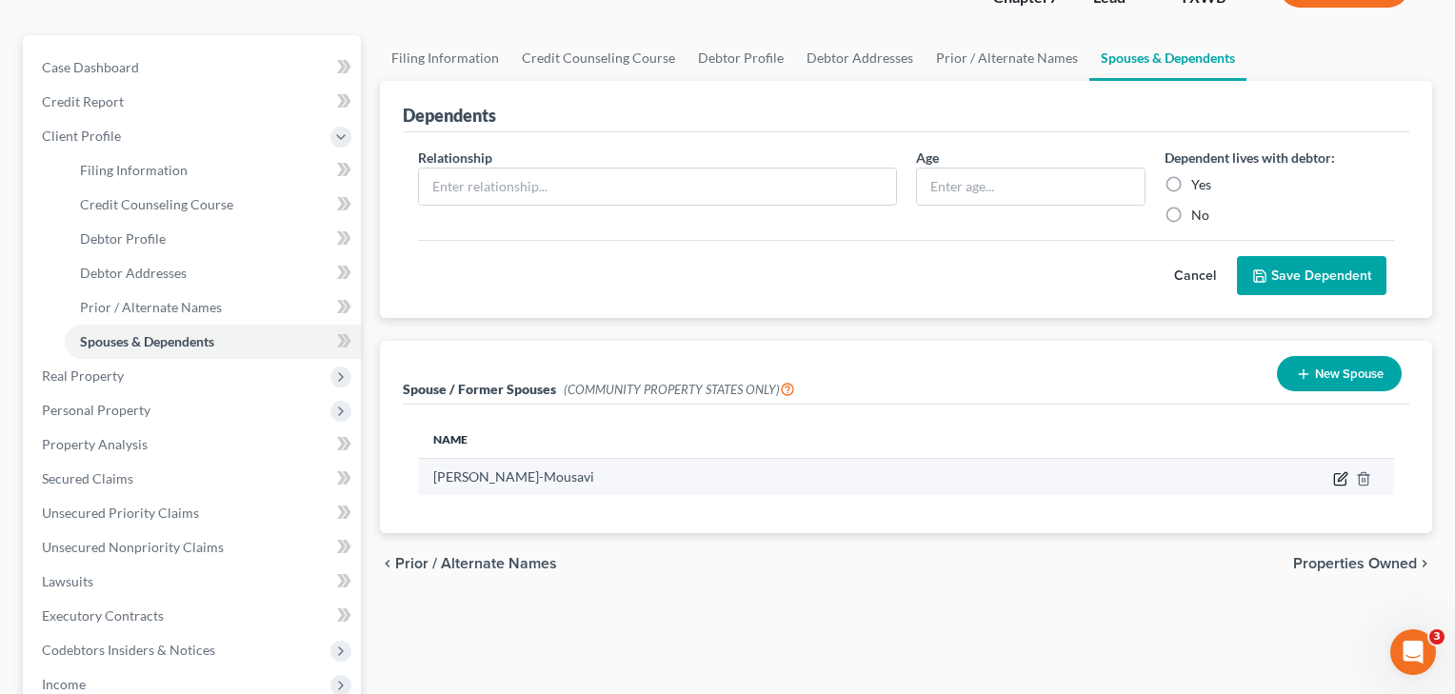
click at [1338, 477] on icon "button" at bounding box center [1340, 478] width 15 height 15
select select "8"
select select "45"
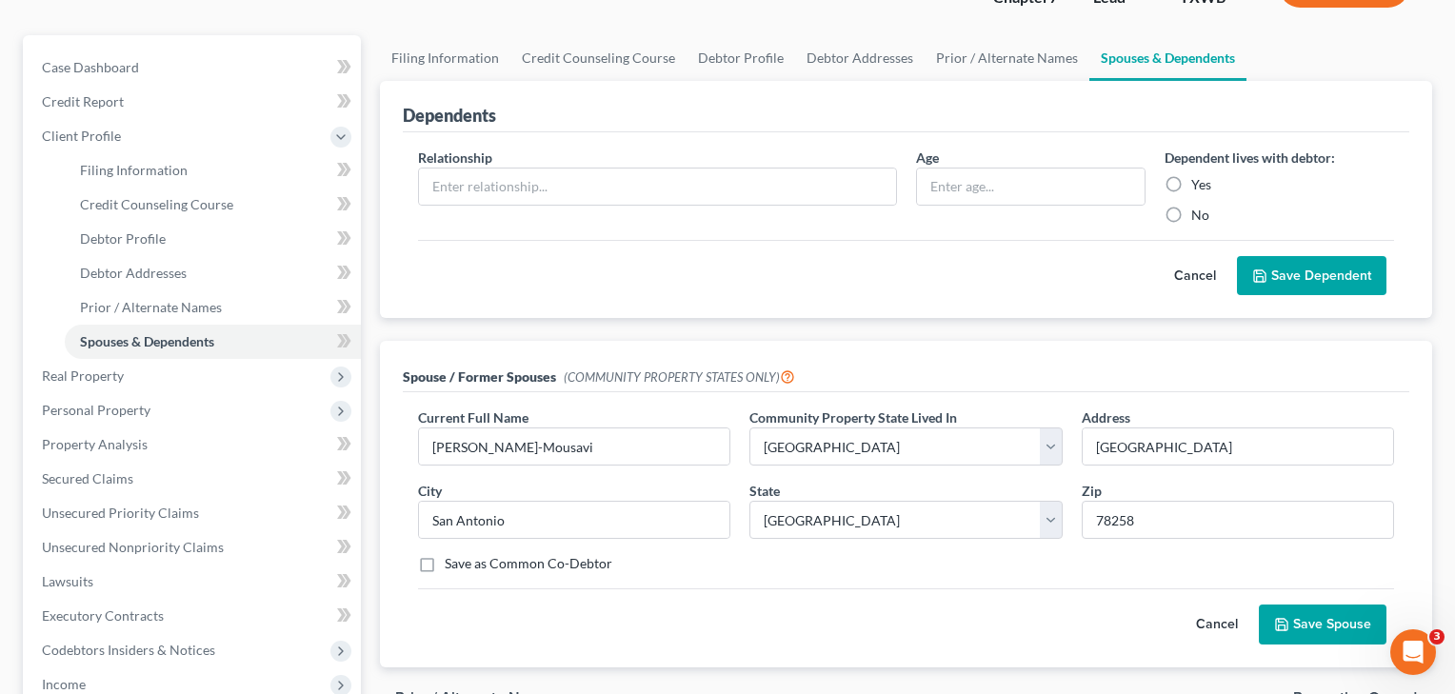
click at [1328, 618] on button "Save Spouse" at bounding box center [1323, 625] width 128 height 40
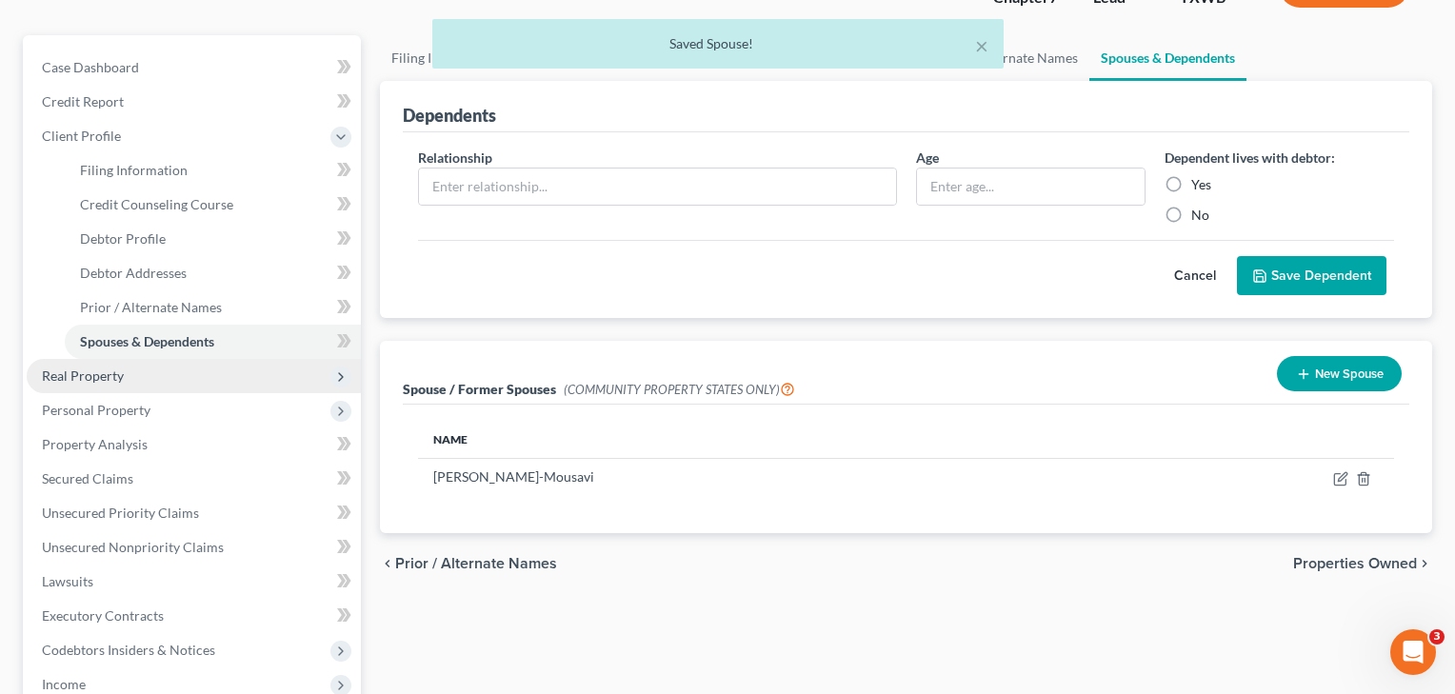
click at [122, 376] on span "Real Property" at bounding box center [83, 376] width 82 height 16
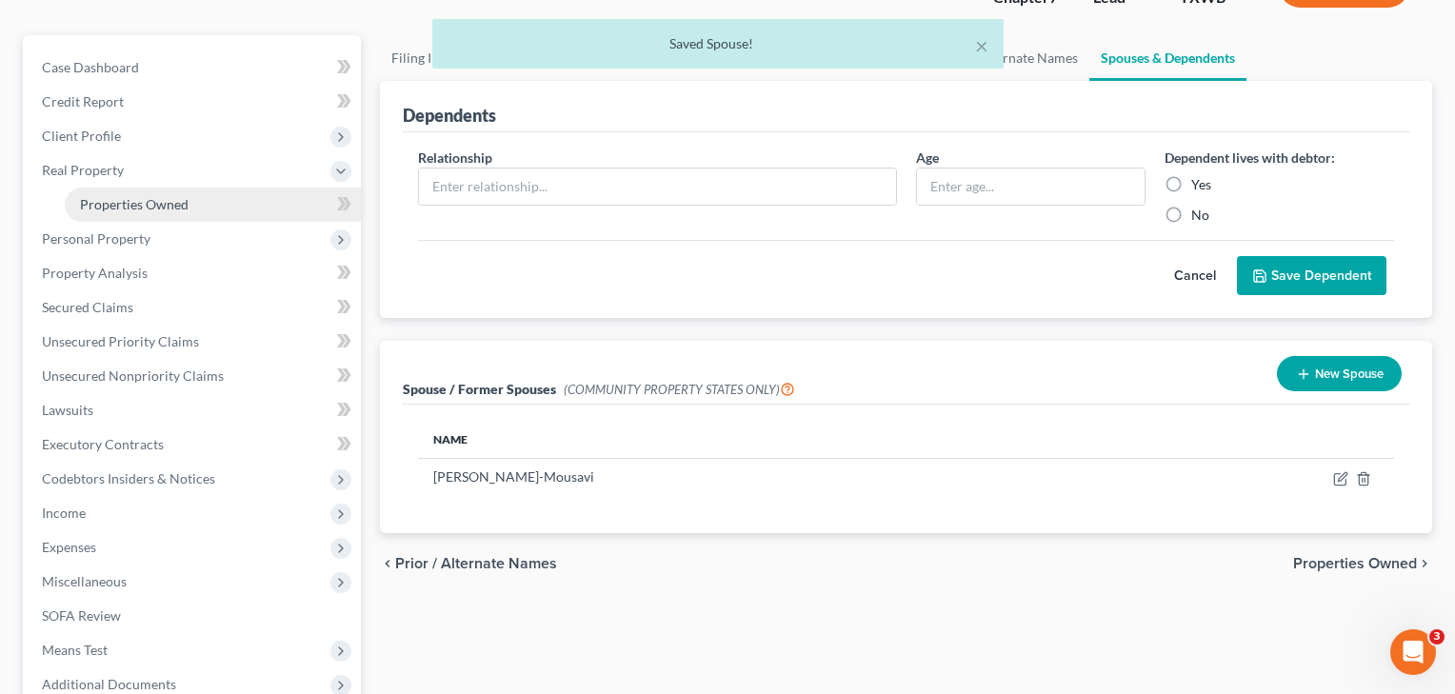
click at [144, 200] on span "Properties Owned" at bounding box center [134, 204] width 109 height 16
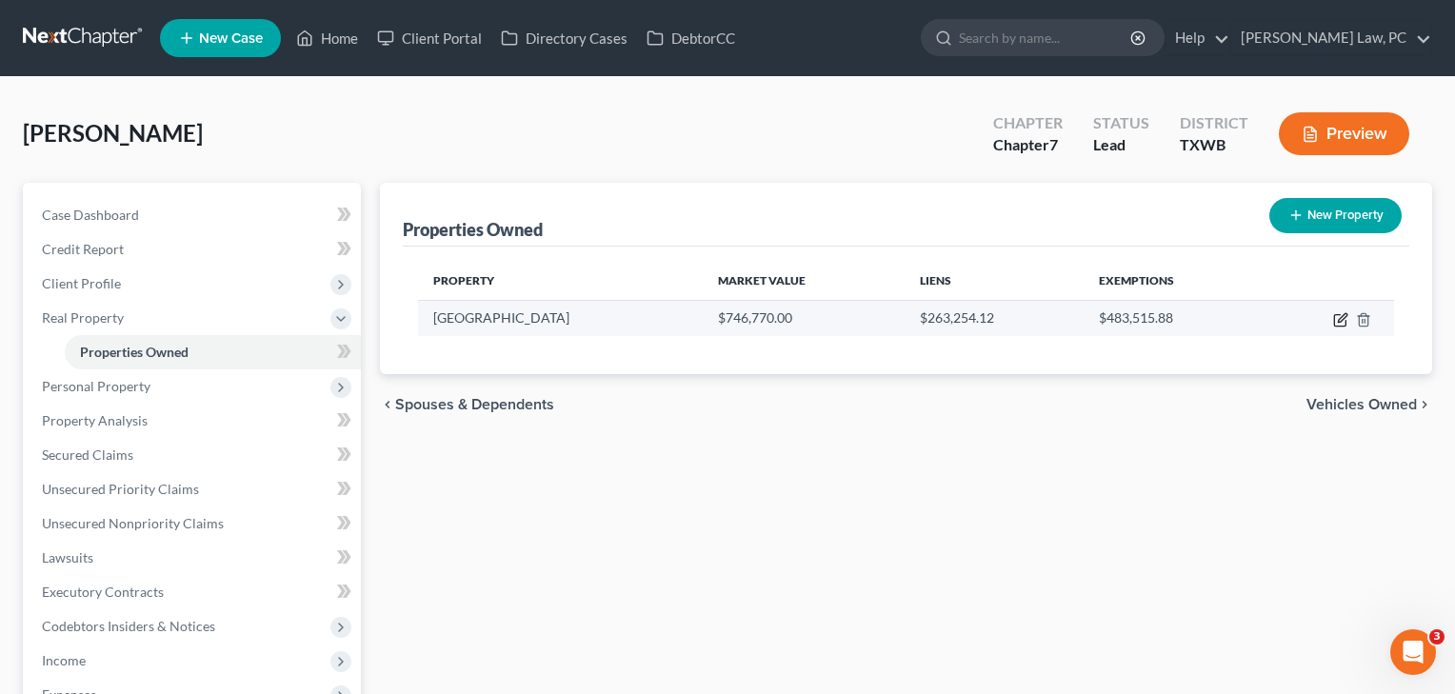
click at [1338, 319] on icon "button" at bounding box center [1340, 319] width 15 height 15
select select "45"
select select "3"
select select "0"
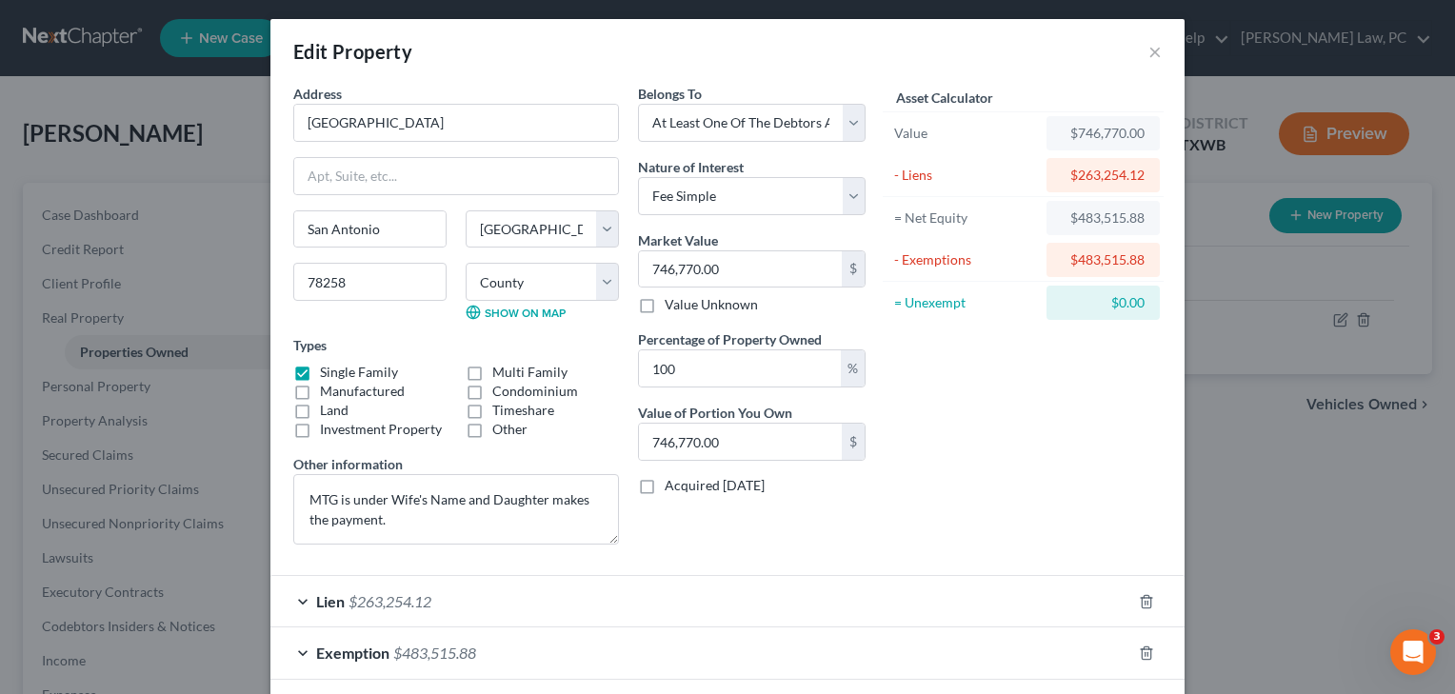
scroll to position [10, 0]
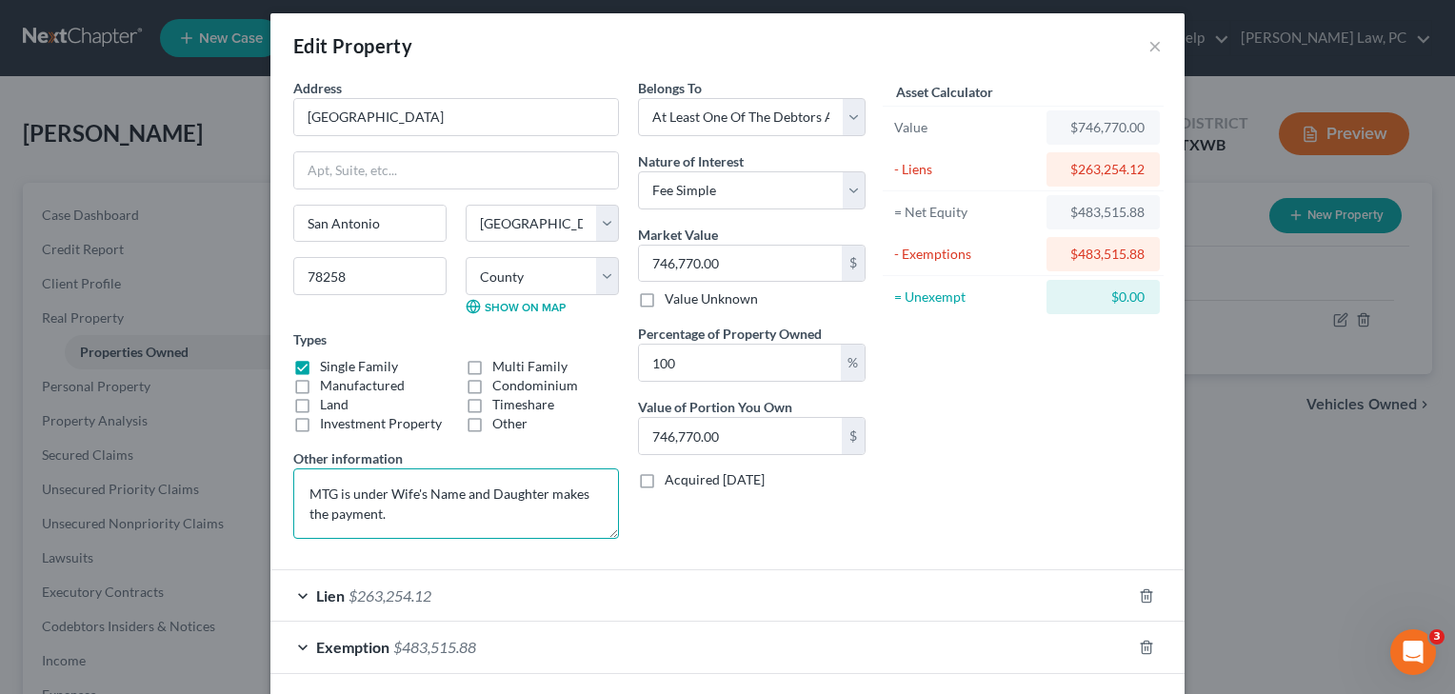
click at [383, 515] on textarea "MTG is under Wife's Name and Daughter makes the payment." at bounding box center [456, 504] width 326 height 70
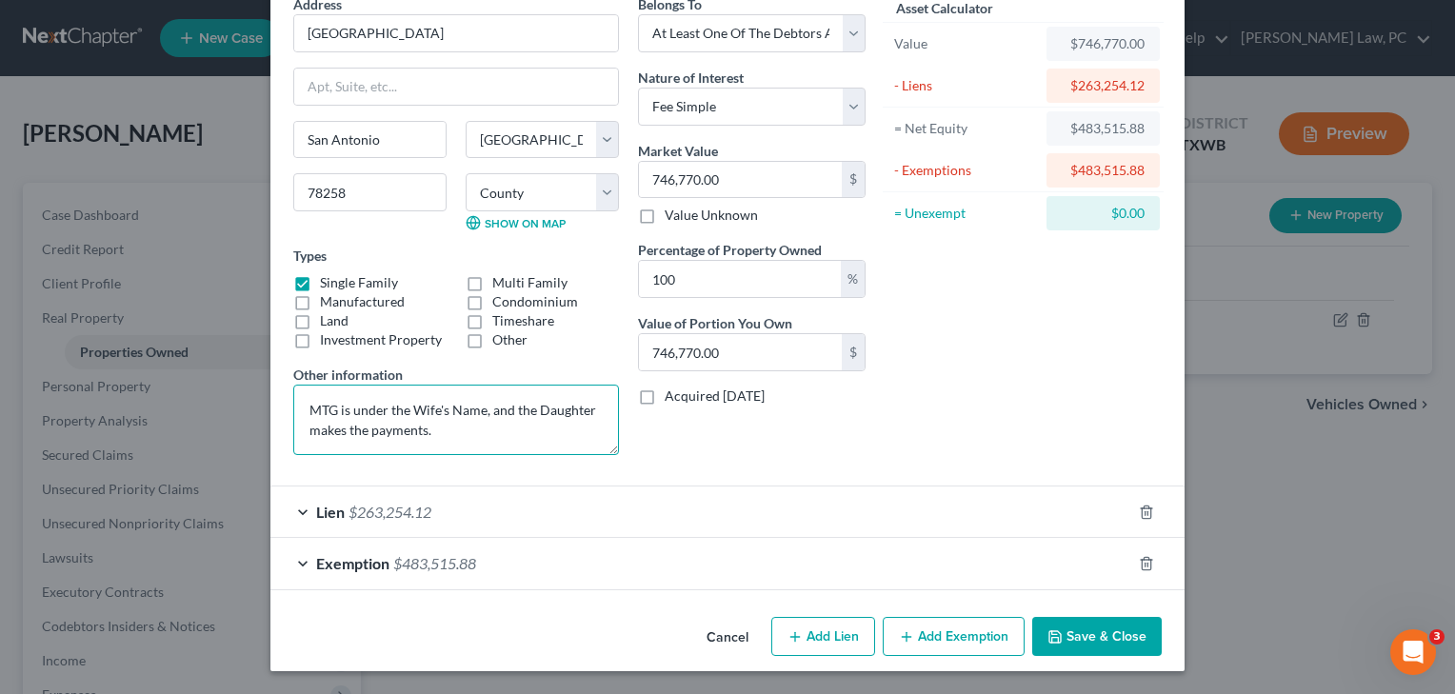
scroll to position [93, 0]
type textarea "MTG is under the Wife's Name, and the Daughter makes the payments."
click at [1080, 645] on button "Save & Close" at bounding box center [1097, 637] width 130 height 40
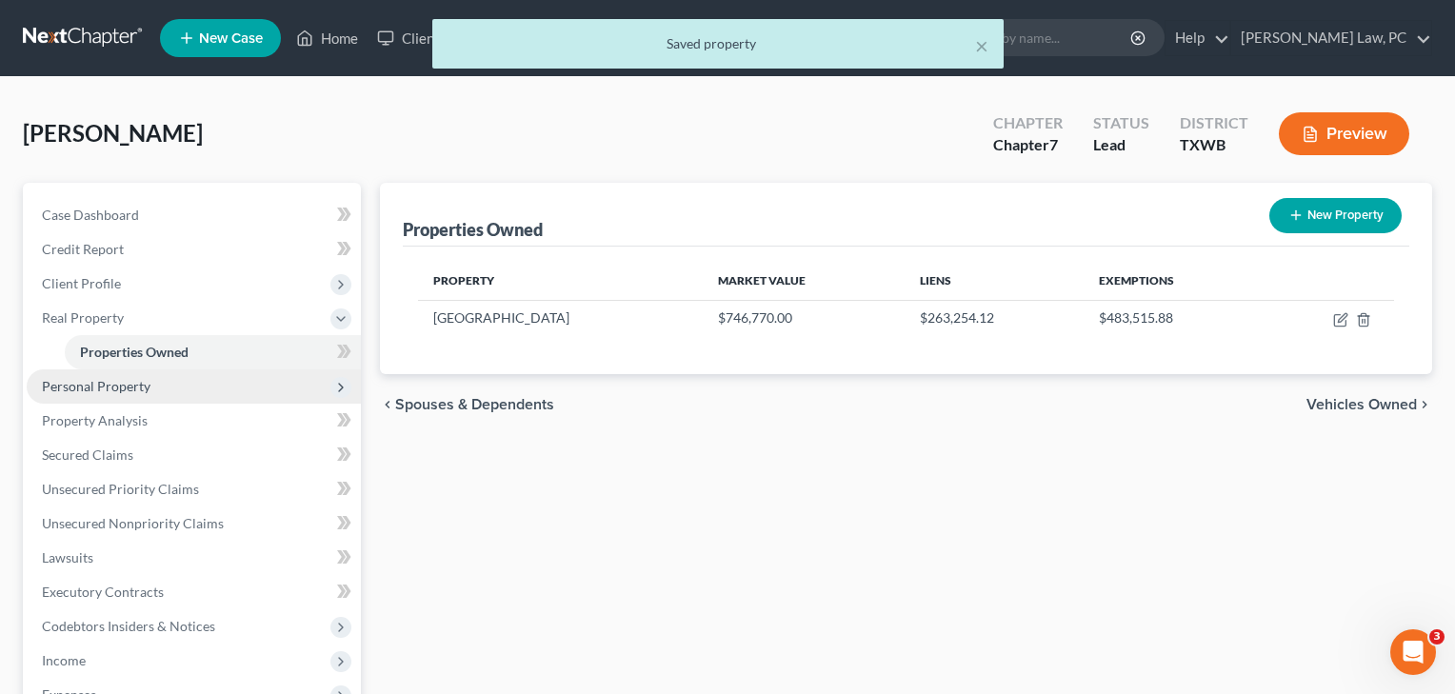
click at [97, 385] on span "Personal Property" at bounding box center [96, 386] width 109 height 16
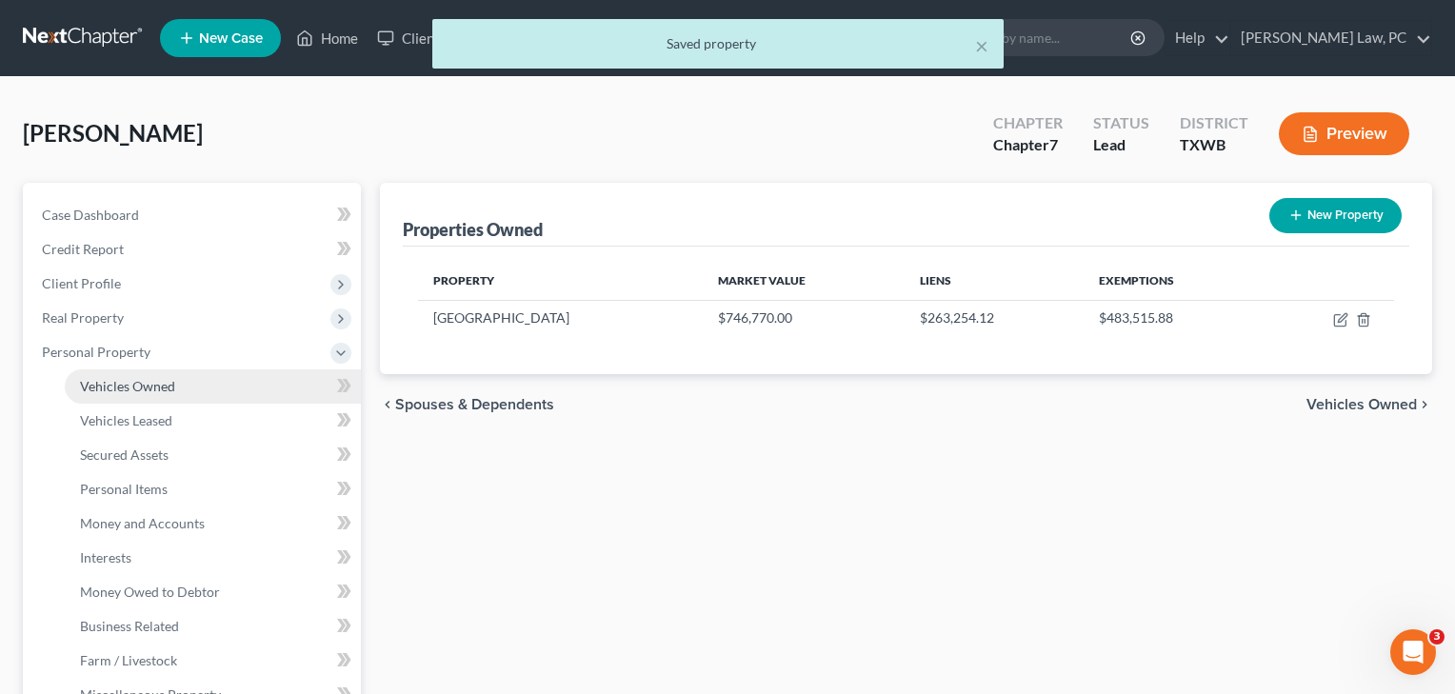
click at [116, 398] on link "Vehicles Owned" at bounding box center [213, 387] width 296 height 34
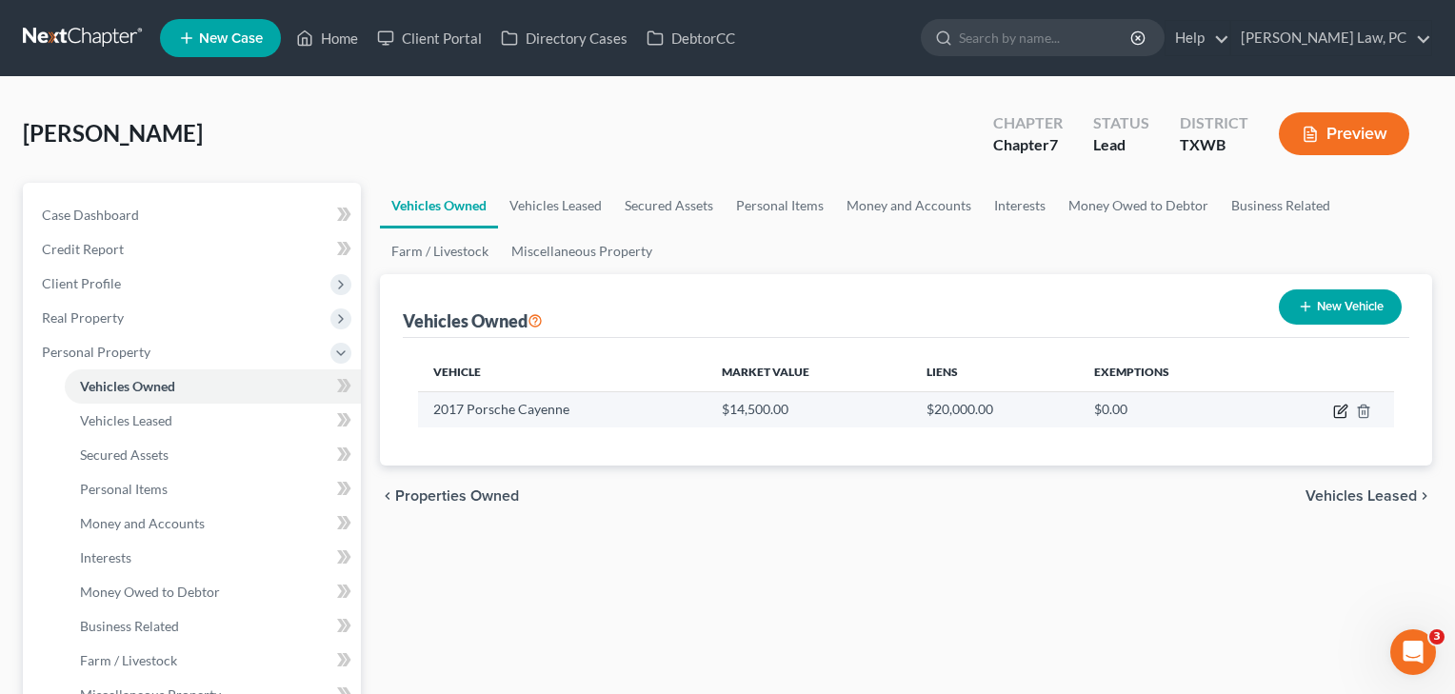
click at [1339, 411] on icon "button" at bounding box center [1342, 409] width 9 height 9
select select "0"
select select "9"
select select "2"
select select "0"
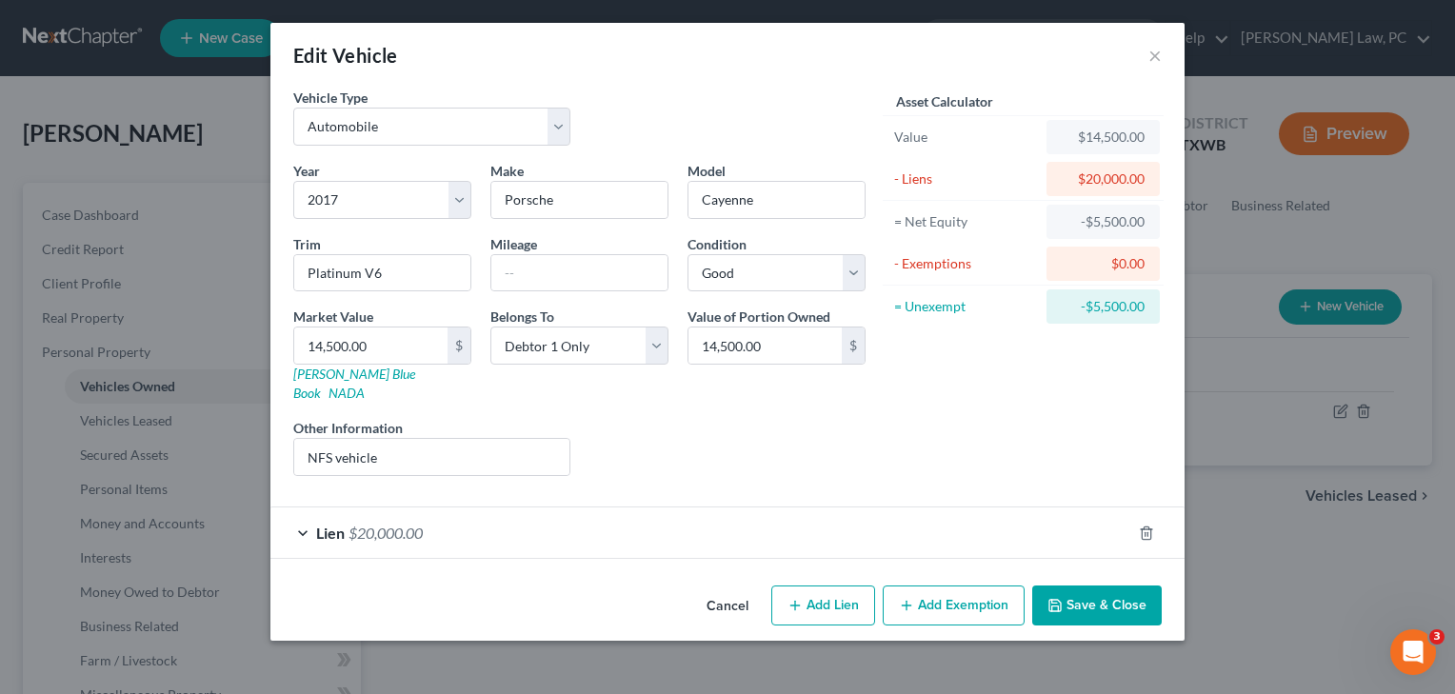
click at [963, 597] on button "Add Exemption" at bounding box center [954, 606] width 142 height 40
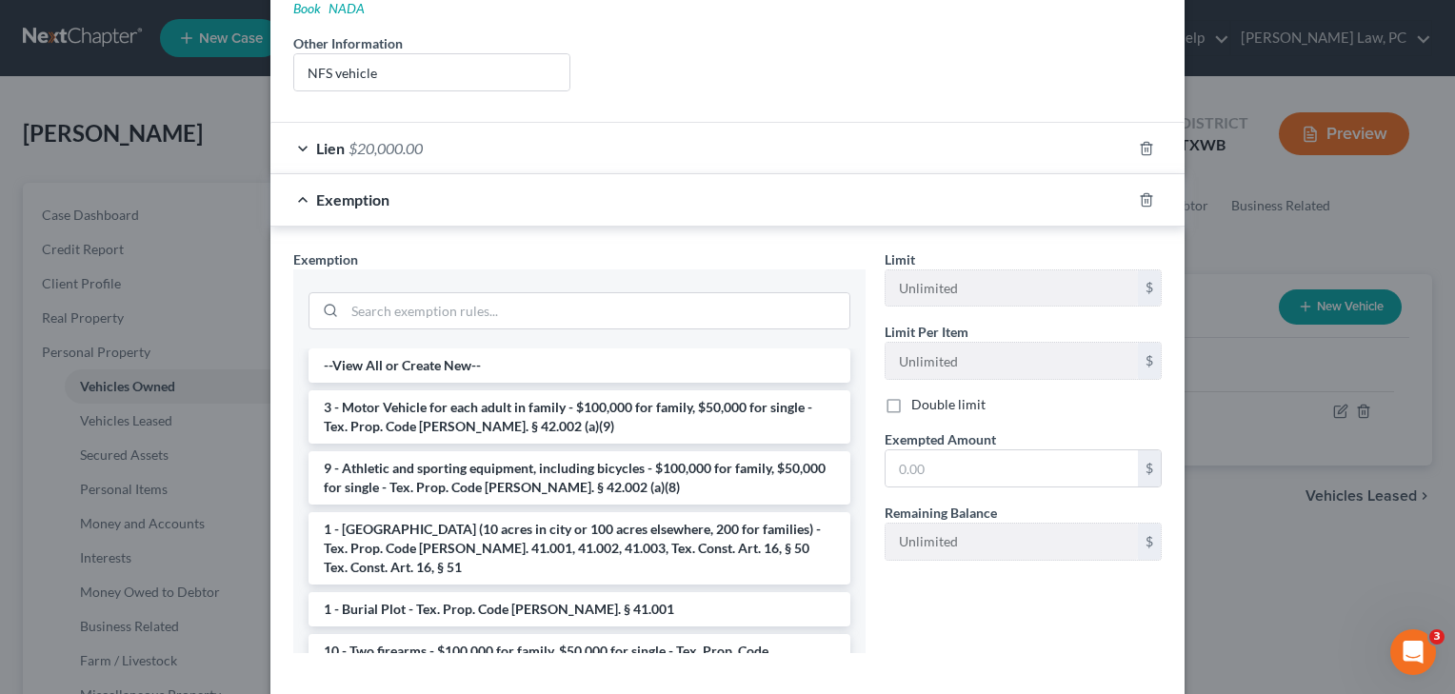
scroll to position [410, 0]
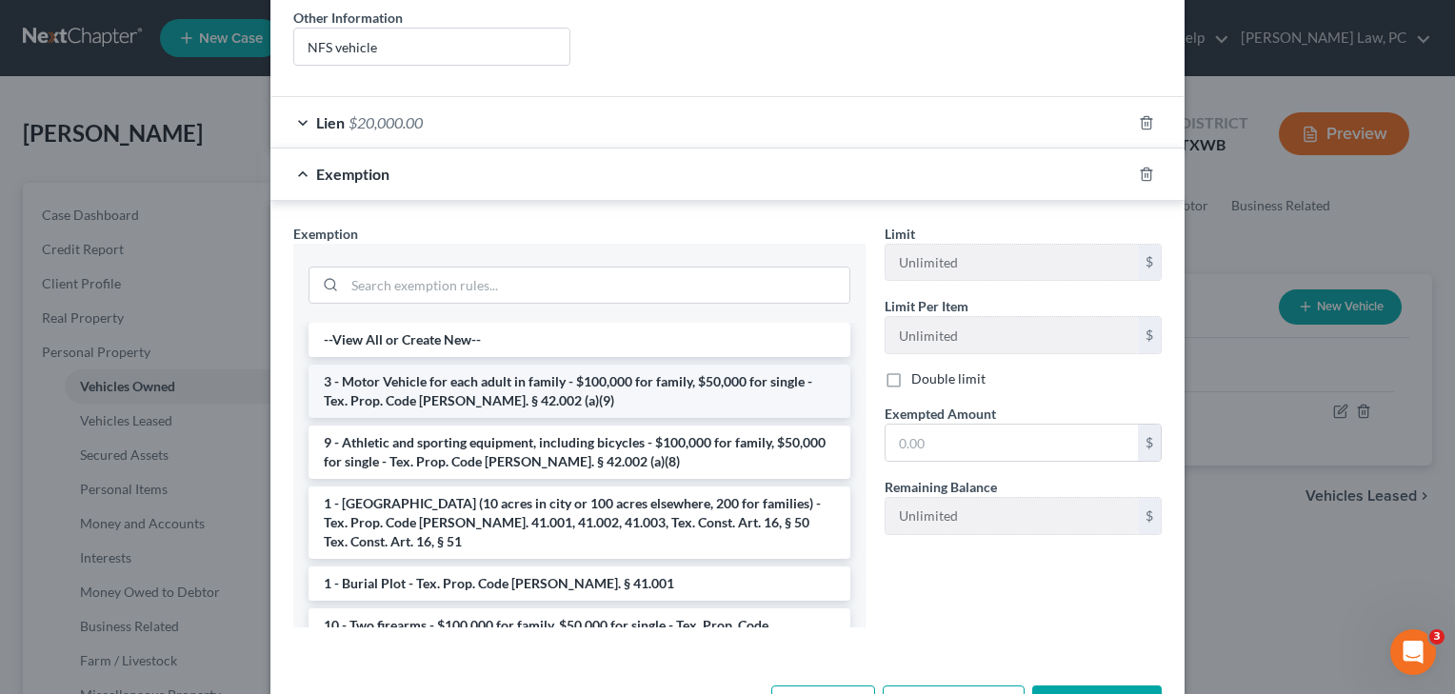
click at [418, 367] on li "3 - Motor Vehicle for each adult in family - $100,000 for family, $50,000 for s…" at bounding box center [580, 391] width 542 height 53
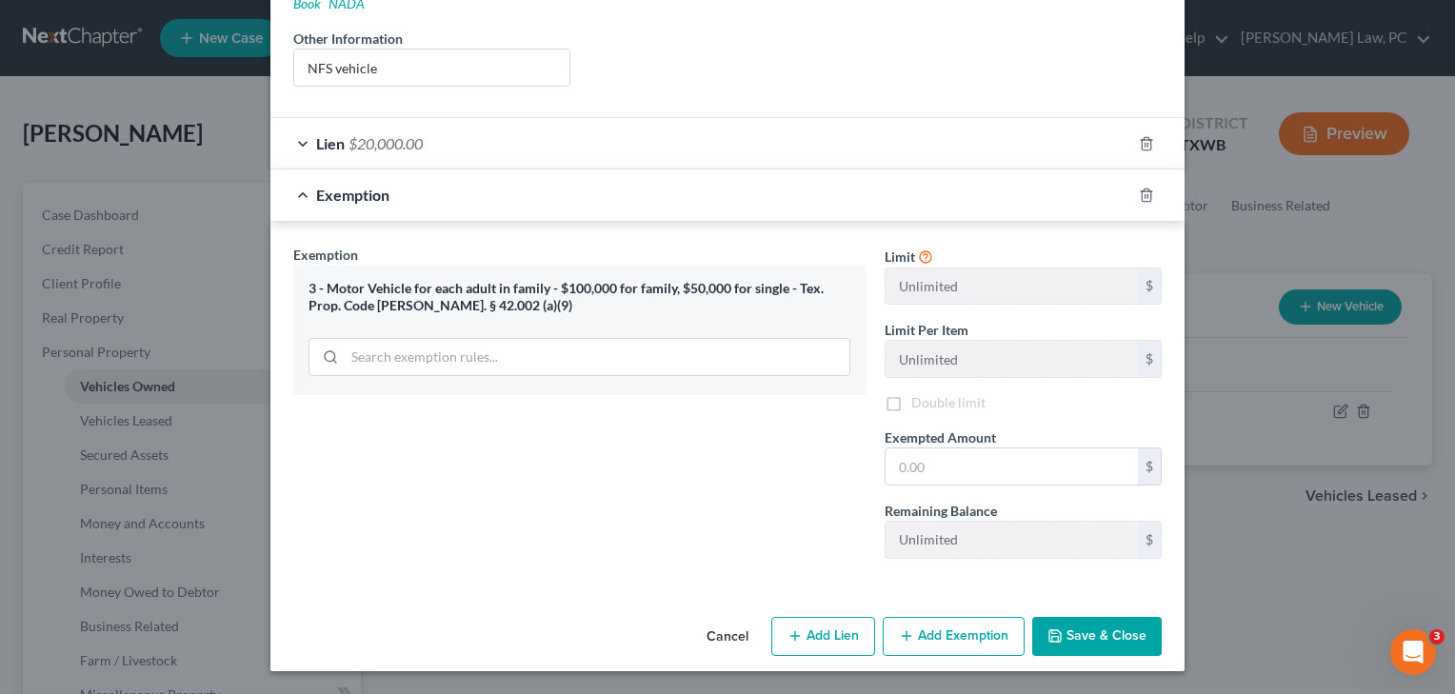
scroll to position [368, 0]
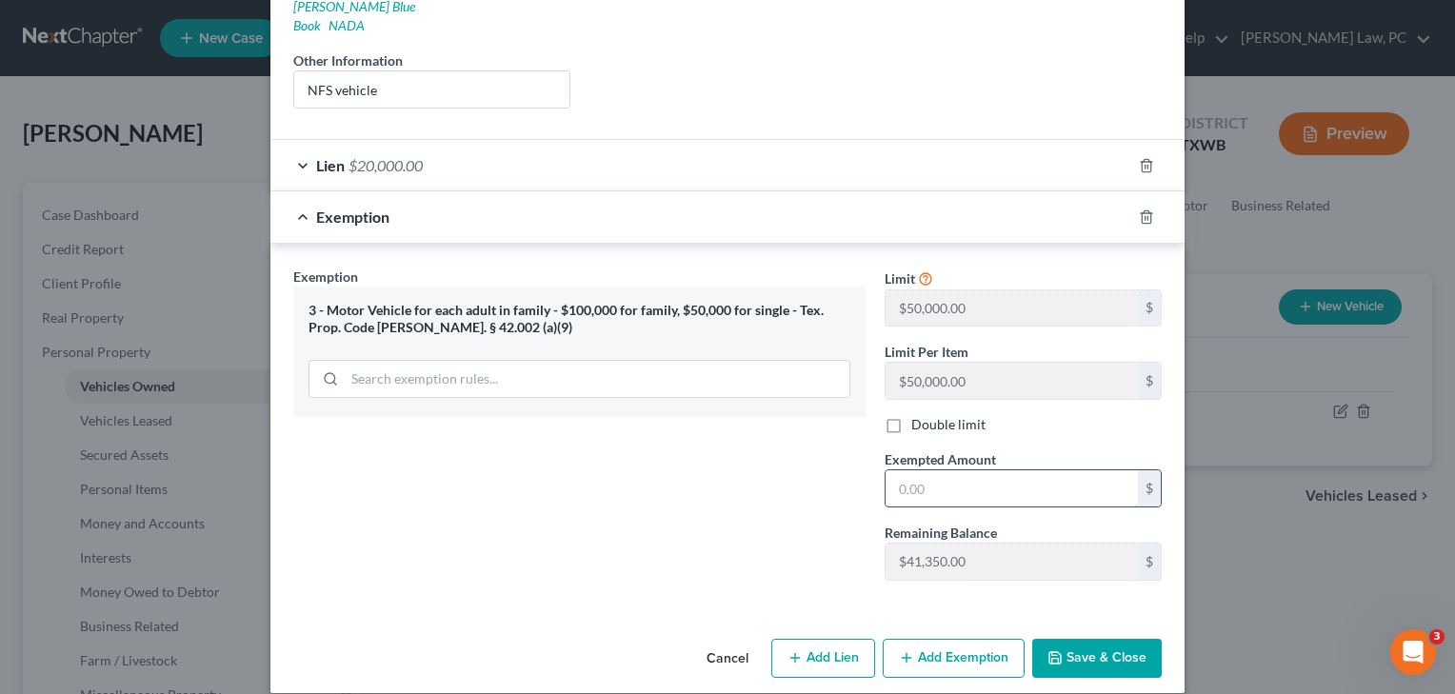
click at [922, 472] on input "text" at bounding box center [1012, 488] width 252 height 36
type input "14,500"
click at [1080, 639] on button "Save & Close" at bounding box center [1097, 659] width 130 height 40
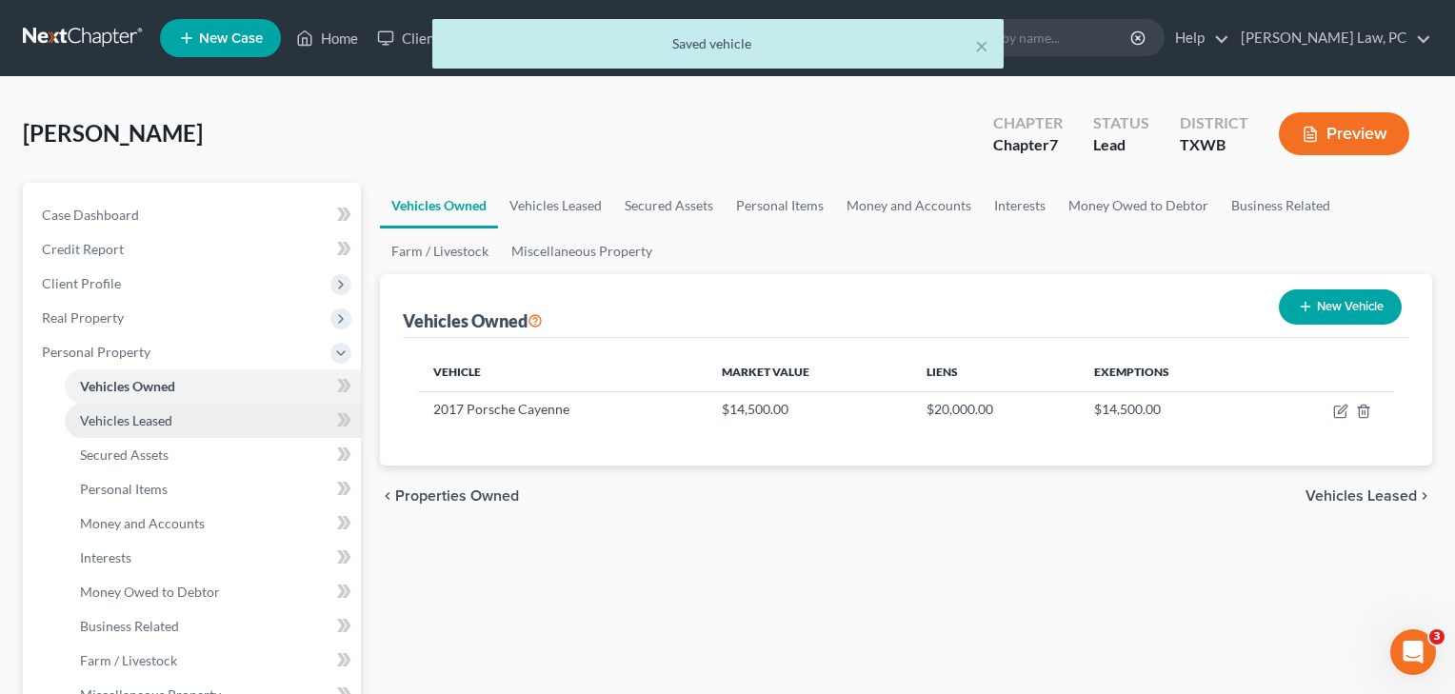
click at [133, 426] on span "Vehicles Leased" at bounding box center [126, 420] width 92 height 16
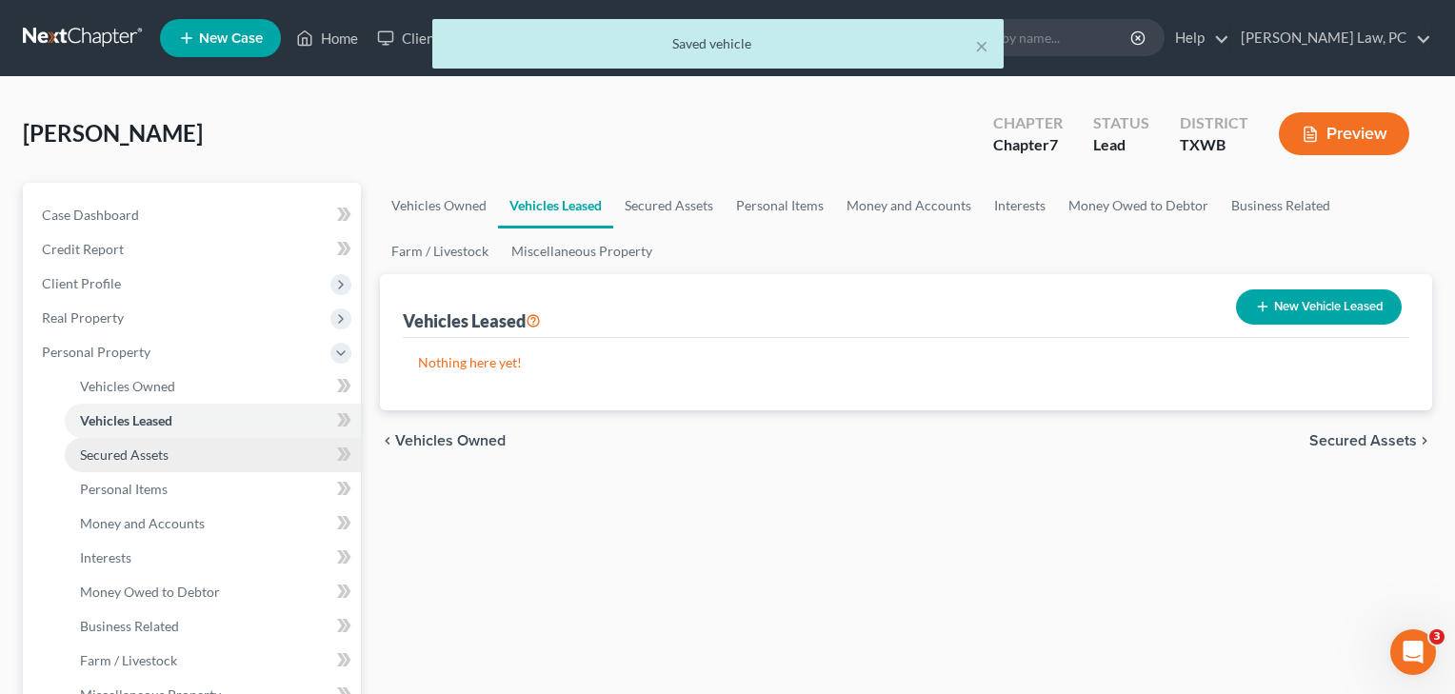
click at [139, 456] on span "Secured Assets" at bounding box center [124, 455] width 89 height 16
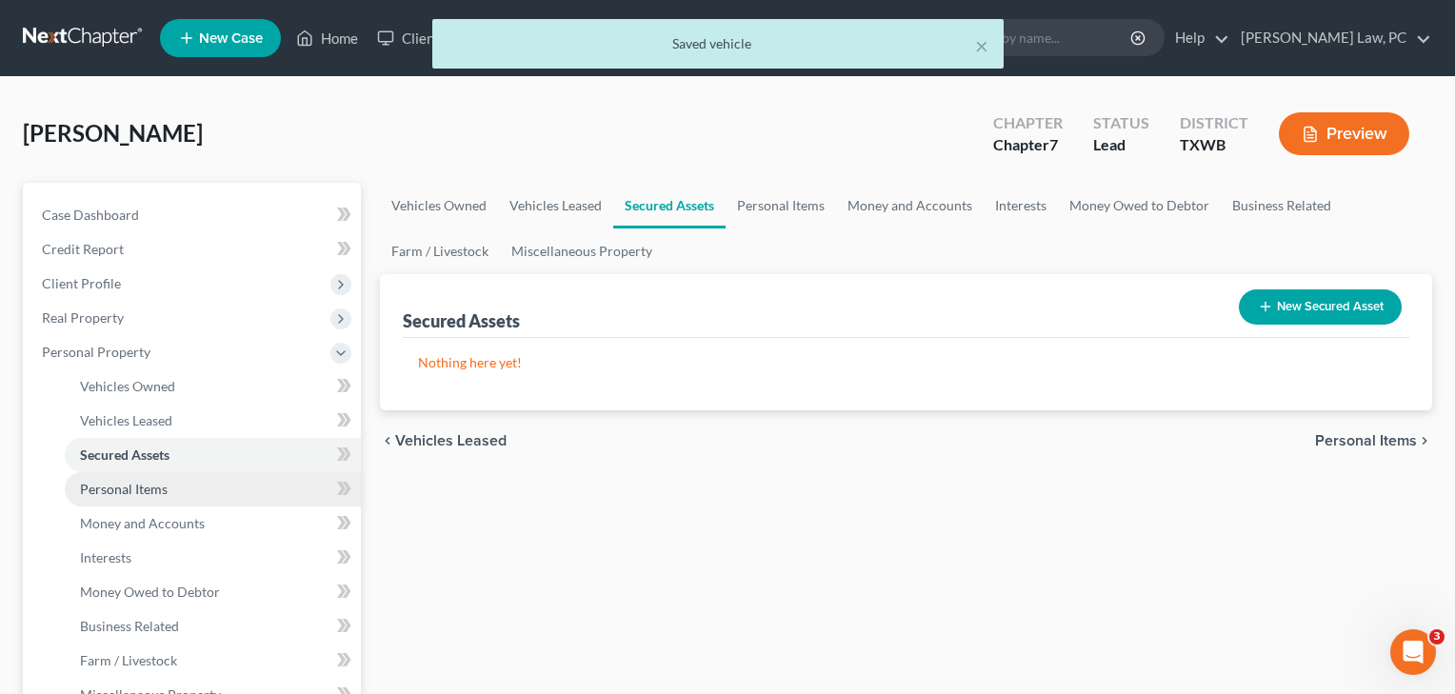
click at [143, 488] on span "Personal Items" at bounding box center [124, 489] width 88 height 16
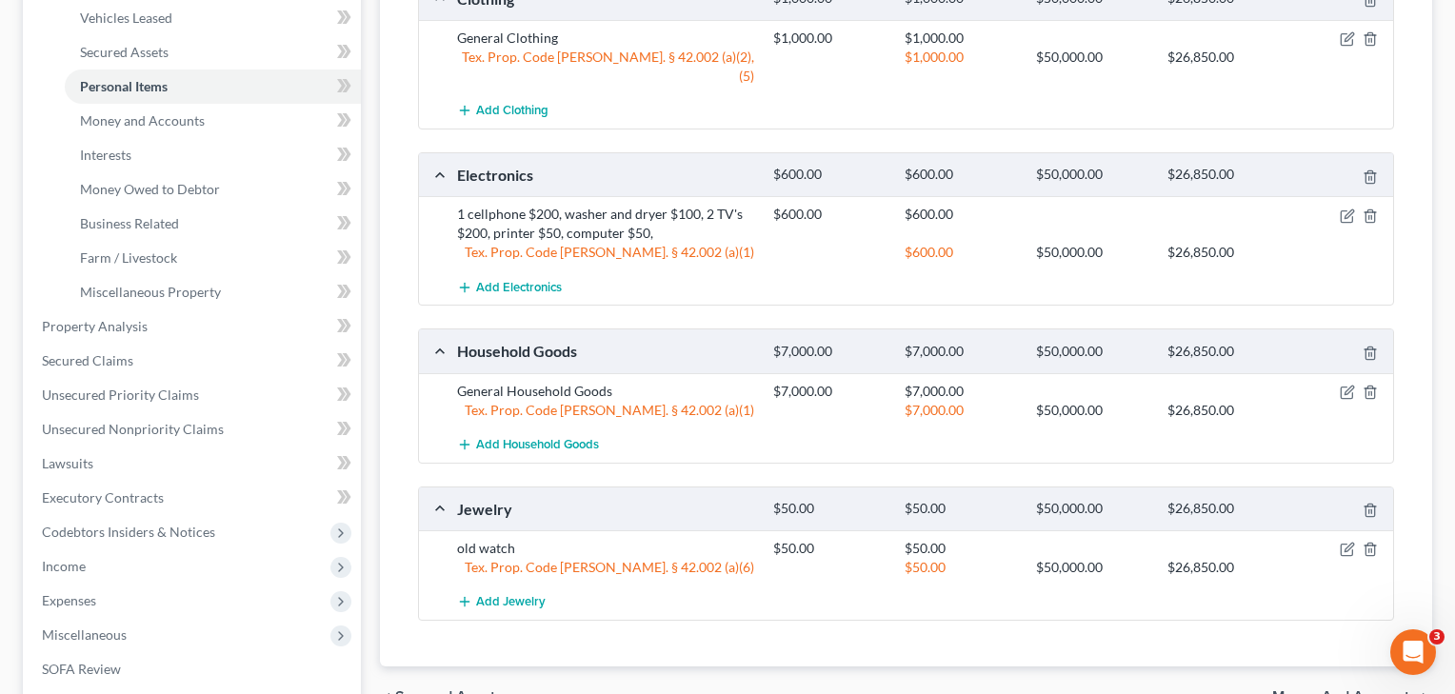
scroll to position [405, 0]
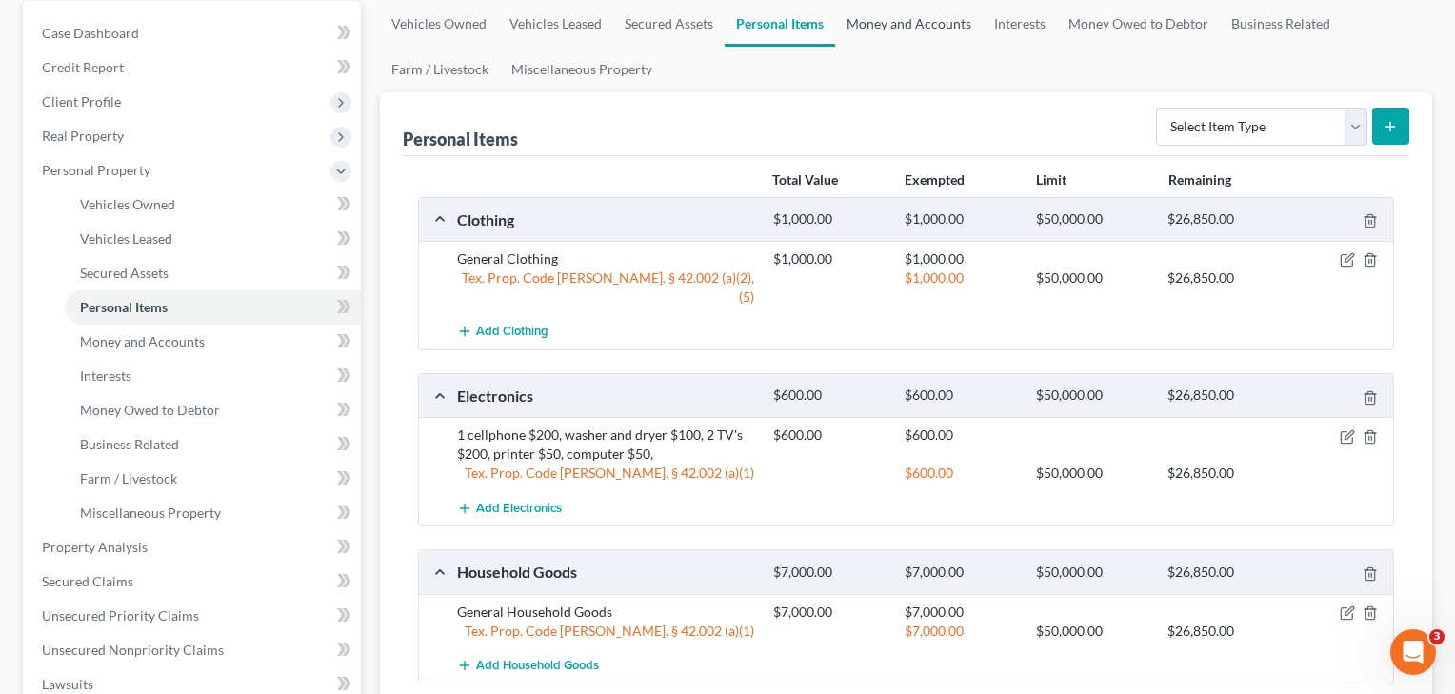
click at [917, 22] on link "Money and Accounts" at bounding box center [909, 24] width 148 height 46
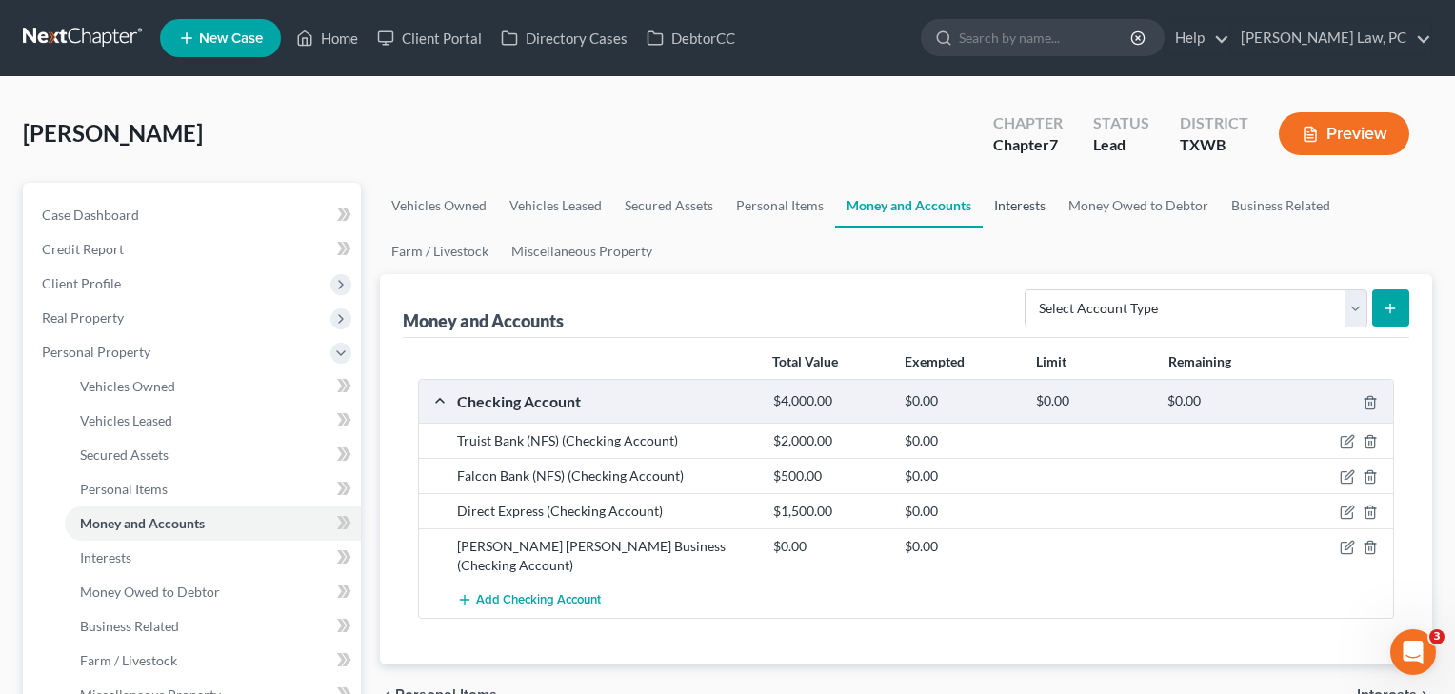
click at [1025, 208] on link "Interests" at bounding box center [1020, 206] width 74 height 46
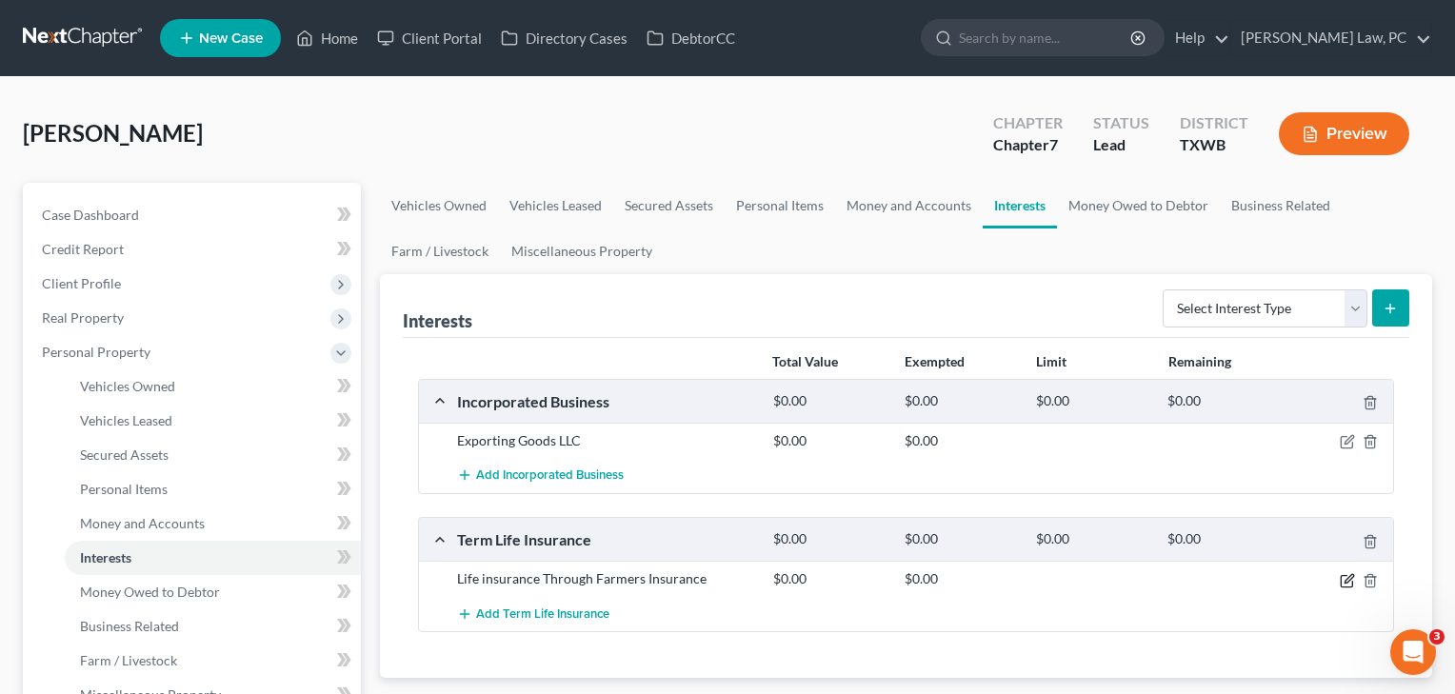
click at [1348, 583] on icon "button" at bounding box center [1347, 580] width 15 height 15
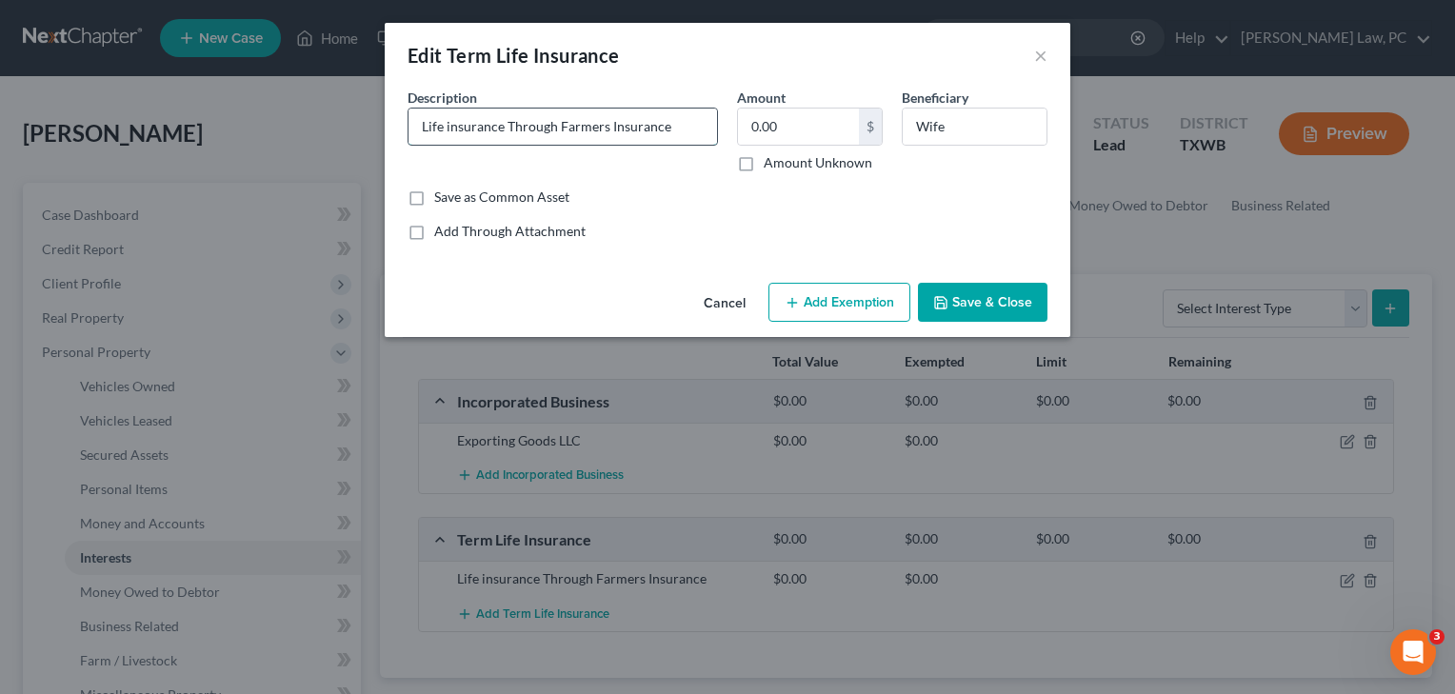
click at [420, 128] on input "Life insurance Through Farmers Insurance" at bounding box center [563, 127] width 309 height 36
type input "Terms Life insurance Through Farmers Insurance"
click at [970, 299] on button "Save & Close" at bounding box center [983, 303] width 130 height 40
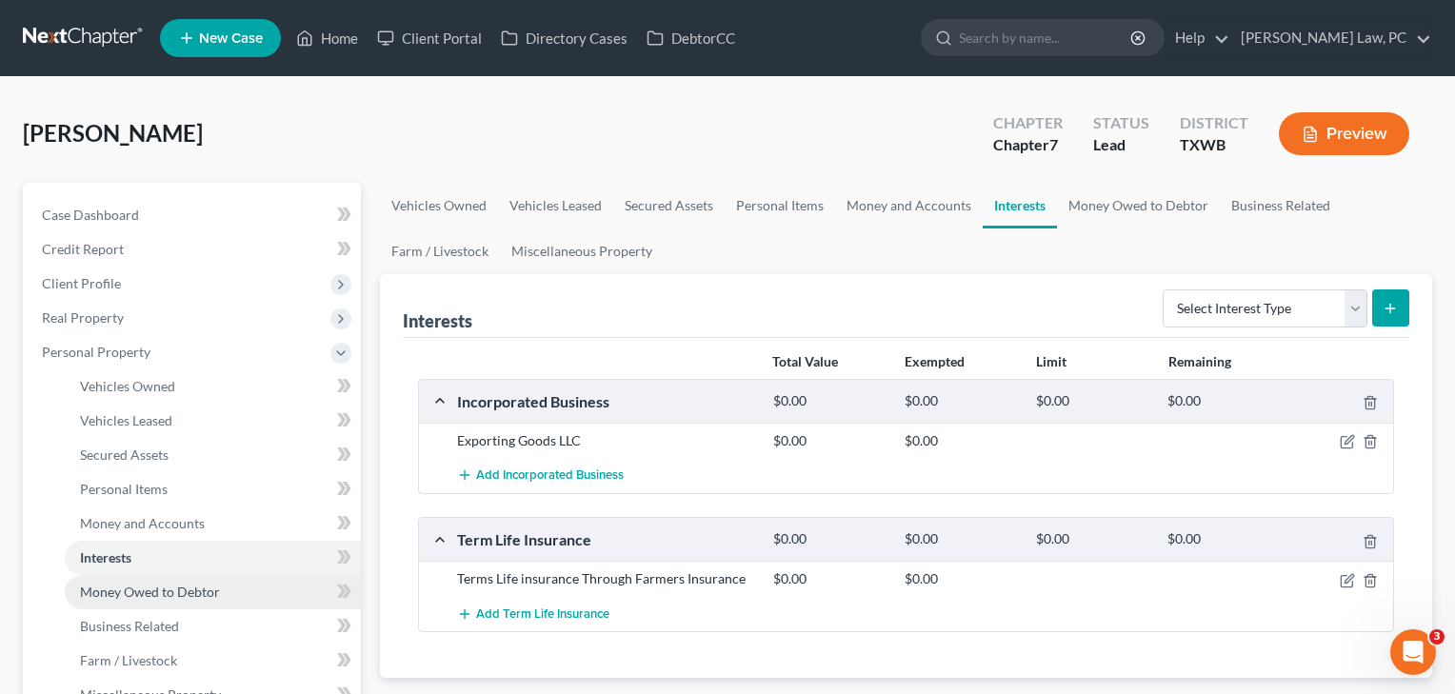
click at [135, 590] on span "Money Owed to Debtor" at bounding box center [150, 592] width 140 height 16
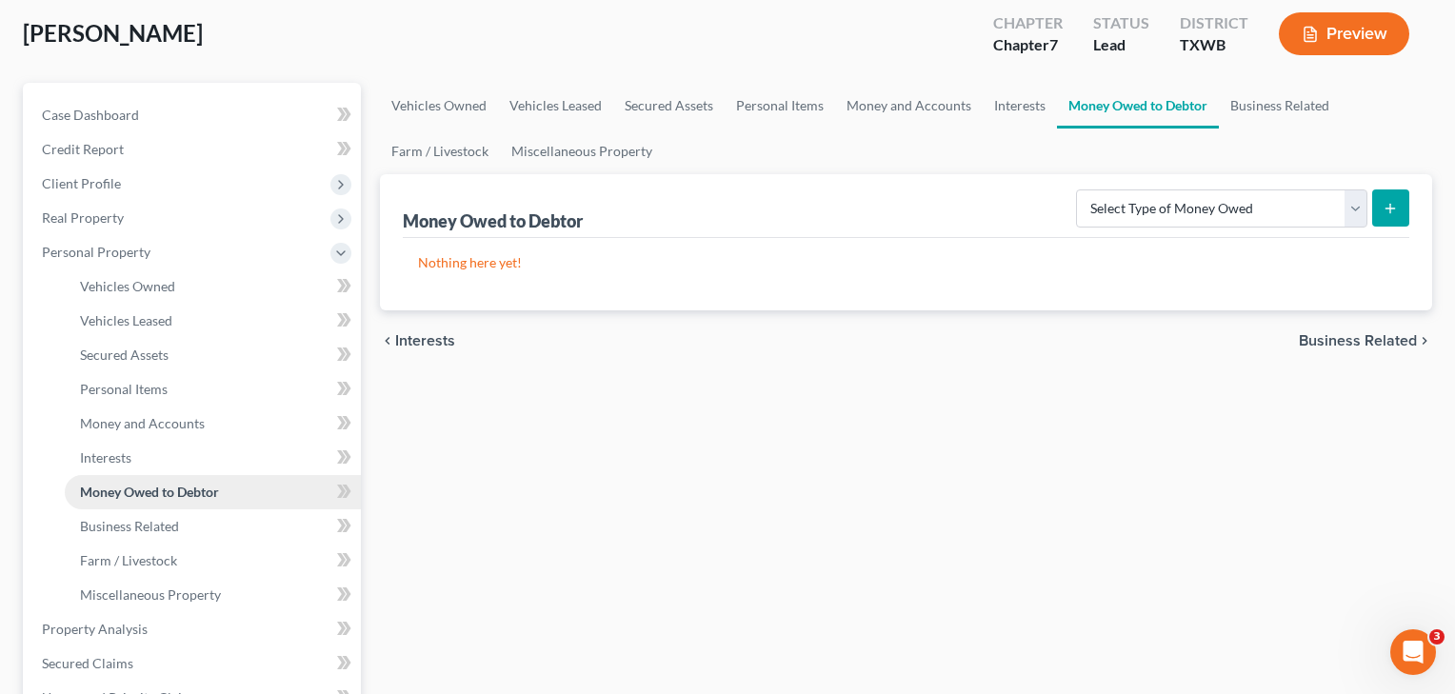
scroll to position [134, 0]
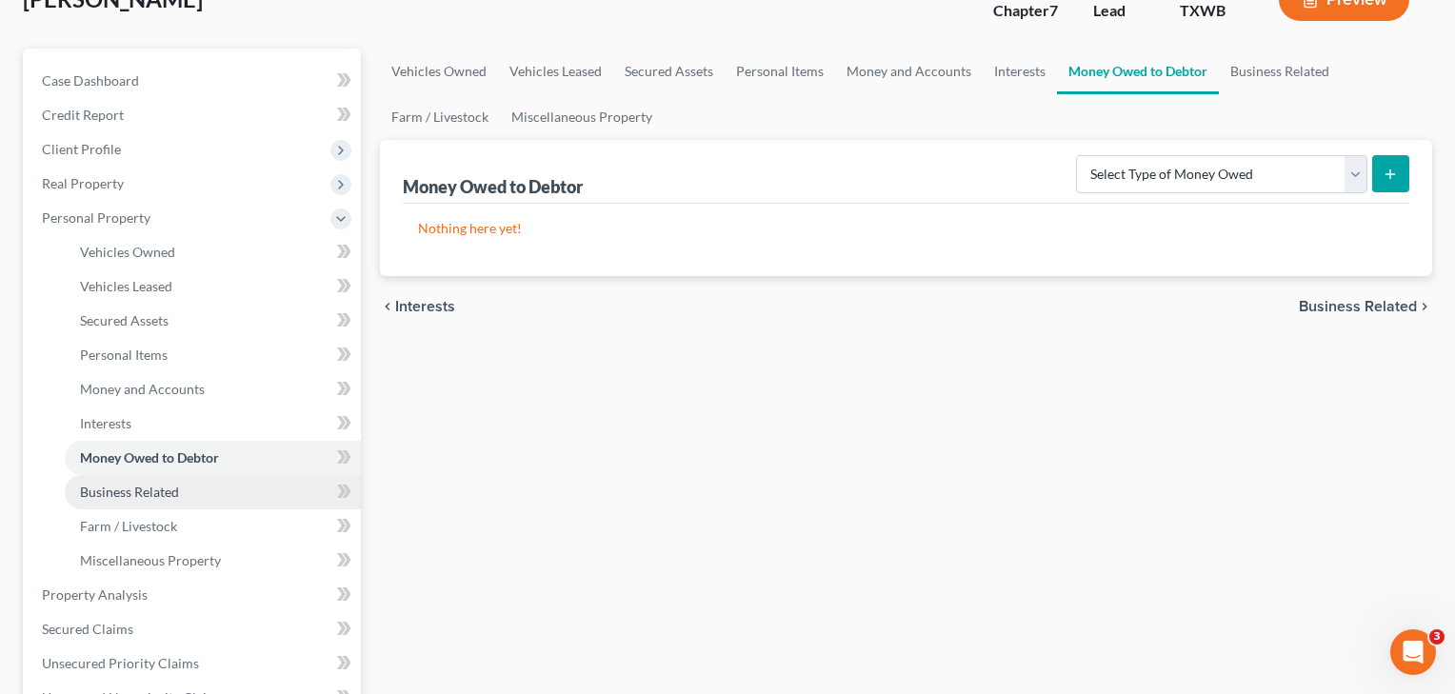
click at [157, 500] on link "Business Related" at bounding box center [213, 492] width 296 height 34
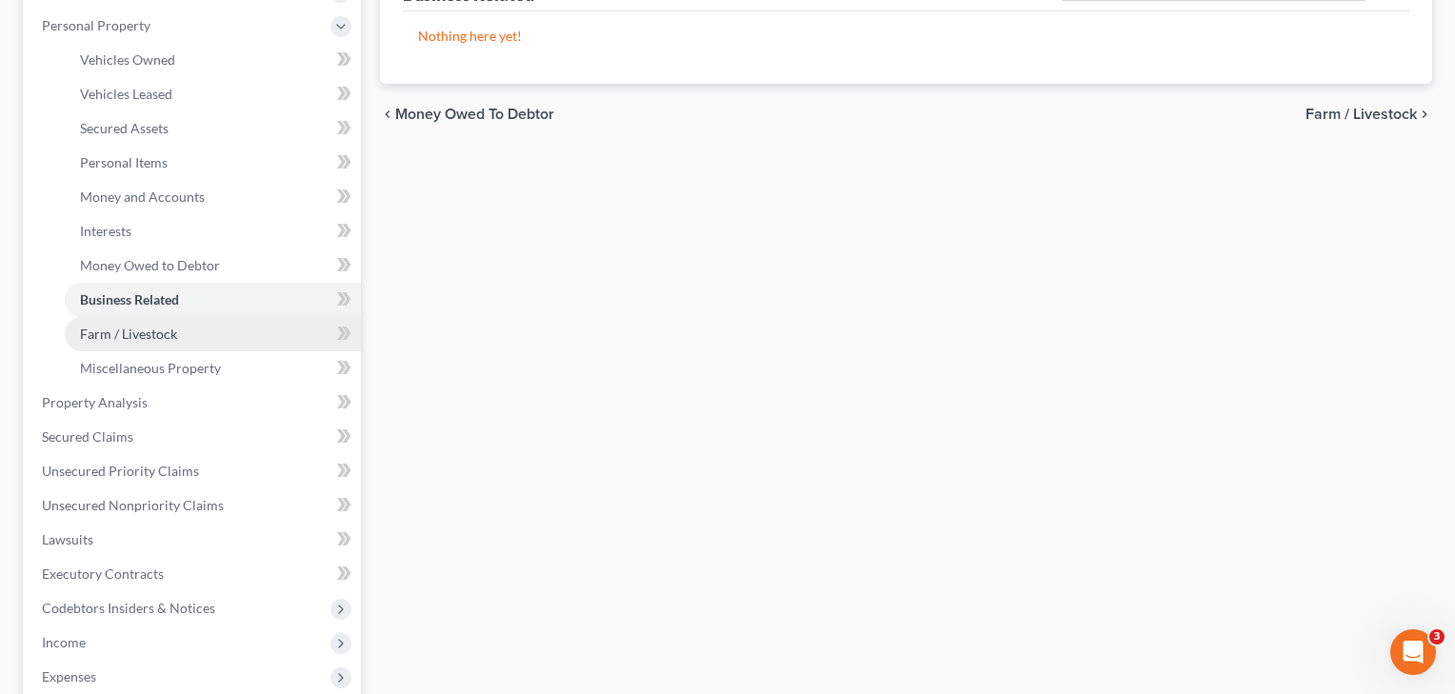
click at [160, 322] on link "Farm / Livestock" at bounding box center [213, 334] width 296 height 34
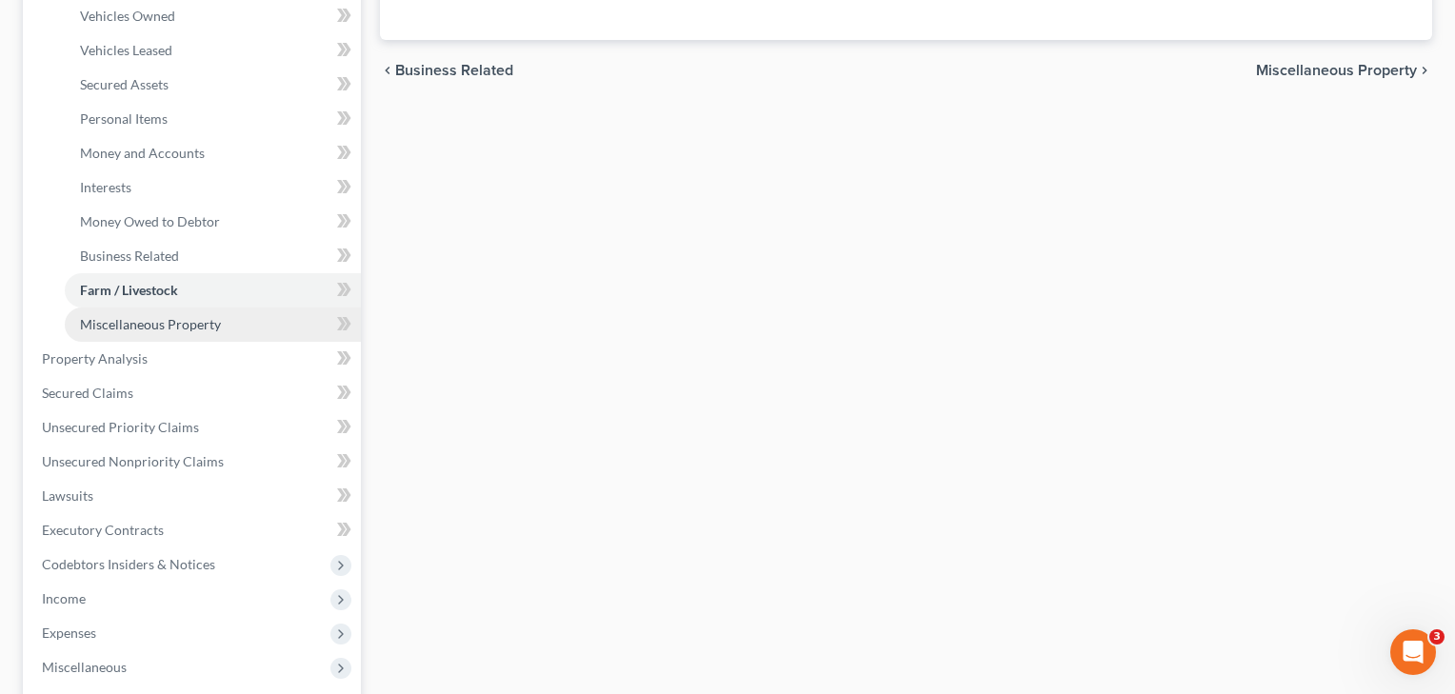
click at [162, 331] on span "Miscellaneous Property" at bounding box center [150, 324] width 141 height 16
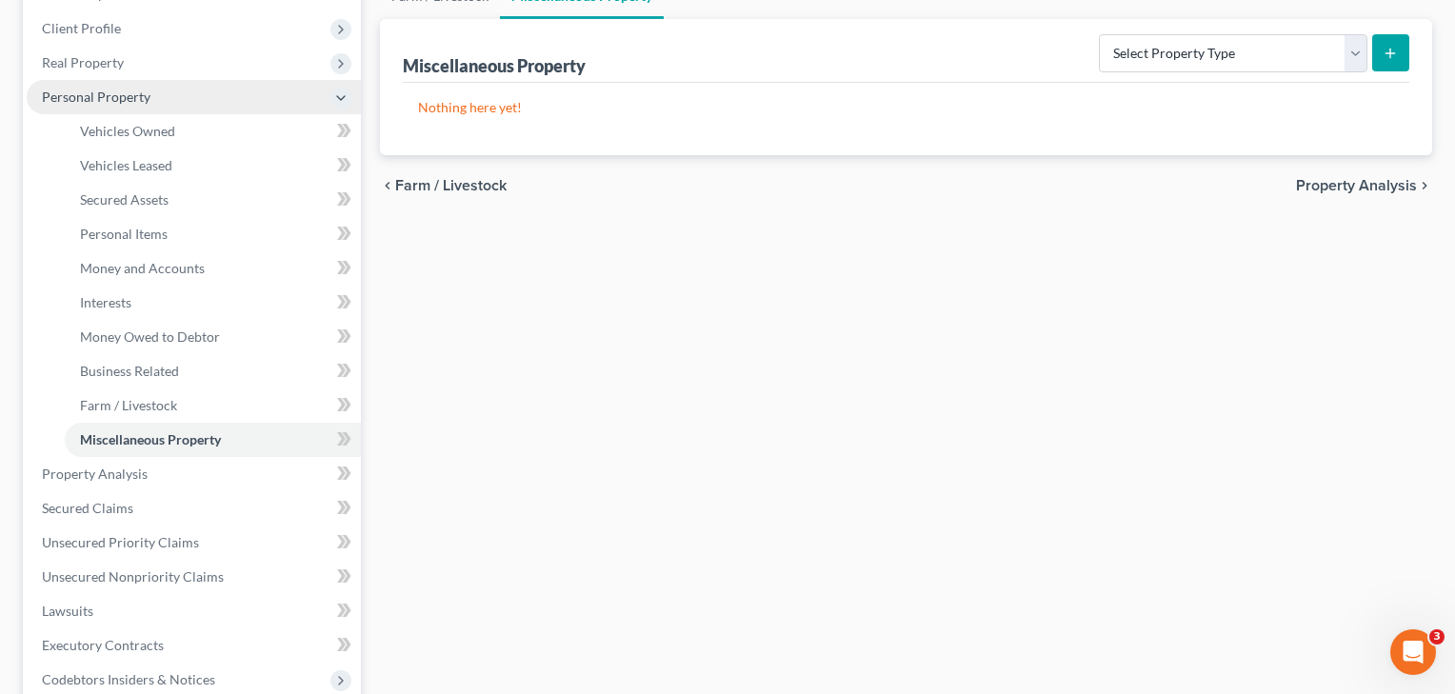
scroll to position [332, 0]
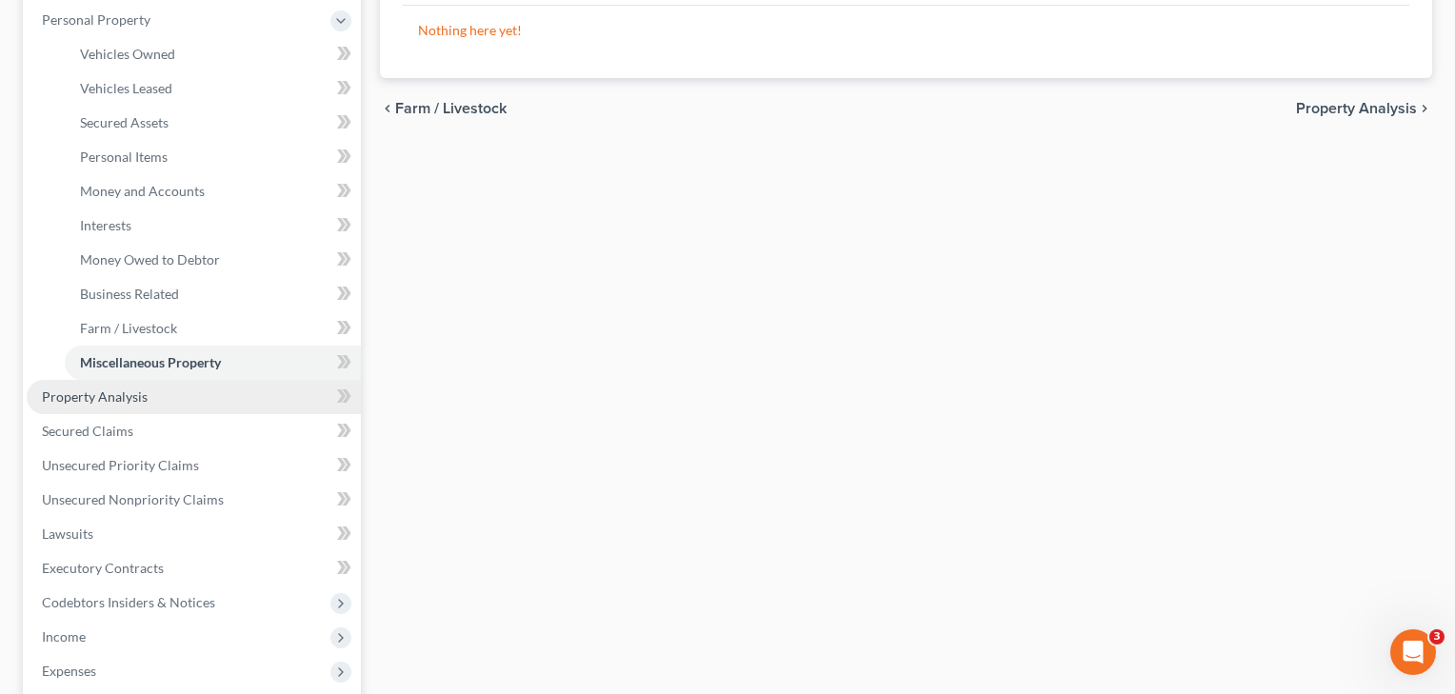
click at [134, 397] on span "Property Analysis" at bounding box center [95, 397] width 106 height 16
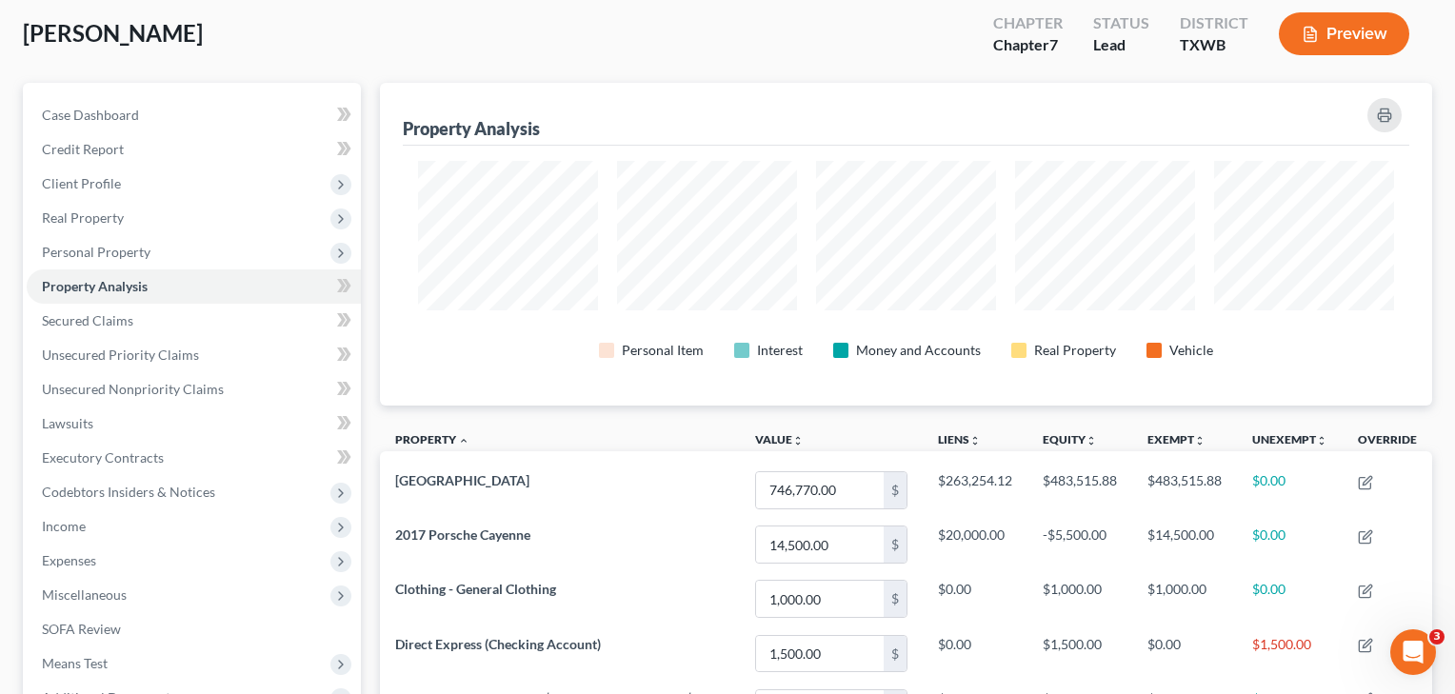
scroll to position [70, 0]
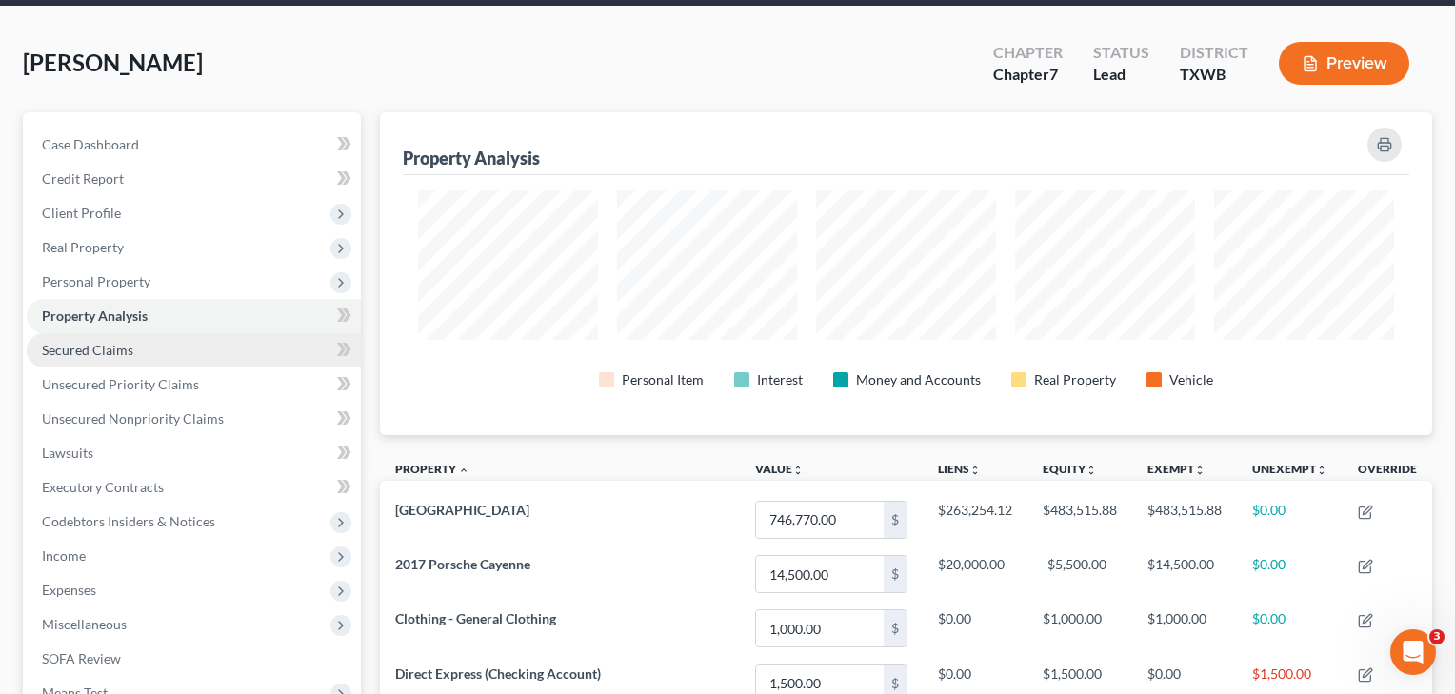
click at [133, 359] on link "Secured Claims" at bounding box center [194, 350] width 334 height 34
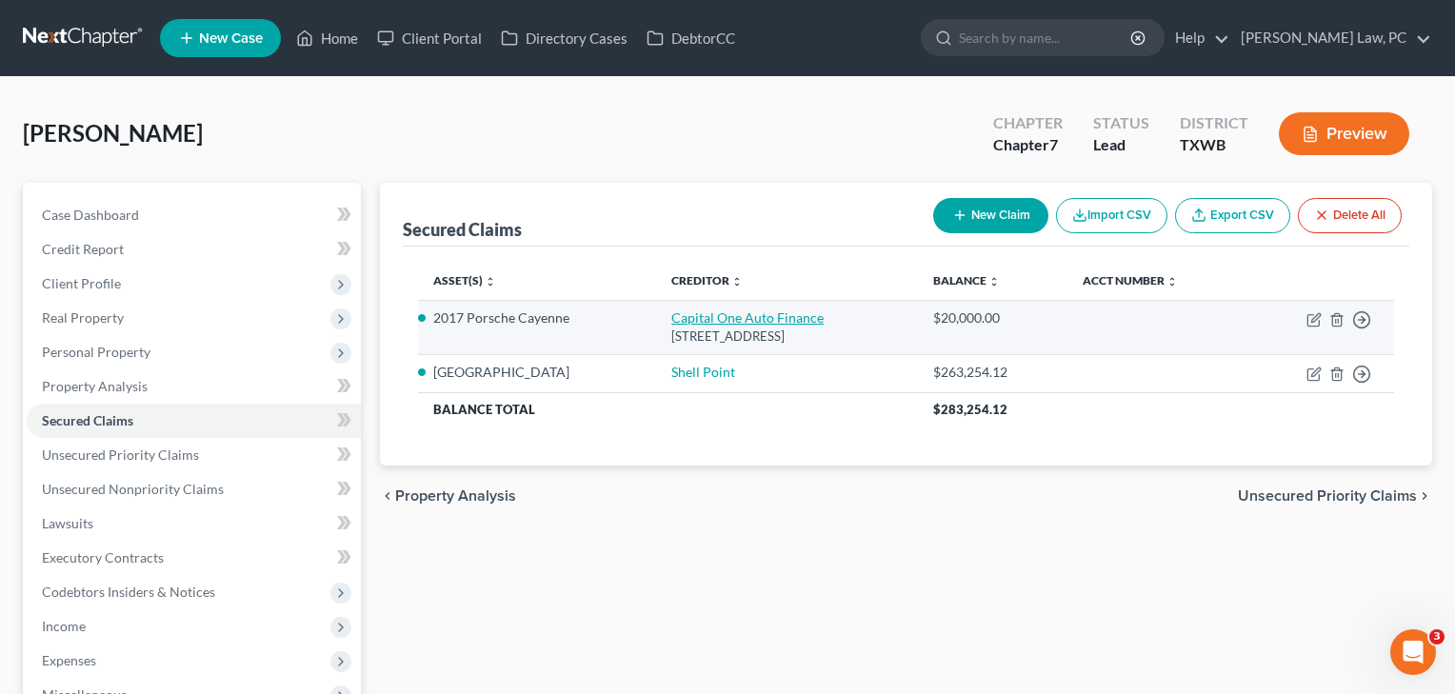
click at [728, 322] on link "Capital One Auto Finance" at bounding box center [747, 318] width 152 height 16
select select "45"
select select "0"
select select "2"
select select "0"
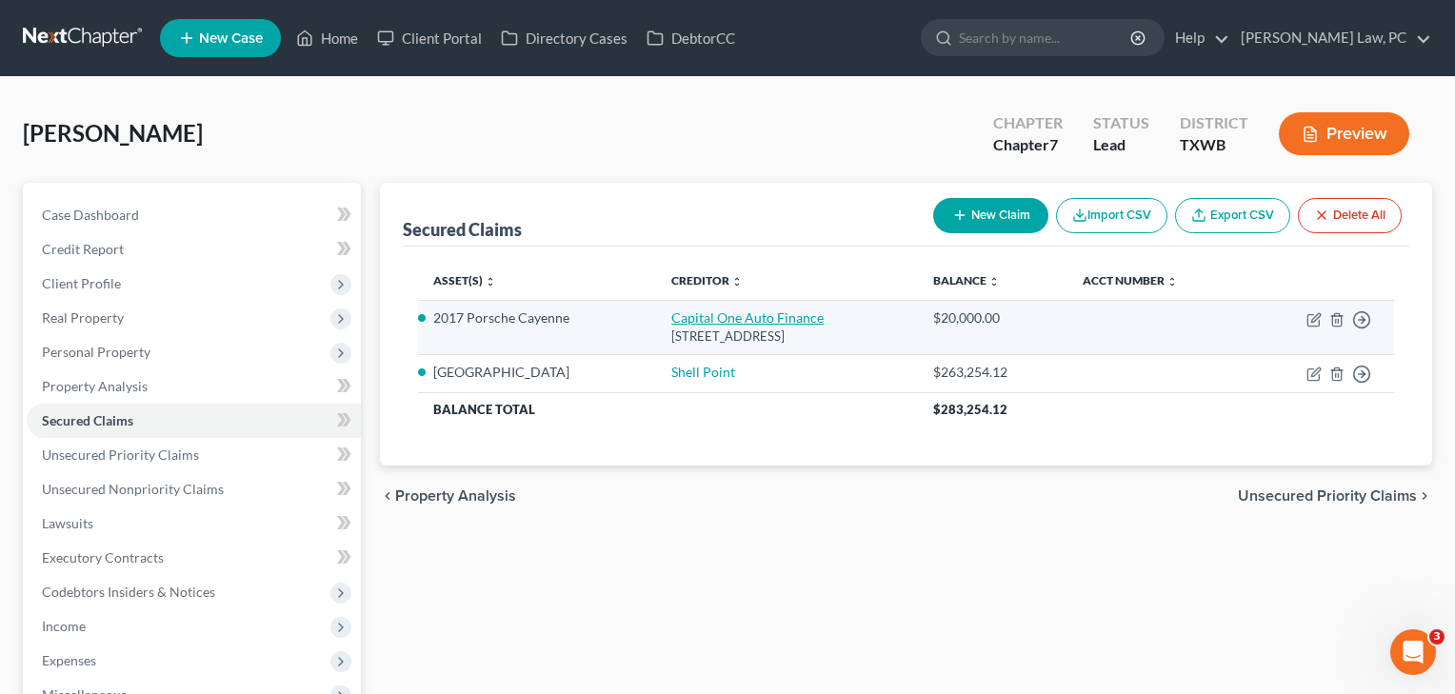
select select "0"
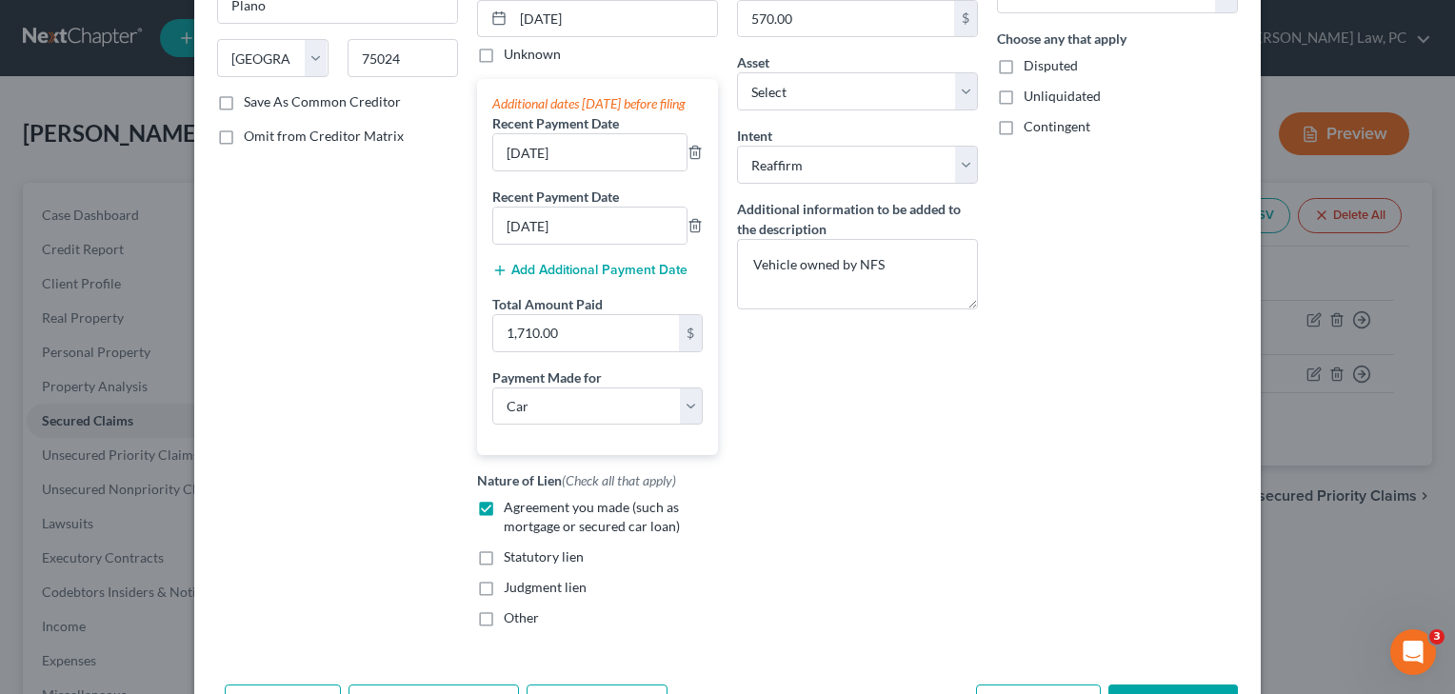
scroll to position [412, 0]
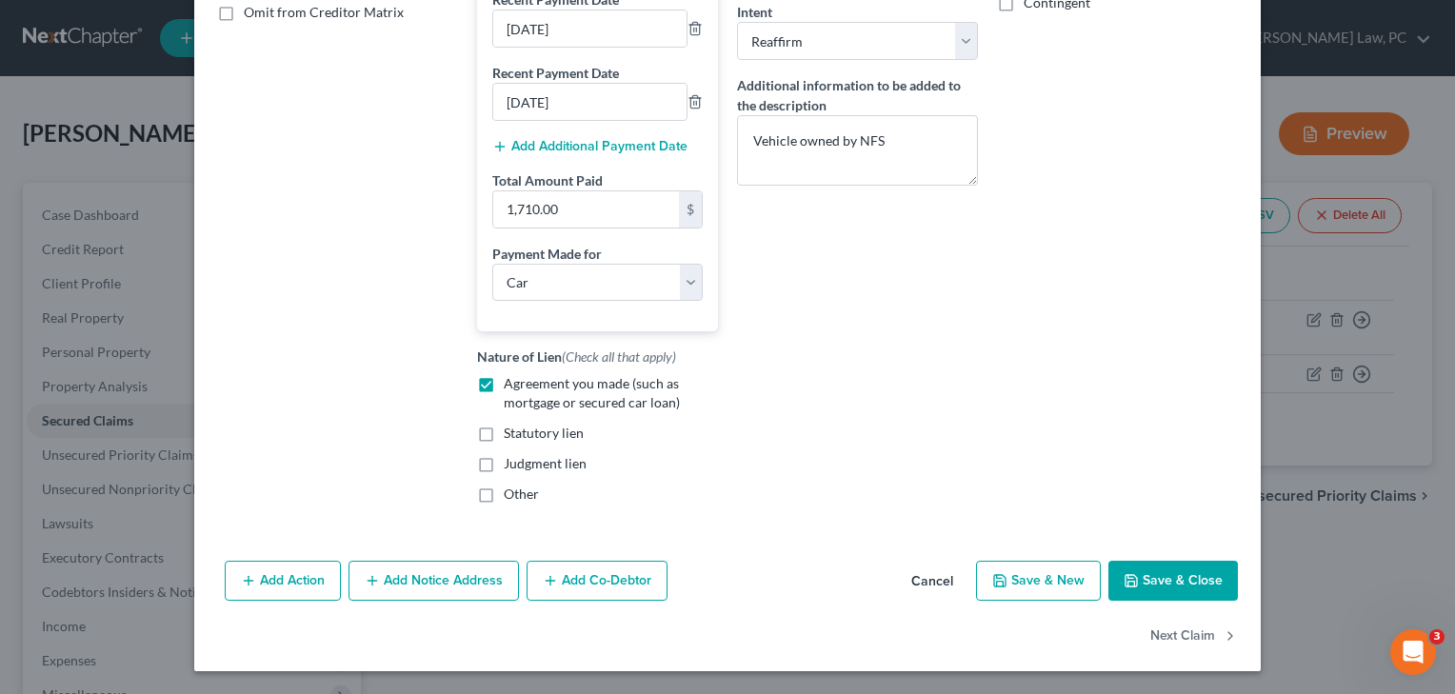
click at [1157, 591] on button "Save & Close" at bounding box center [1174, 581] width 130 height 40
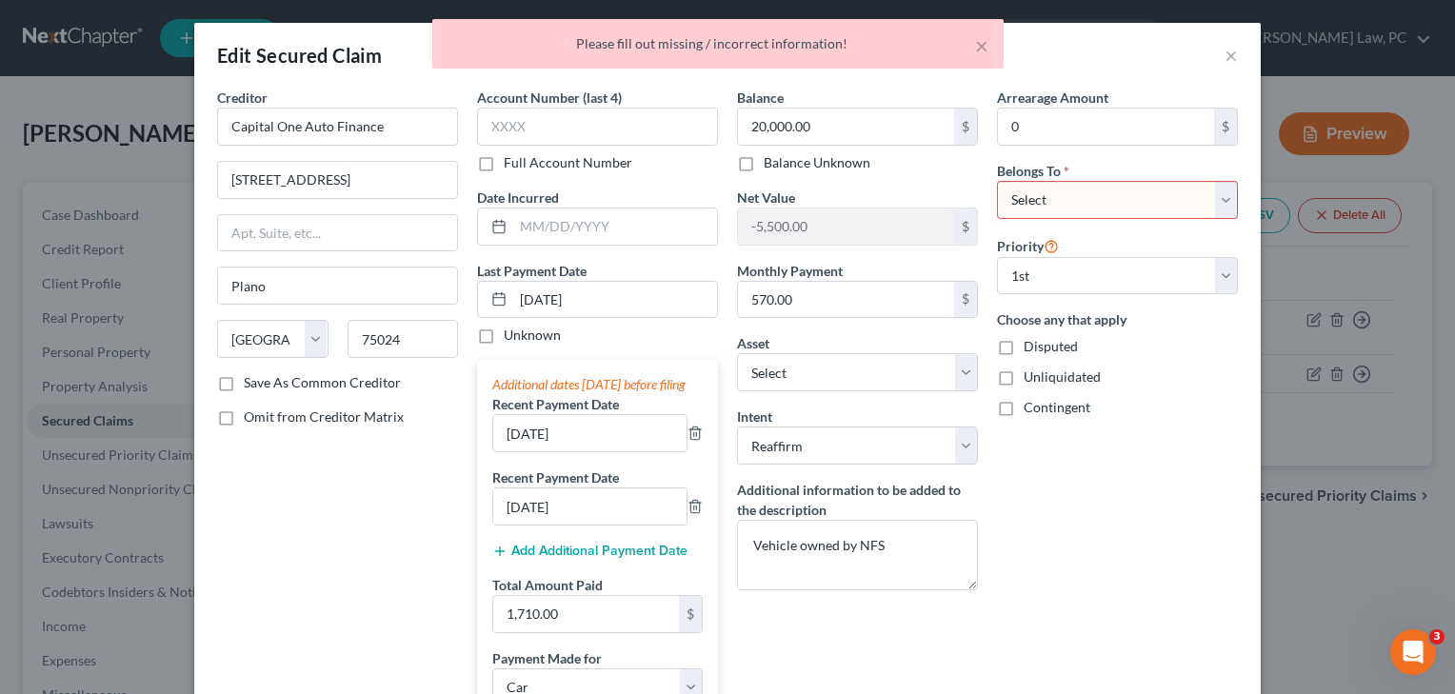
scroll to position [0, 0]
select select "0"
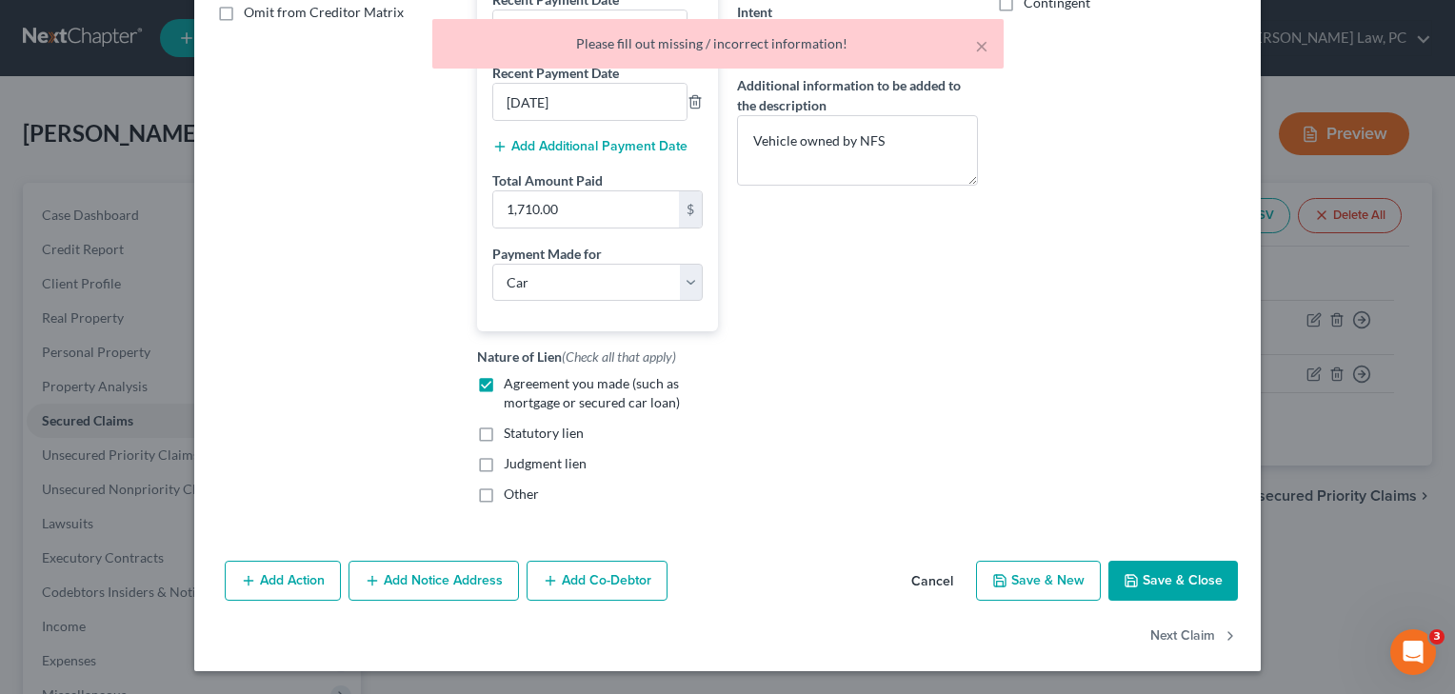
click at [1166, 559] on div "Add Action Add Notice Address Add Co-Debtor Cancel Save & New Save & Close" at bounding box center [727, 584] width 1067 height 63
click at [1168, 577] on button "Save & Close" at bounding box center [1174, 581] width 130 height 40
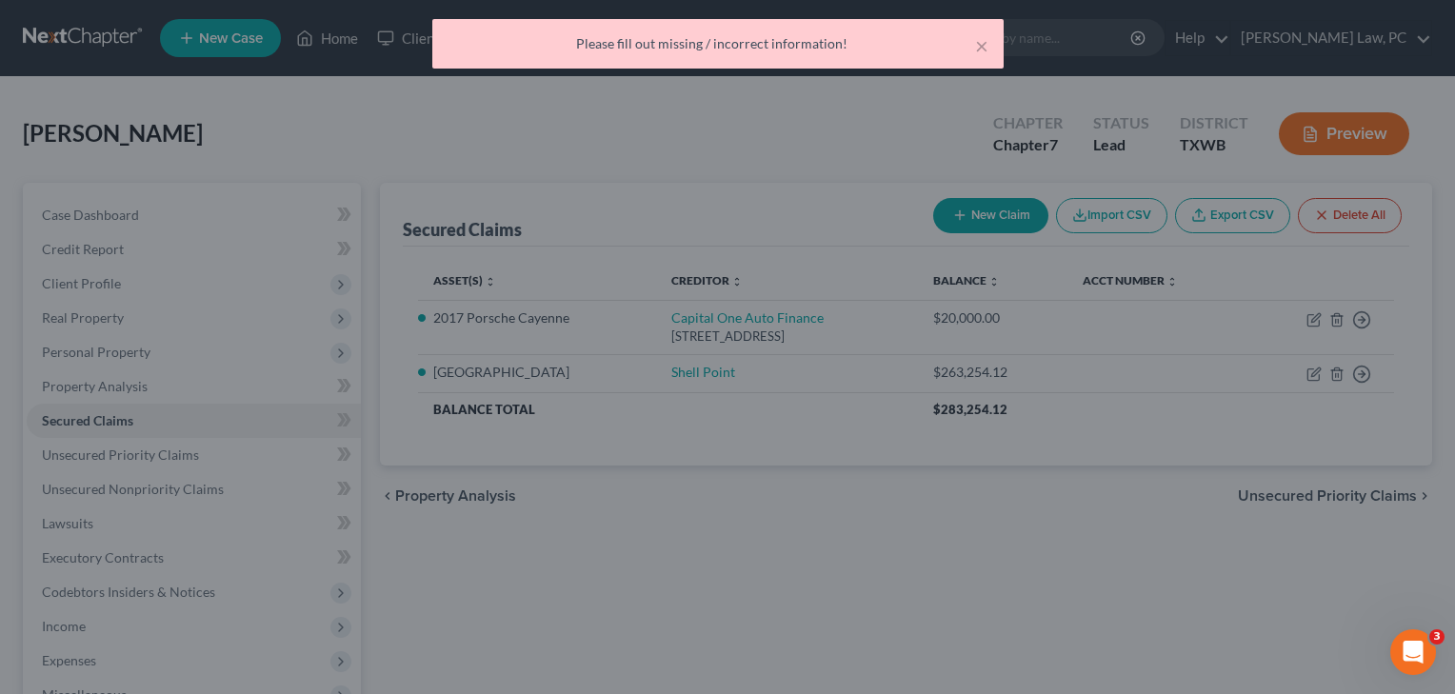
select select "11"
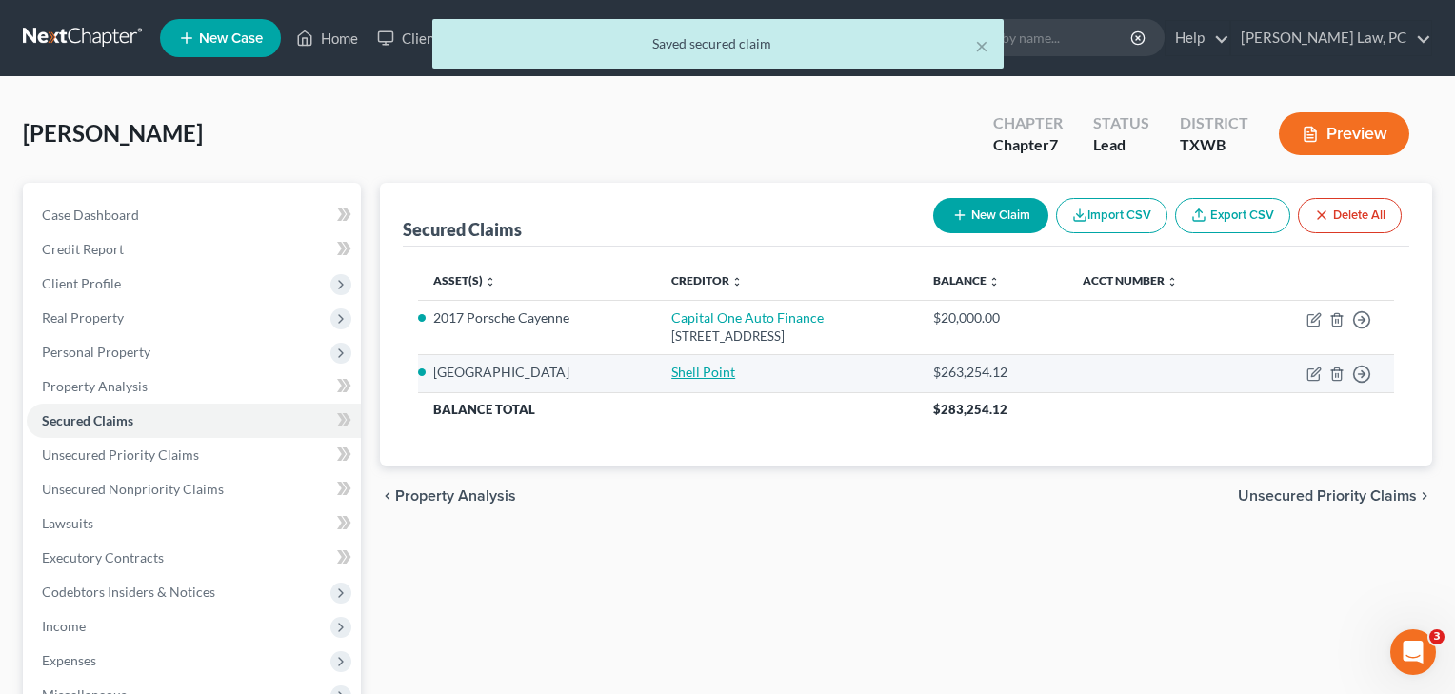
click at [692, 368] on link "Shell Point" at bounding box center [703, 372] width 64 height 16
select select "6"
select select "2"
select select "3"
select select "0"
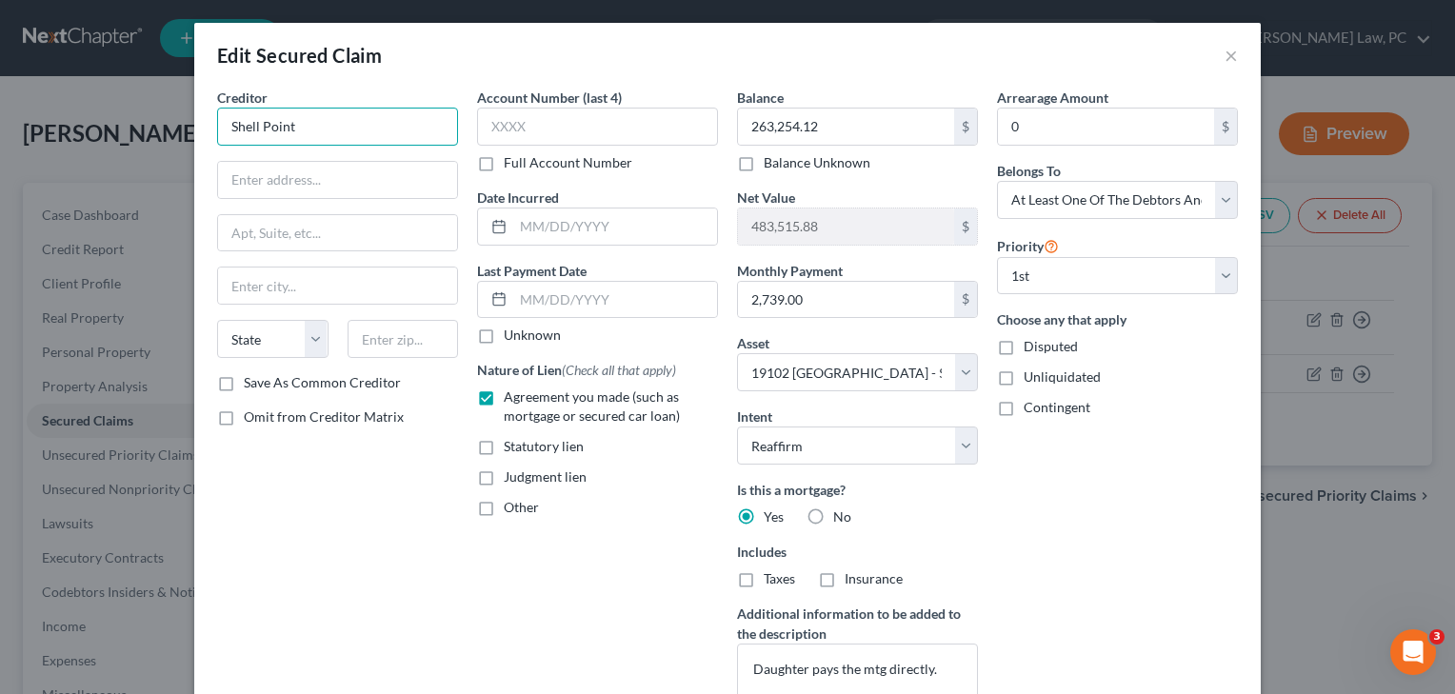
click at [313, 120] on input "Shell Point" at bounding box center [337, 127] width 241 height 38
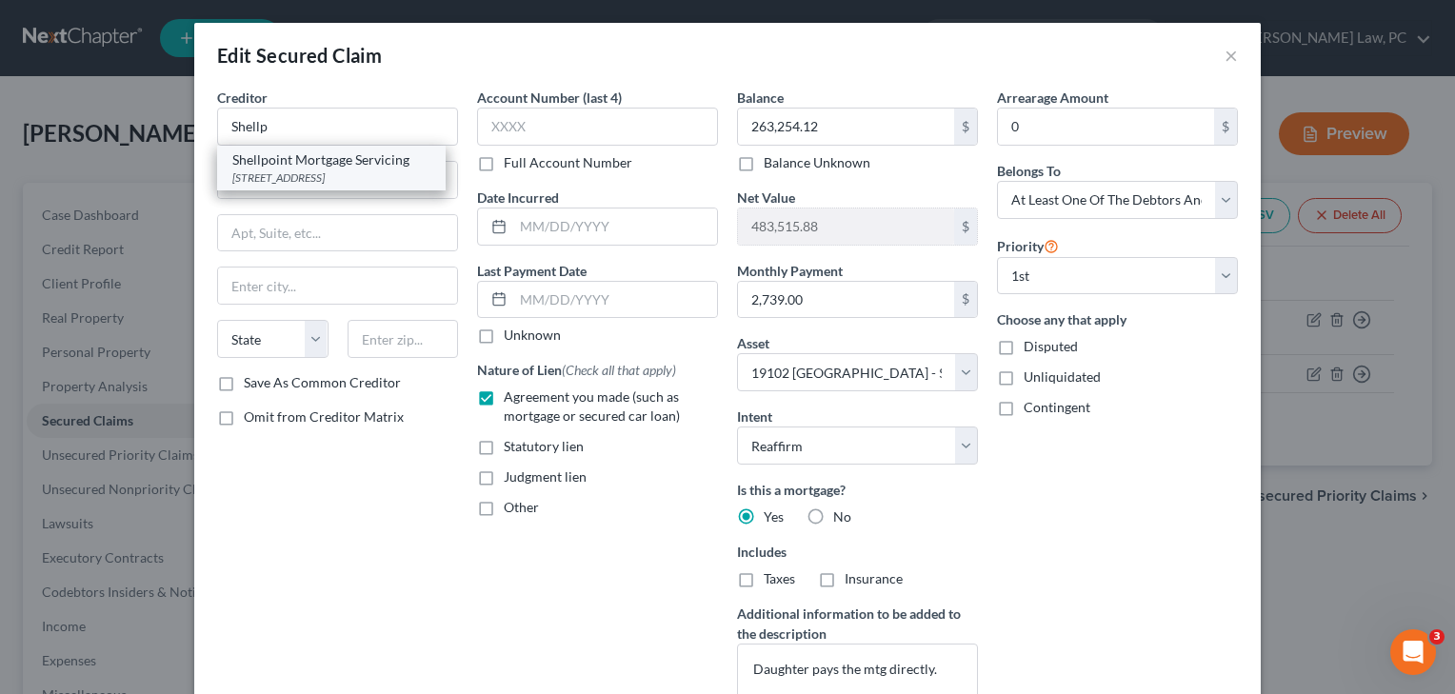
click at [359, 164] on div "Shellpoint Mortgage Servicing" at bounding box center [331, 159] width 198 height 19
type input "Shellpoint Mortgage Servicing"
type input "PO Box 10826"
type input "[GEOGRAPHIC_DATA]"
select select "42"
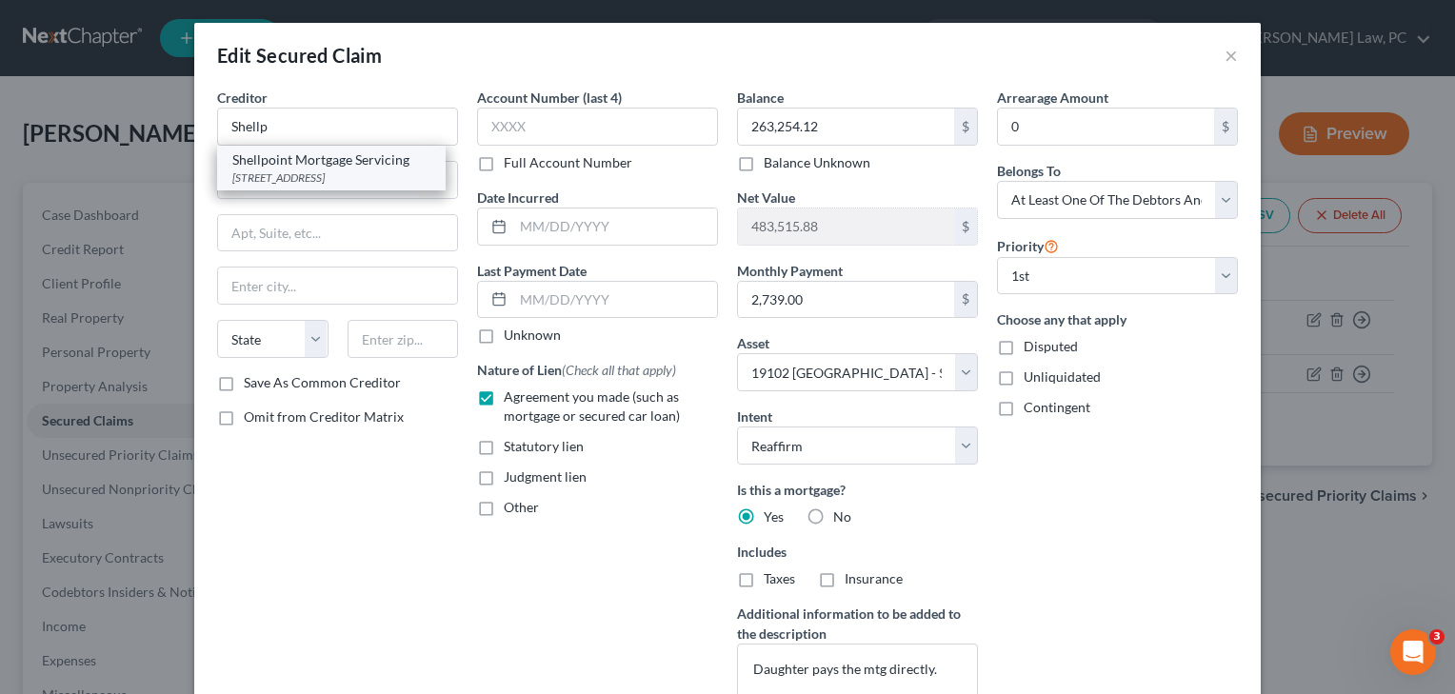
type input "29603"
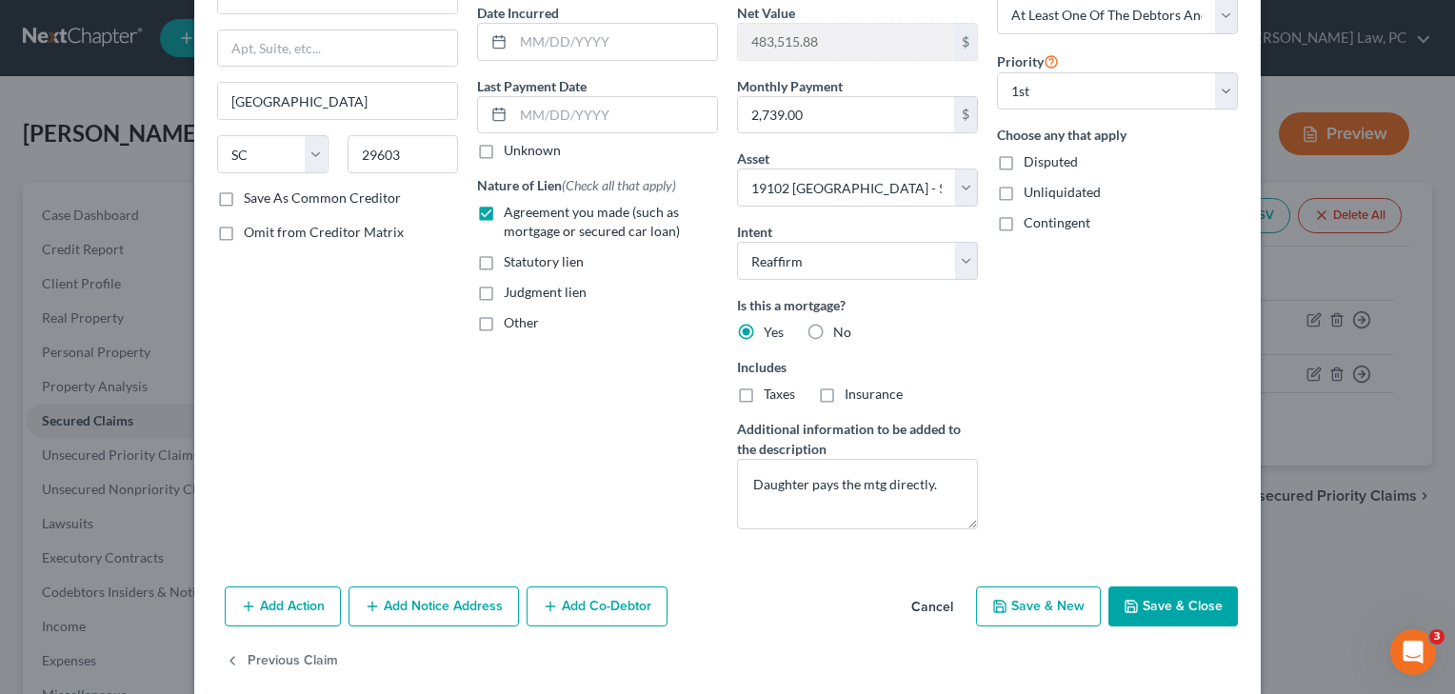
scroll to position [186, 0]
click at [1177, 607] on button "Save & Close" at bounding box center [1174, 606] width 130 height 40
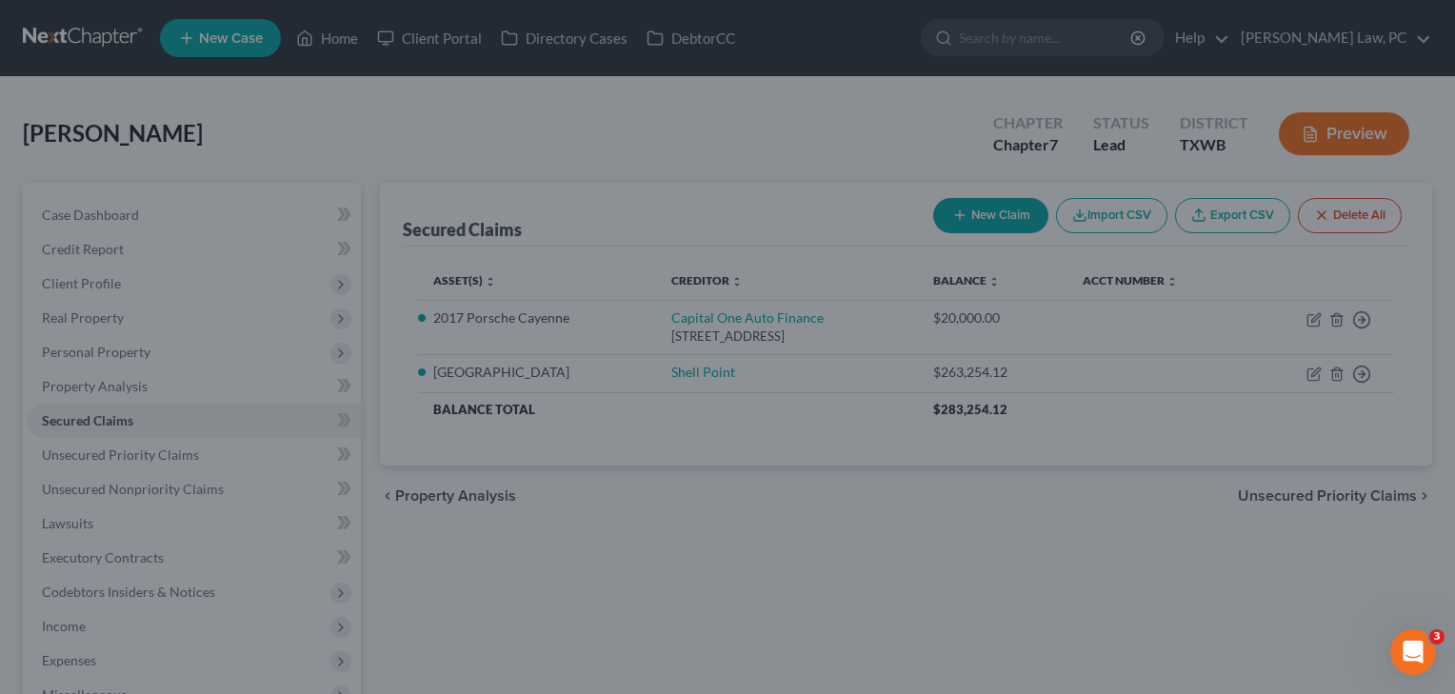
select select "6"
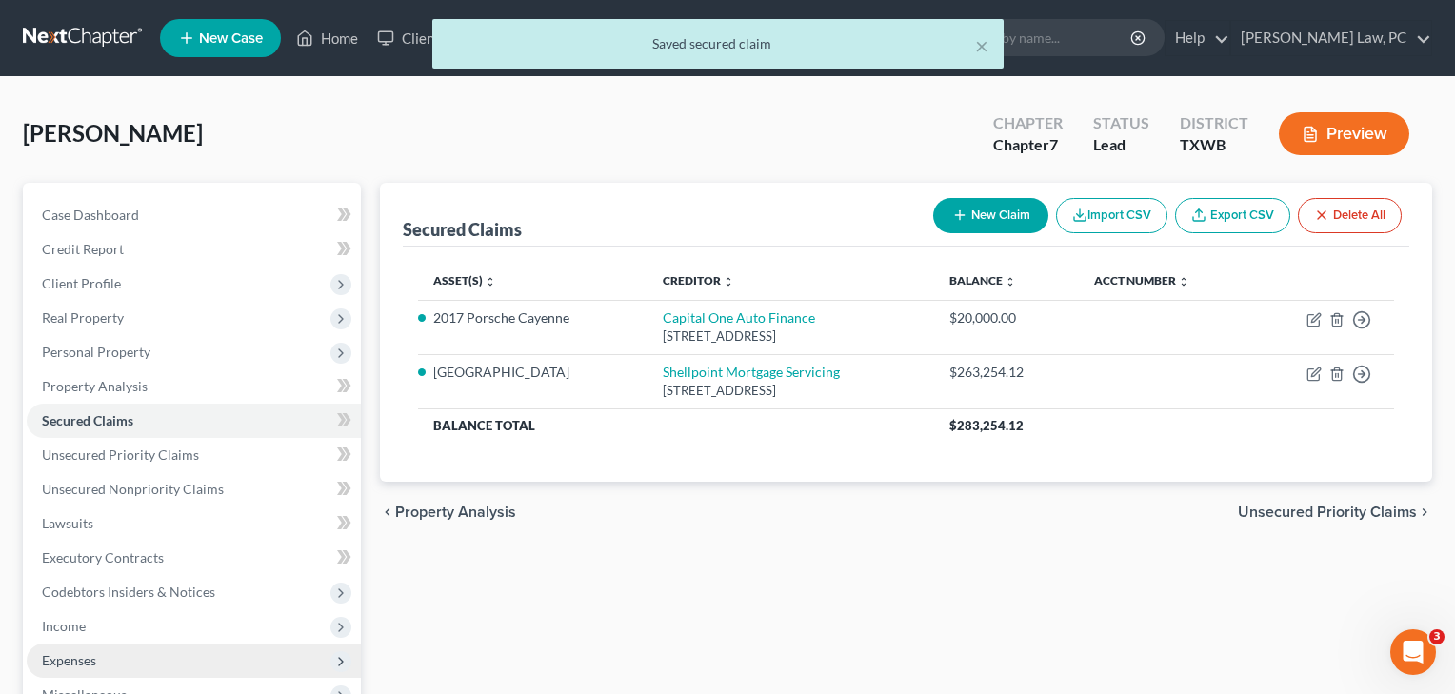
click at [79, 657] on span "Expenses" at bounding box center [69, 660] width 54 height 16
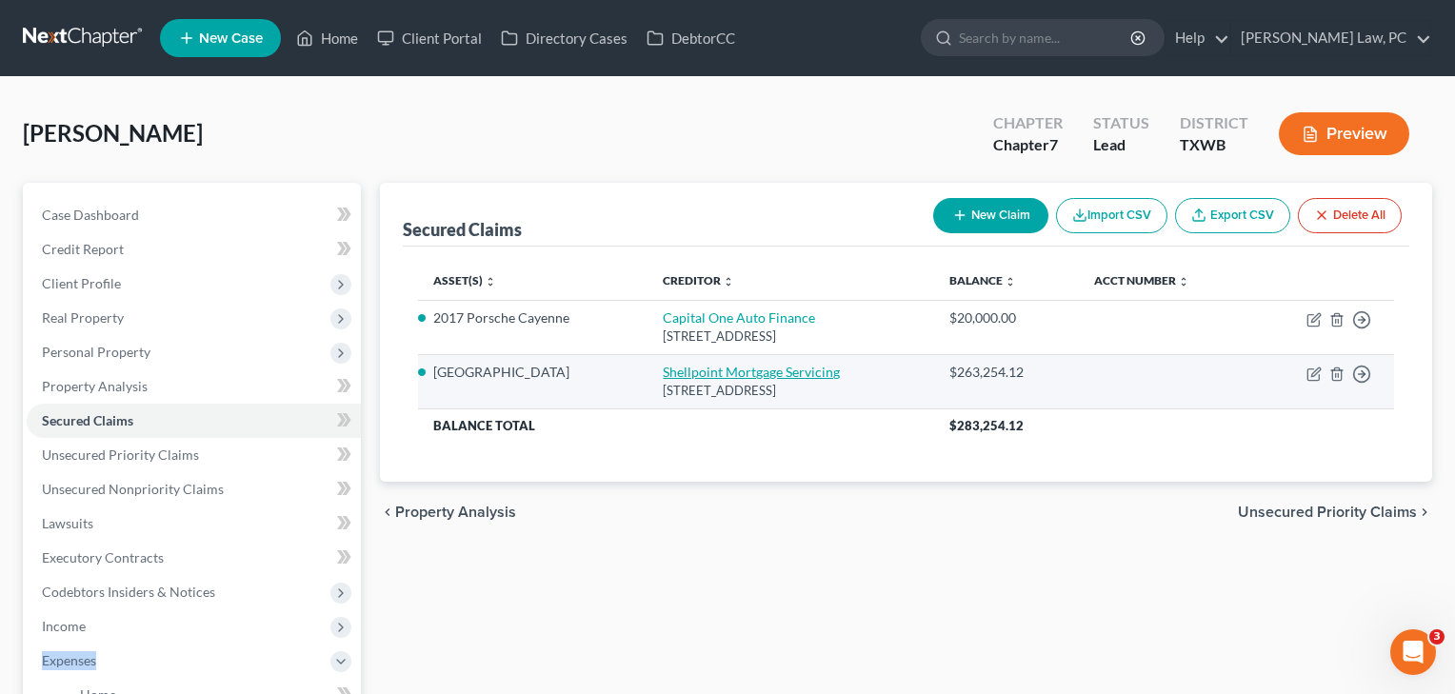
click at [692, 371] on link "Shellpoint Mortgage Servicing" at bounding box center [751, 372] width 177 height 16
select select "42"
select select "2"
select select "3"
select select "0"
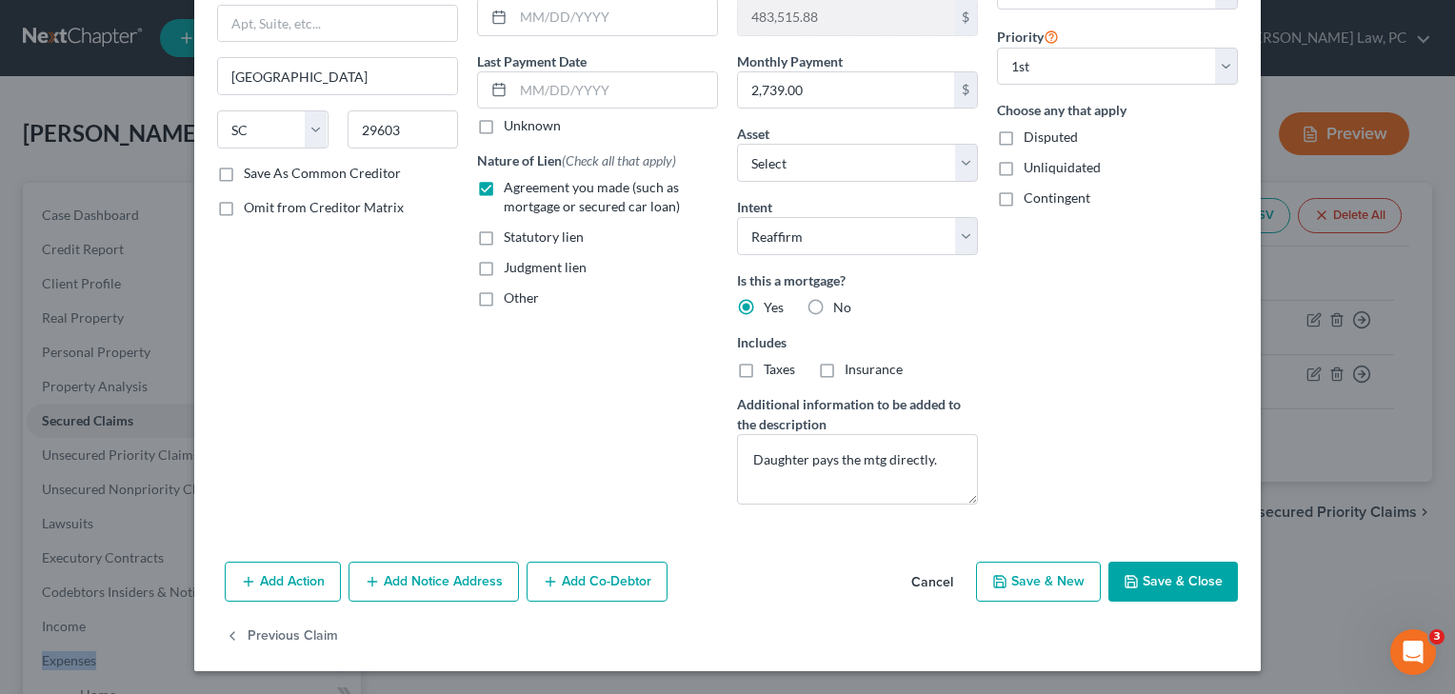
scroll to position [210, 0]
click at [1181, 581] on button "Save & Close" at bounding box center [1174, 582] width 130 height 40
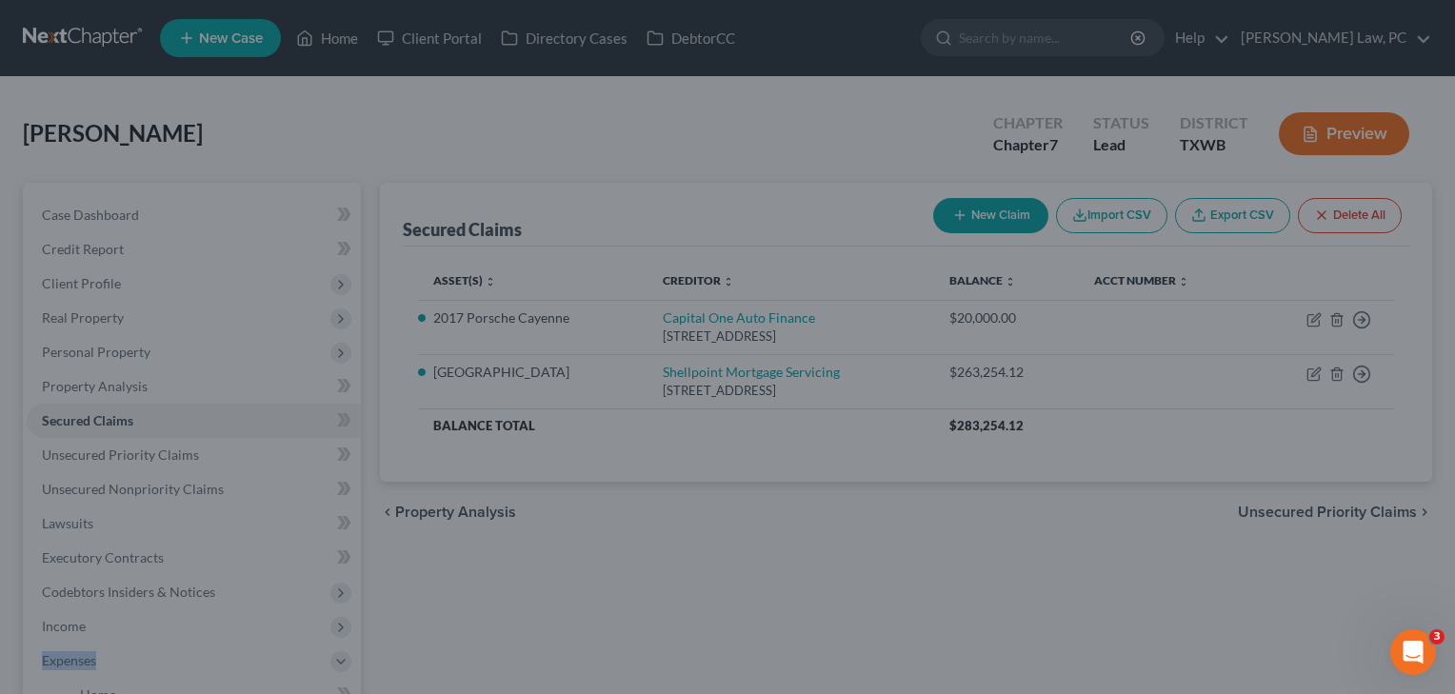
select select "6"
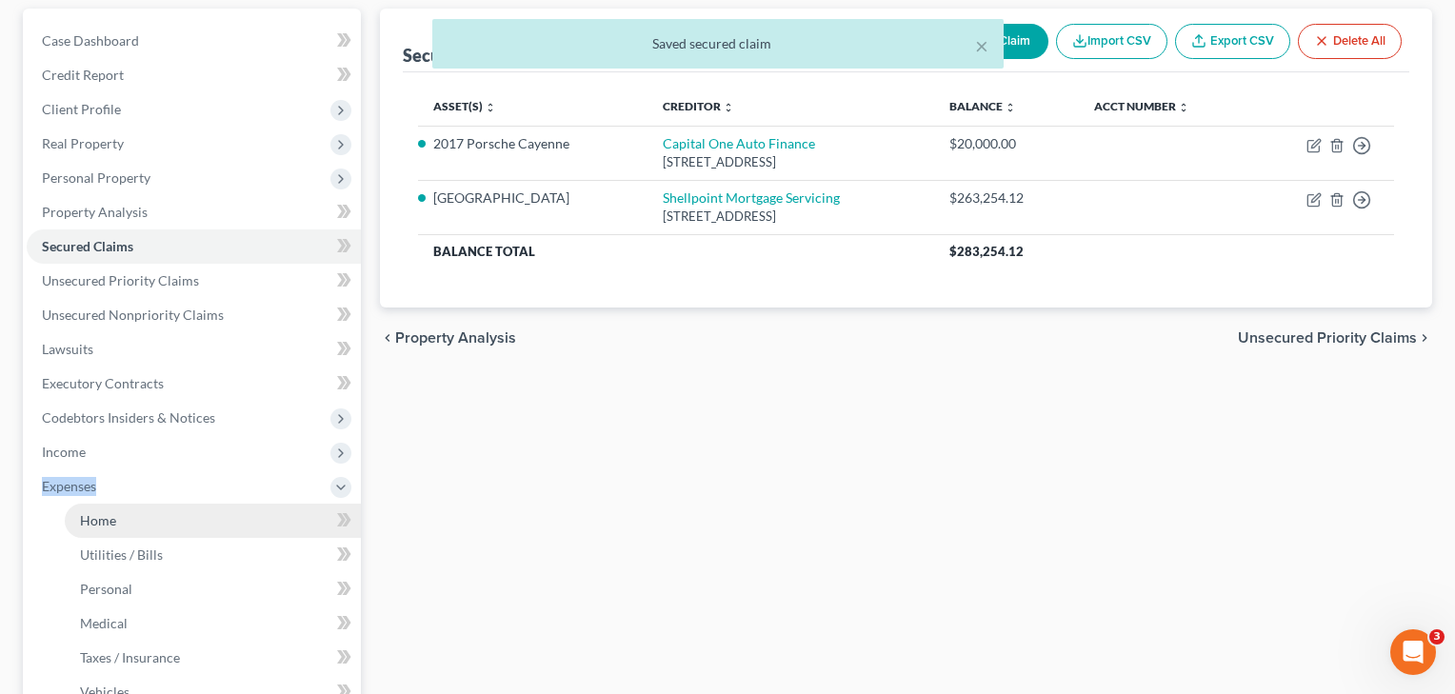
click at [92, 528] on span "Home" at bounding box center [98, 520] width 36 height 16
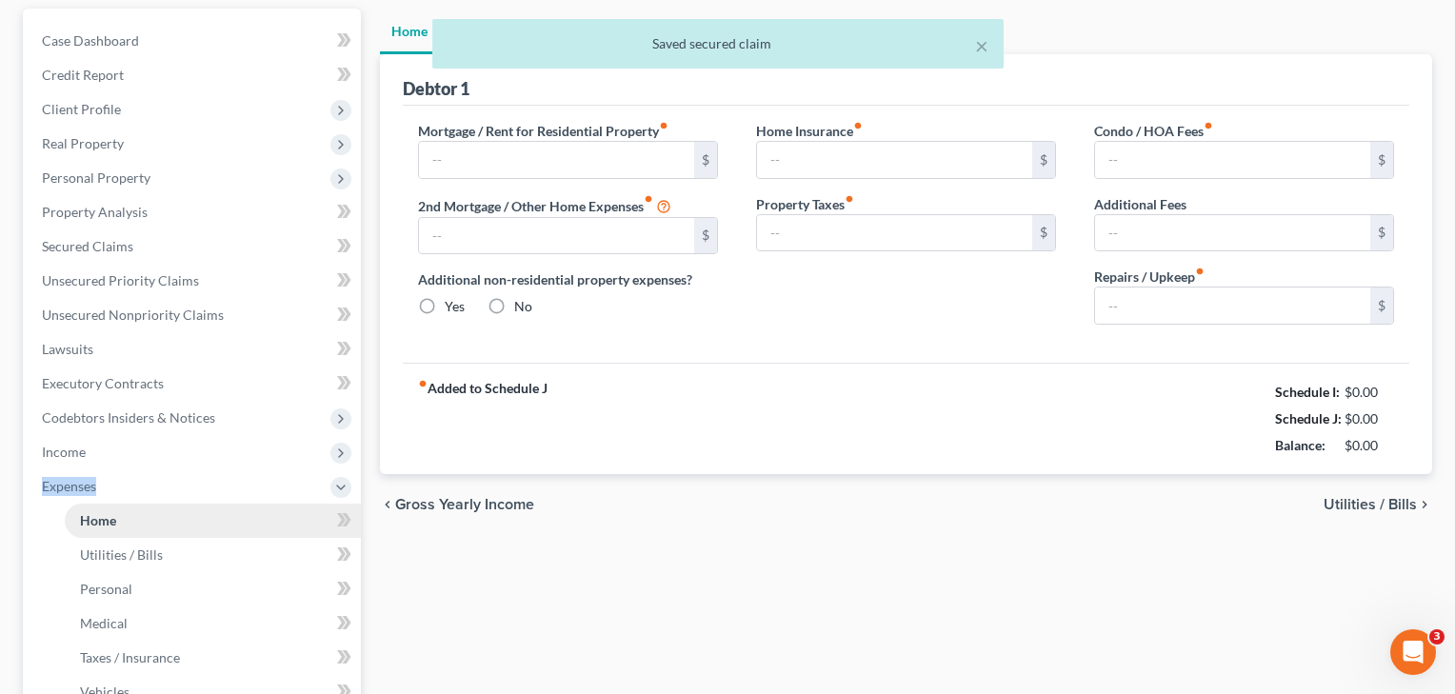
scroll to position [44, 0]
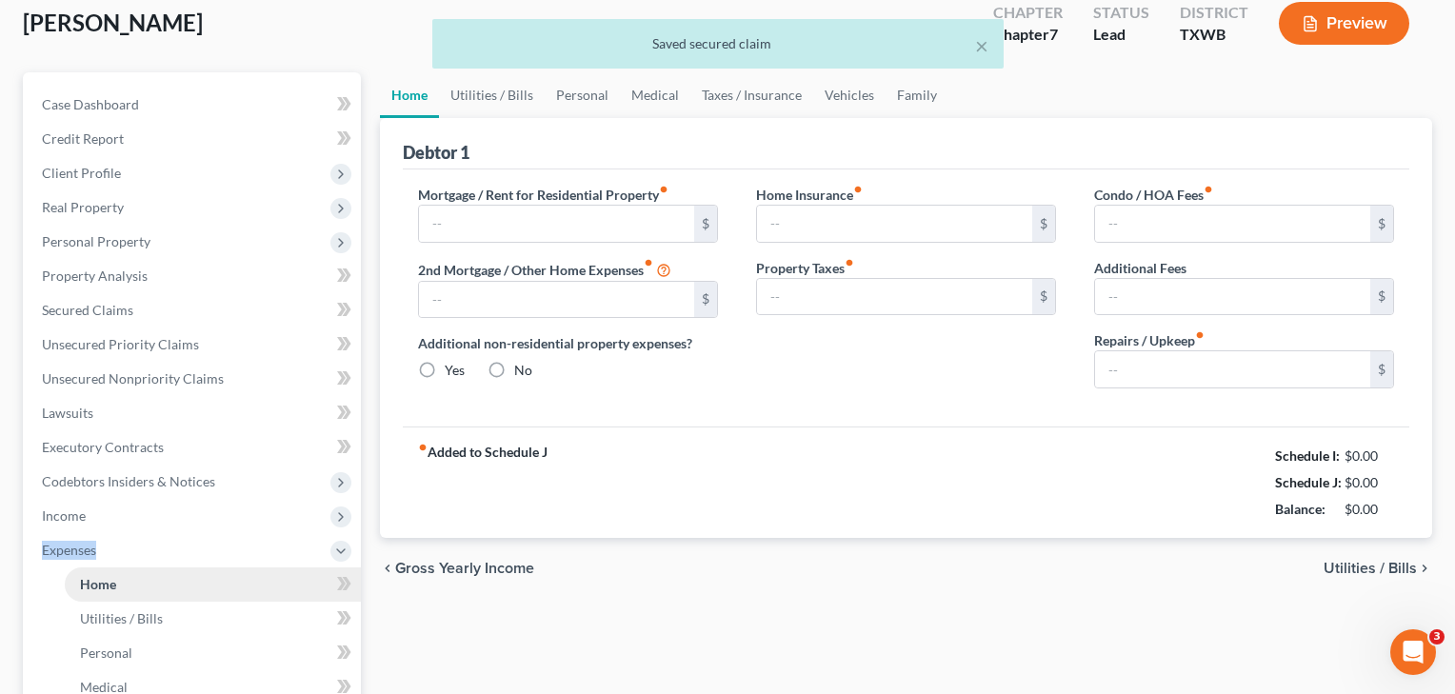
type input "0.00"
radio input "true"
type input "0.00"
type input "100.00"
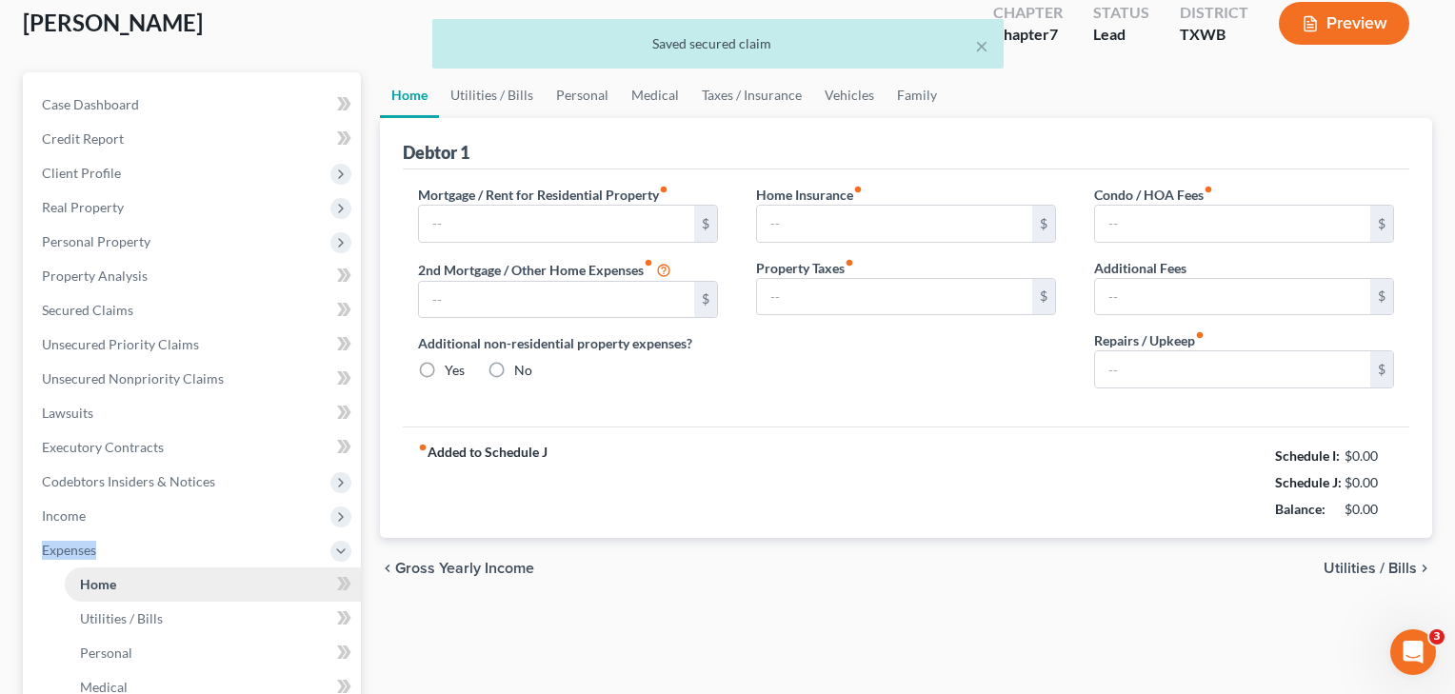
type input "0.00"
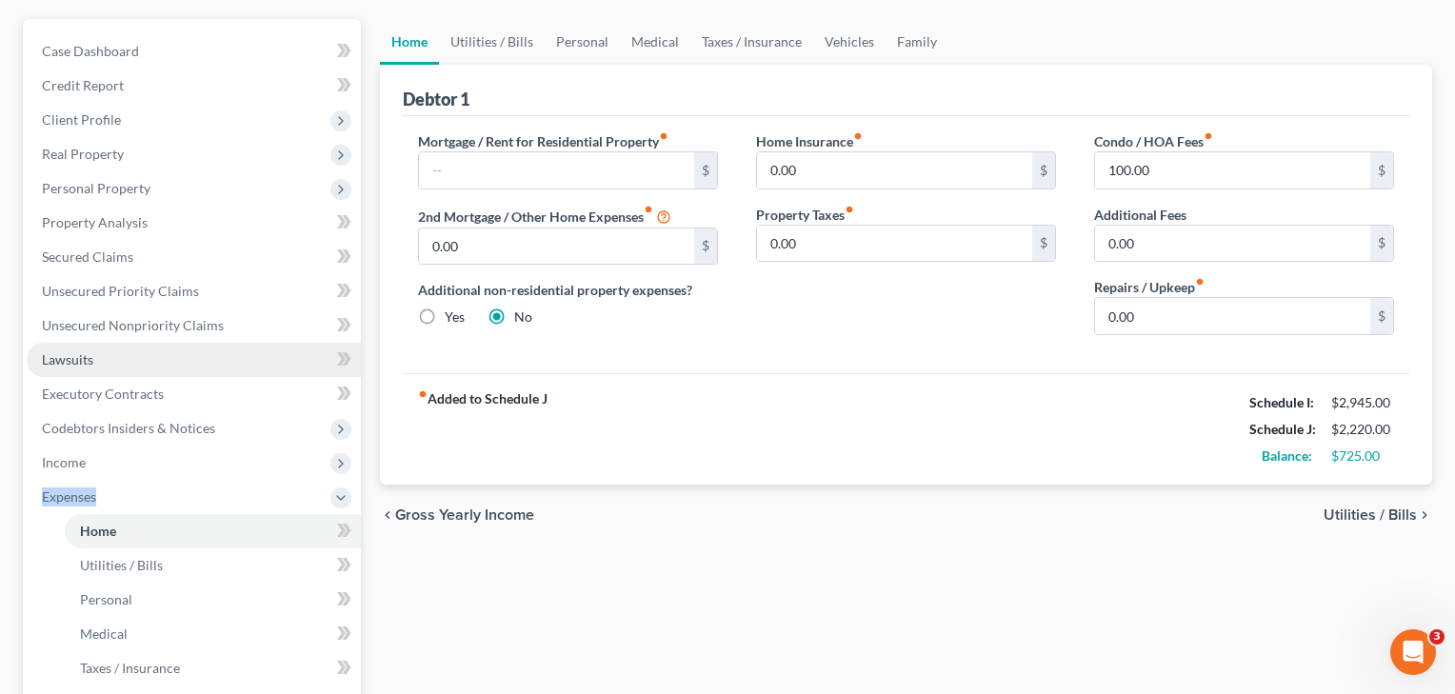
scroll to position [170, 0]
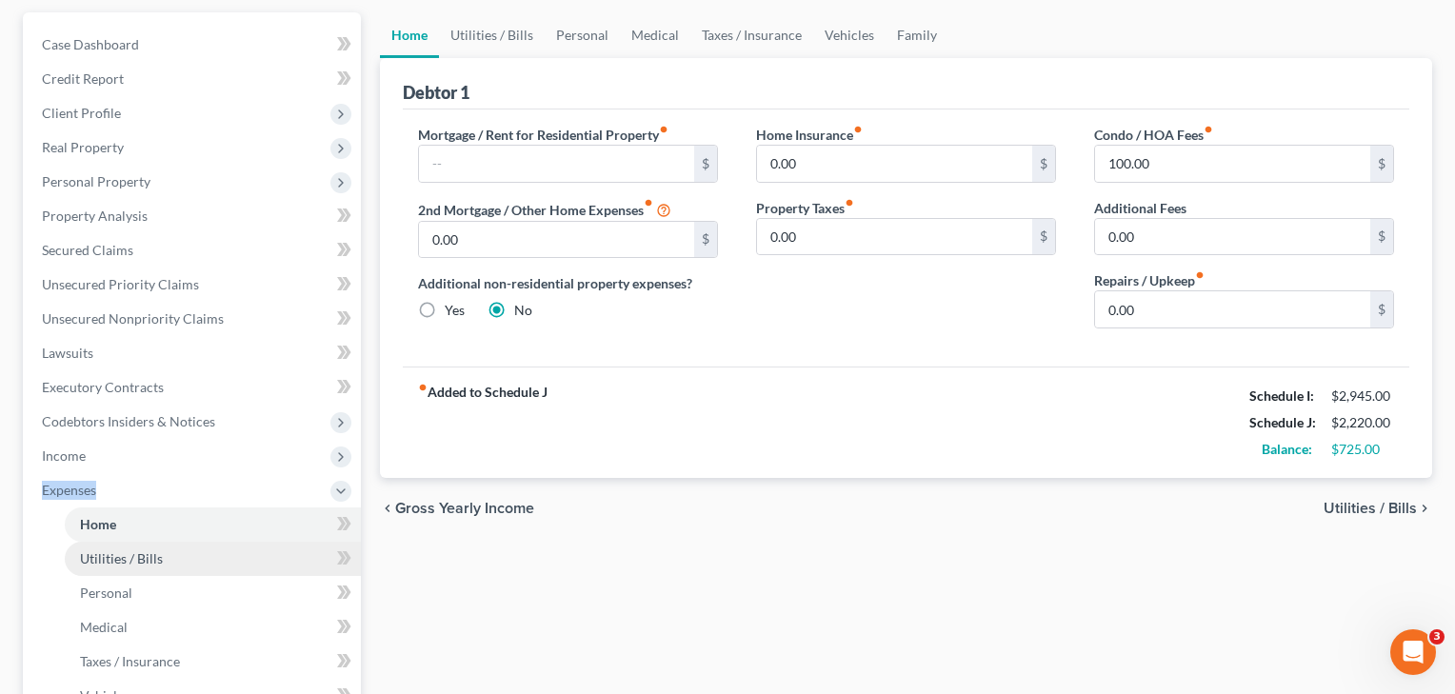
click at [101, 567] on link "Utilities / Bills" at bounding box center [213, 559] width 296 height 34
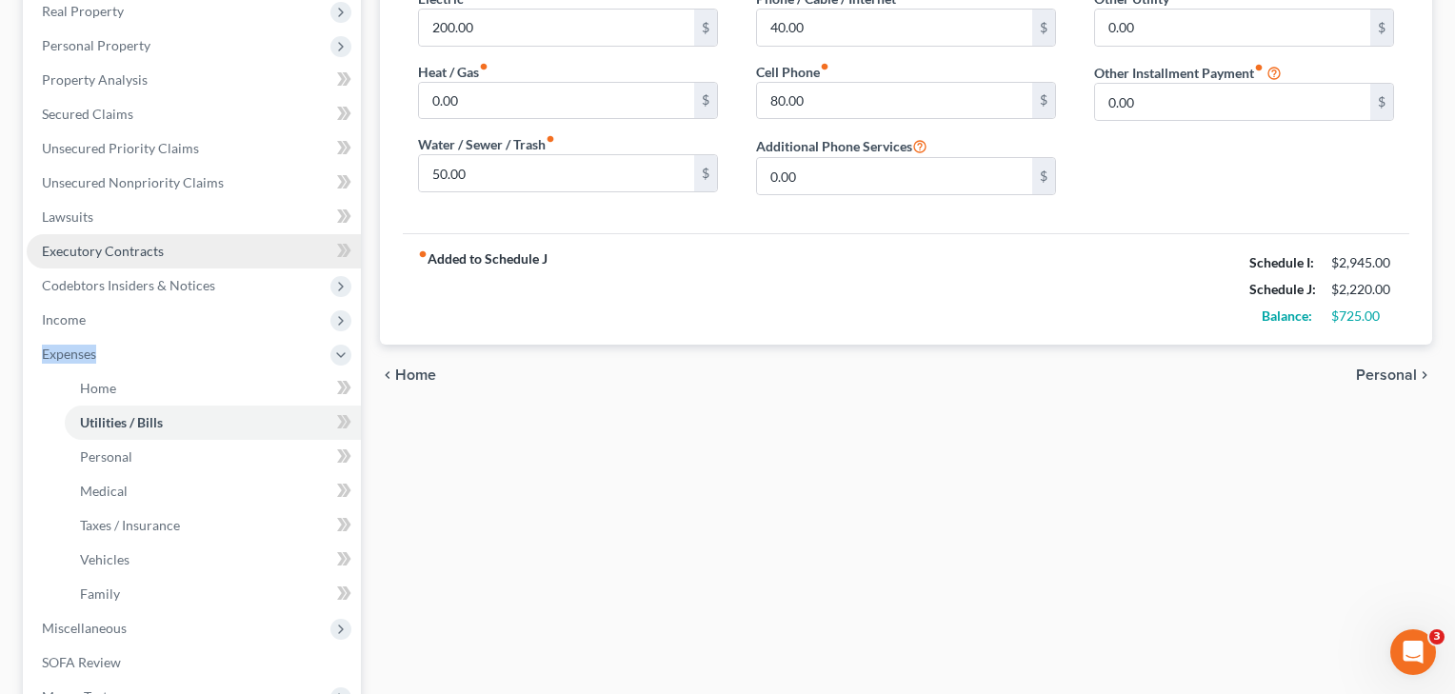
scroll to position [315, 0]
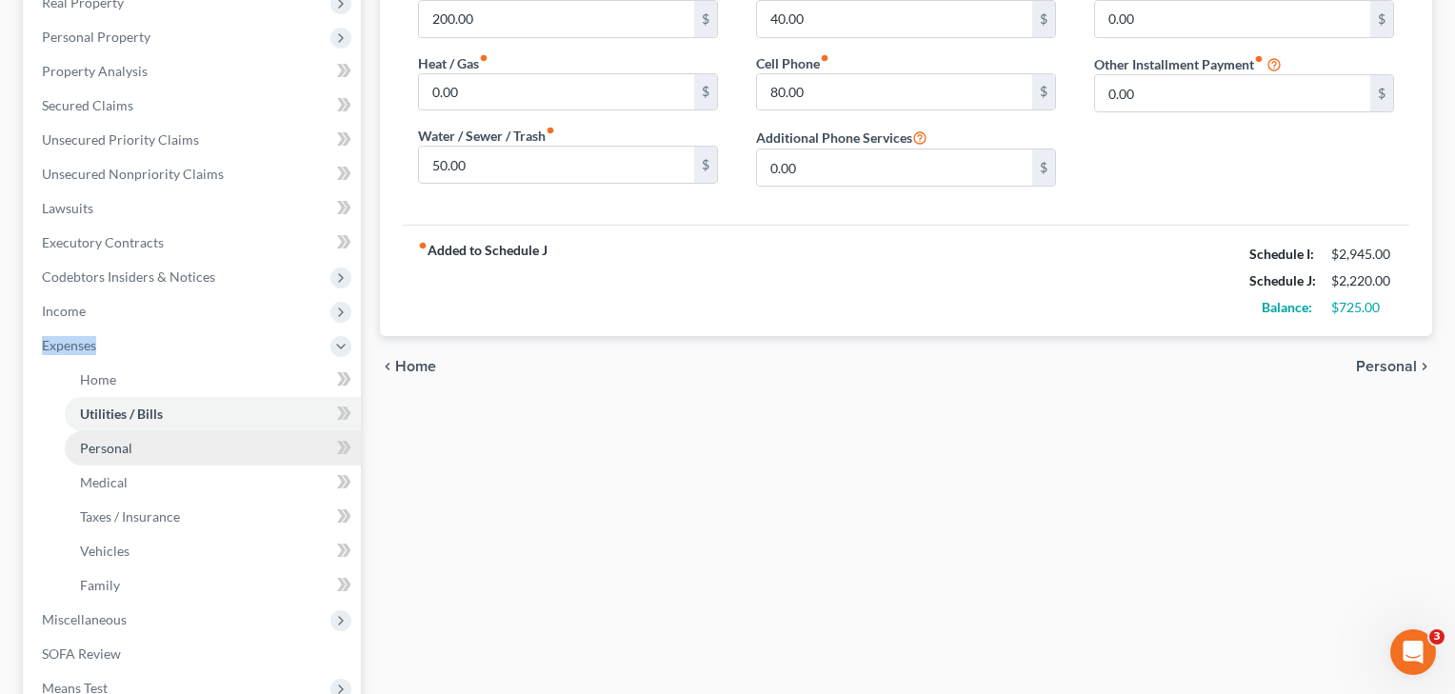
click at [117, 447] on span "Personal" at bounding box center [106, 448] width 52 height 16
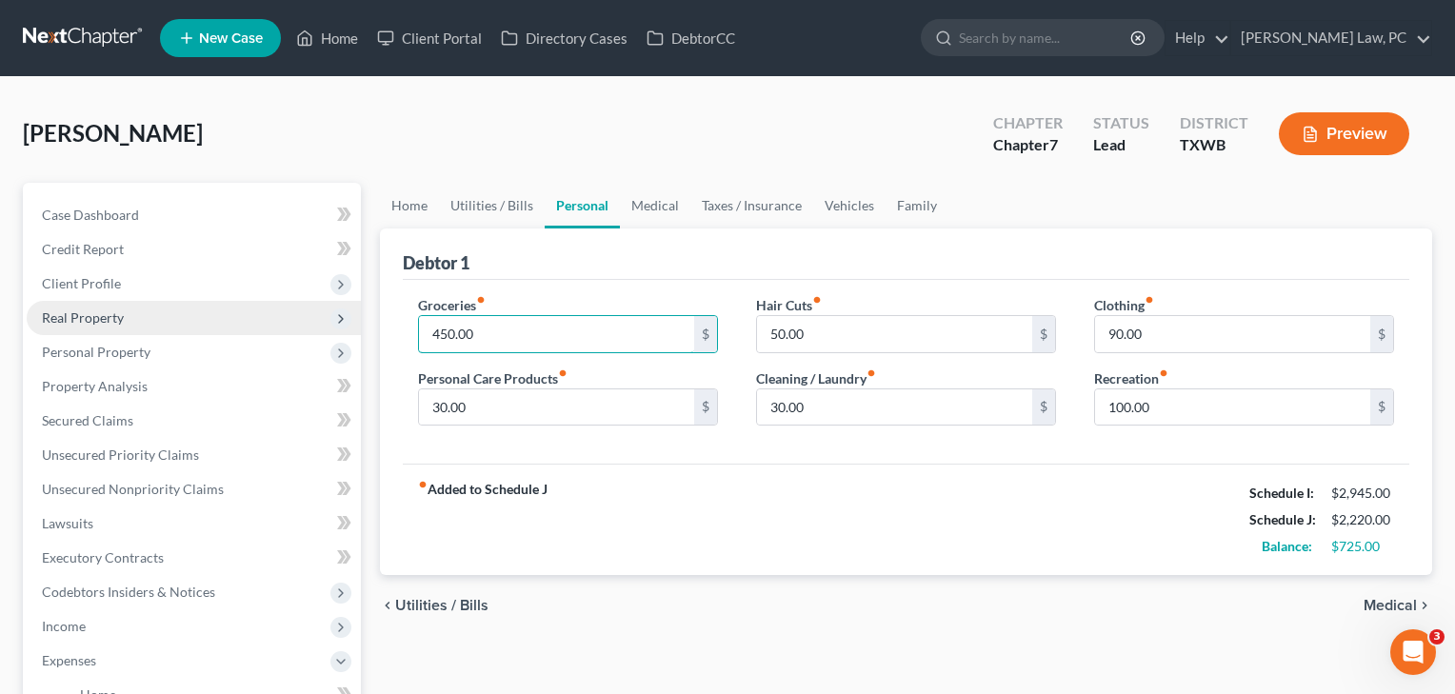
drag, startPoint x: 494, startPoint y: 336, endPoint x: 350, endPoint y: 330, distance: 144.0
click at [350, 330] on div "Petition Navigation Case Dashboard Payments Invoices Payments Payments Credit R…" at bounding box center [727, 698] width 1429 height 1031
type input "800"
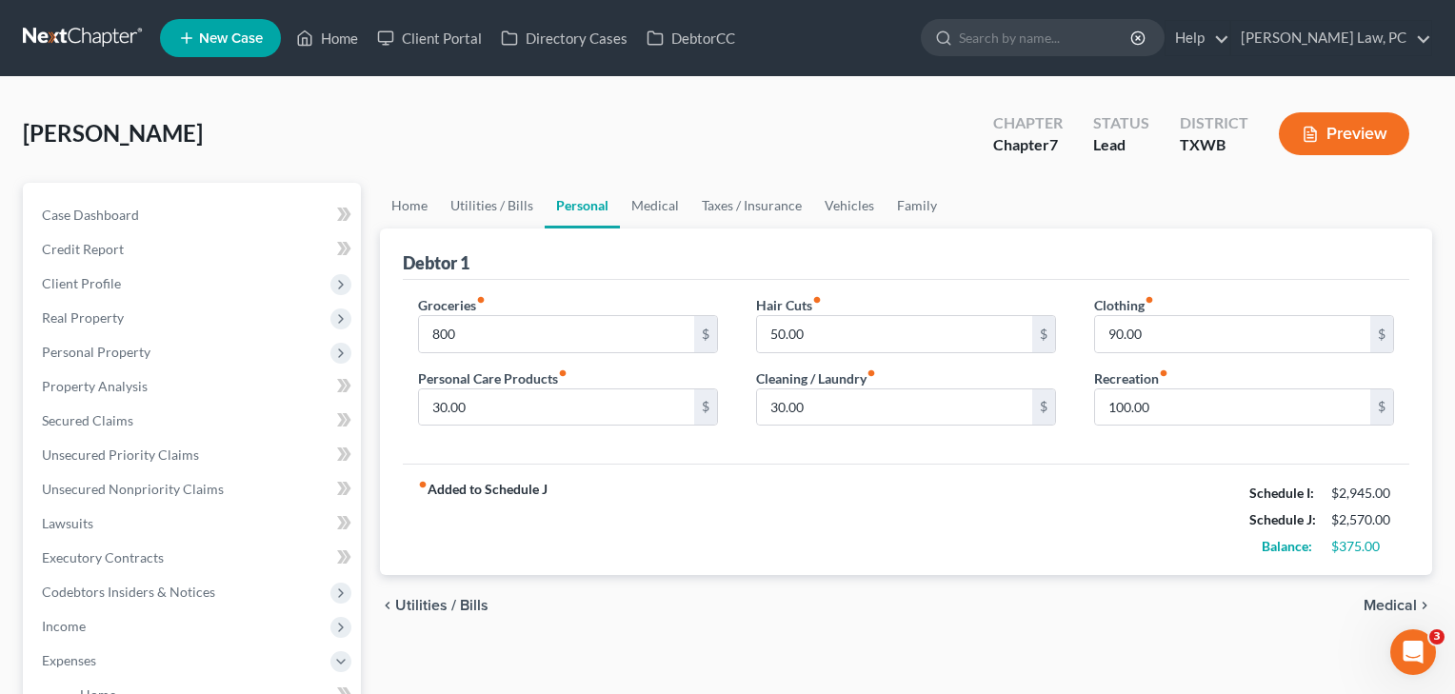
click at [539, 459] on div "Groceries fiber_manual_record 800 $ Personal Care Products fiber_manual_record …" at bounding box center [906, 372] width 1007 height 185
drag, startPoint x: 1152, startPoint y: 344, endPoint x: 1079, endPoint y: 333, distance: 74.1
click at [1079, 334] on div "Clothing fiber_manual_record 90.00 $ Recreation fiber_manual_record 100.00 $" at bounding box center [1244, 368] width 338 height 147
type input "100"
drag, startPoint x: 486, startPoint y: 409, endPoint x: 345, endPoint y: 410, distance: 141.0
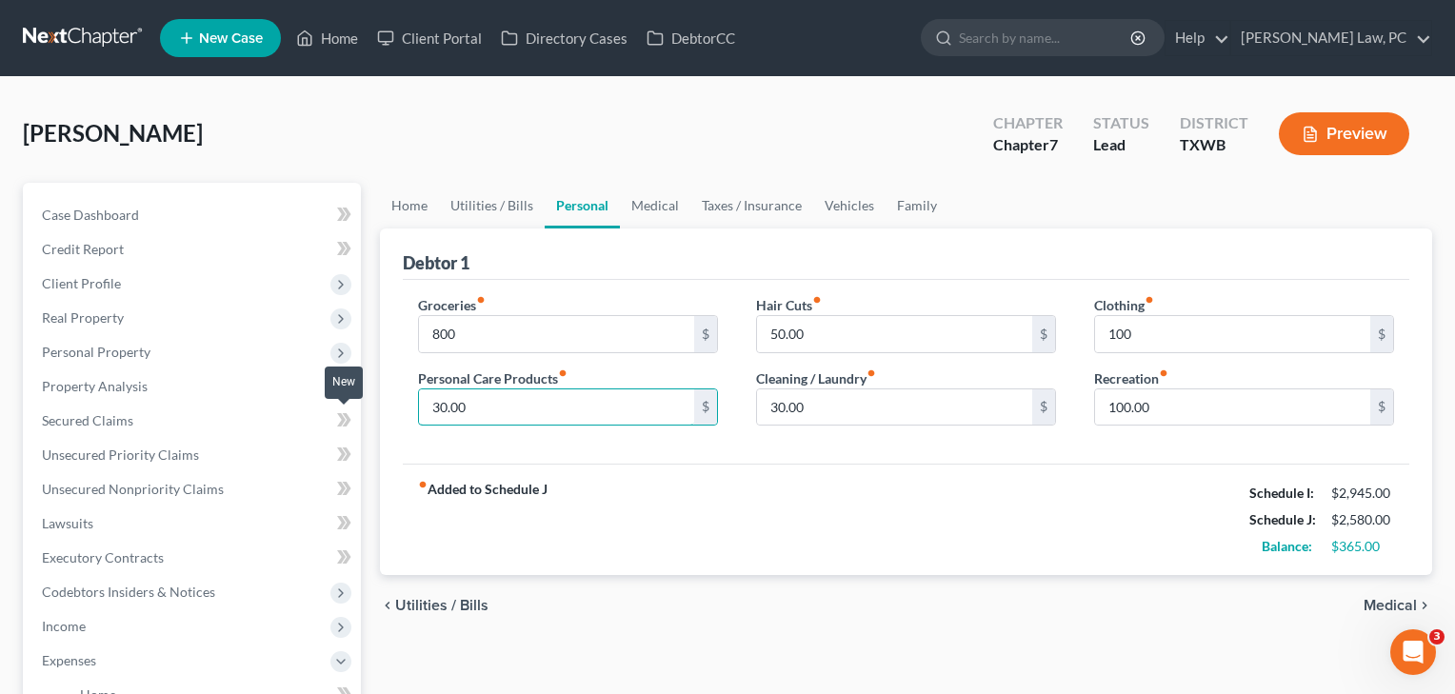
click at [345, 410] on div "Petition Navigation Case Dashboard Payments Invoices Payments Payments Credit R…" at bounding box center [727, 698] width 1429 height 1031
type input "40"
drag, startPoint x: 841, startPoint y: 413, endPoint x: 671, endPoint y: 410, distance: 170.5
click at [671, 410] on div "Groceries fiber_manual_record 800 $ Personal Care Products fiber_manual_record …" at bounding box center [906, 368] width 1014 height 147
type input "40"
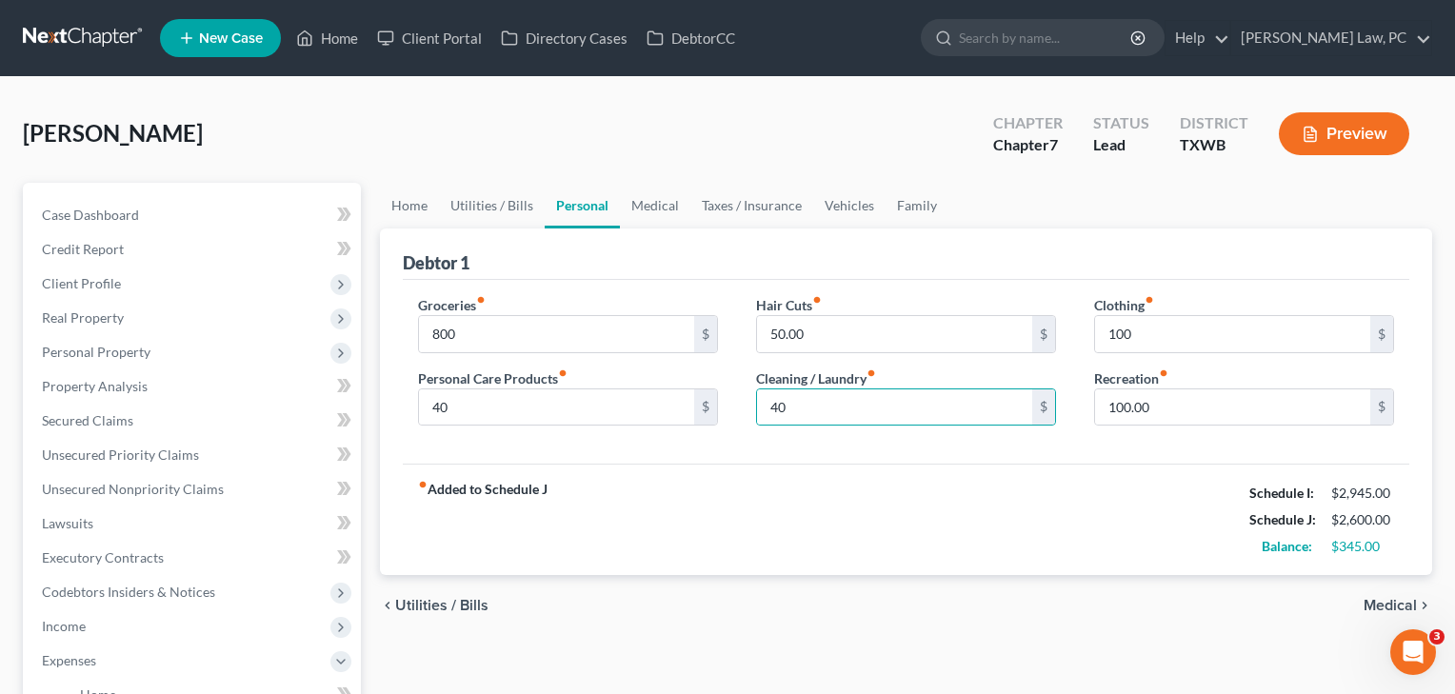
click at [687, 519] on div "fiber_manual_record Added to Schedule J Schedule I: $2,945.00 Schedule J: $2,60…" at bounding box center [906, 519] width 1007 height 111
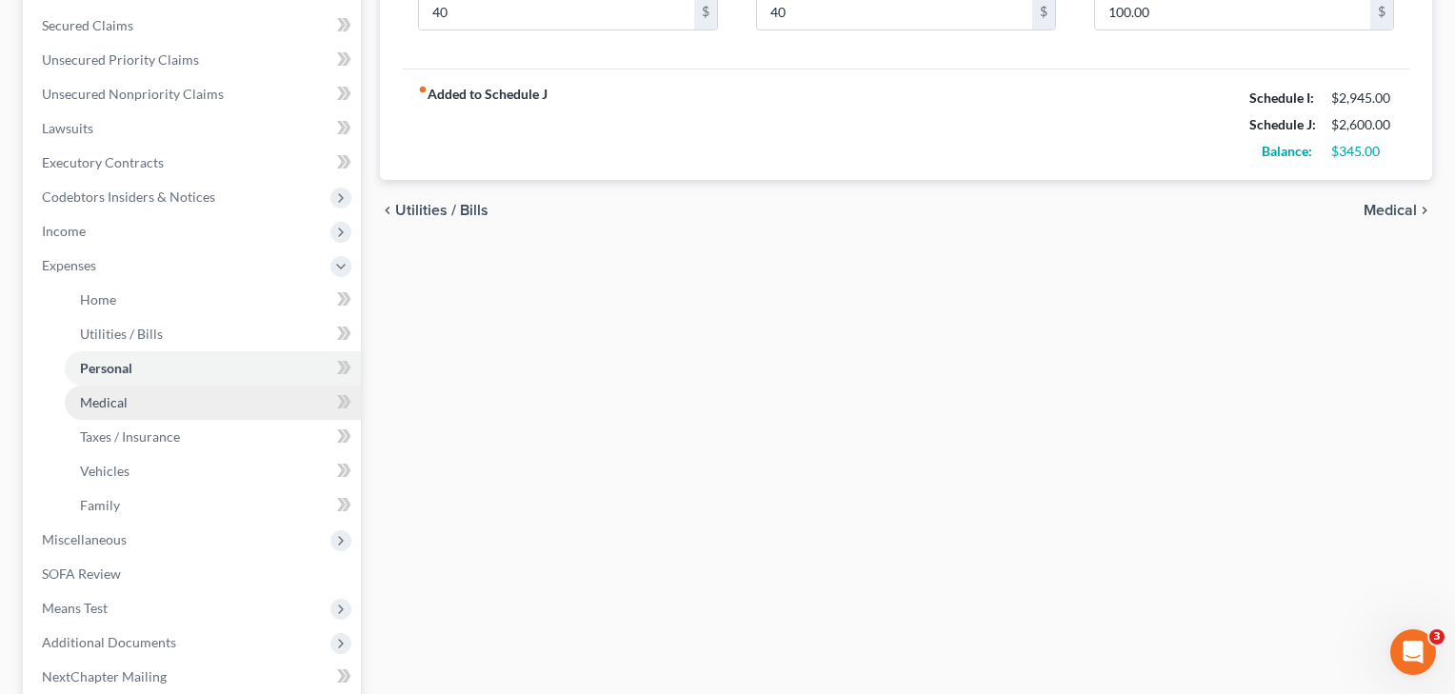
click at [147, 415] on link "Medical" at bounding box center [213, 403] width 296 height 34
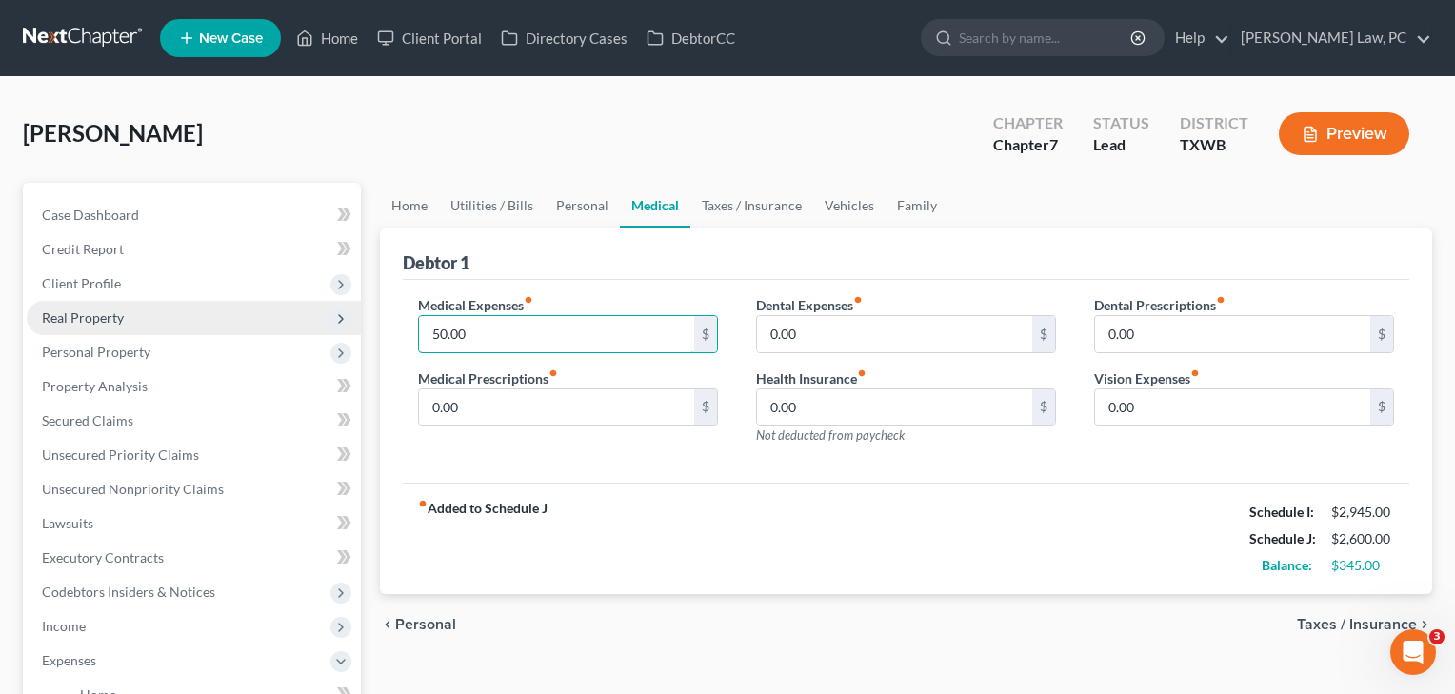
drag, startPoint x: 518, startPoint y: 349, endPoint x: 342, endPoint y: 330, distance: 177.2
click at [342, 330] on div "Petition Navigation Case Dashboard Payments Invoices Payments Payments Credit R…" at bounding box center [727, 698] width 1429 height 1031
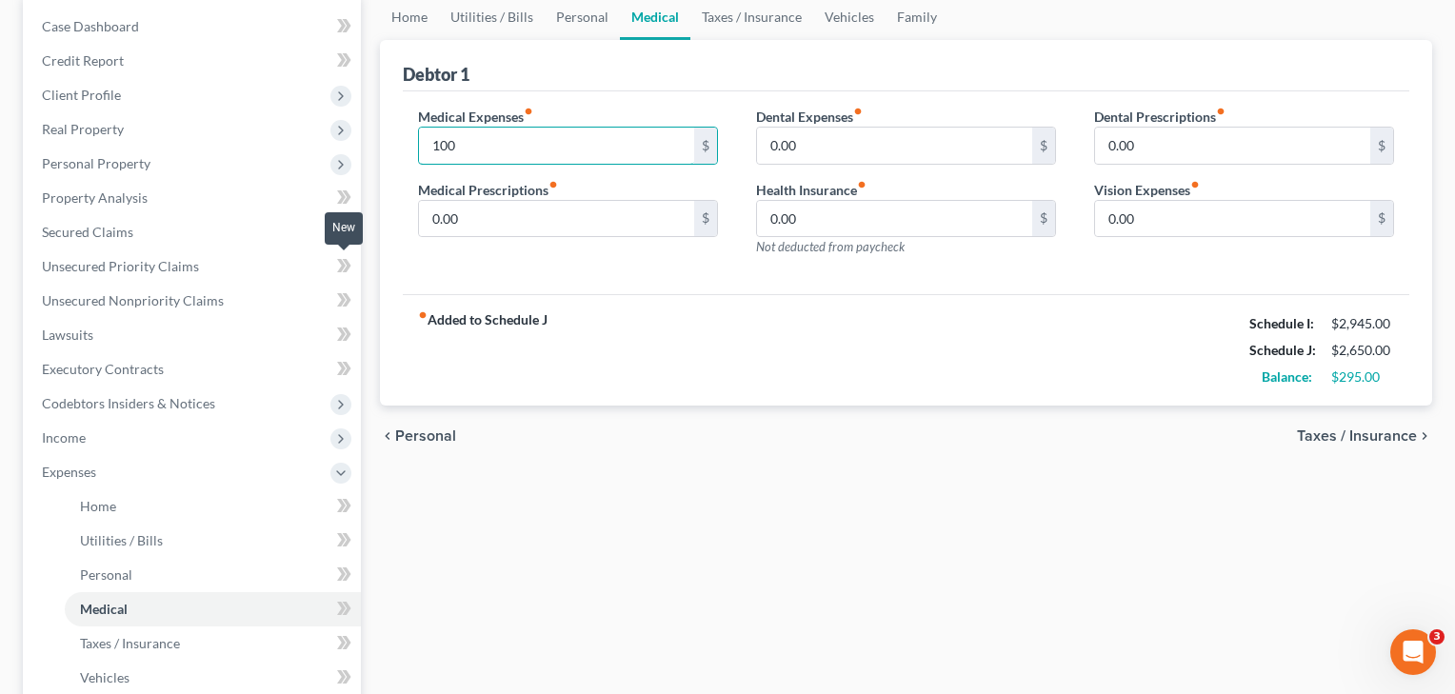
scroll to position [309, 0]
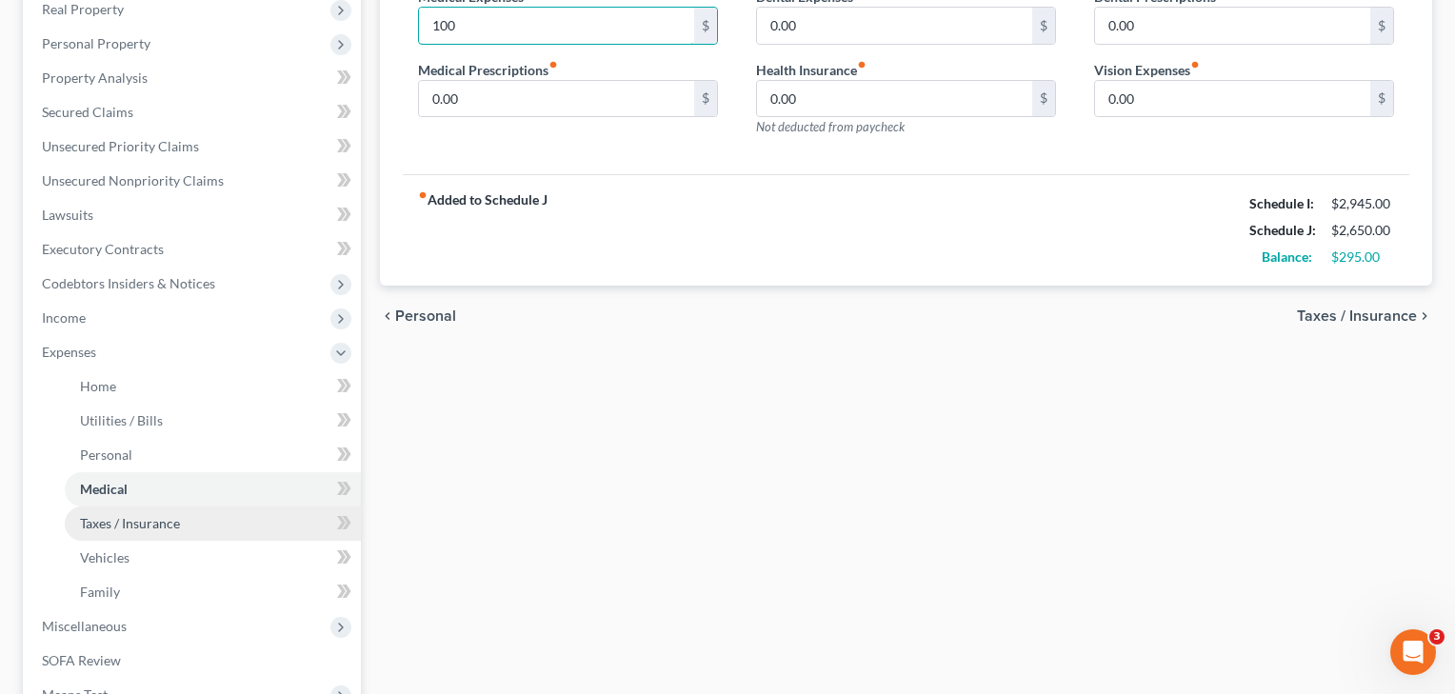
type input "100"
click at [117, 528] on span "Taxes / Insurance" at bounding box center [130, 523] width 100 height 16
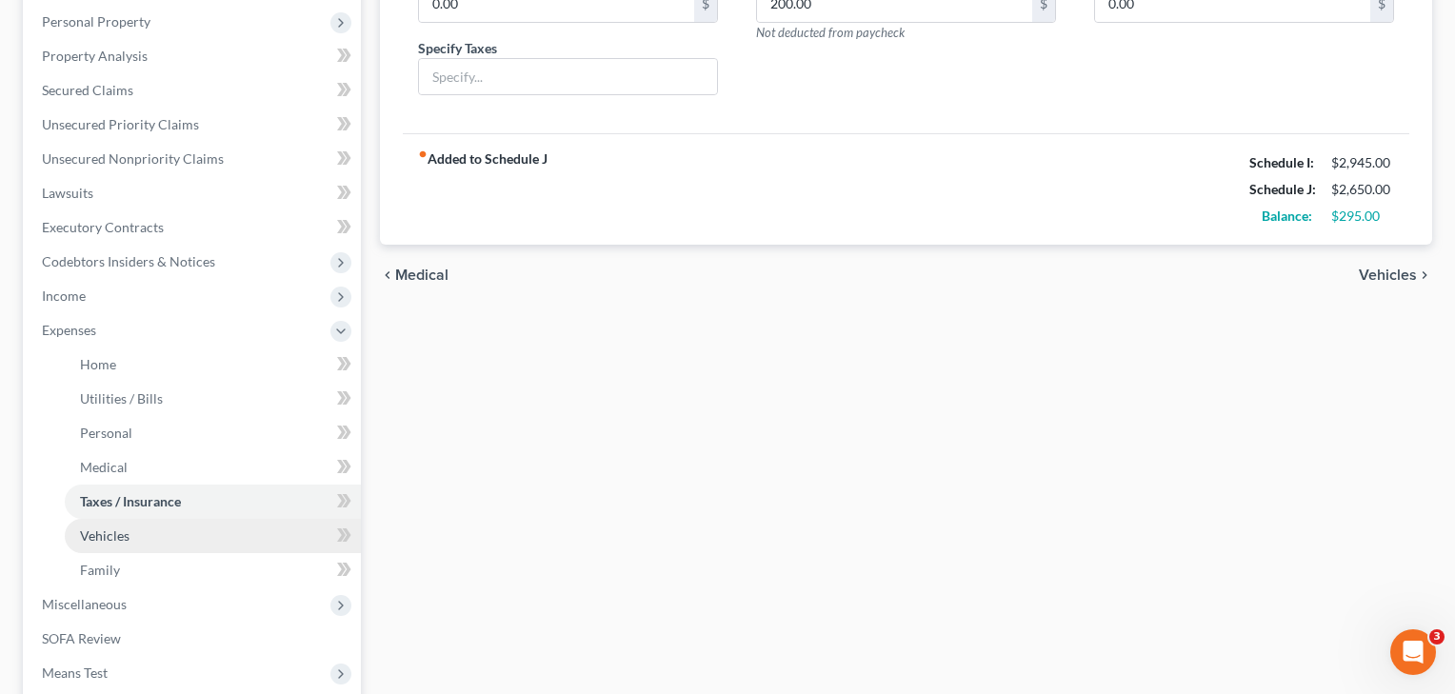
click at [117, 546] on link "Vehicles" at bounding box center [213, 536] width 296 height 34
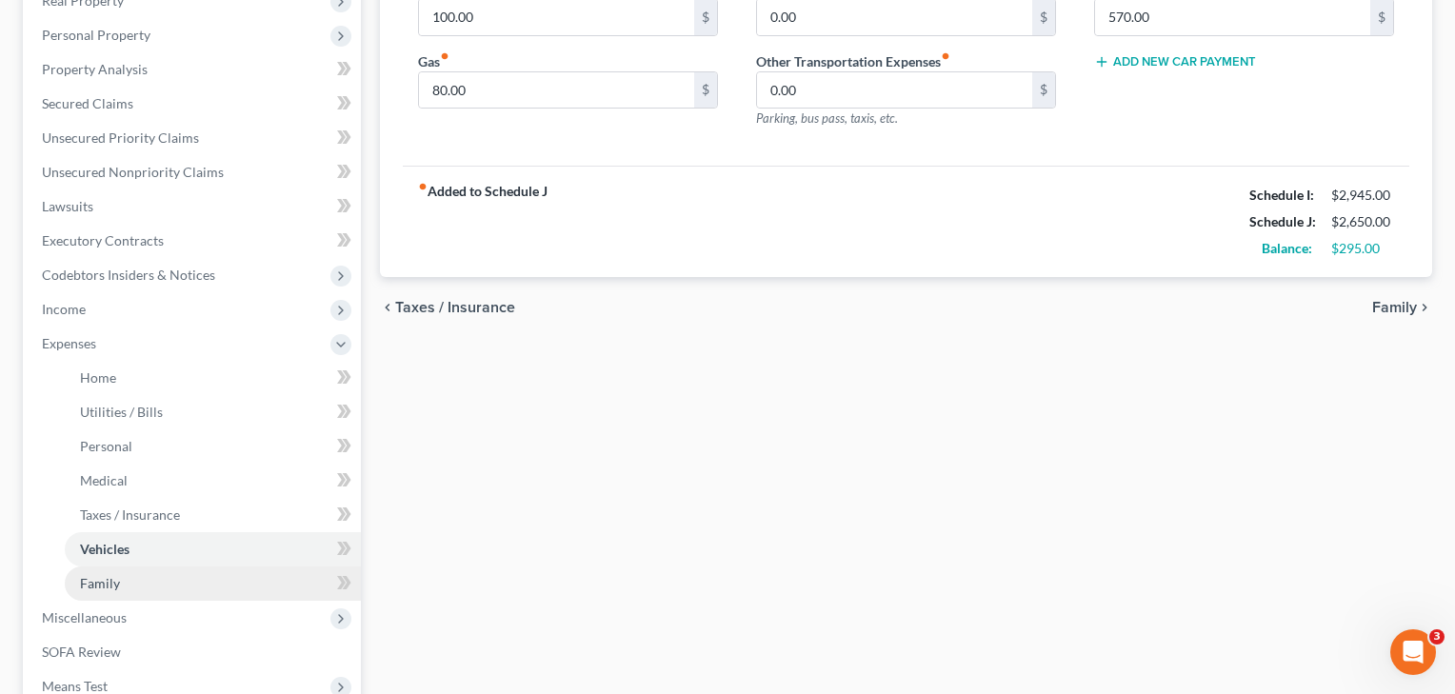
click at [102, 585] on span "Family" at bounding box center [100, 583] width 40 height 16
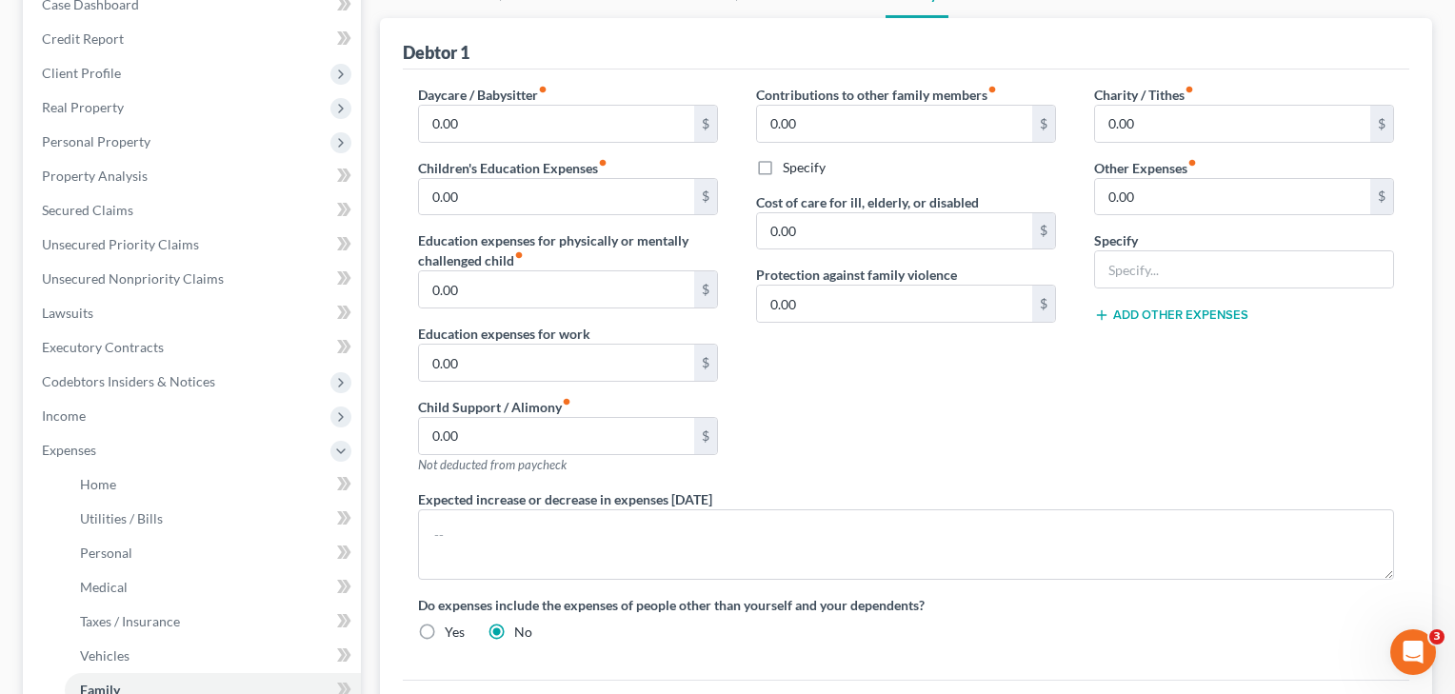
scroll to position [206, 0]
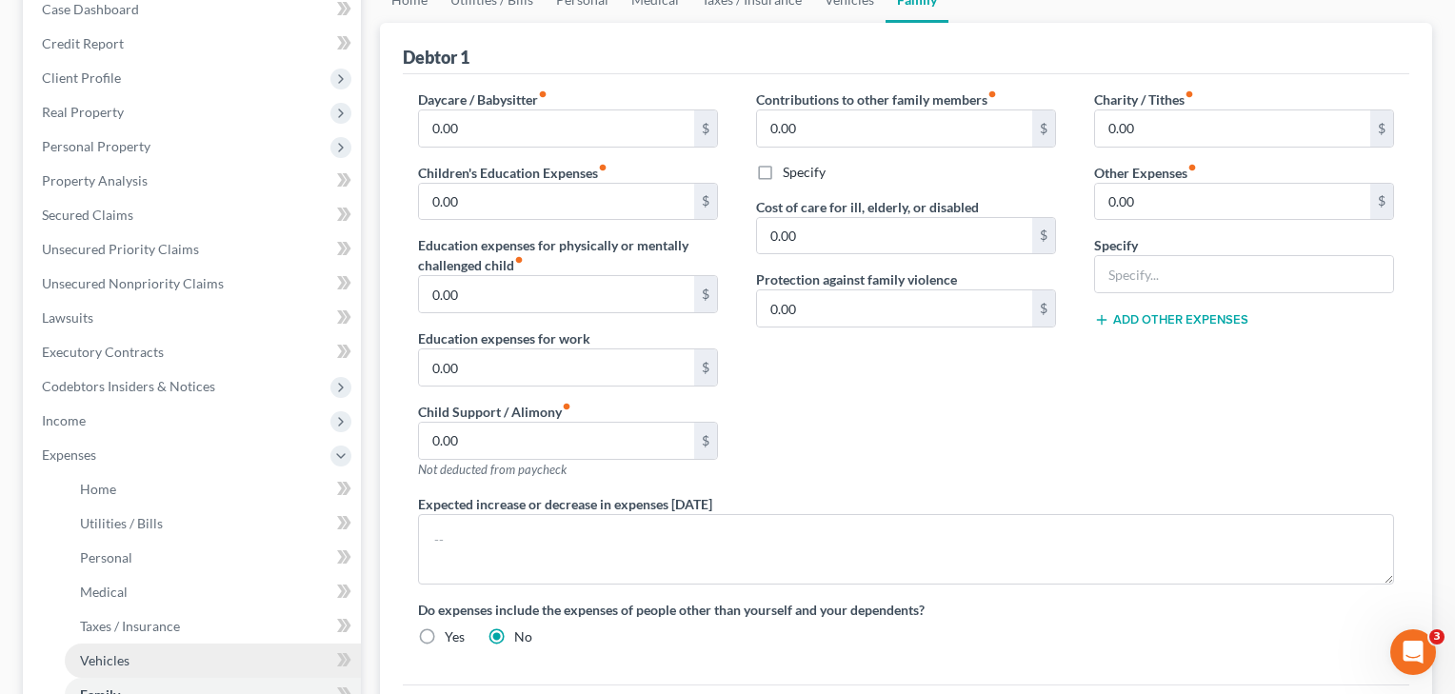
click at [104, 659] on span "Vehicles" at bounding box center [105, 660] width 50 height 16
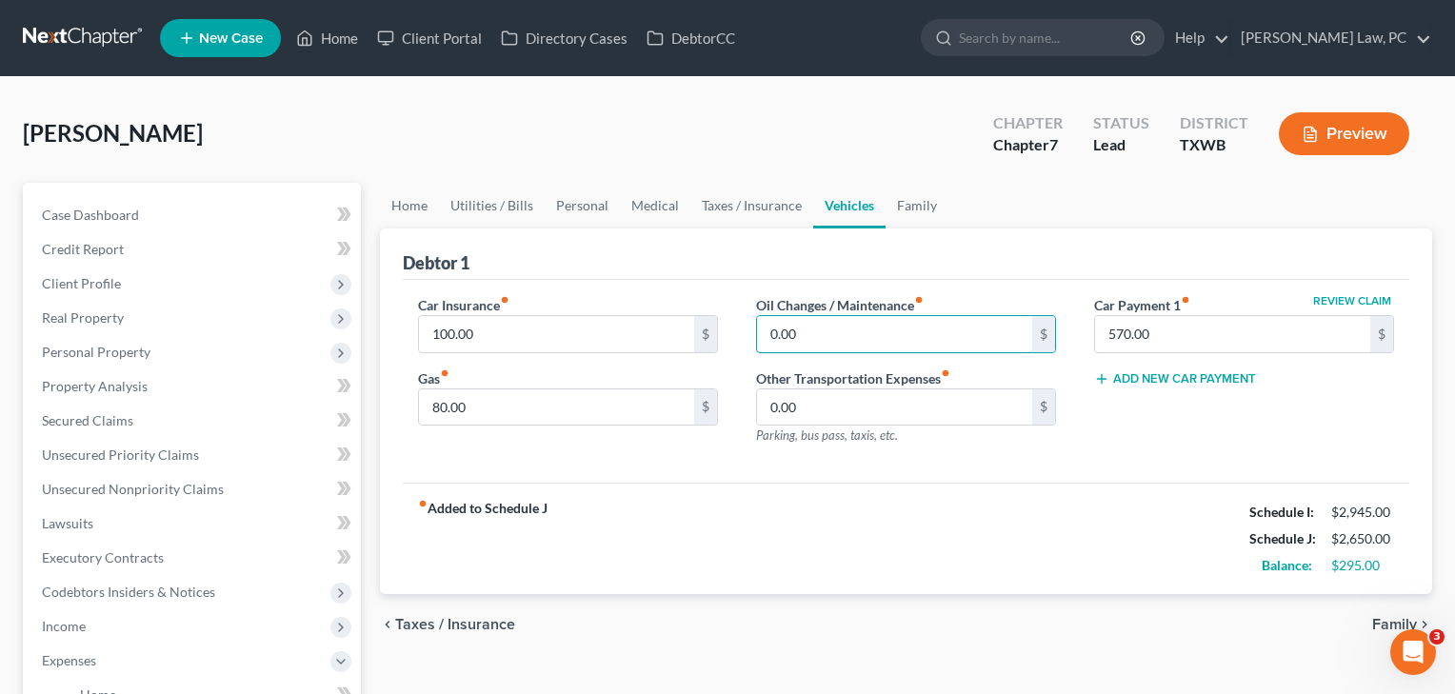
drag, startPoint x: 861, startPoint y: 328, endPoint x: 742, endPoint y: 322, distance: 119.2
click at [742, 322] on div "Oil Changes / Maintenance fiber_manual_record 0.00 $ Other Transportation Expen…" at bounding box center [906, 378] width 338 height 166
type input "4"
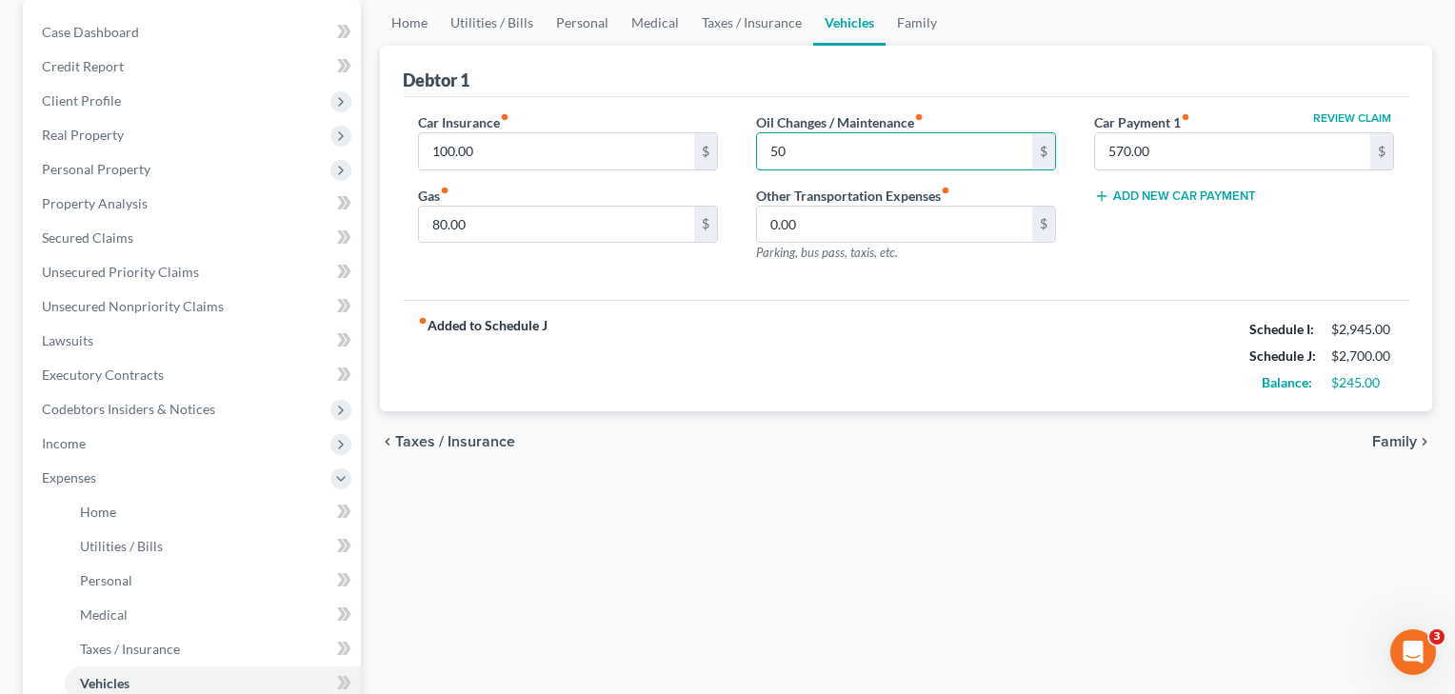
scroll to position [270, 0]
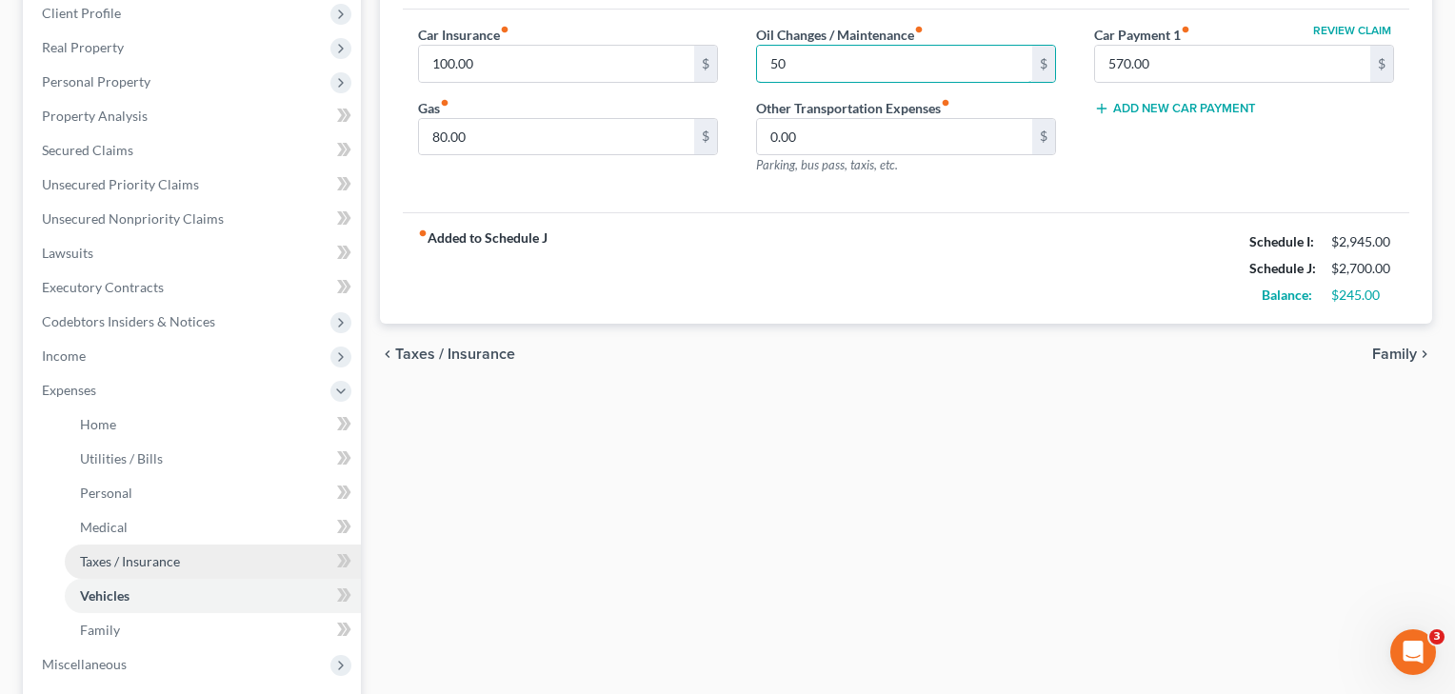
type input "50"
click at [111, 564] on span "Taxes / Insurance" at bounding box center [130, 561] width 100 height 16
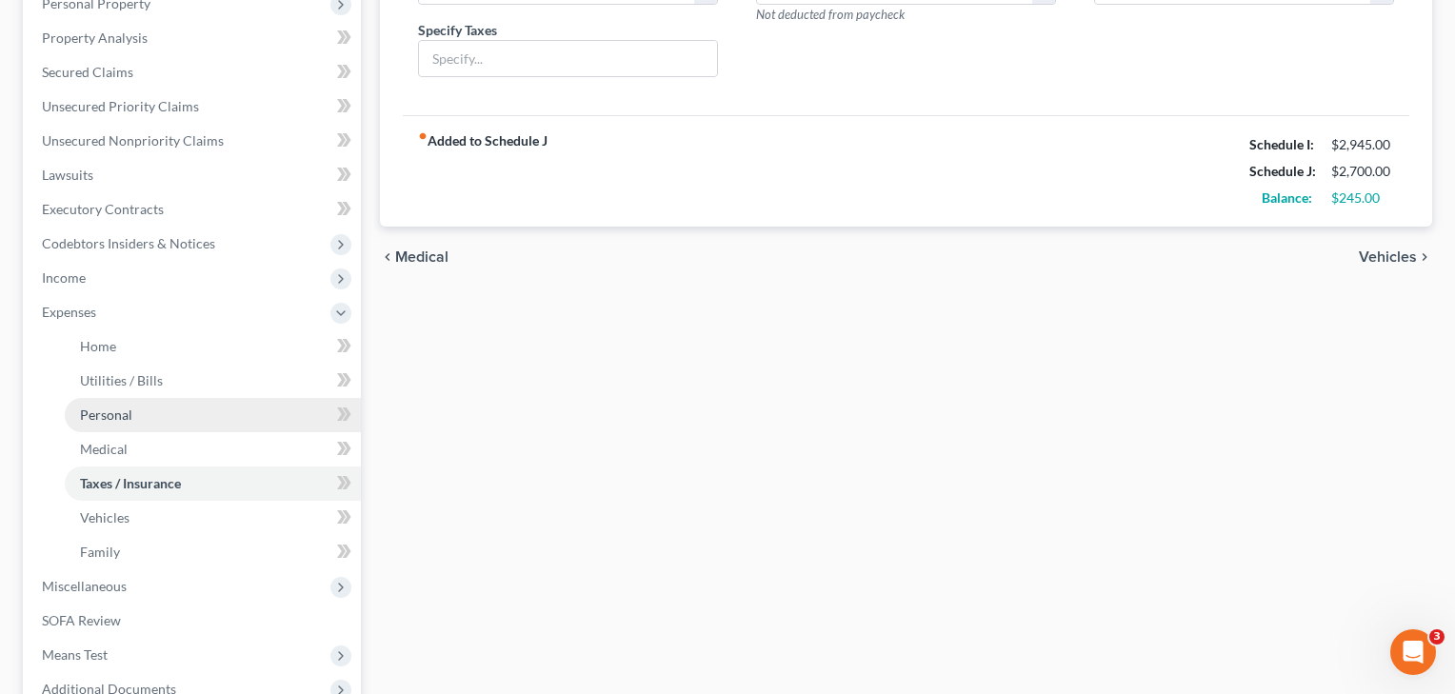
click at [129, 414] on span "Personal" at bounding box center [106, 415] width 52 height 16
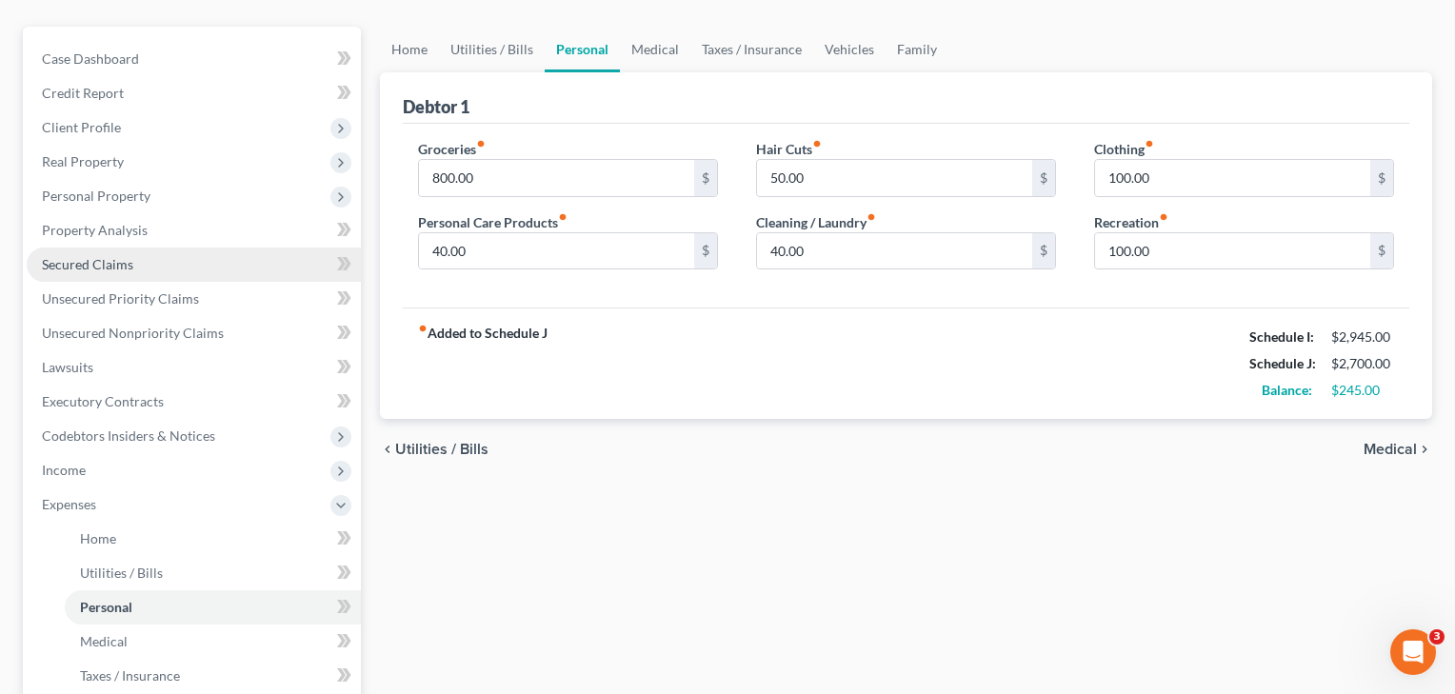
scroll to position [159, 0]
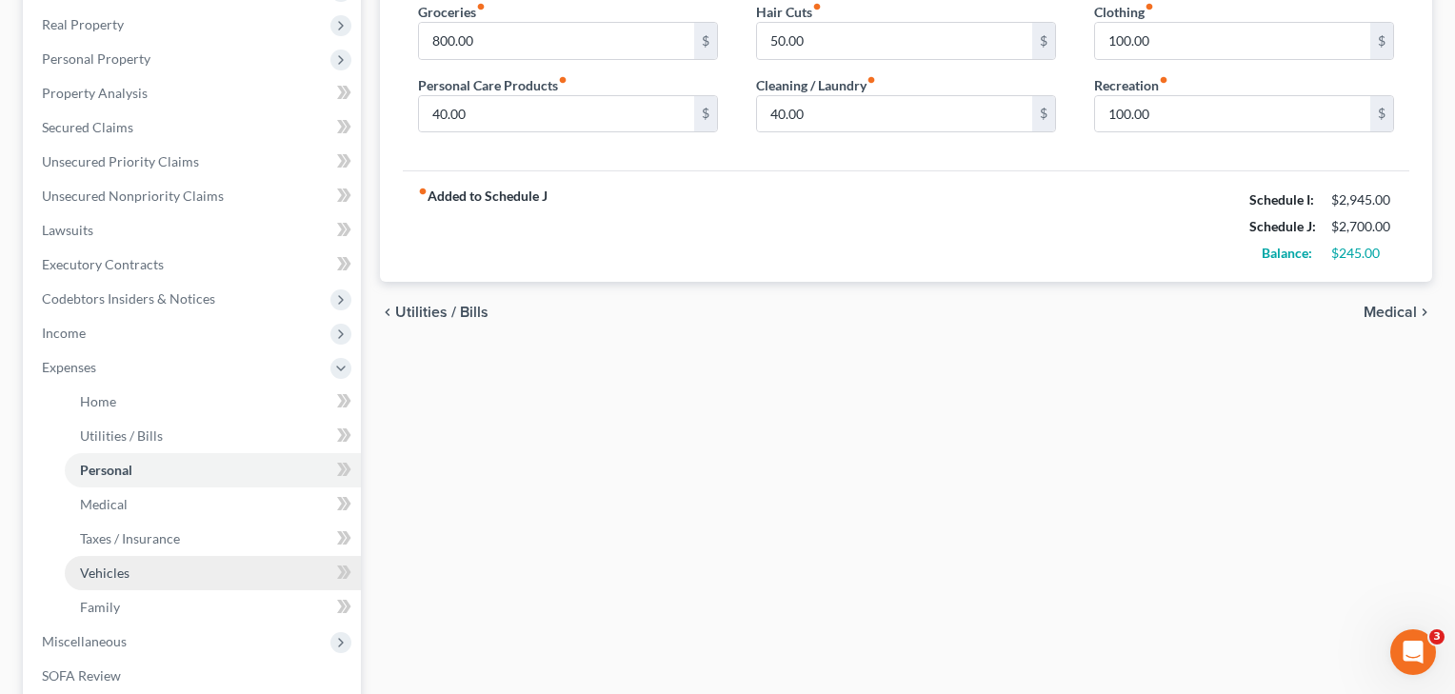
click at [101, 587] on link "Vehicles" at bounding box center [213, 573] width 296 height 34
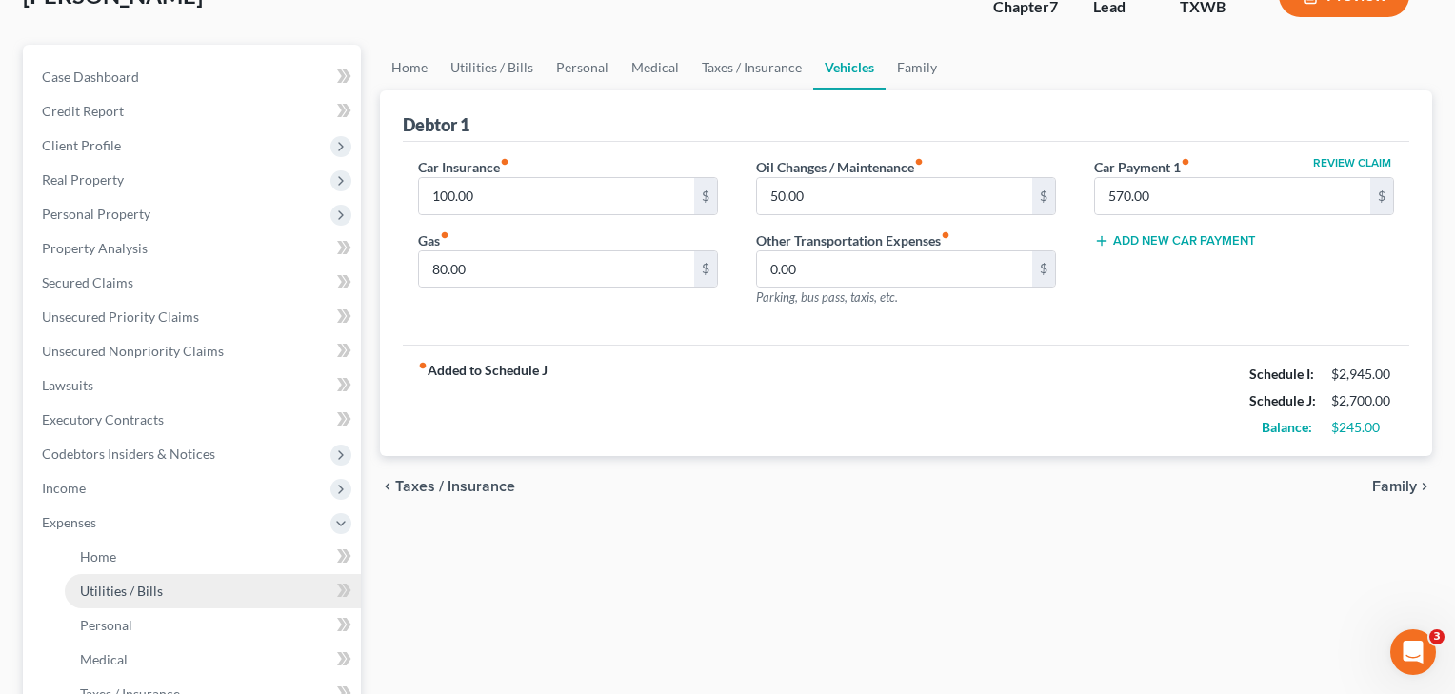
scroll to position [169, 0]
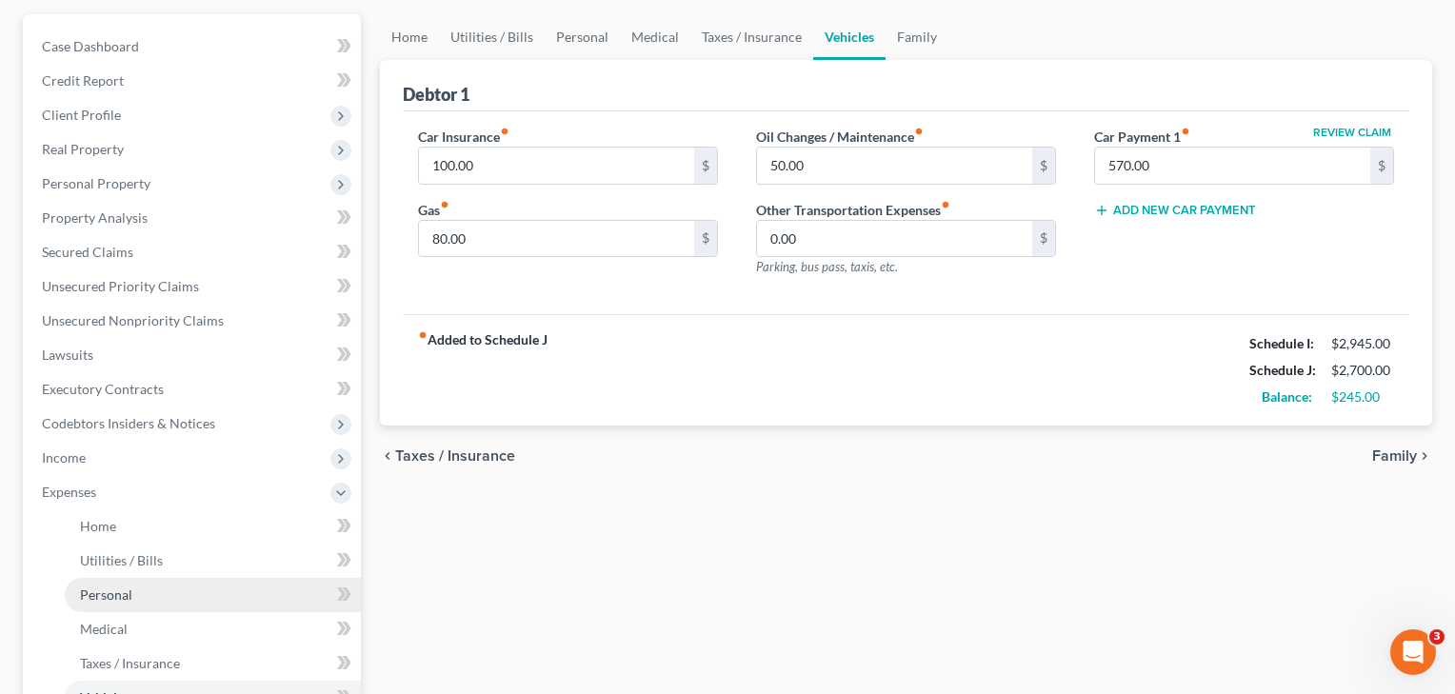
click at [108, 600] on span "Personal" at bounding box center [106, 595] width 52 height 16
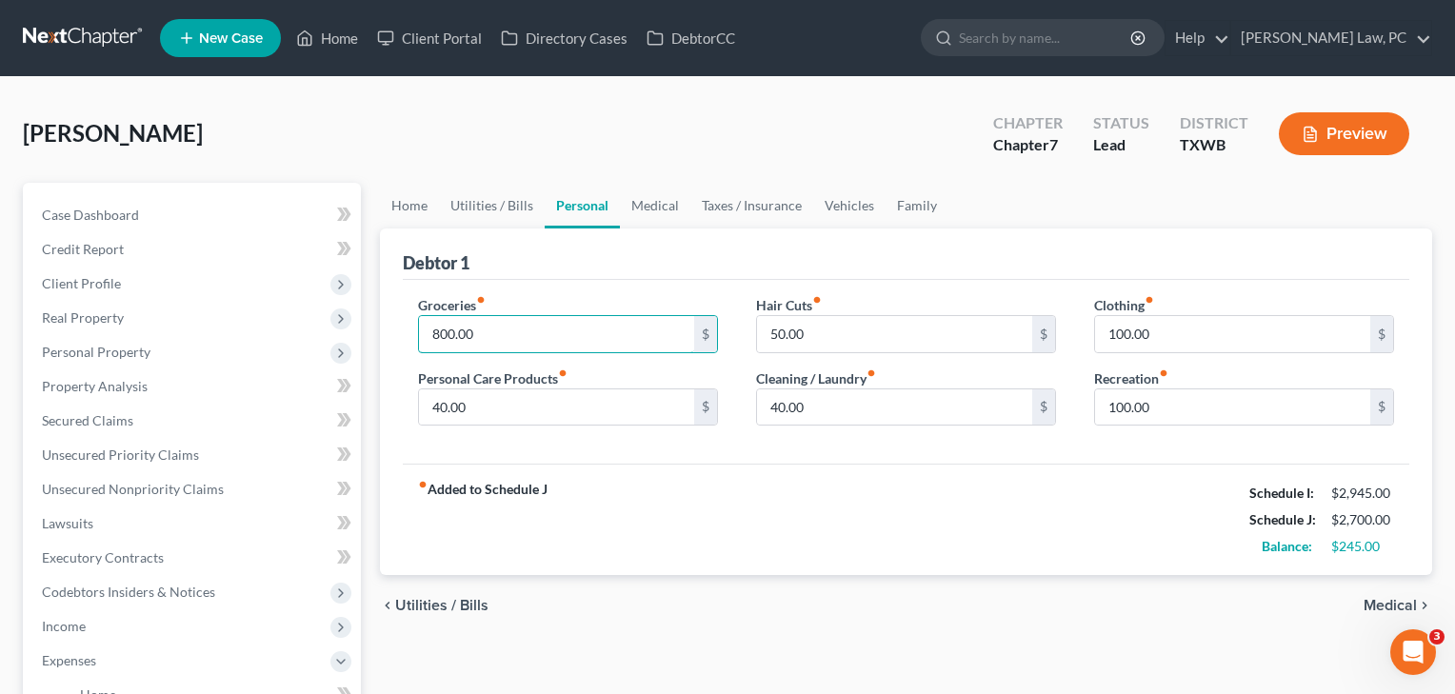
drag, startPoint x: 506, startPoint y: 335, endPoint x: 370, endPoint y: 337, distance: 136.2
click at [370, 337] on div "Petition Navigation Case Dashboard Payments Invoices Payments Payments Credit R…" at bounding box center [727, 698] width 1429 height 1031
type input "860"
click at [630, 454] on div "Groceries fiber_manual_record 860 $ Personal Care Products fiber_manual_record …" at bounding box center [906, 372] width 1007 height 185
drag, startPoint x: 511, startPoint y: 330, endPoint x: 362, endPoint y: 321, distance: 149.8
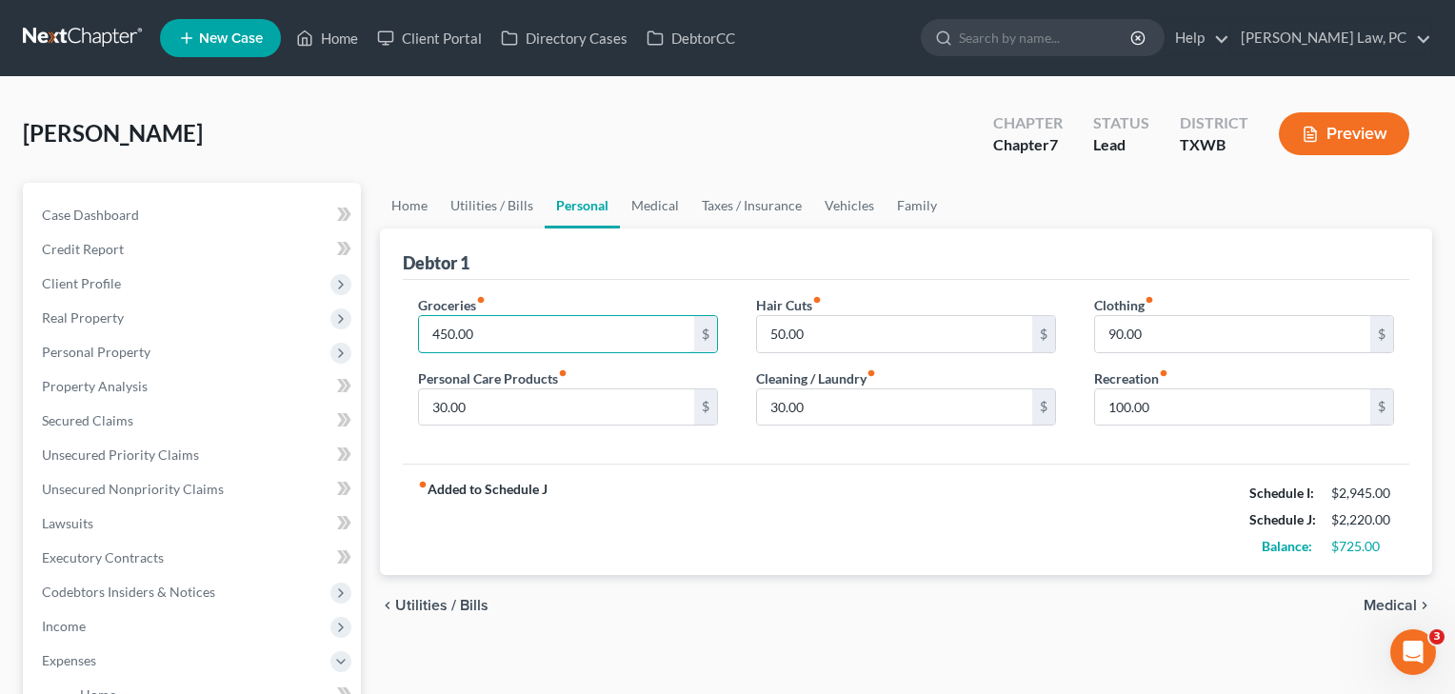
click at [362, 321] on div "Petition Navigation Case Dashboard Payments Invoices Payments Payments Credit R…" at bounding box center [727, 698] width 1429 height 1031
type input "860"
click at [1170, 314] on div "Clothing fiber_manual_record 90.00 $" at bounding box center [1244, 324] width 300 height 58
click at [1170, 344] on input "90.00" at bounding box center [1232, 334] width 275 height 36
drag, startPoint x: 1170, startPoint y: 344, endPoint x: 1093, endPoint y: 342, distance: 76.2
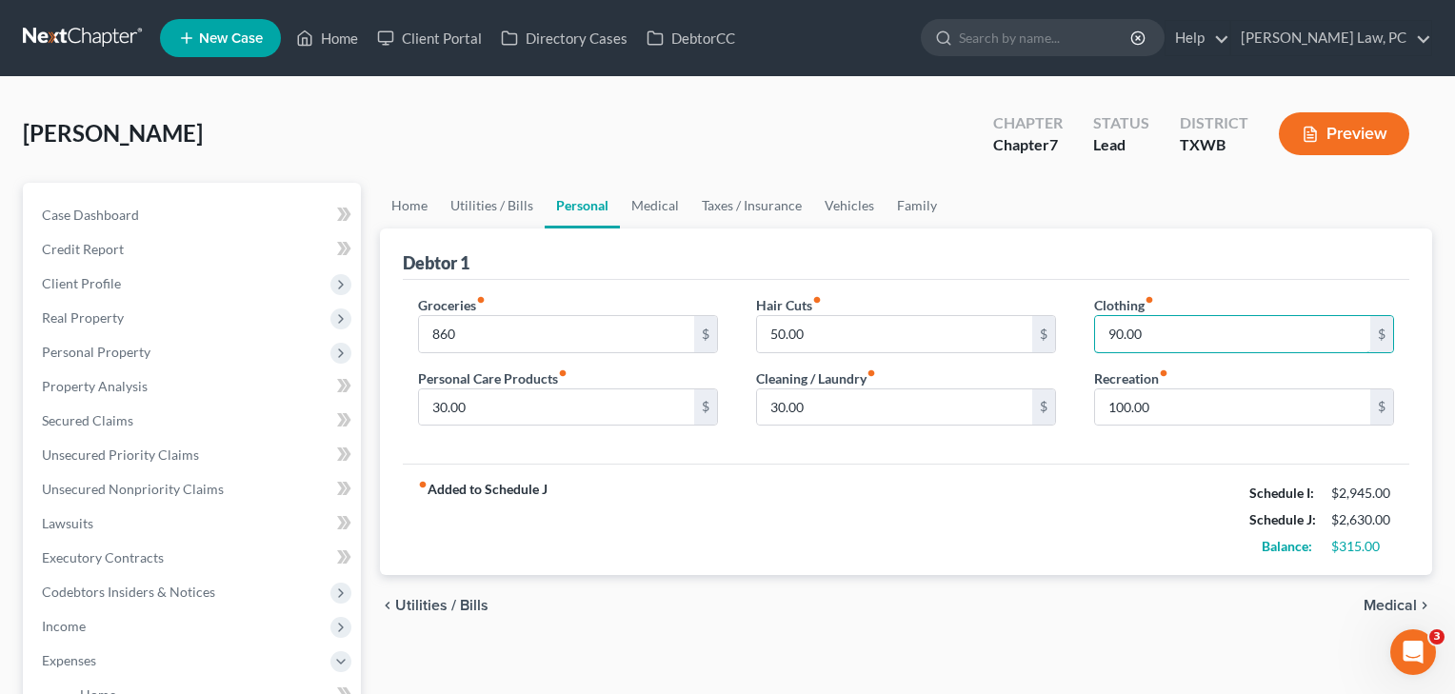
click at [1093, 342] on div "Clothing fiber_manual_record 90.00 $ Recreation fiber_manual_record 100.00 $" at bounding box center [1244, 368] width 338 height 147
type input "125"
drag, startPoint x: 839, startPoint y: 338, endPoint x: 761, endPoint y: 334, distance: 78.2
click at [761, 334] on input "50.00" at bounding box center [894, 334] width 275 height 36
type input "75"
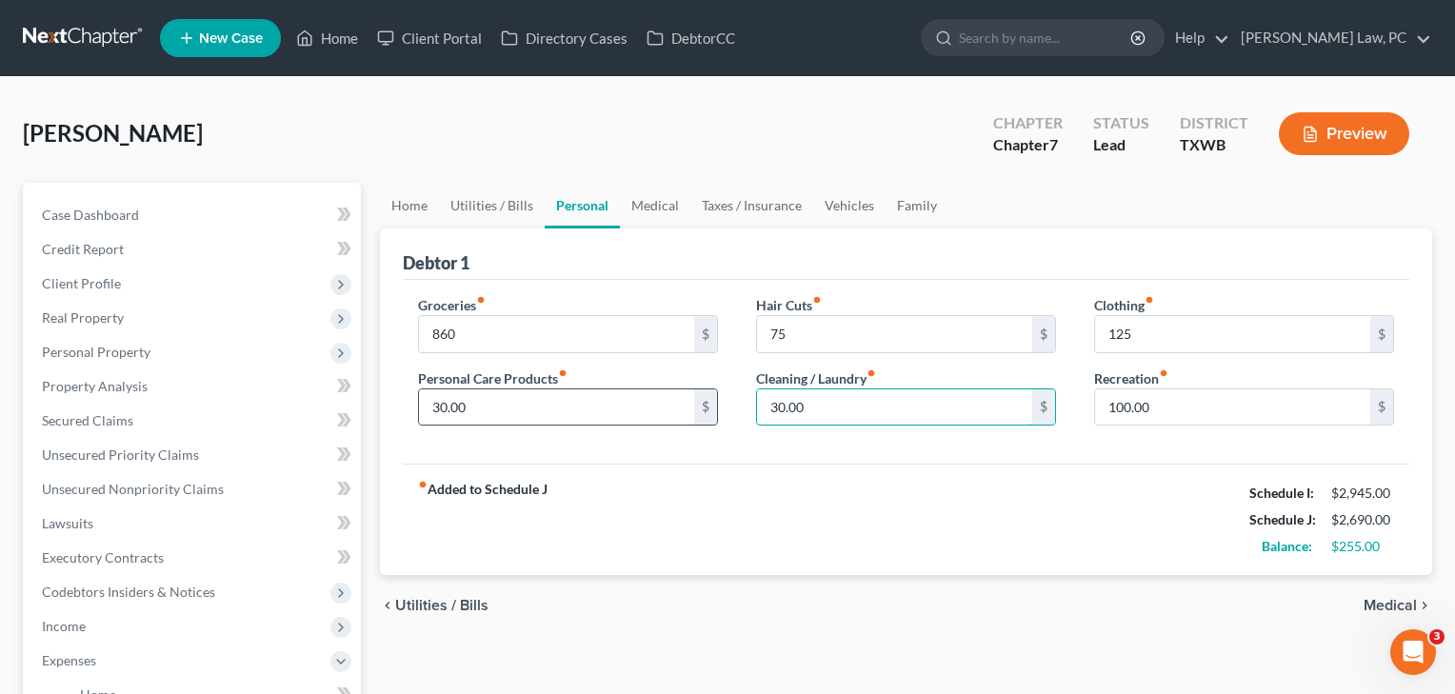
drag, startPoint x: 845, startPoint y: 416, endPoint x: 715, endPoint y: 410, distance: 129.7
click at [715, 410] on div "Groceries fiber_manual_record 860 $ Personal Care Products fiber_manual_record …" at bounding box center [906, 368] width 1014 height 147
type input "40"
drag, startPoint x: 488, startPoint y: 402, endPoint x: 357, endPoint y: 402, distance: 130.5
click at [357, 402] on div "Petition Navigation Case Dashboard Payments Invoices Payments Payments Credit R…" at bounding box center [727, 698] width 1429 height 1031
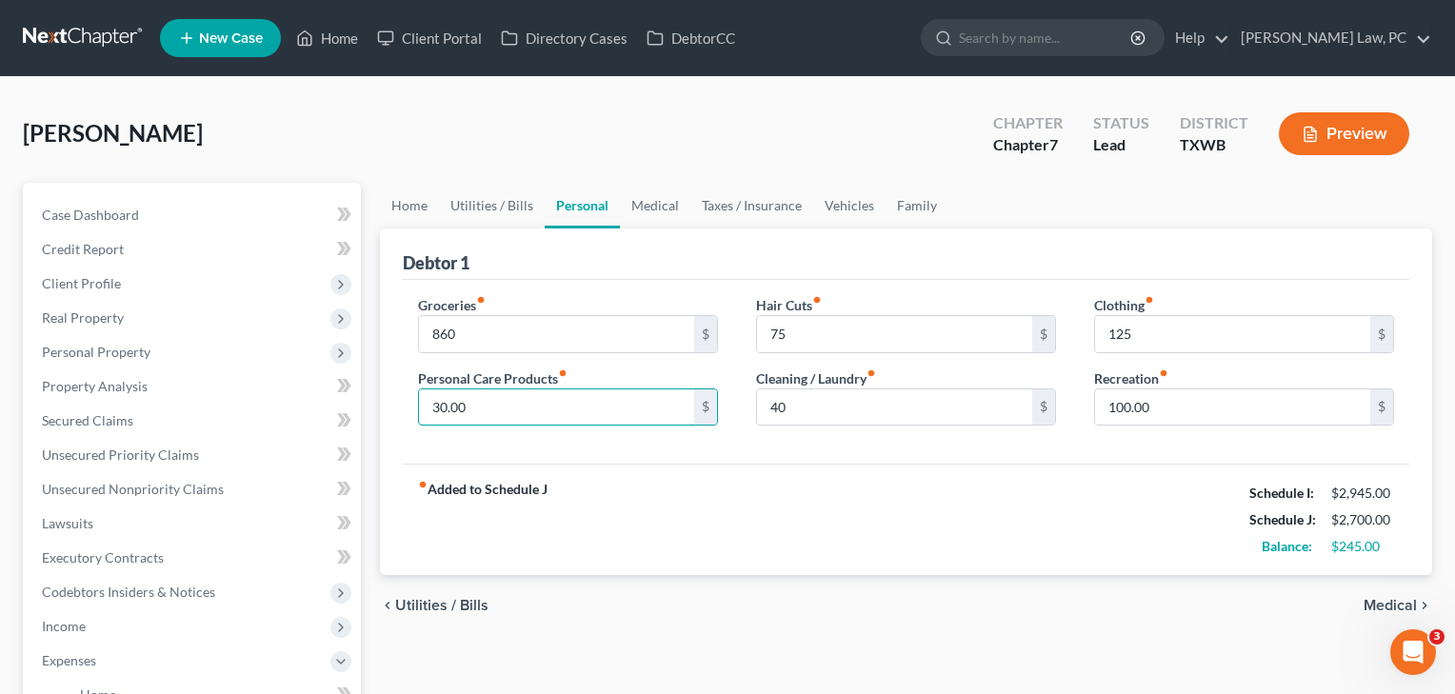
type input "5"
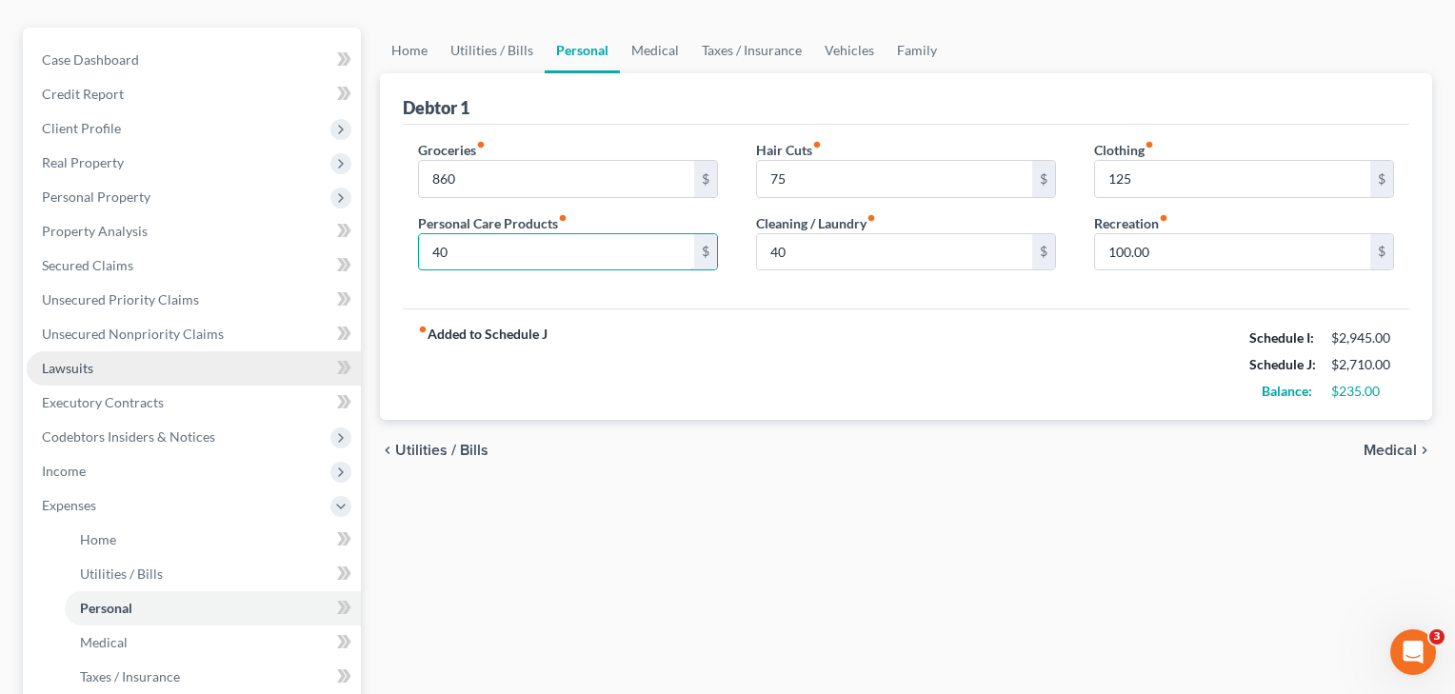
scroll to position [213, 0]
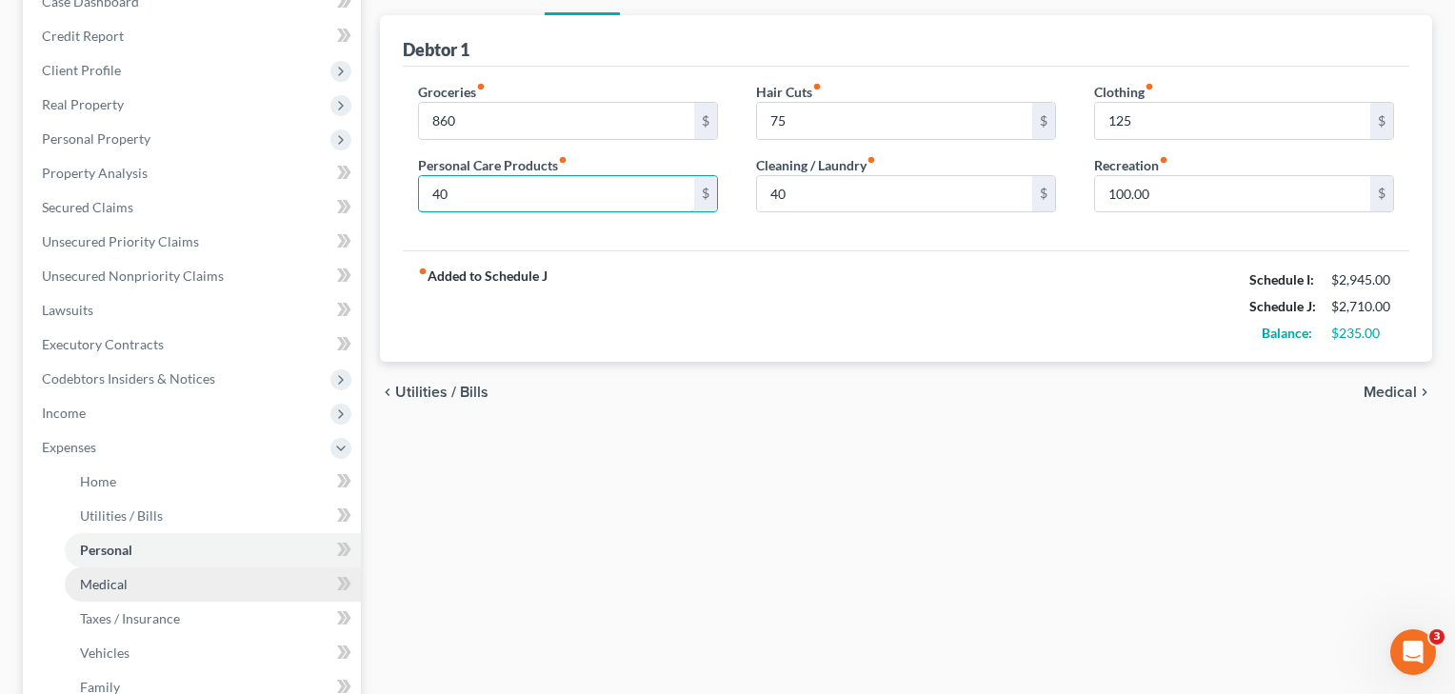
type input "40"
click at [97, 589] on span "Medical" at bounding box center [104, 584] width 48 height 16
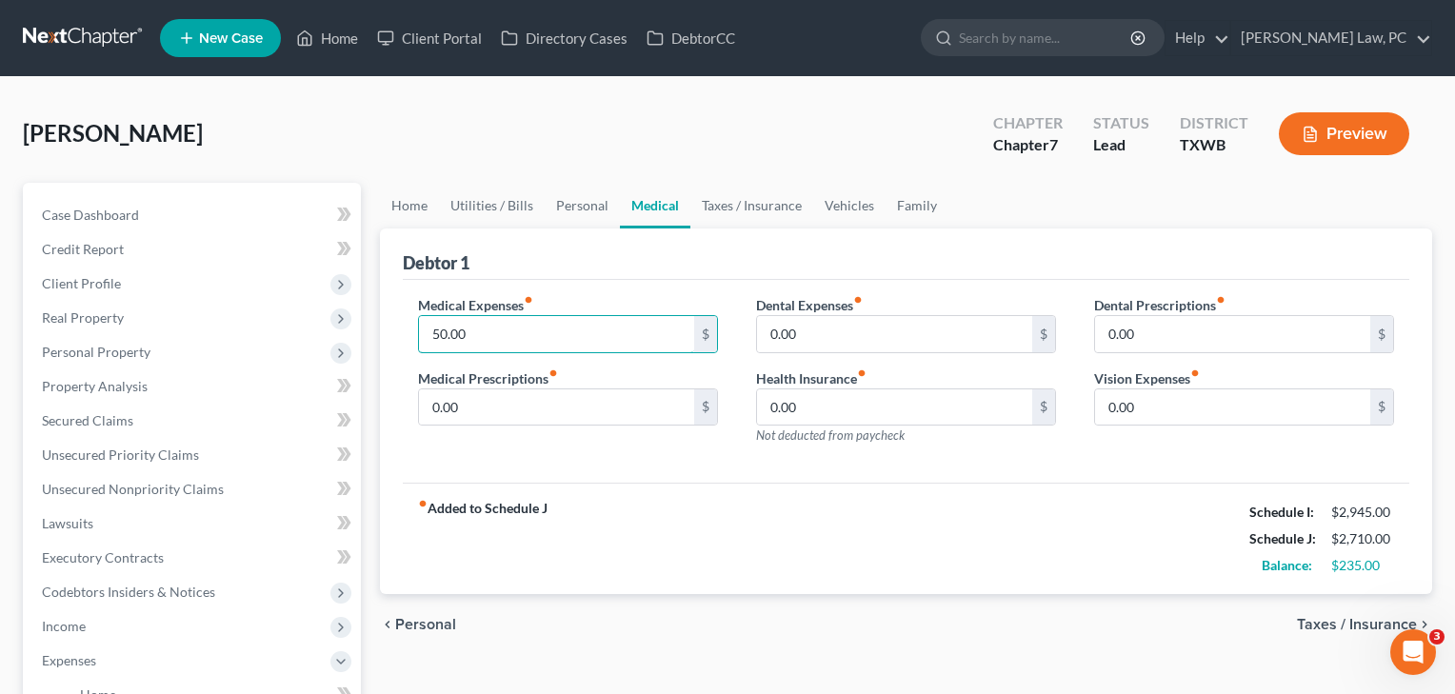
drag, startPoint x: 515, startPoint y: 342, endPoint x: 410, endPoint y: 330, distance: 105.4
click at [410, 330] on div "Medical Expenses fiber_manual_record 50.00 $ Medical Prescriptions fiber_manual…" at bounding box center [568, 378] width 338 height 166
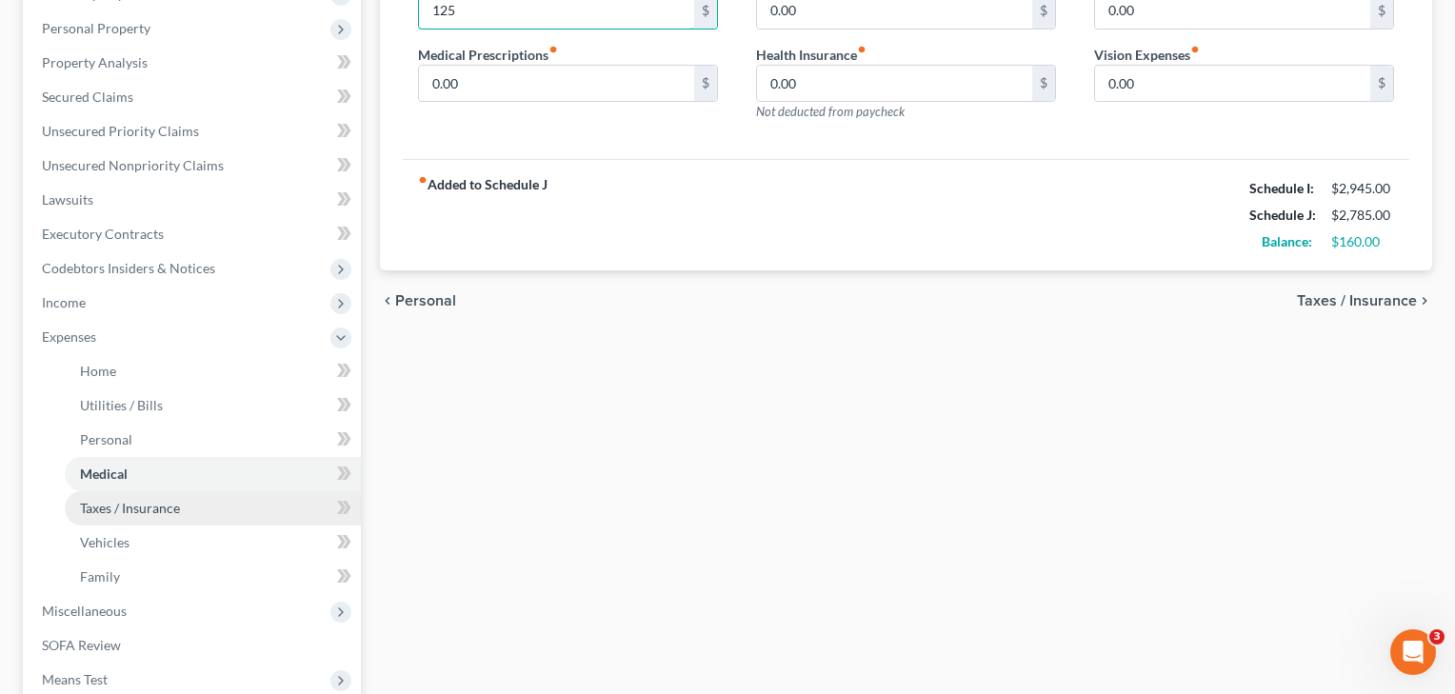
type input "125"
click at [104, 509] on span "Taxes / Insurance" at bounding box center [130, 508] width 100 height 16
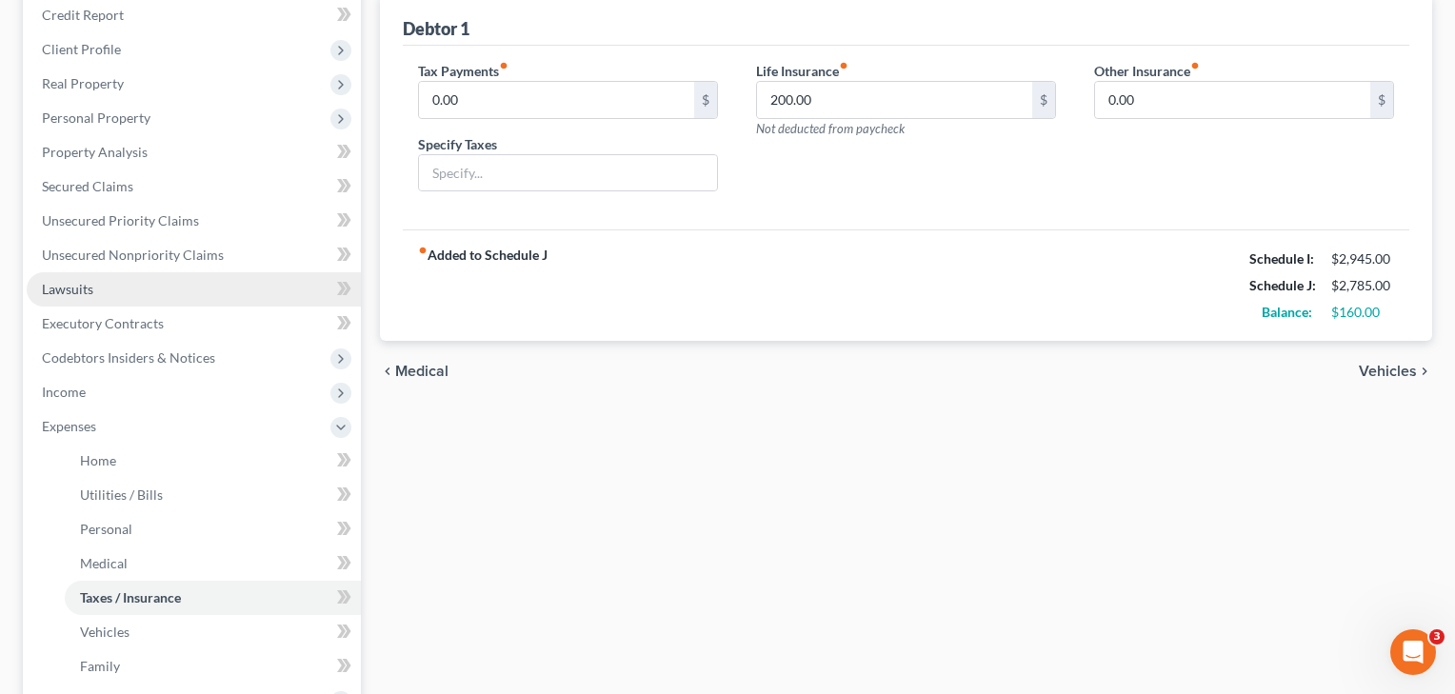
scroll to position [336, 0]
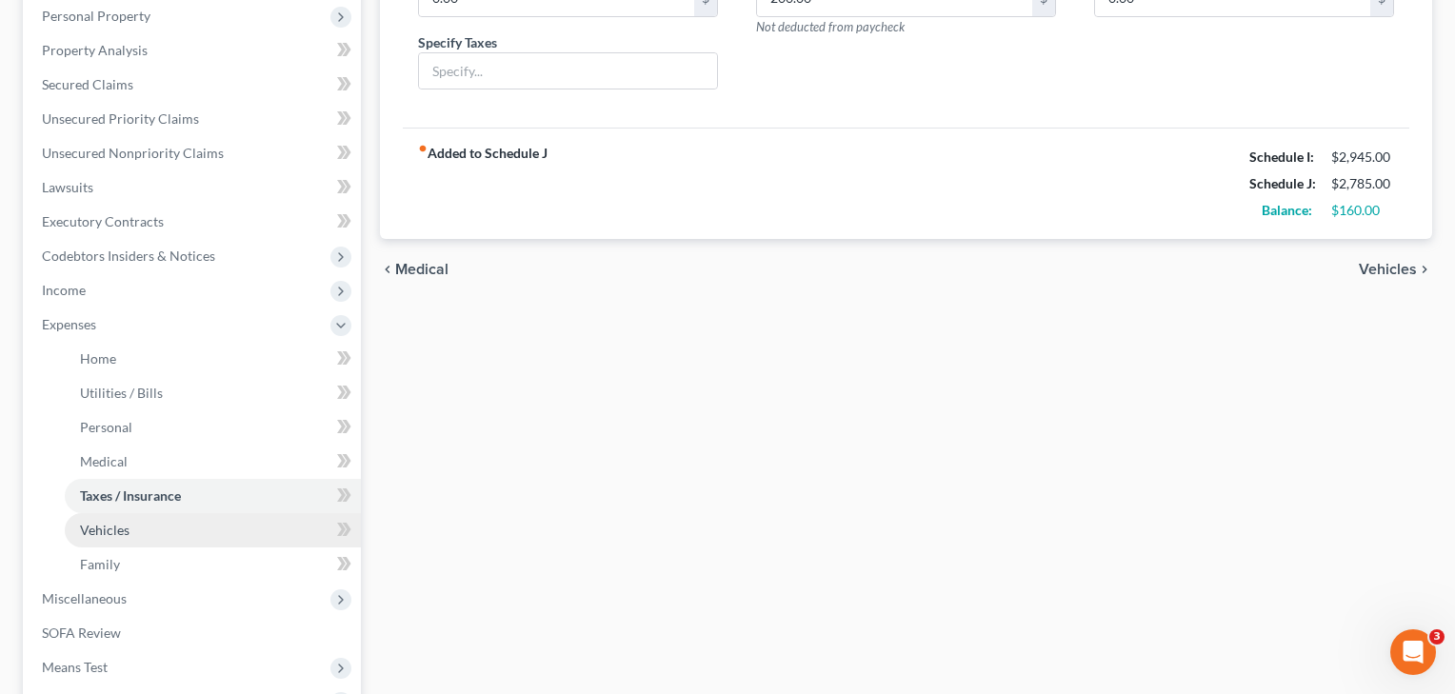
click at [99, 533] on span "Vehicles" at bounding box center [105, 530] width 50 height 16
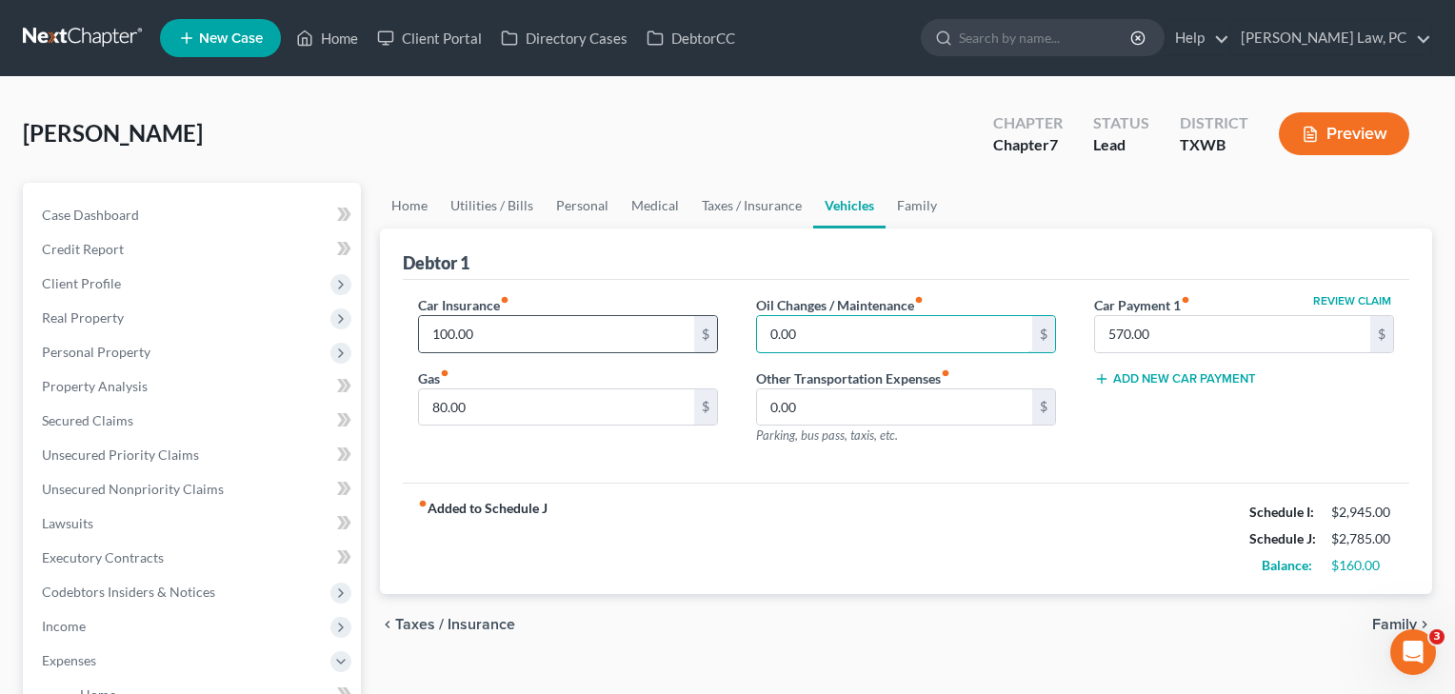
drag, startPoint x: 800, startPoint y: 339, endPoint x: 705, endPoint y: 334, distance: 95.4
click at [705, 334] on div "Car Insurance fiber_manual_record 100.00 $ Gas fiber_manual_record 80.00 $ Oil …" at bounding box center [906, 378] width 1014 height 166
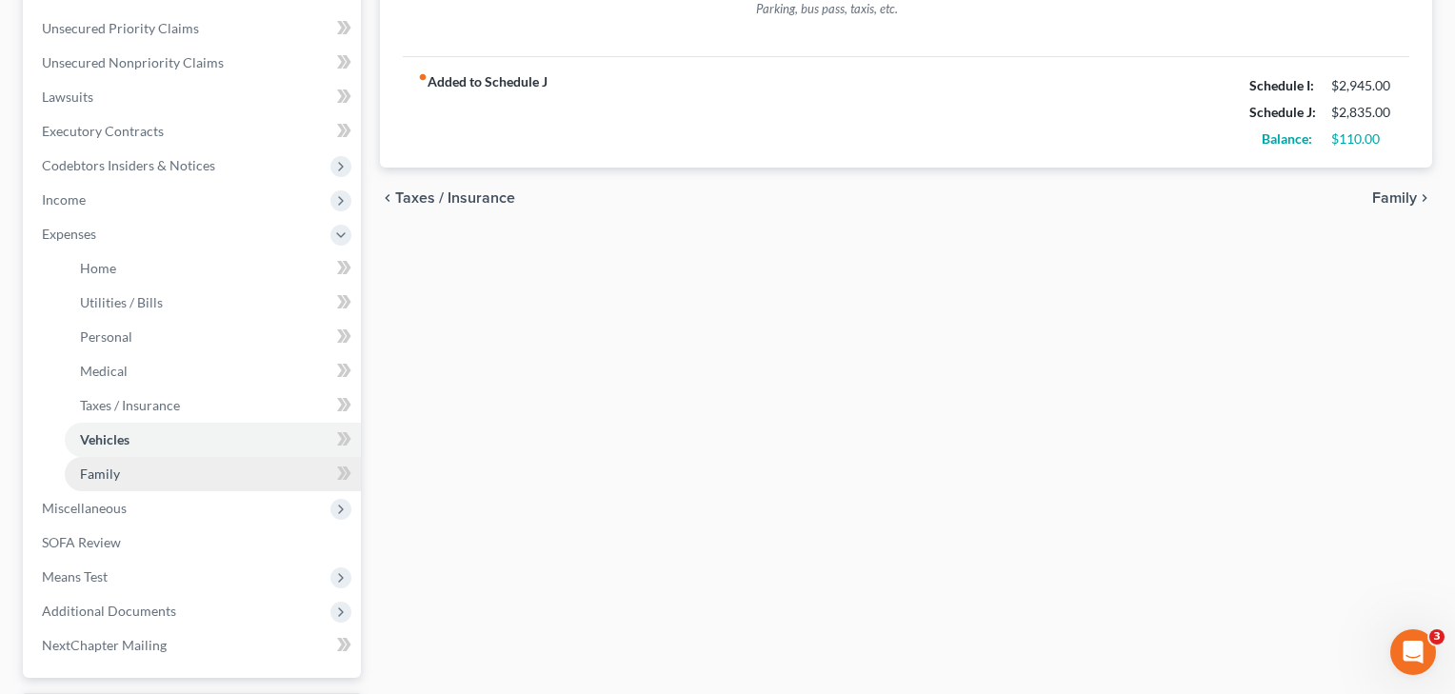
scroll to position [452, 0]
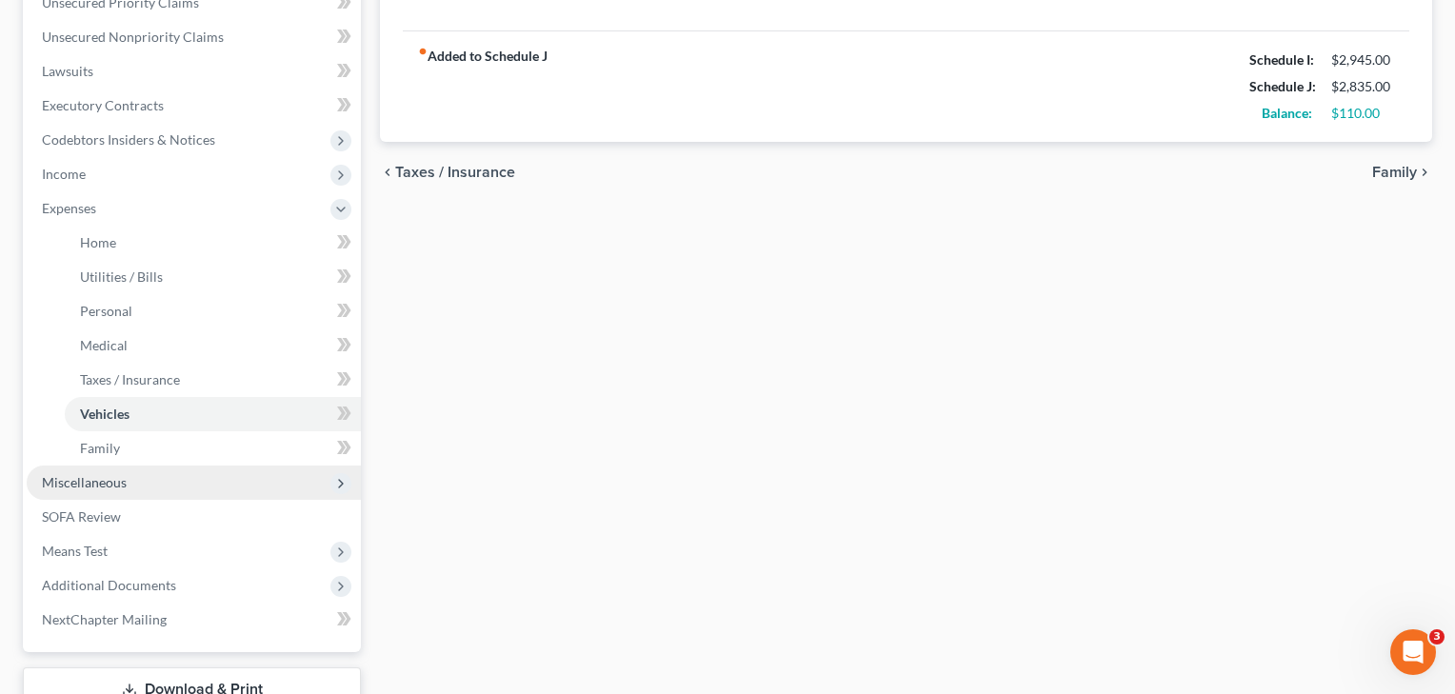
click at [88, 480] on span "Miscellaneous" at bounding box center [84, 482] width 85 height 16
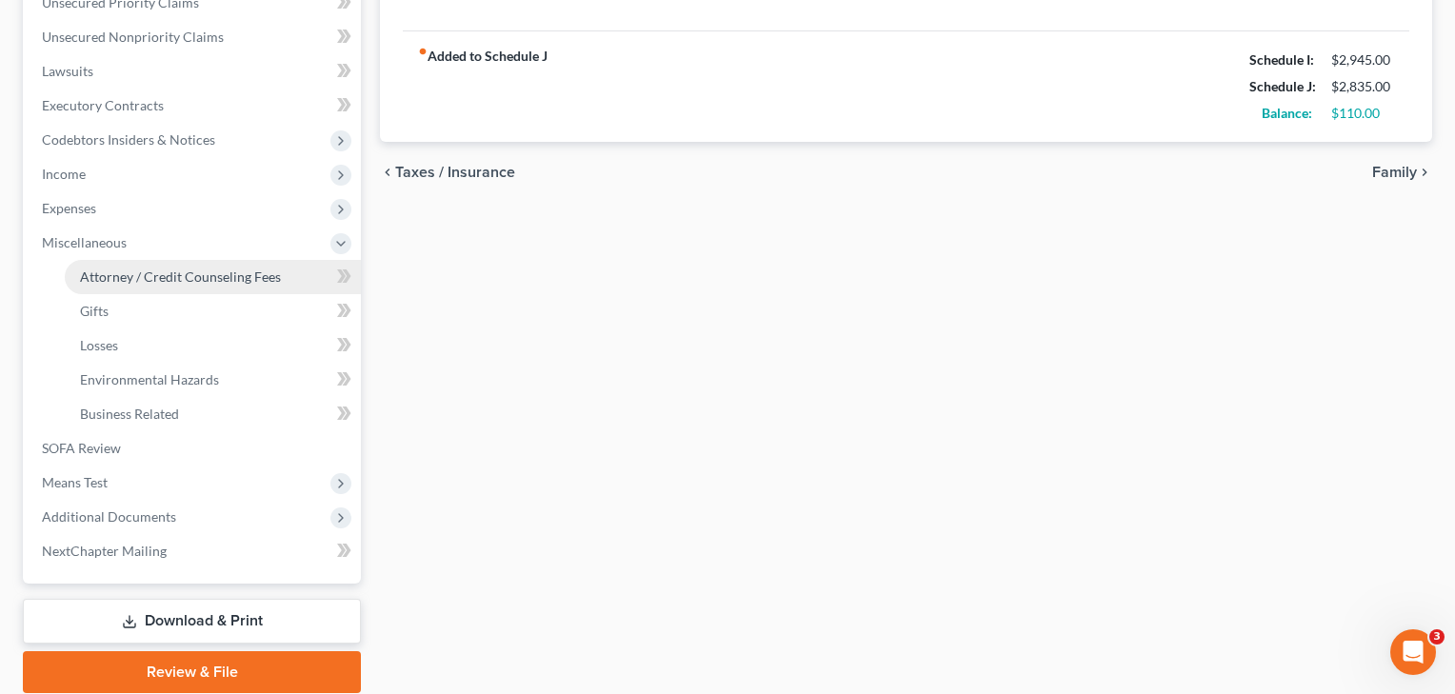
click at [207, 277] on span "Attorney / Credit Counseling Fees" at bounding box center [180, 277] width 201 height 16
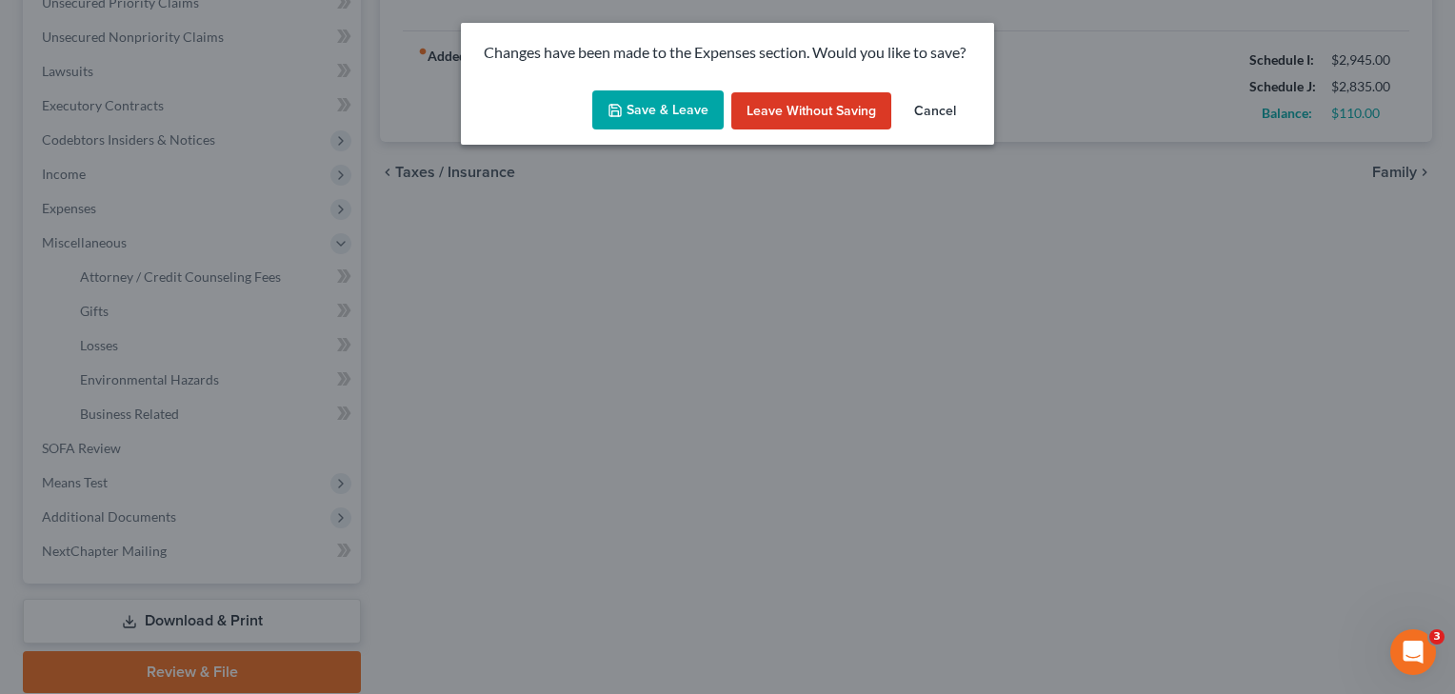
click at [697, 115] on button "Save & Leave" at bounding box center [657, 110] width 131 height 40
type input "50.00"
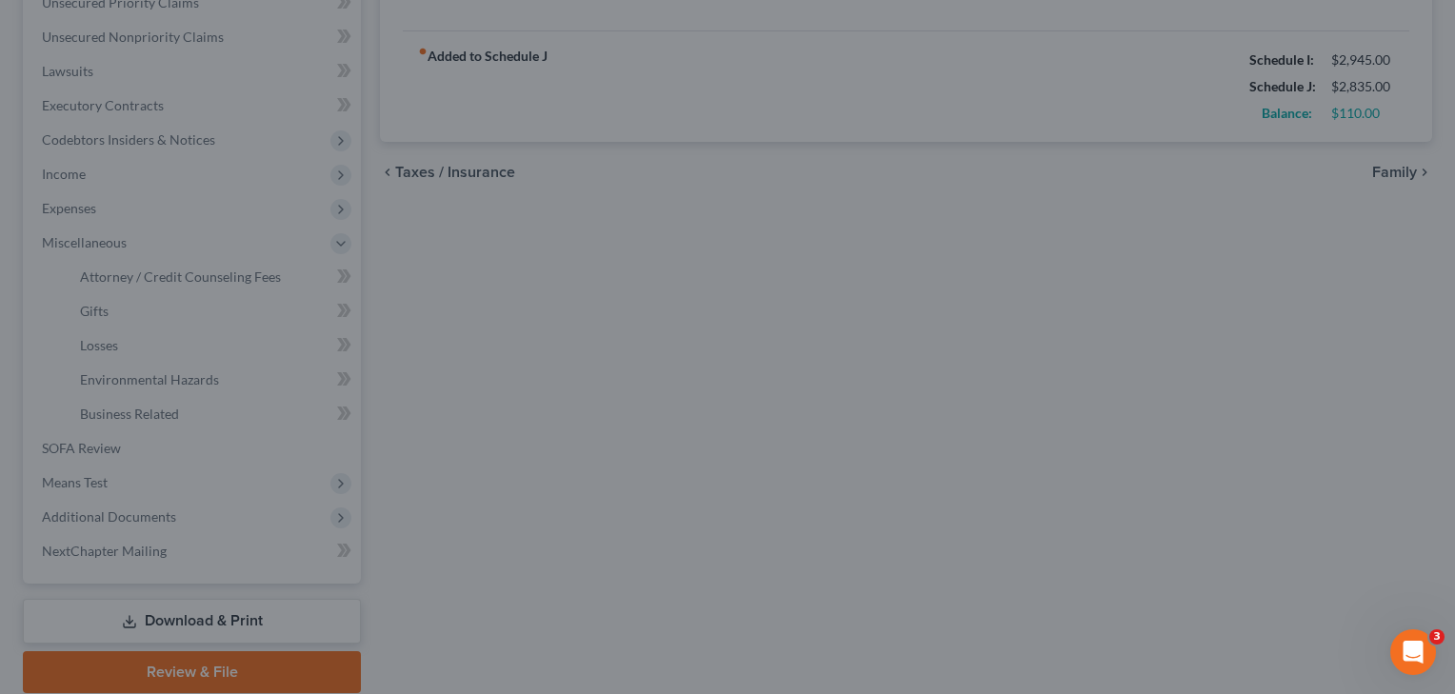
select select "4"
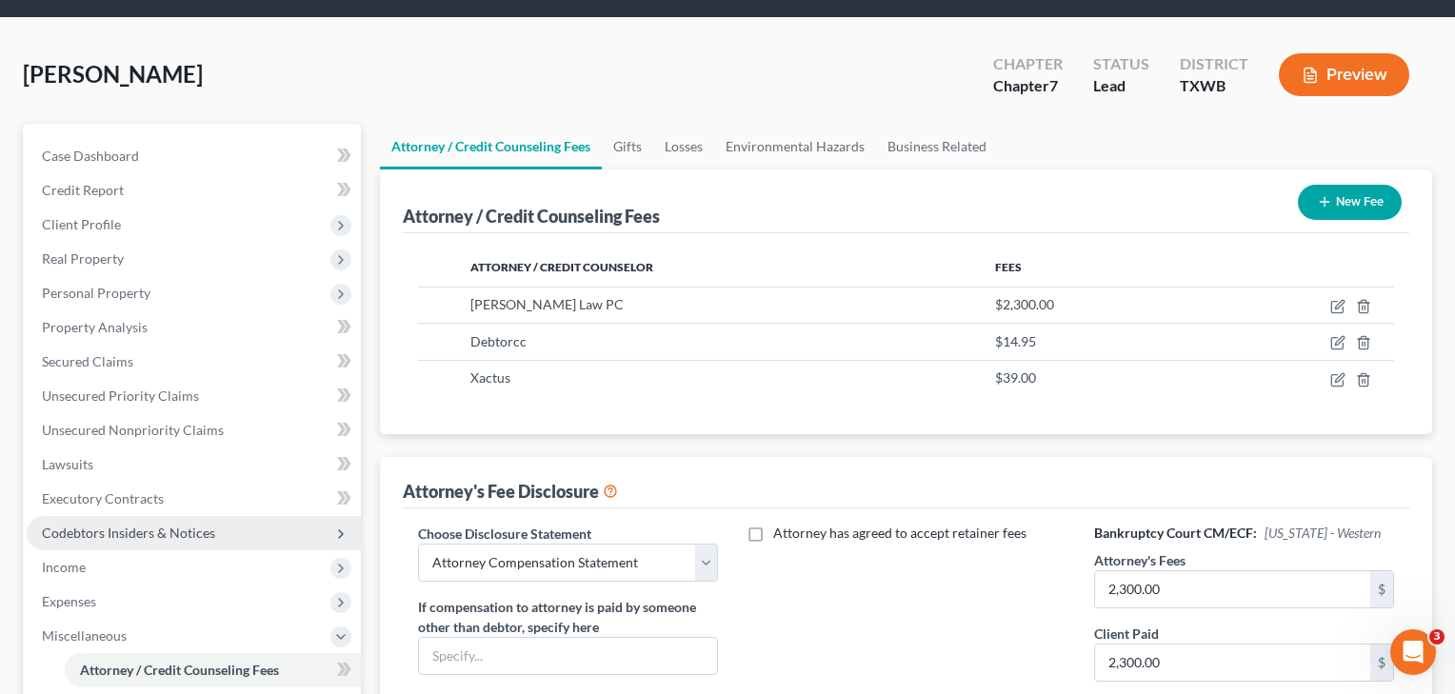
scroll to position [65, 0]
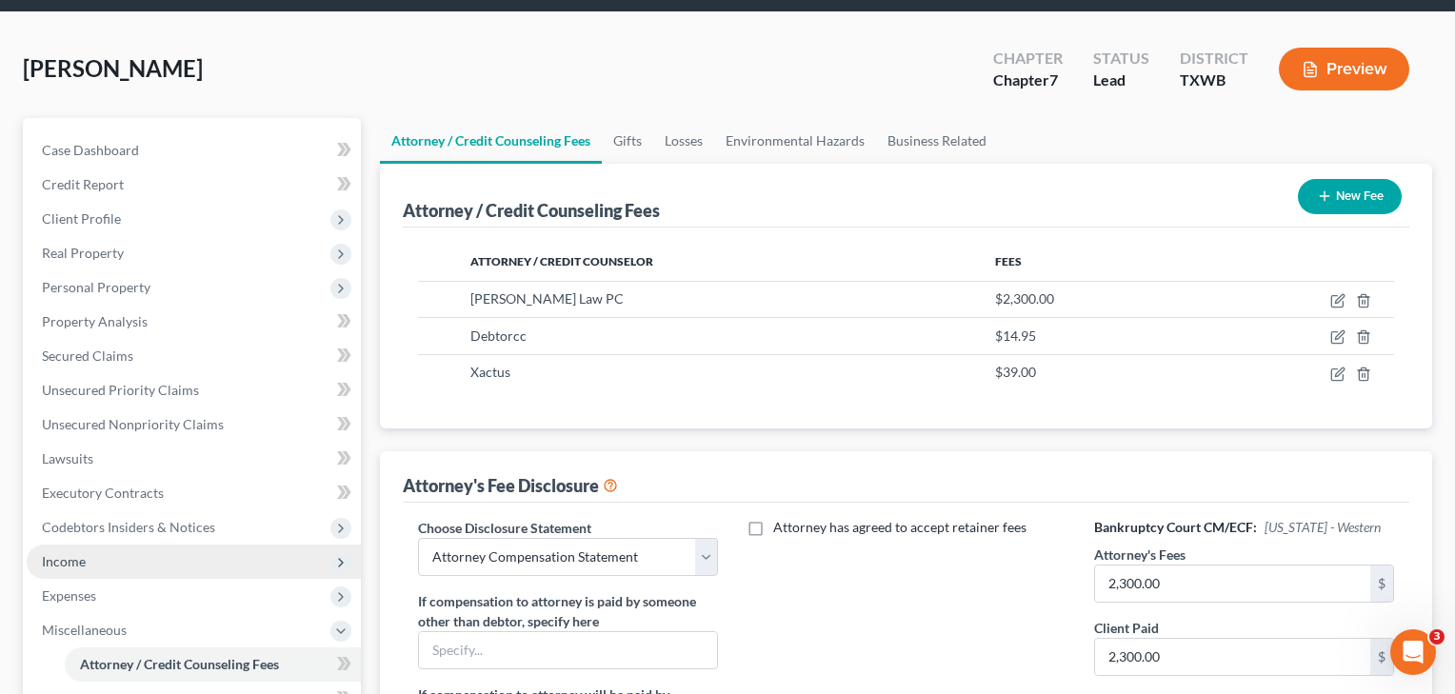
click at [52, 567] on span "Income" at bounding box center [64, 561] width 44 height 16
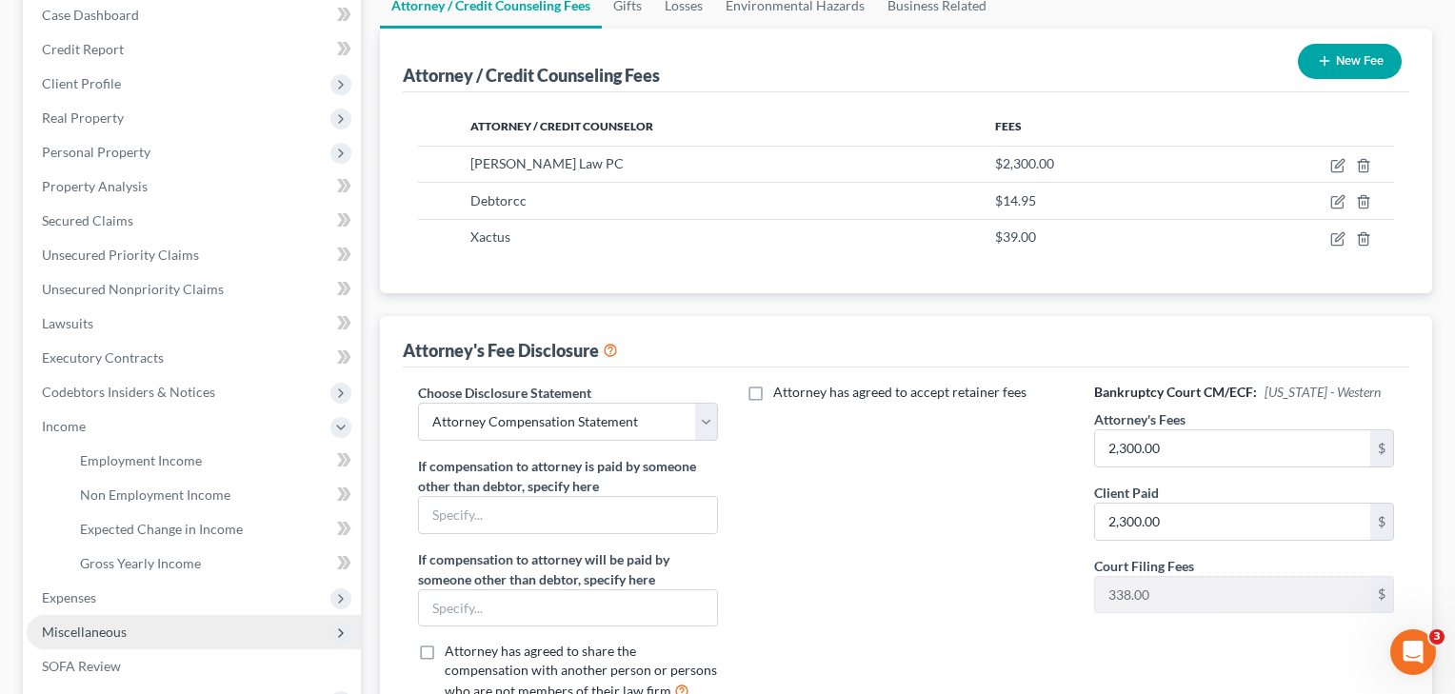
scroll to position [212, 0]
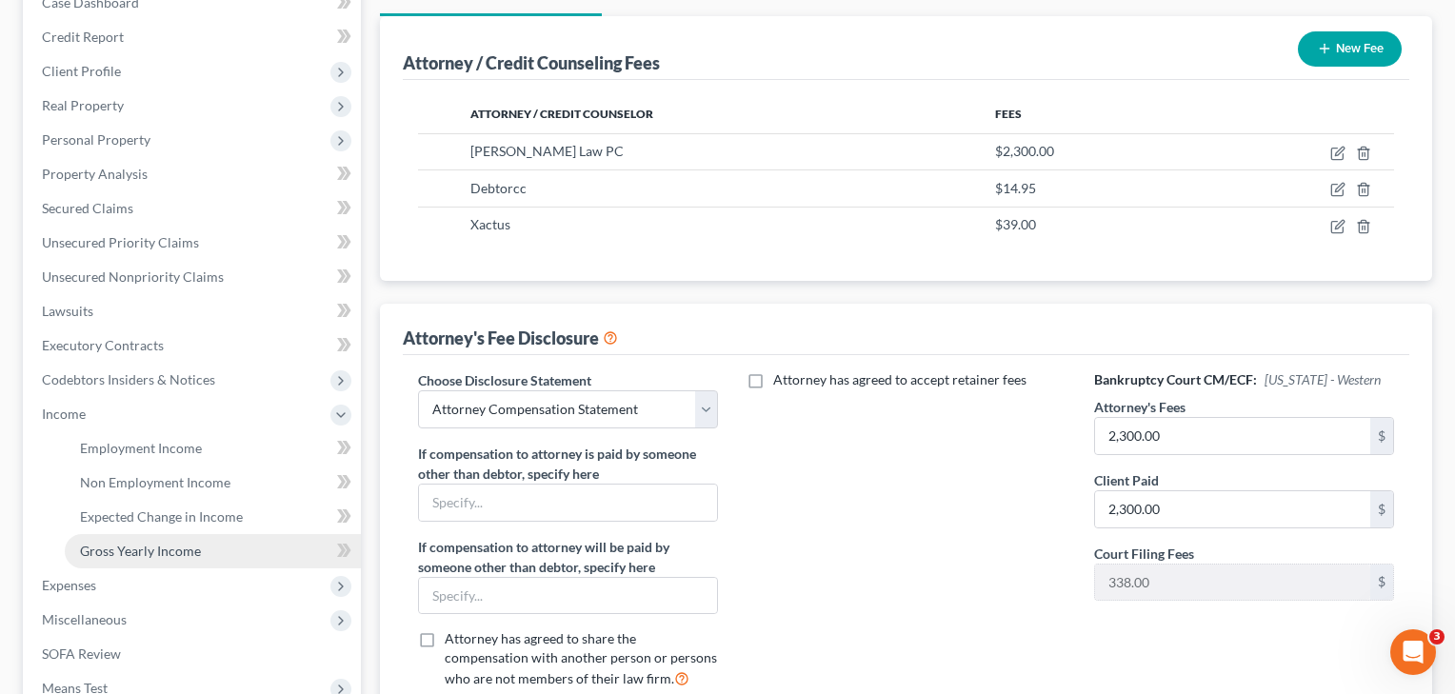
click at [143, 550] on span "Gross Yearly Income" at bounding box center [140, 551] width 121 height 16
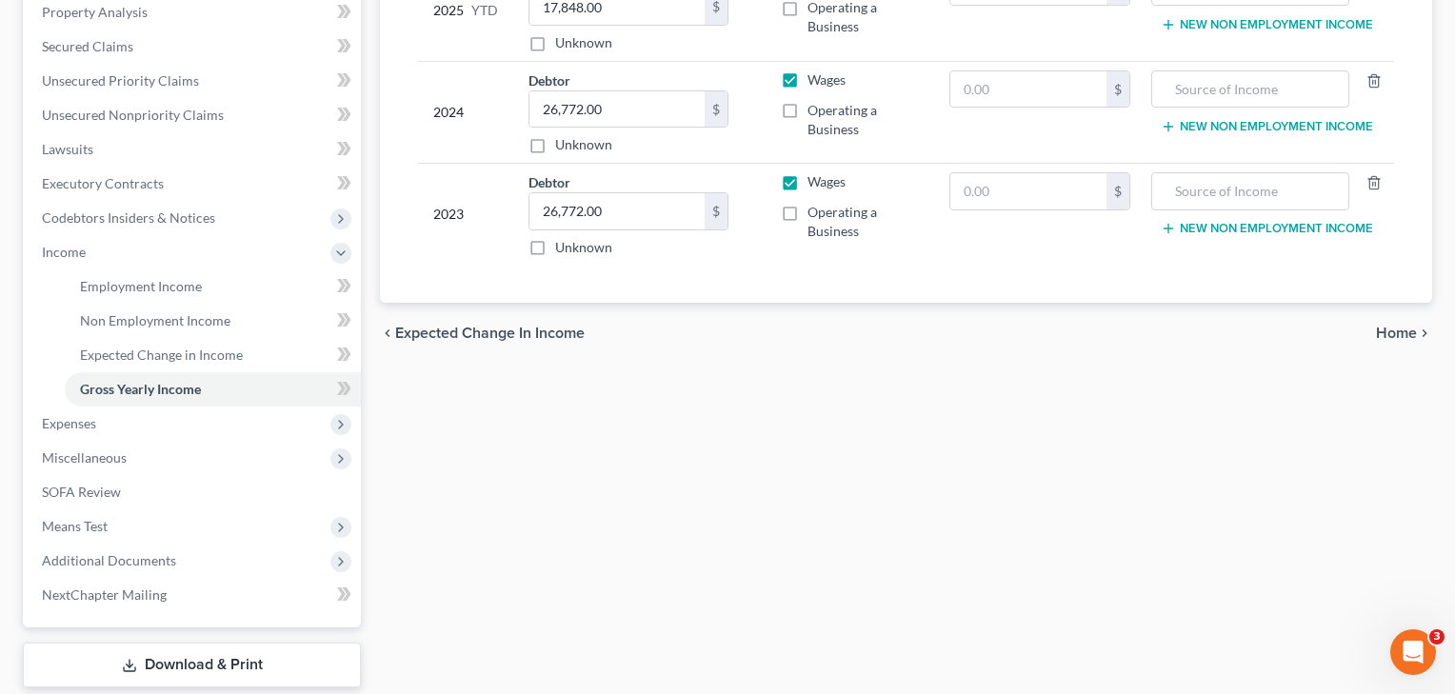
scroll to position [411, 0]
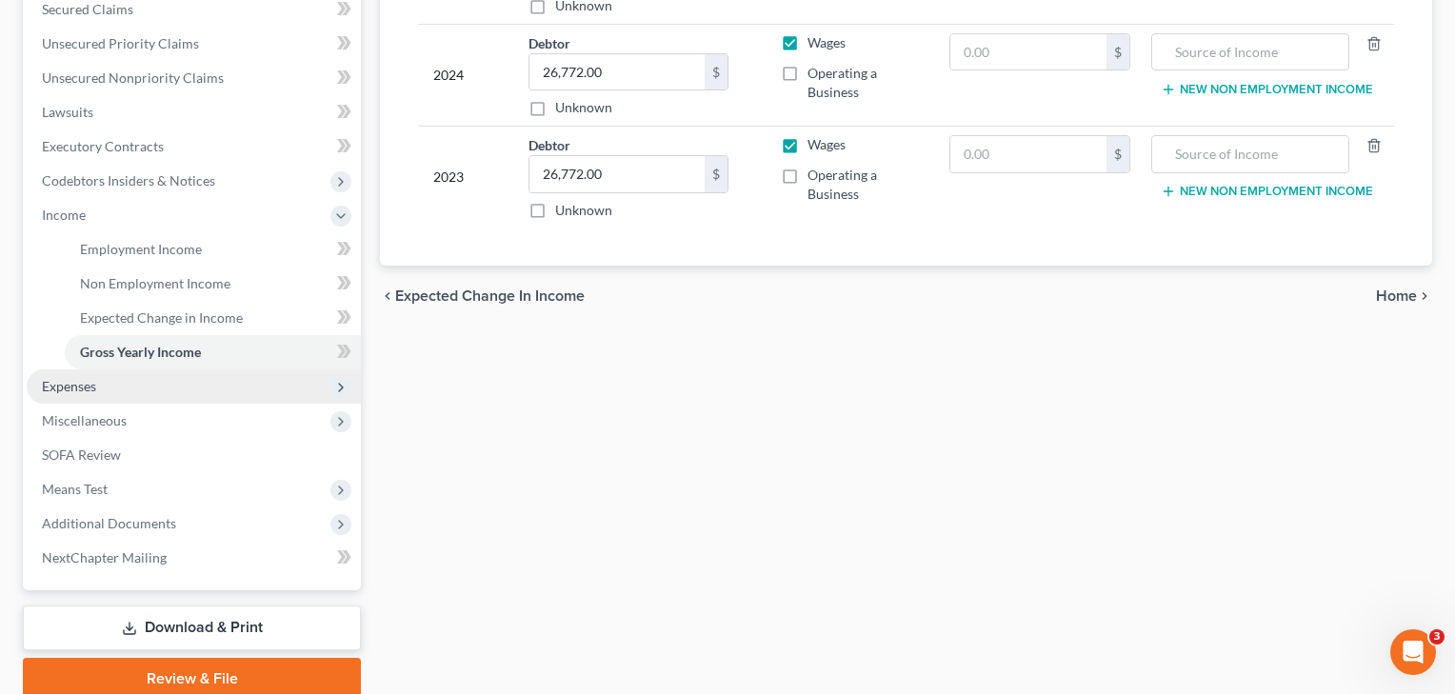
click at [69, 382] on span "Expenses" at bounding box center [69, 386] width 54 height 16
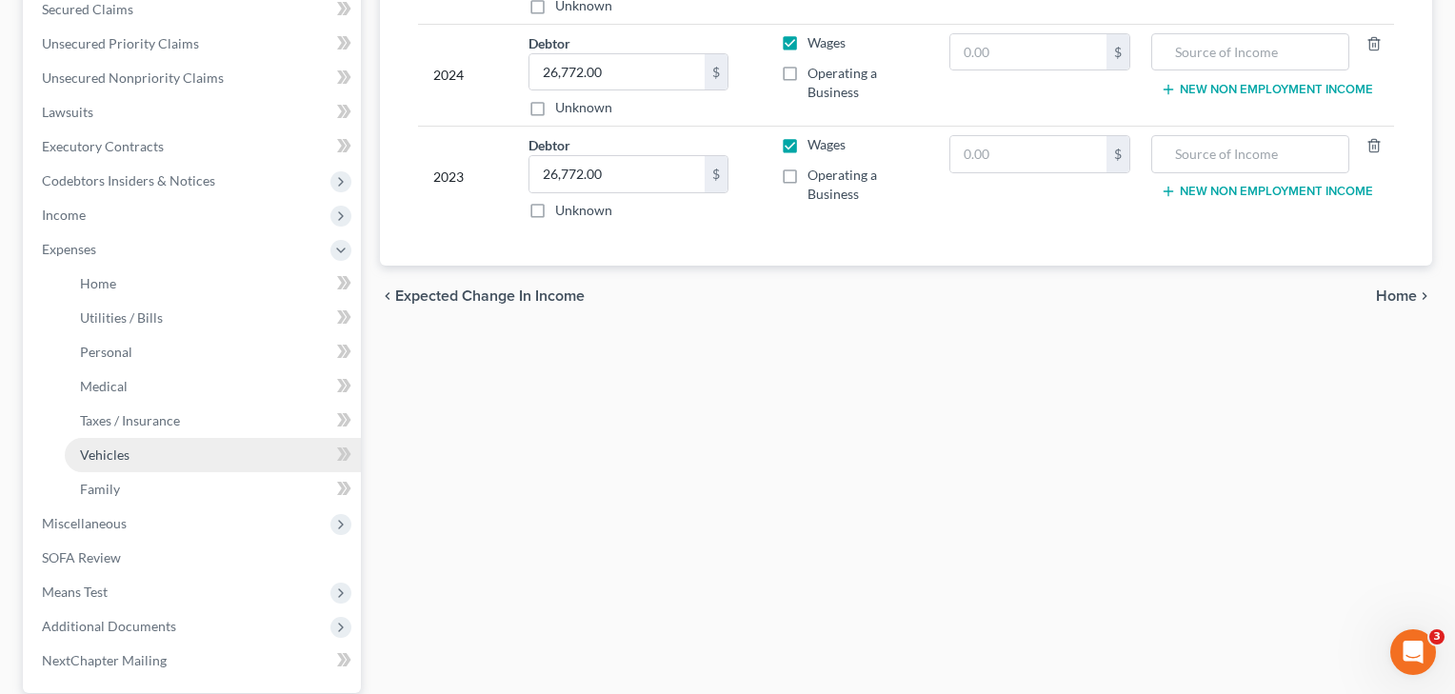
click at [112, 451] on span "Vehicles" at bounding box center [105, 455] width 50 height 16
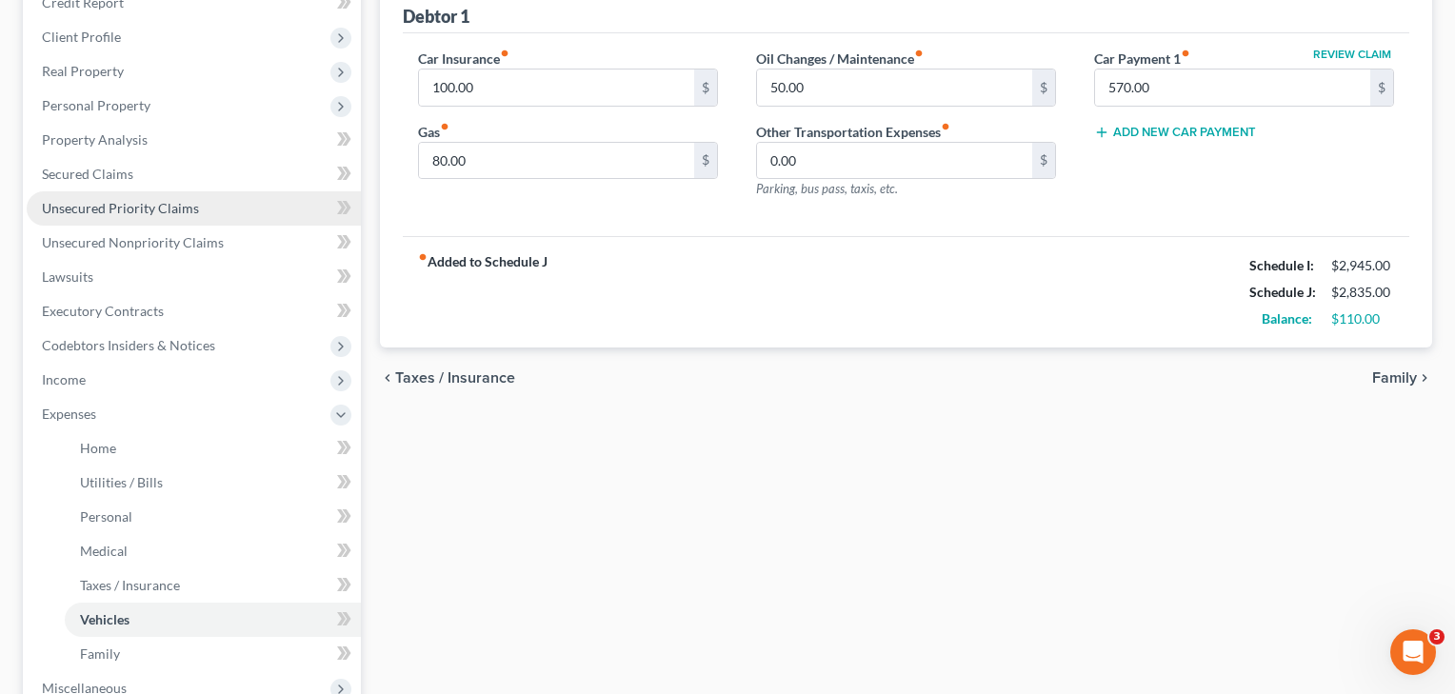
scroll to position [337, 0]
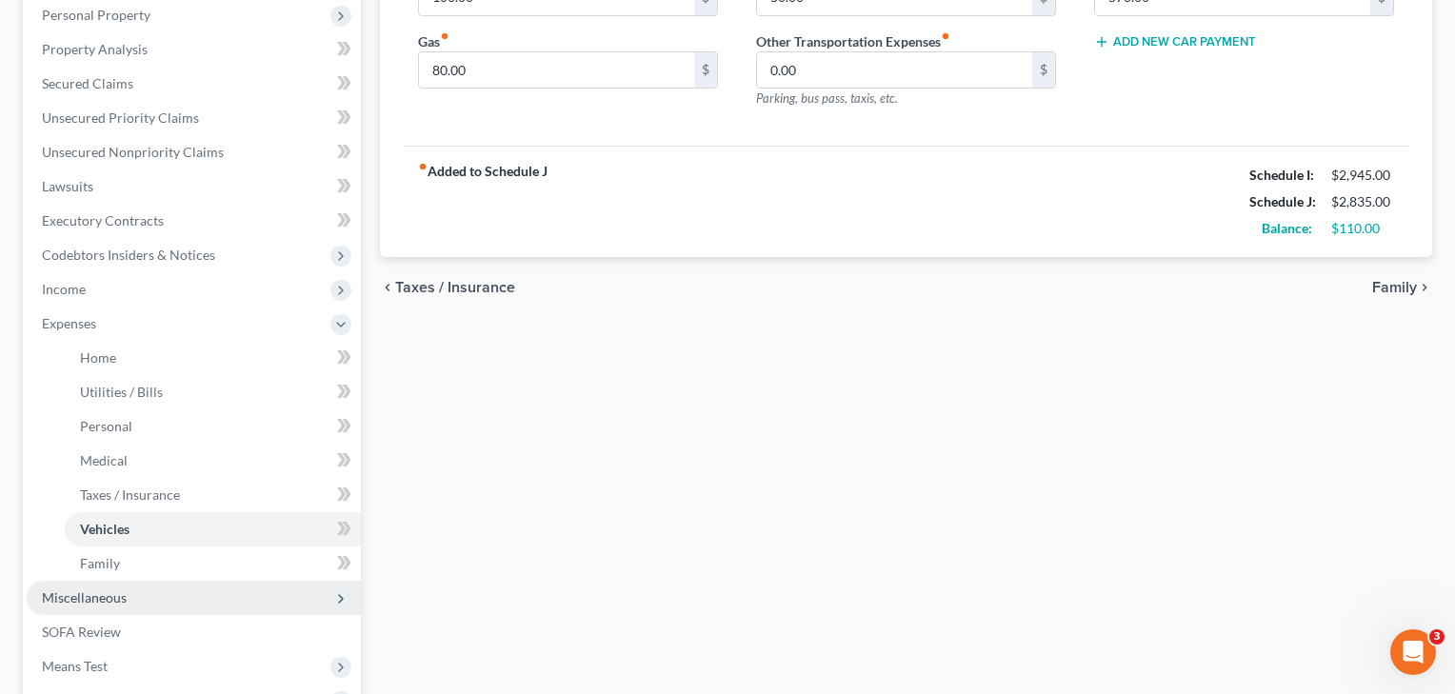
click at [83, 600] on span "Miscellaneous" at bounding box center [84, 598] width 85 height 16
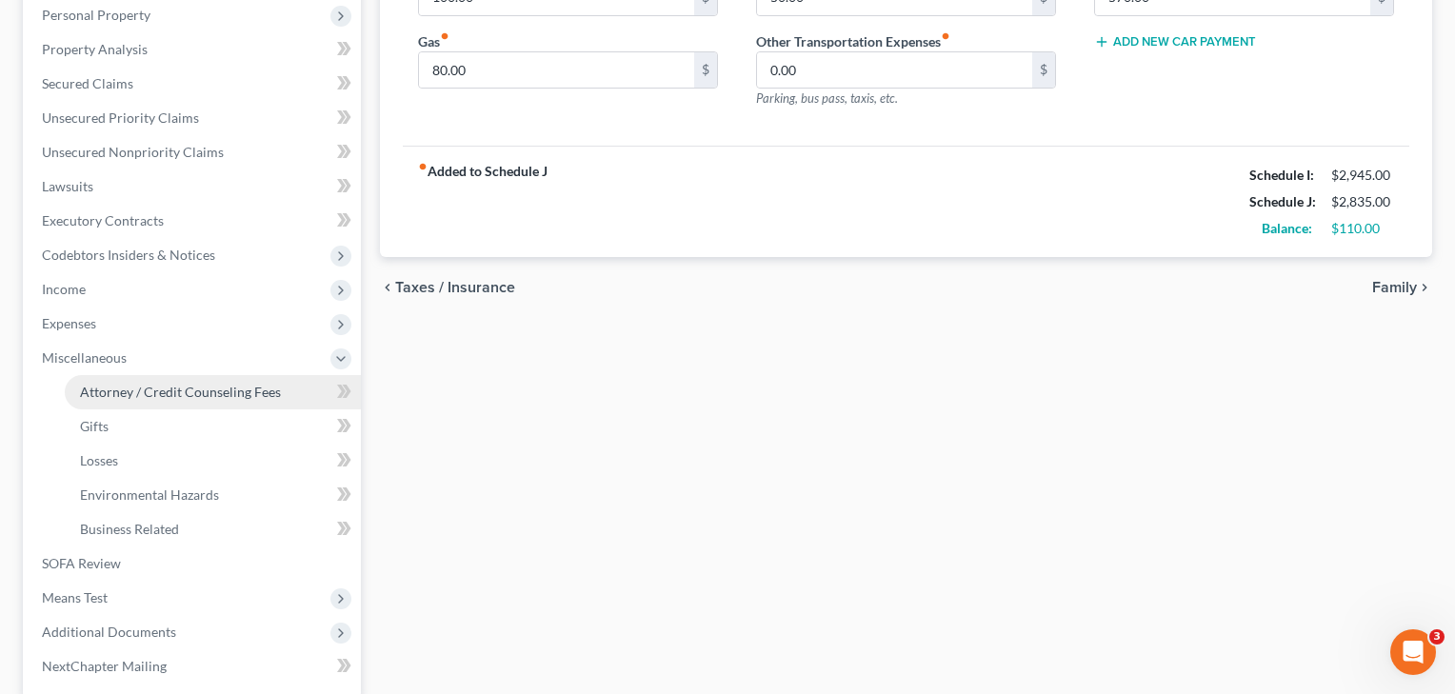
click at [179, 395] on span "Attorney / Credit Counseling Fees" at bounding box center [180, 392] width 201 height 16
select select "4"
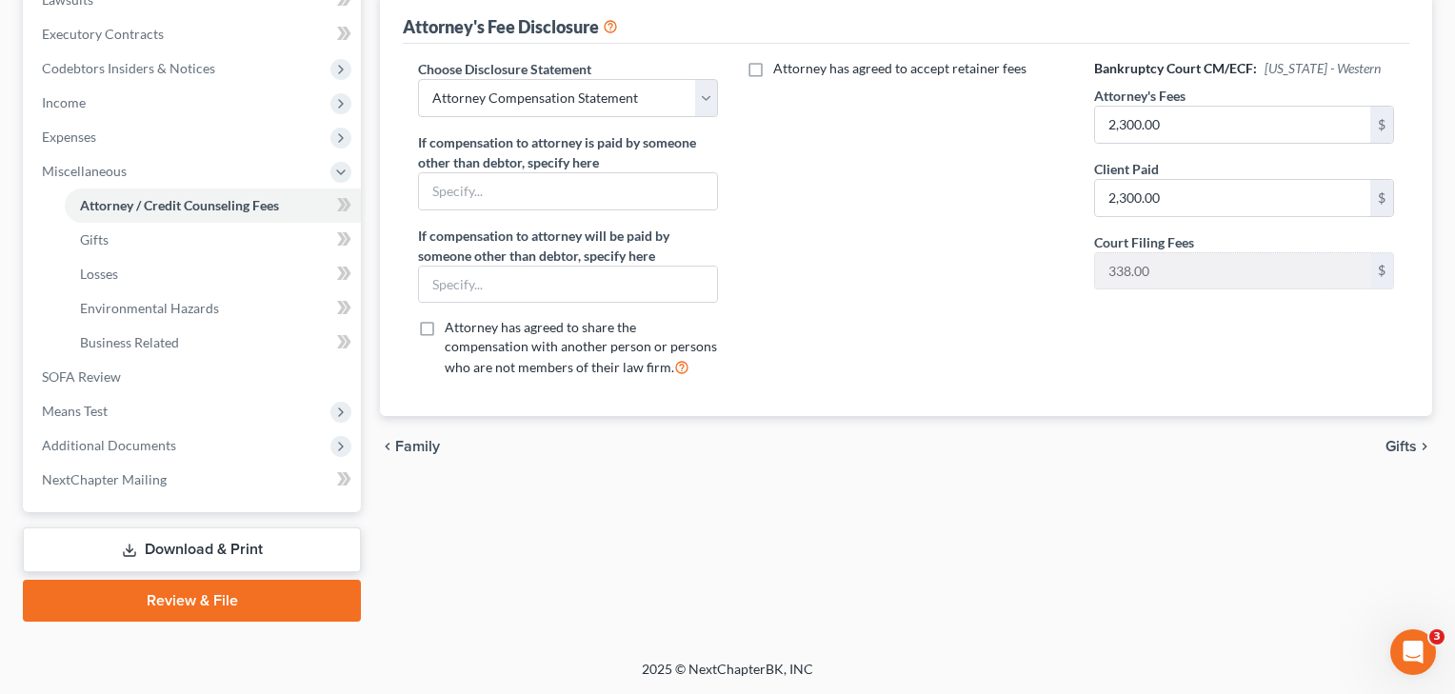
scroll to position [524, 0]
click at [97, 416] on span "Means Test" at bounding box center [75, 411] width 66 height 16
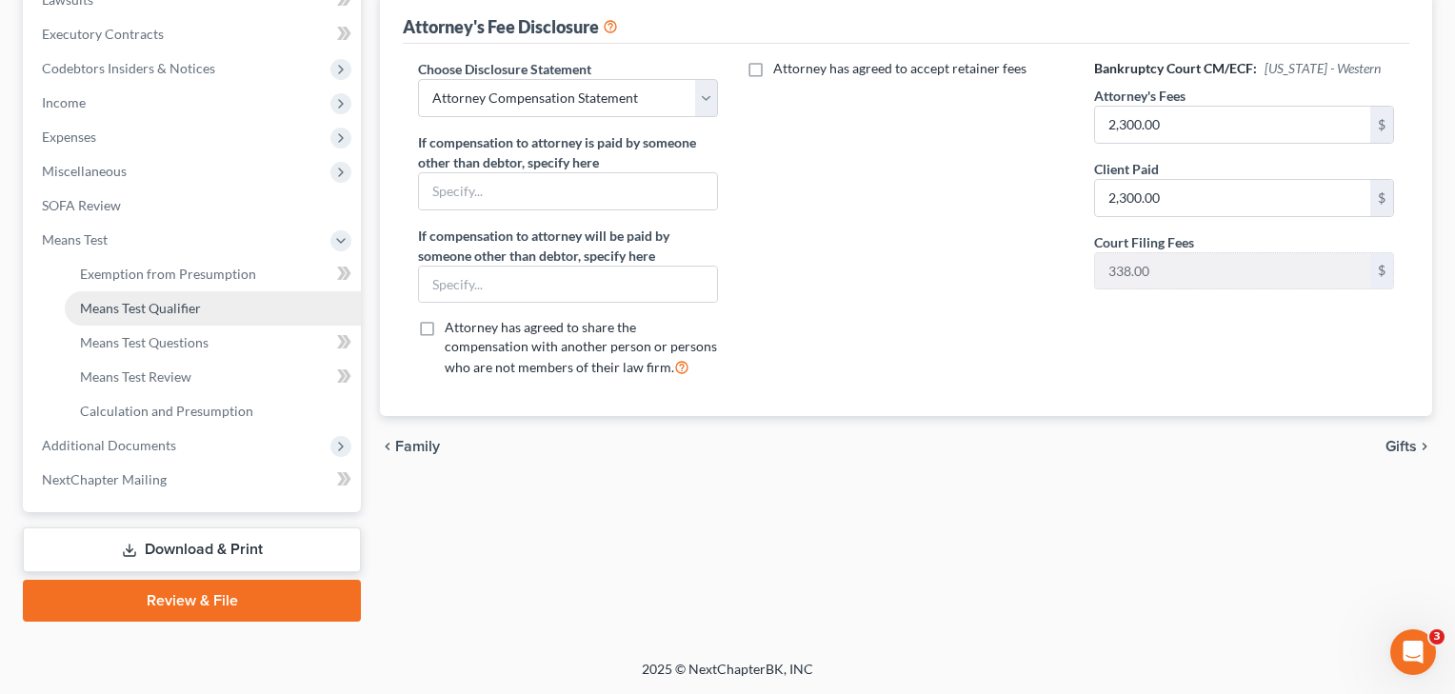
click at [164, 318] on link "Means Test Qualifier" at bounding box center [213, 308] width 296 height 34
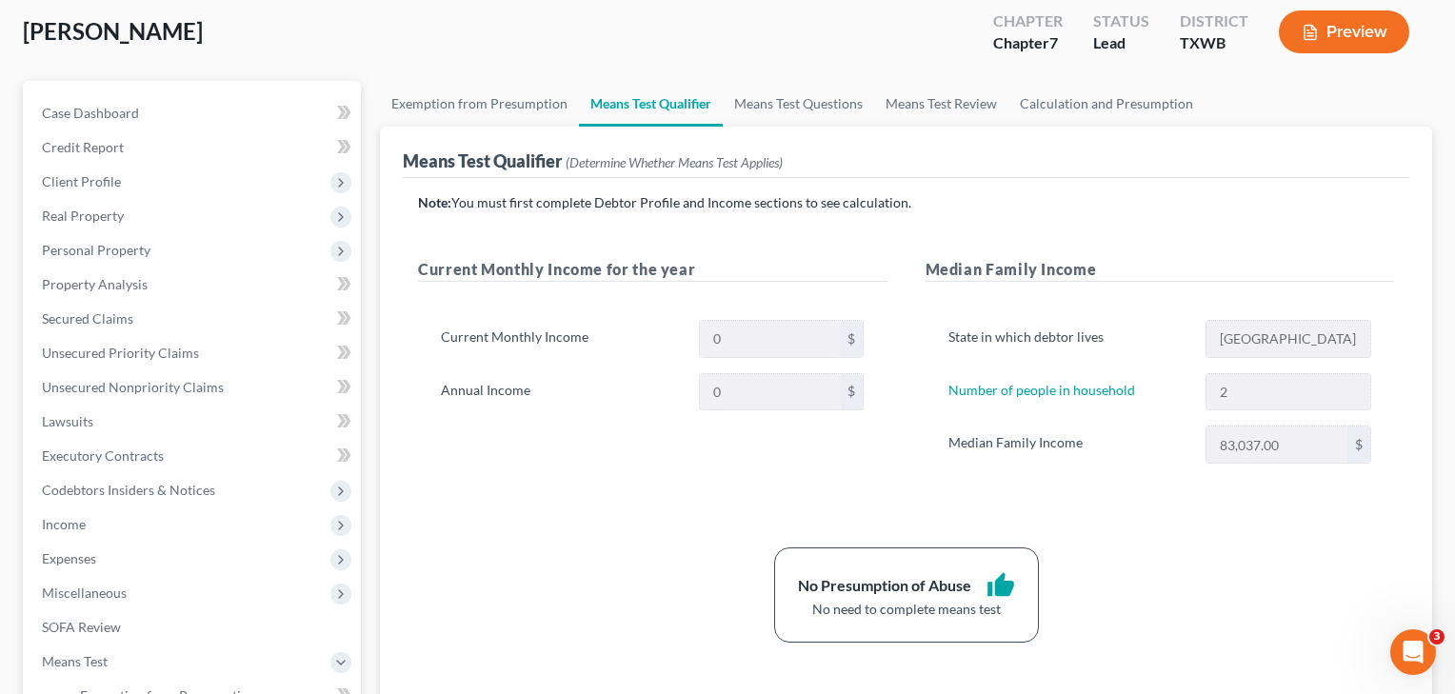
scroll to position [117, 0]
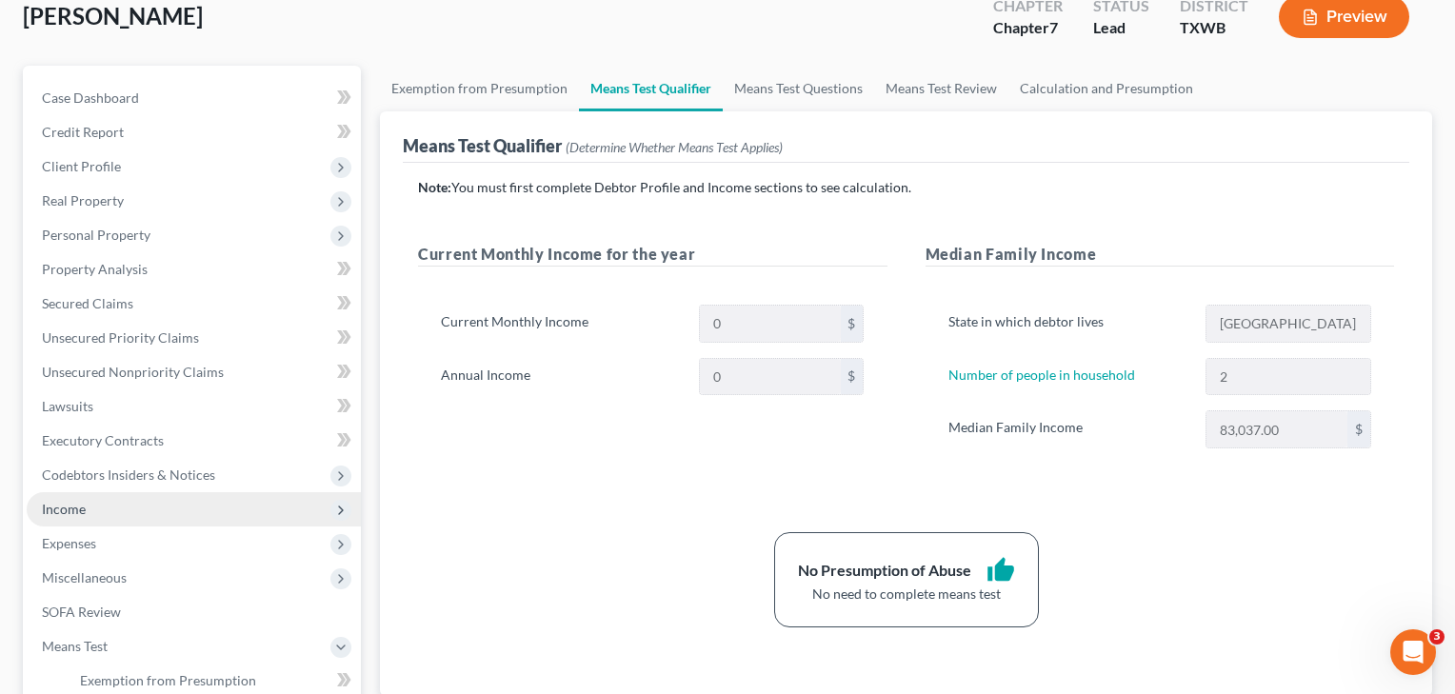
click at [54, 511] on span "Income" at bounding box center [64, 509] width 44 height 16
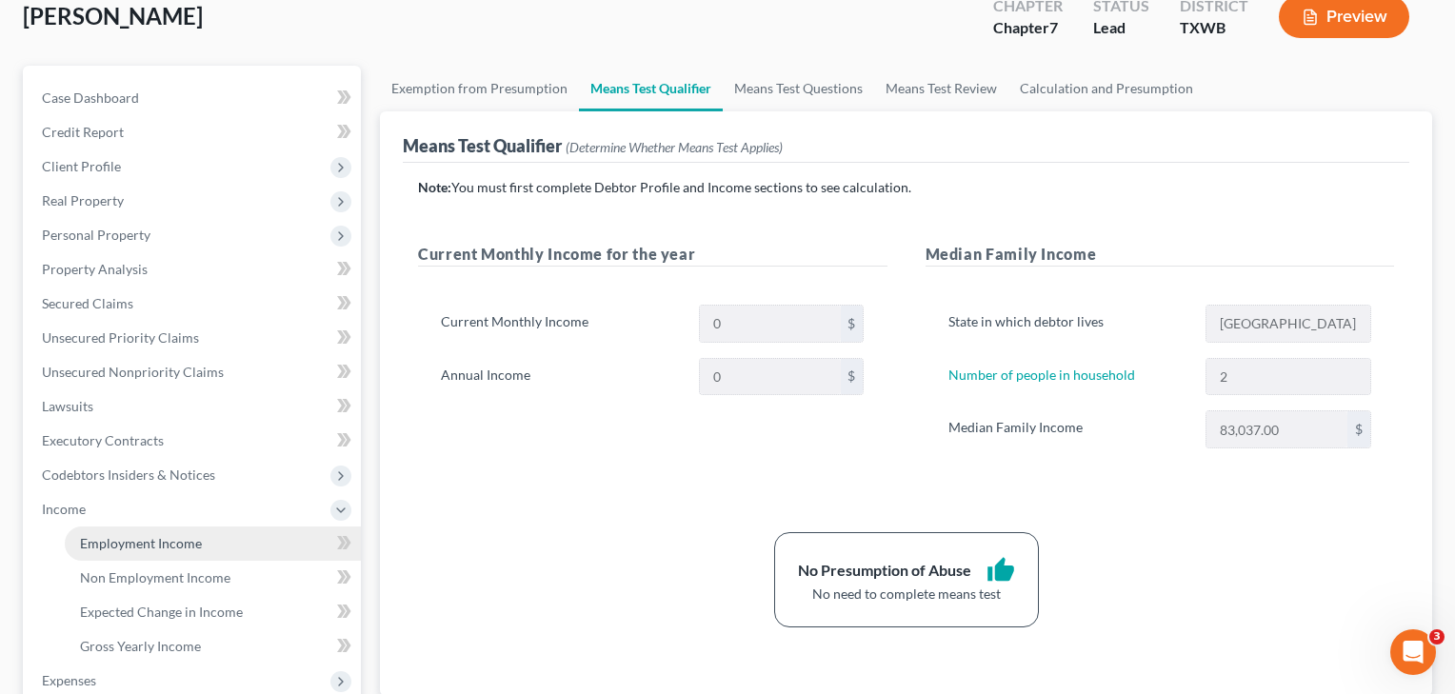
click at [103, 536] on span "Employment Income" at bounding box center [141, 543] width 122 height 16
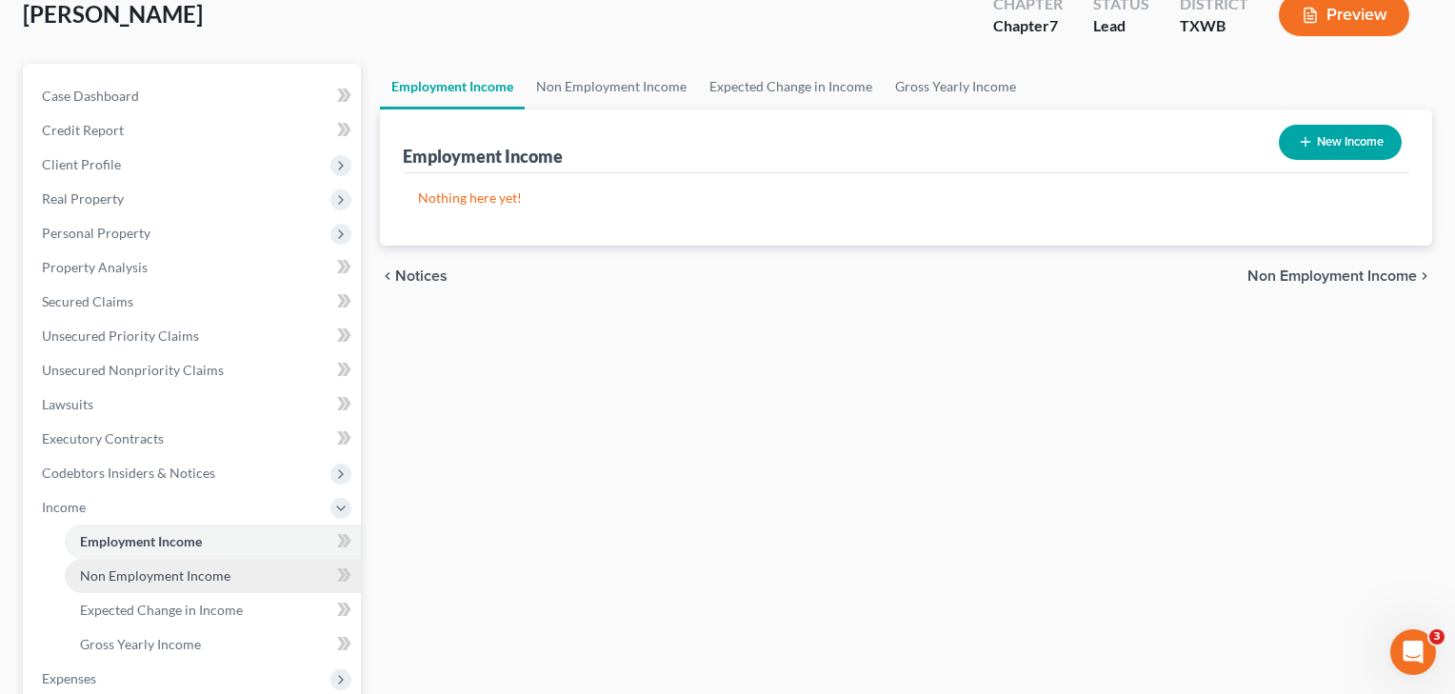
click at [135, 571] on span "Non Employment Income" at bounding box center [155, 576] width 150 height 16
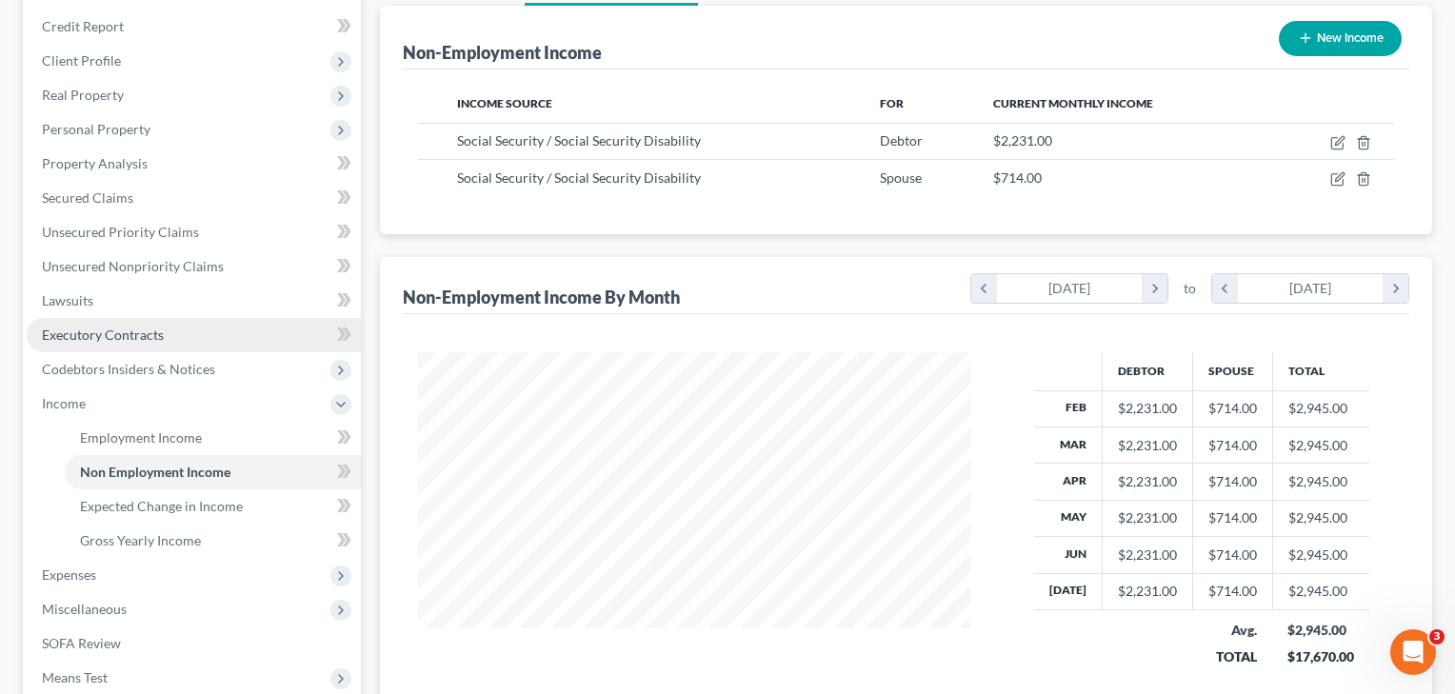
scroll to position [227, 0]
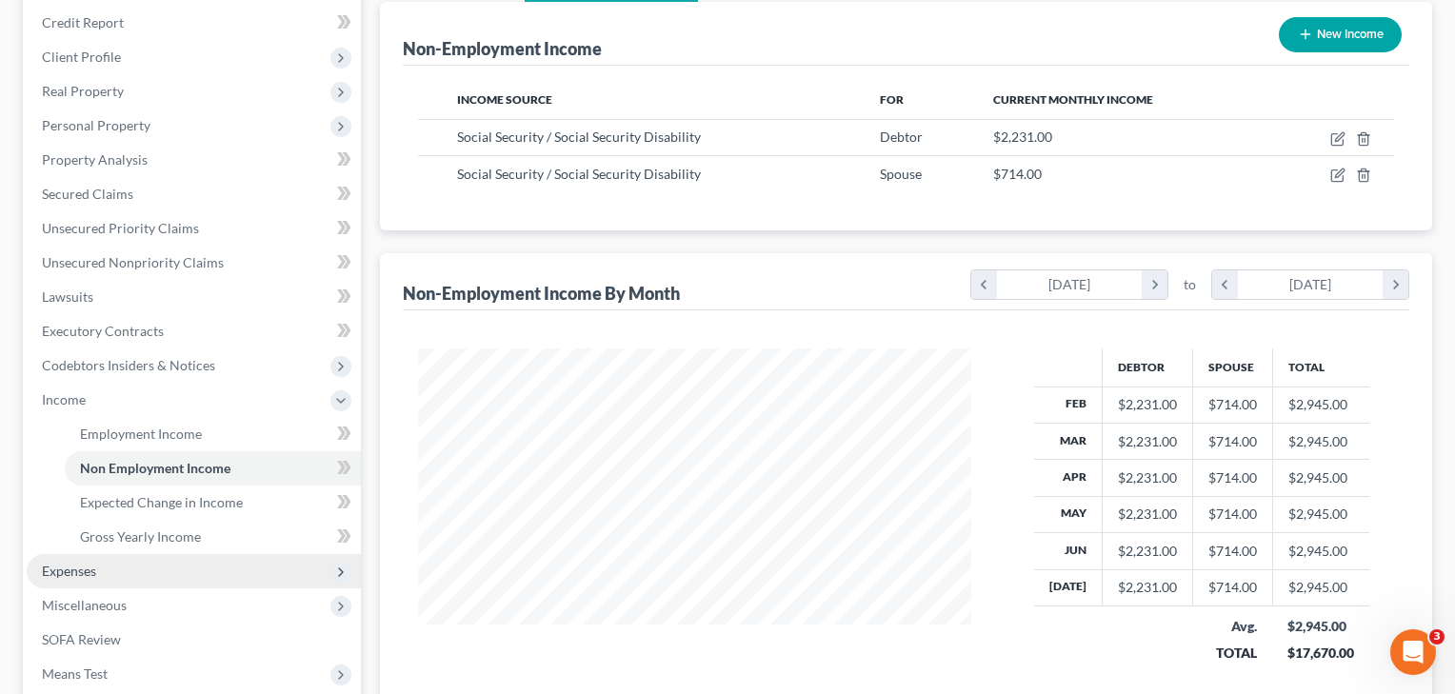
click at [135, 571] on span "Expenses" at bounding box center [194, 571] width 334 height 34
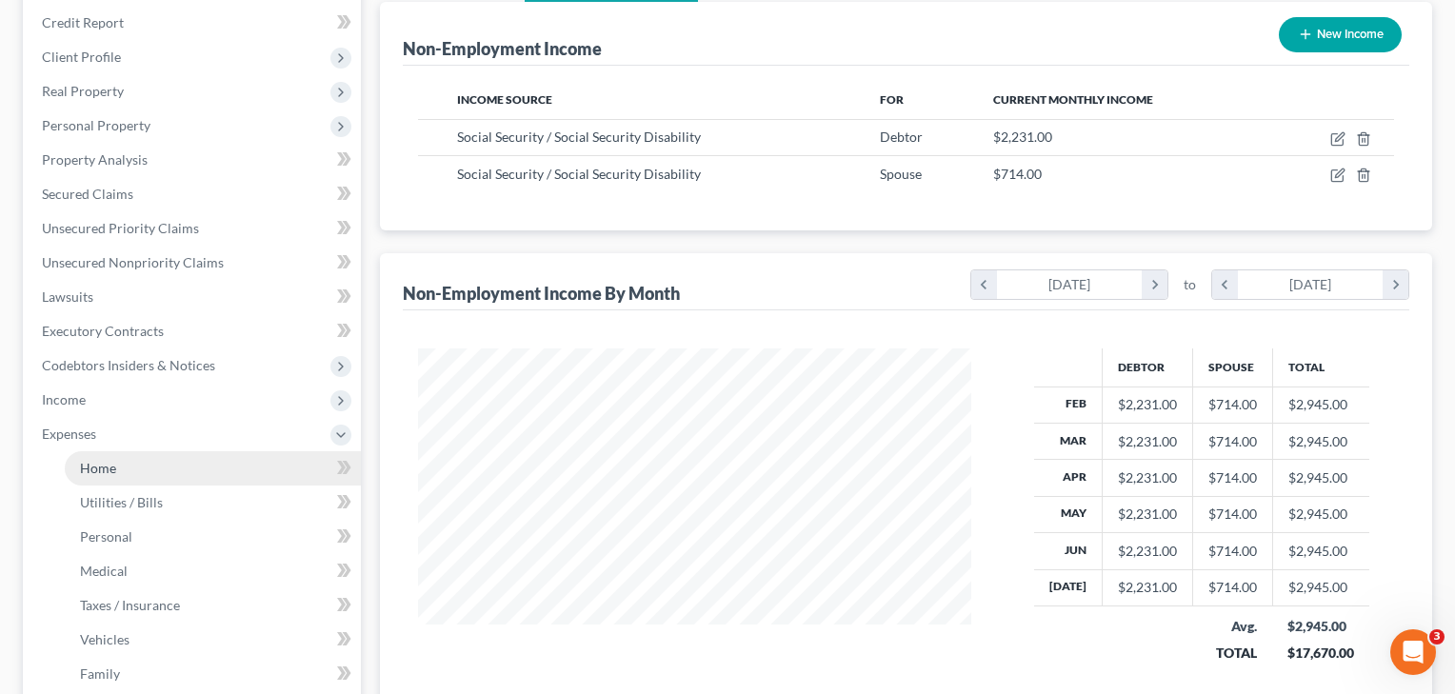
click at [103, 466] on span "Home" at bounding box center [98, 468] width 36 height 16
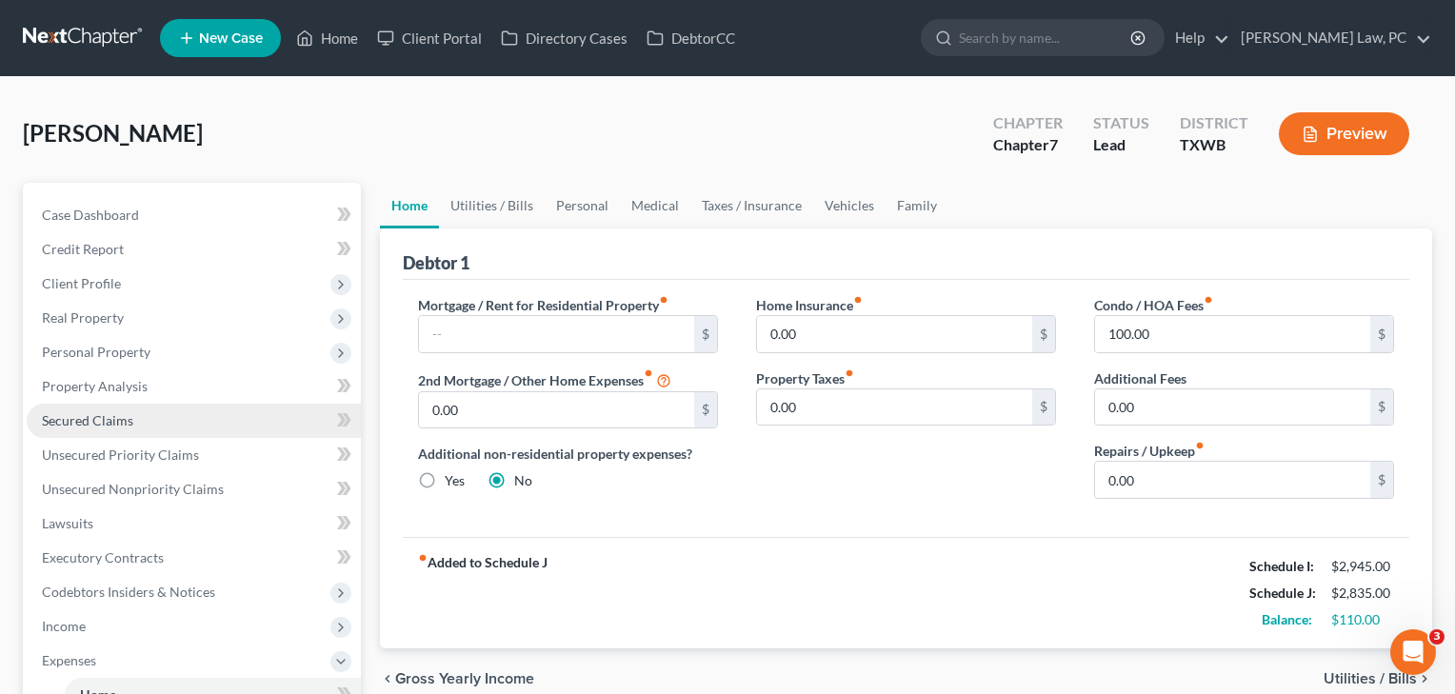
click at [65, 423] on span "Secured Claims" at bounding box center [87, 420] width 91 height 16
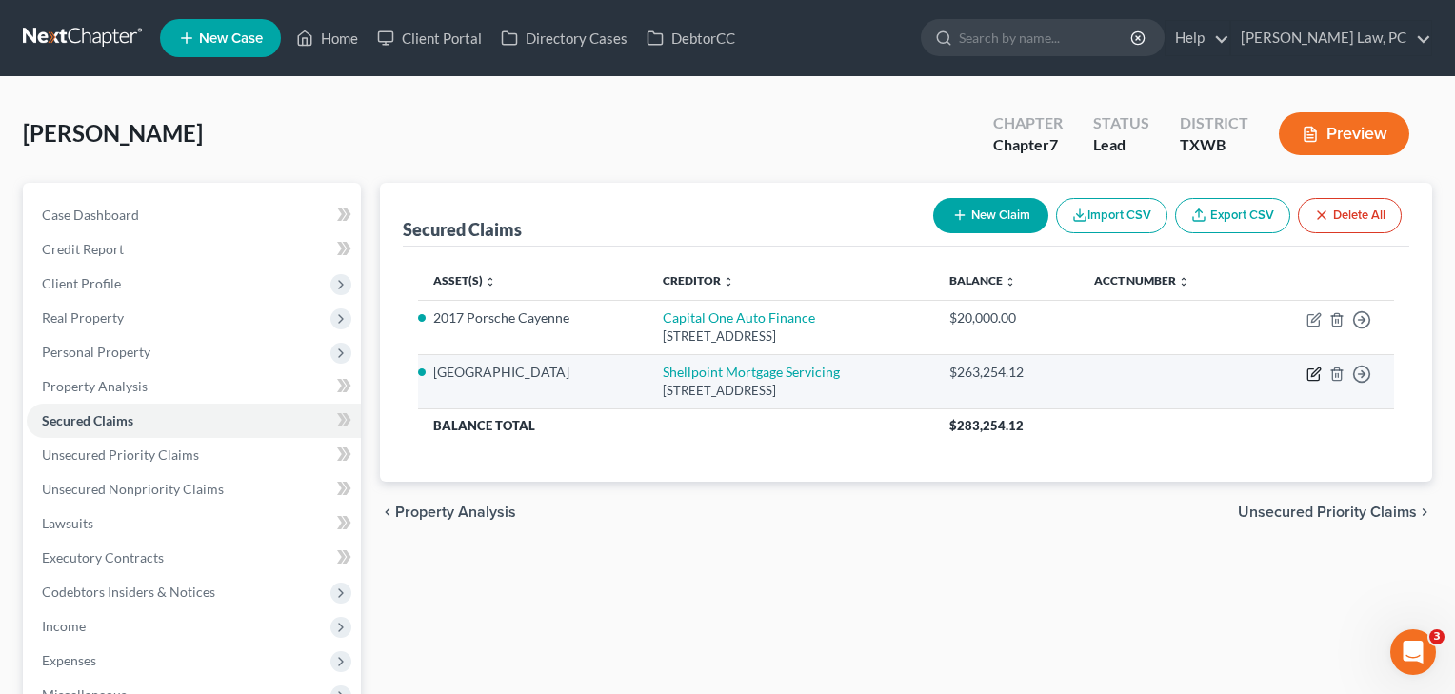
click at [1307, 375] on icon "button" at bounding box center [1314, 374] width 15 height 15
select select "42"
select select "6"
select select "2"
select select "3"
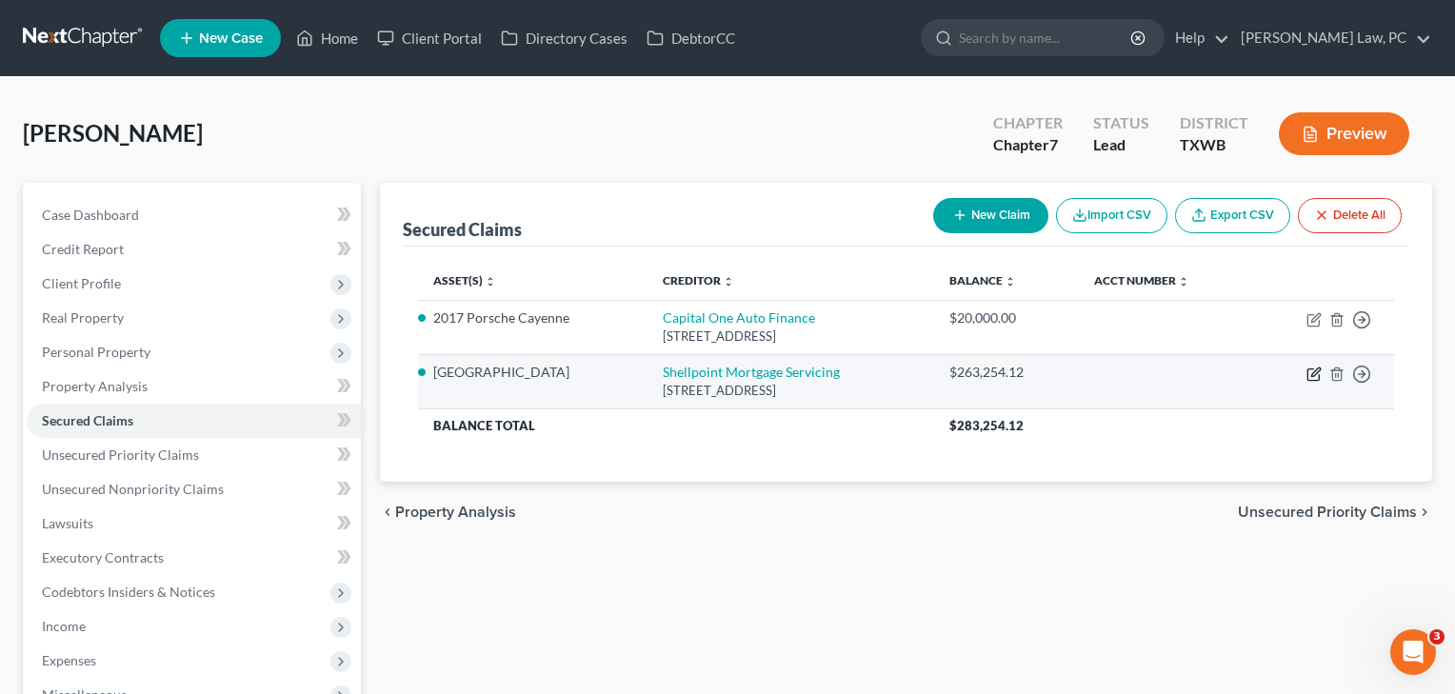
select select "0"
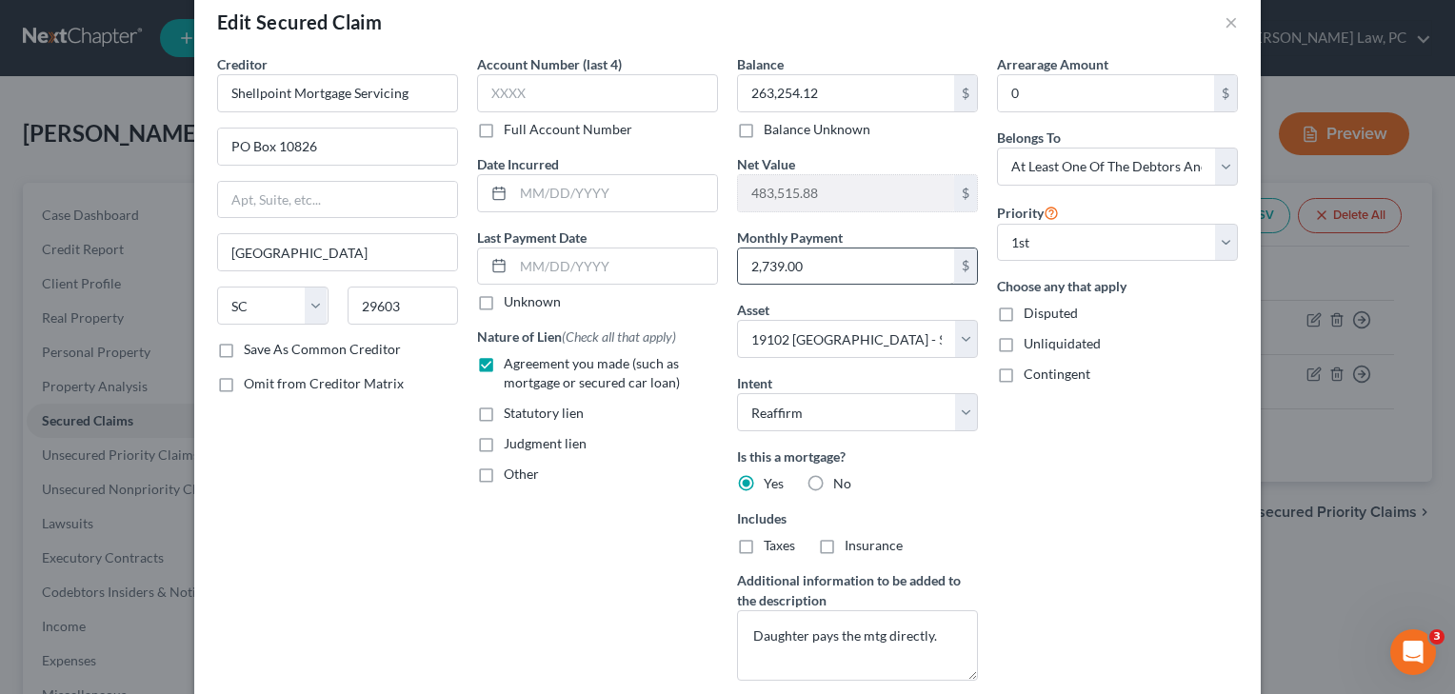
scroll to position [34, 0]
drag, startPoint x: 944, startPoint y: 640, endPoint x: 889, endPoint y: 630, distance: 56.2
click at [889, 630] on textarea "Daughter pays the mtg directly." at bounding box center [857, 645] width 241 height 70
click at [840, 635] on textarea "Daughter pays the mtg" at bounding box center [857, 645] width 241 height 70
click at [877, 634] on textarea "Daughter pays for the mtg" at bounding box center [857, 645] width 241 height 70
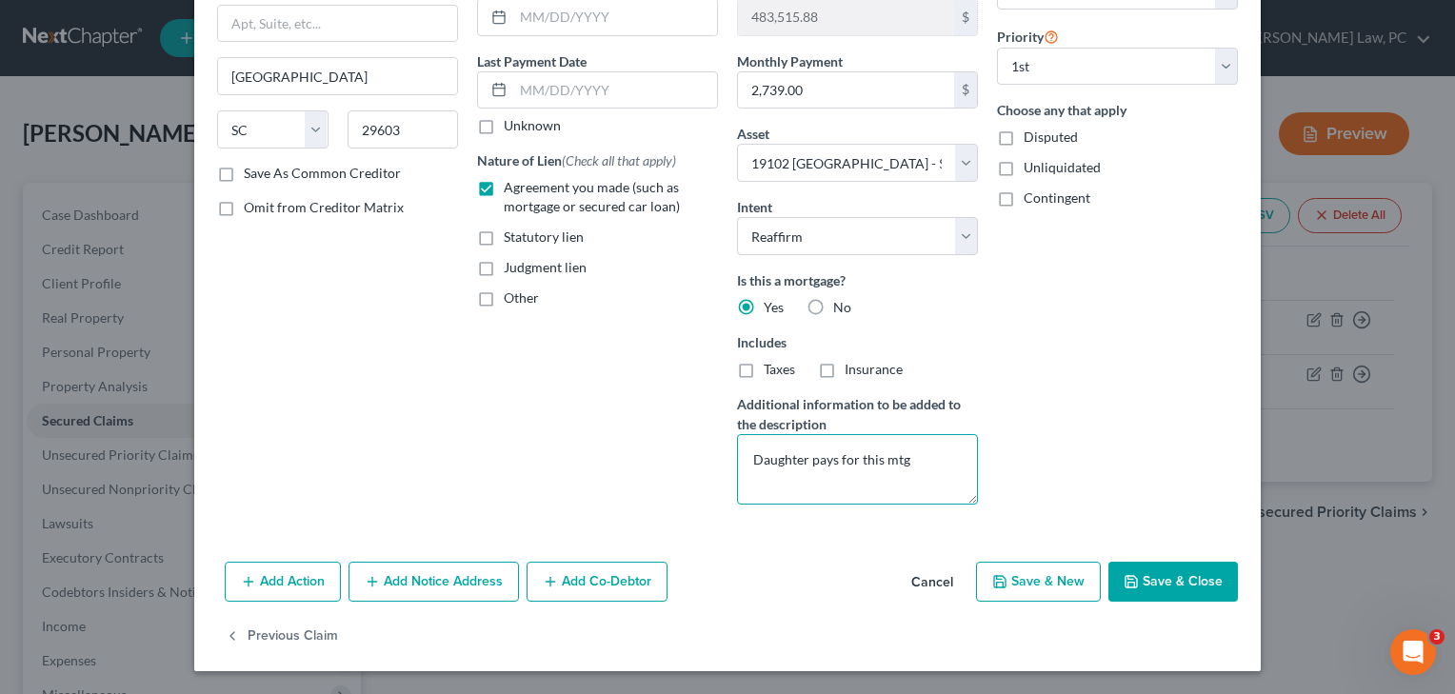
scroll to position [210, 0]
type textarea "Daughter pays for this mtg"
click at [1156, 581] on button "Save & Close" at bounding box center [1174, 582] width 130 height 40
select select
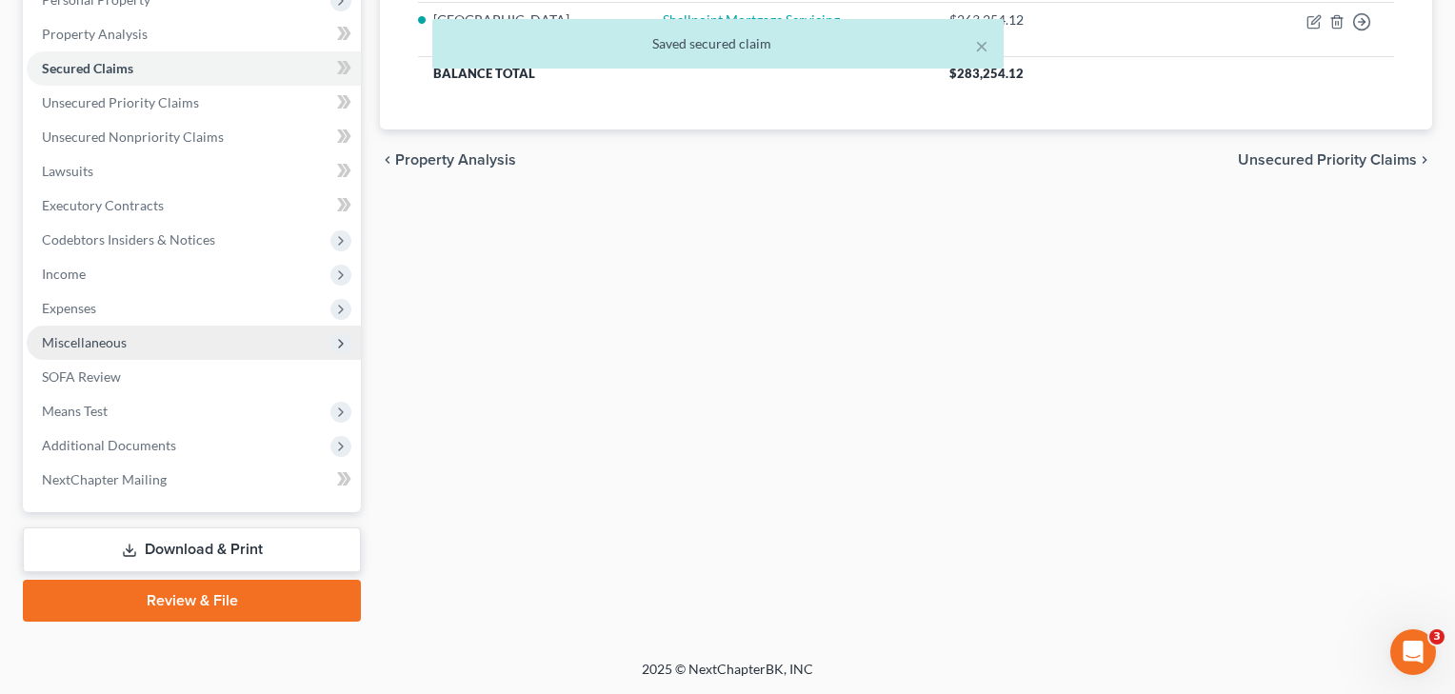
scroll to position [352, 0]
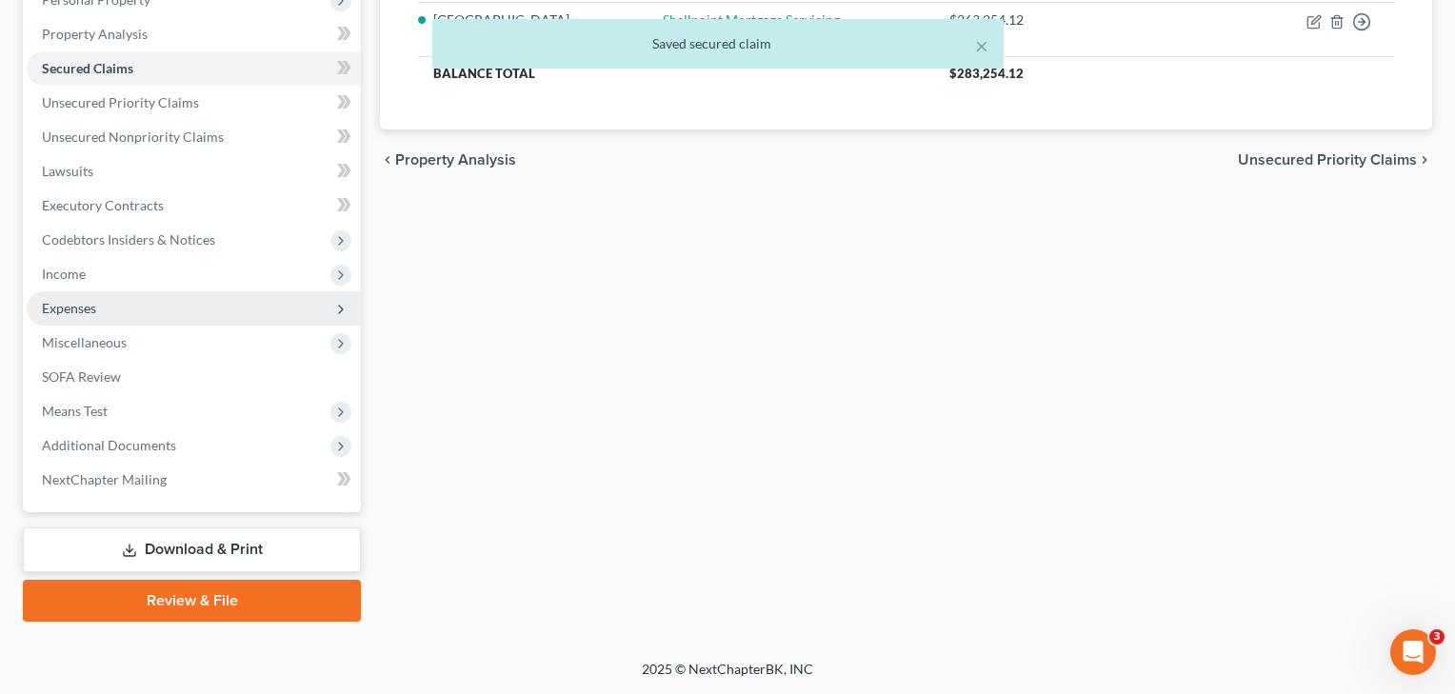
click at [63, 312] on span "Expenses" at bounding box center [69, 308] width 54 height 16
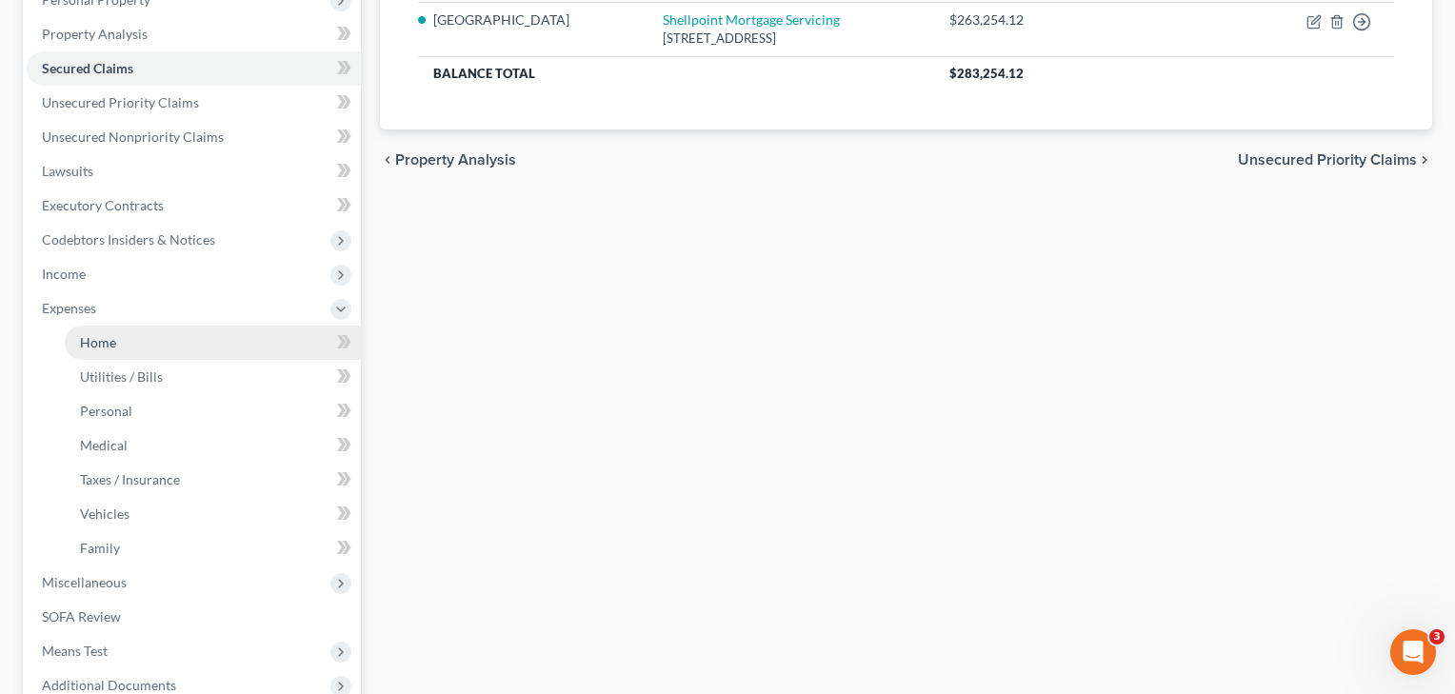
click at [118, 347] on link "Home" at bounding box center [213, 343] width 296 height 34
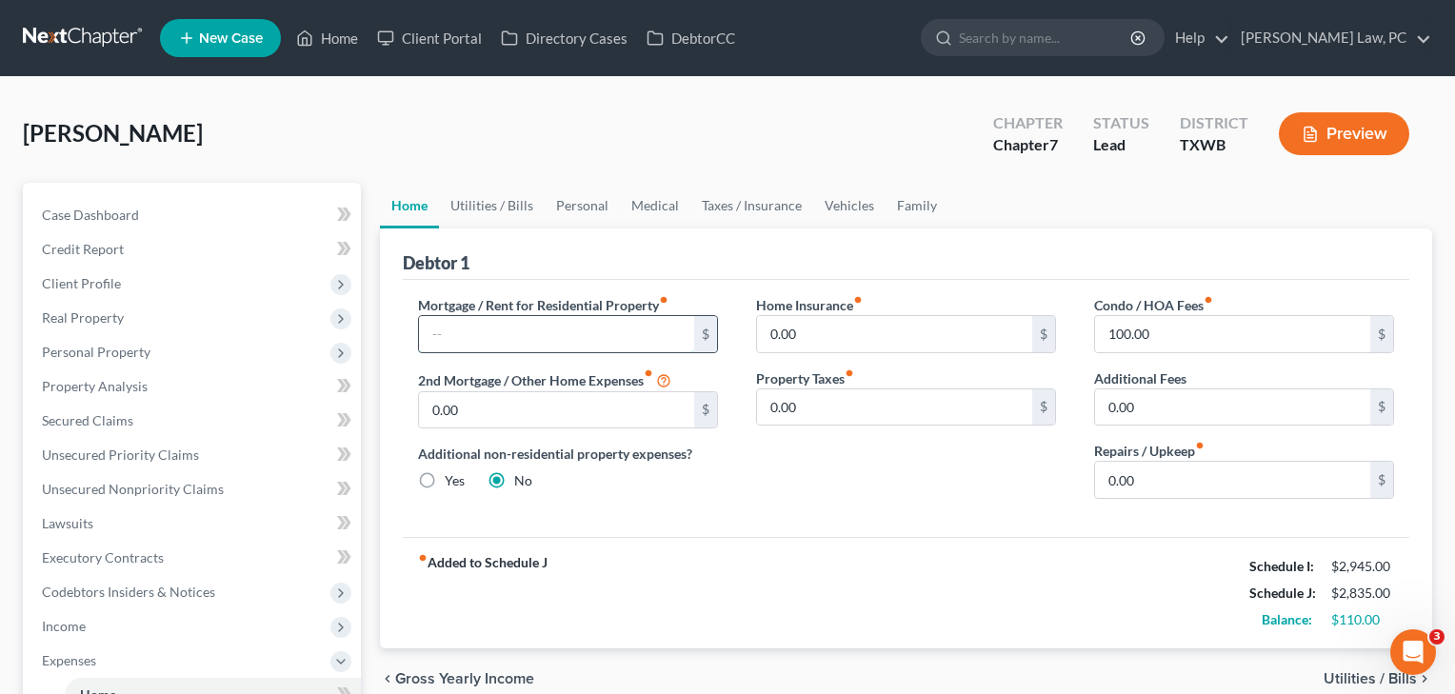
click at [494, 334] on input "text" at bounding box center [556, 334] width 275 height 36
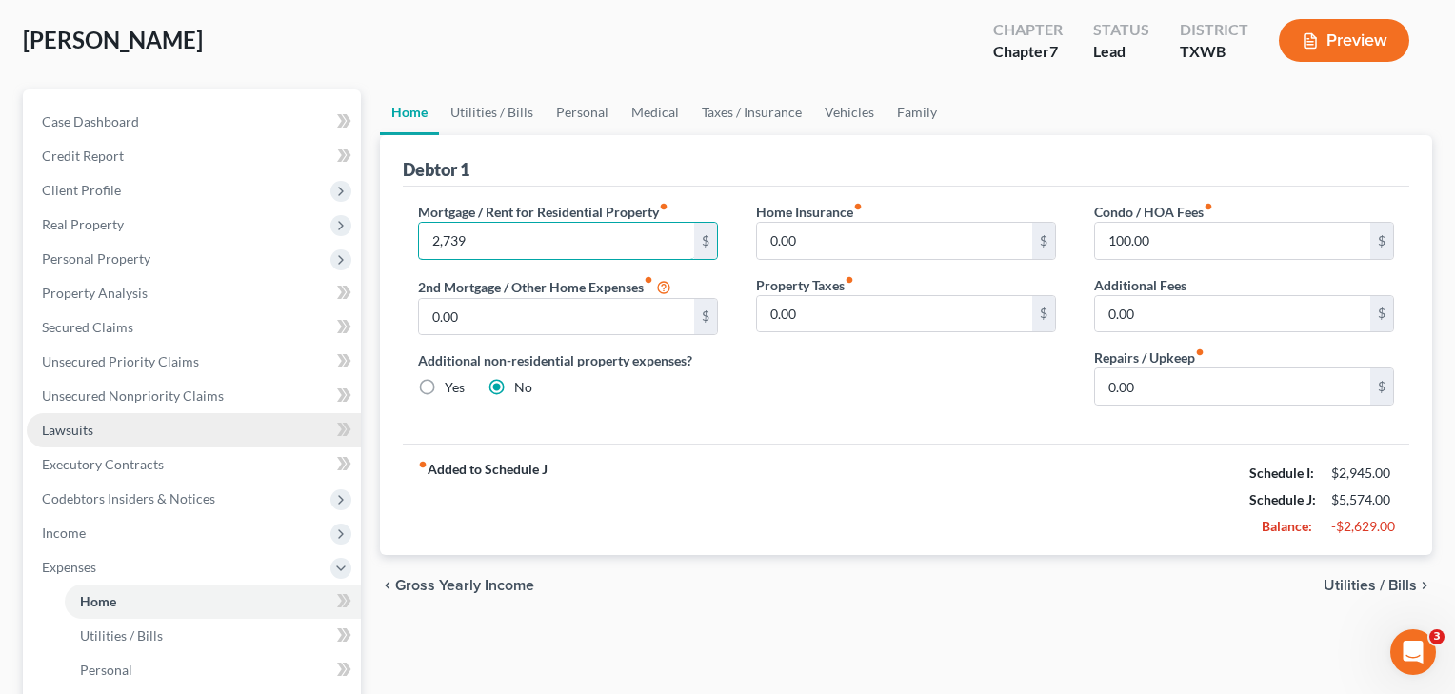
scroll to position [174, 0]
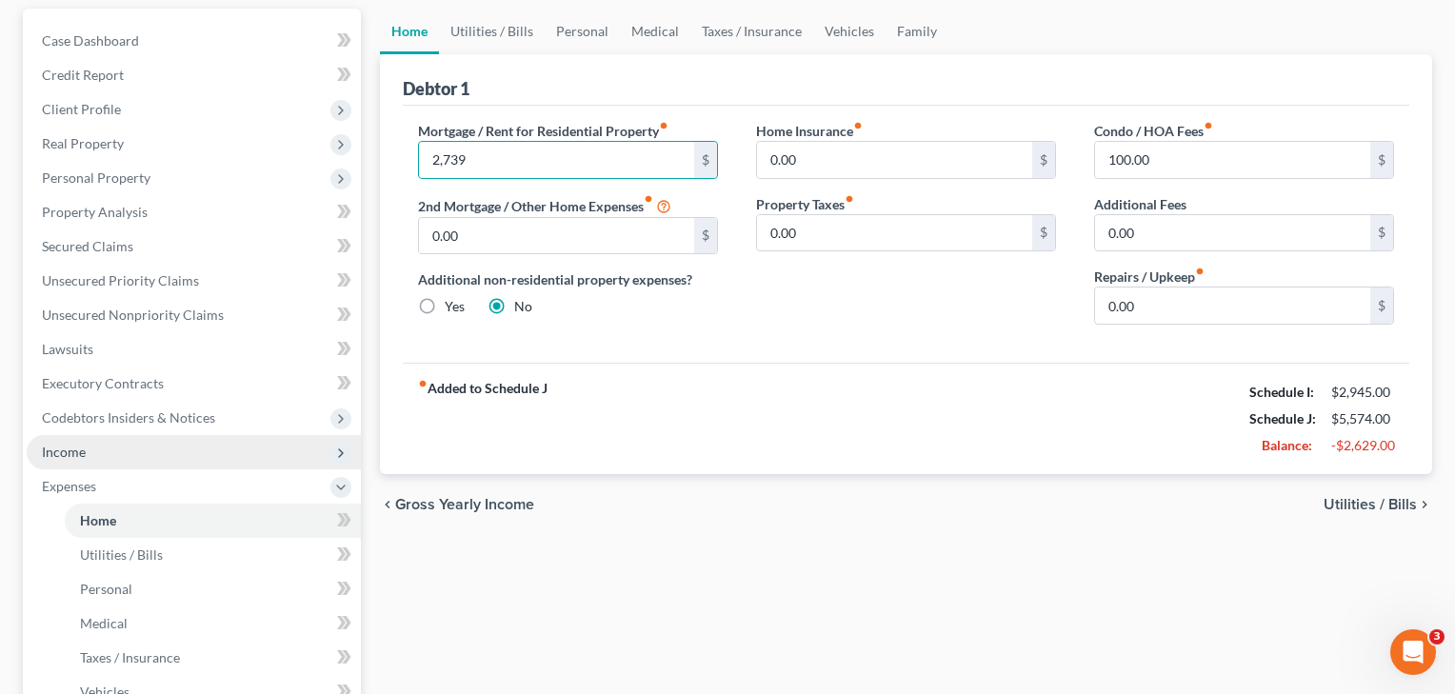
click at [81, 453] on span "Income" at bounding box center [64, 452] width 44 height 16
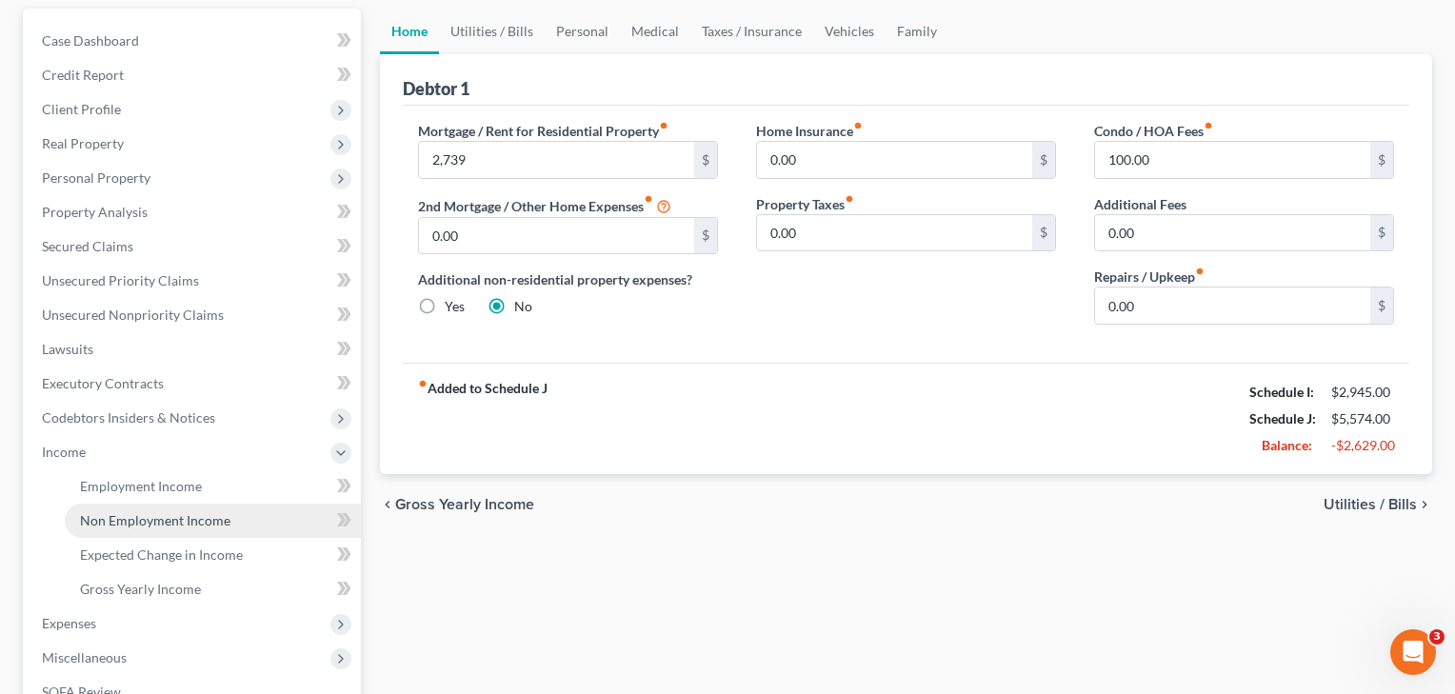
click at [127, 531] on link "Non Employment Income" at bounding box center [213, 521] width 296 height 34
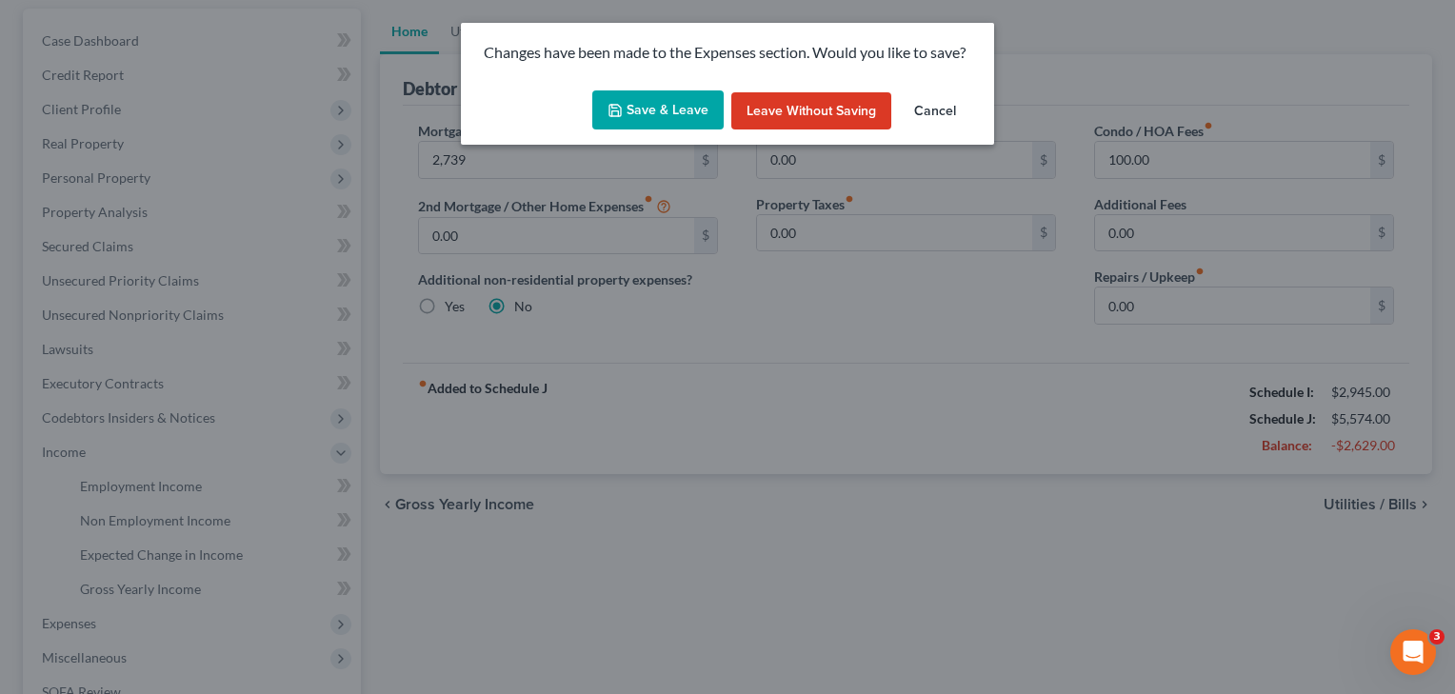
click at [683, 106] on button "Save & Leave" at bounding box center [657, 110] width 131 height 40
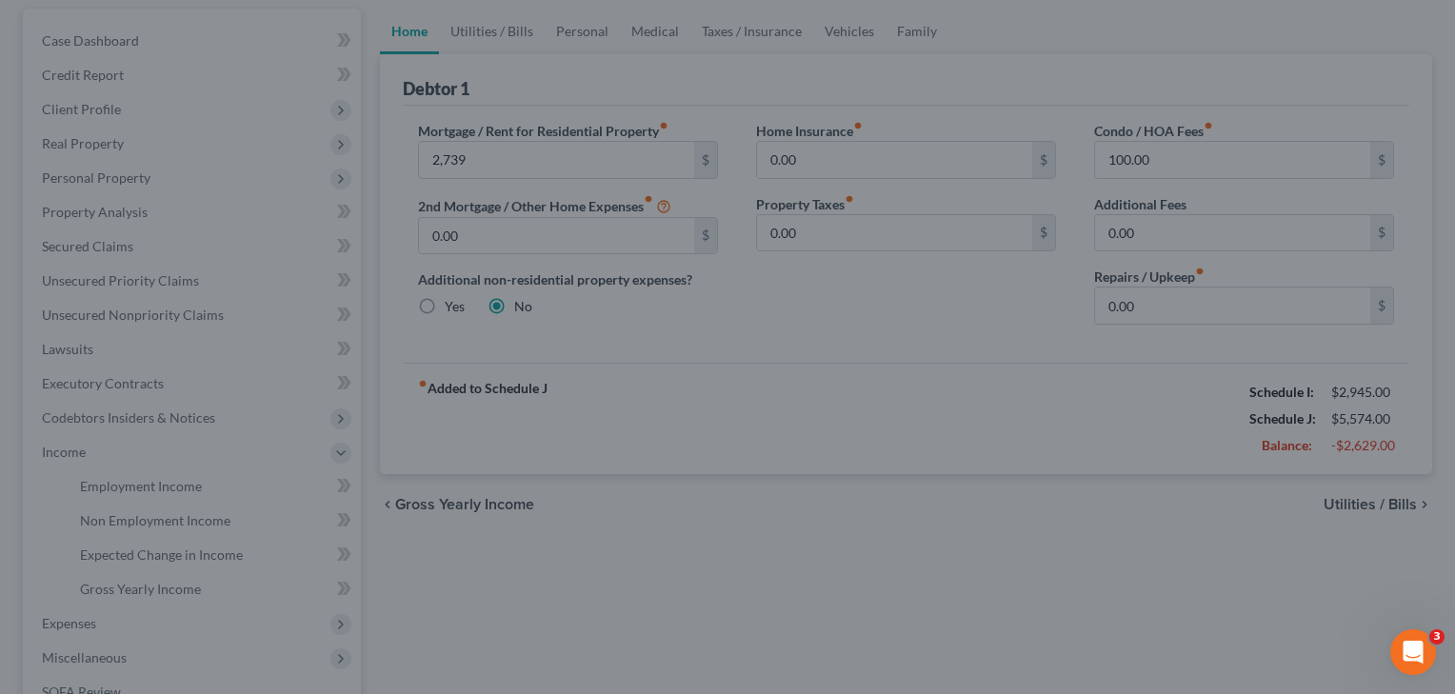
type input "2,739.00"
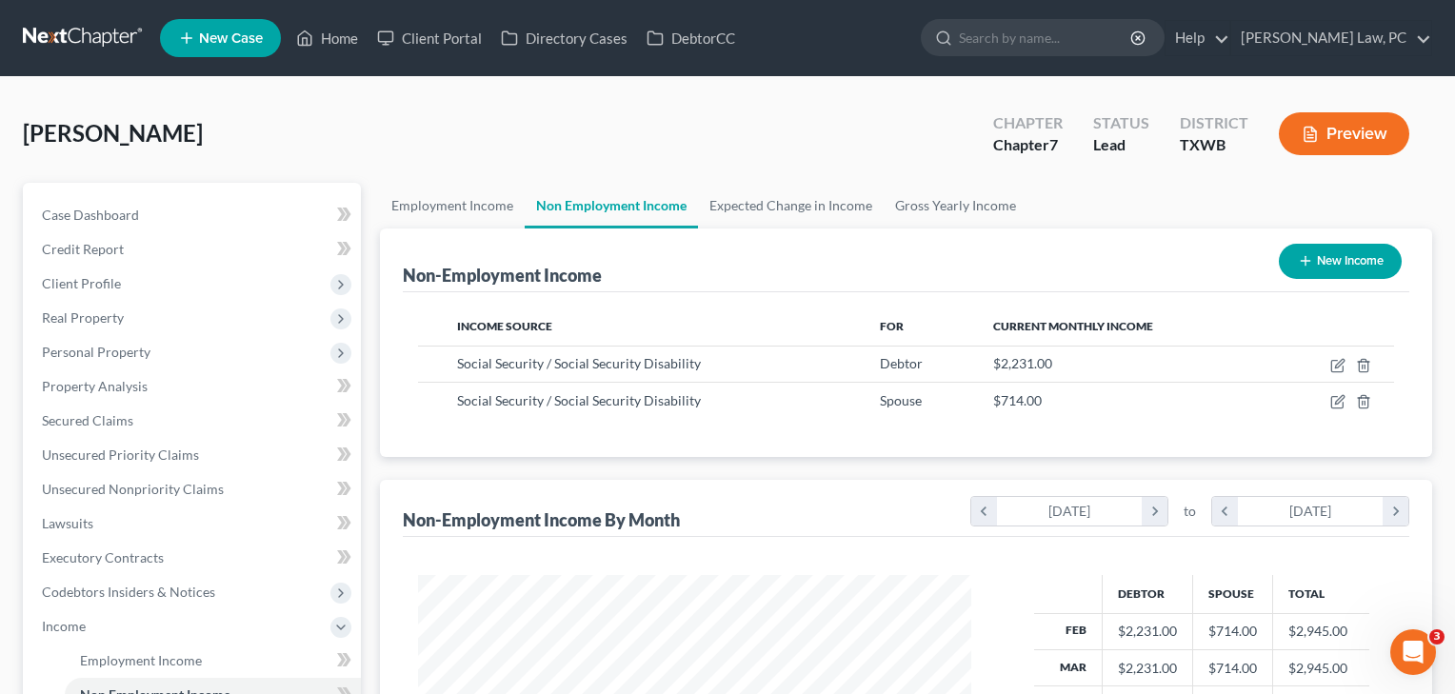
scroll to position [341, 592]
click at [1343, 256] on button "New Income" at bounding box center [1340, 261] width 123 height 35
select select "0"
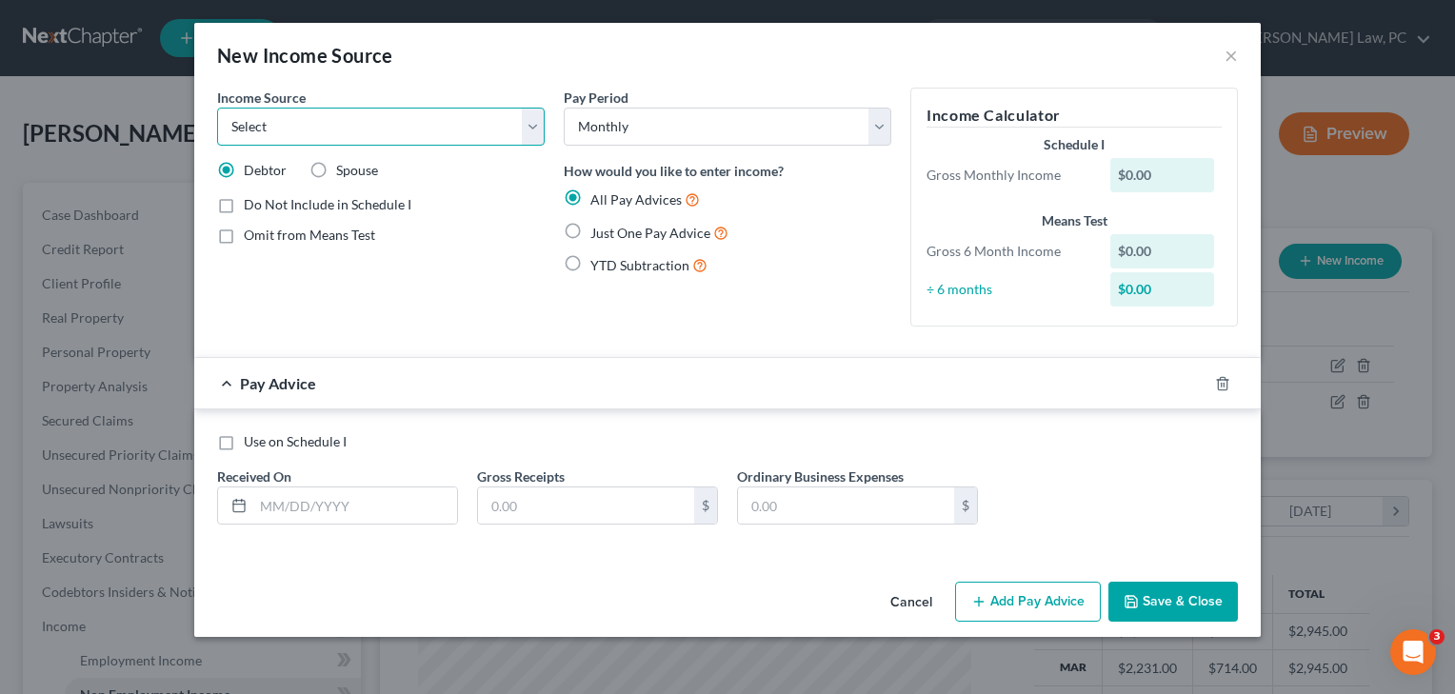
select select "8"
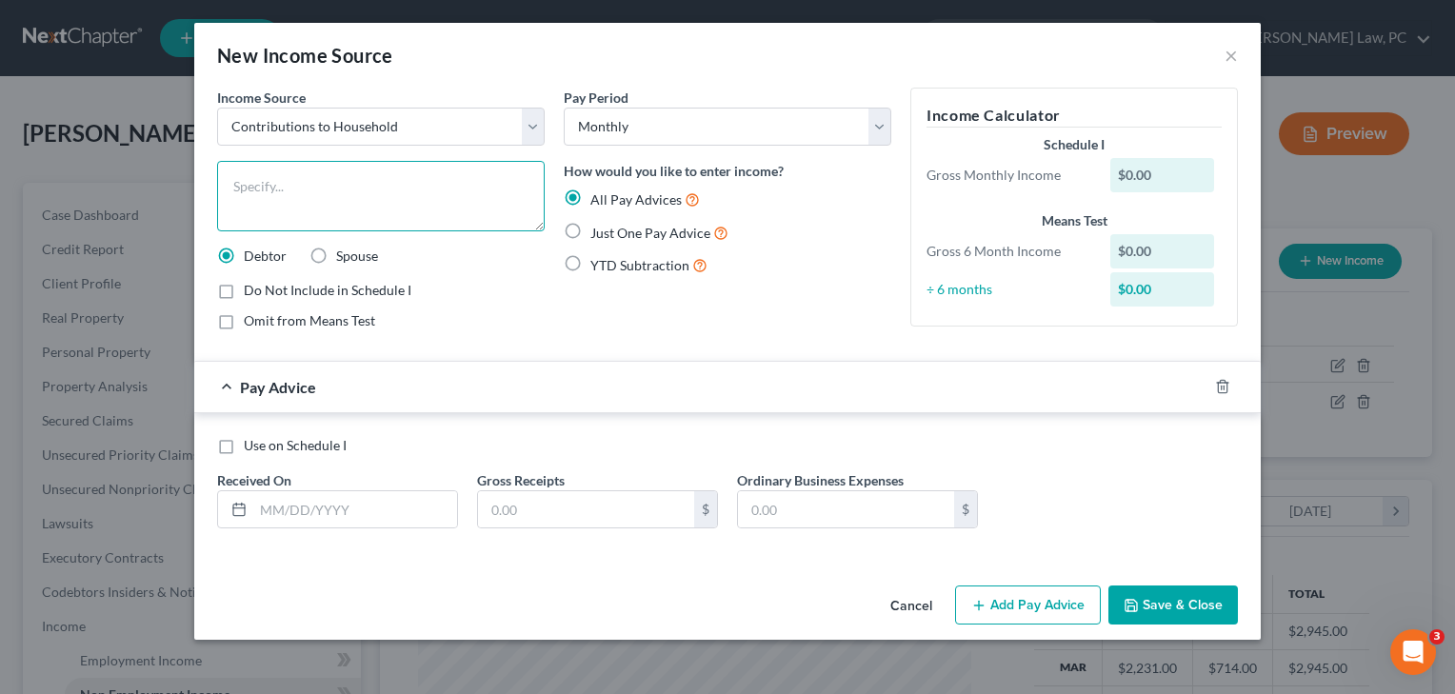
click at [301, 197] on textarea at bounding box center [381, 196] width 328 height 70
type textarea "Daughter contribution"
click at [651, 228] on span "Just One Pay Advice" at bounding box center [651, 233] width 120 height 16
click at [611, 228] on input "Just One Pay Advice" at bounding box center [604, 228] width 12 height 12
radio input "true"
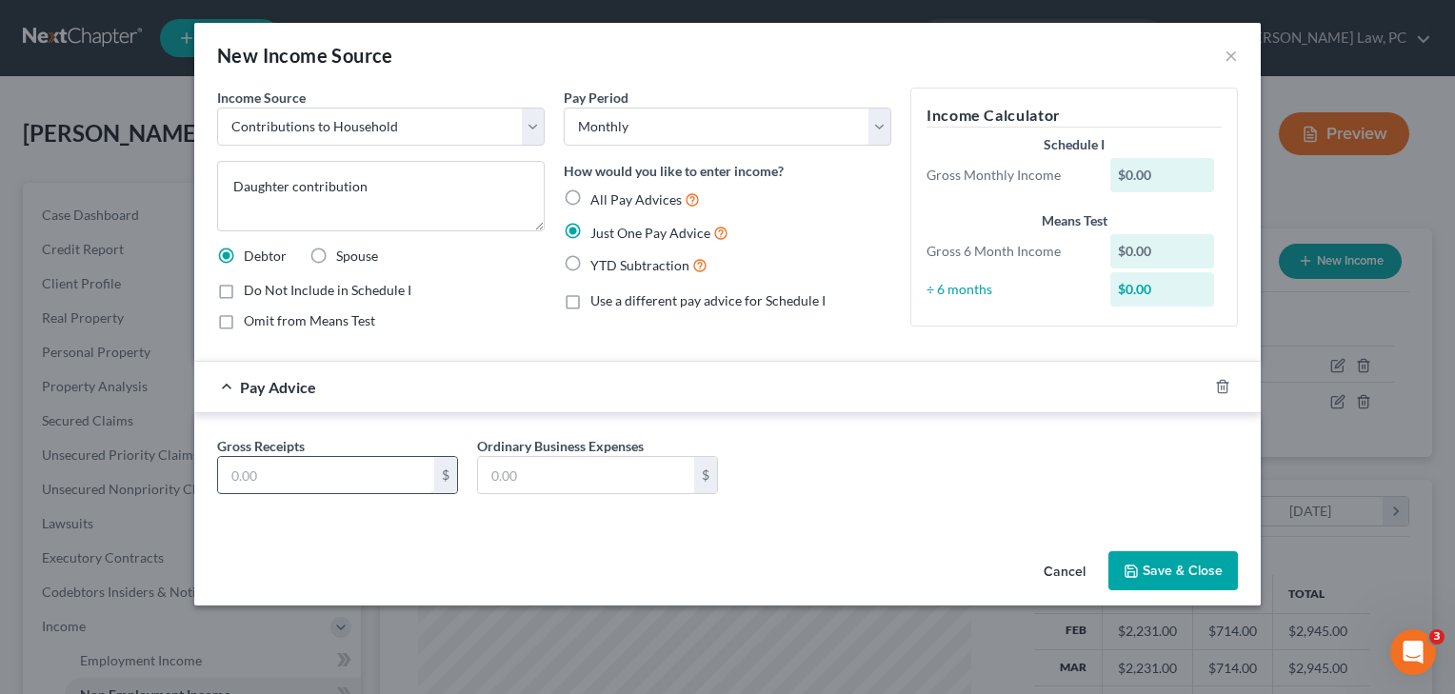
click at [276, 477] on input "text" at bounding box center [326, 475] width 216 height 36
type input "2,739"
click at [1186, 562] on button "Save & Close" at bounding box center [1174, 571] width 130 height 40
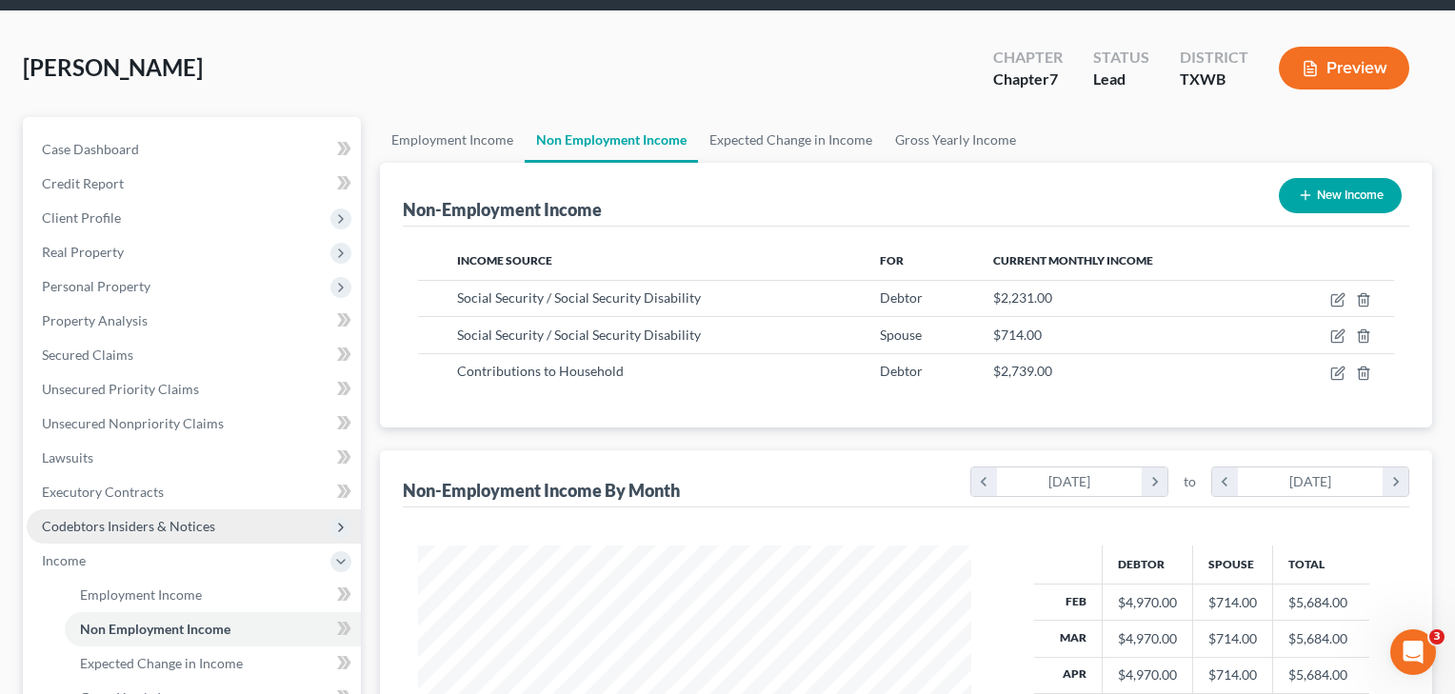
scroll to position [150, 0]
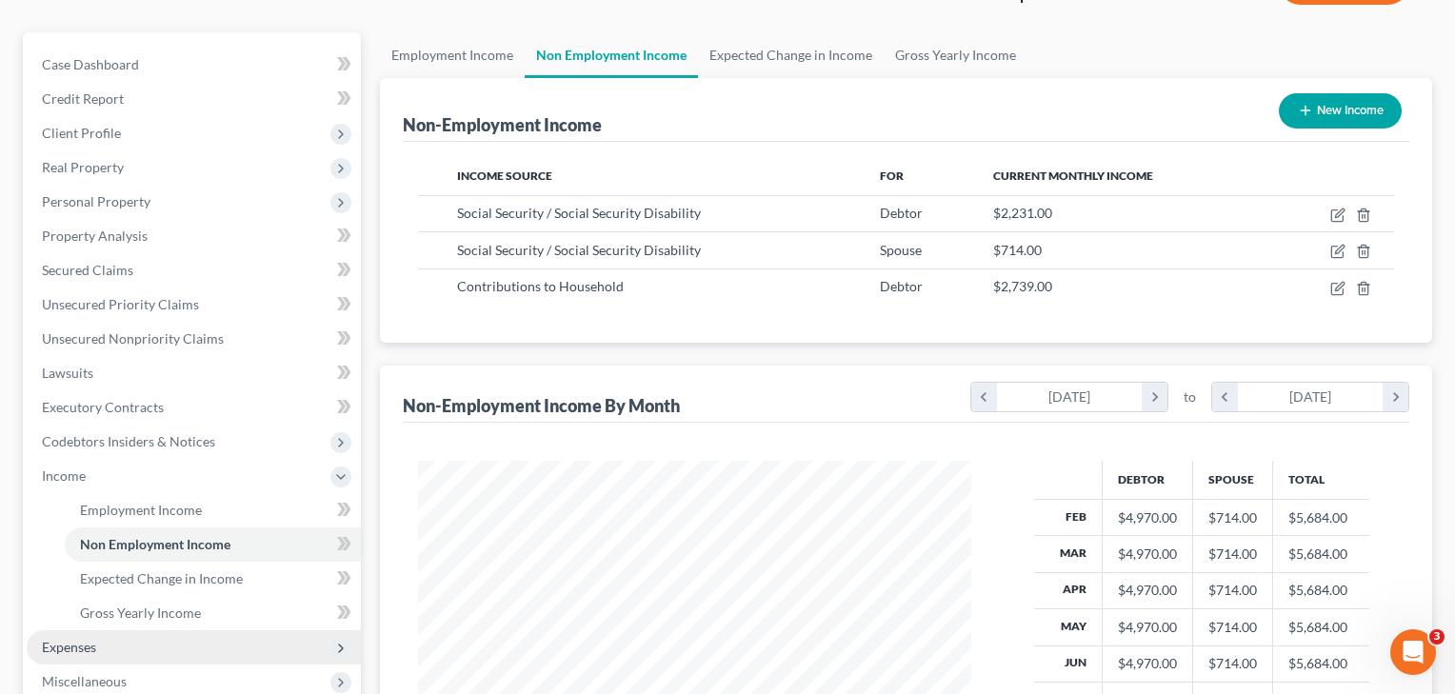
click at [80, 645] on span "Expenses" at bounding box center [69, 647] width 54 height 16
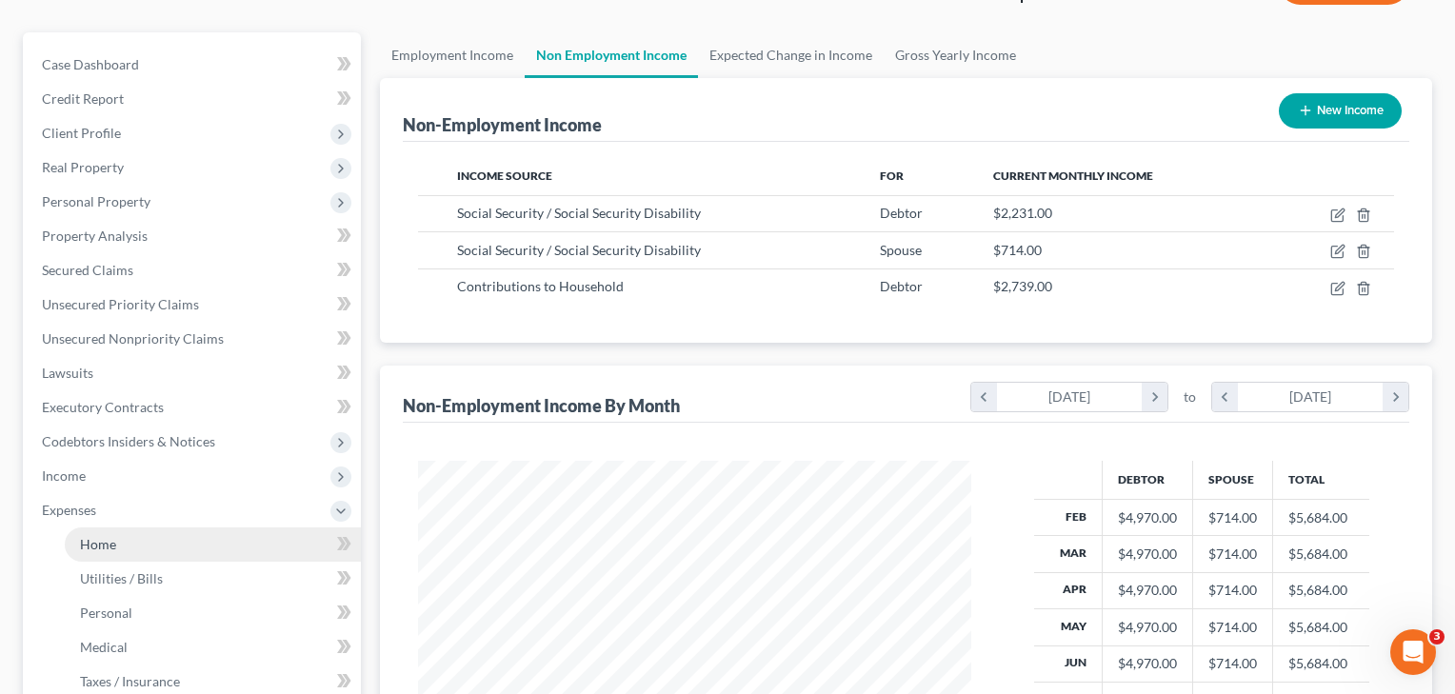
click at [122, 550] on link "Home" at bounding box center [213, 545] width 296 height 34
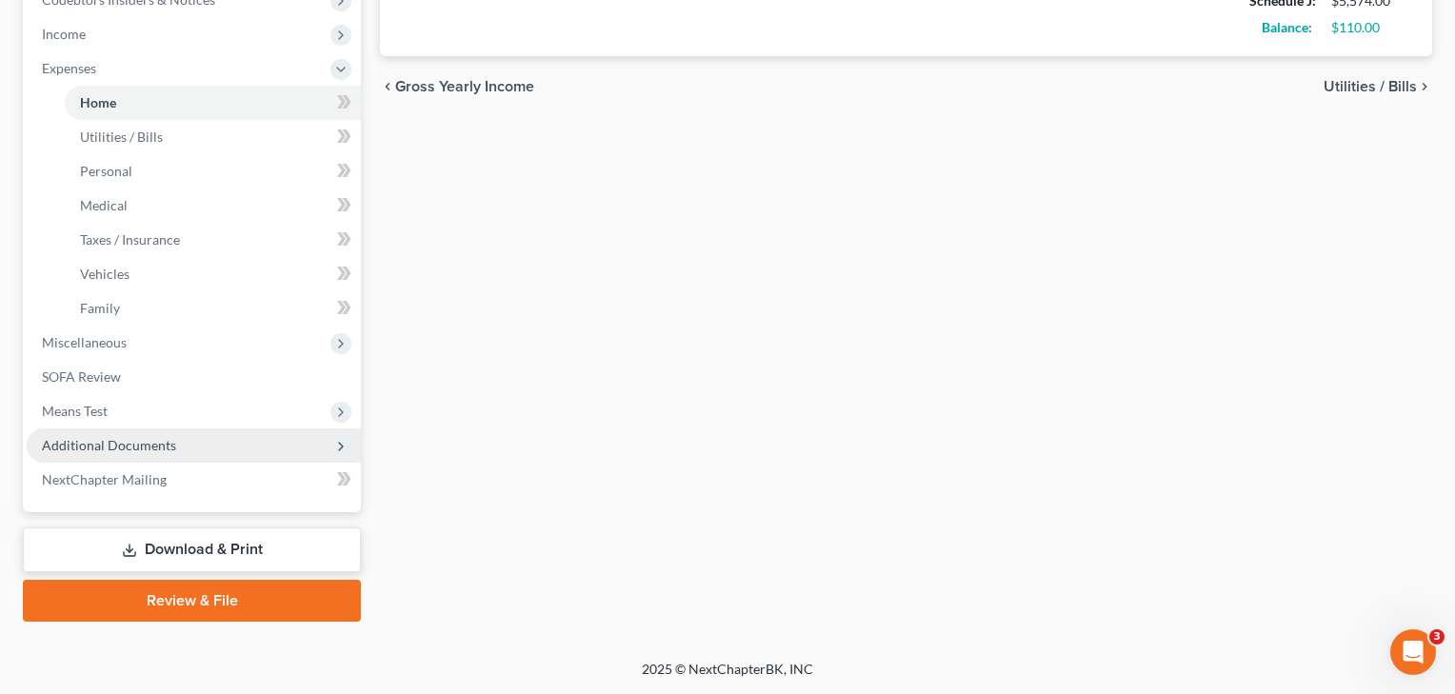
scroll to position [592, 0]
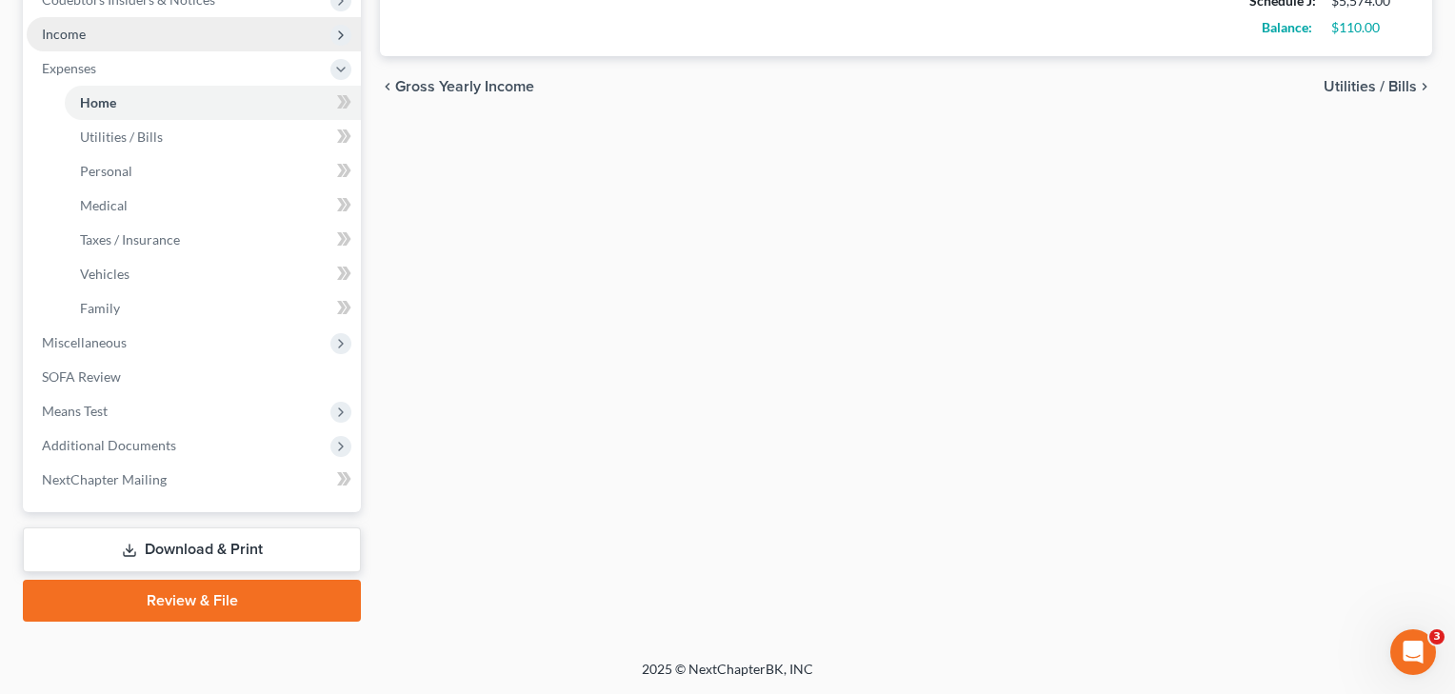
click at [70, 43] on span "Income" at bounding box center [194, 34] width 334 height 34
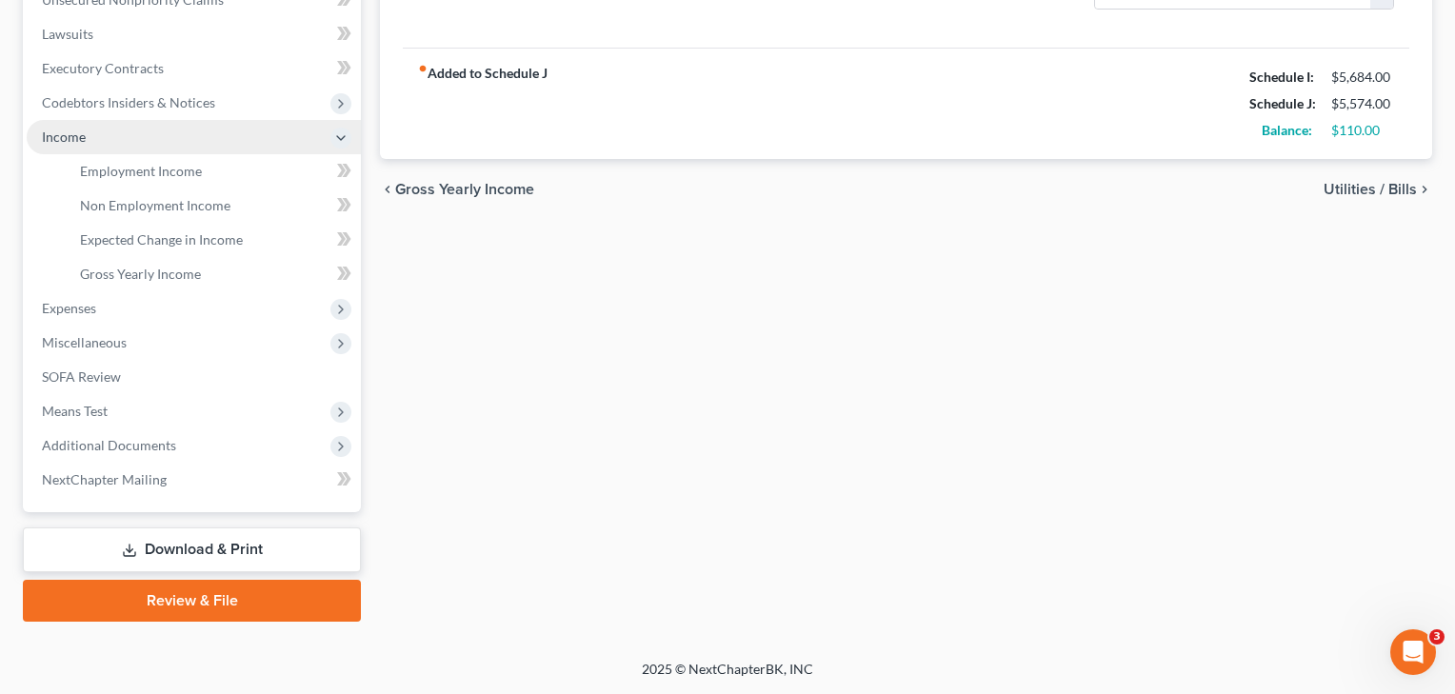
scroll to position [490, 0]
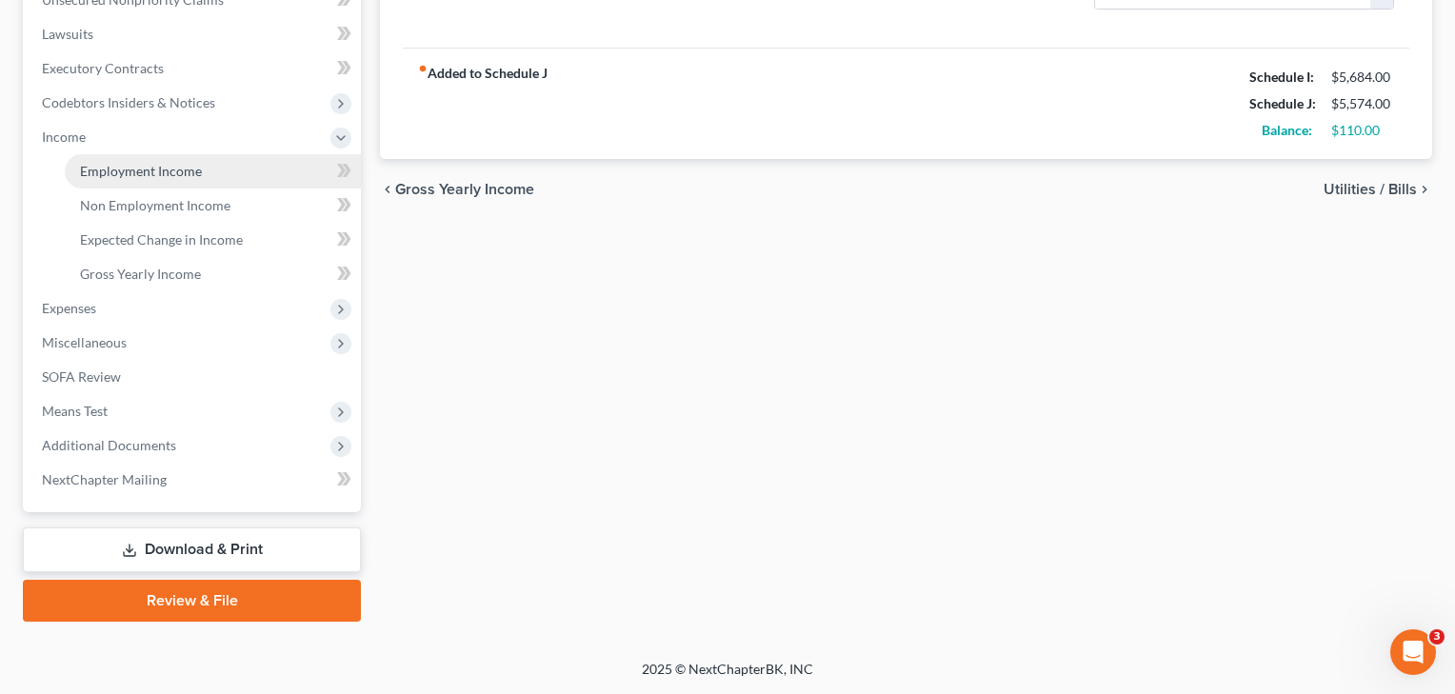
click at [87, 168] on span "Employment Income" at bounding box center [141, 171] width 122 height 16
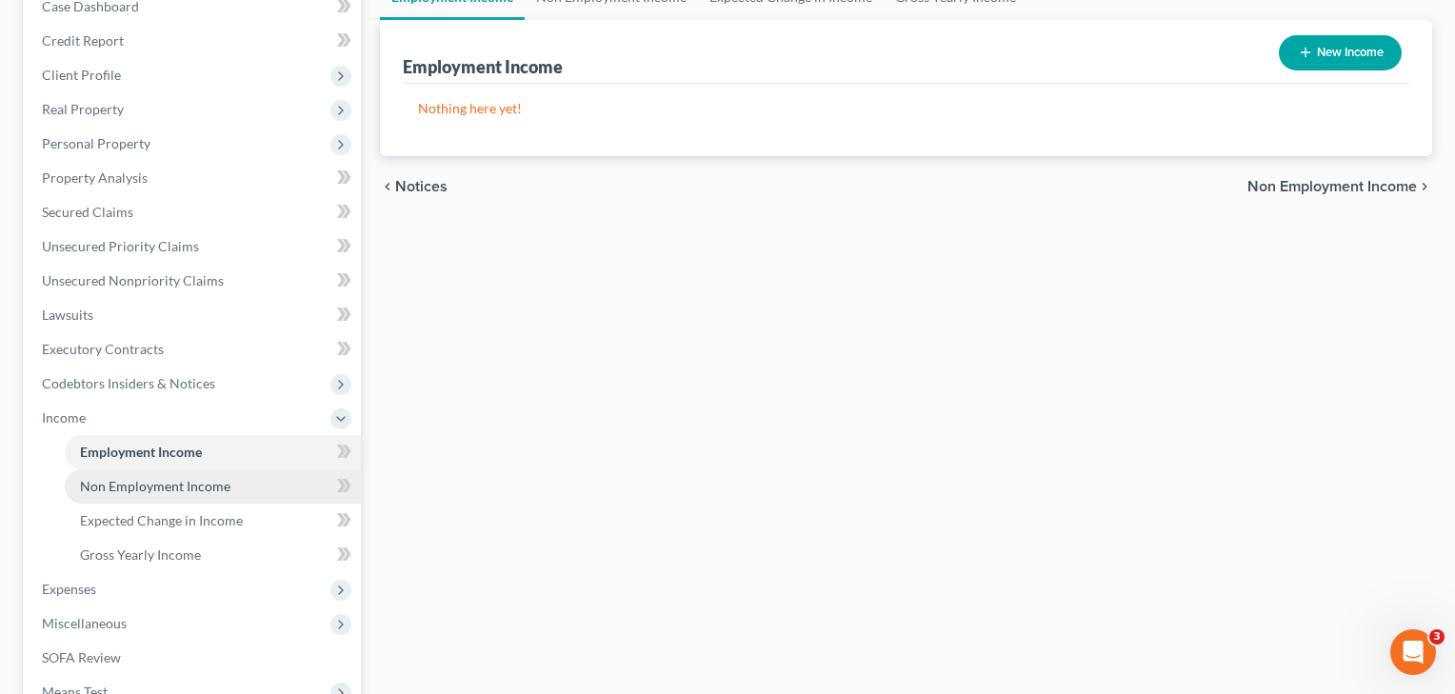
click at [110, 496] on link "Non Employment Income" at bounding box center [213, 487] width 296 height 34
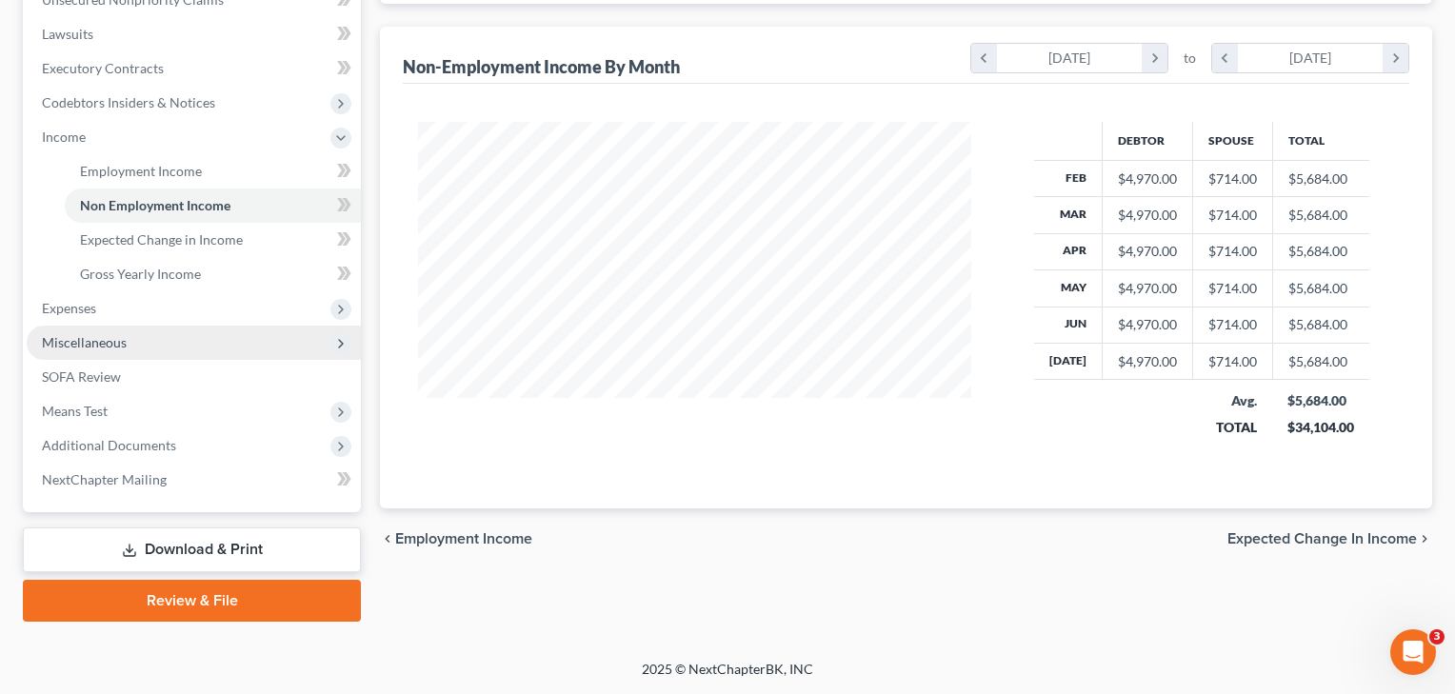
scroll to position [490, 0]
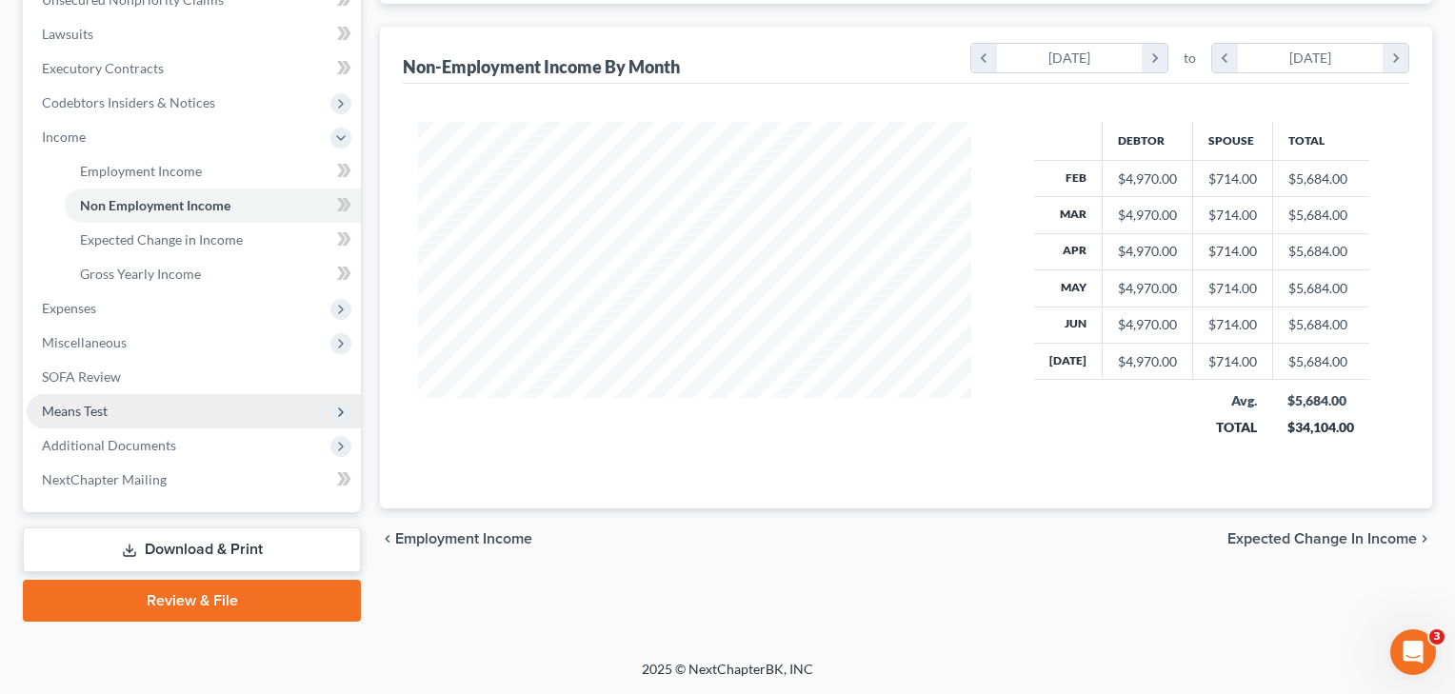
click at [107, 400] on span "Means Test" at bounding box center [194, 411] width 334 height 34
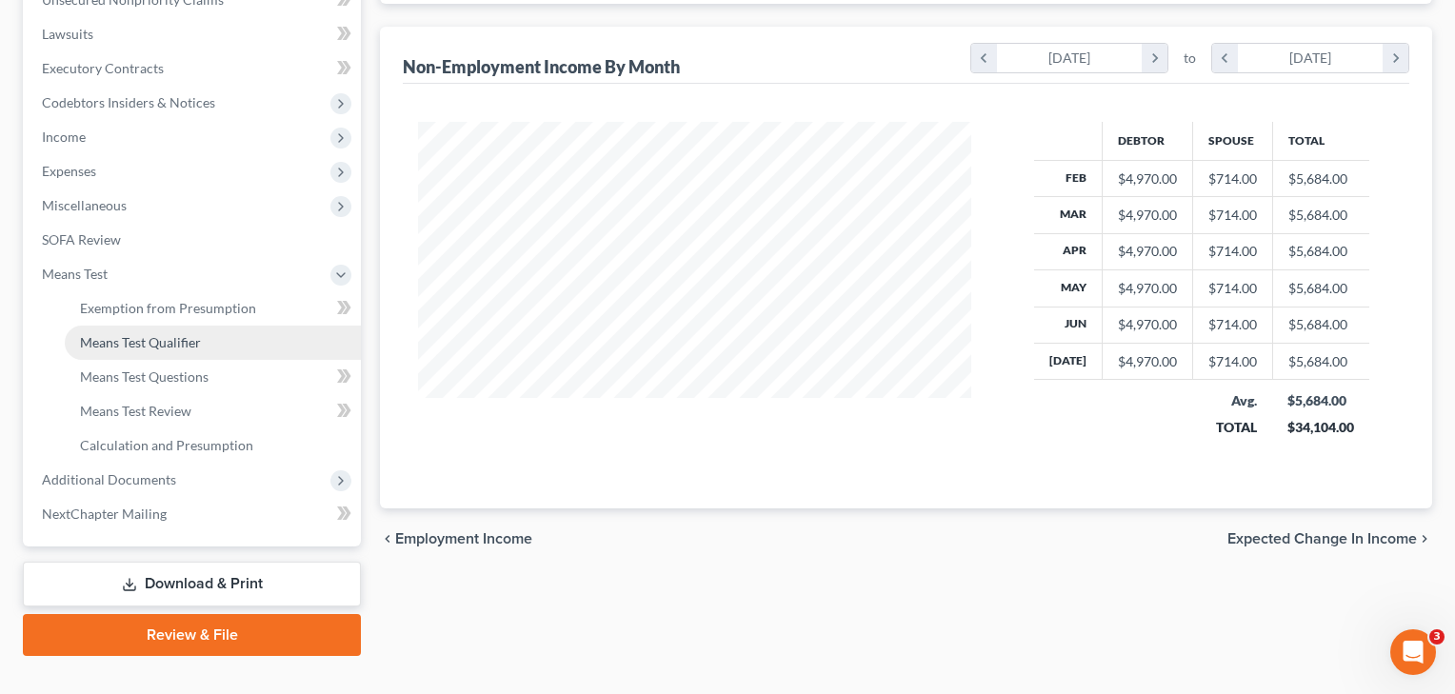
click at [132, 350] on link "Means Test Qualifier" at bounding box center [213, 343] width 296 height 34
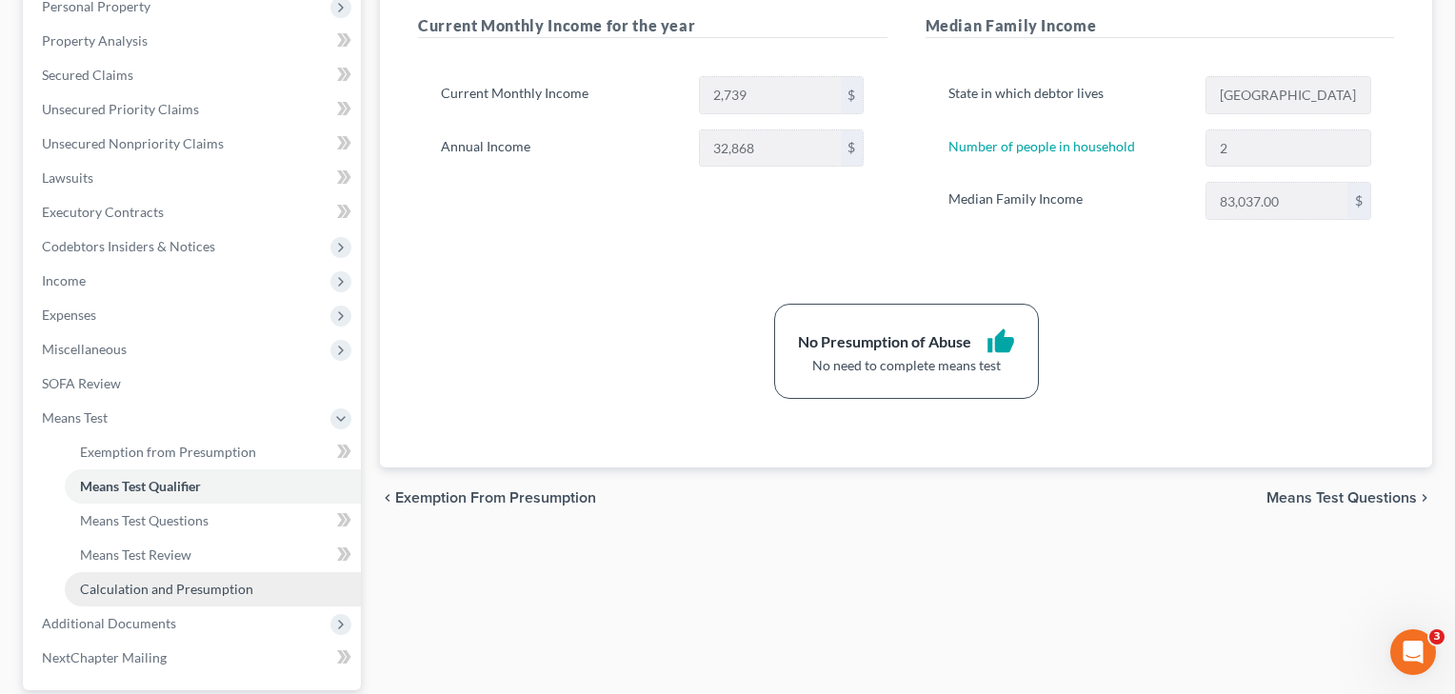
scroll to position [347, 0]
click at [93, 588] on span "Calculation and Presumption" at bounding box center [166, 588] width 173 height 16
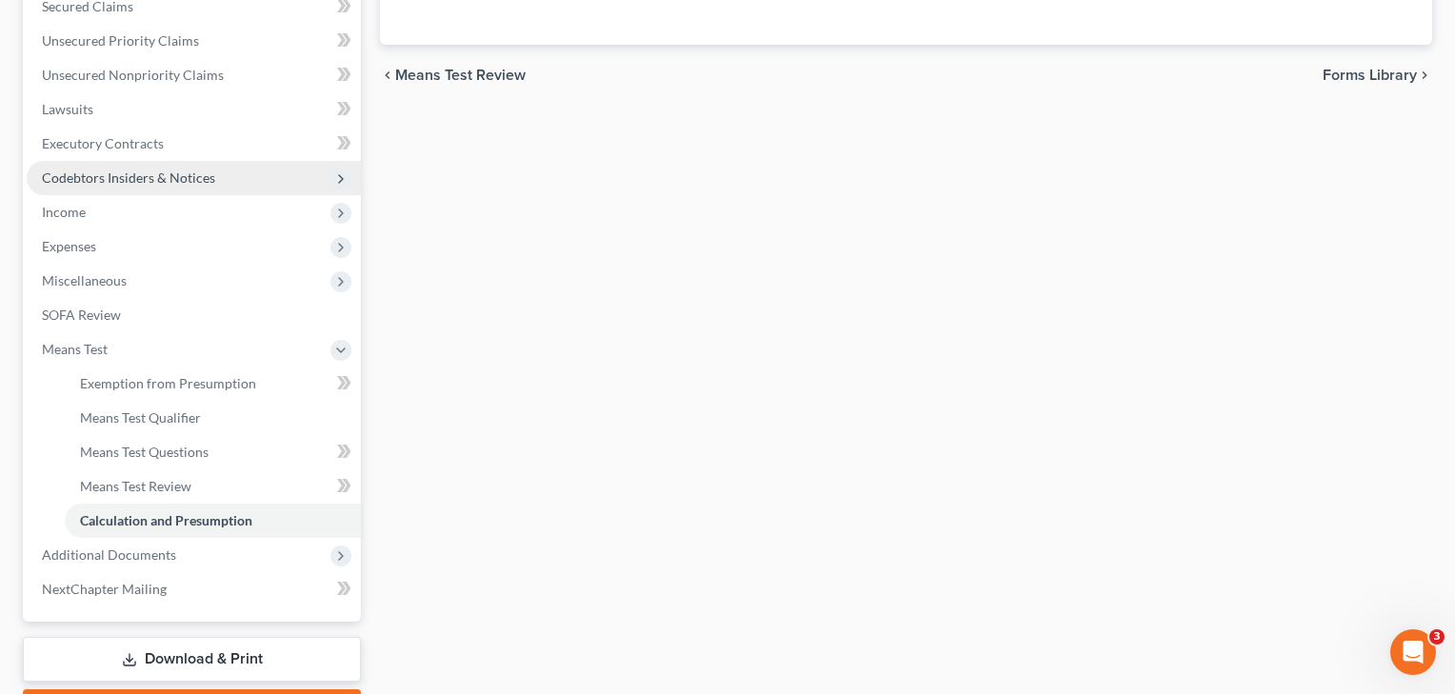
scroll to position [418, 0]
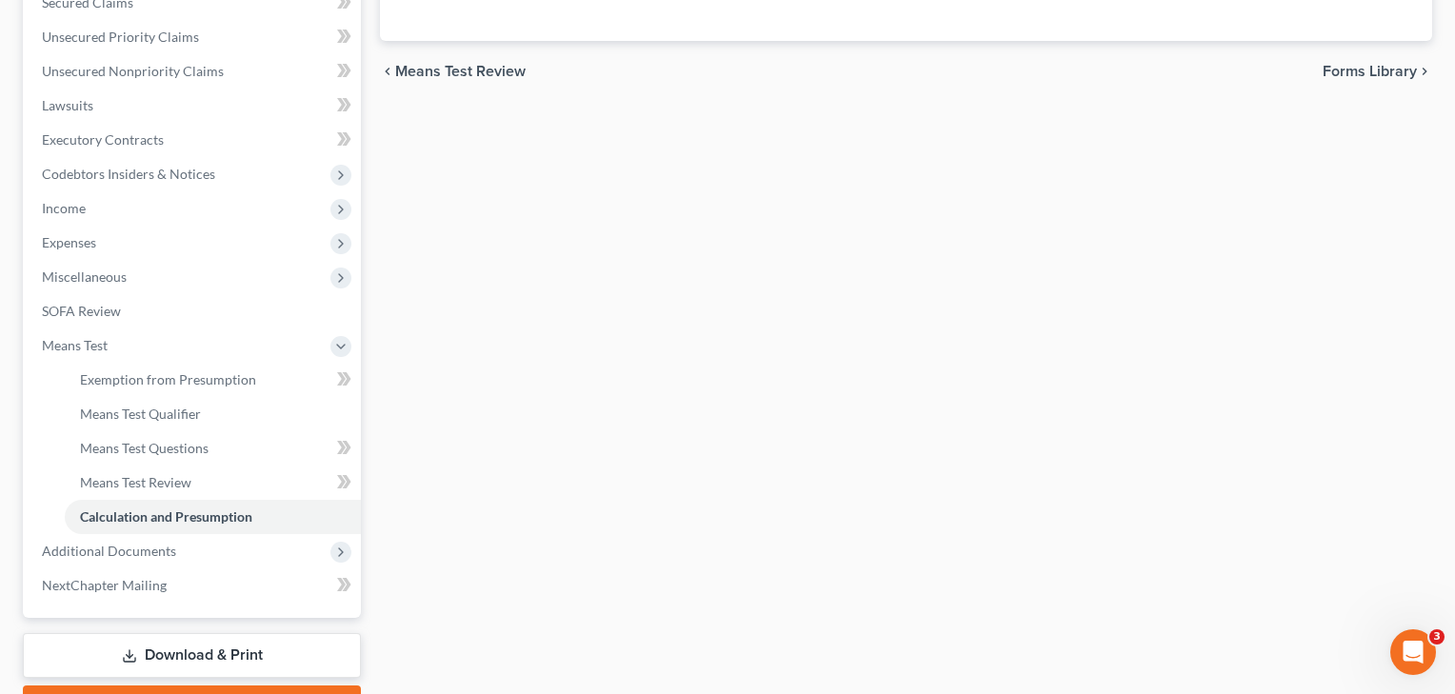
click at [767, 247] on div "Exemption from Presumption Means Test Qualifier Means Test Questions Means Test…" at bounding box center [905, 246] width 1071 height 963
